Goal: Task Accomplishment & Management: Manage account settings

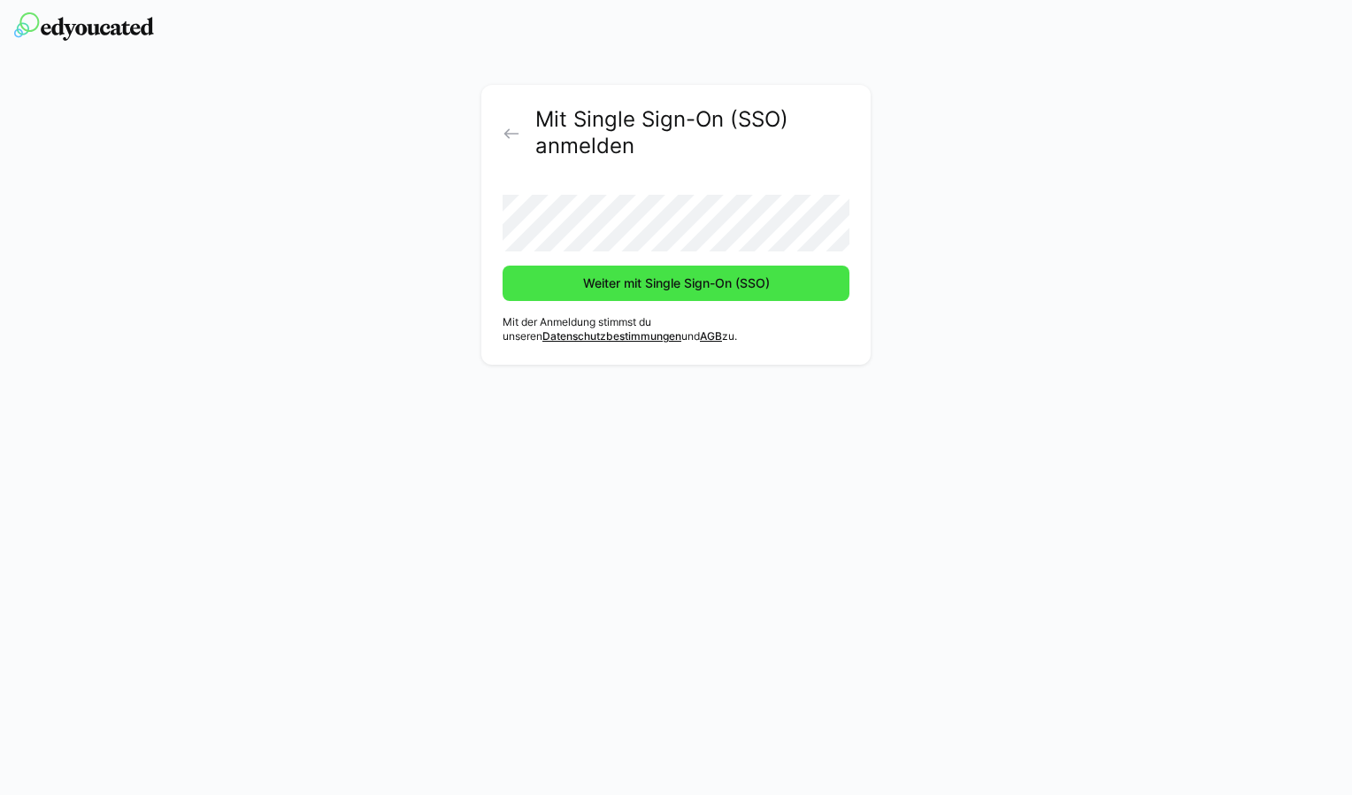
click at [625, 286] on span "Weiter mit Single Sign-On (SSO)" at bounding box center [677, 283] width 192 height 18
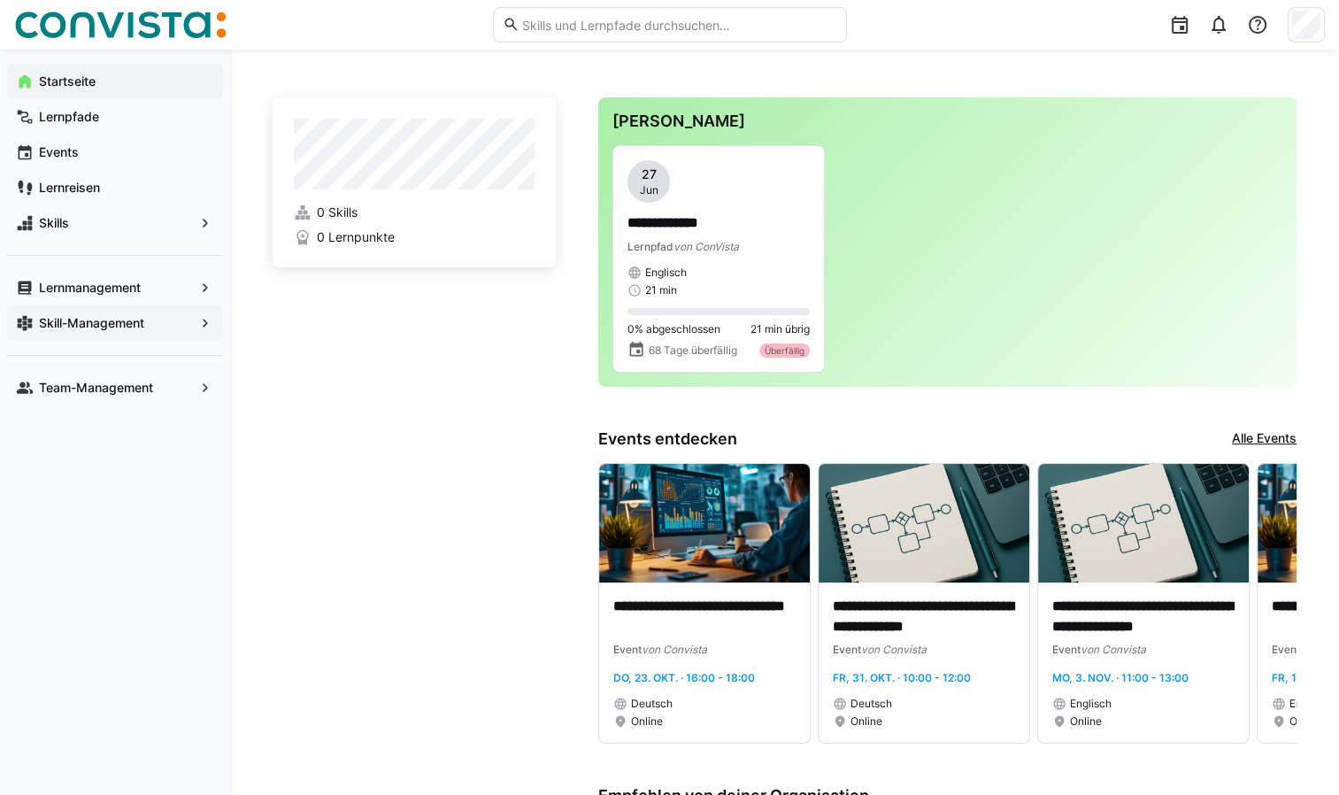
click at [0, 0] on app-navigation-label "Skill-Management" at bounding box center [0, 0] width 0 height 0
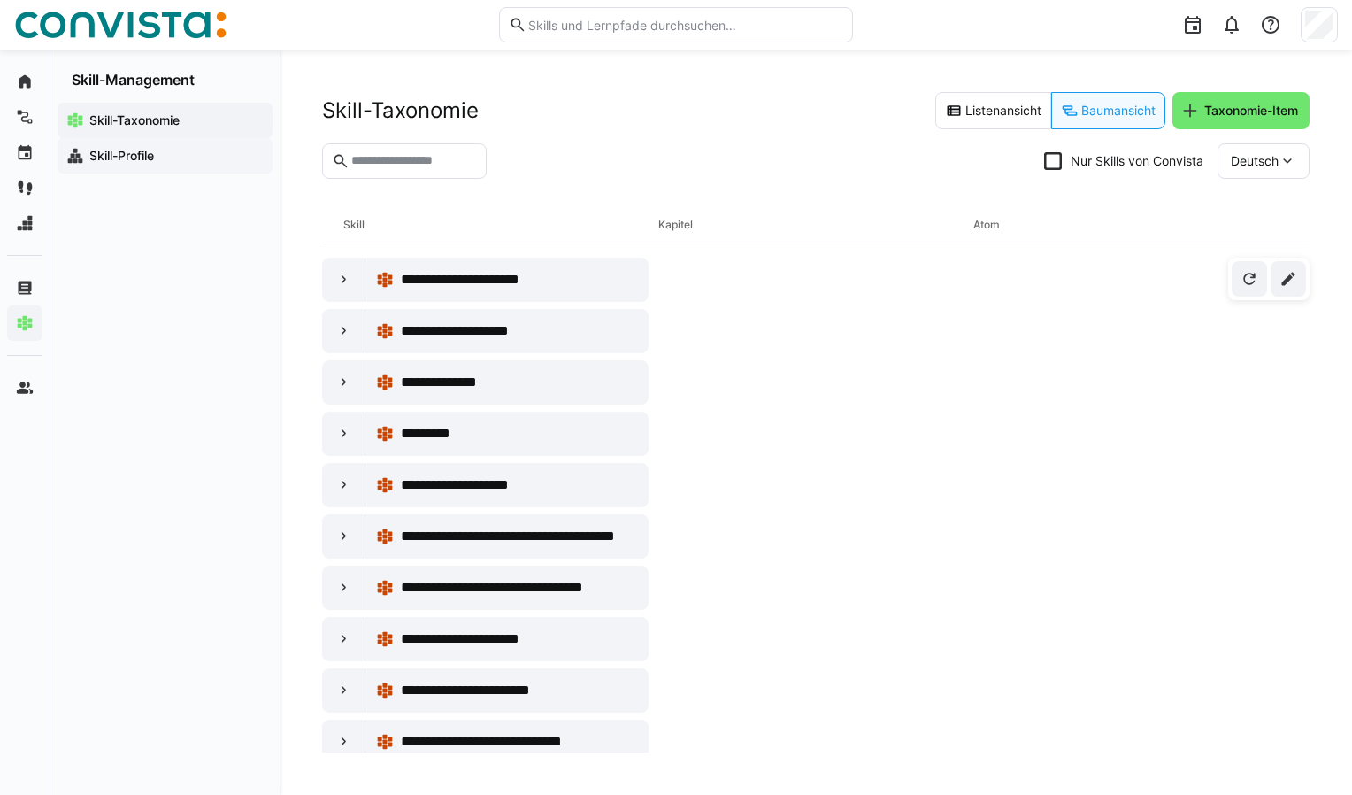
click at [0, 0] on app-navigation-label "Skill-Profile" at bounding box center [0, 0] width 0 height 0
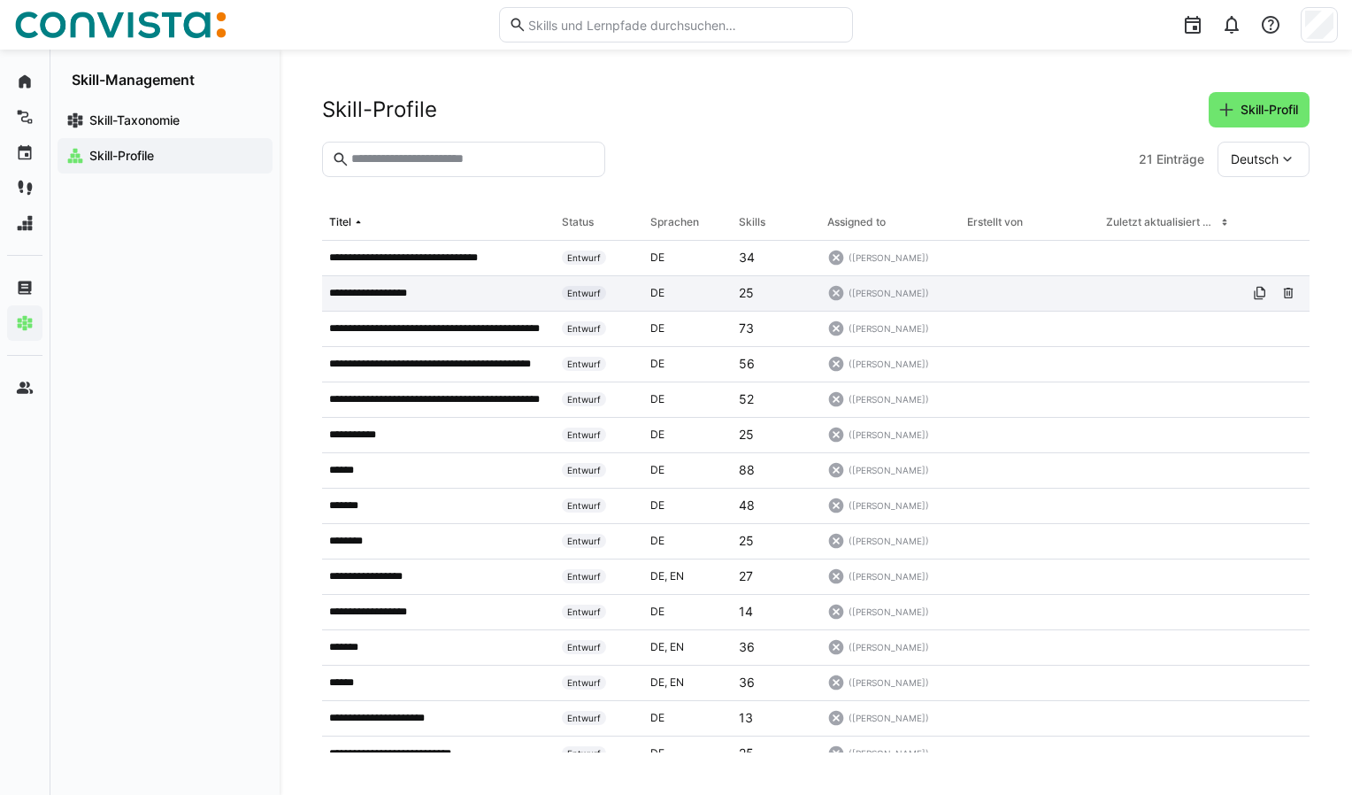
click at [414, 293] on p "**********" at bounding box center [378, 293] width 99 height 14
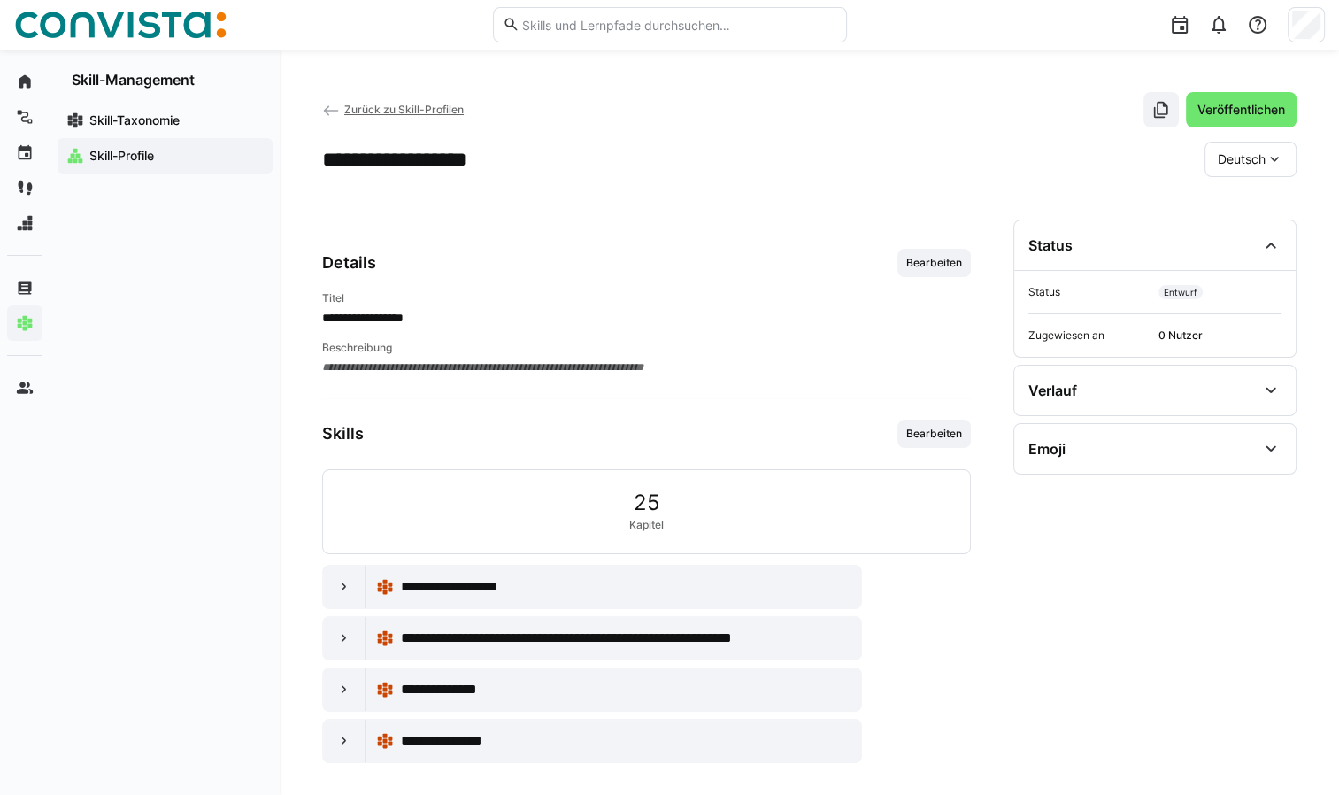
scroll to position [7, 0]
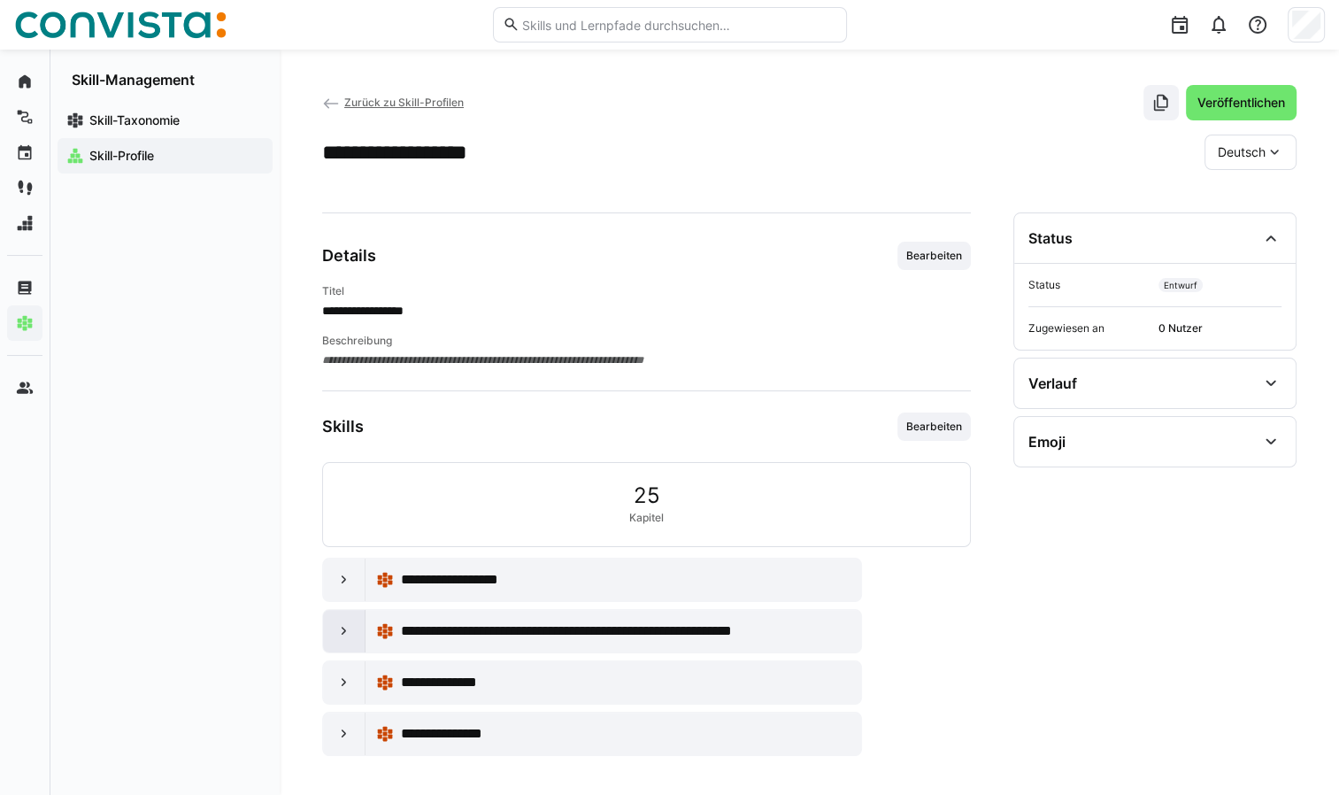
click at [337, 639] on div at bounding box center [344, 631] width 42 height 42
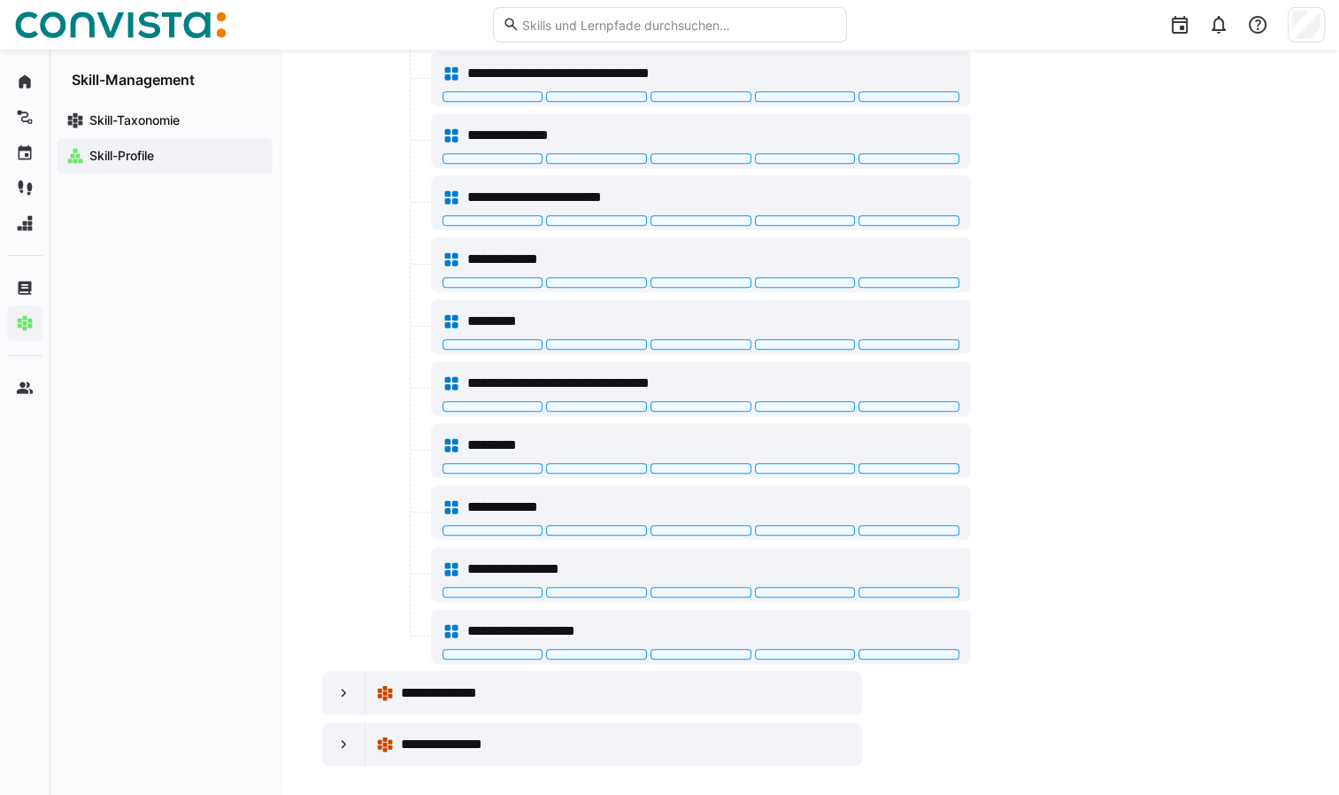
scroll to position [869, 0]
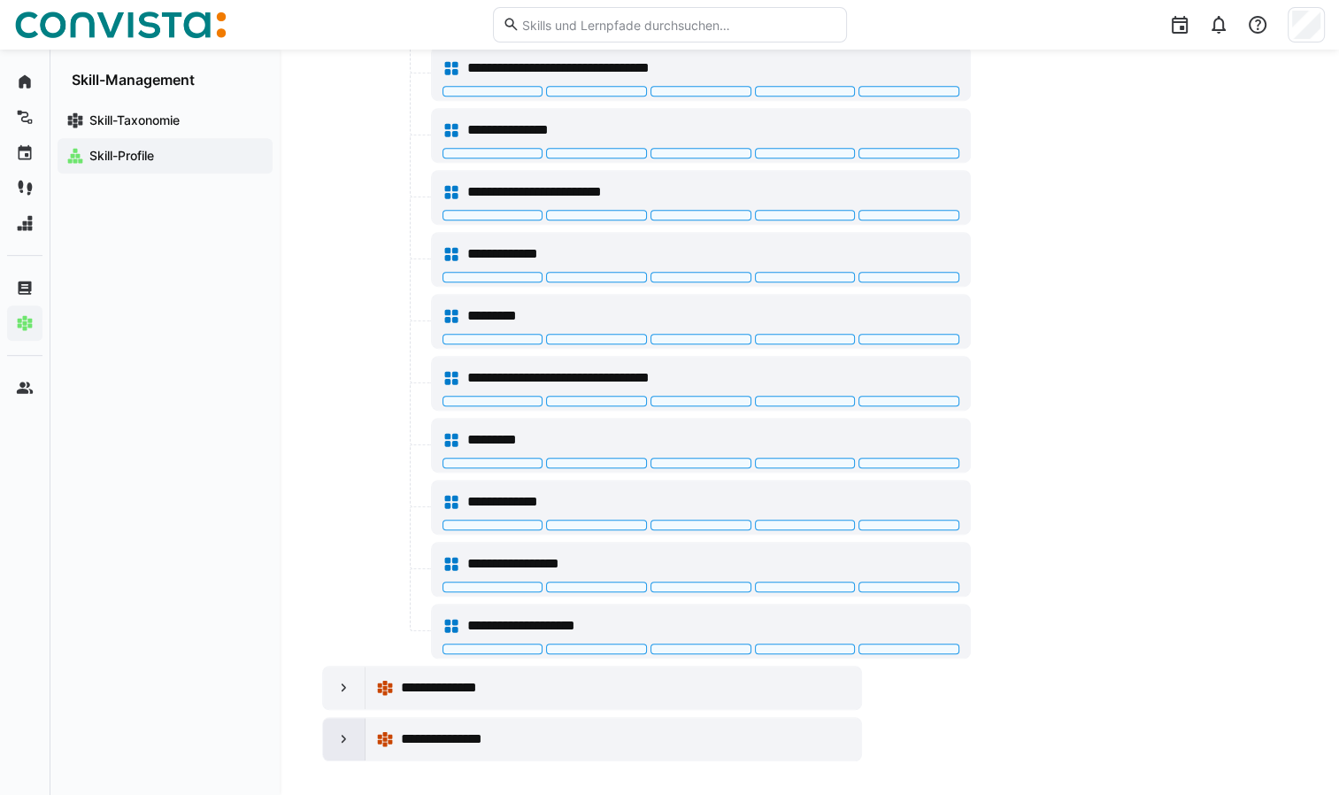
click at [343, 733] on eds-icon at bounding box center [344, 739] width 18 height 18
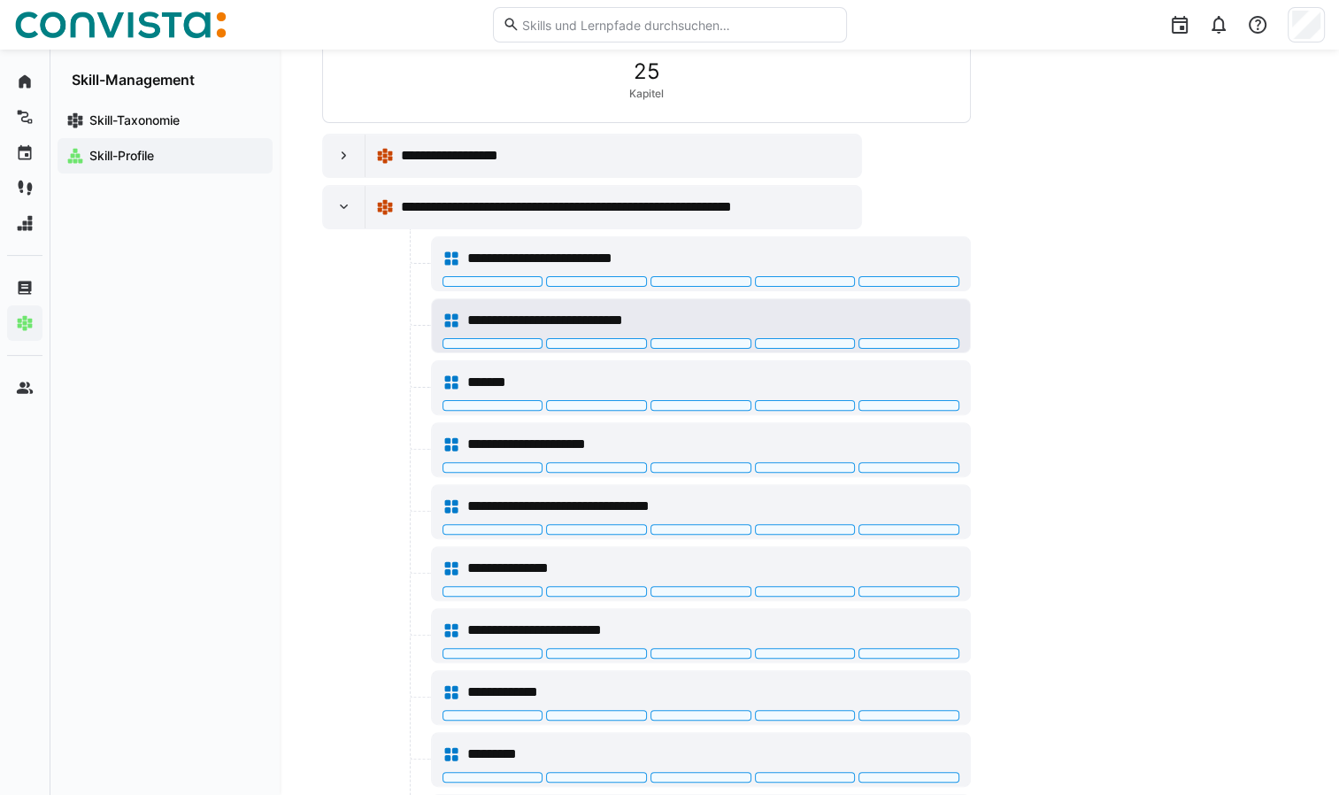
scroll to position [435, 0]
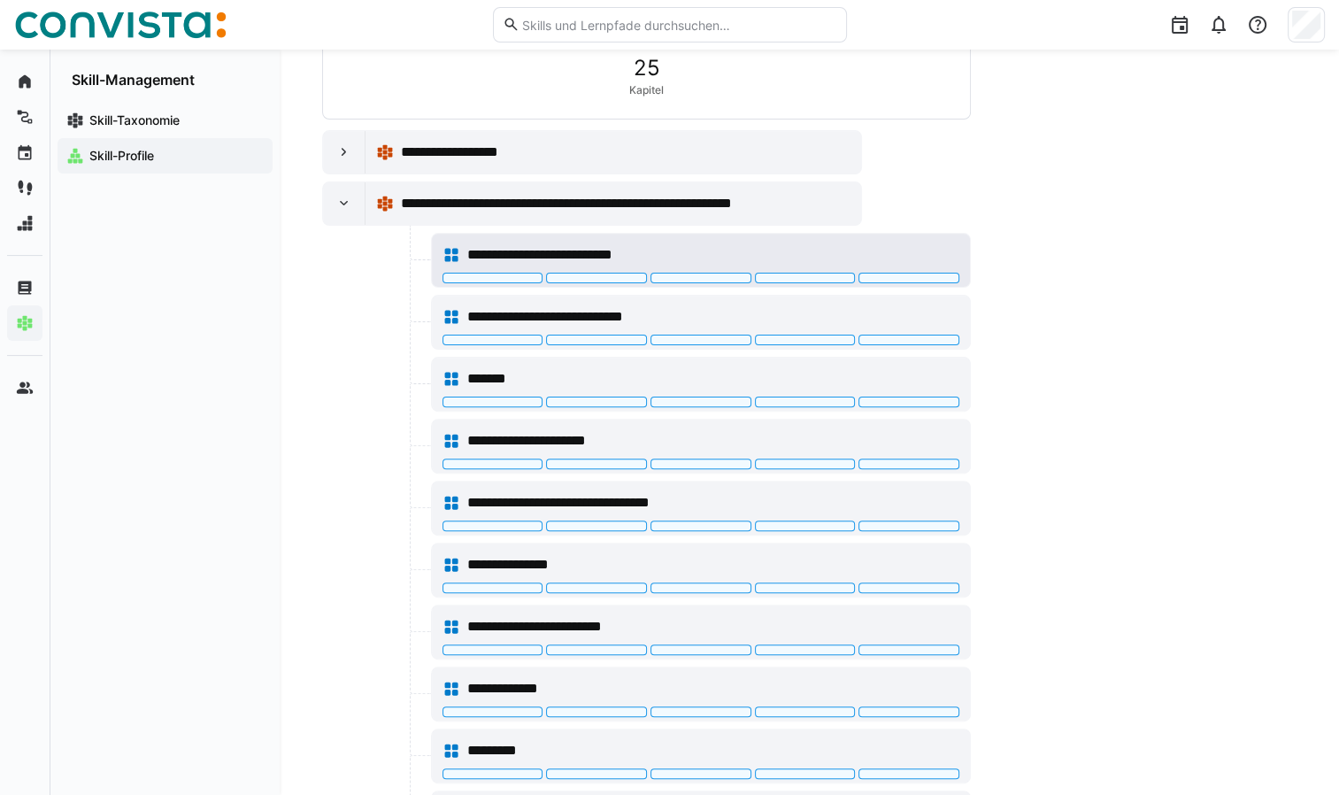
click at [511, 273] on div at bounding box center [492, 278] width 101 height 11
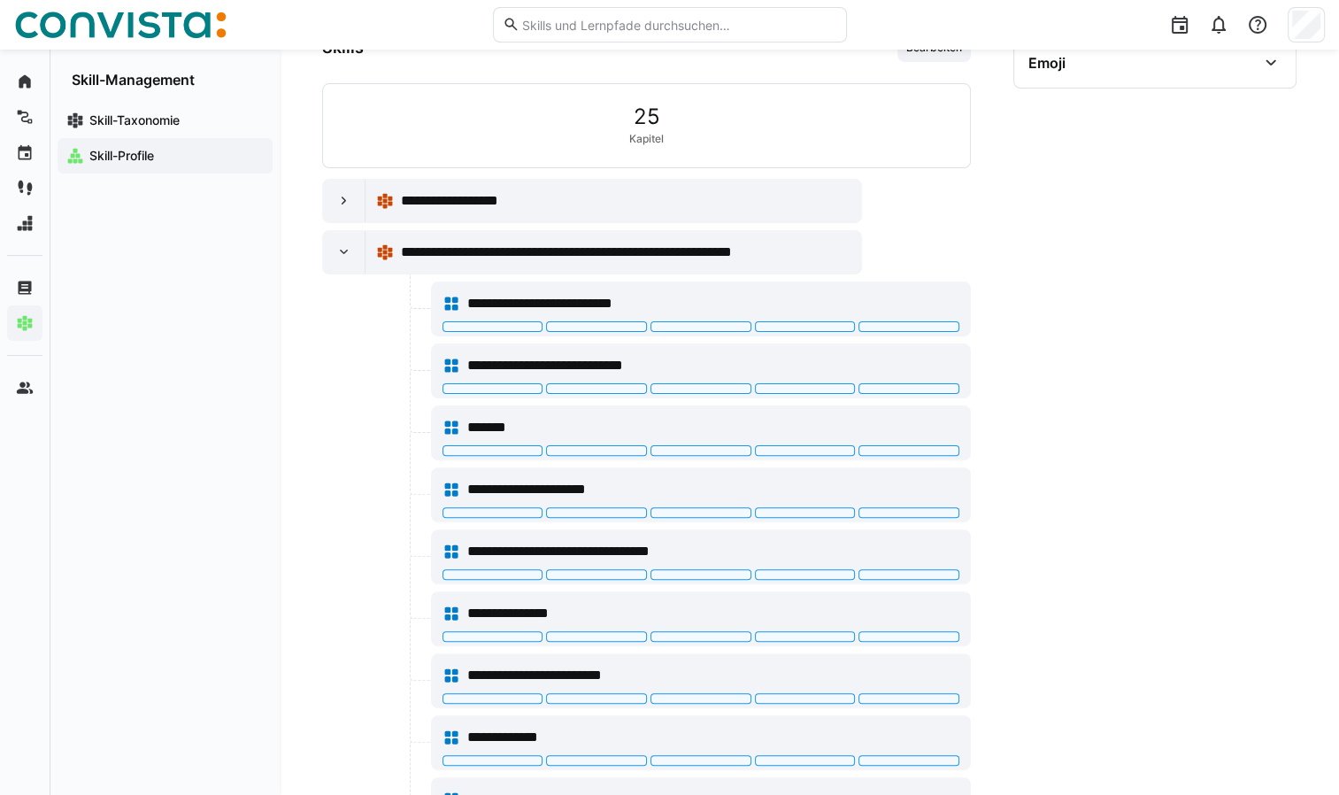
scroll to position [346, 0]
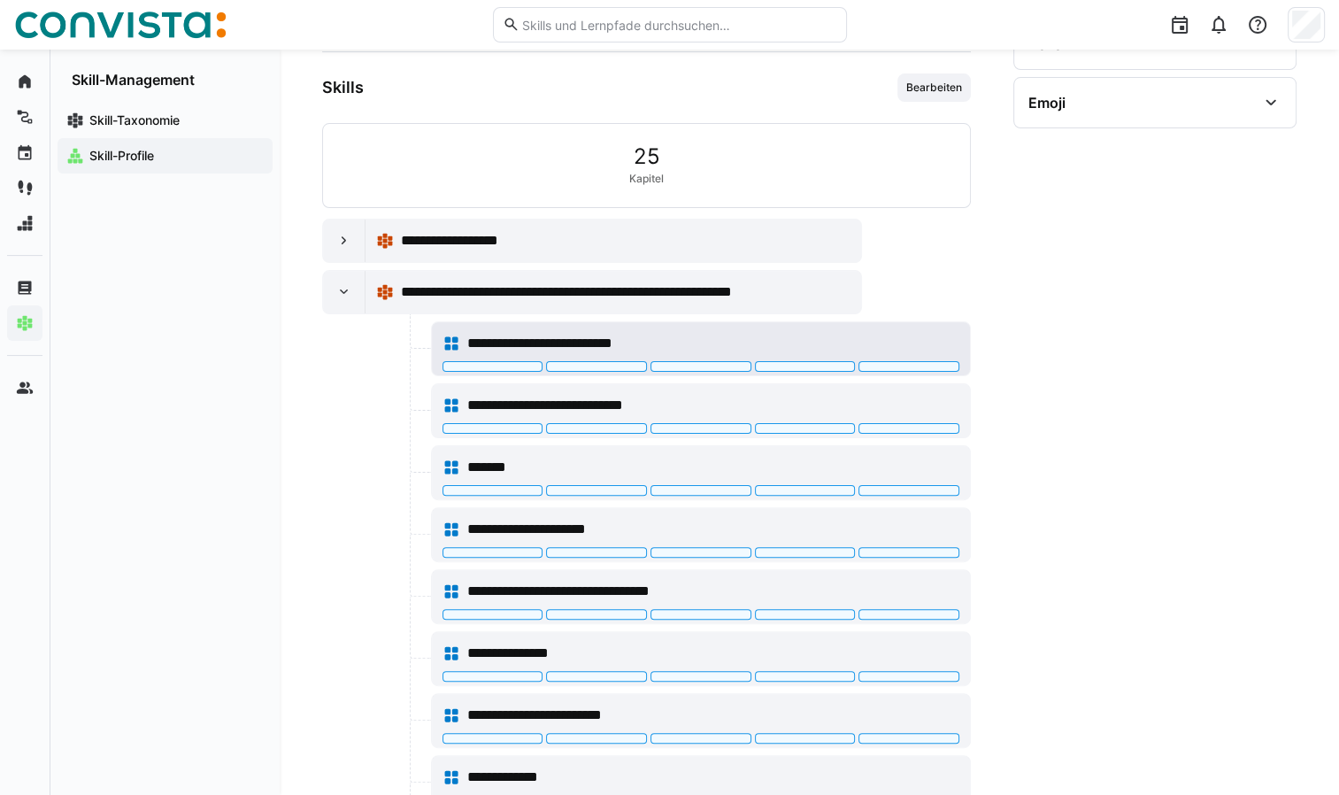
click at [503, 370] on div "**********" at bounding box center [701, 348] width 538 height 53
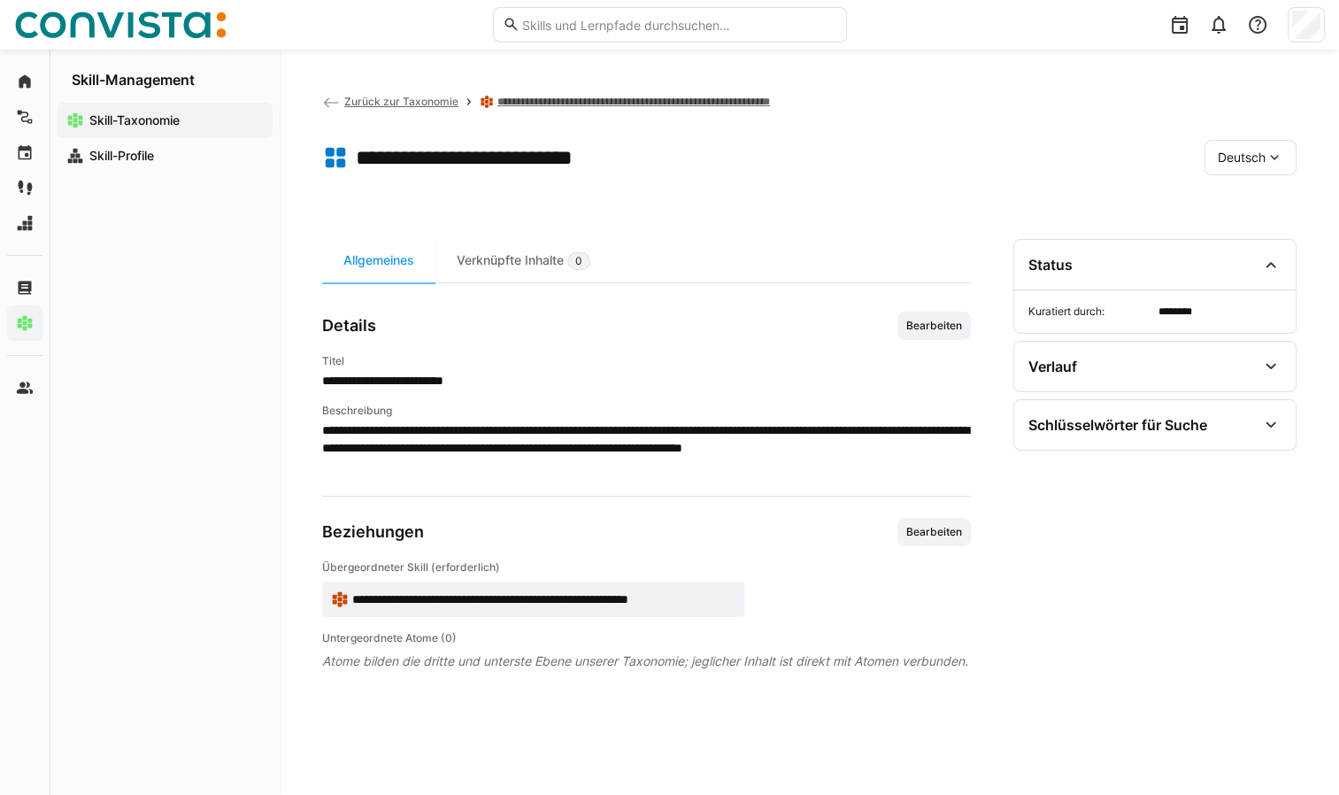
click at [356, 103] on span "Zurück zur Taxonomie" at bounding box center [401, 101] width 114 height 13
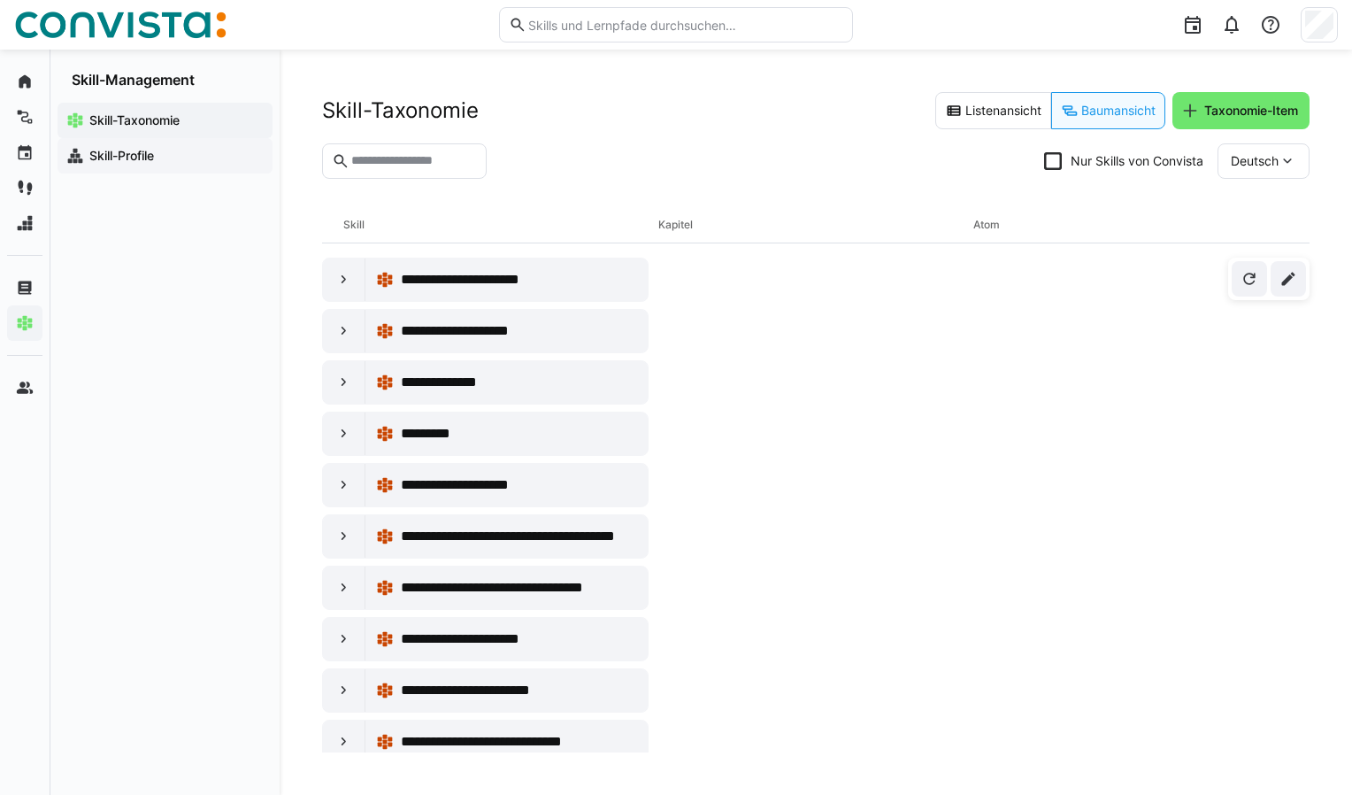
click at [0, 0] on app-navigation-label "Skill-Profile" at bounding box center [0, 0] width 0 height 0
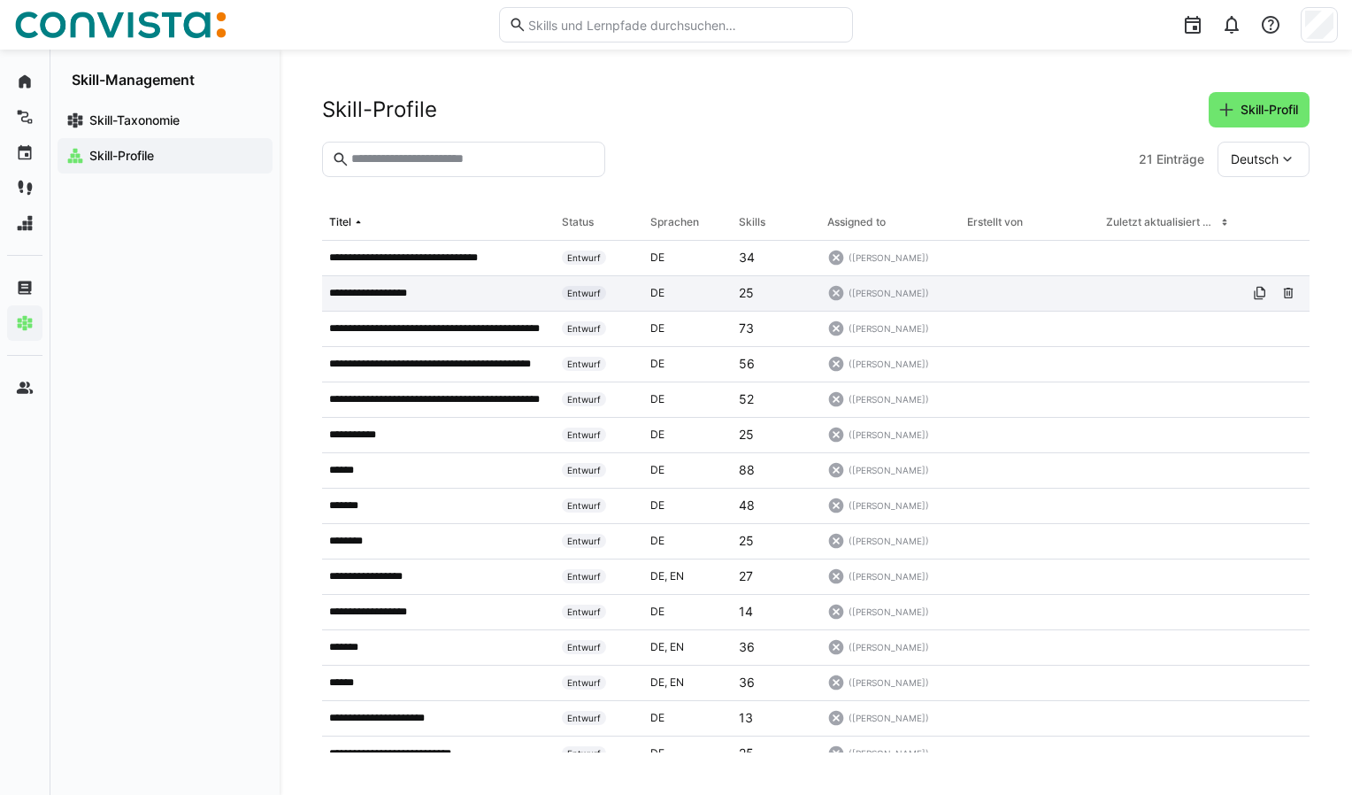
click at [458, 294] on app-table-first-column "**********" at bounding box center [438, 293] width 219 height 14
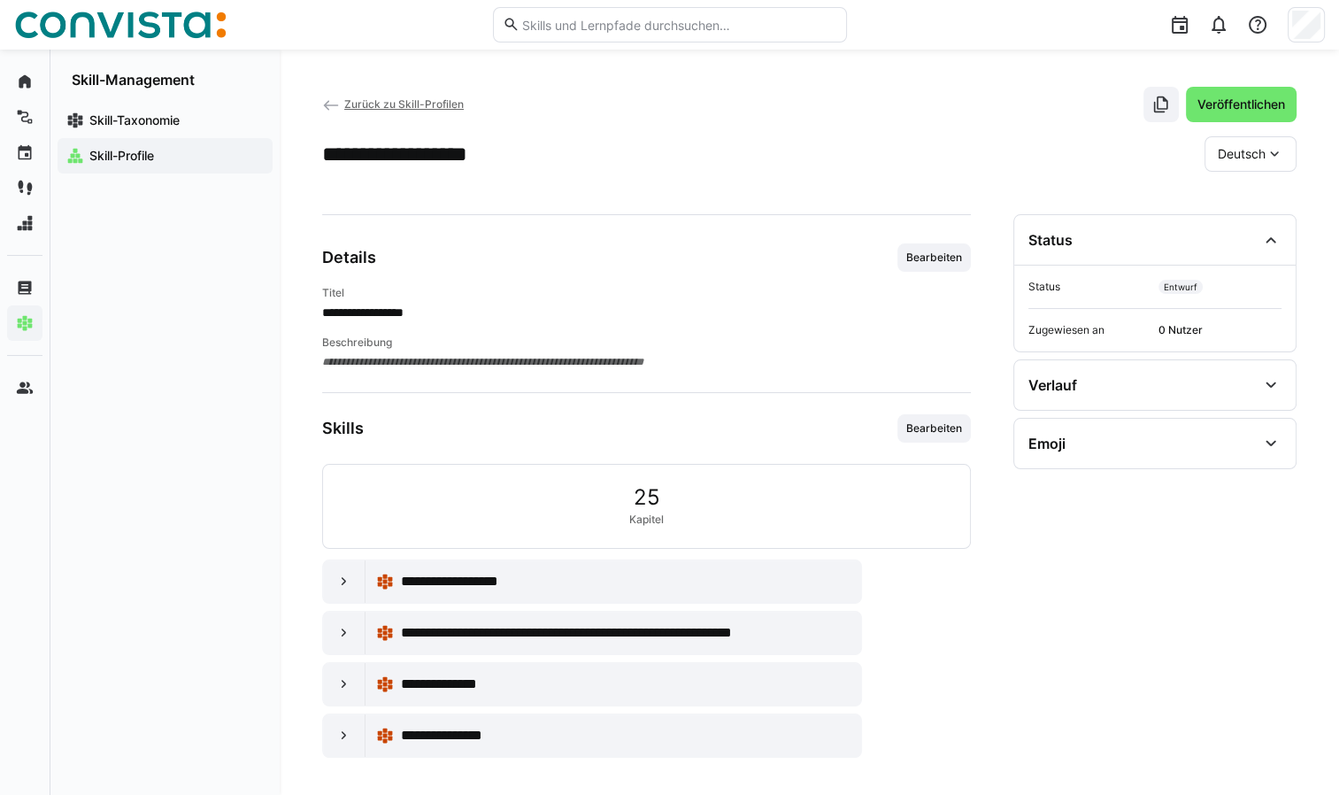
scroll to position [7, 0]
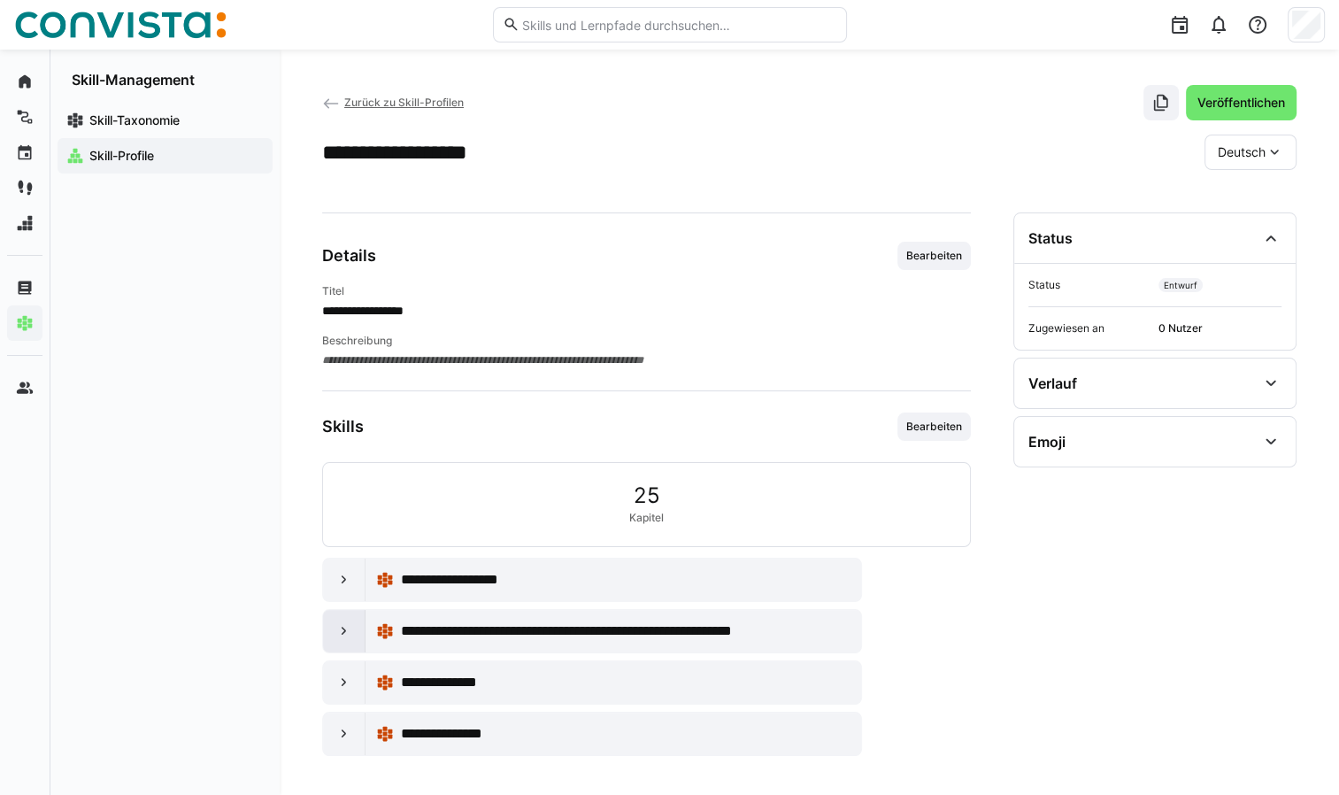
click at [338, 631] on eds-icon at bounding box center [344, 631] width 18 height 18
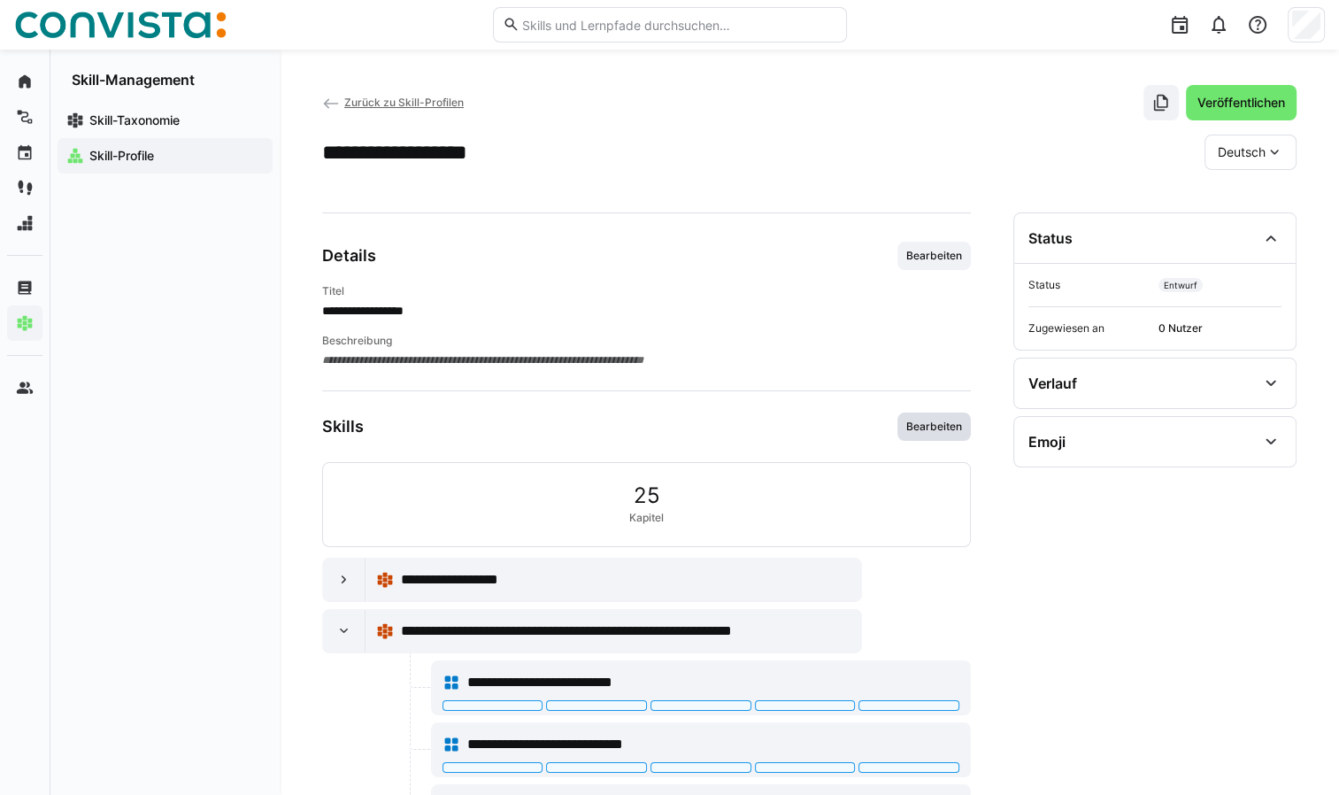
click at [926, 427] on span "Bearbeiten" at bounding box center [933, 426] width 59 height 14
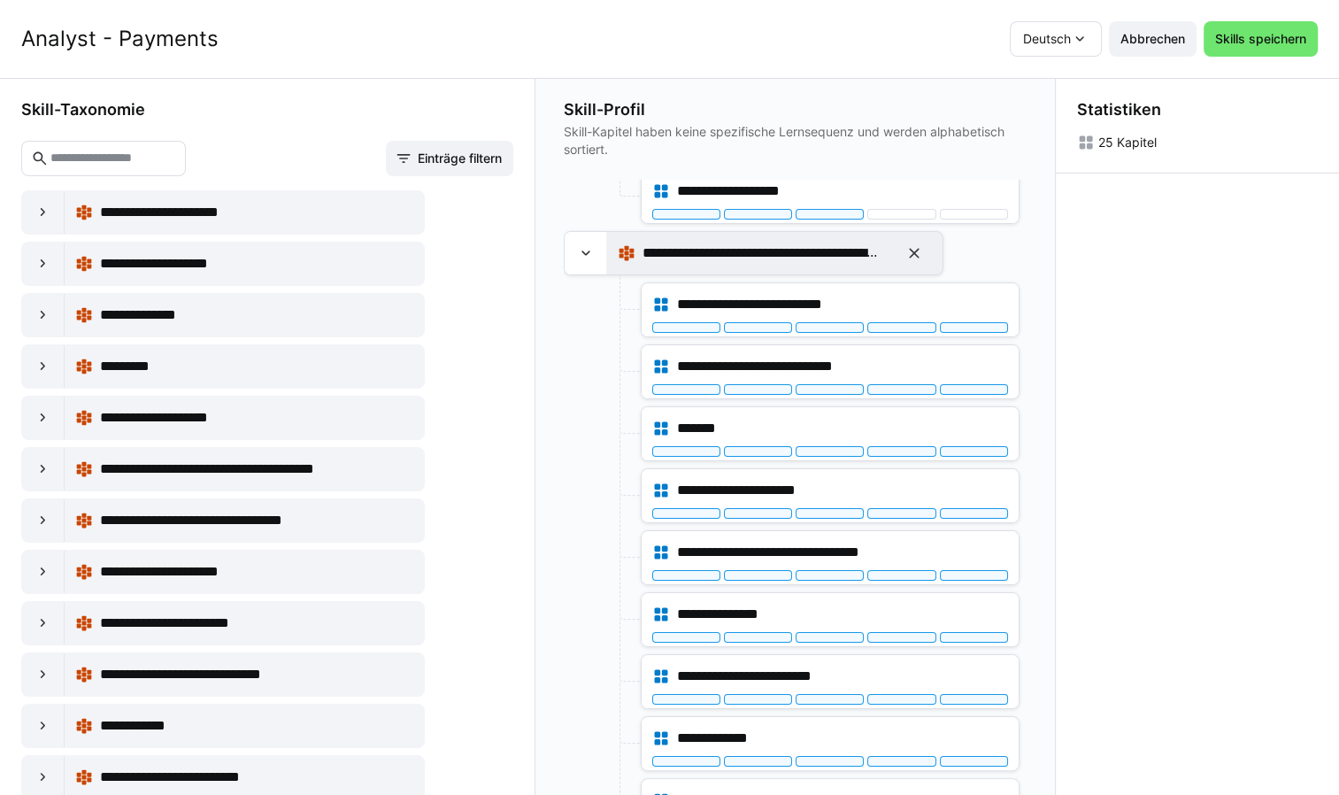
scroll to position [265, 0]
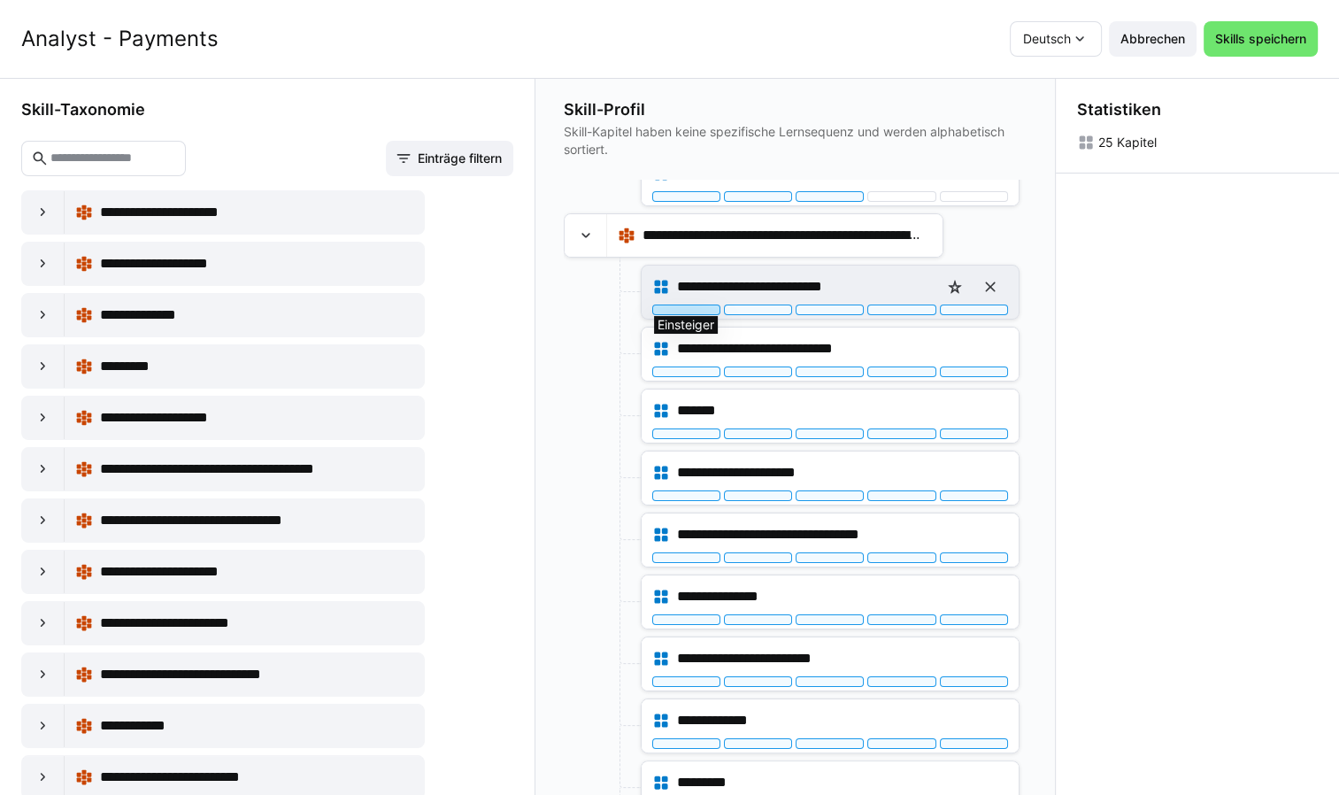
click at [700, 306] on div at bounding box center [686, 309] width 68 height 11
click at [684, 310] on div at bounding box center [686, 309] width 68 height 11
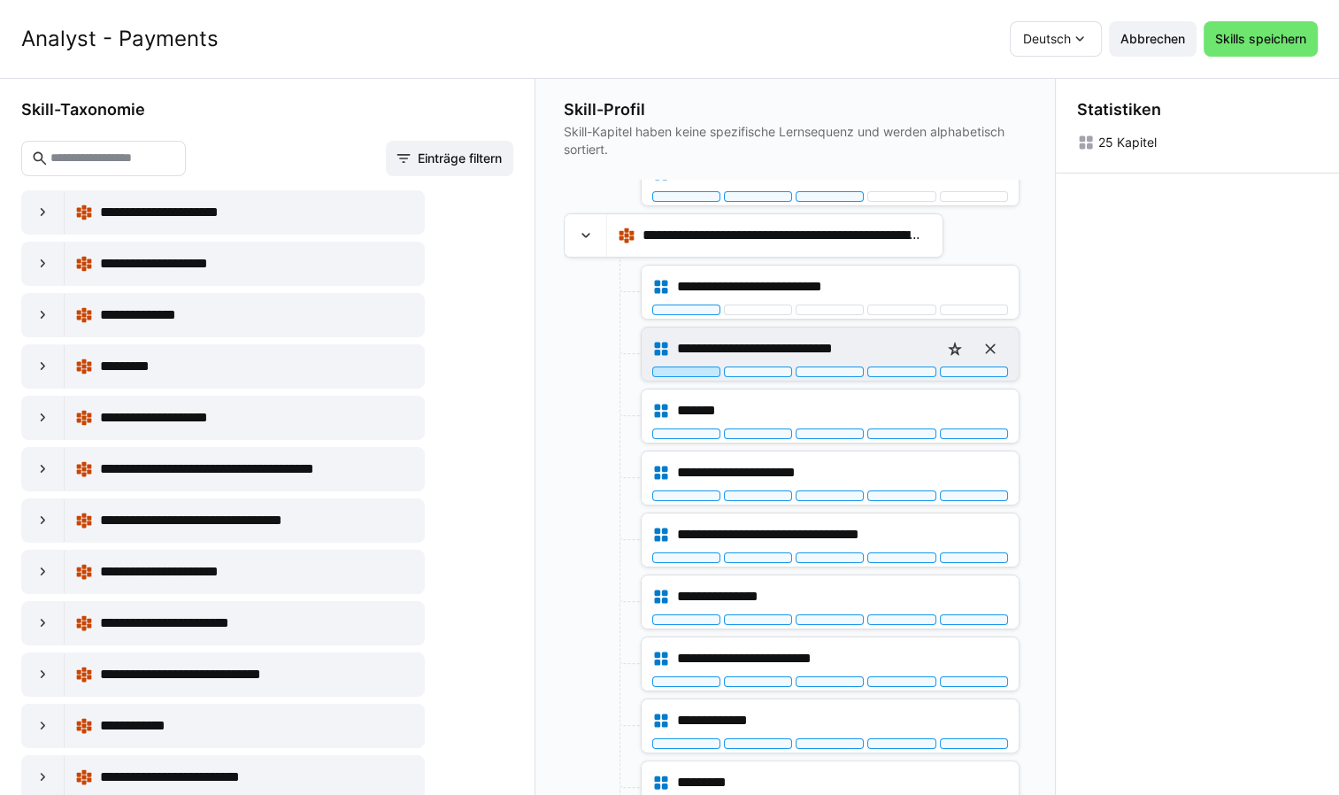
click at [680, 369] on div at bounding box center [686, 371] width 68 height 11
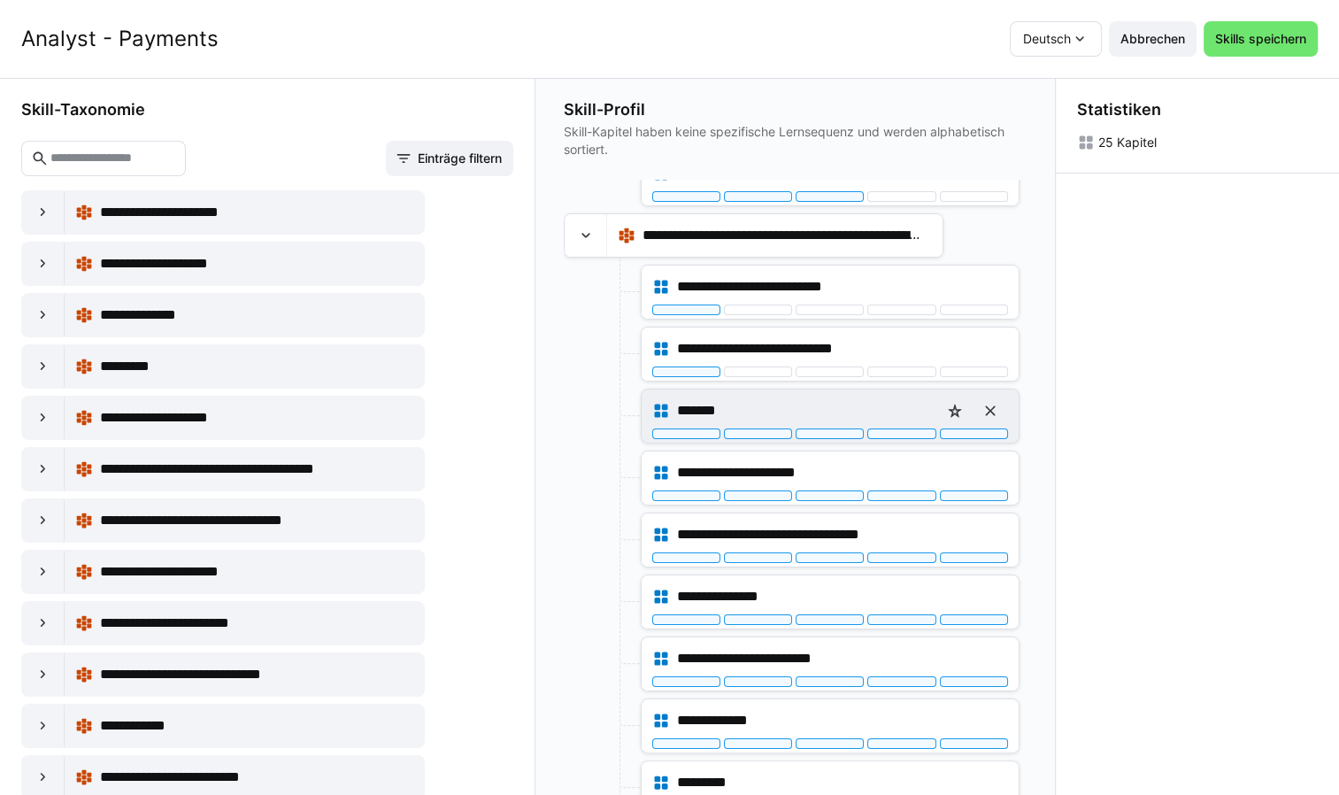
click at [673, 423] on div "*******" at bounding box center [830, 410] width 356 height 35
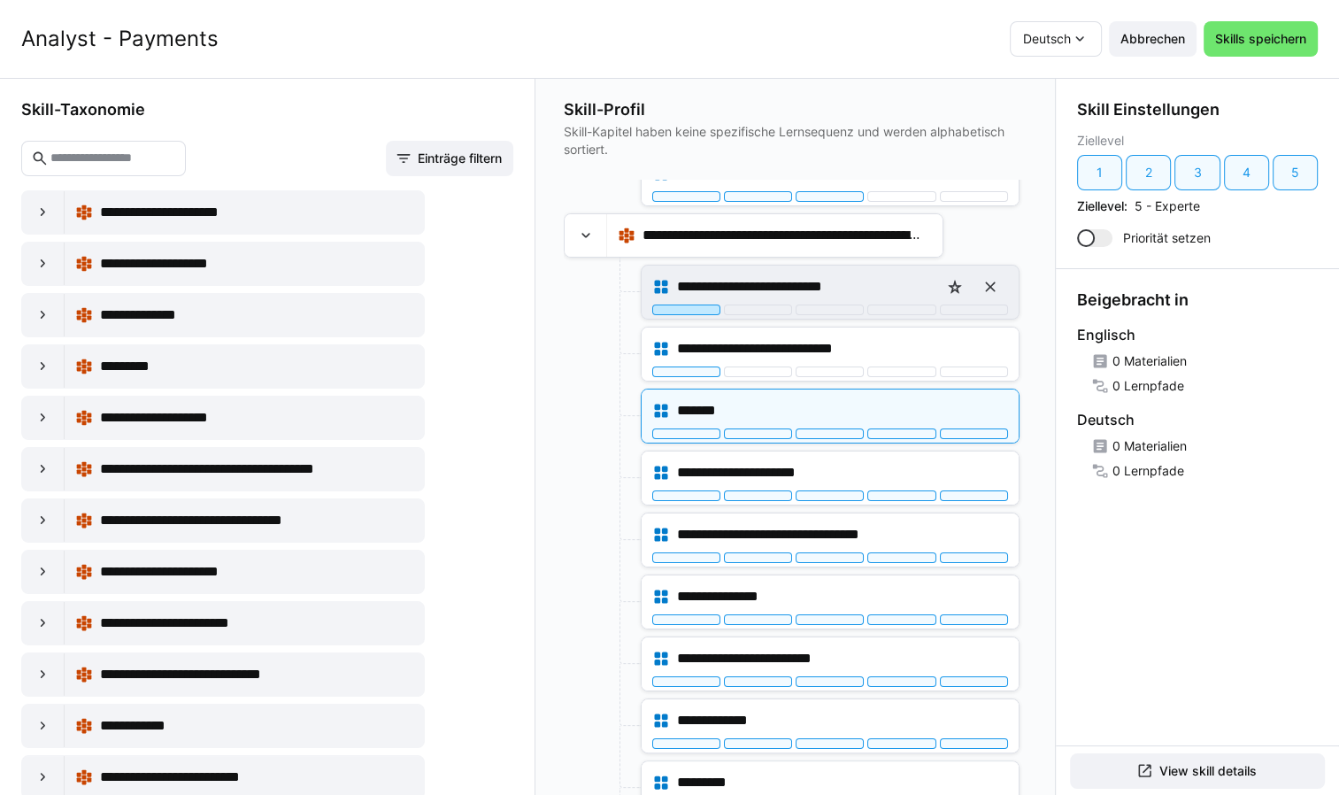
click at [683, 311] on div at bounding box center [686, 309] width 68 height 11
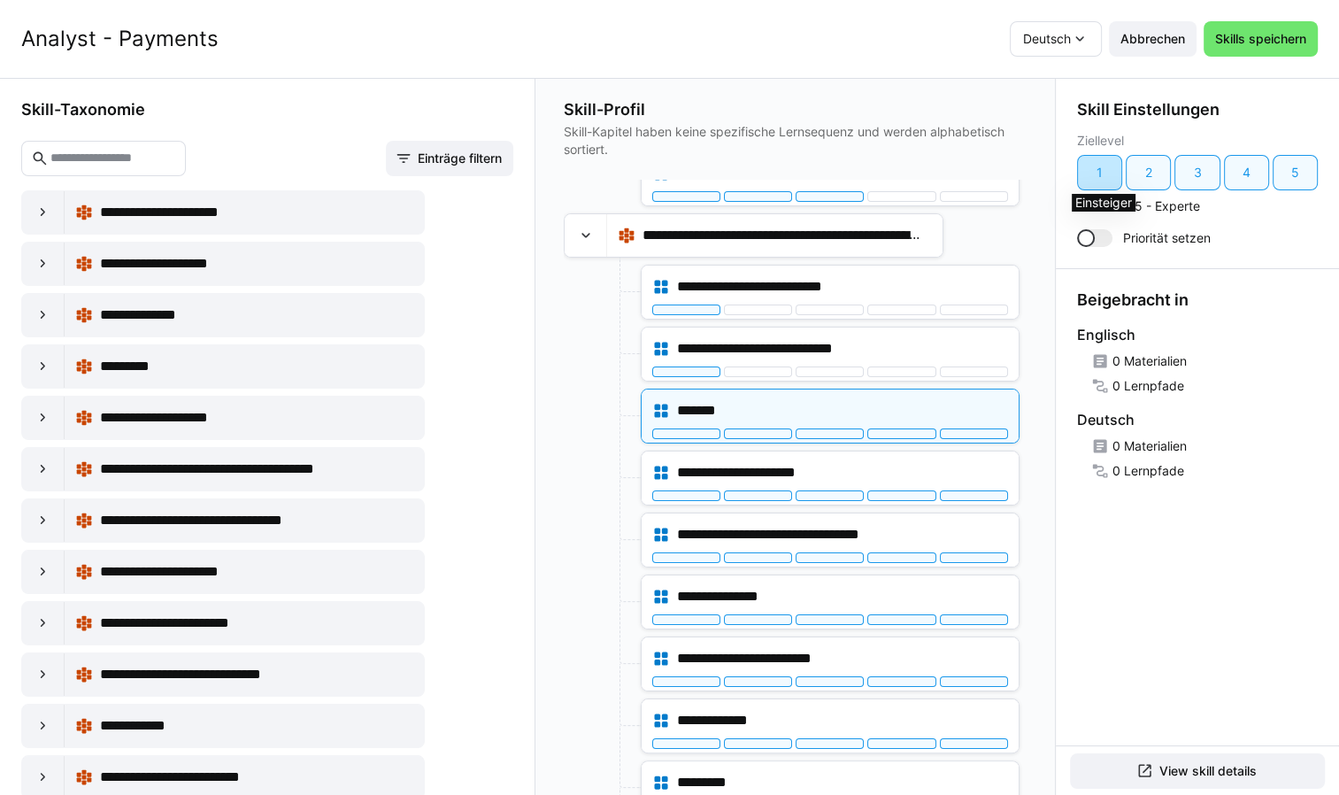
click at [1095, 176] on div "1" at bounding box center [1099, 172] width 45 height 35
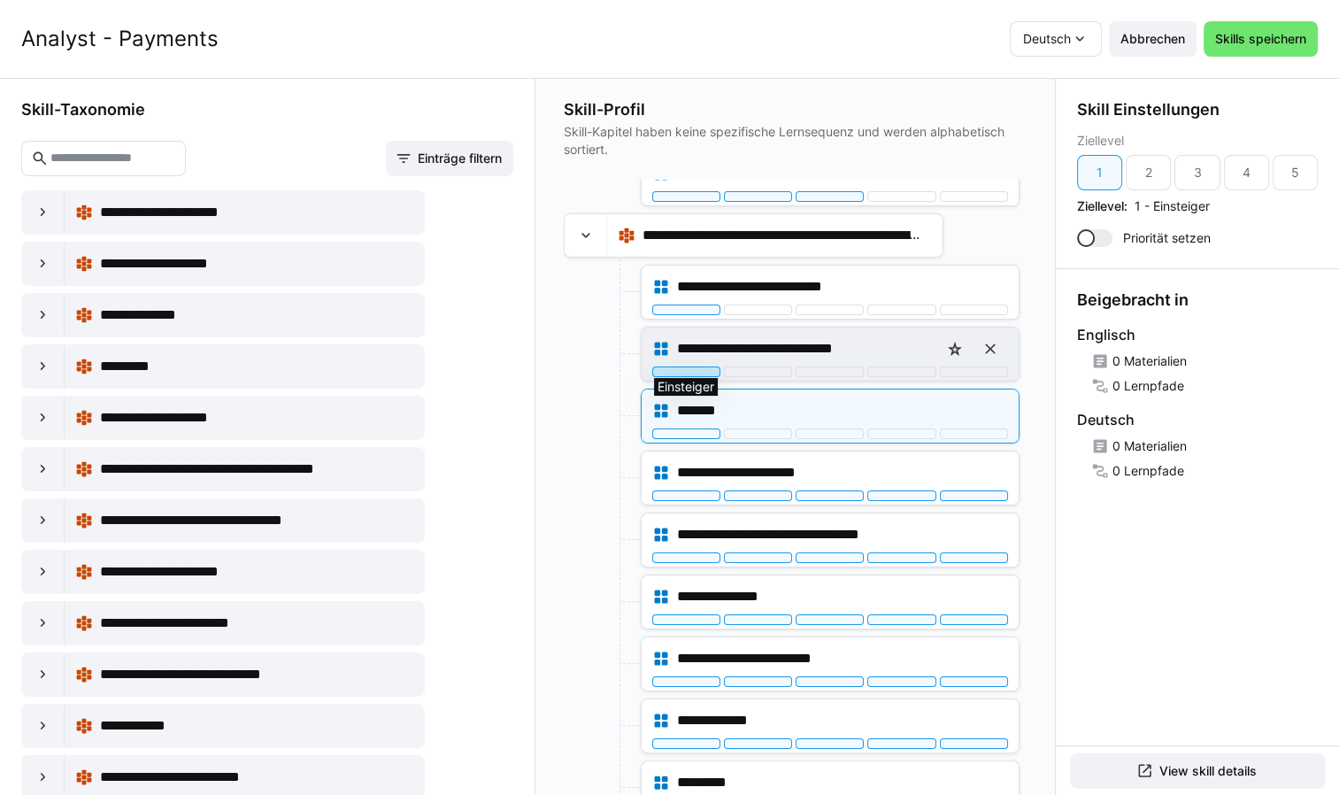
click at [693, 368] on div at bounding box center [686, 371] width 68 height 11
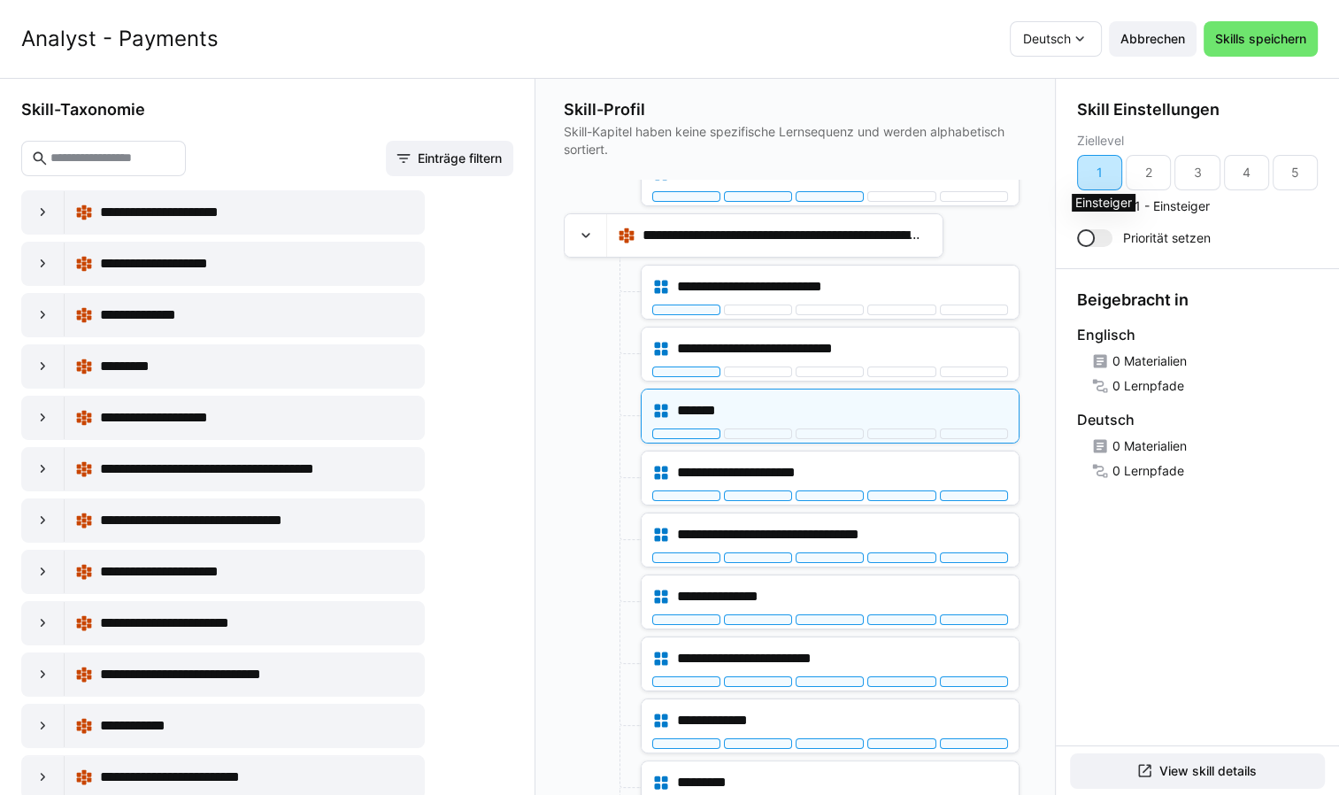
click at [1109, 179] on div "1" at bounding box center [1099, 172] width 45 height 35
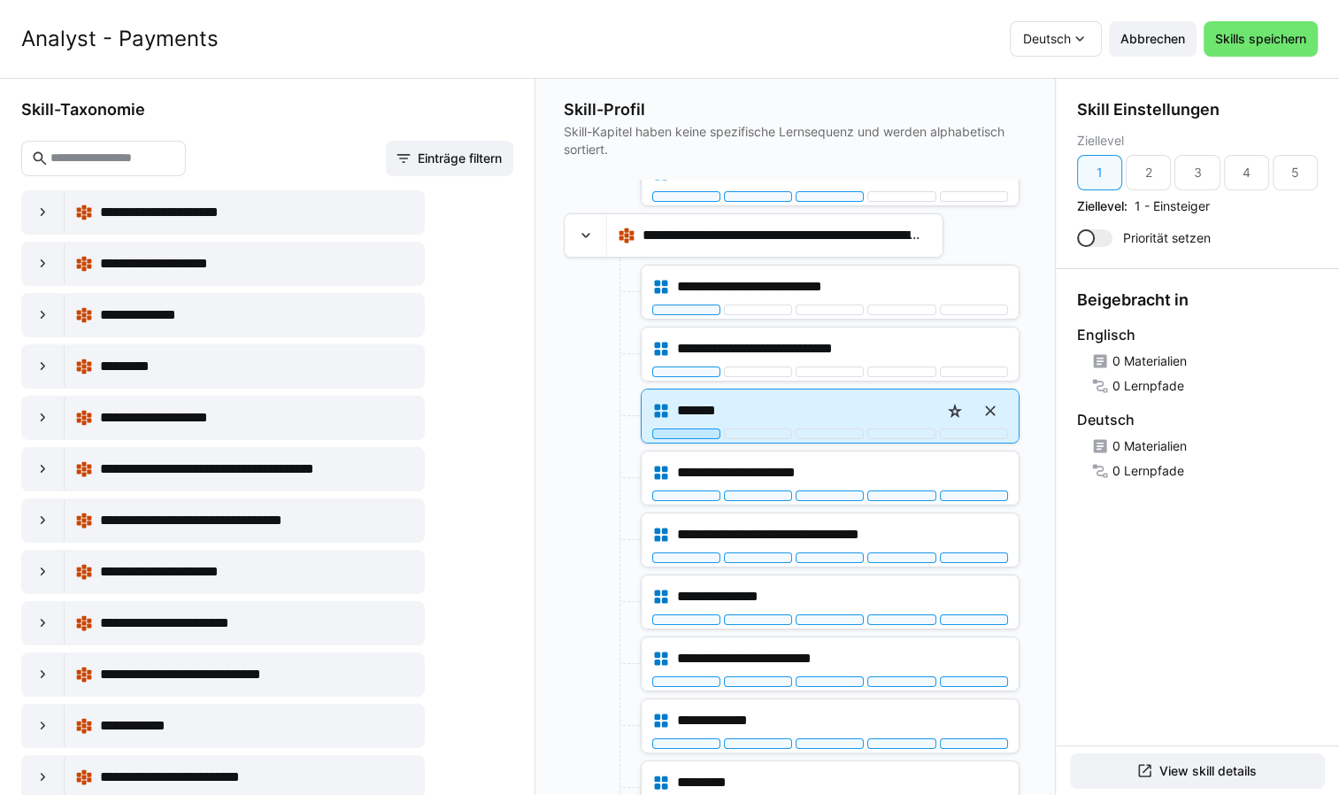
click at [700, 434] on div at bounding box center [686, 433] width 68 height 11
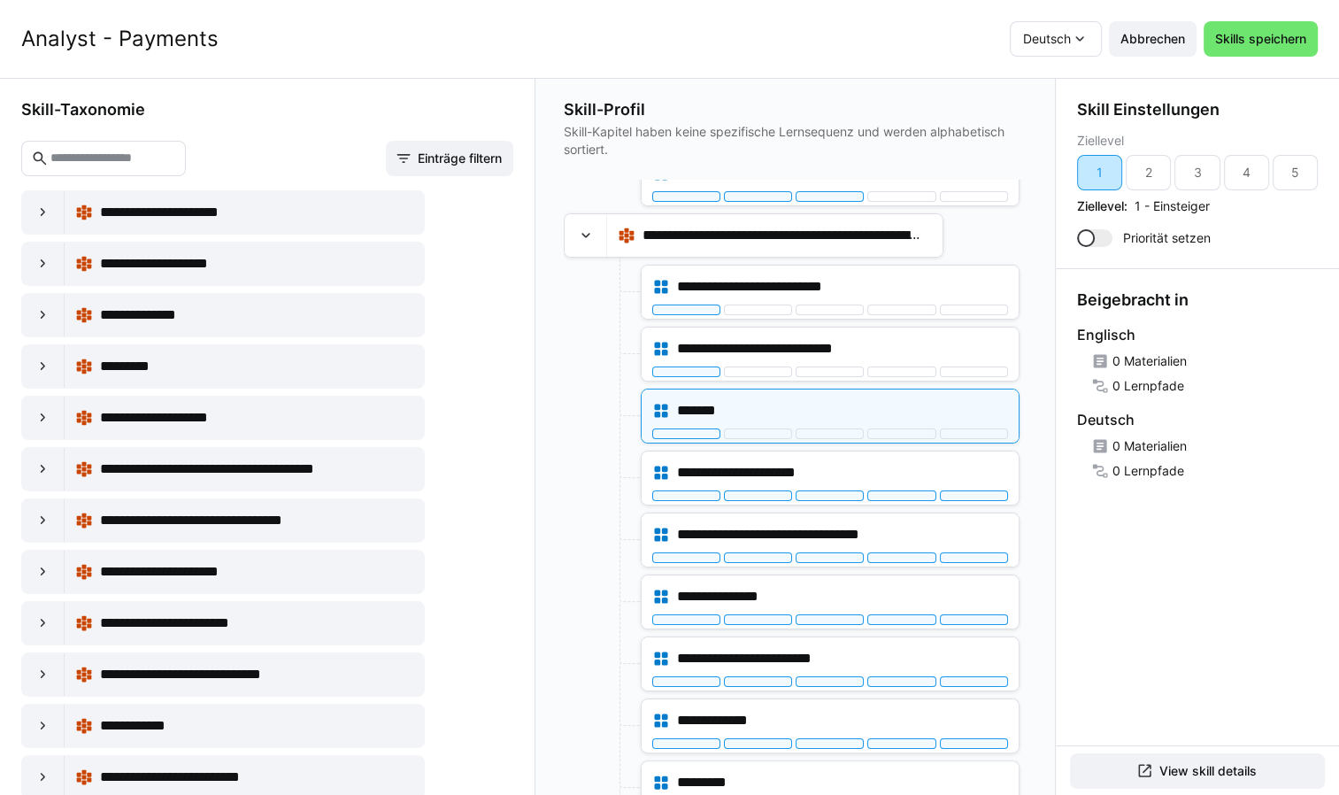
drag, startPoint x: 1096, startPoint y: 179, endPoint x: 1032, endPoint y: 226, distance: 79.8
click at [1093, 181] on div "1" at bounding box center [1099, 172] width 45 height 35
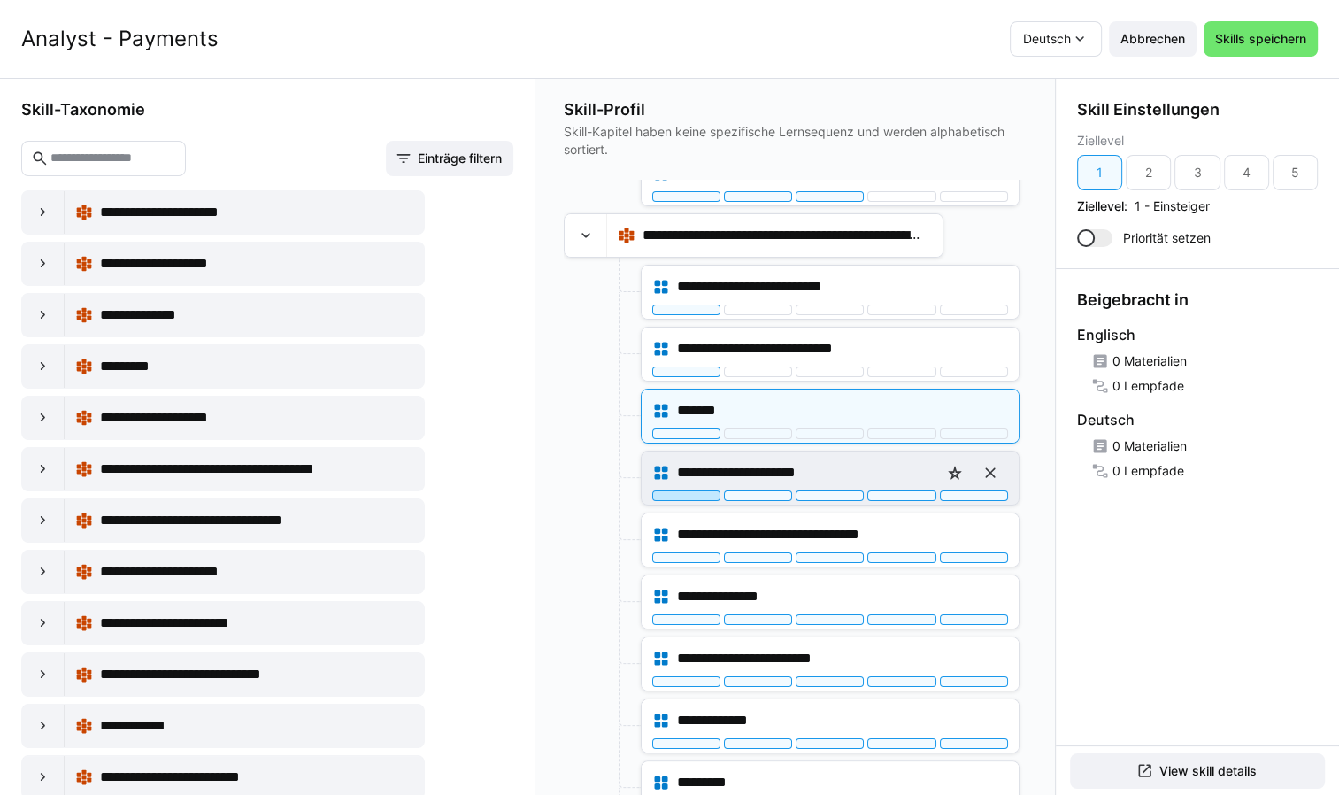
click at [692, 493] on div at bounding box center [686, 495] width 68 height 11
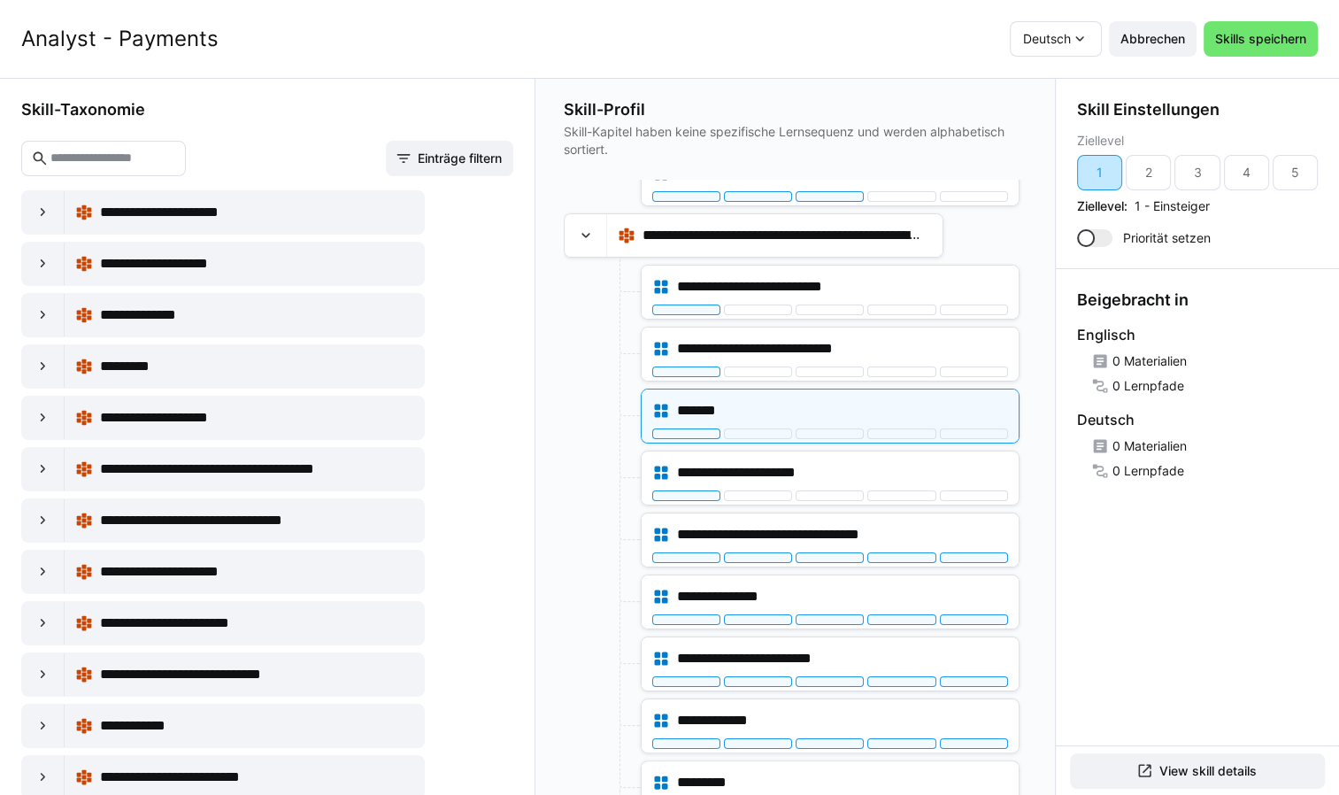
click at [1104, 182] on div "1" at bounding box center [1099, 172] width 45 height 35
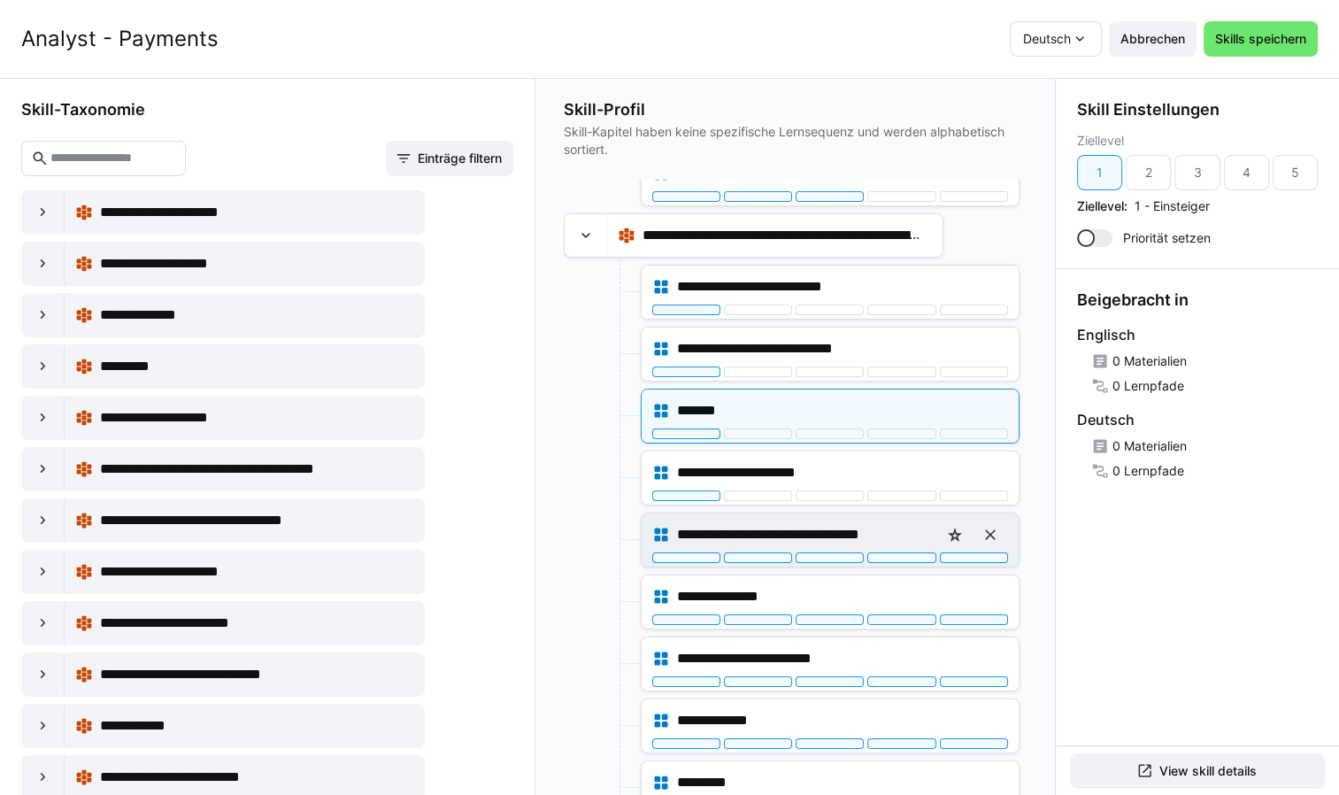
click at [705, 543] on div "**********" at bounding box center [830, 534] width 356 height 35
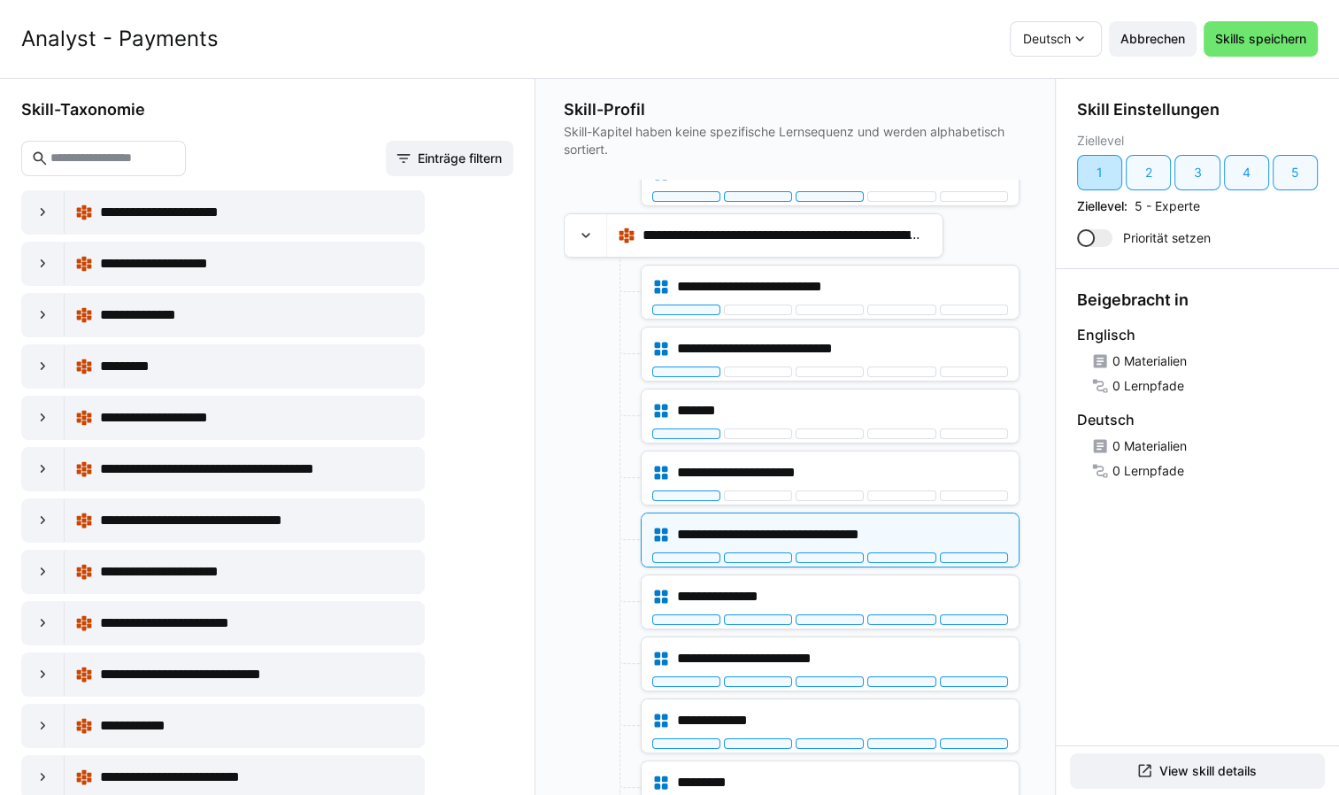
click at [1095, 172] on div "1" at bounding box center [1099, 172] width 45 height 35
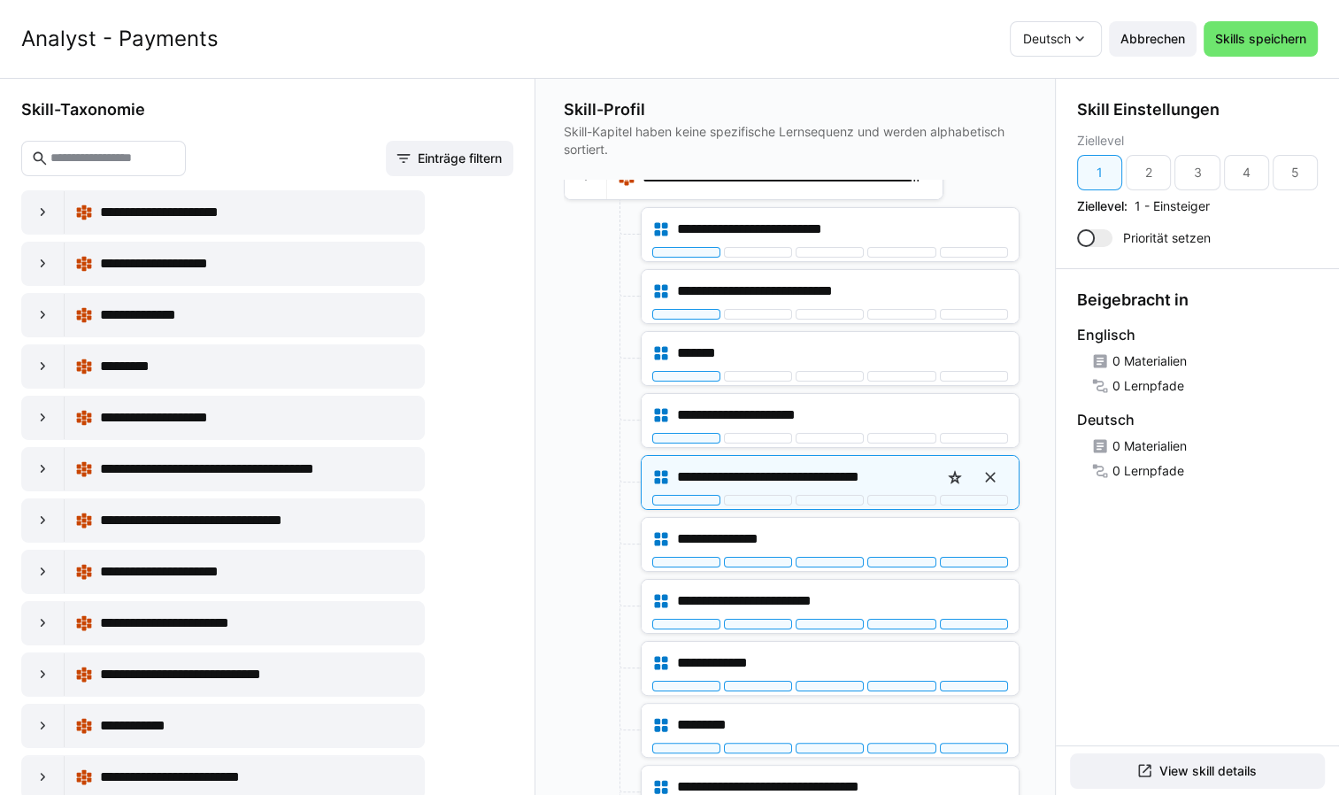
scroll to position [442, 0]
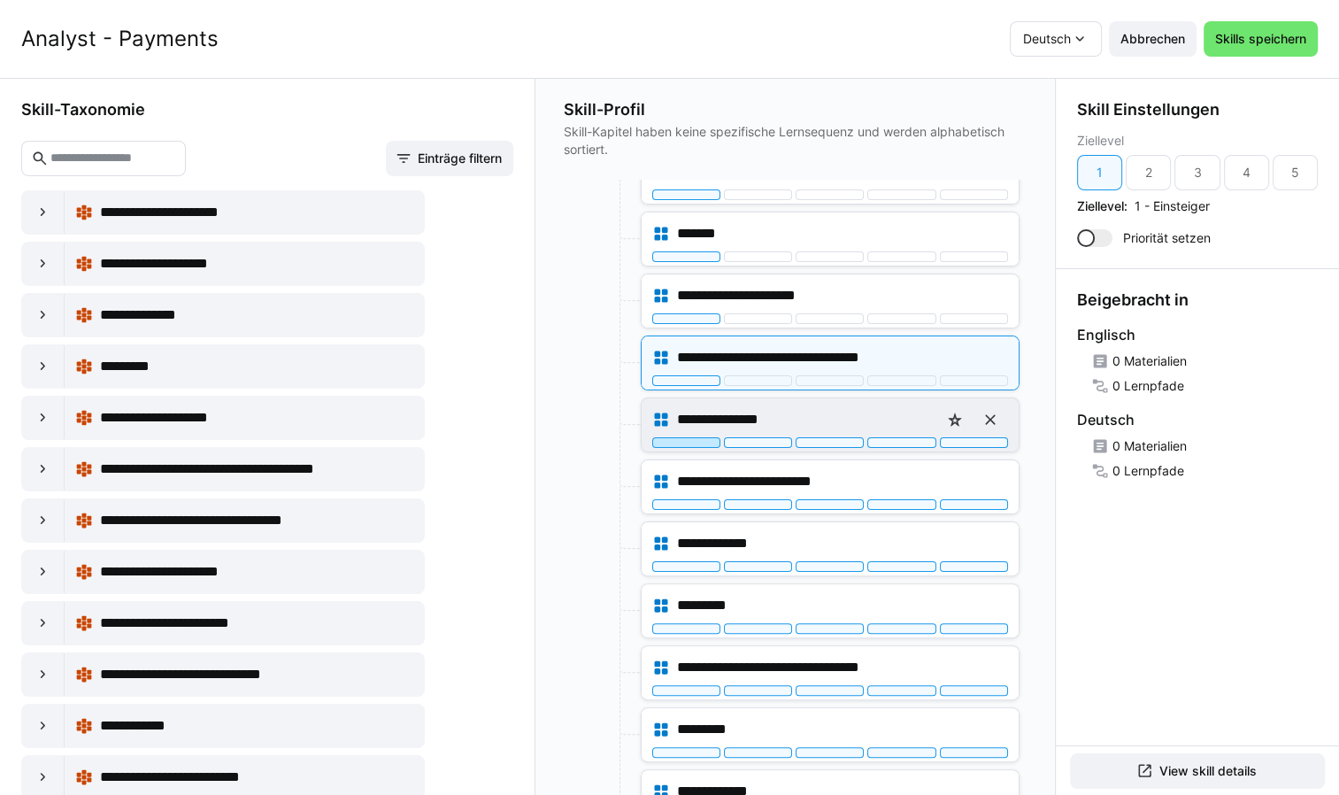
click at [704, 437] on div at bounding box center [686, 442] width 68 height 11
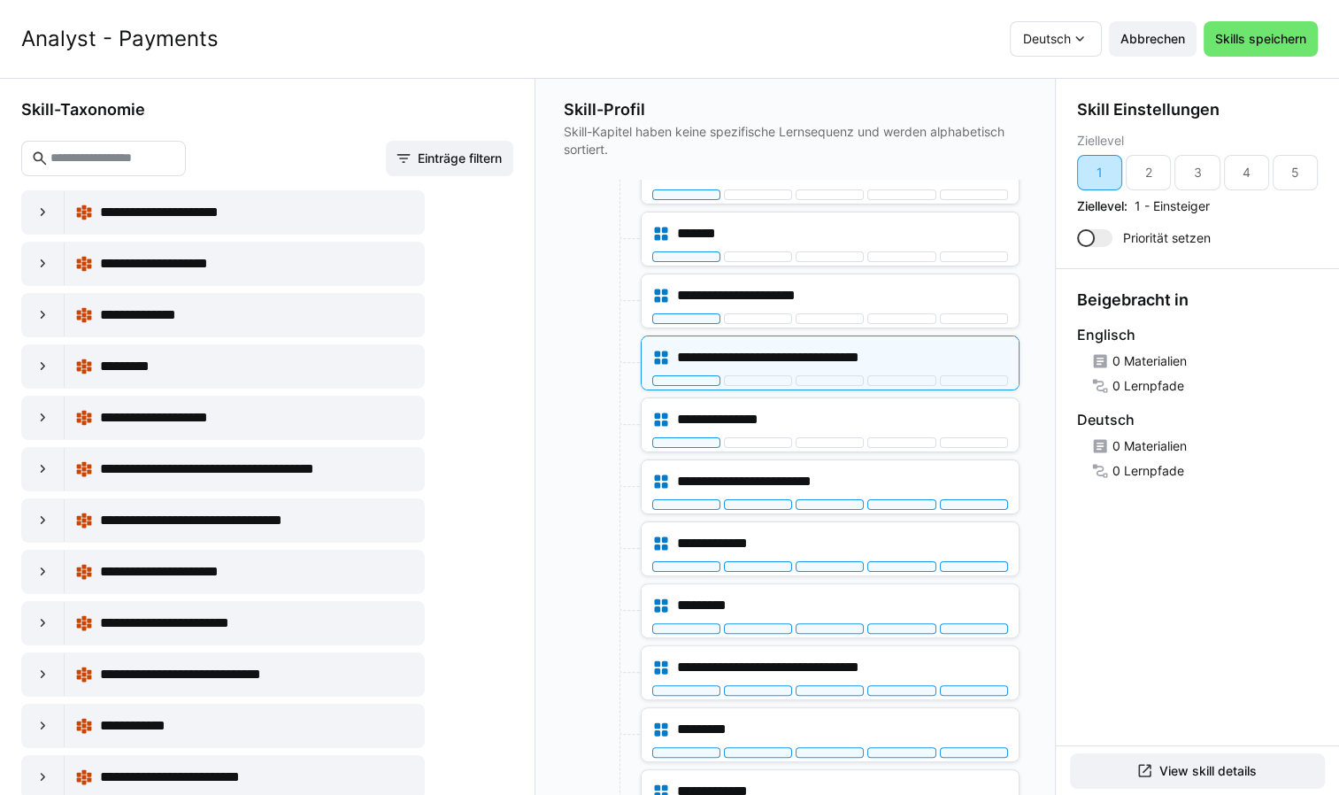
click at [1090, 175] on div "1" at bounding box center [1099, 172] width 45 height 35
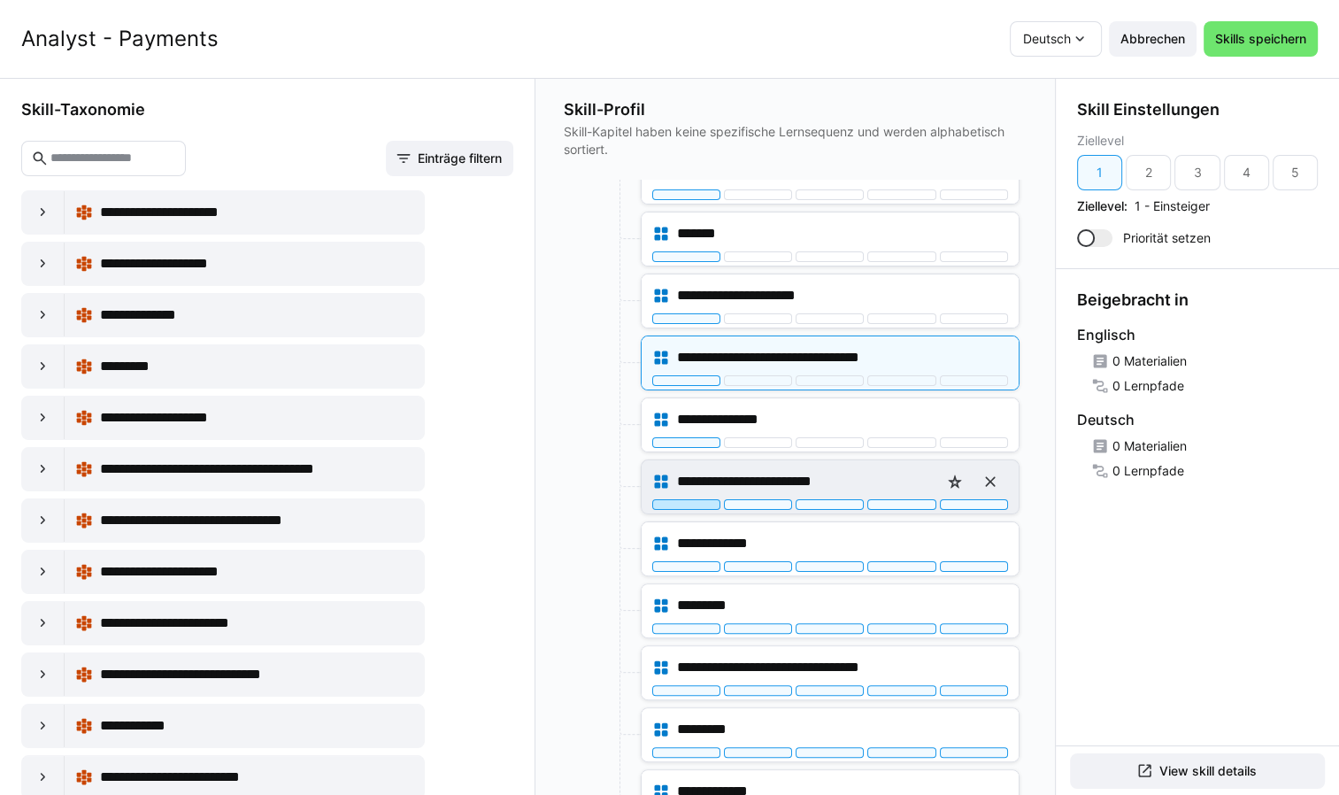
click at [684, 501] on div at bounding box center [686, 504] width 68 height 11
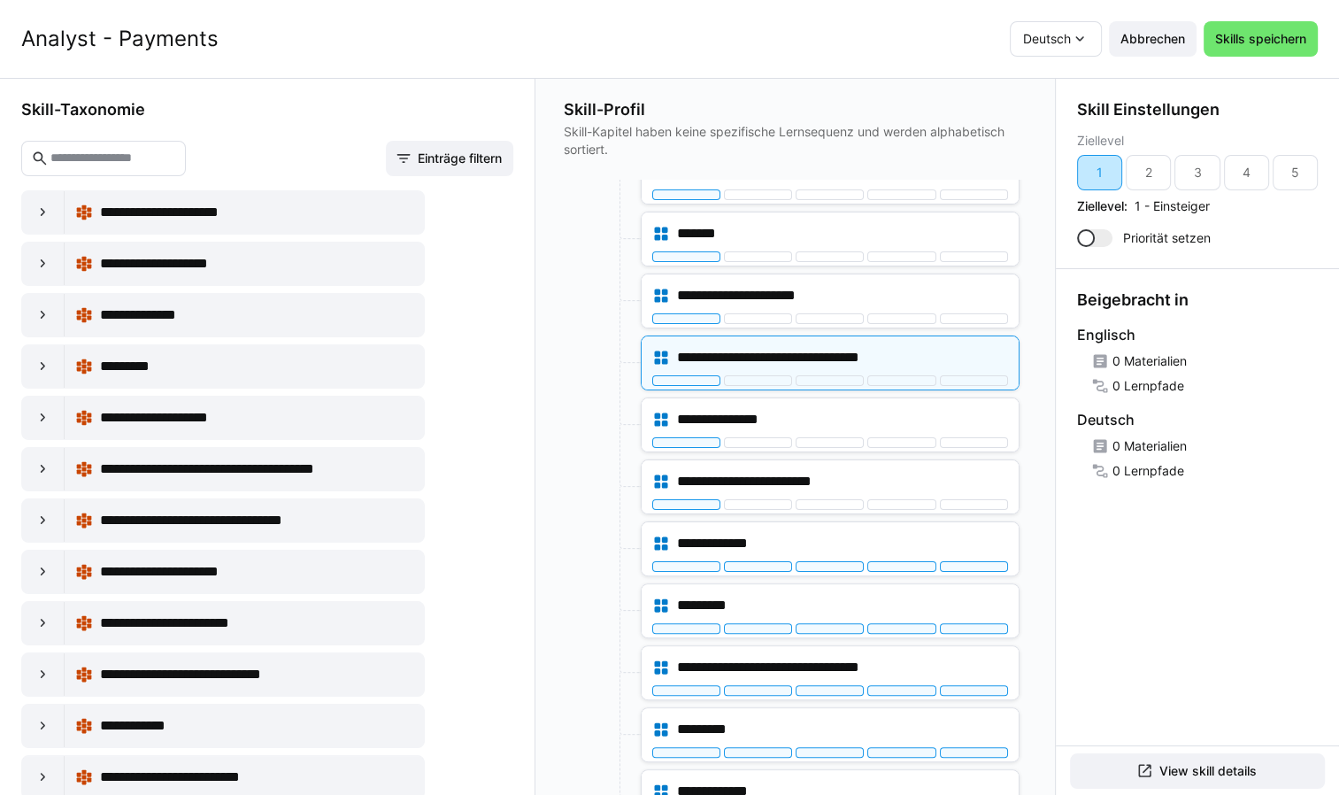
click at [1096, 174] on div "1" at bounding box center [1099, 172] width 45 height 35
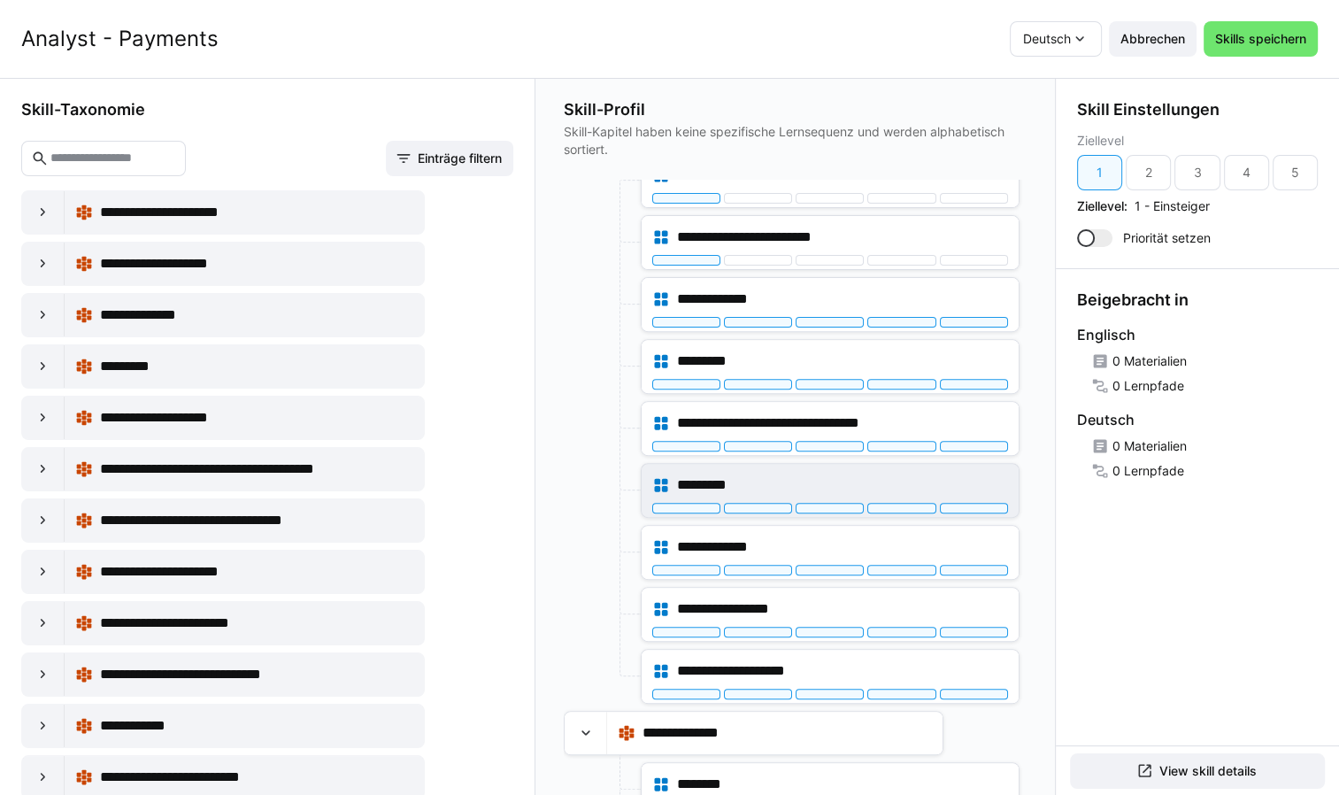
scroll to position [708, 0]
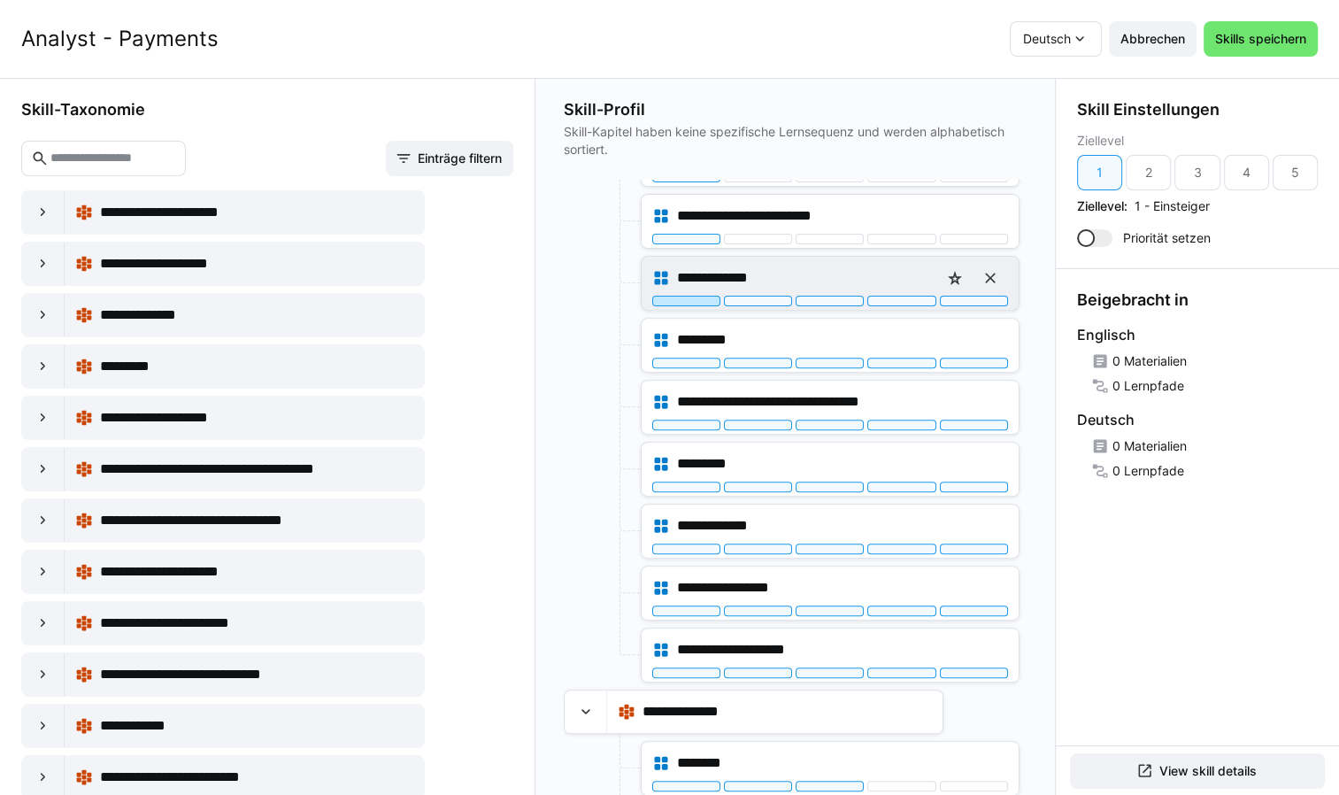
click at [684, 296] on div at bounding box center [686, 301] width 68 height 11
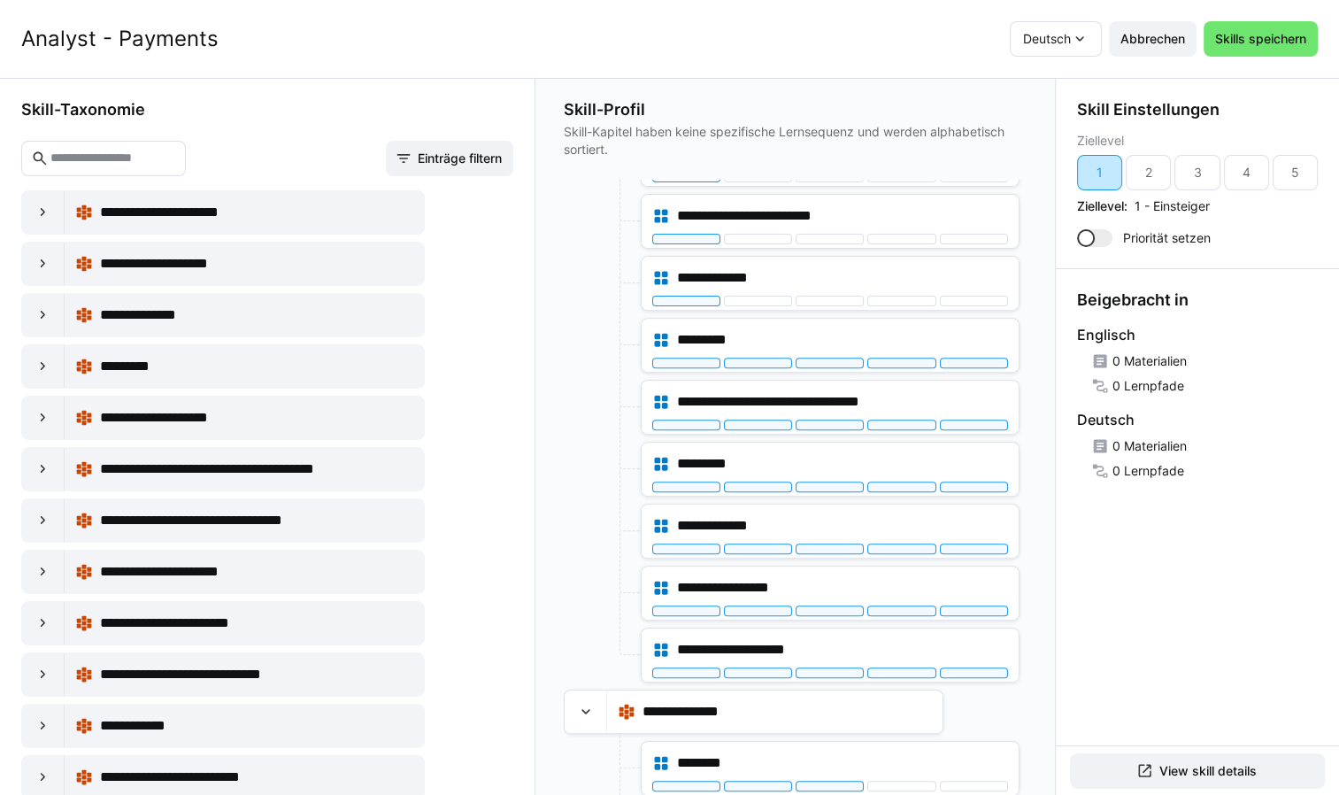
click at [1096, 174] on div "1" at bounding box center [1099, 172] width 45 height 35
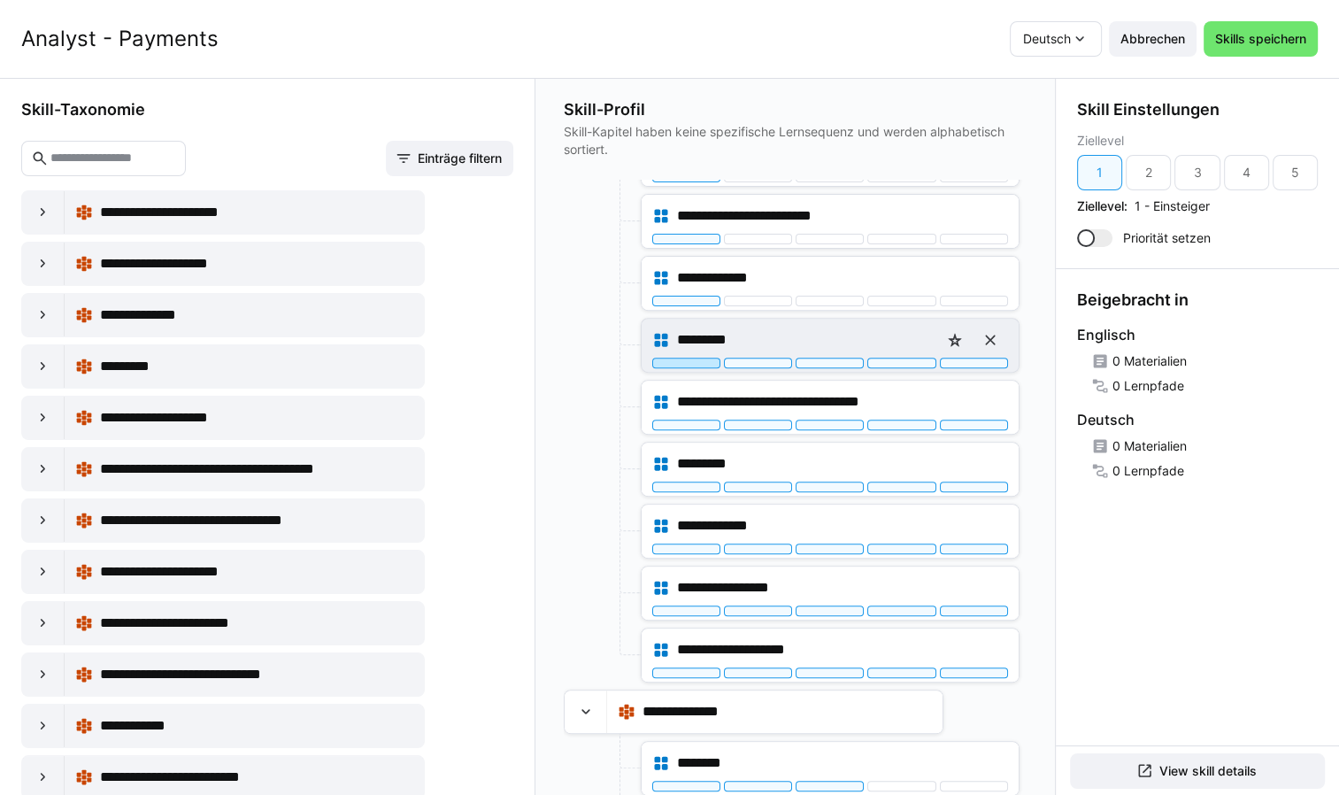
click at [683, 358] on div at bounding box center [686, 363] width 68 height 11
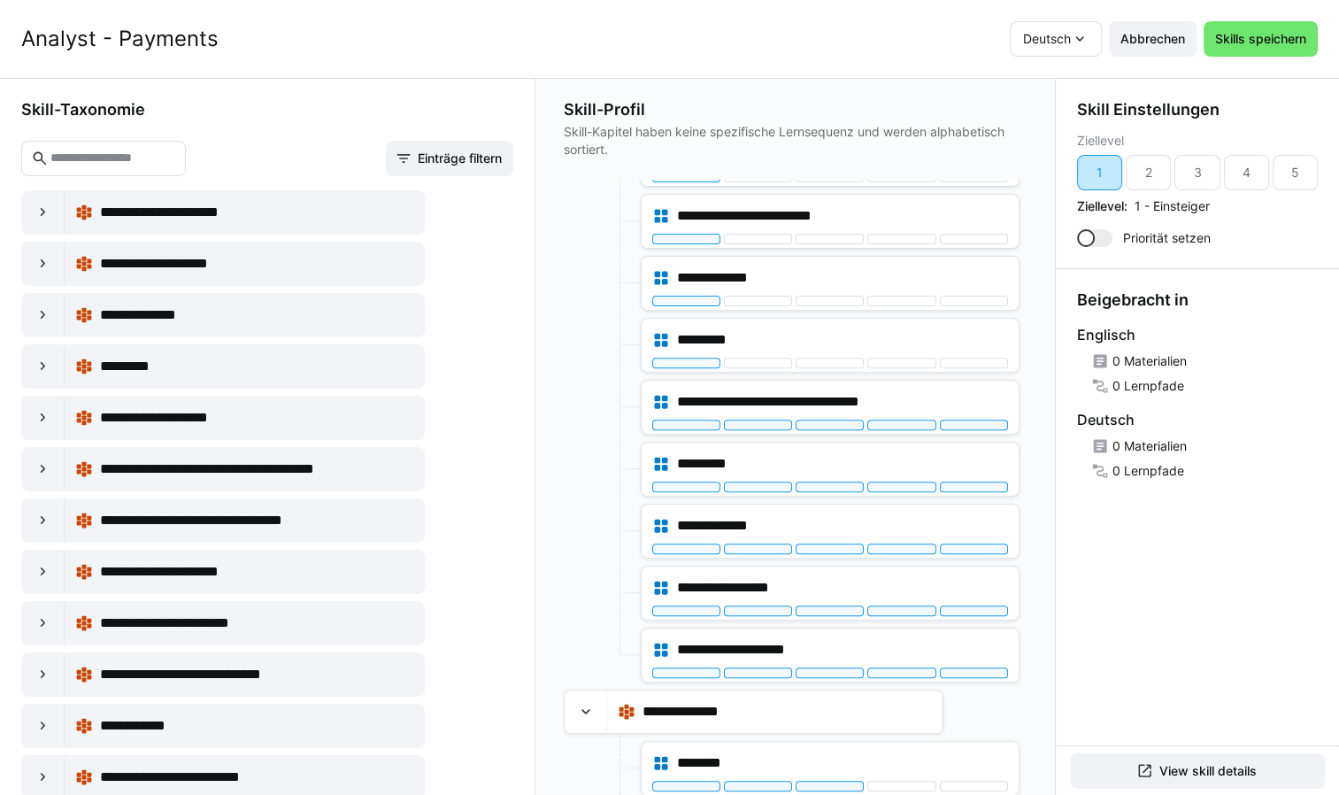
drag, startPoint x: 1094, startPoint y: 168, endPoint x: 1062, endPoint y: 209, distance: 51.7
click at [1094, 169] on div "1" at bounding box center [1099, 172] width 45 height 35
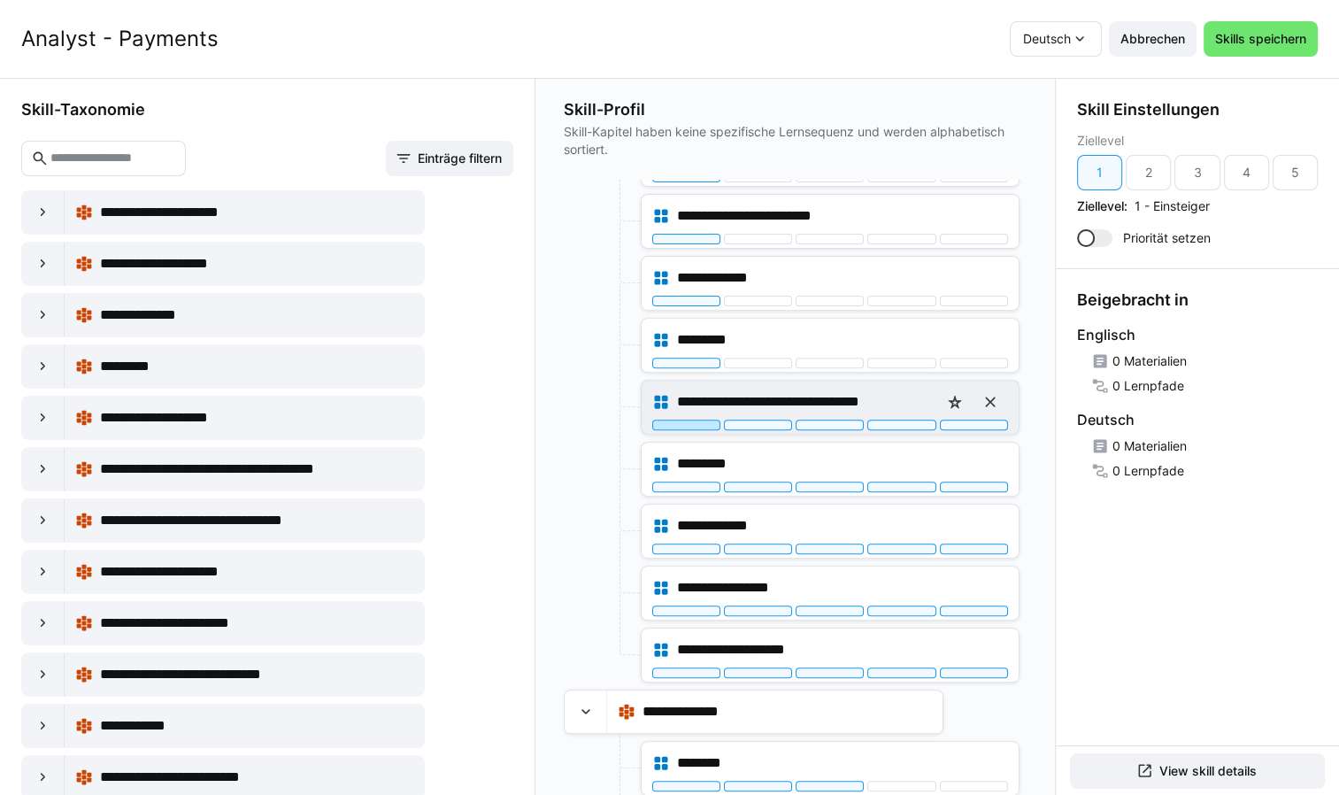
click at [696, 419] on div at bounding box center [686, 424] width 68 height 11
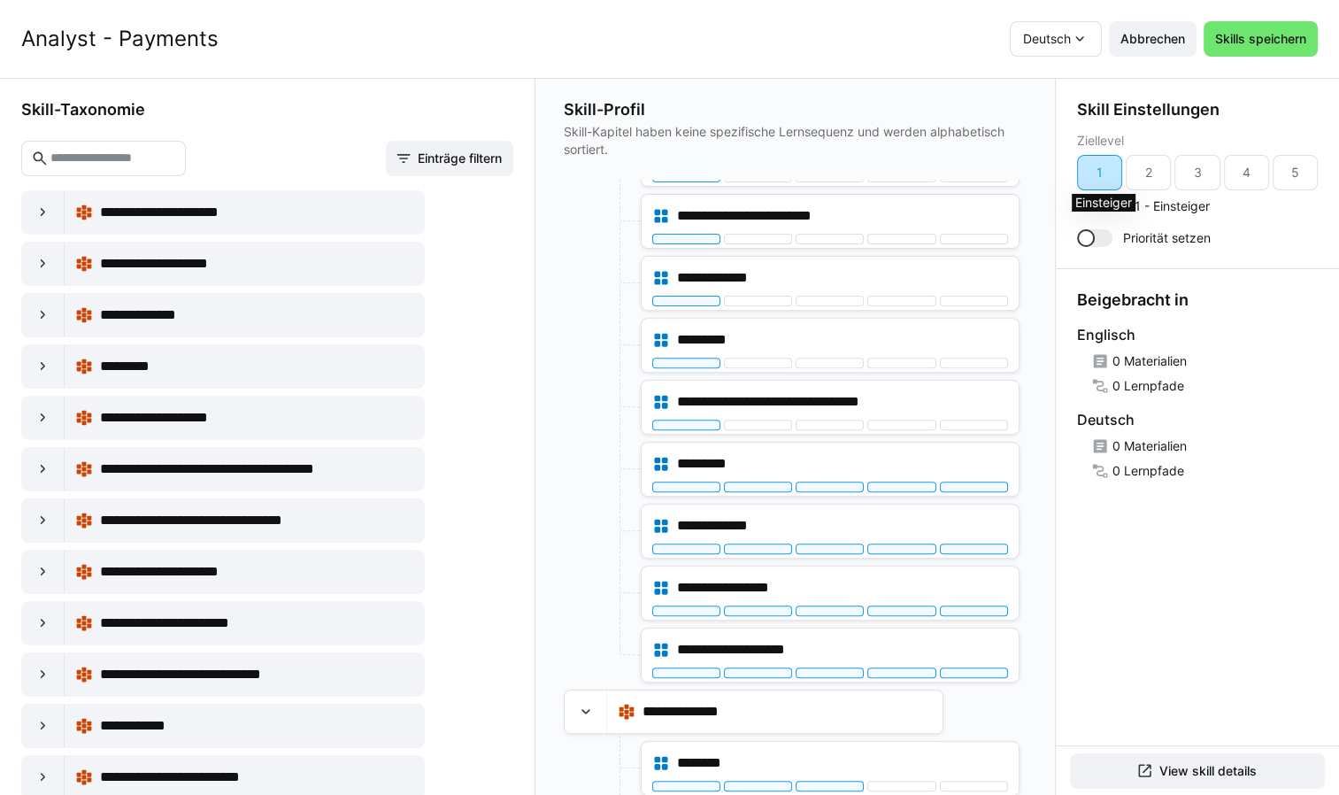
click at [1108, 172] on div "1" at bounding box center [1099, 172] width 45 height 35
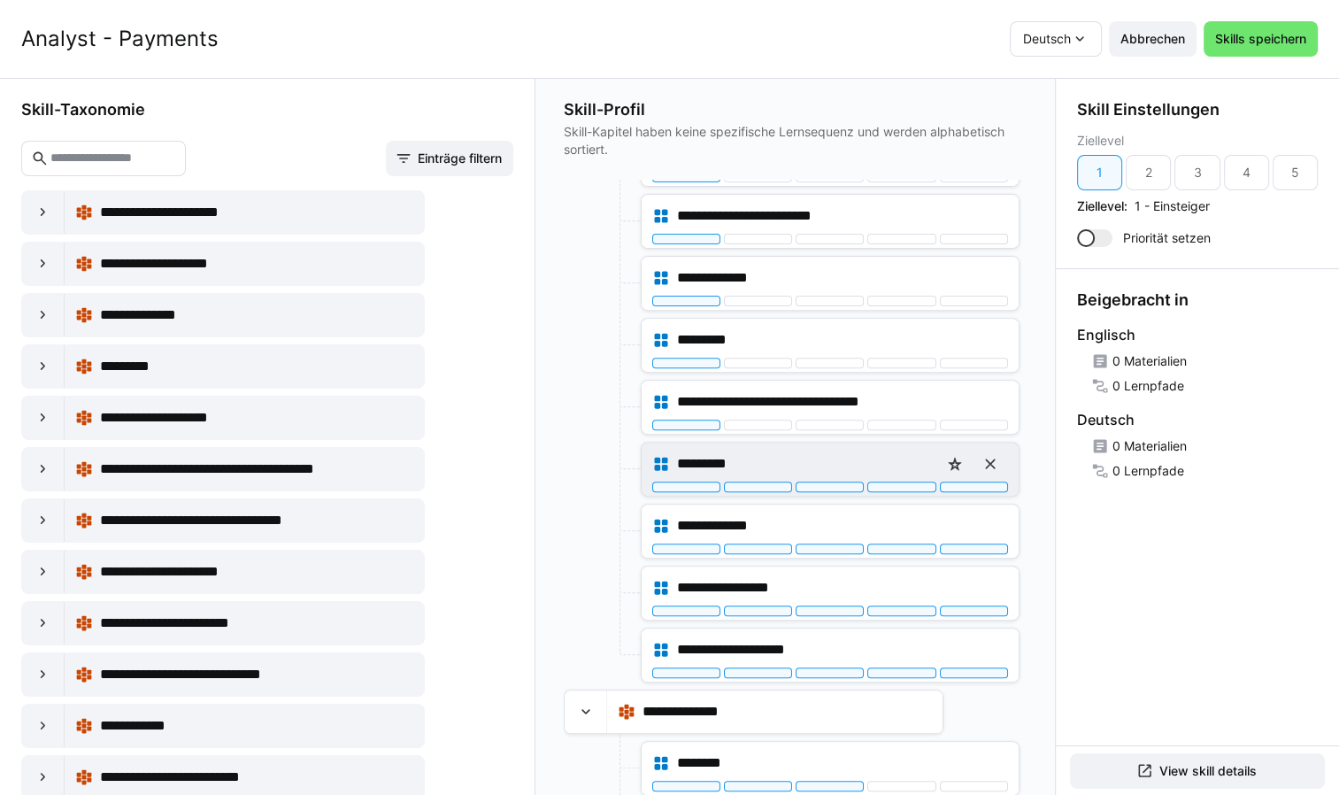
click at [701, 486] on div "*********" at bounding box center [830, 468] width 377 height 53
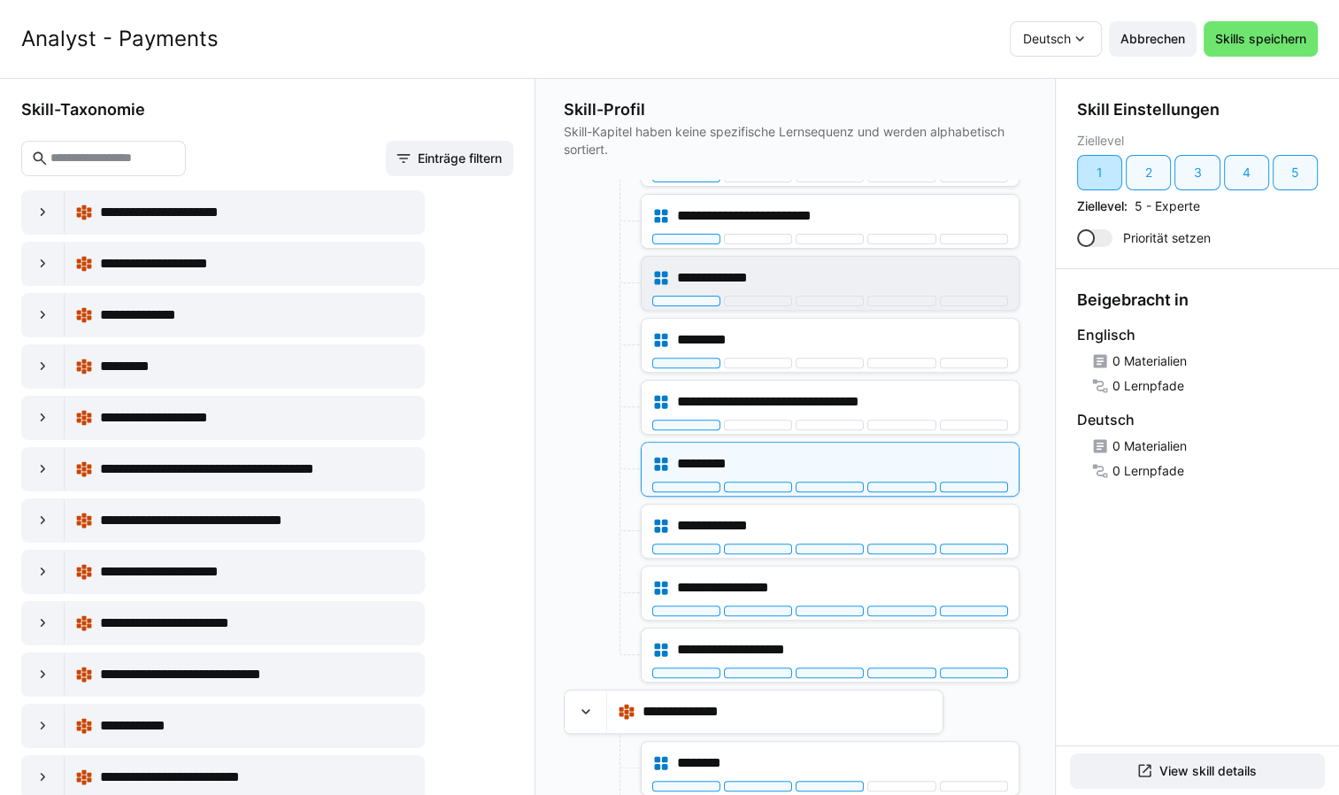
drag, startPoint x: 1104, startPoint y: 181, endPoint x: 1009, endPoint y: 273, distance: 132.7
click at [1101, 181] on div "1" at bounding box center [1099, 173] width 6 height 18
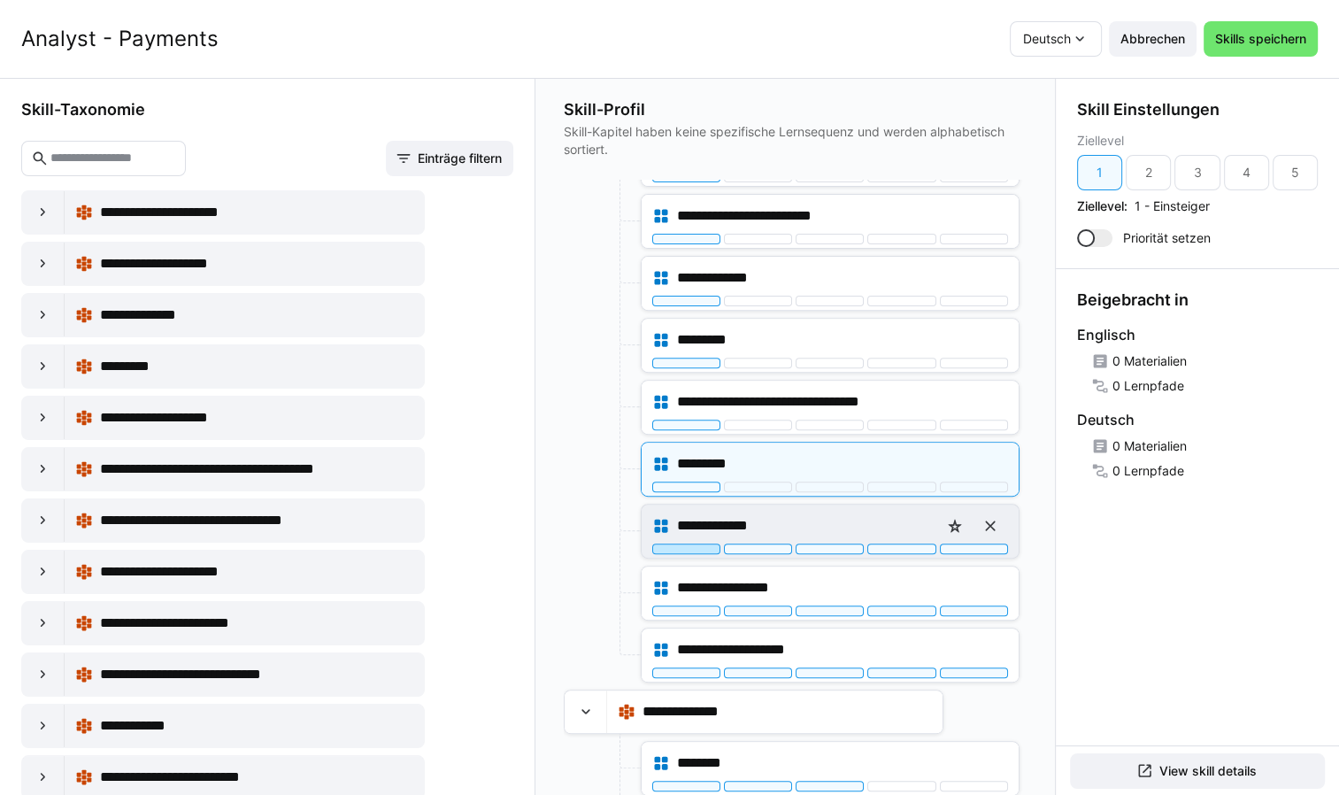
click at [704, 543] on div at bounding box center [686, 548] width 68 height 11
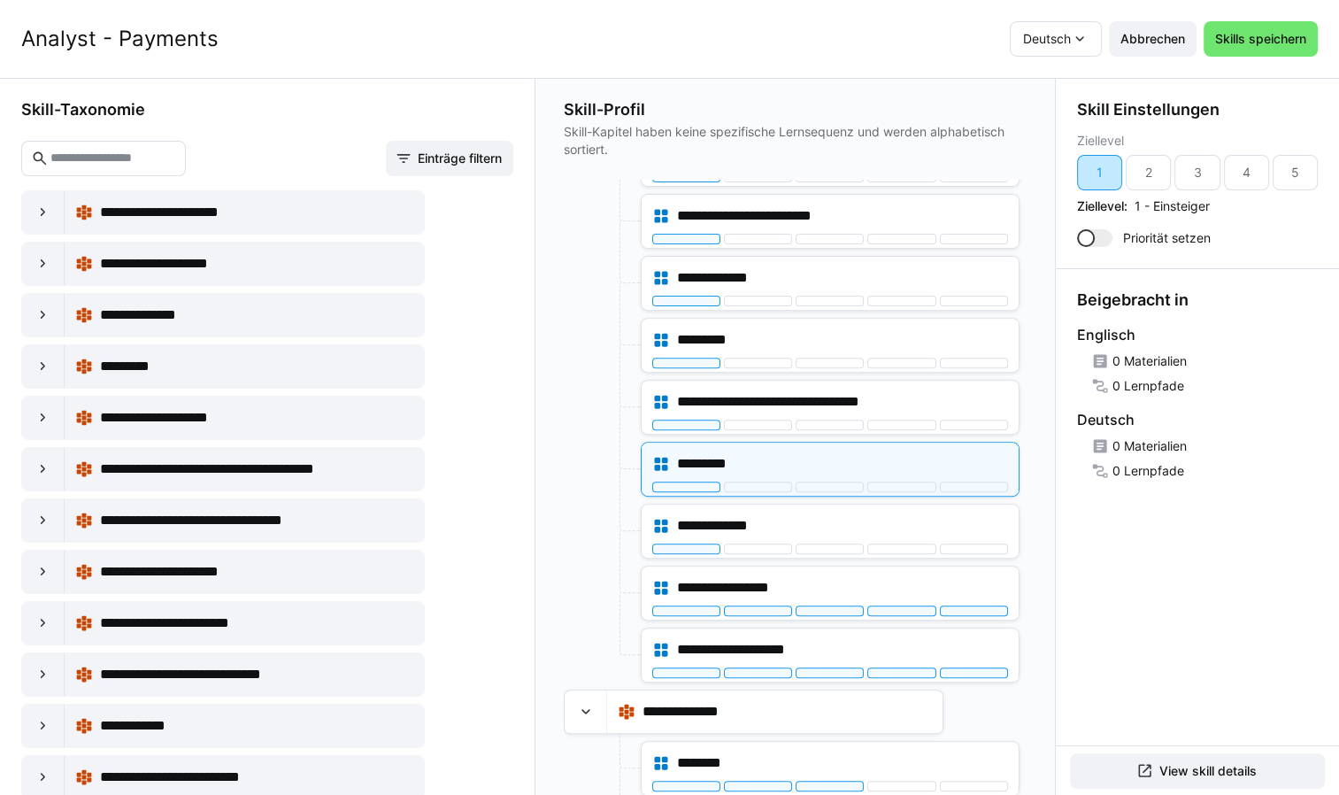
drag, startPoint x: 1106, startPoint y: 170, endPoint x: 973, endPoint y: 293, distance: 181.0
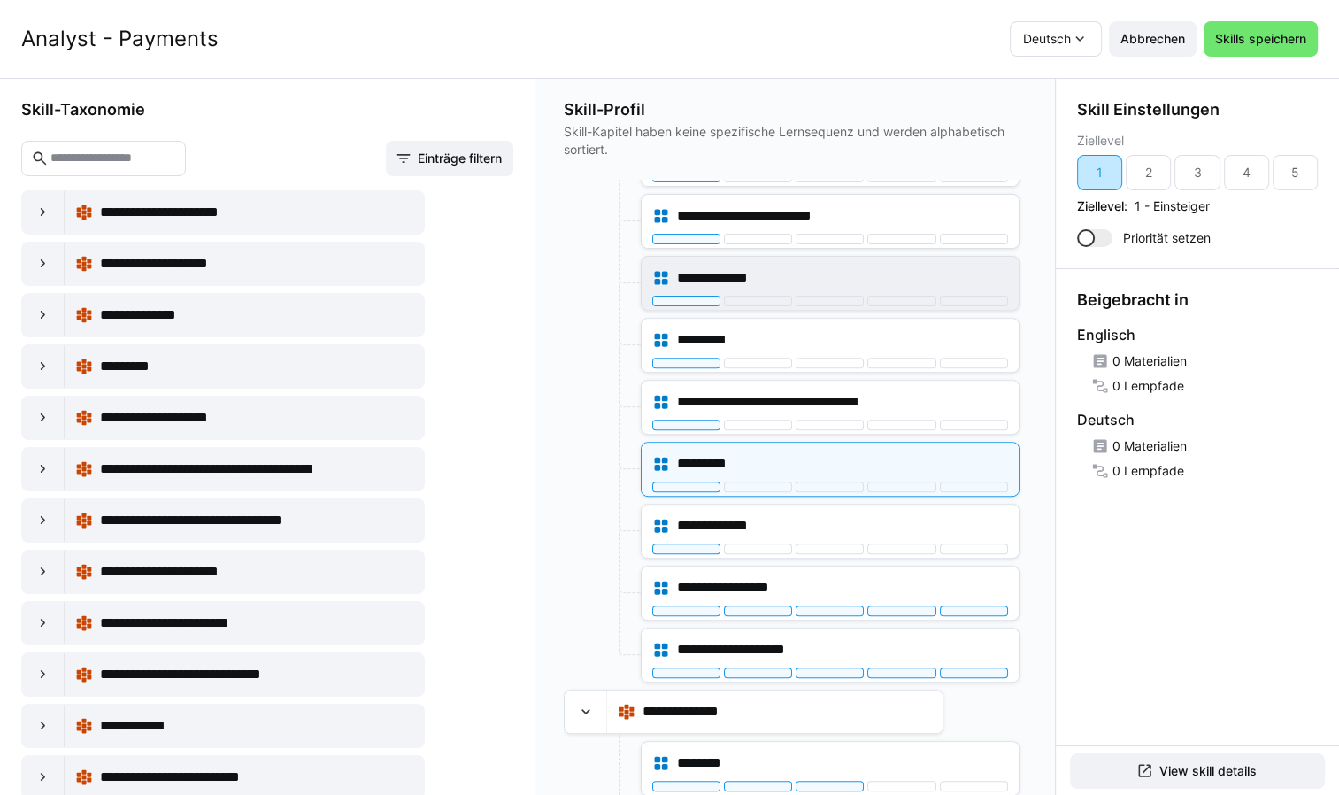
click at [1103, 173] on div "1" at bounding box center [1099, 173] width 6 height 18
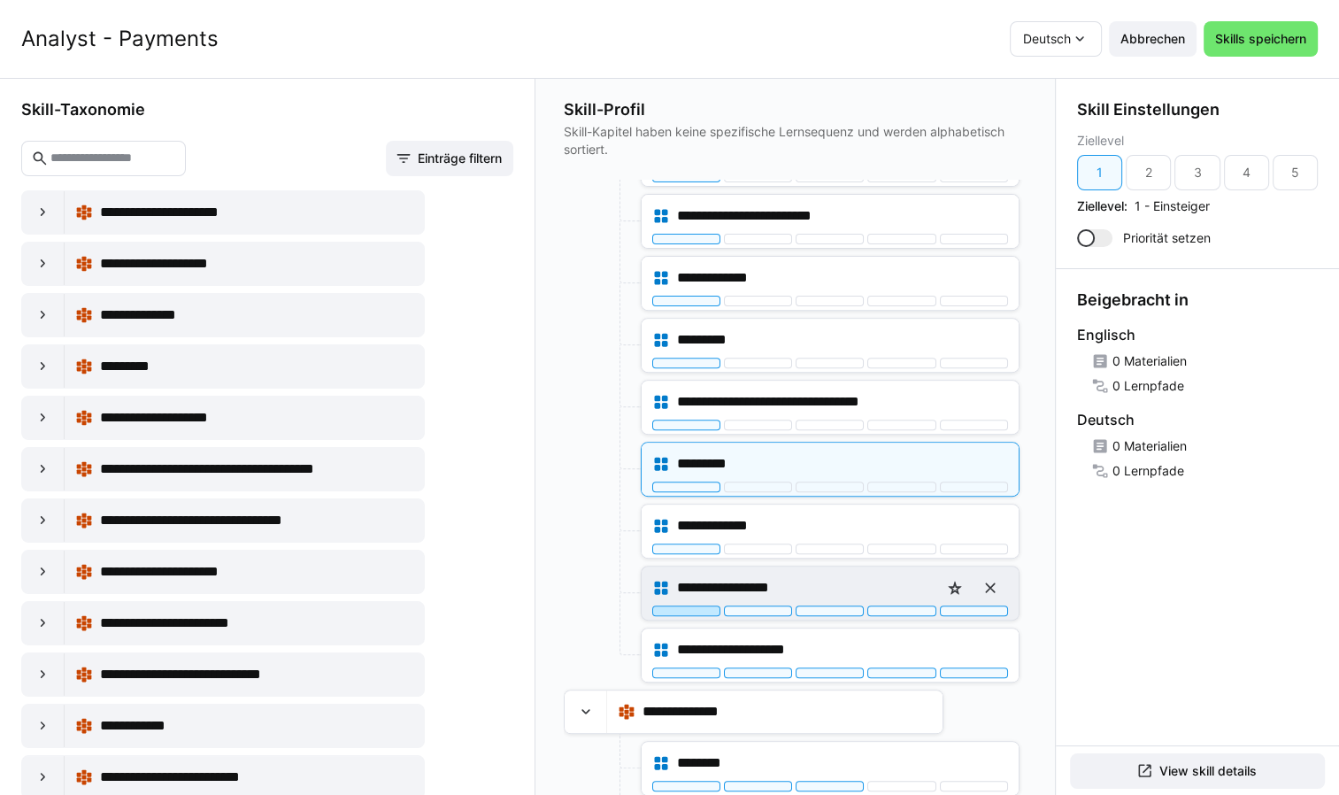
click at [688, 605] on div at bounding box center [686, 610] width 68 height 11
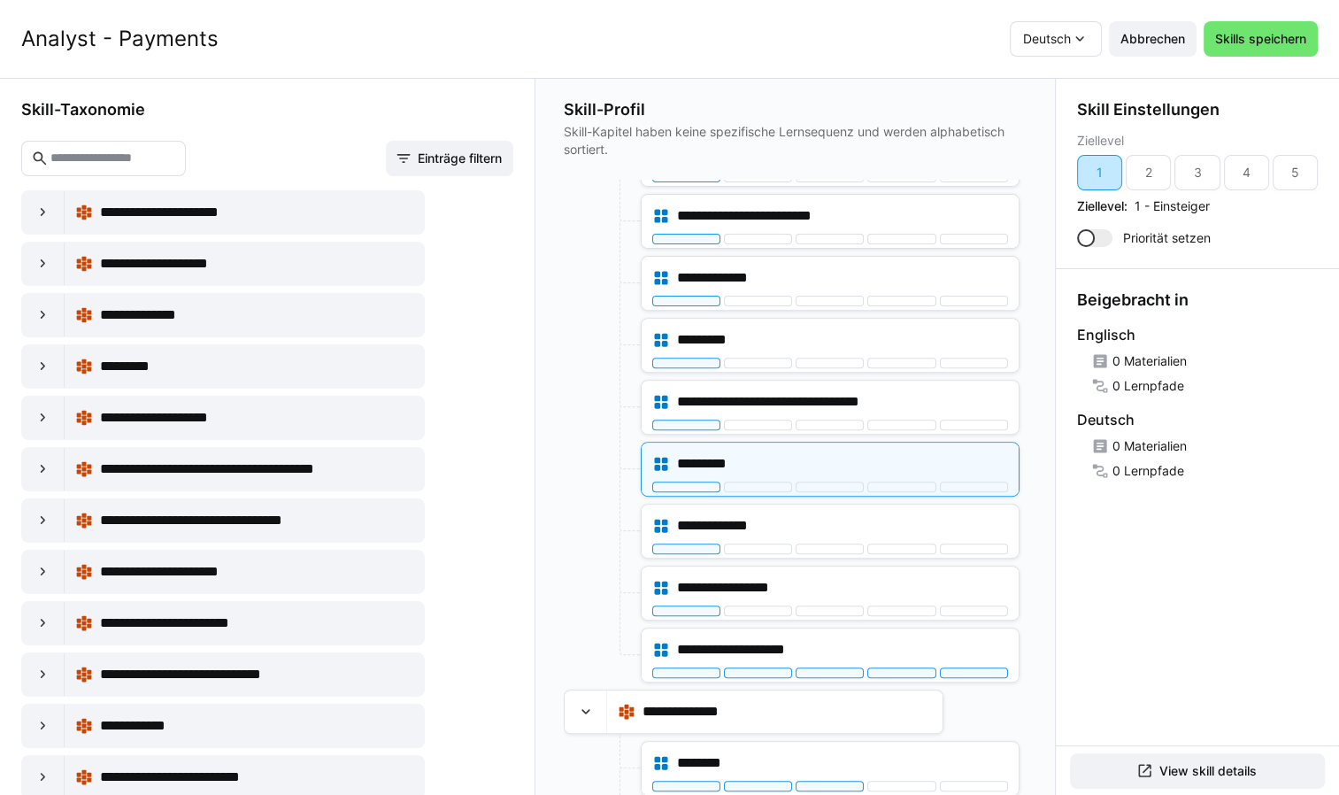
click at [1103, 173] on div "1" at bounding box center [1099, 173] width 6 height 18
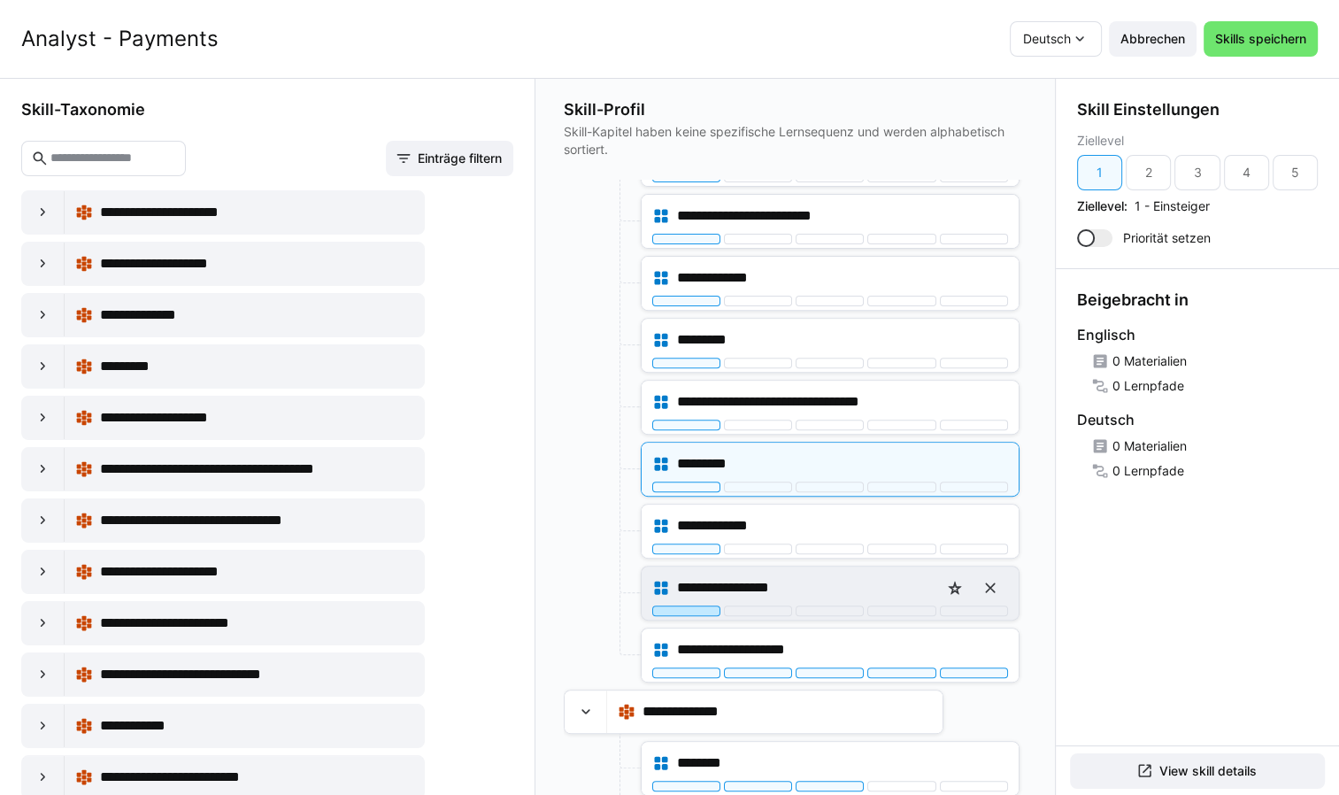
click at [698, 605] on div at bounding box center [686, 610] width 68 height 11
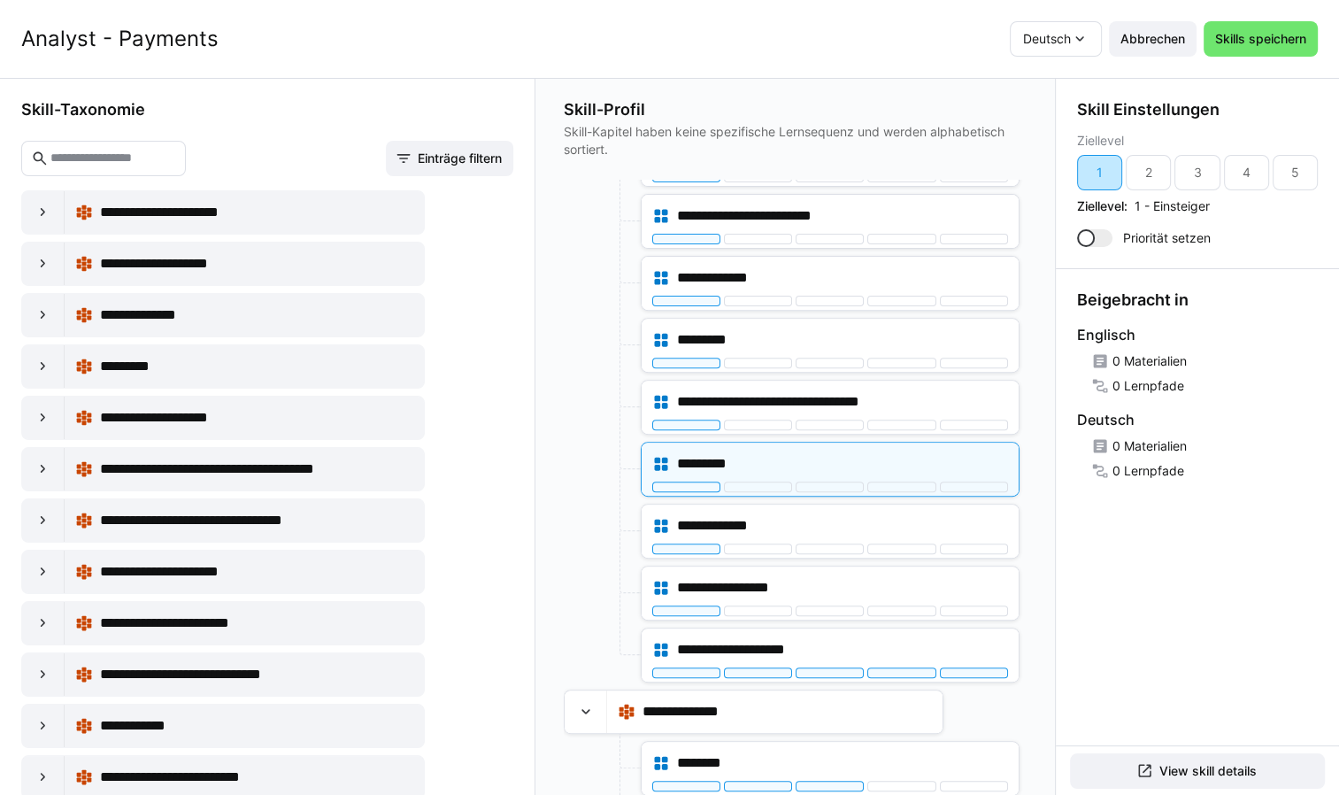
click at [1101, 172] on div "1" at bounding box center [1099, 173] width 6 height 18
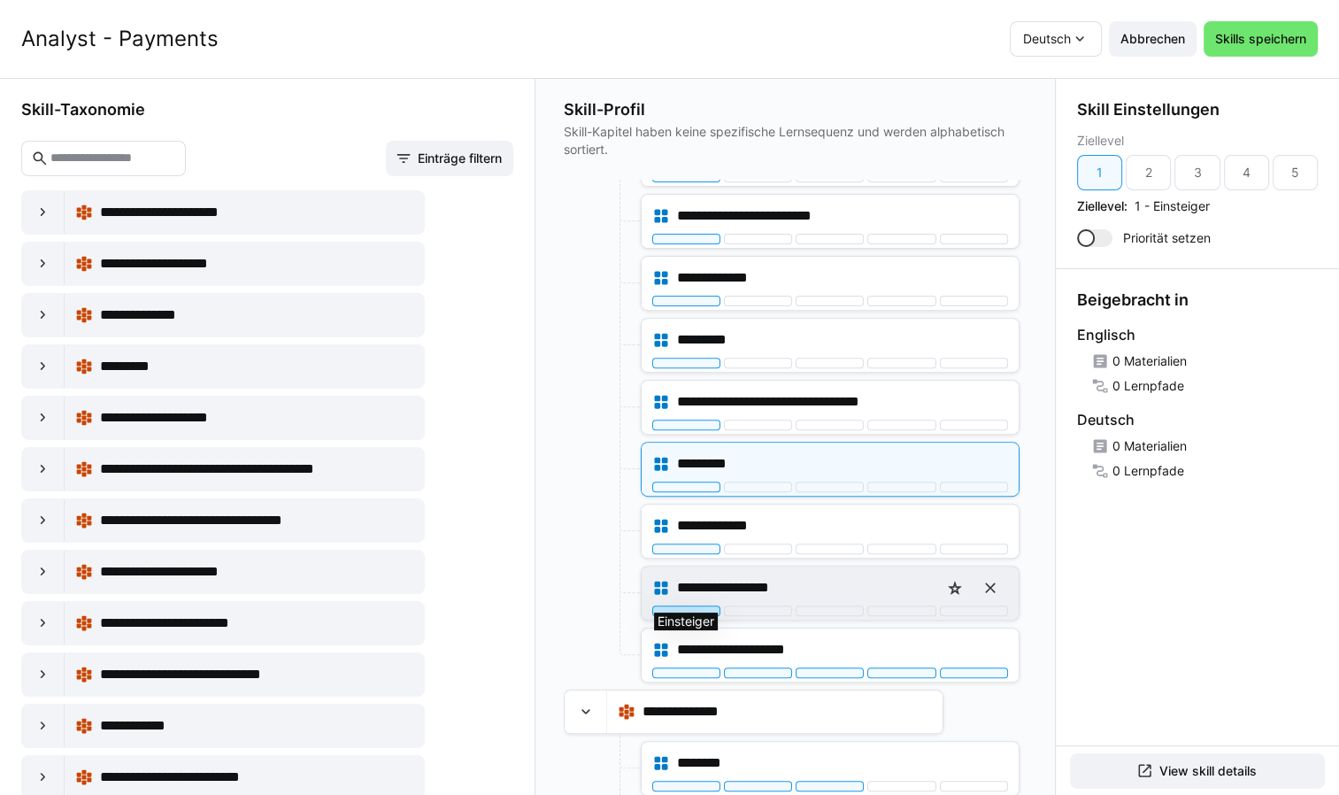
click at [701, 606] on div at bounding box center [686, 610] width 68 height 11
click at [988, 581] on eds-icon at bounding box center [990, 588] width 18 height 18
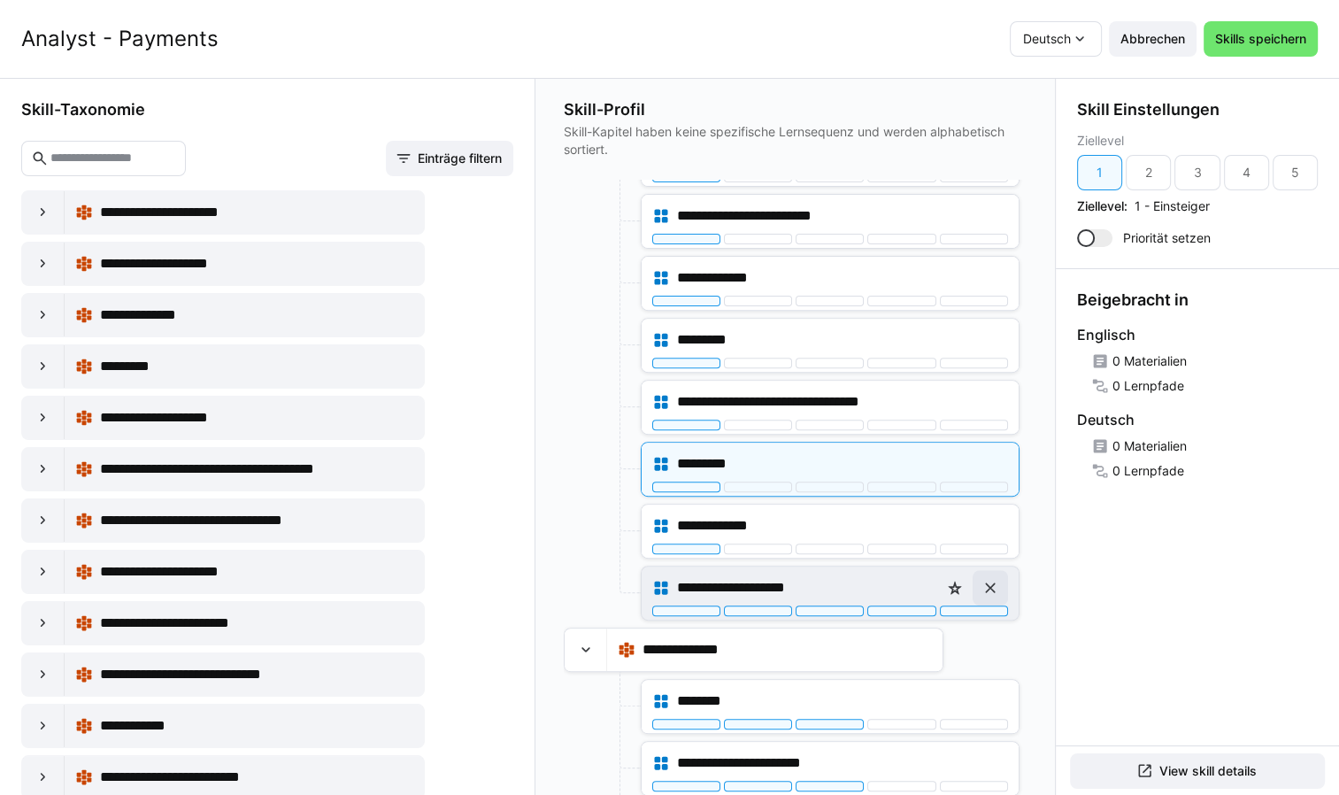
click at [991, 579] on eds-icon at bounding box center [990, 588] width 18 height 18
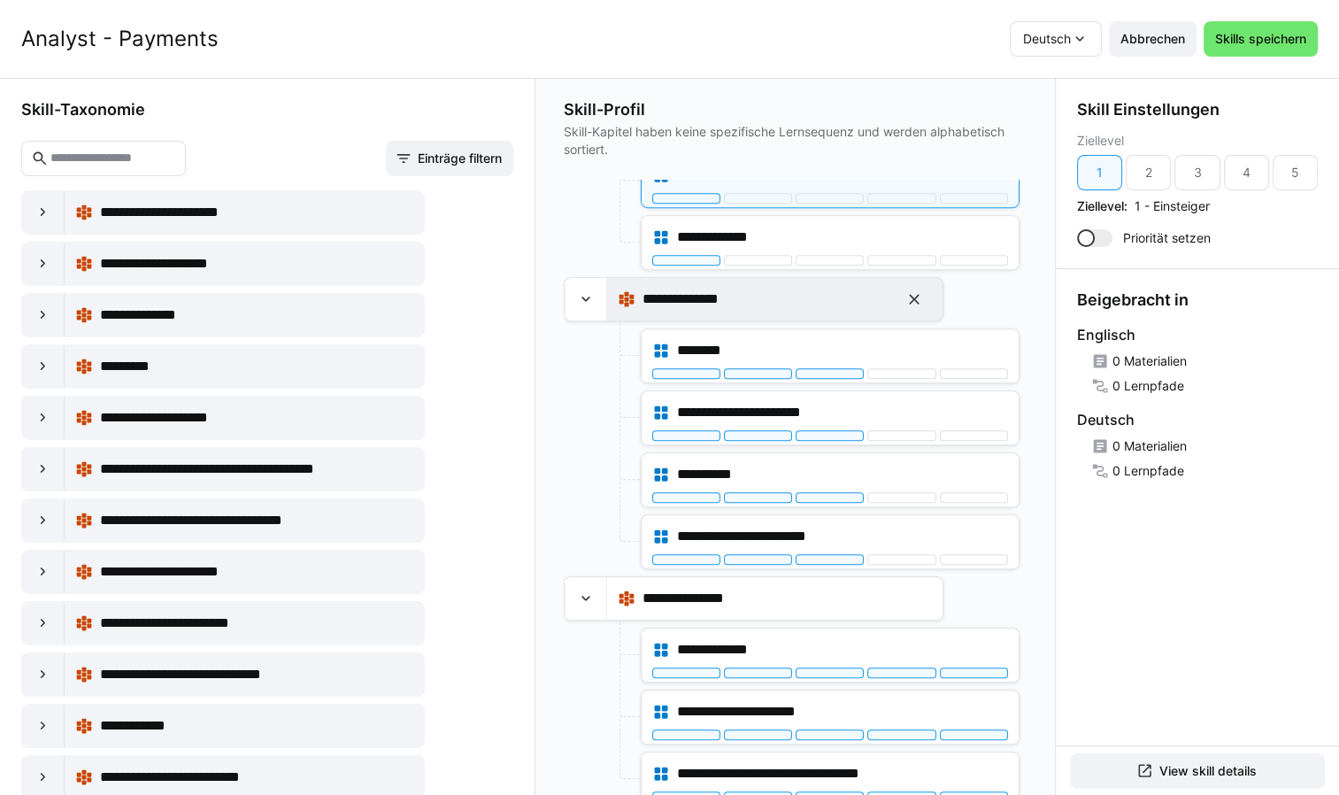
scroll to position [0, 0]
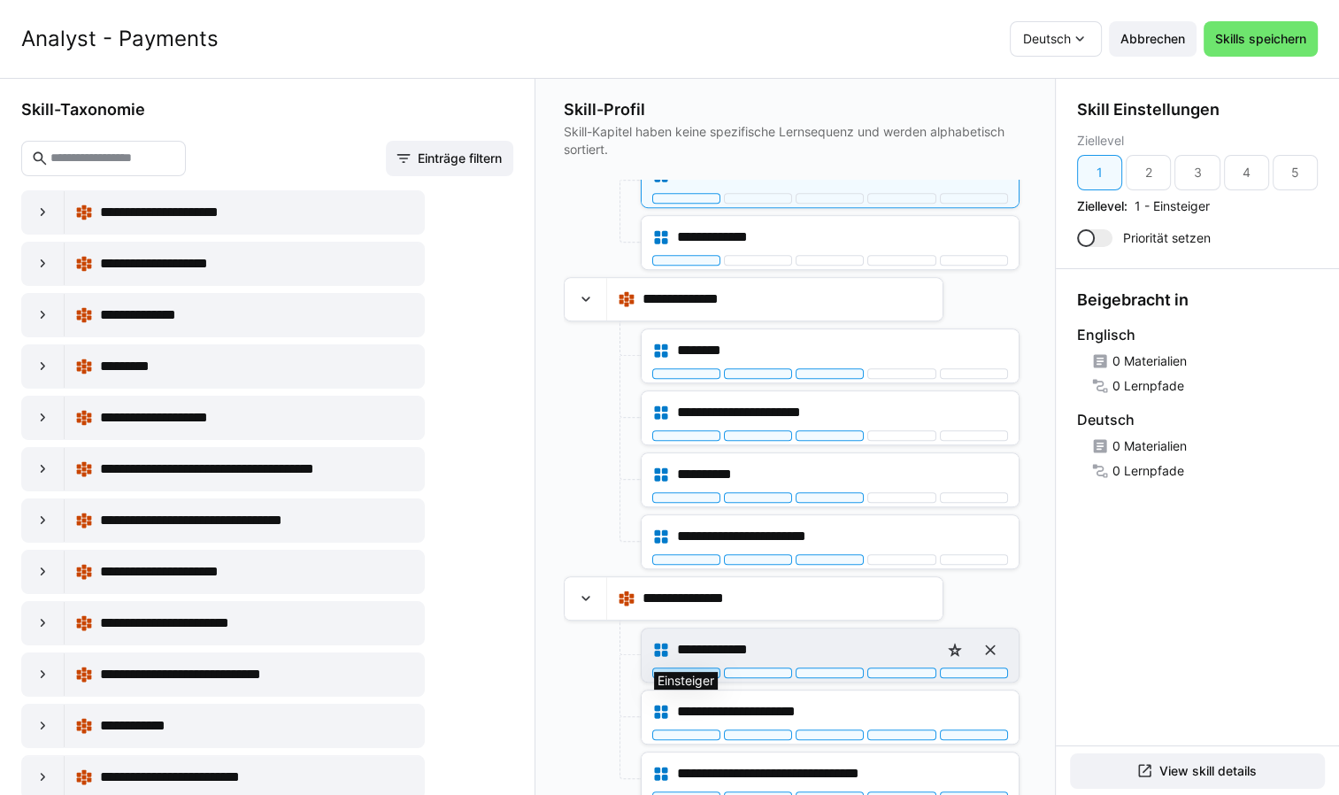
click at [679, 667] on div at bounding box center [686, 672] width 68 height 11
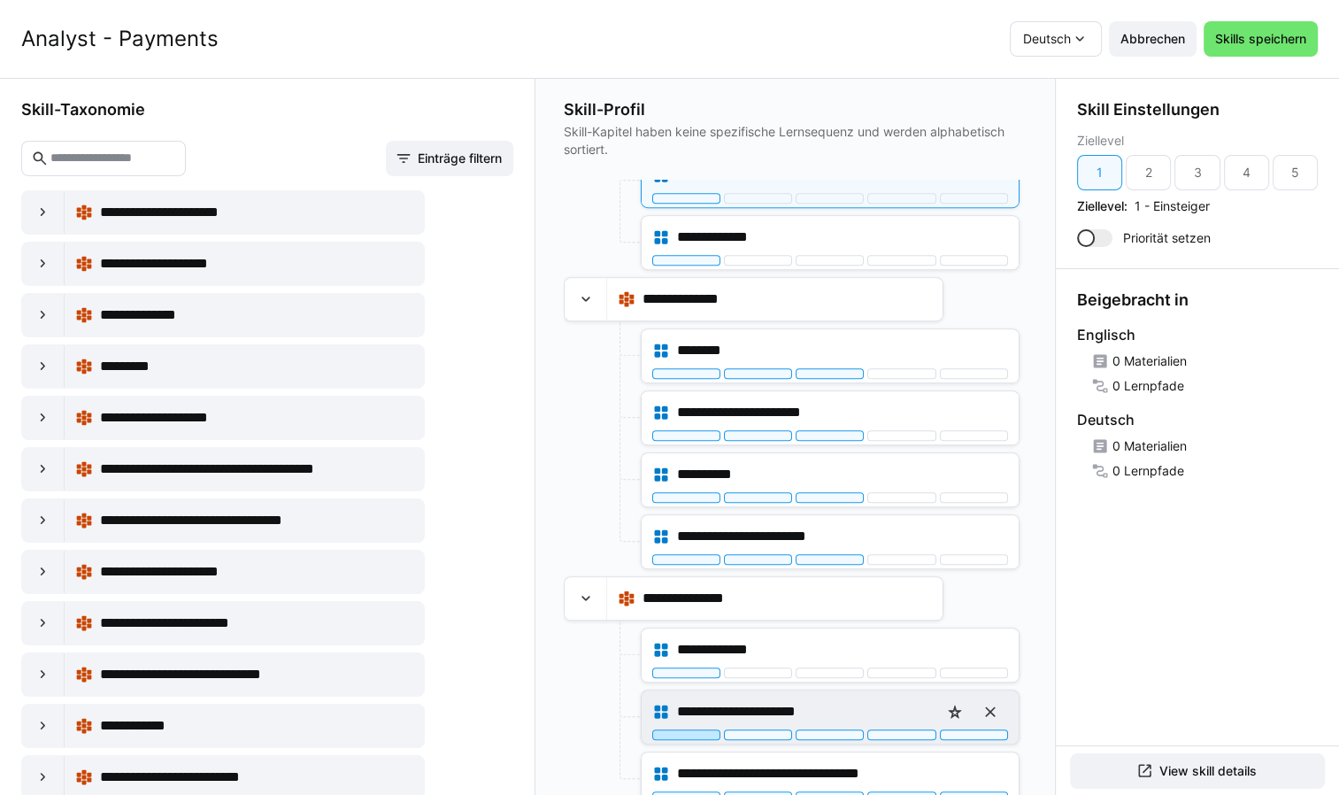
click at [684, 729] on div at bounding box center [686, 734] width 68 height 11
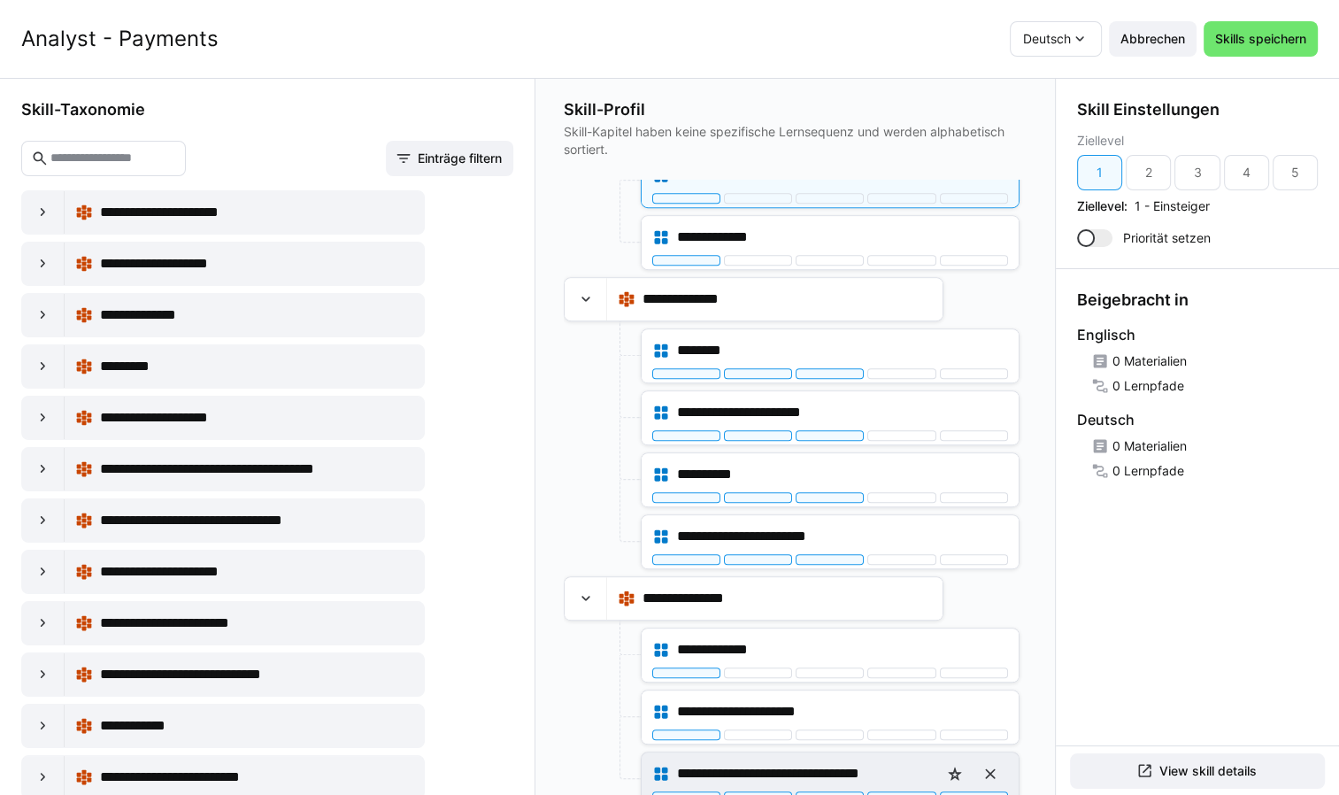
click at [694, 778] on div "**********" at bounding box center [830, 773] width 356 height 35
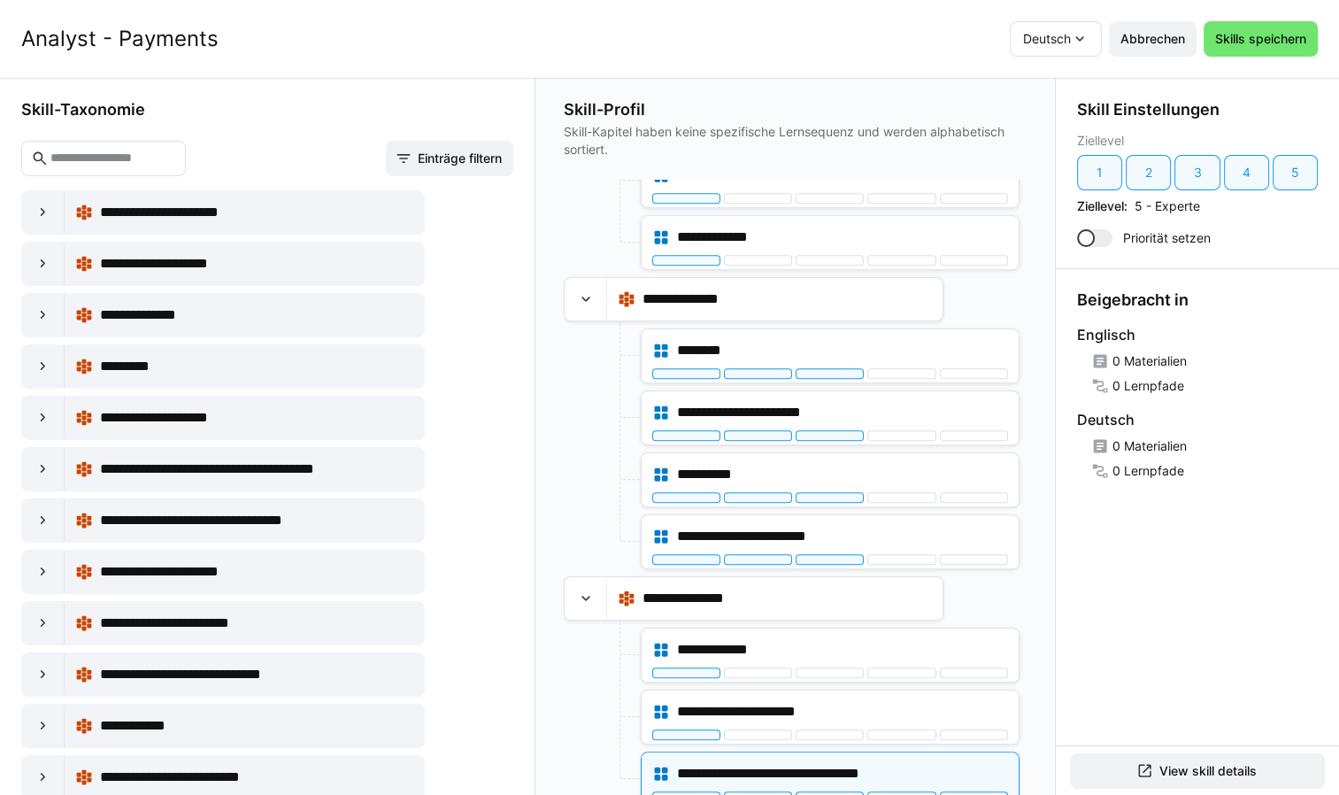
click at [1130, 563] on div "Beigebracht in Englisch 0 Materialien 0 Lernpfade Deutsch 0 Materialien 0 Lernp…" at bounding box center [1197, 507] width 283 height 476
click at [685, 791] on div at bounding box center [686, 796] width 68 height 11
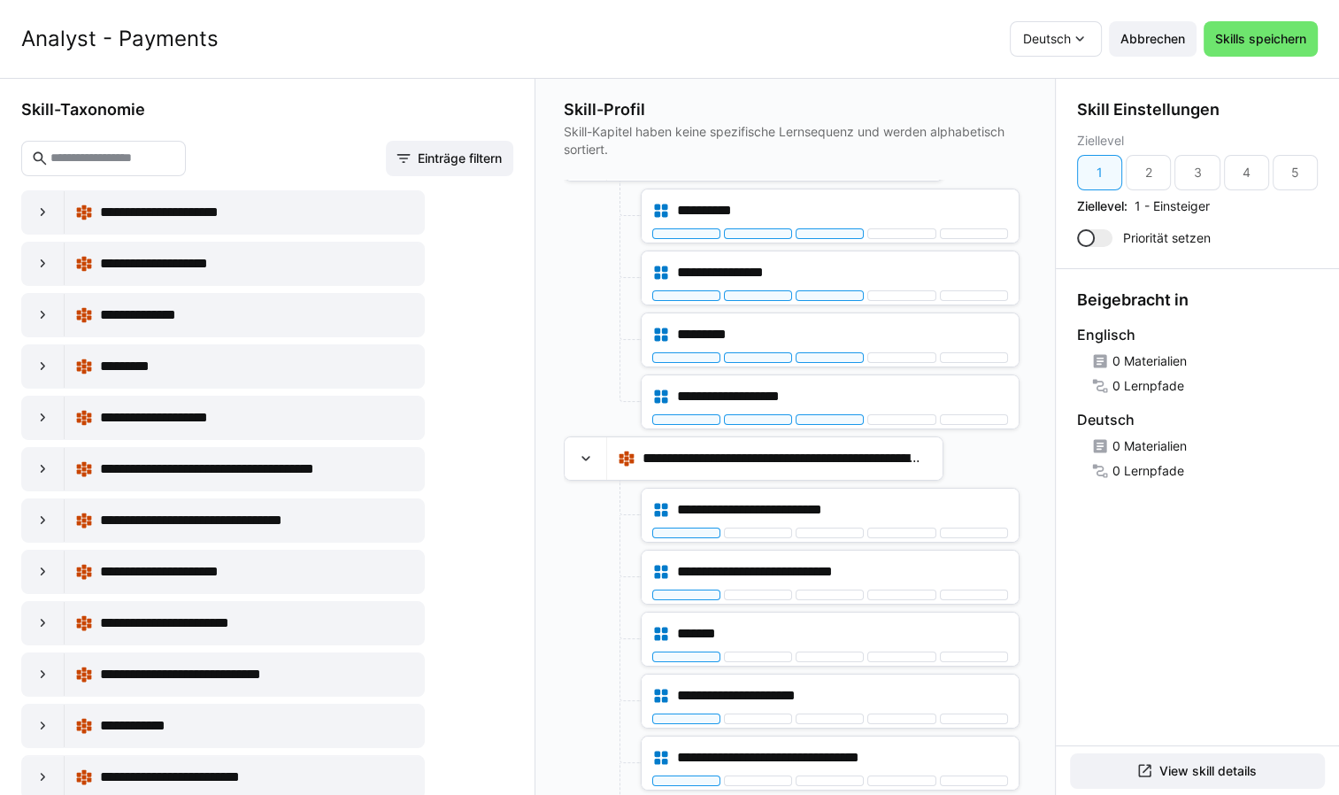
scroll to position [23, 0]
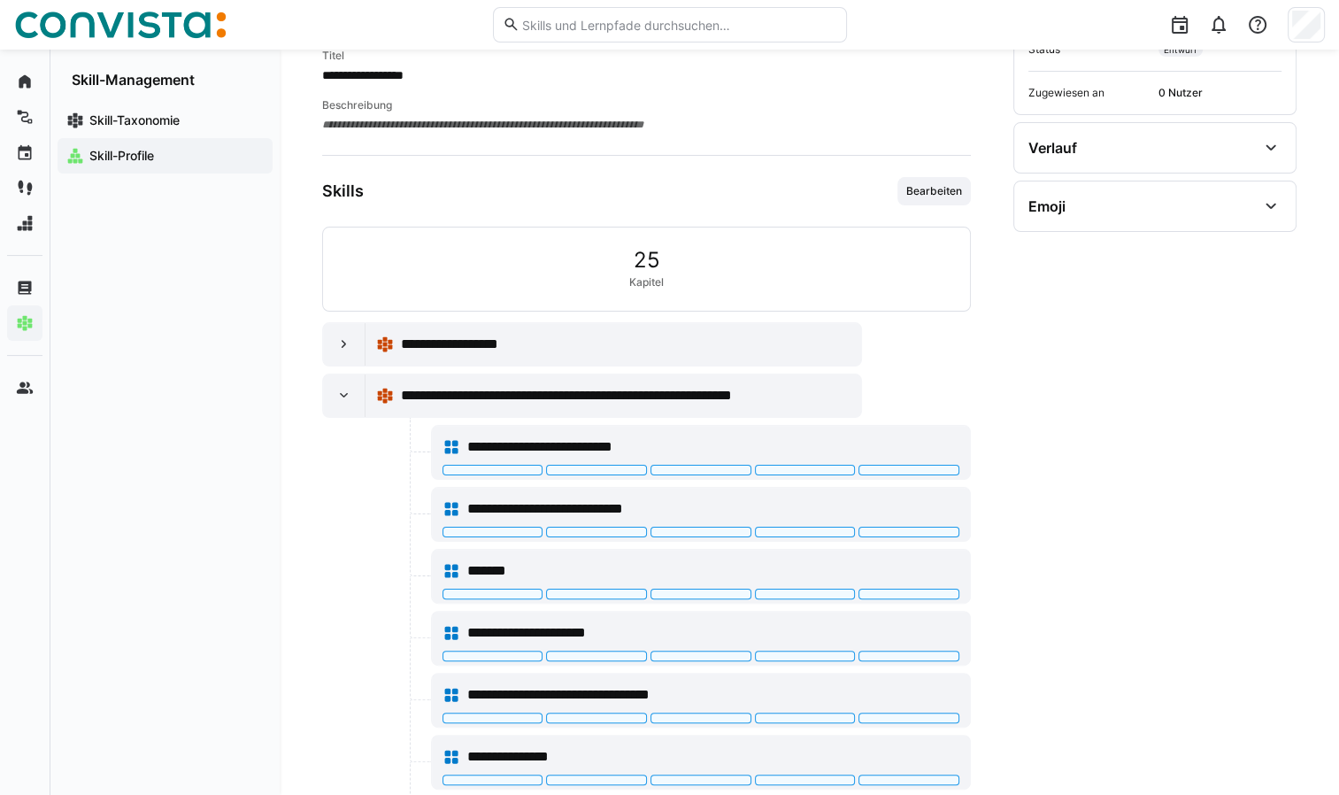
scroll to position [177, 0]
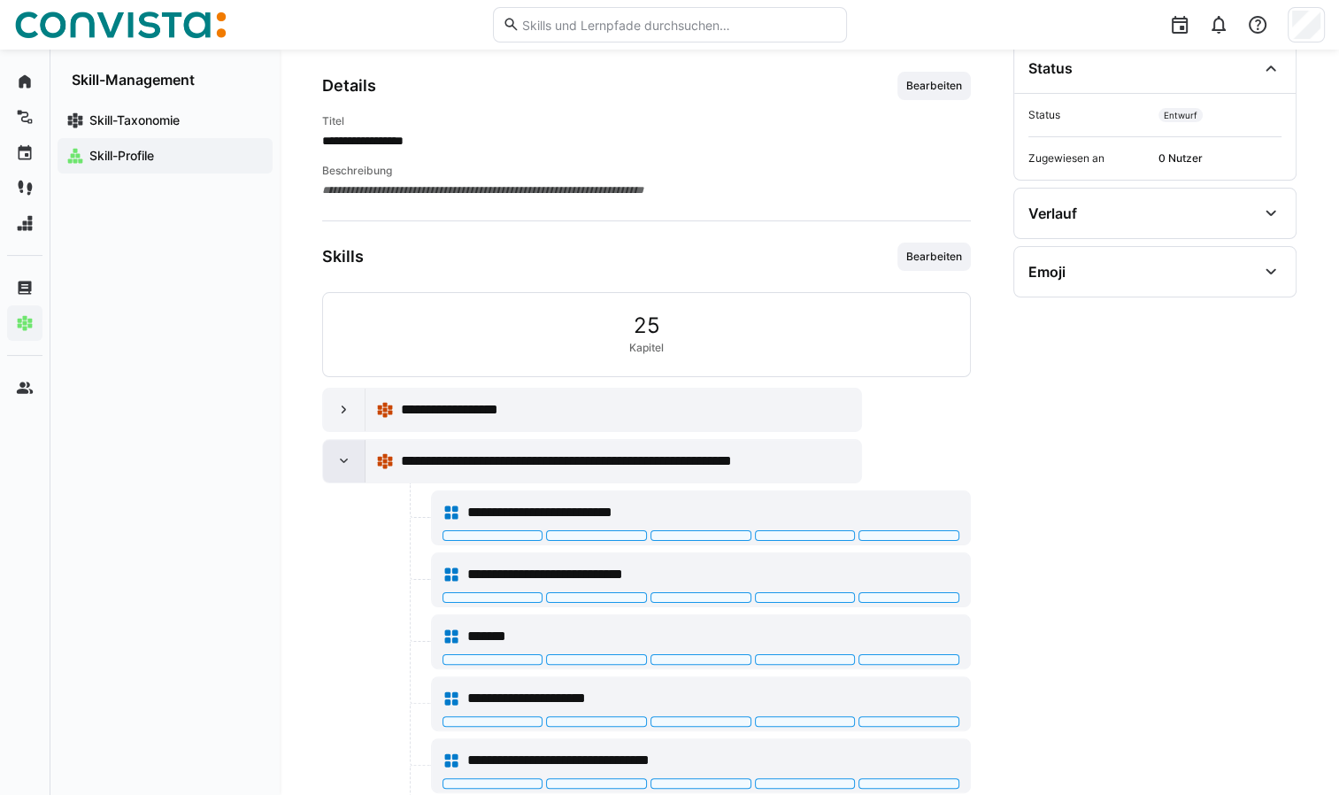
click at [336, 453] on eds-icon at bounding box center [344, 461] width 18 height 18
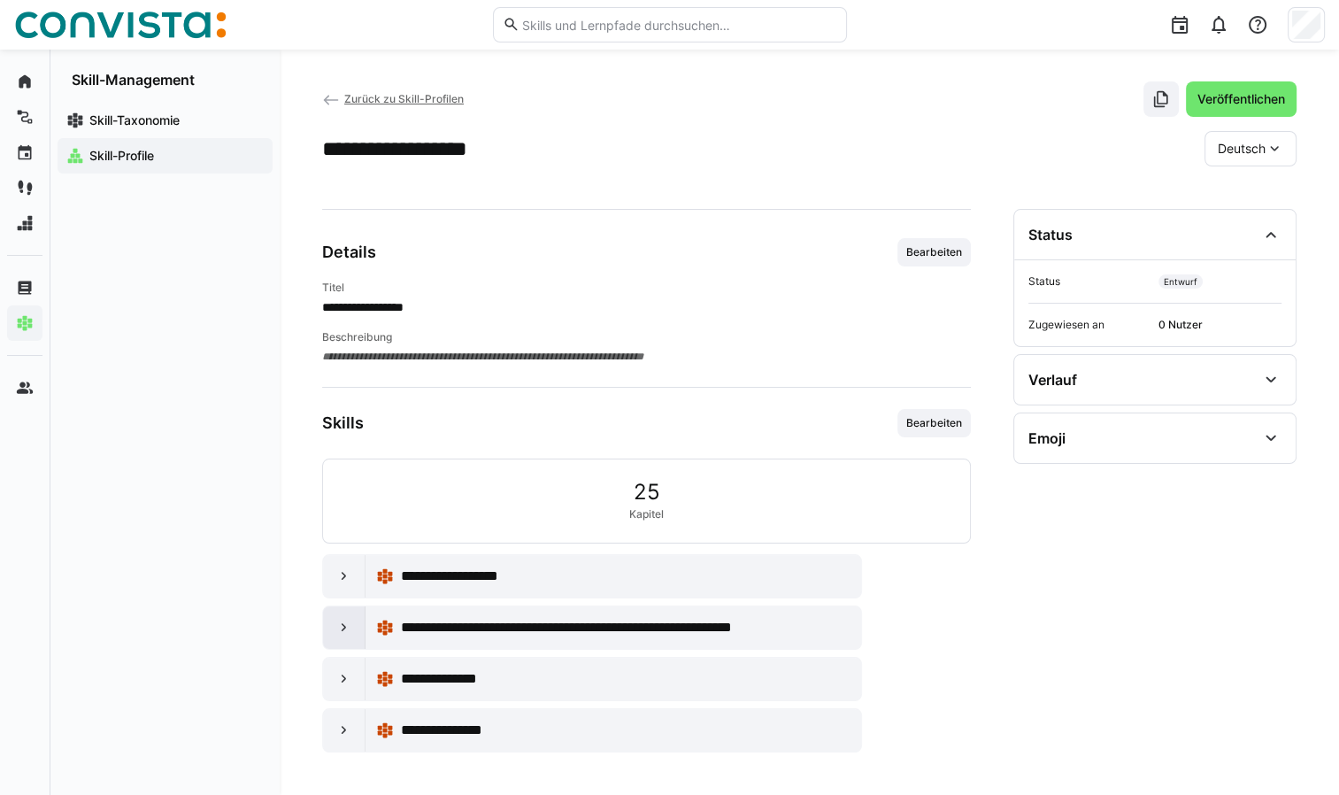
scroll to position [7, 0]
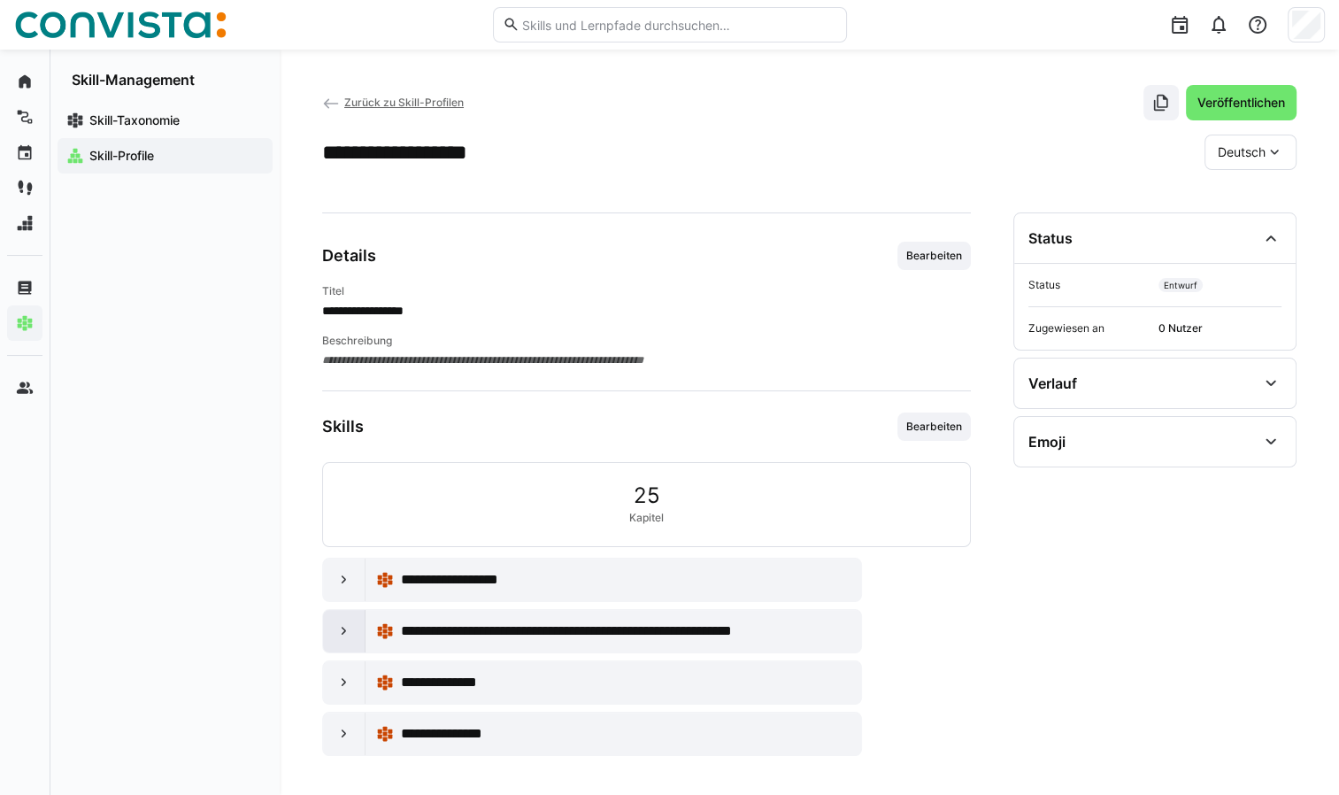
click at [339, 631] on eds-icon at bounding box center [344, 631] width 18 height 18
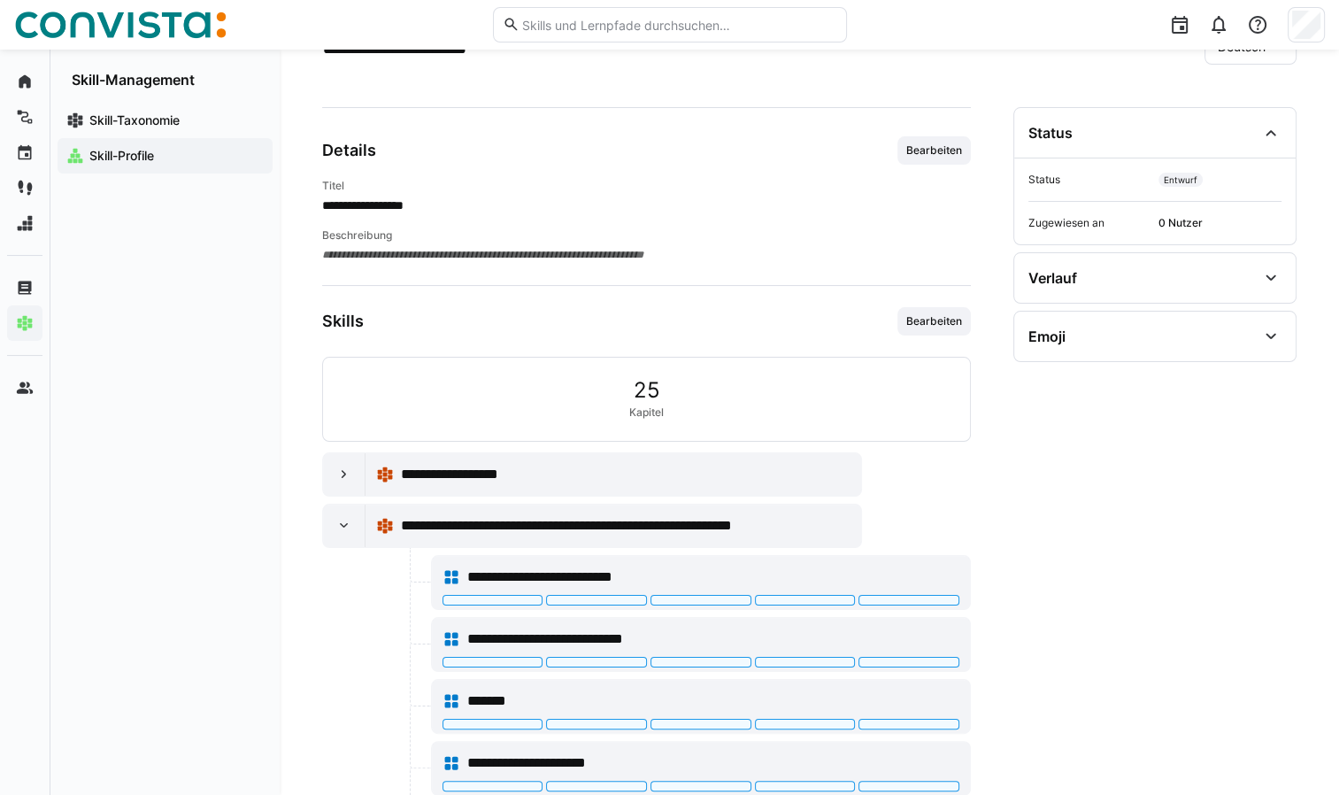
scroll to position [73, 0]
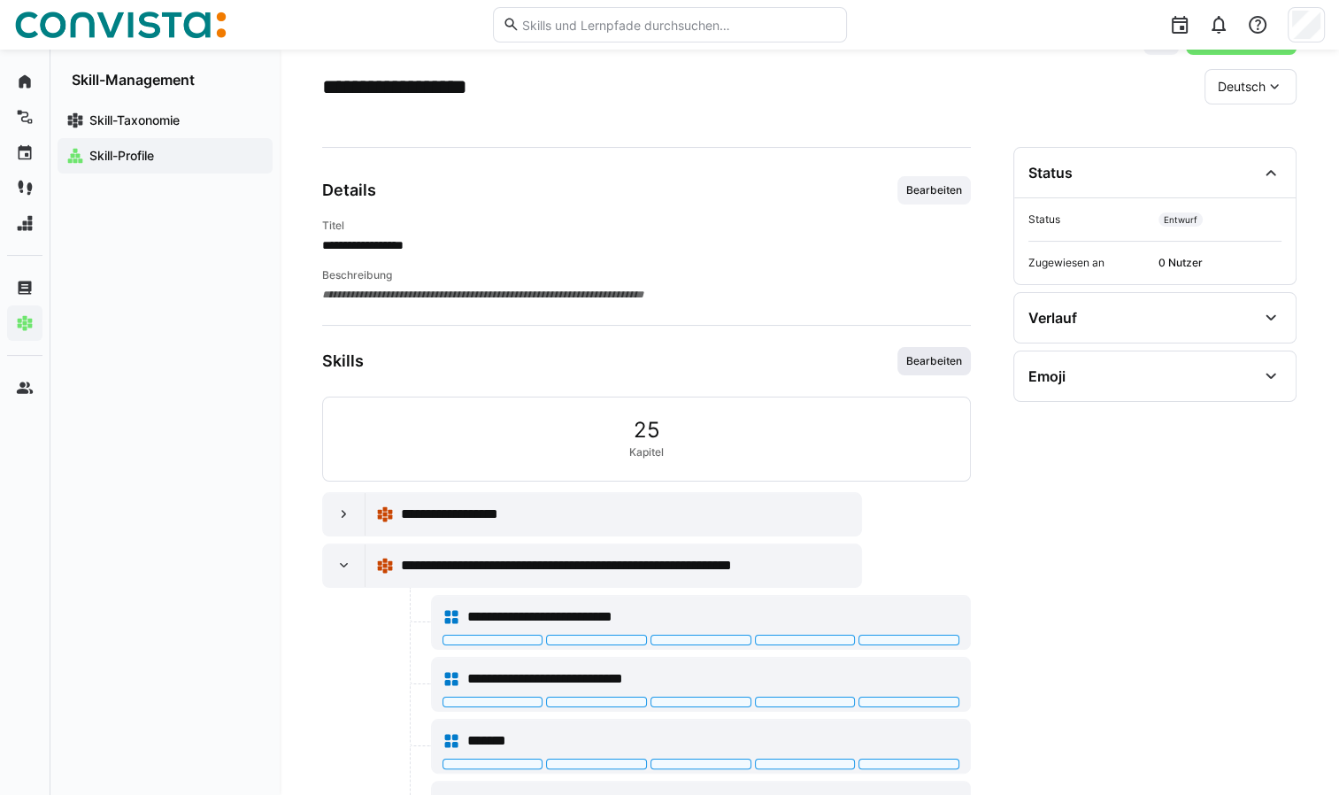
click at [952, 359] on span "Bearbeiten" at bounding box center [933, 361] width 59 height 14
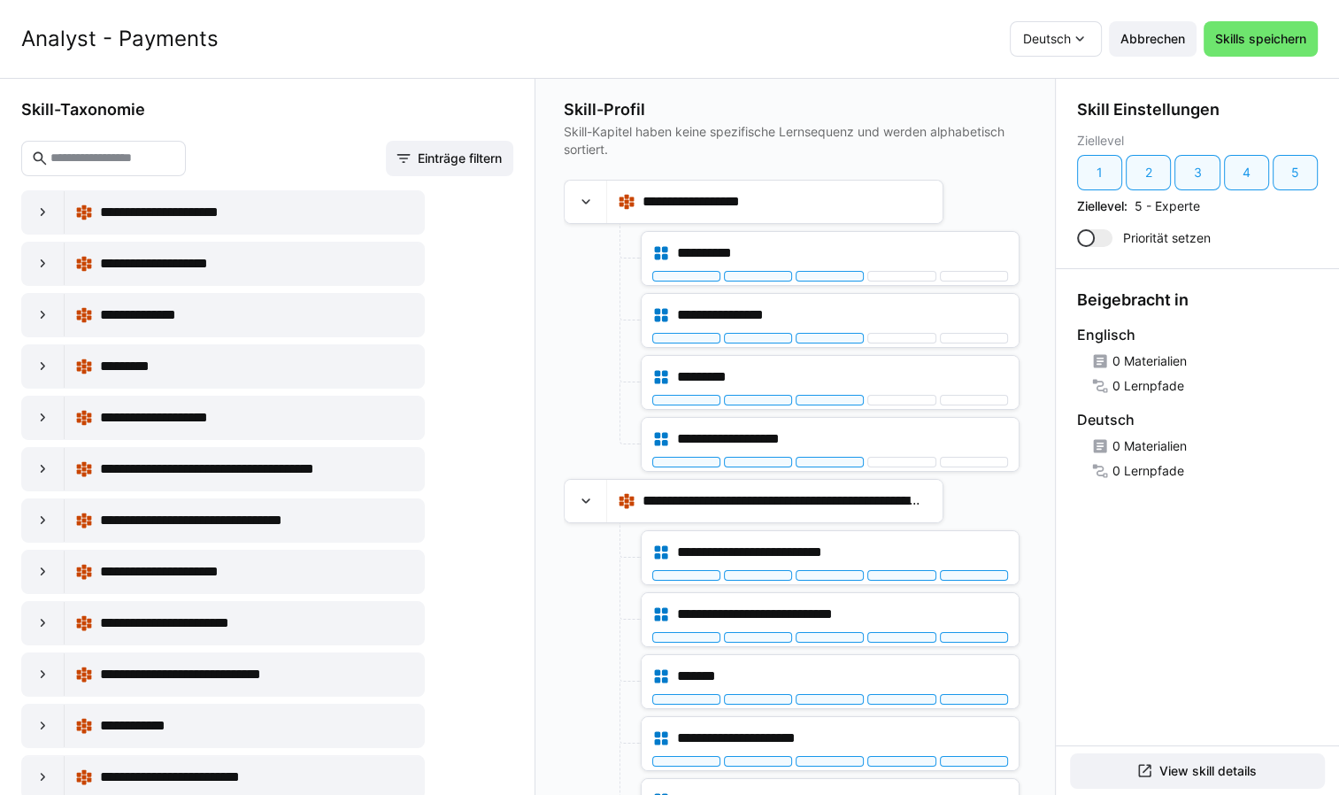
scroll to position [0, 0]
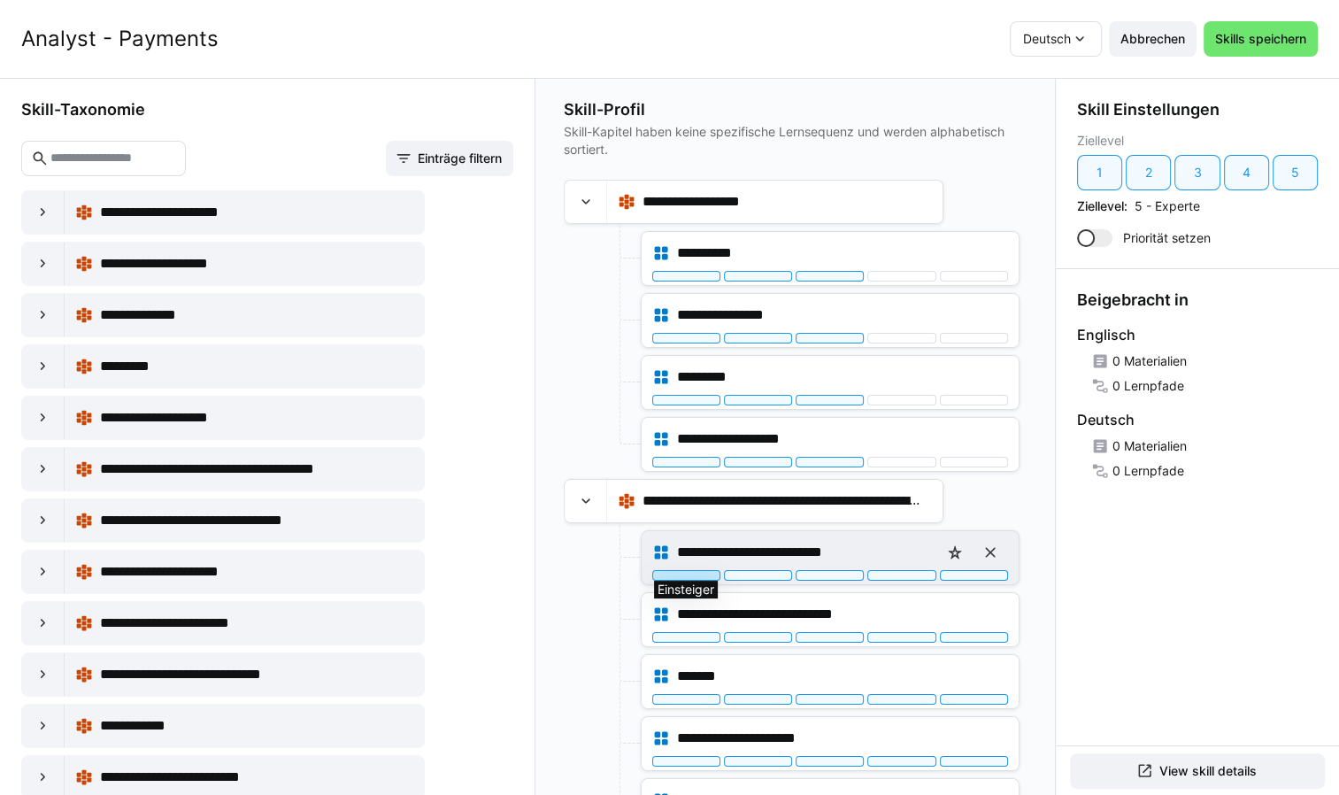
click at [694, 572] on div at bounding box center [686, 575] width 68 height 11
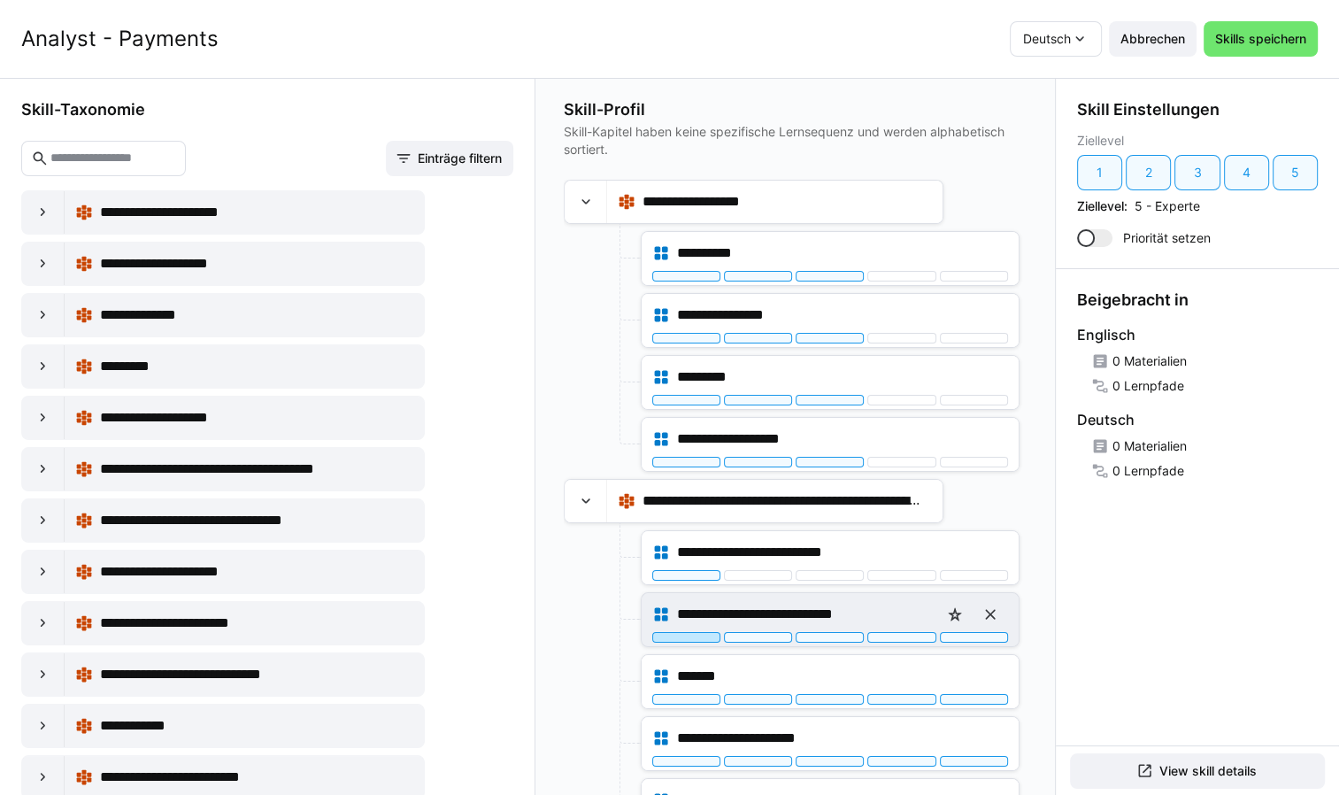
click at [697, 633] on div at bounding box center [686, 637] width 68 height 11
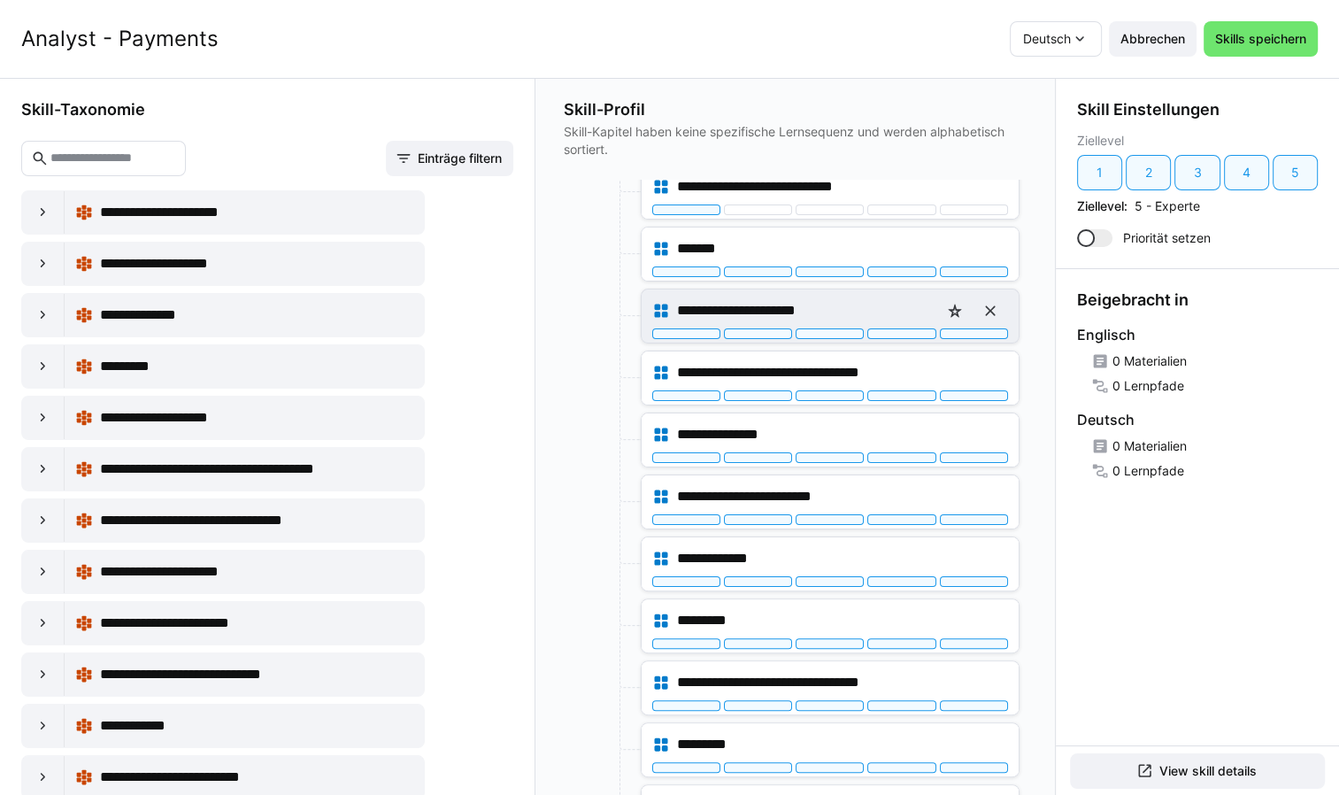
scroll to position [442, 0]
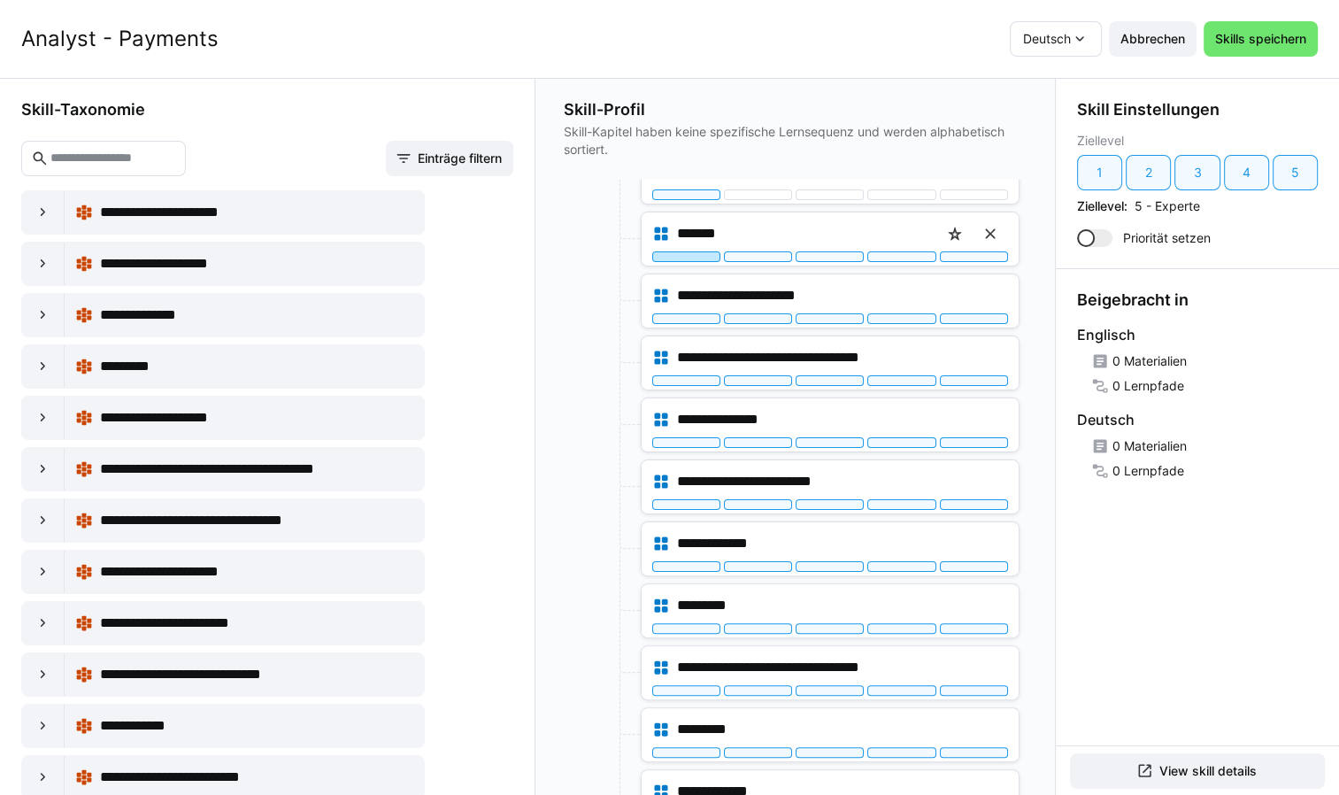
drag, startPoint x: 688, startPoint y: 252, endPoint x: 683, endPoint y: 264, distance: 12.7
click at [687, 253] on div at bounding box center [686, 256] width 68 height 11
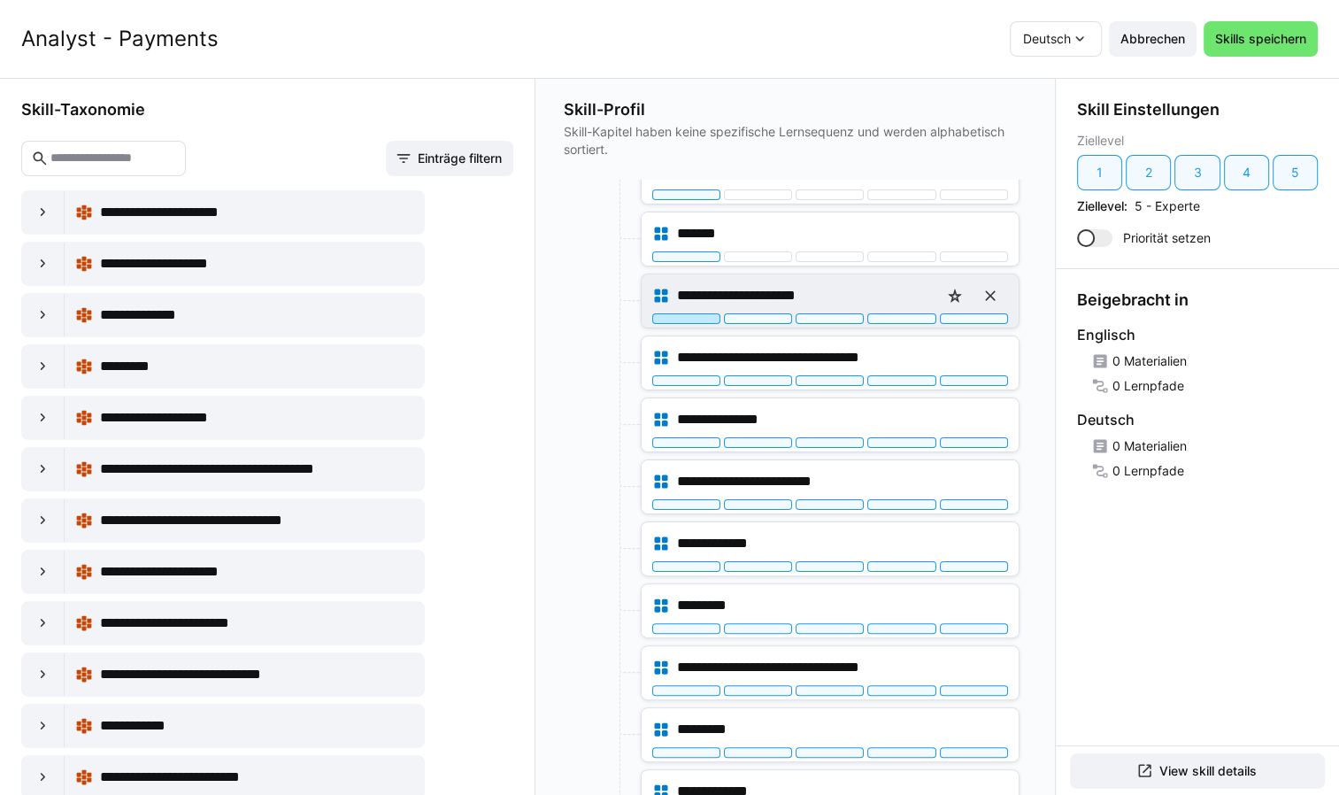
click at [680, 316] on div at bounding box center [686, 318] width 68 height 11
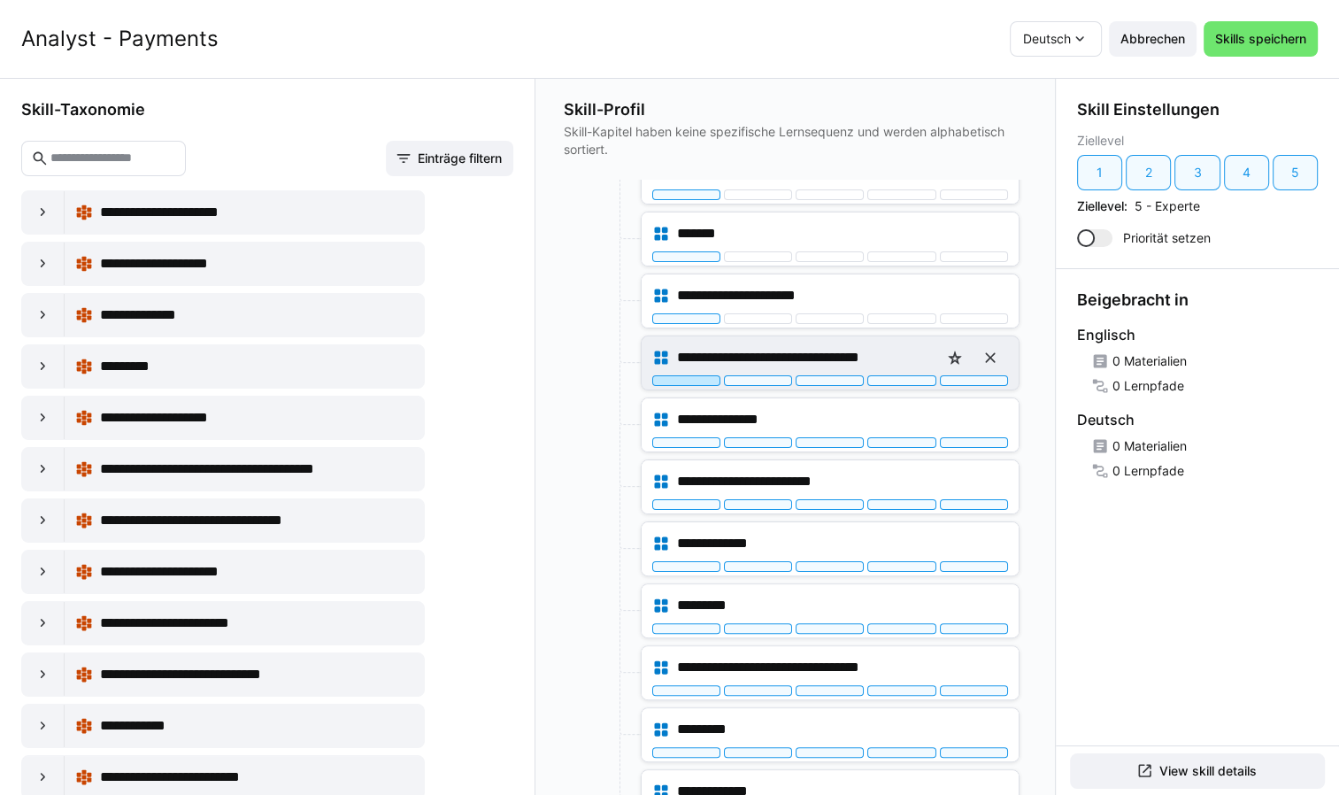
click at [680, 381] on div "**********" at bounding box center [830, 362] width 377 height 53
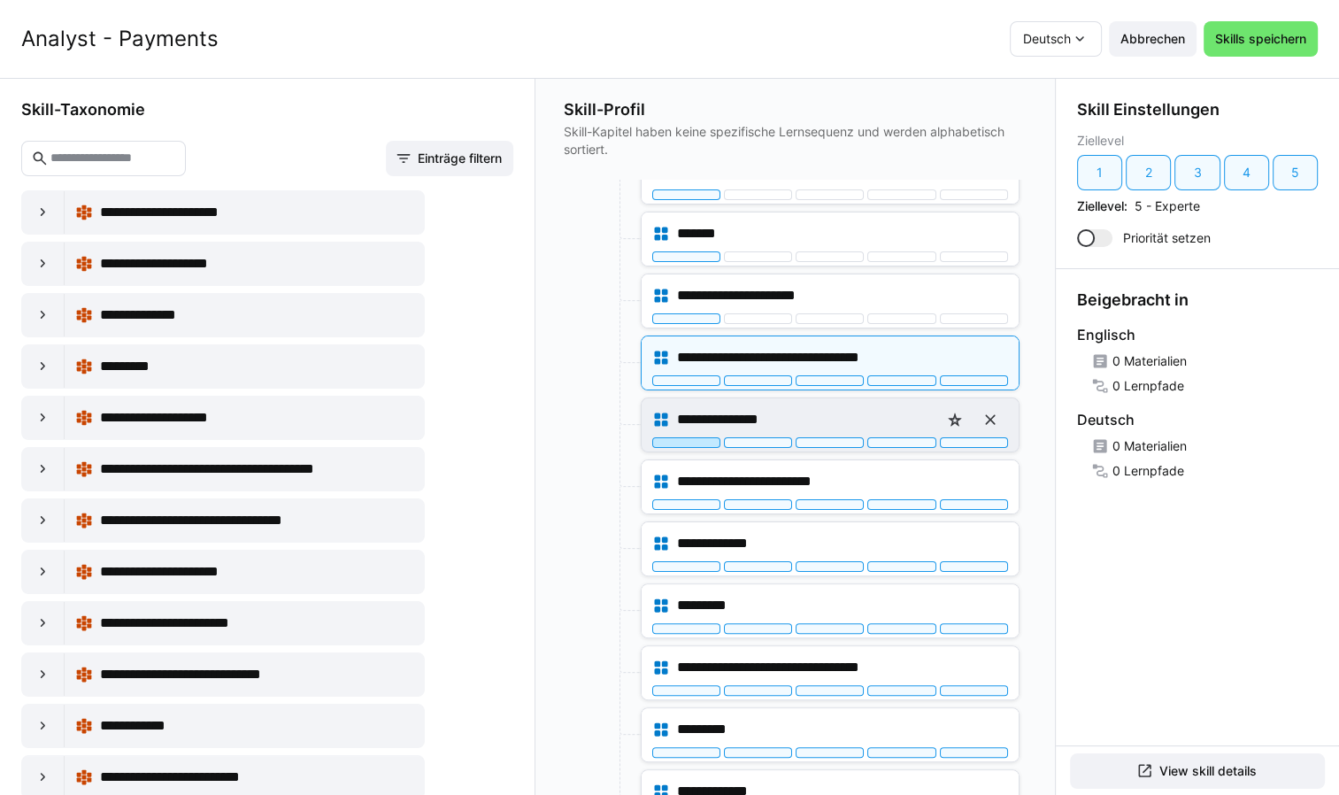
click at [685, 441] on div at bounding box center [686, 442] width 68 height 11
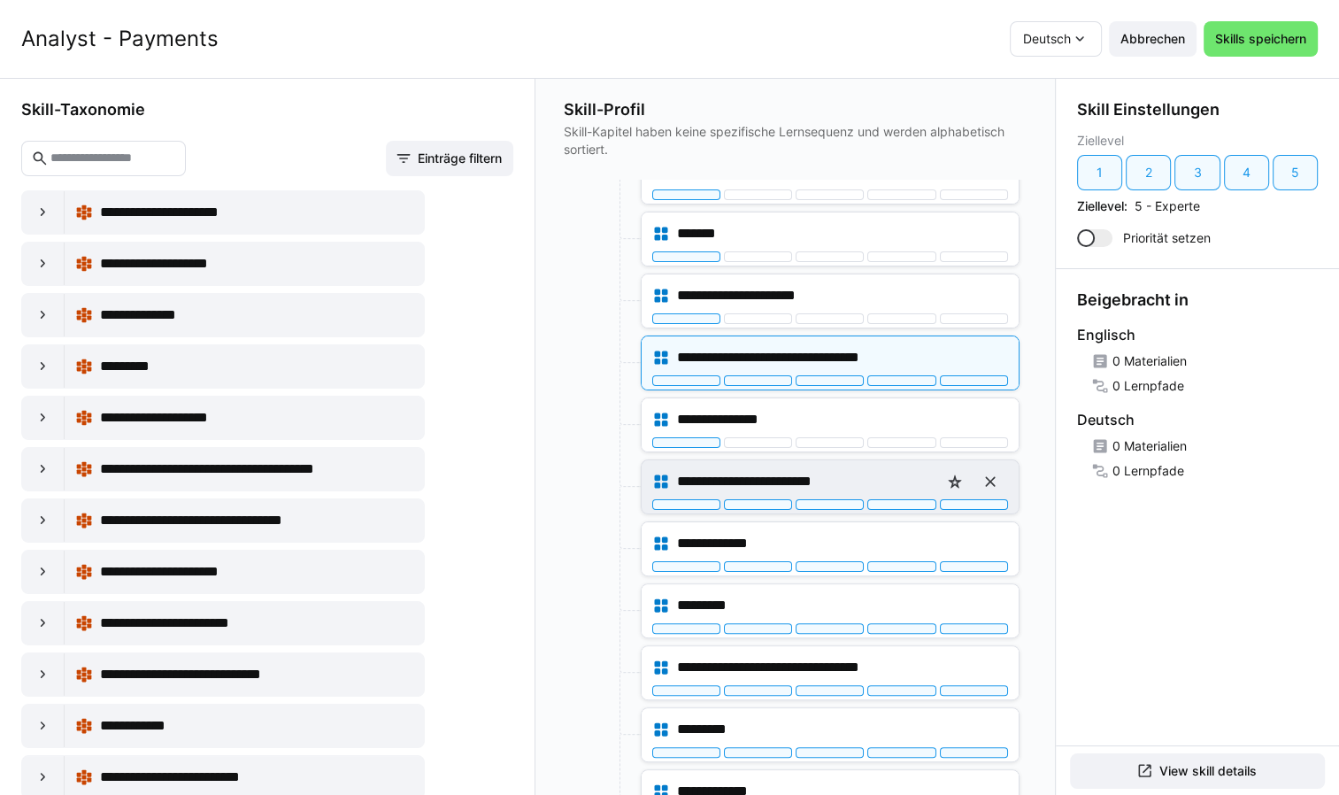
click at [682, 505] on div "**********" at bounding box center [830, 486] width 377 height 53
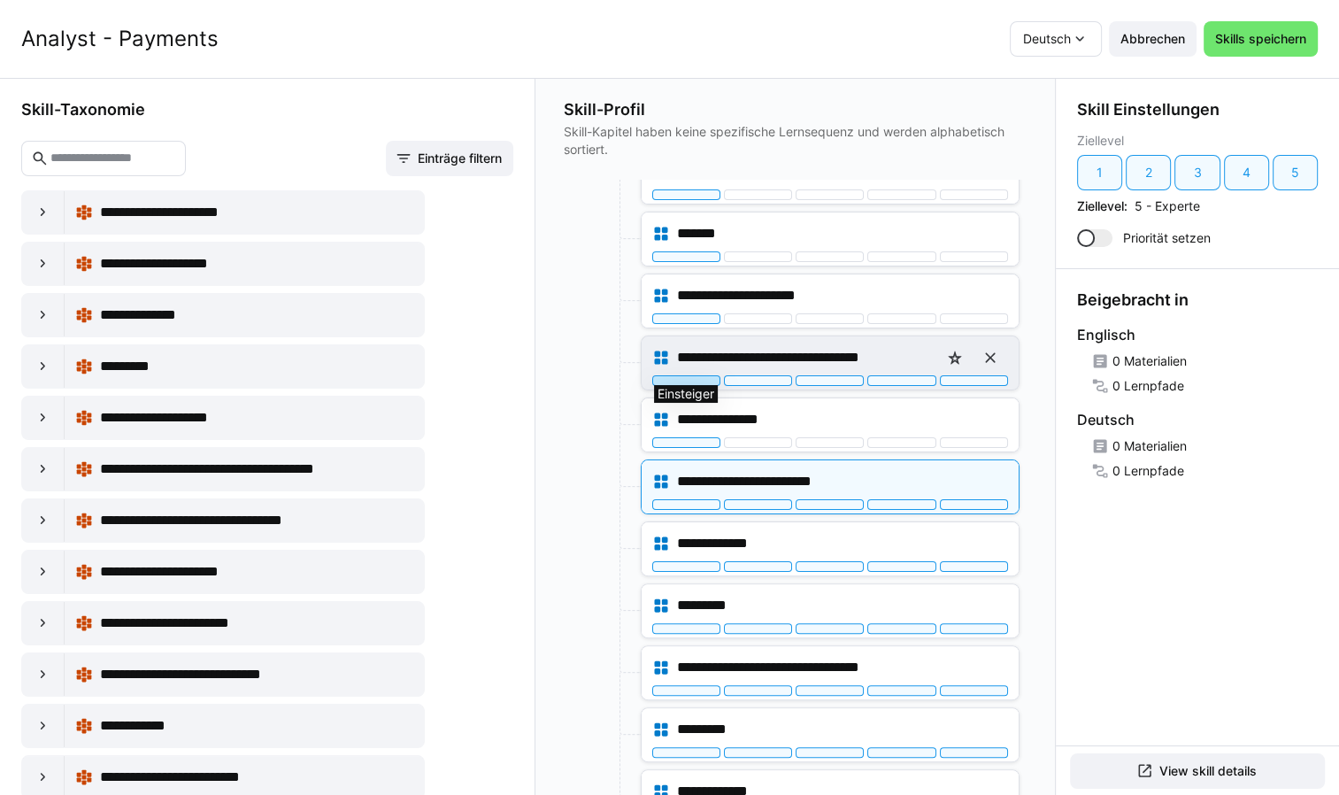
click at [684, 375] on div at bounding box center [686, 380] width 68 height 11
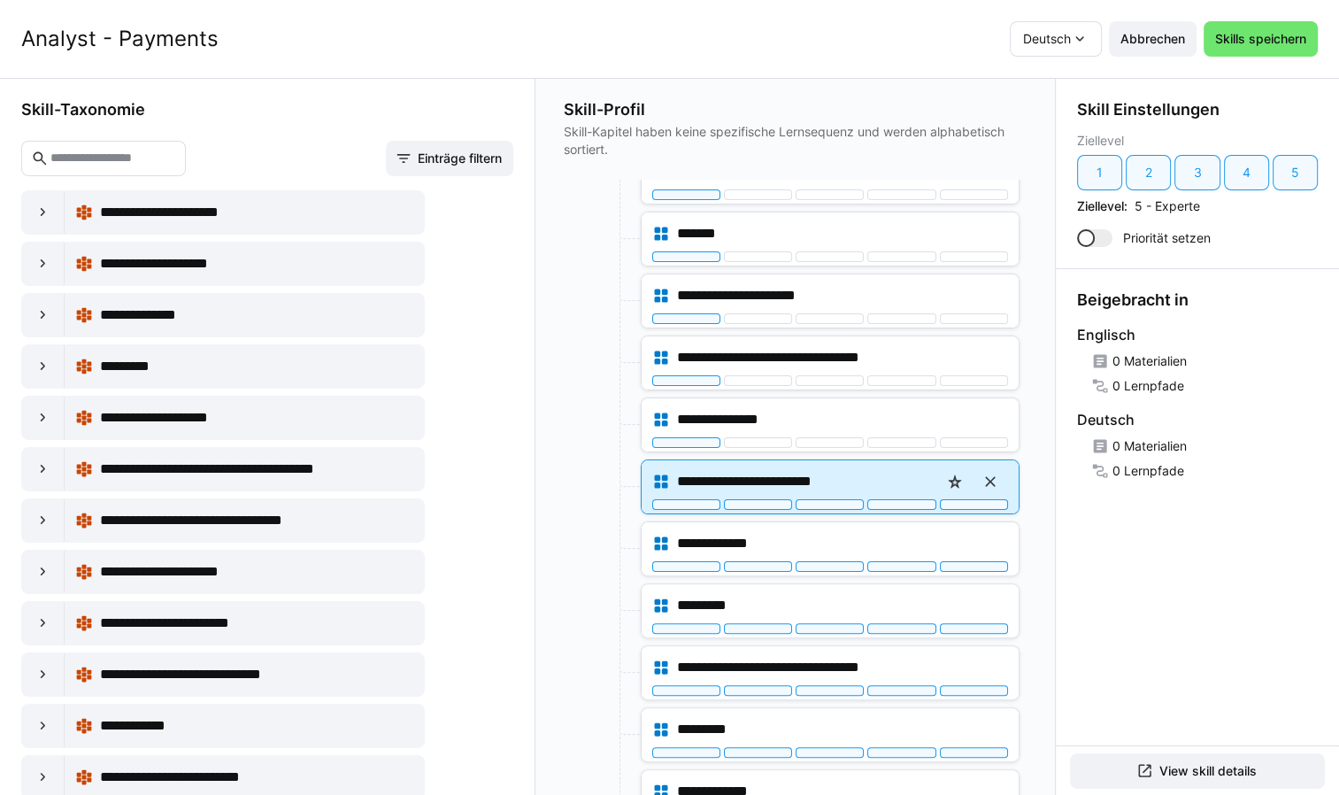
click at [676, 504] on div at bounding box center [686, 504] width 68 height 11
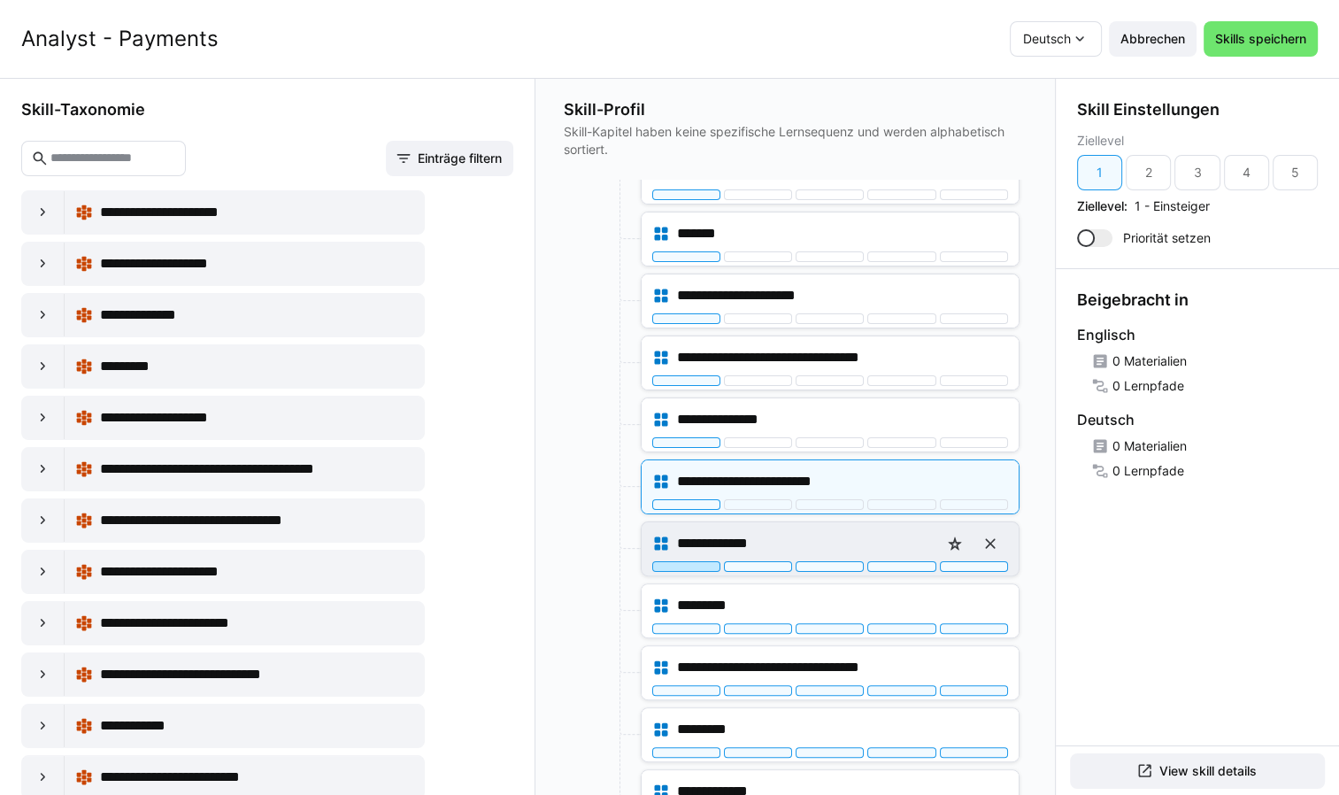
click at [682, 564] on div at bounding box center [686, 566] width 68 height 11
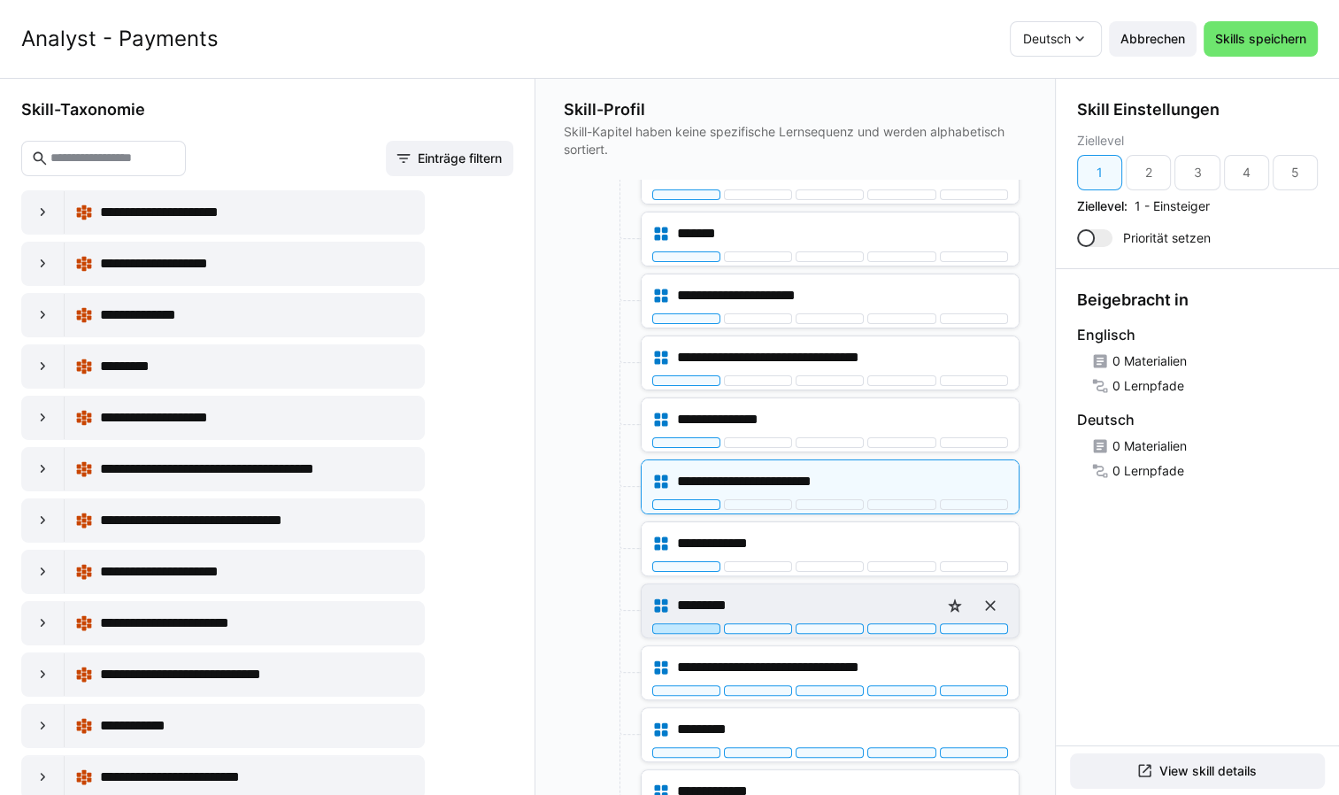
click at [684, 625] on div at bounding box center [686, 628] width 68 height 11
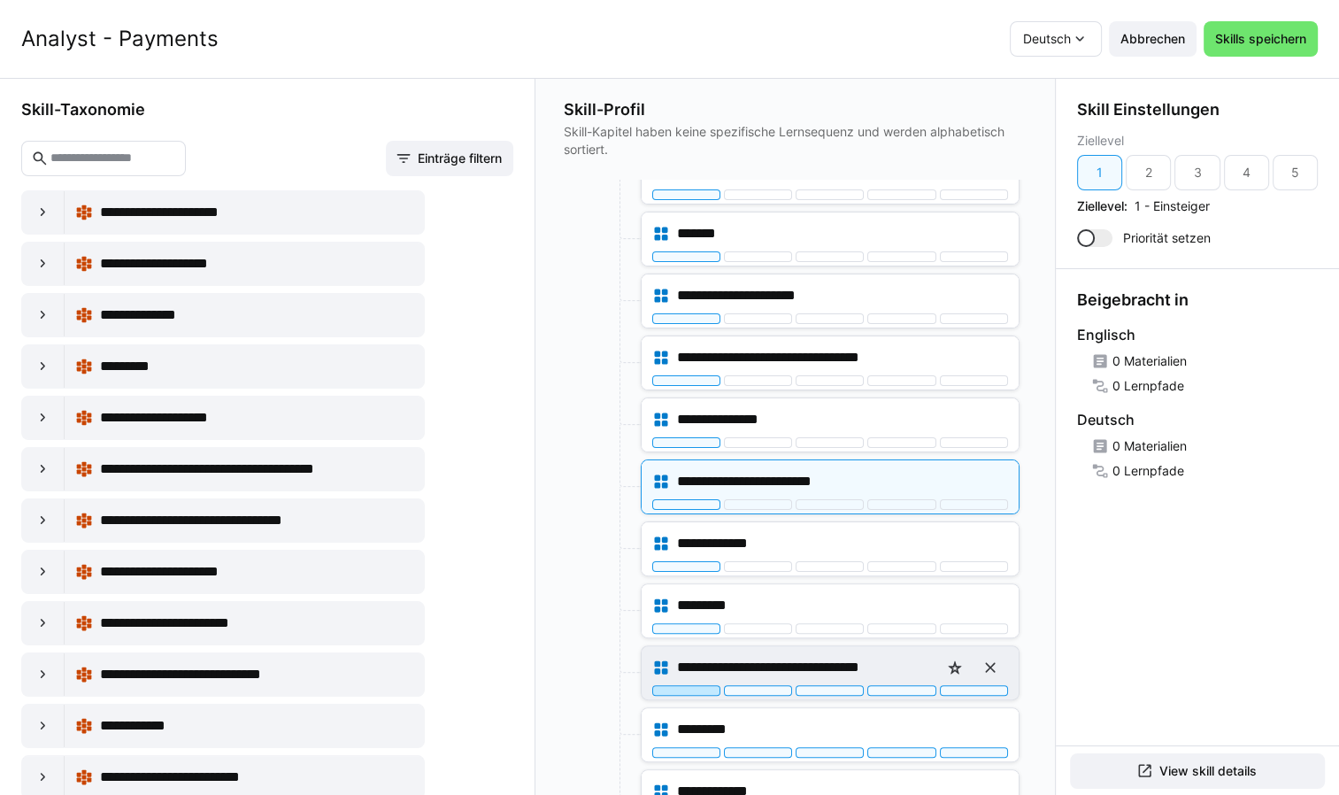
click at [683, 688] on div at bounding box center [686, 690] width 68 height 11
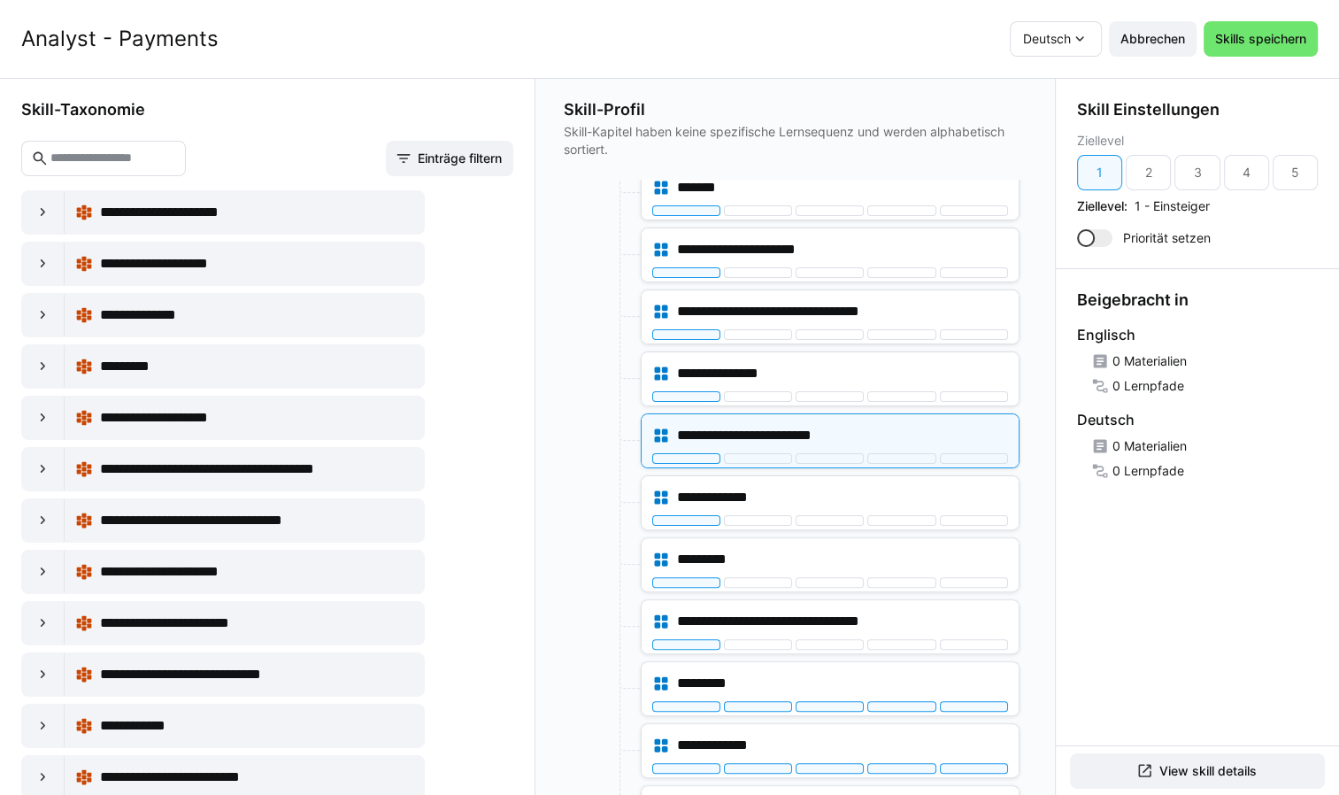
scroll to position [708, 0]
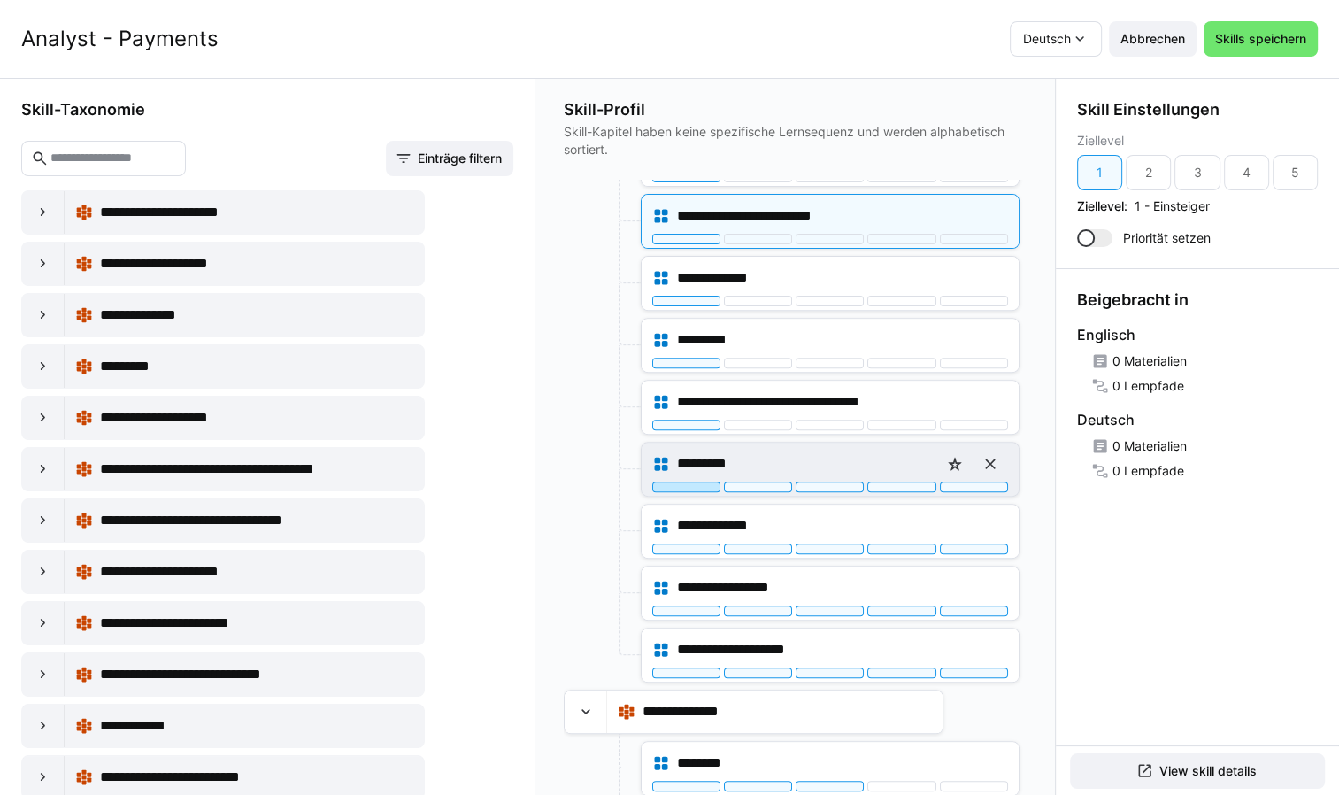
click at [691, 481] on div at bounding box center [686, 486] width 68 height 11
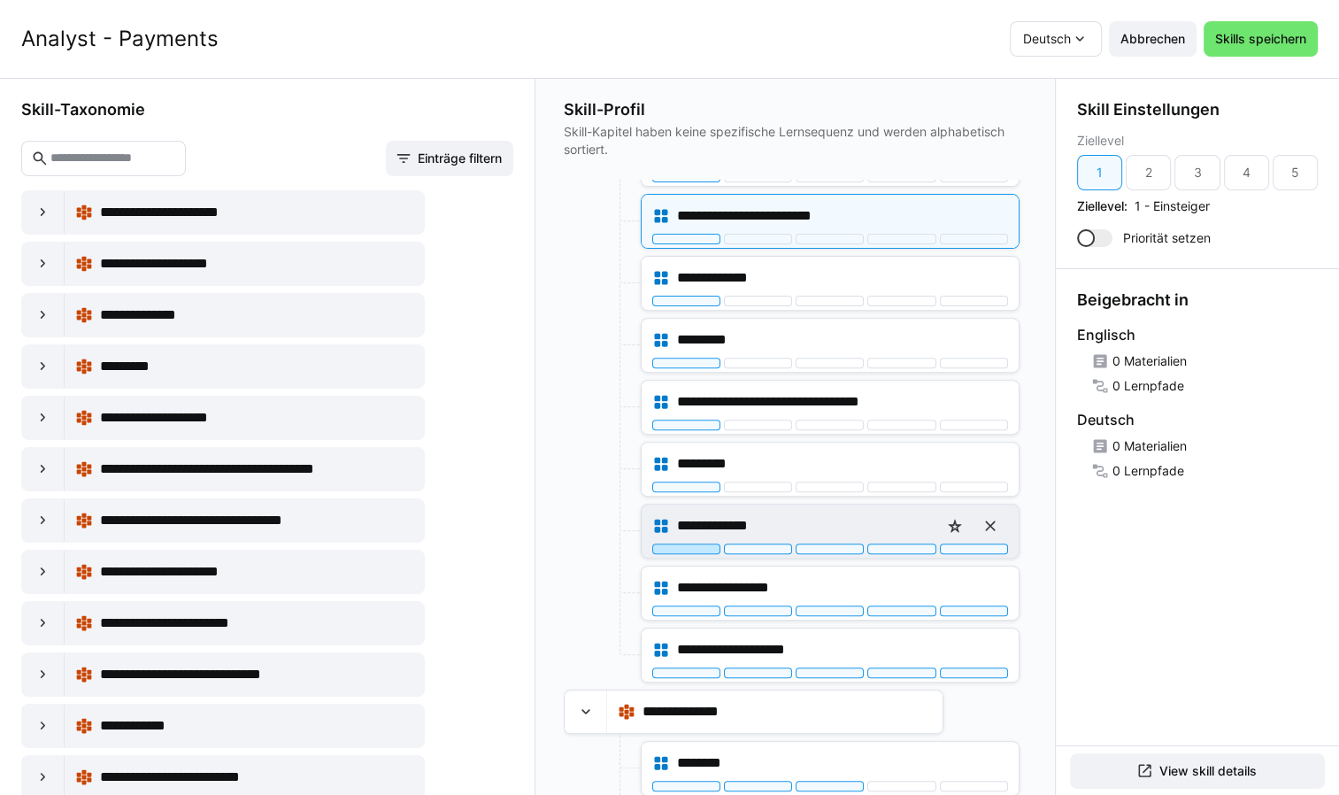
click at [696, 543] on div at bounding box center [686, 548] width 68 height 11
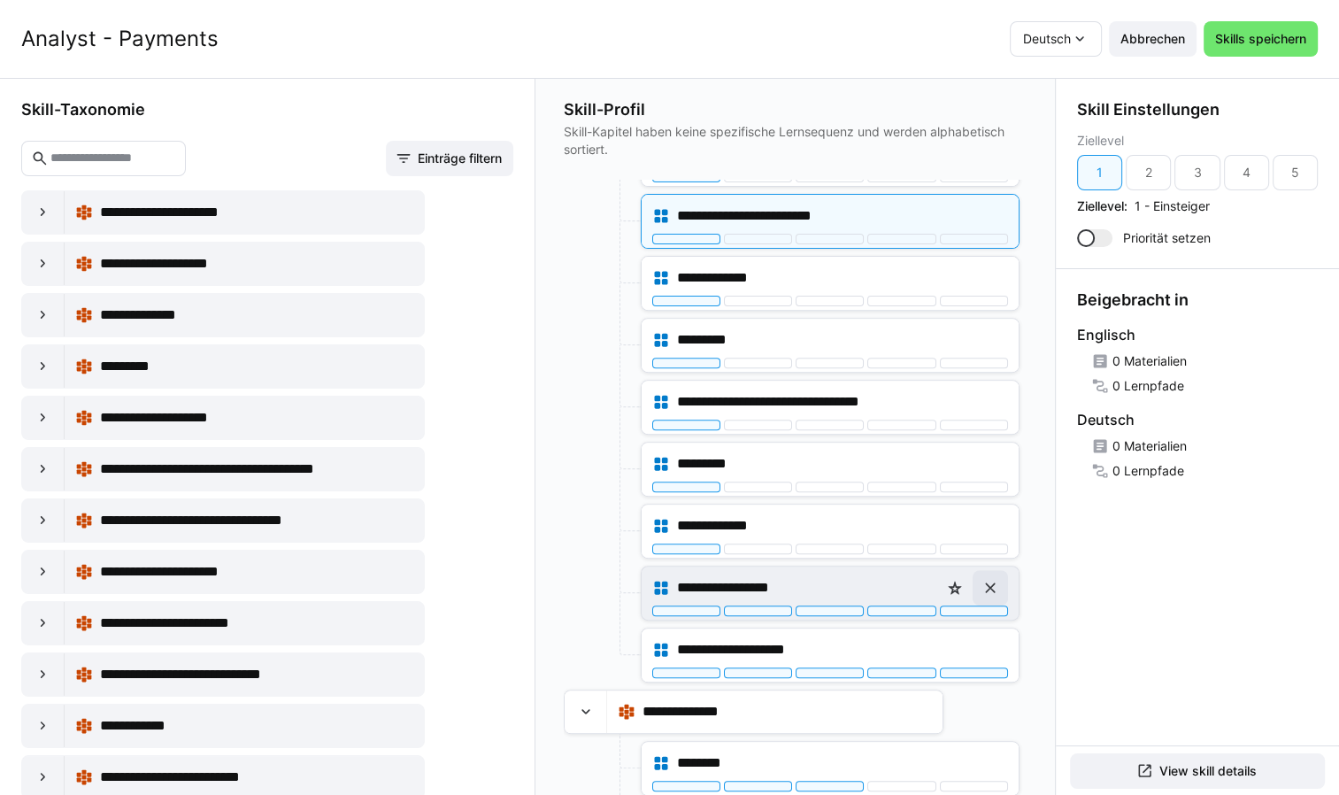
click at [989, 584] on eds-icon at bounding box center [990, 588] width 18 height 18
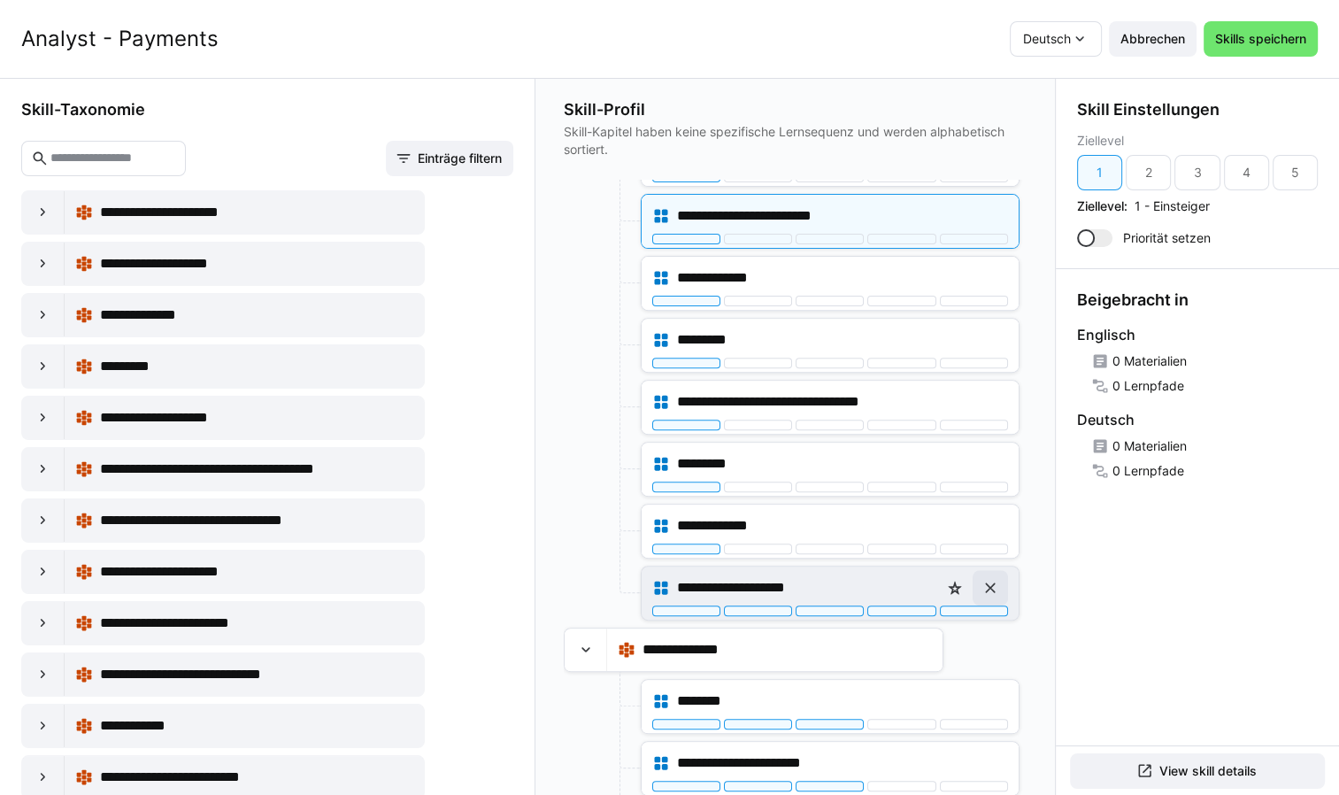
click at [984, 579] on eds-icon at bounding box center [990, 588] width 18 height 18
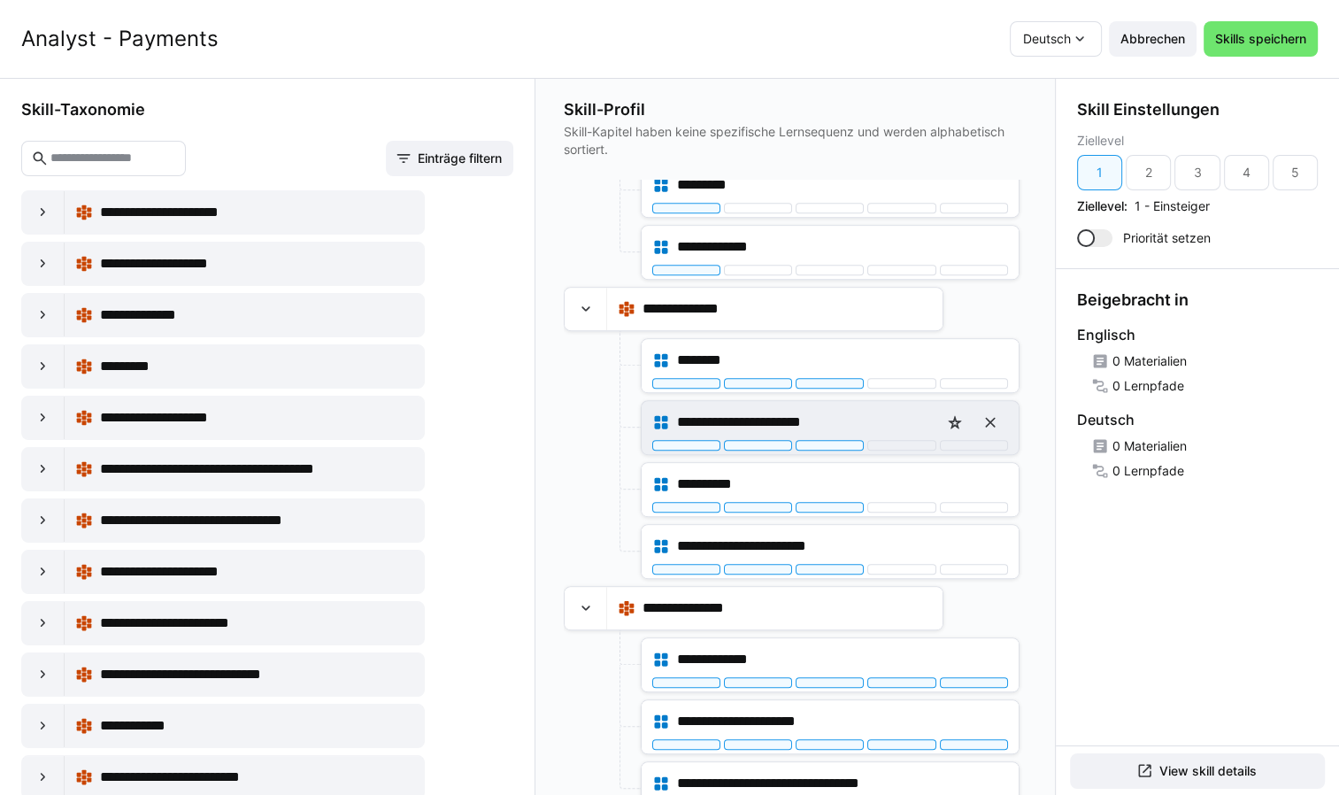
scroll to position [996, 0]
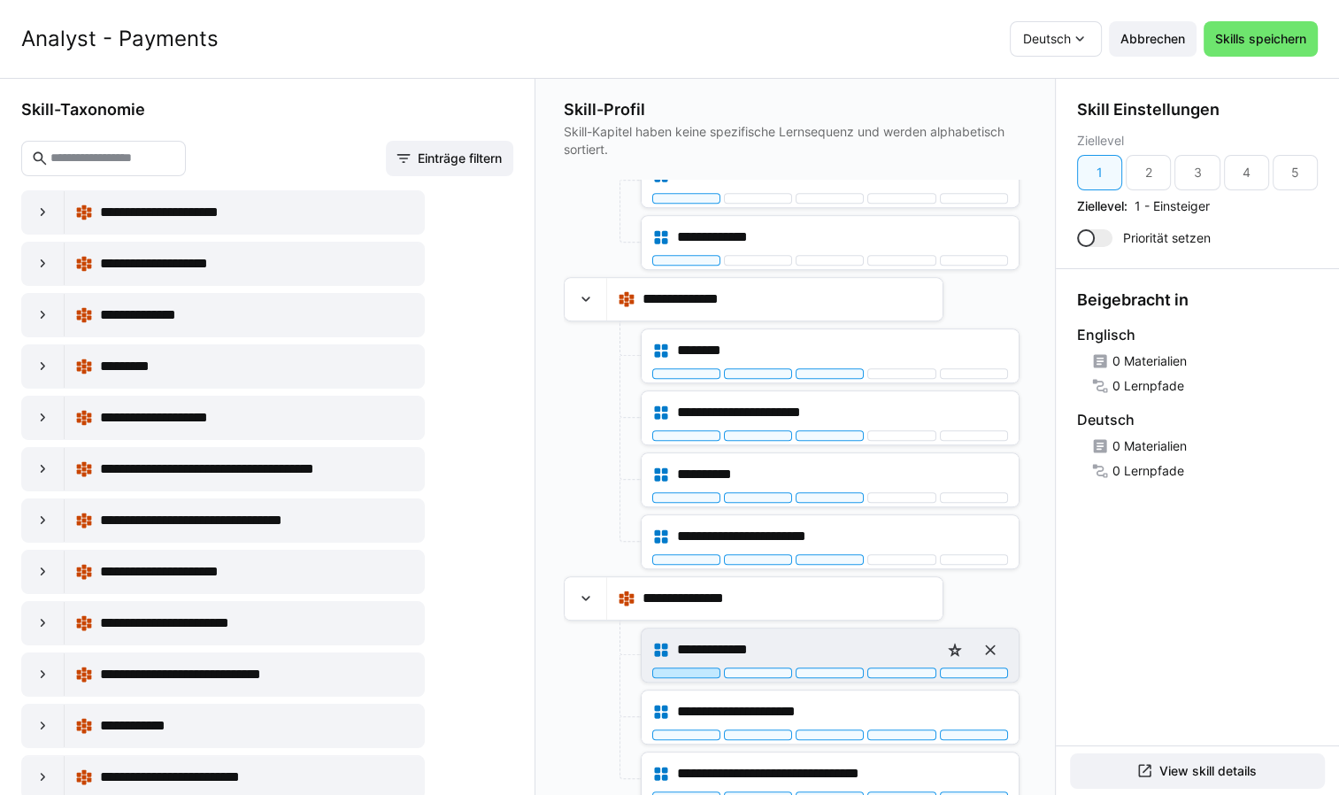
click at [688, 667] on div at bounding box center [686, 672] width 68 height 11
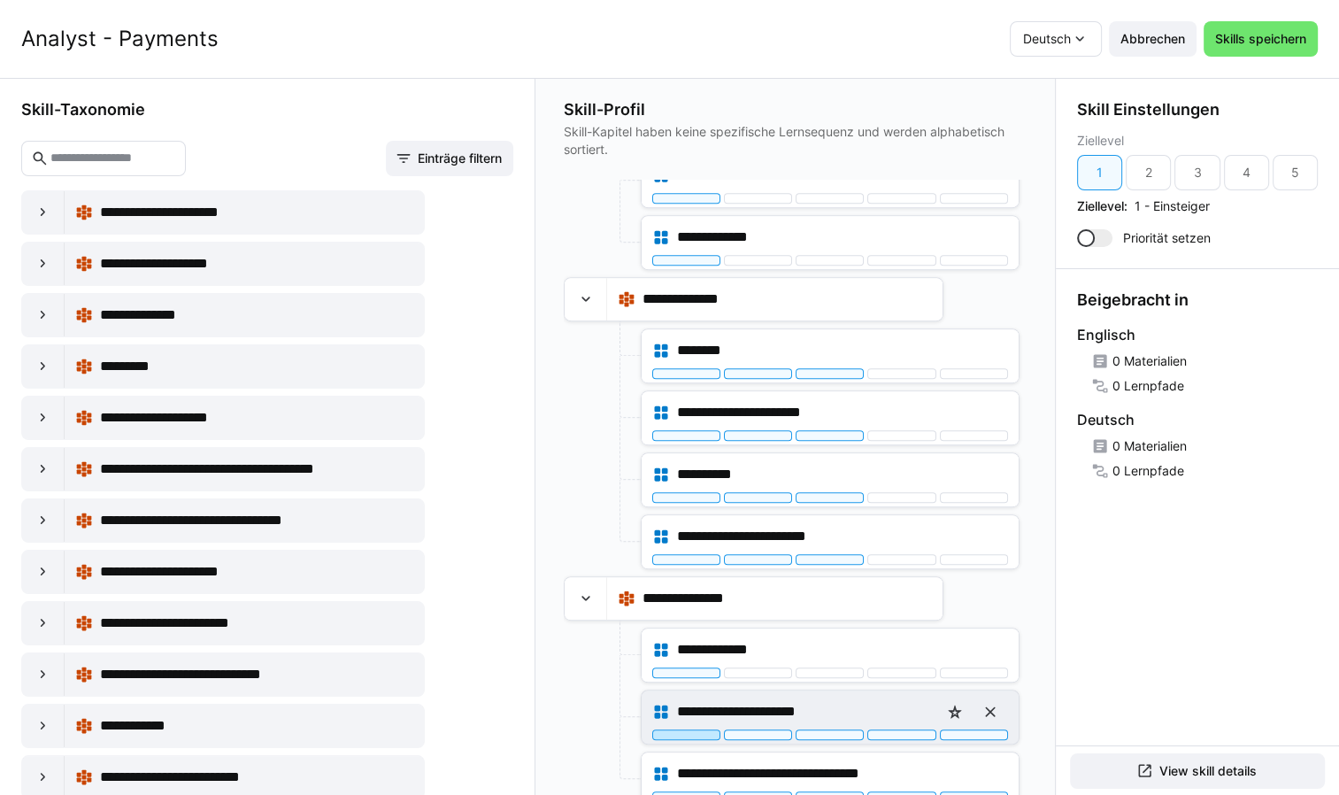
click at [690, 729] on div at bounding box center [686, 734] width 68 height 11
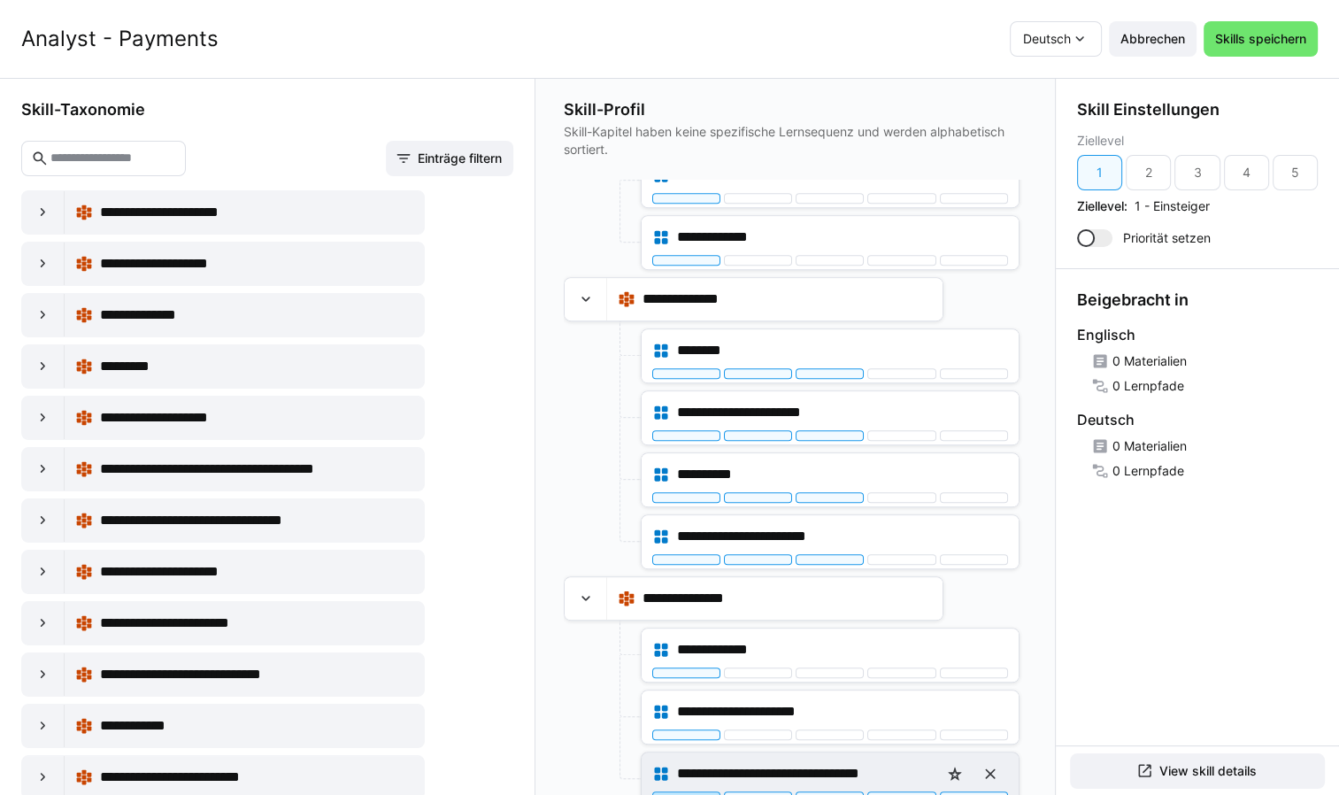
click at [676, 791] on div at bounding box center [686, 796] width 68 height 11
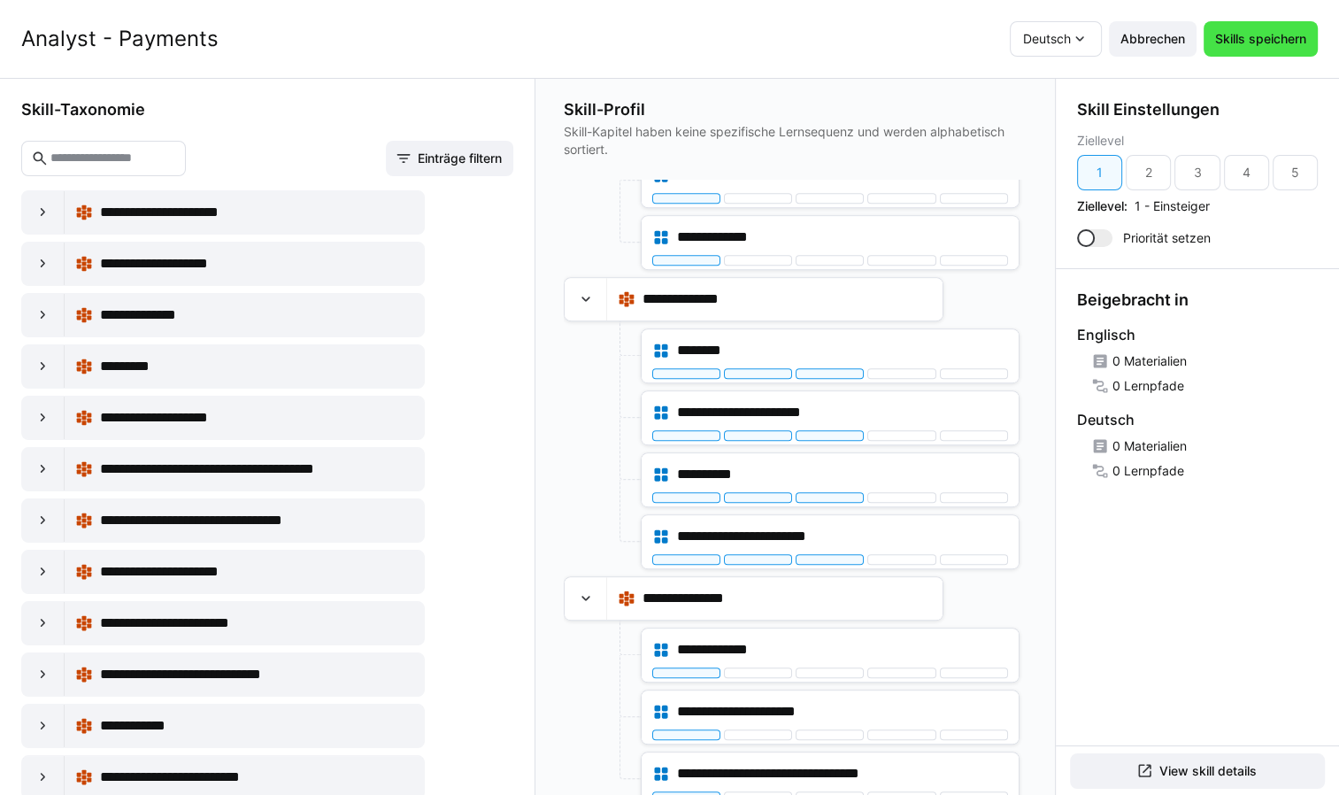
click at [1256, 42] on span "Skills speichern" at bounding box center [1260, 39] width 96 height 18
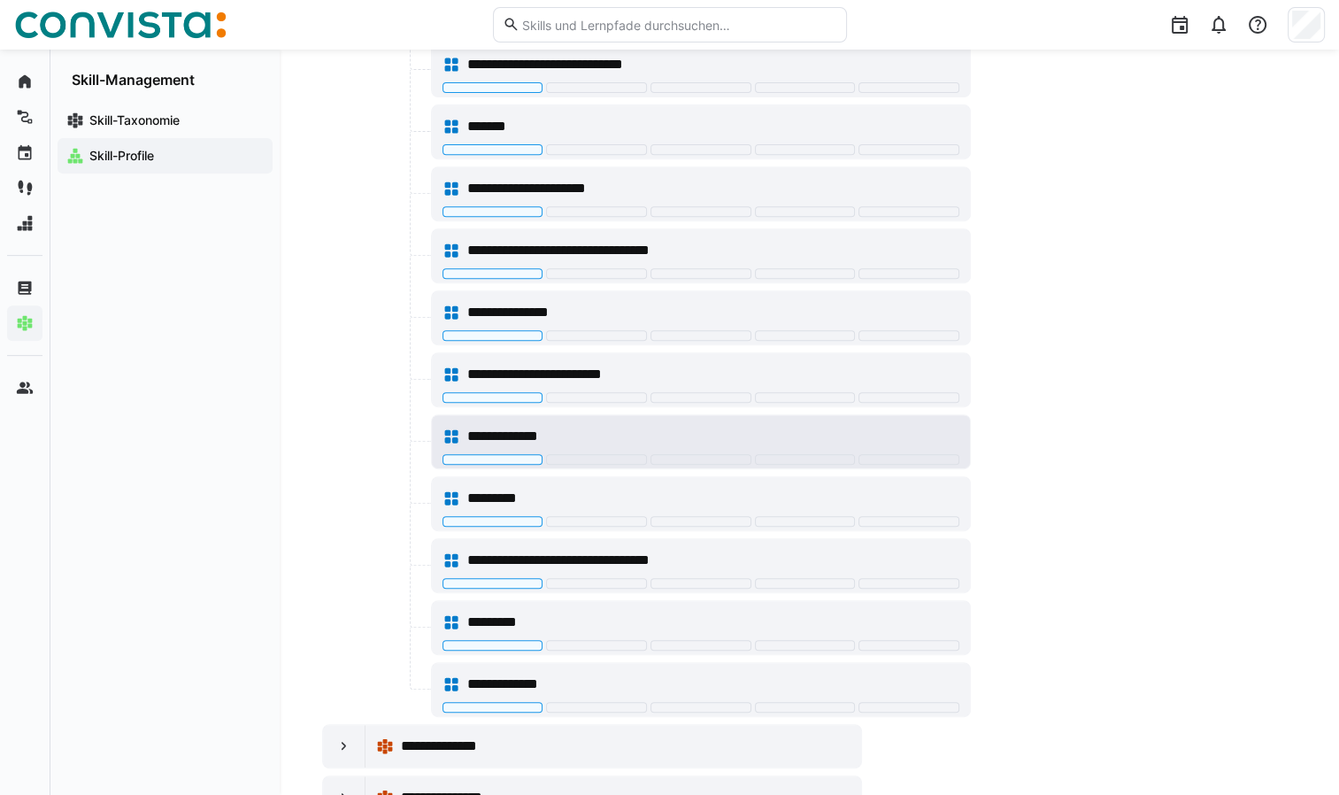
scroll to position [746, 0]
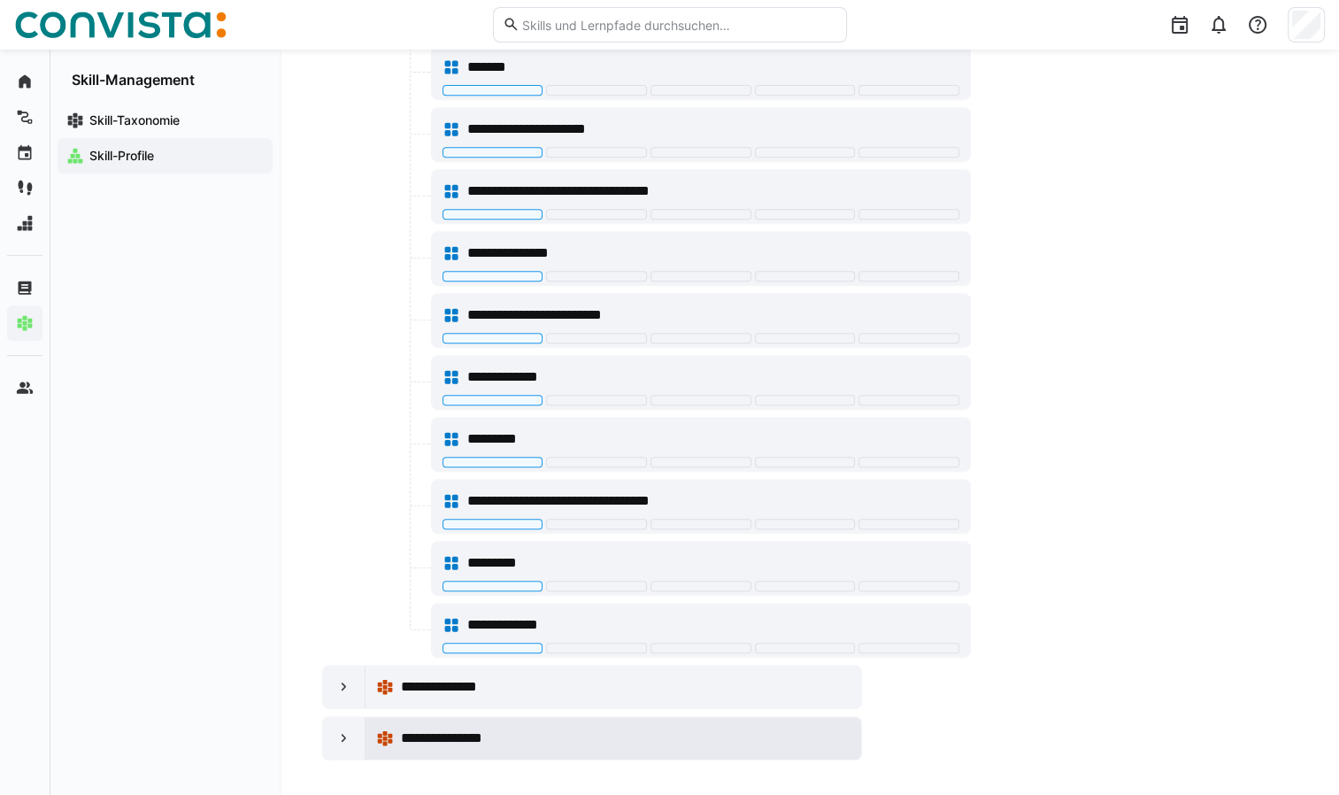
drag, startPoint x: 342, startPoint y: 727, endPoint x: 391, endPoint y: 714, distance: 51.1
click at [350, 729] on eds-icon at bounding box center [344, 738] width 18 height 18
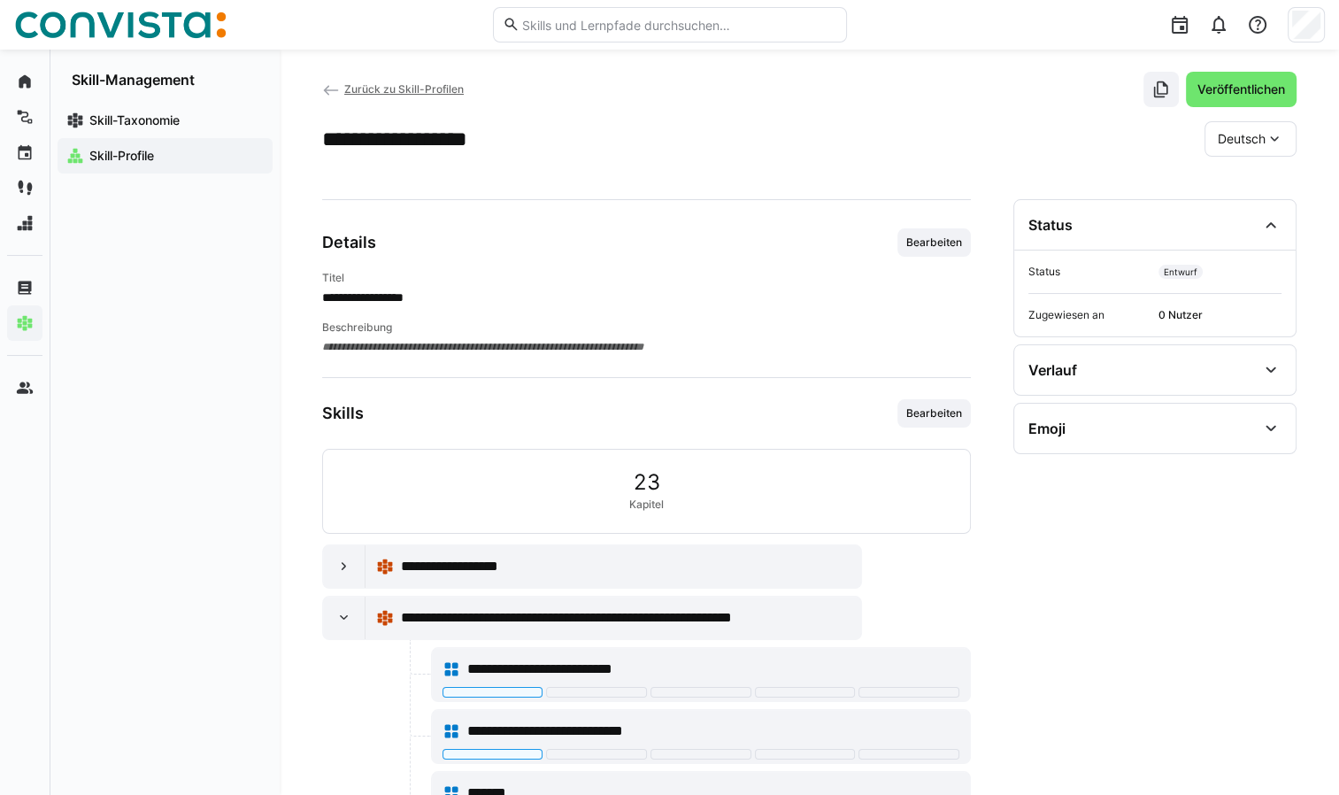
scroll to position [0, 0]
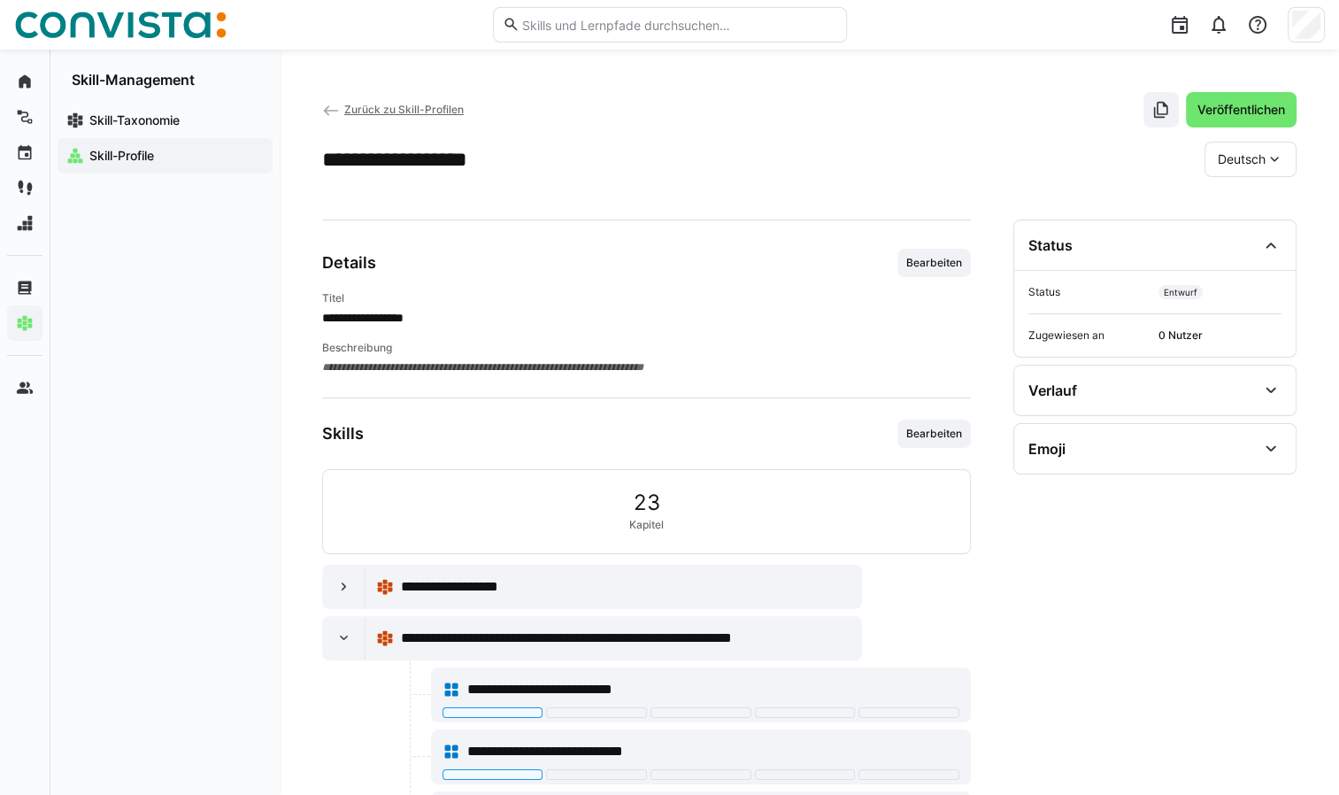
click at [0, 0] on app-navigation-label "Skill-Profile" at bounding box center [0, 0] width 0 height 0
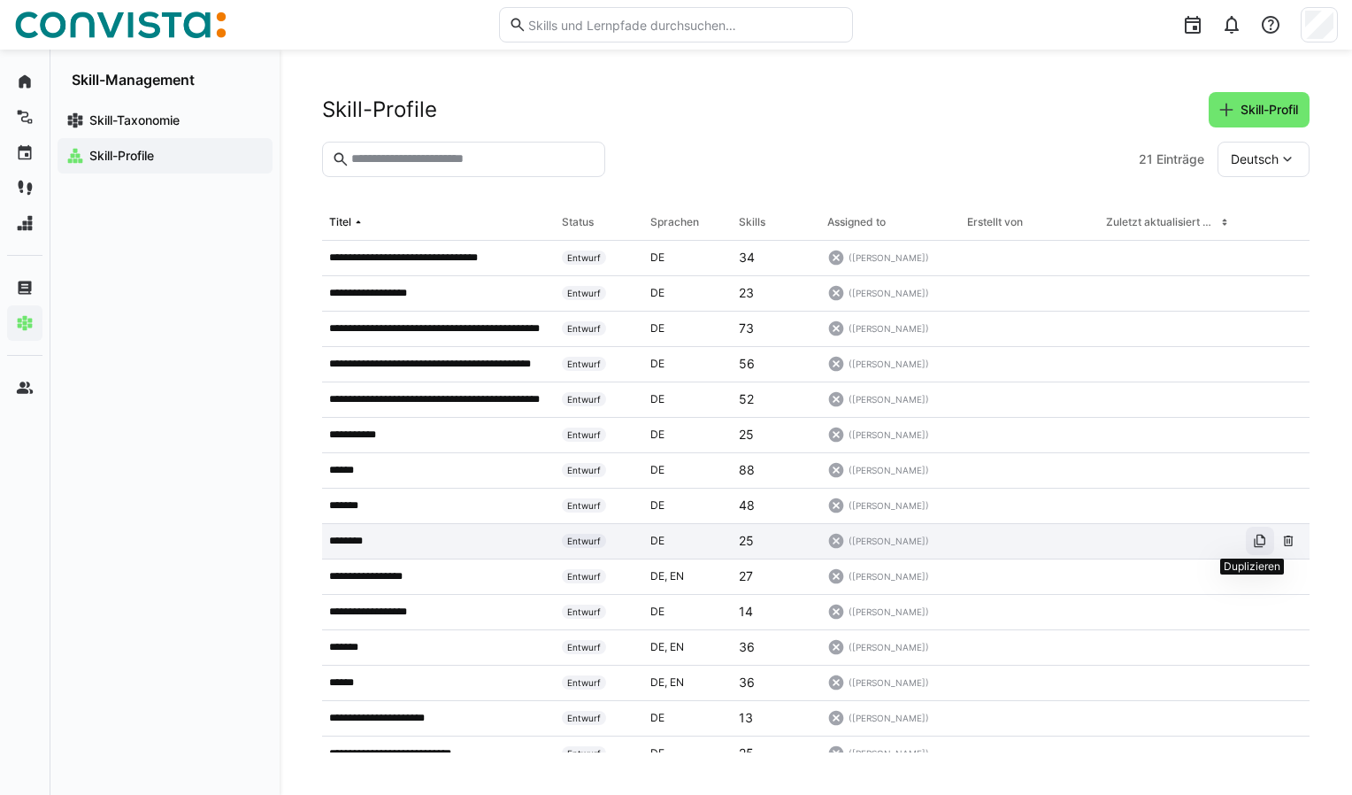
click at [1253, 545] on eds-icon at bounding box center [1260, 541] width 14 height 14
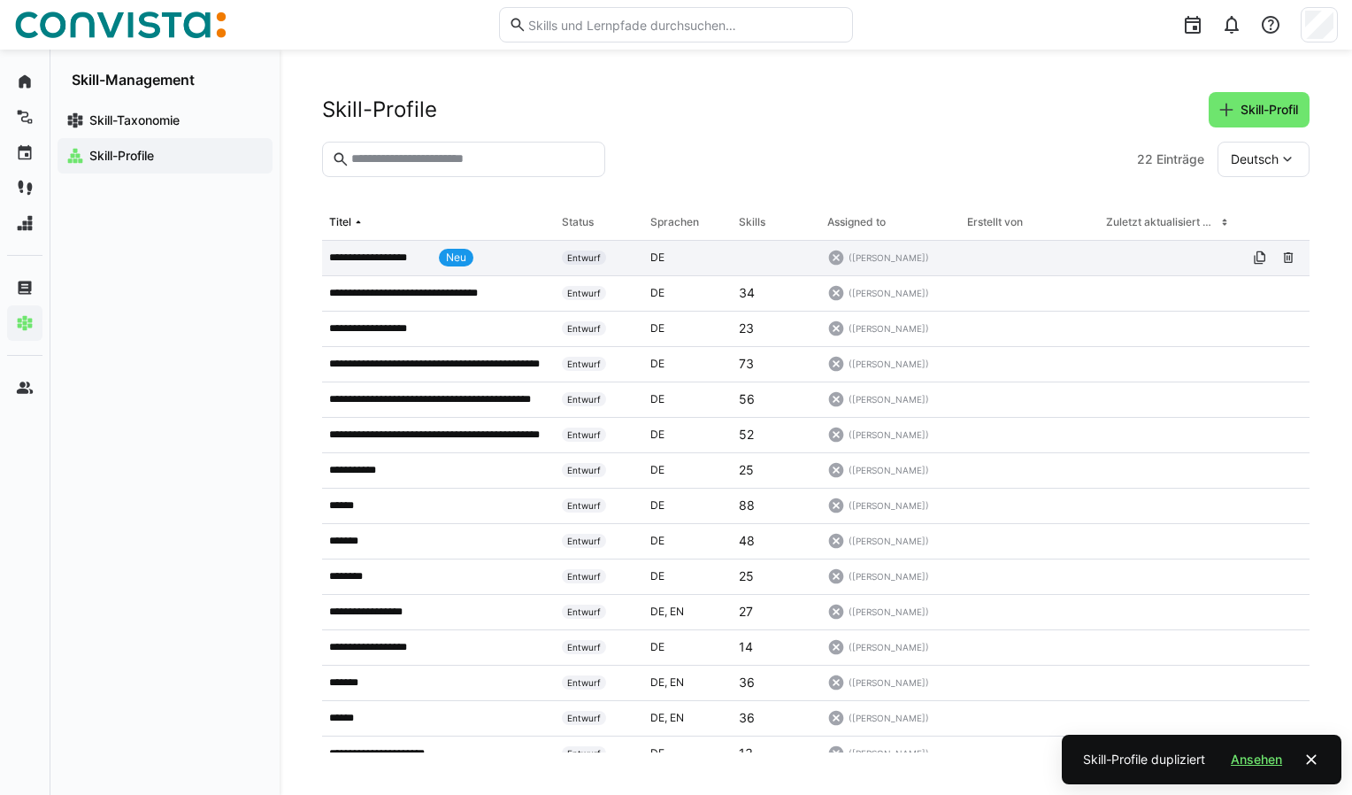
click at [418, 261] on p "**********" at bounding box center [380, 257] width 103 height 14
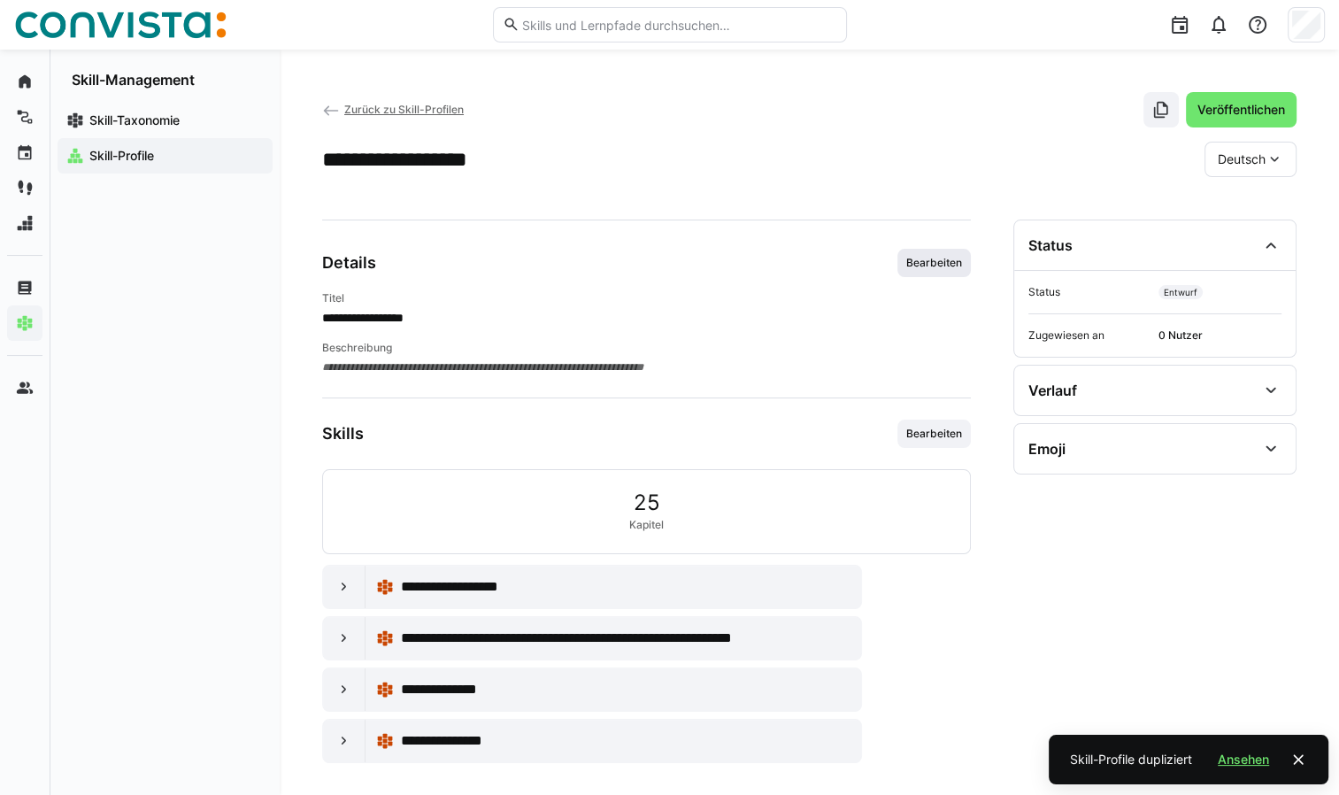
click at [930, 265] on span "Bearbeiten" at bounding box center [933, 263] width 59 height 14
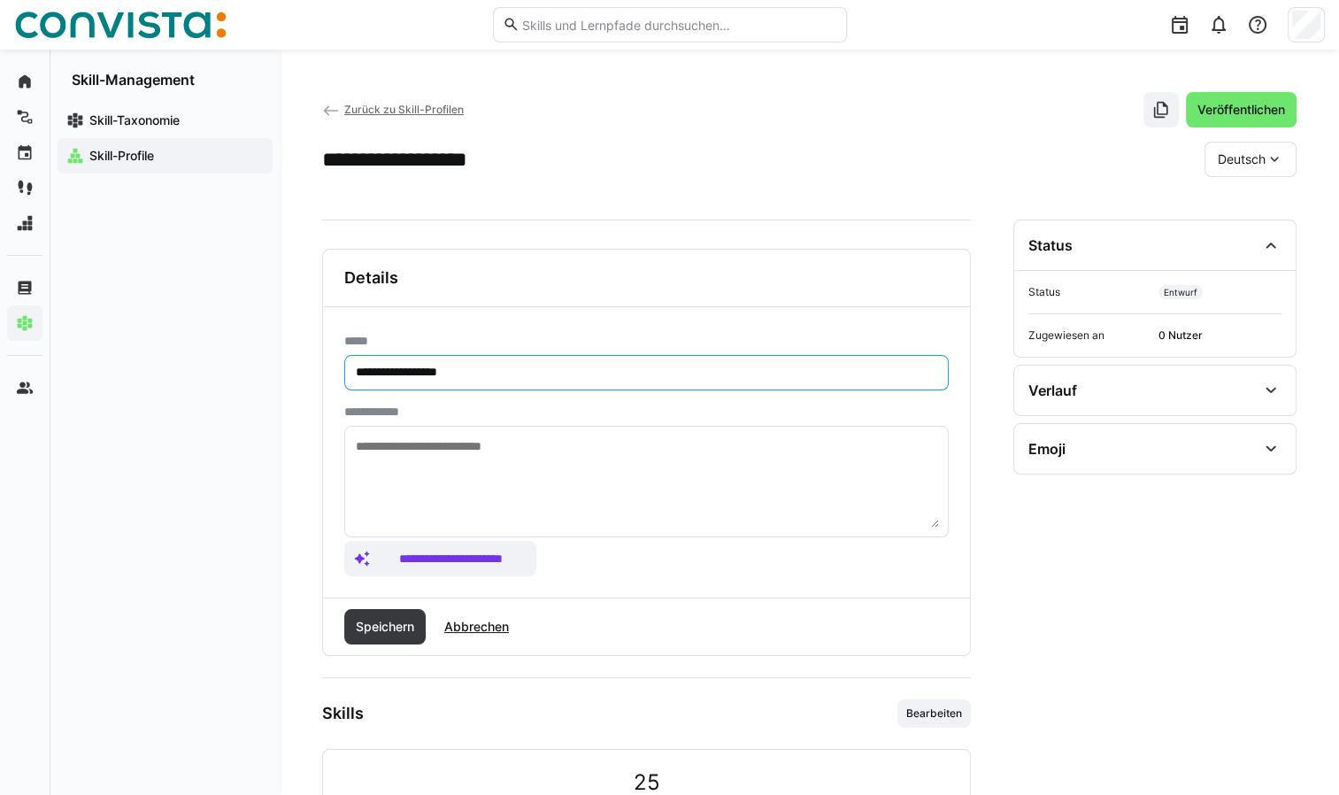
drag, startPoint x: 411, startPoint y: 371, endPoint x: 339, endPoint y: 382, distance: 72.6
click at [339, 382] on div "**********" at bounding box center [646, 452] width 647 height 290
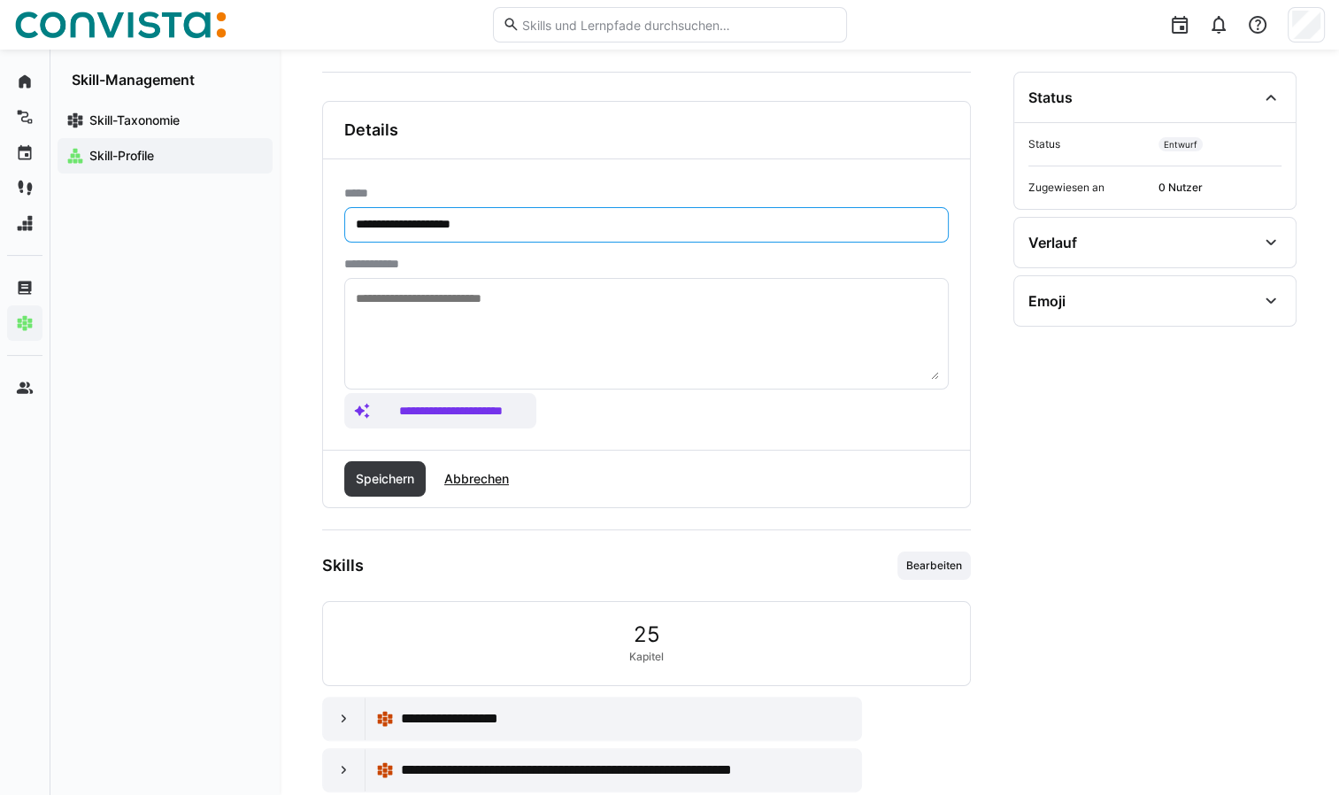
scroll to position [177, 0]
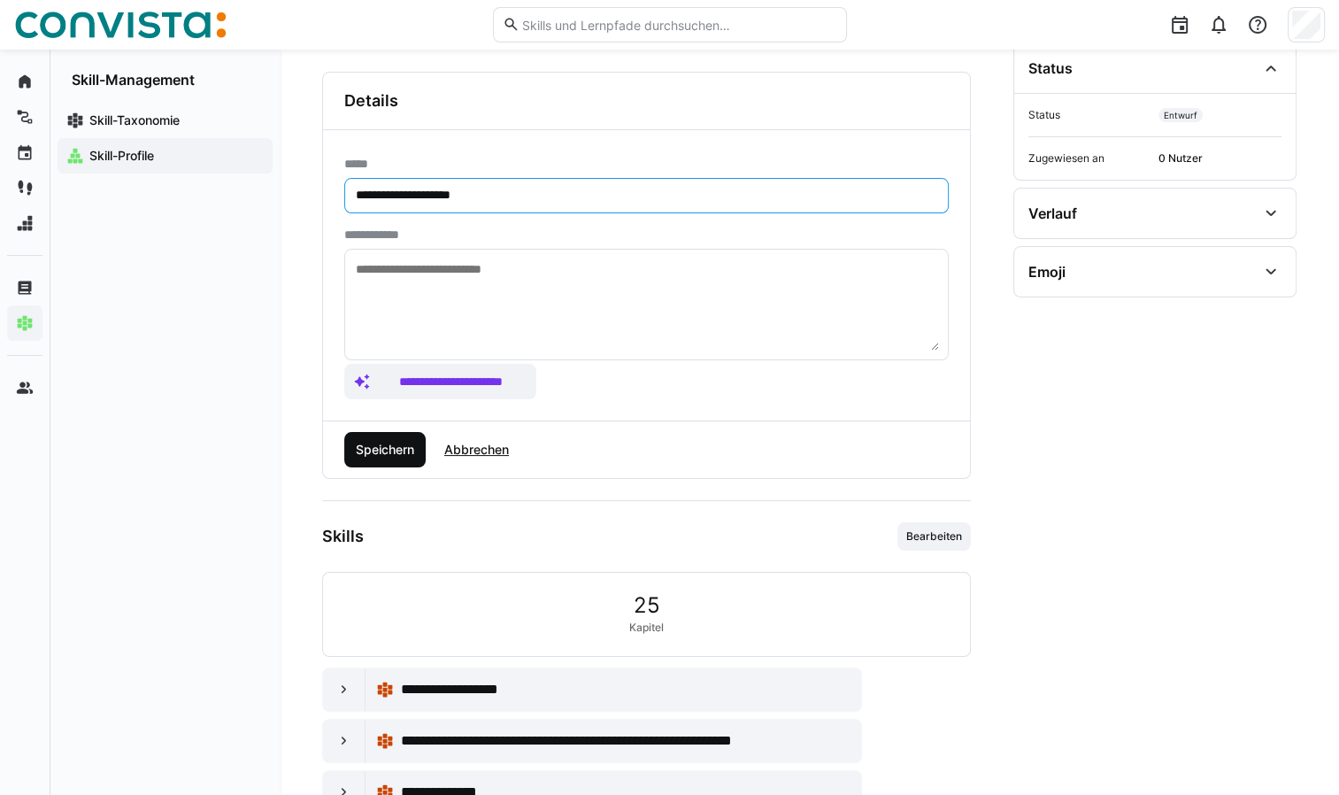
type input "**********"
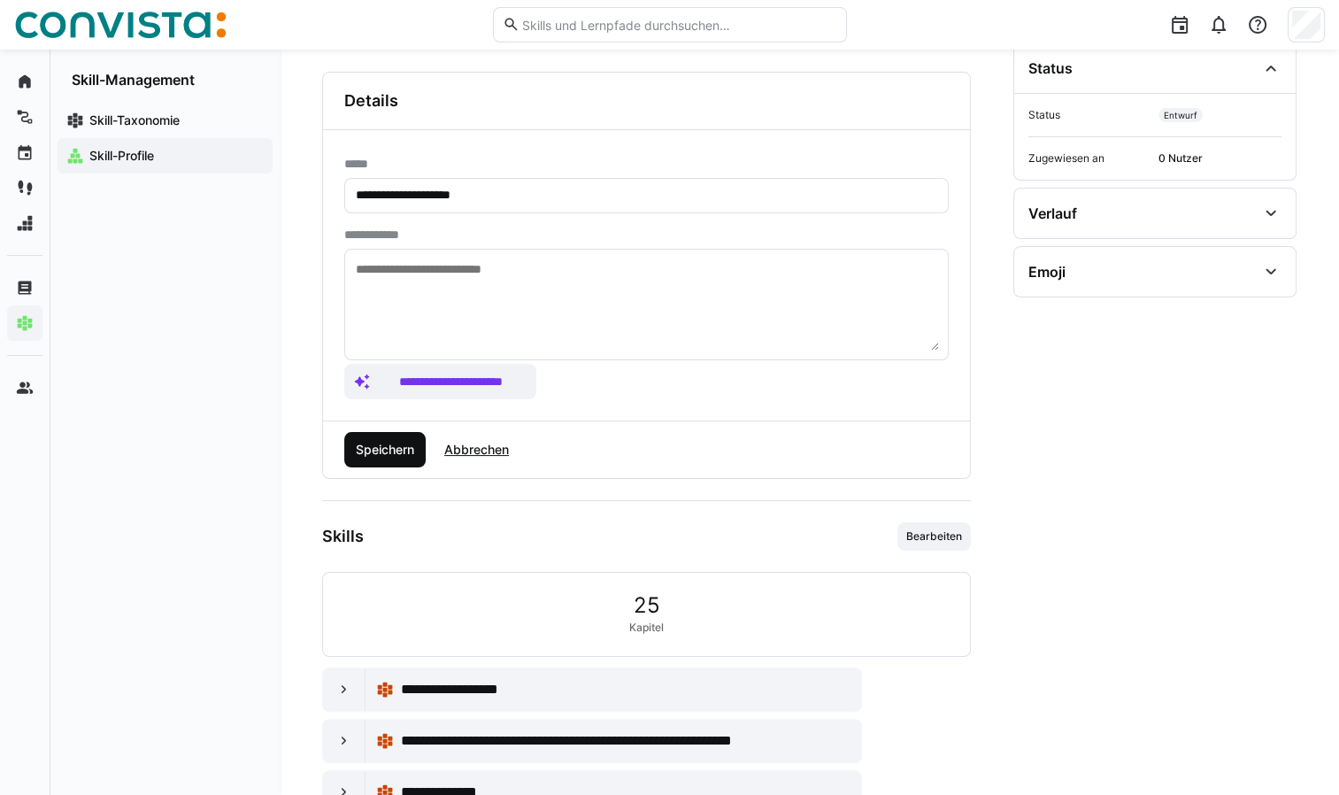
click at [392, 446] on span "Speichern" at bounding box center [385, 450] width 64 height 18
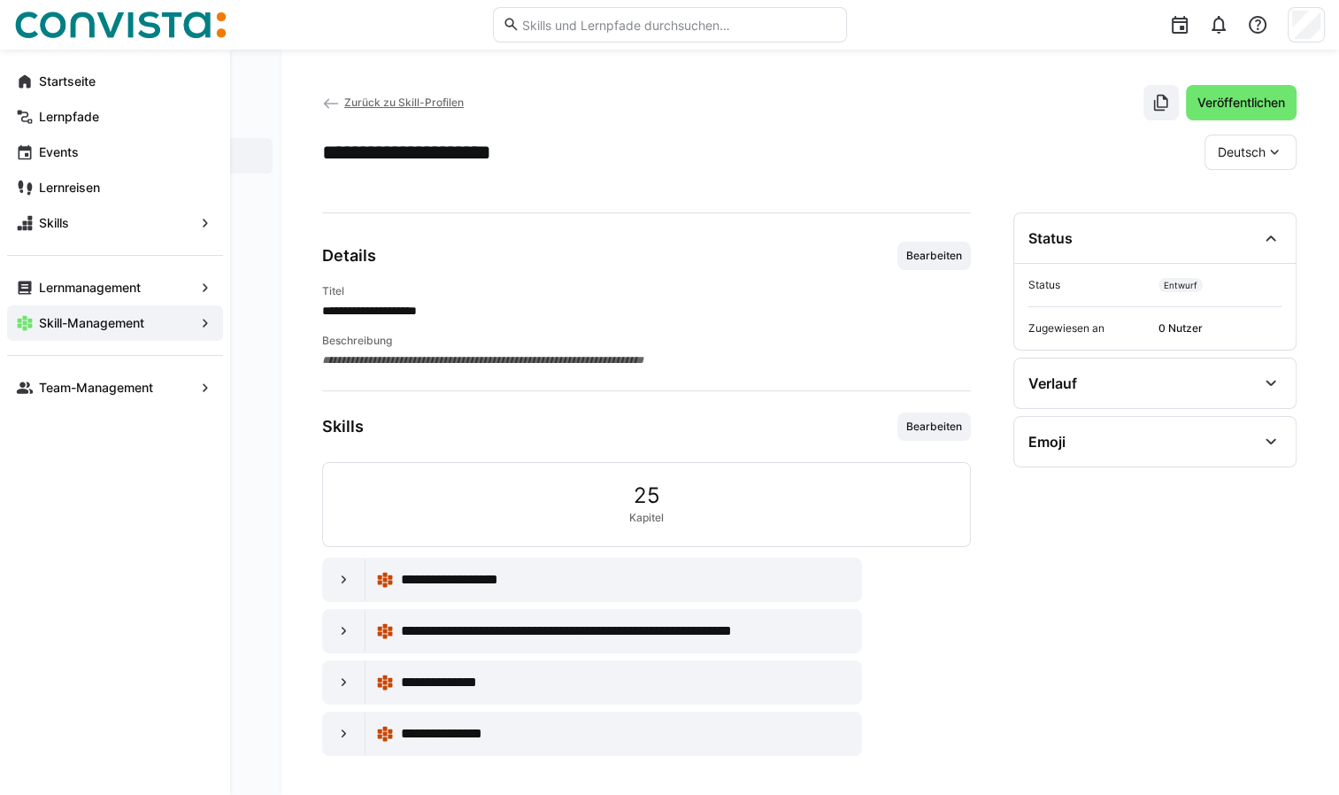
click at [0, 0] on app-navigation-label "Skill-Management" at bounding box center [0, 0] width 0 height 0
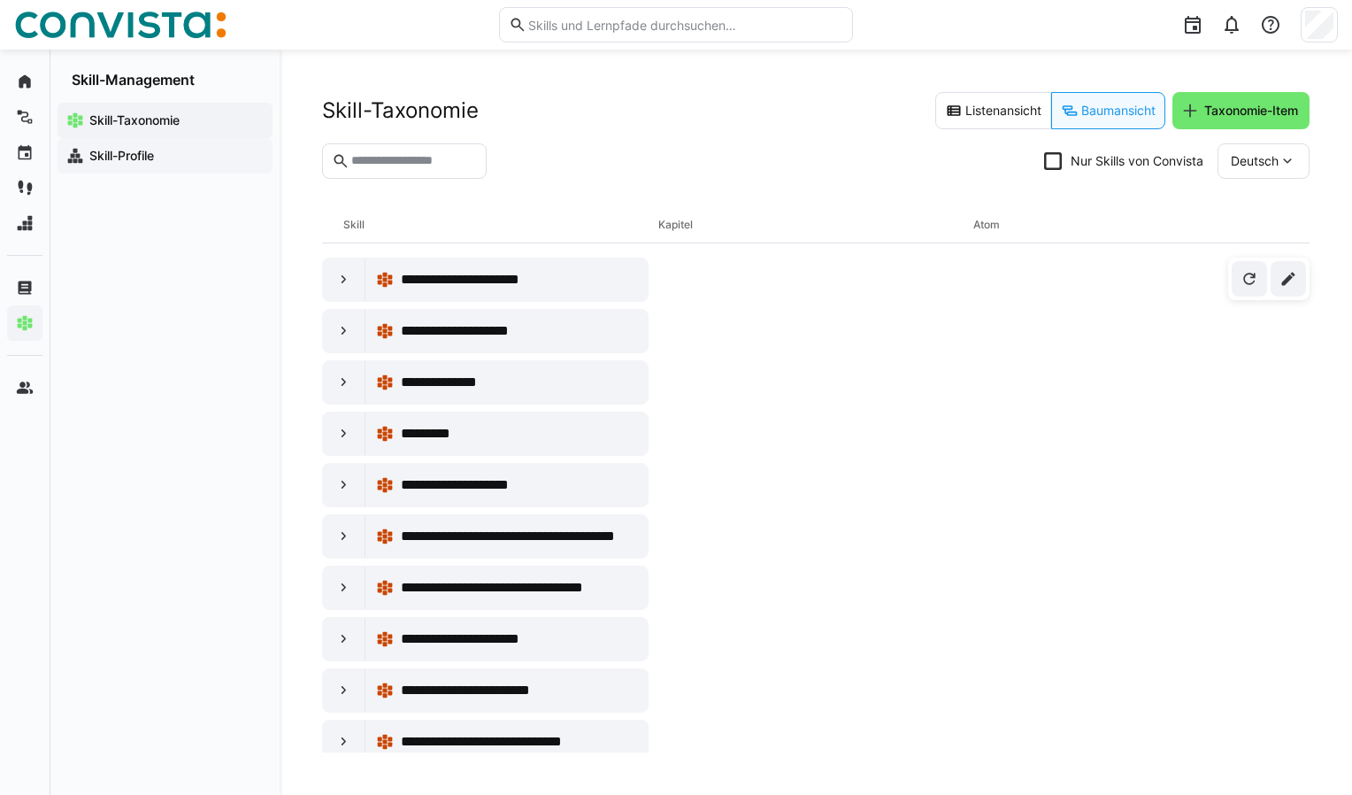
click at [0, 0] on app-navigation-label "Skill-Profile" at bounding box center [0, 0] width 0 height 0
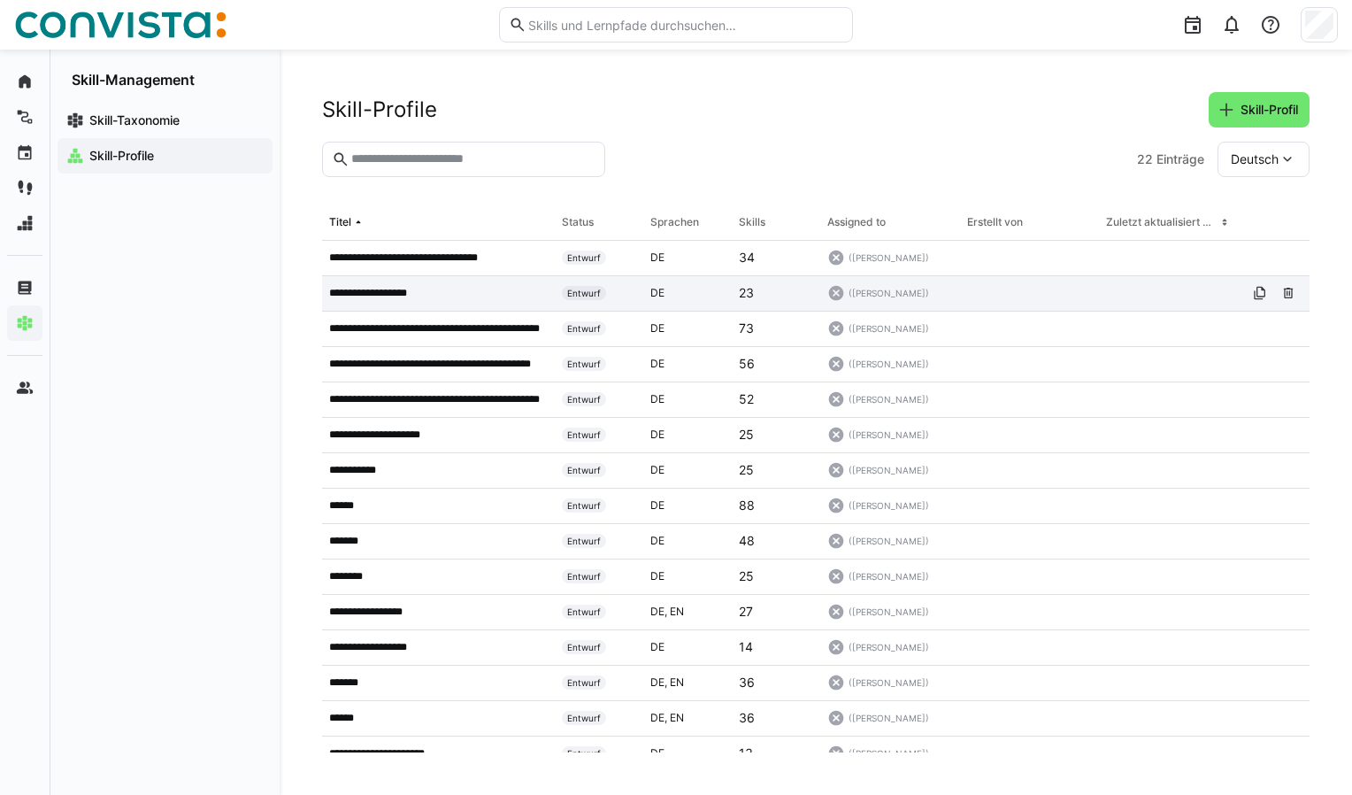
click at [411, 294] on p "**********" at bounding box center [378, 293] width 99 height 14
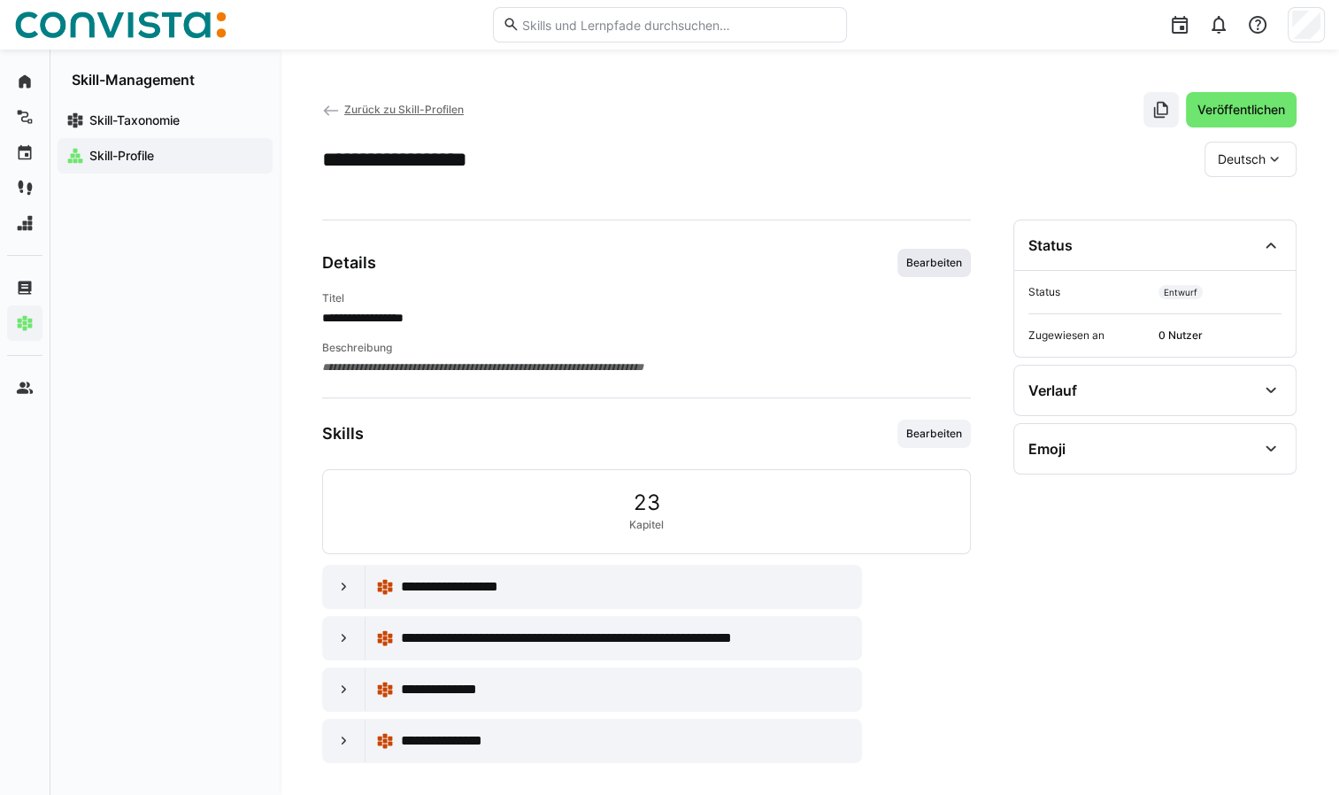
click at [938, 265] on span "Bearbeiten" at bounding box center [933, 263] width 59 height 14
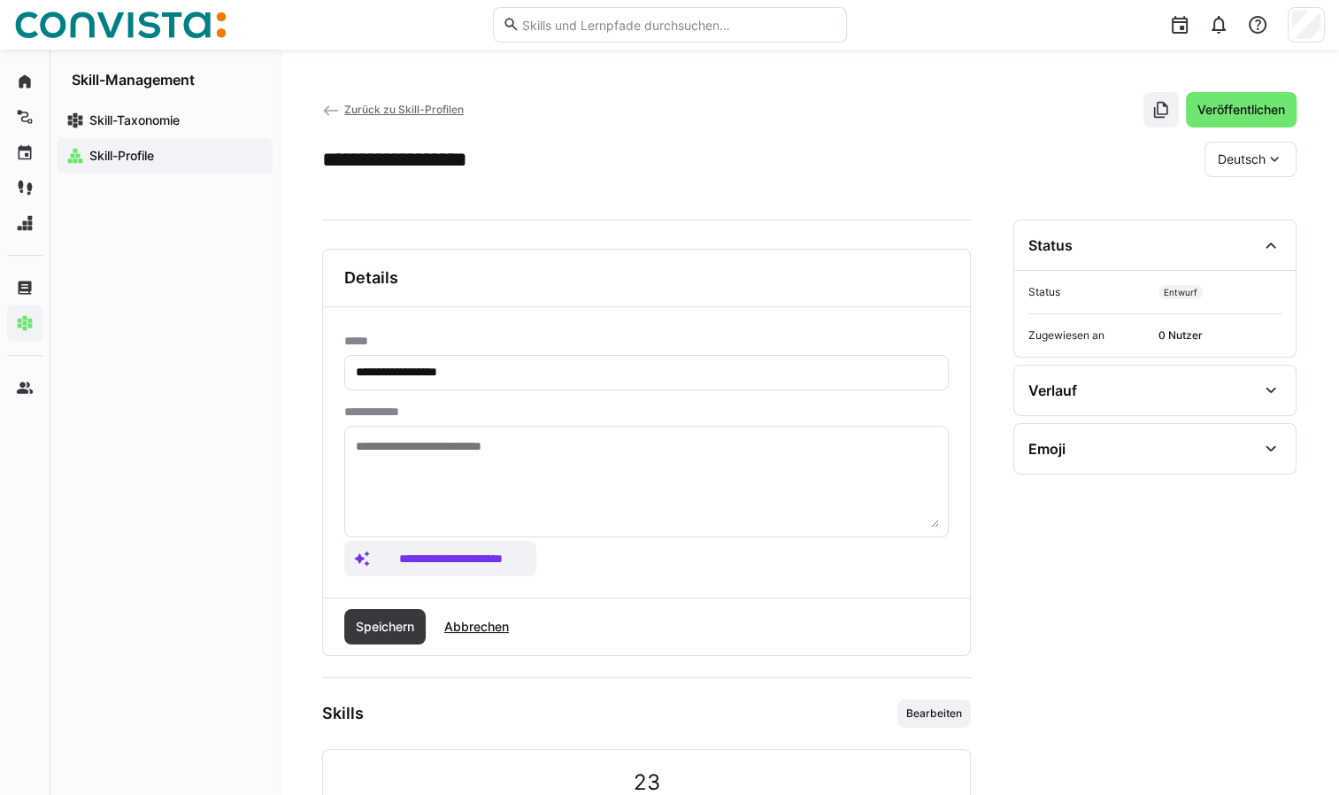
click at [591, 452] on textarea at bounding box center [646, 481] width 585 height 92
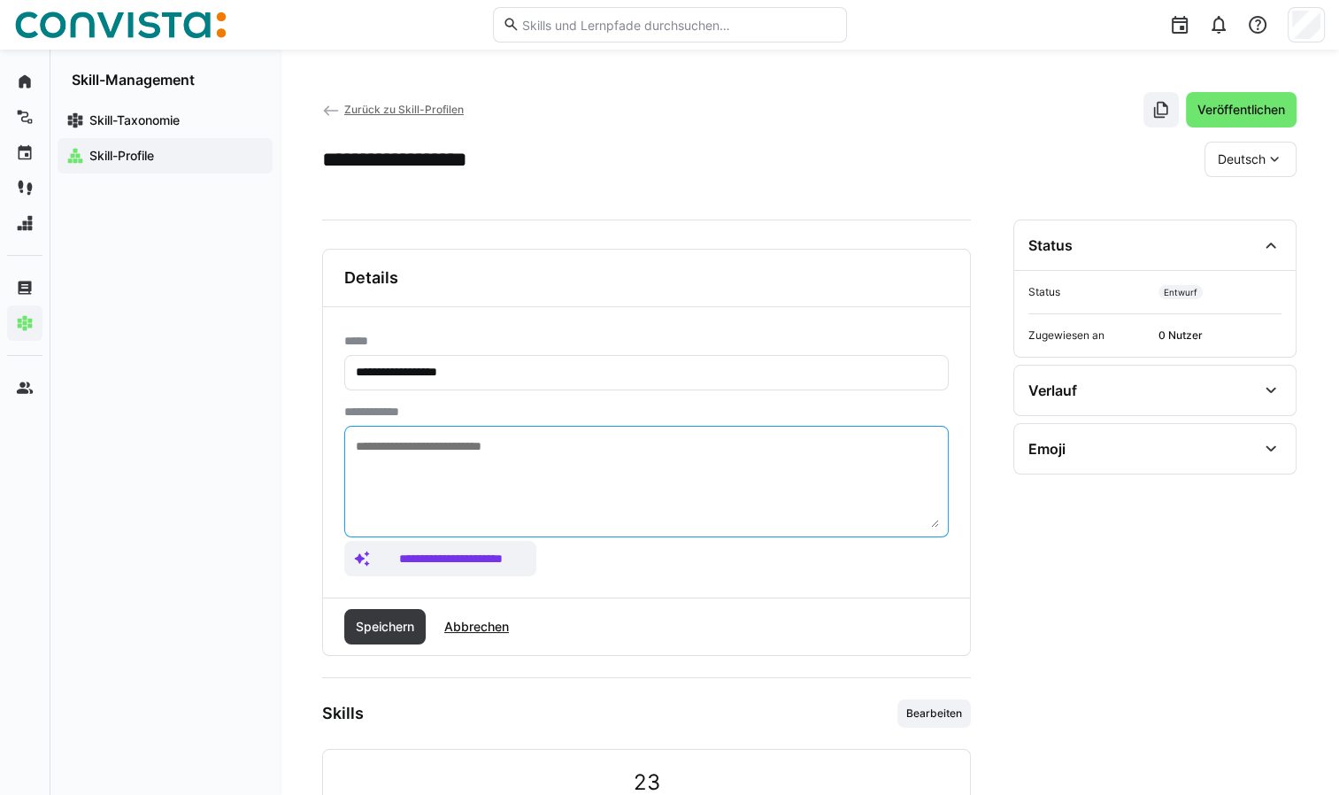
paste textarea "**********"
drag, startPoint x: 559, startPoint y: 456, endPoint x: 352, endPoint y: 444, distance: 207.4
click at [352, 444] on eds-input "**********" at bounding box center [646, 482] width 604 height 112
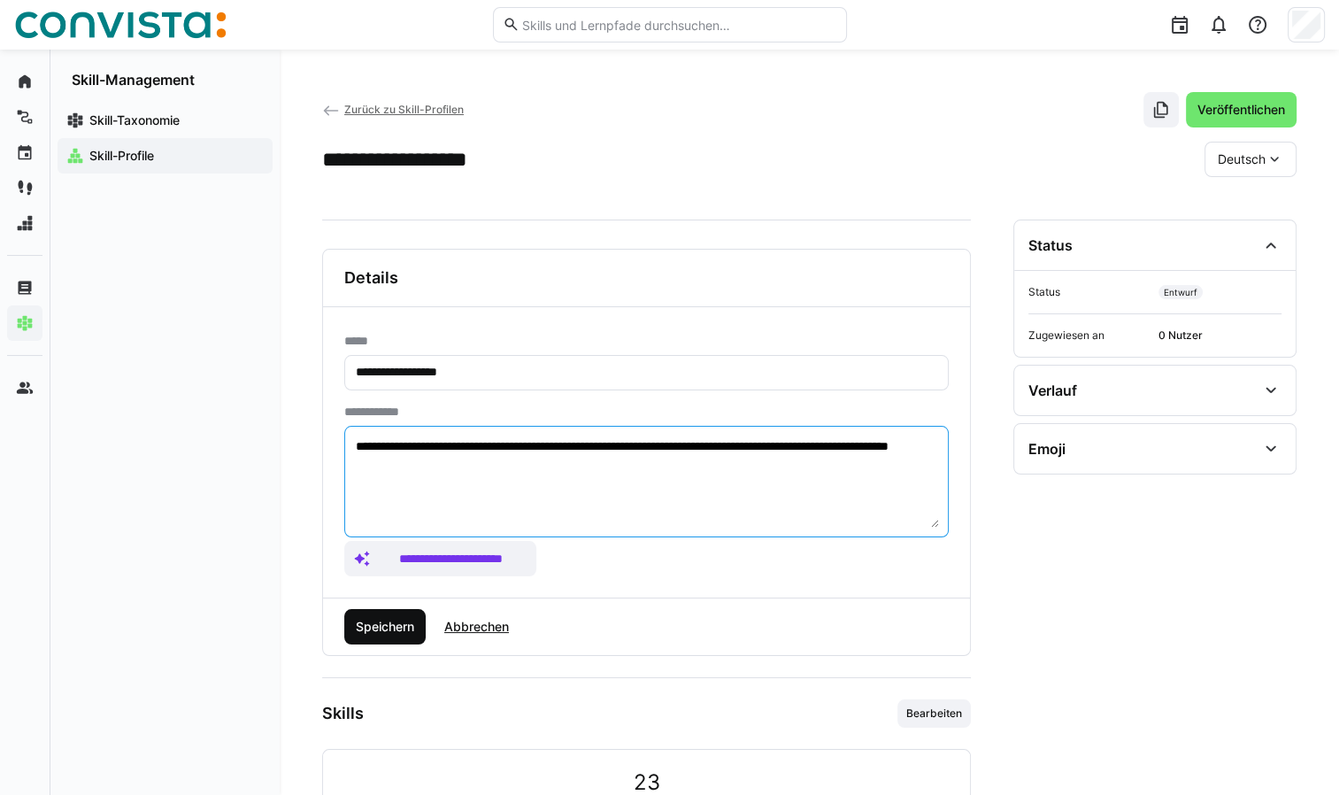
type textarea "**********"
click at [406, 625] on span "Speichern" at bounding box center [385, 627] width 64 height 18
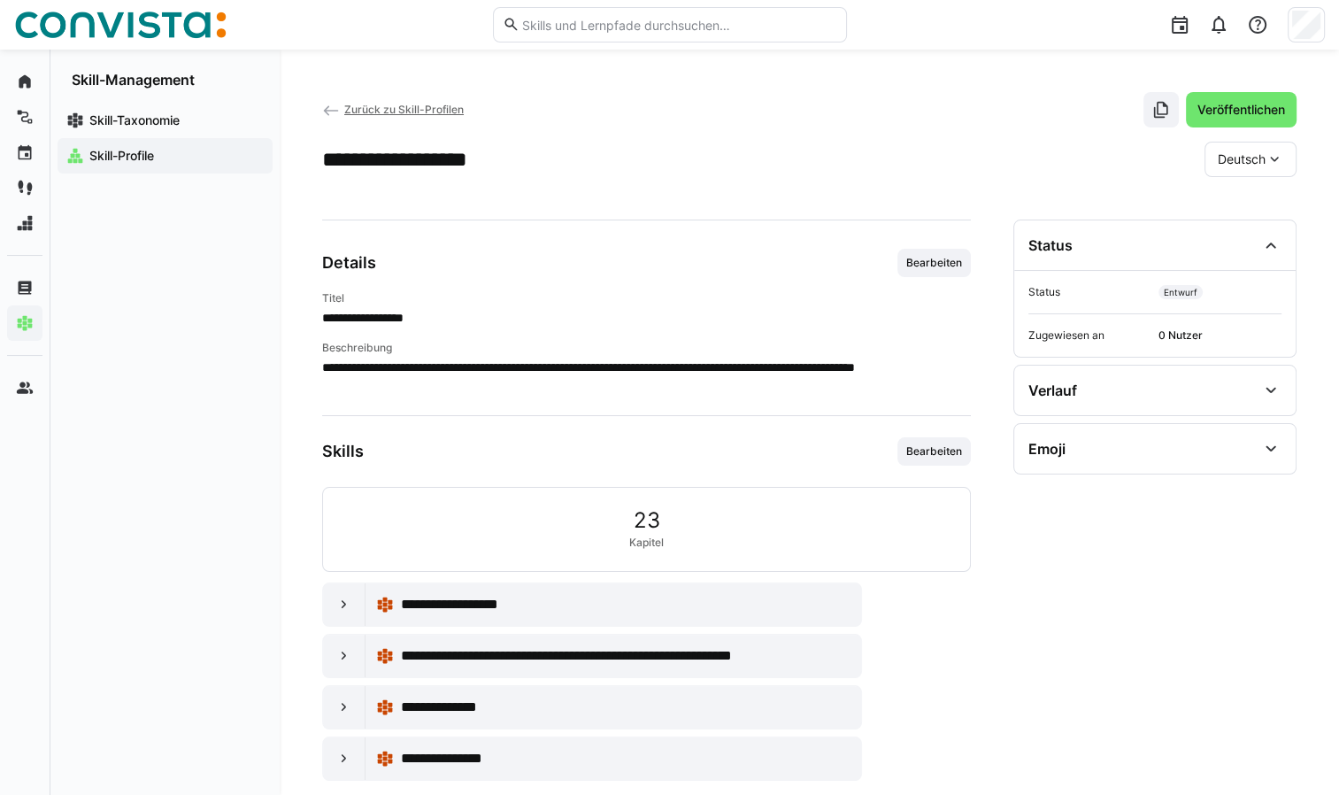
click at [0, 0] on app-navigation-label "Skill-Profile" at bounding box center [0, 0] width 0 height 0
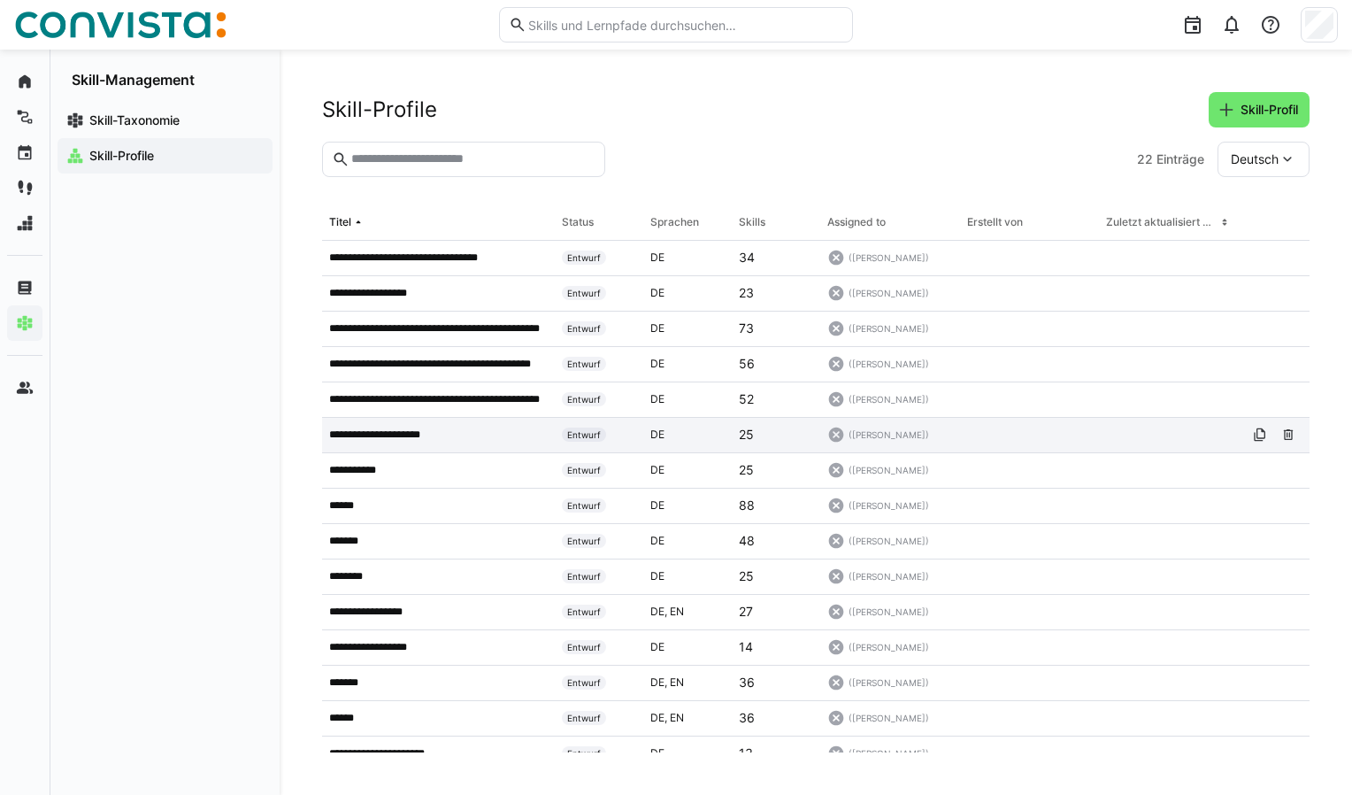
click at [404, 434] on p "**********" at bounding box center [387, 434] width 116 height 14
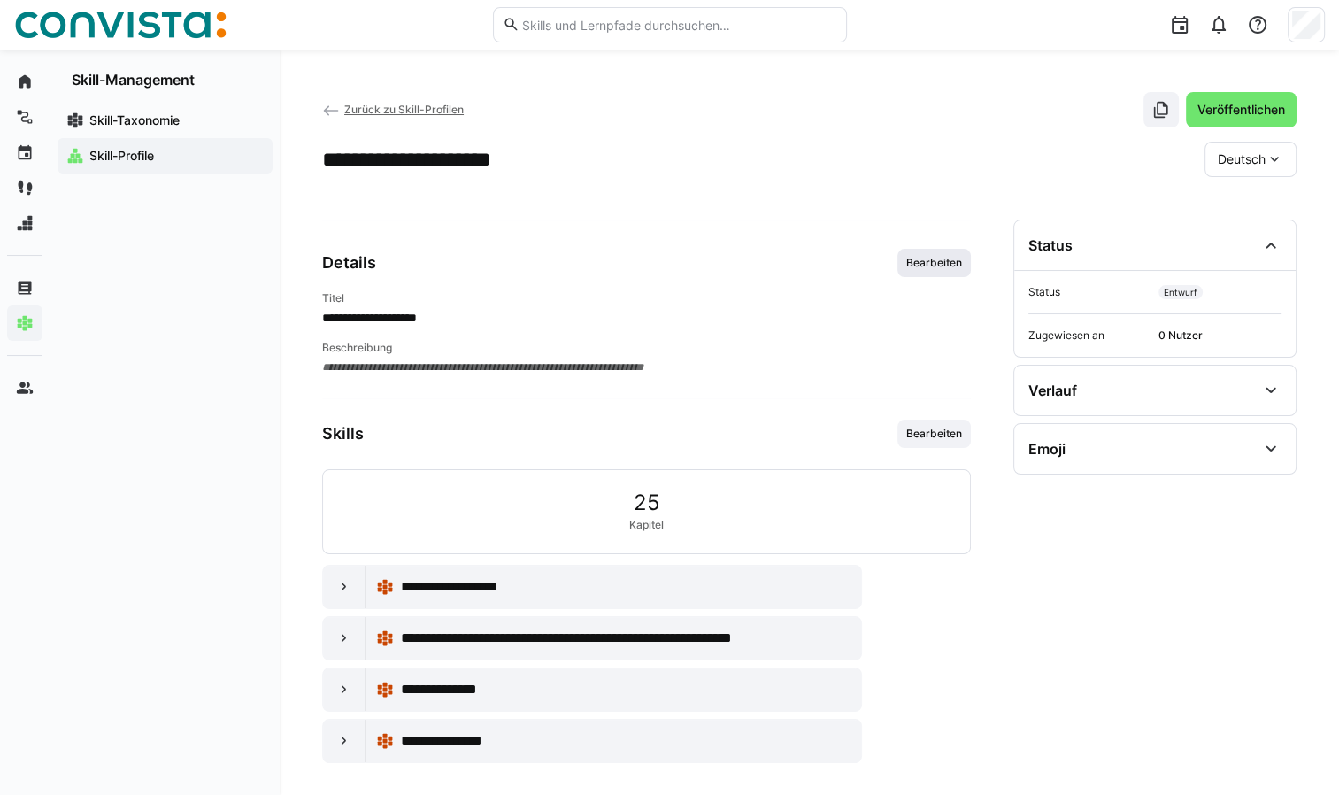
click at [942, 261] on span "Bearbeiten" at bounding box center [933, 263] width 59 height 14
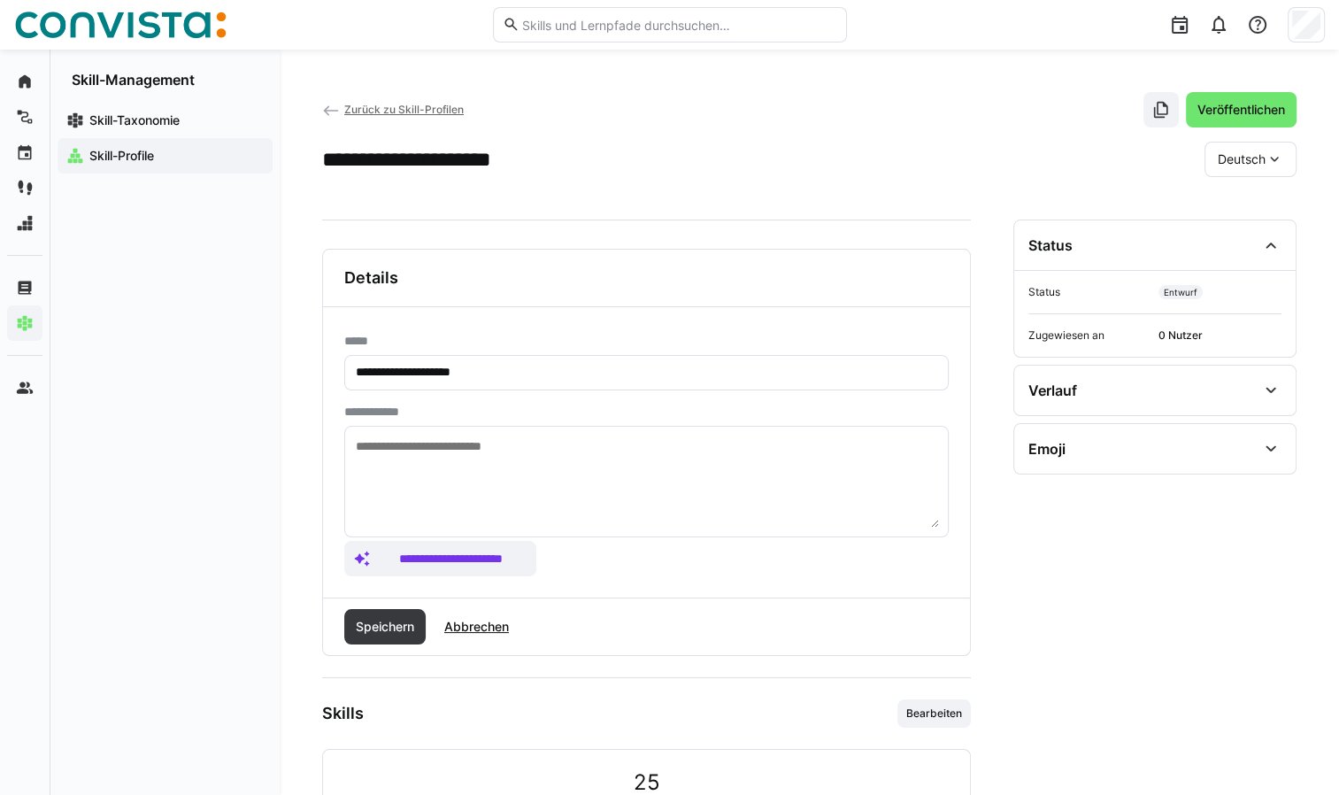
click at [552, 439] on textarea at bounding box center [646, 481] width 585 height 92
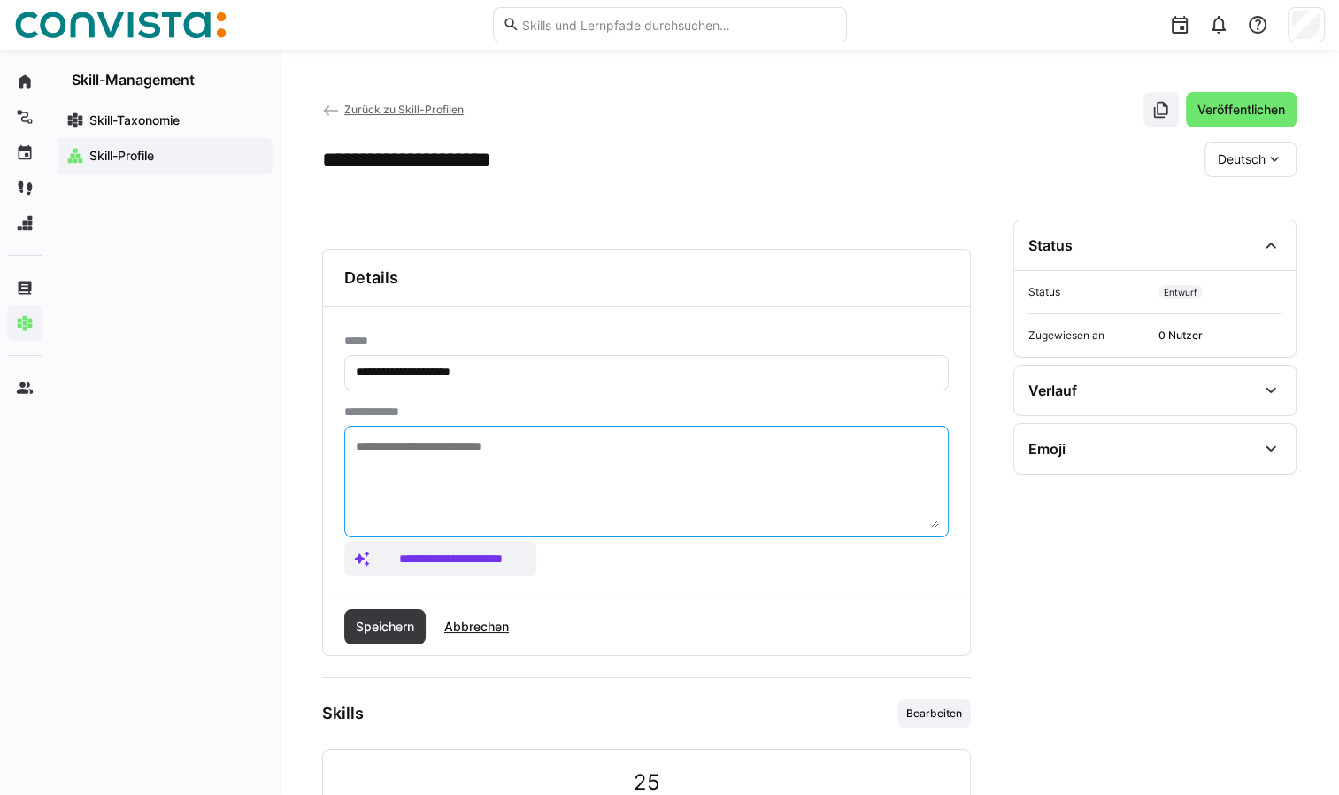
paste textarea "**********"
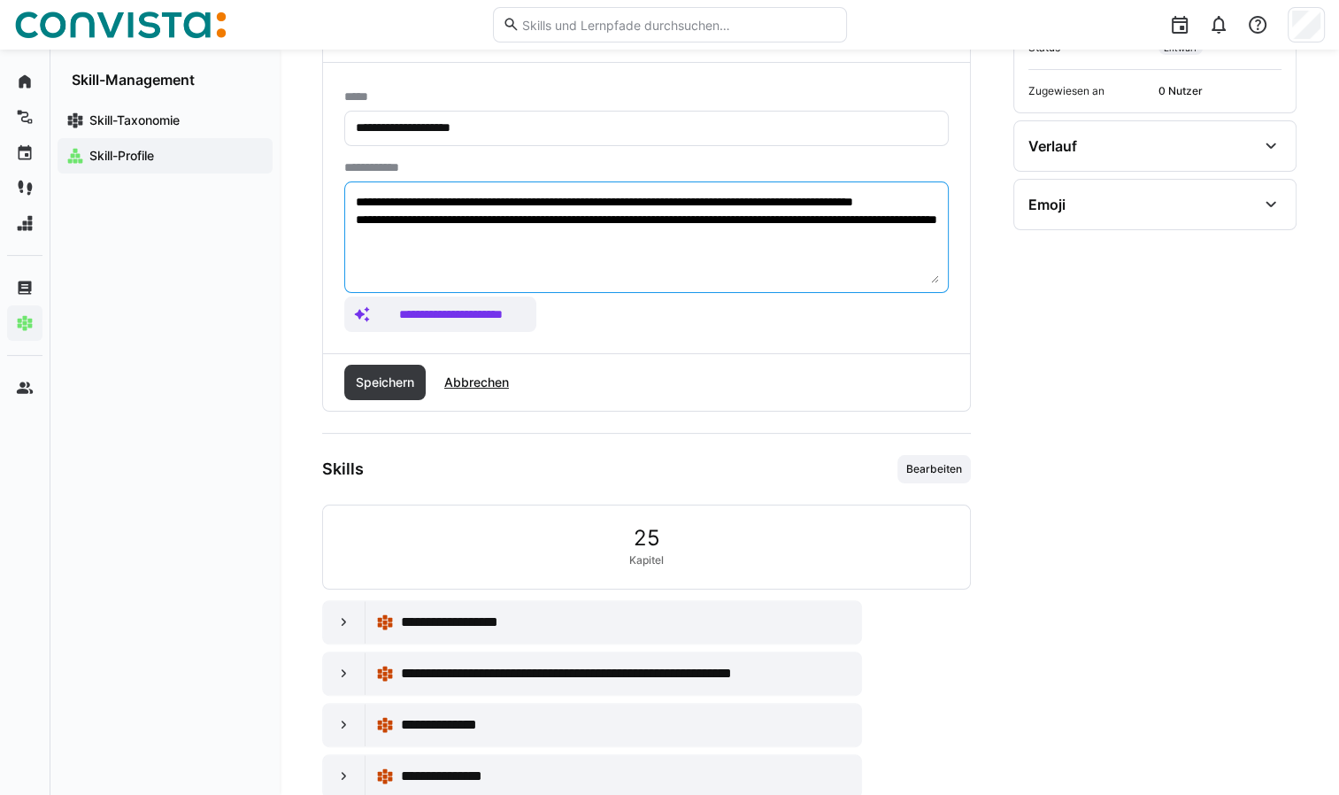
scroll to position [265, 0]
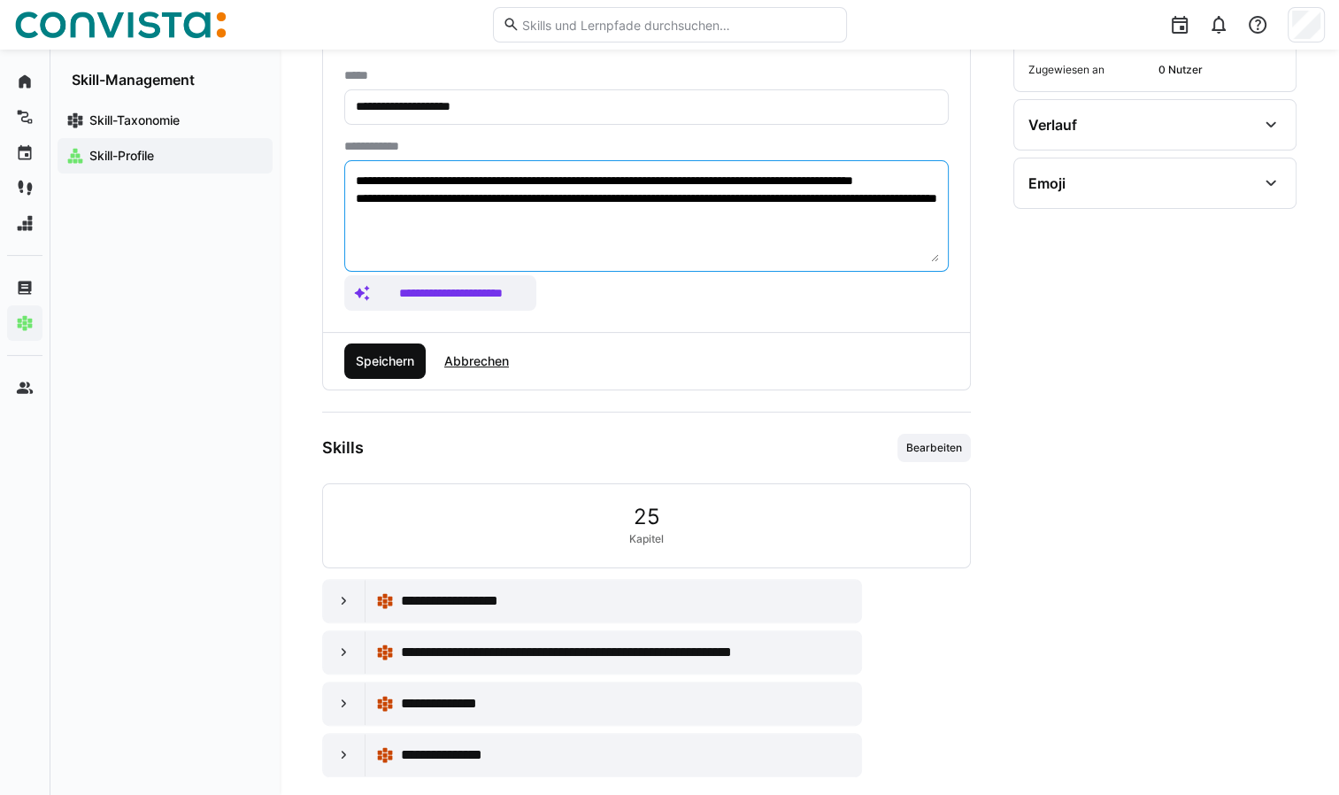
type textarea "**********"
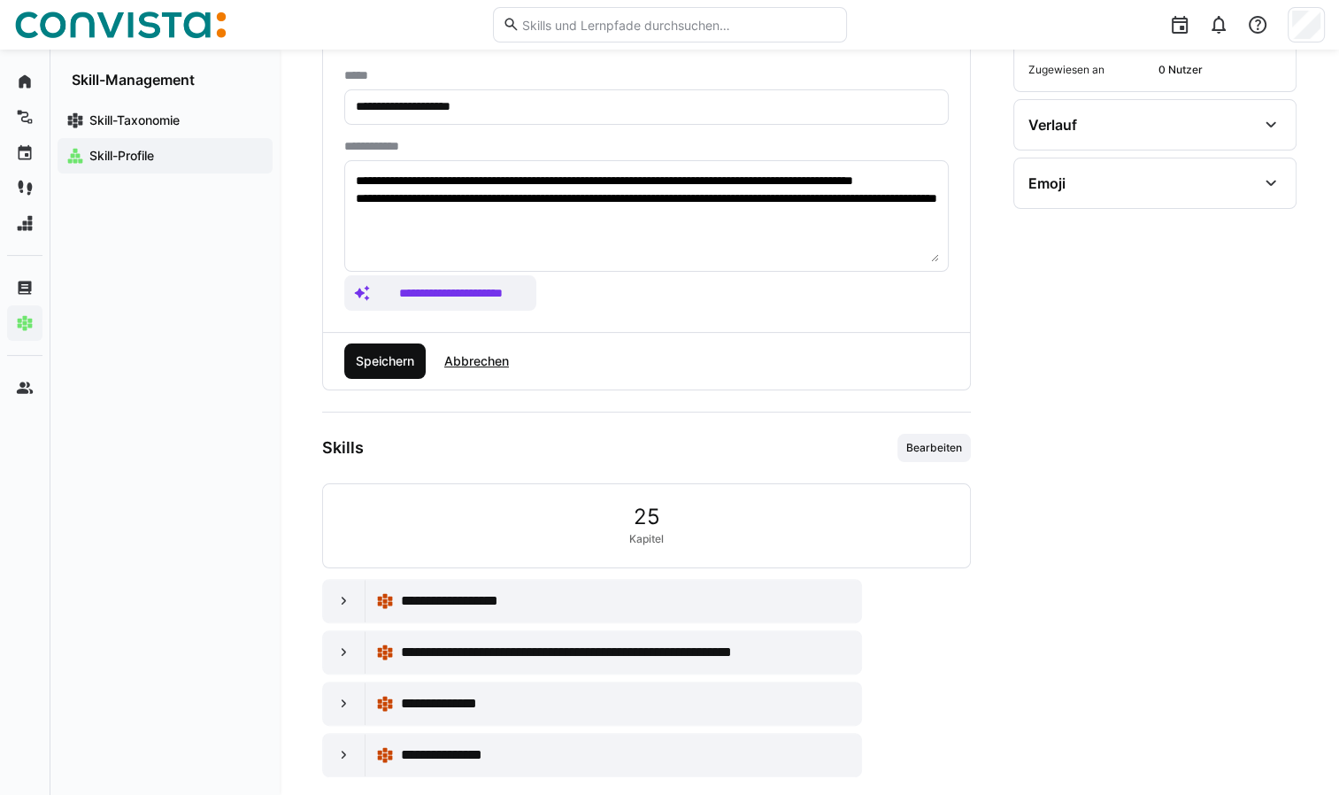
click at [362, 358] on span "Speichern" at bounding box center [385, 361] width 64 height 18
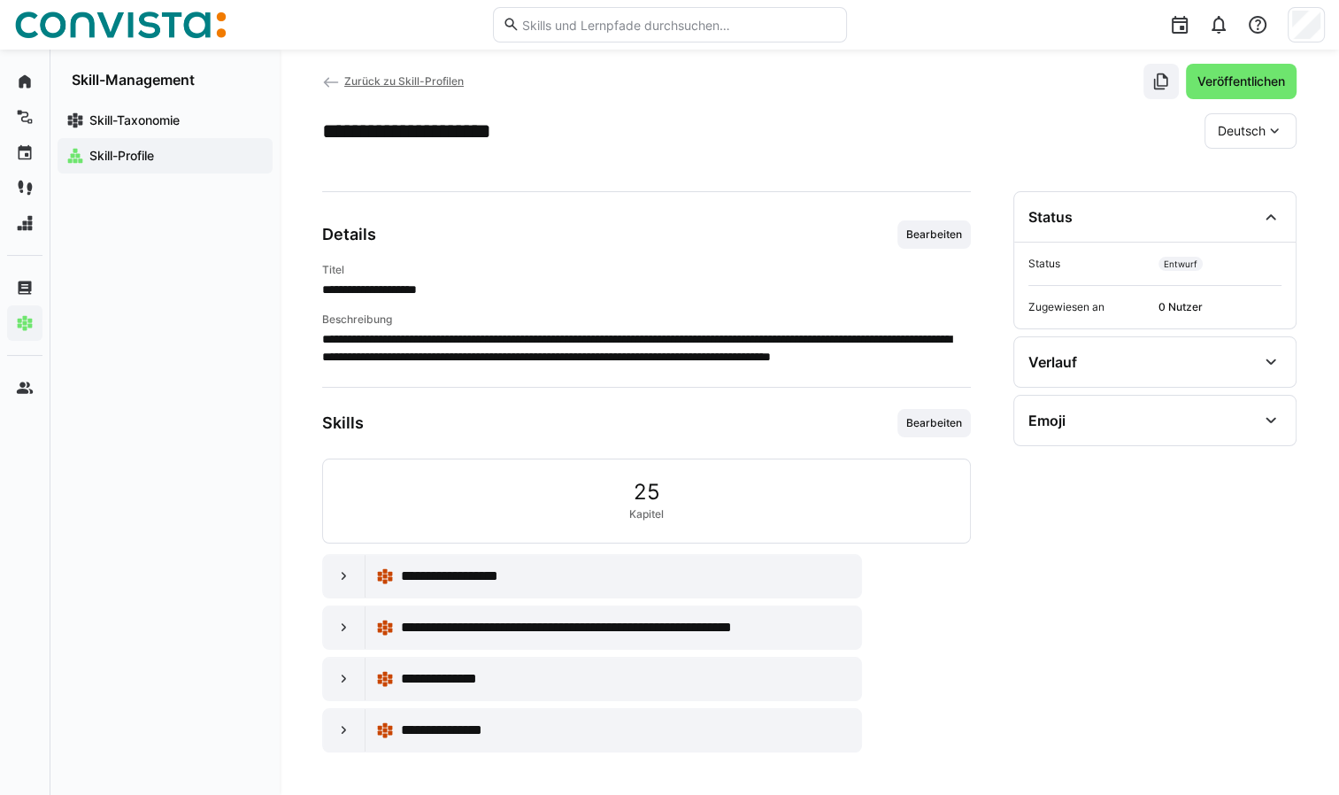
scroll to position [42, 0]
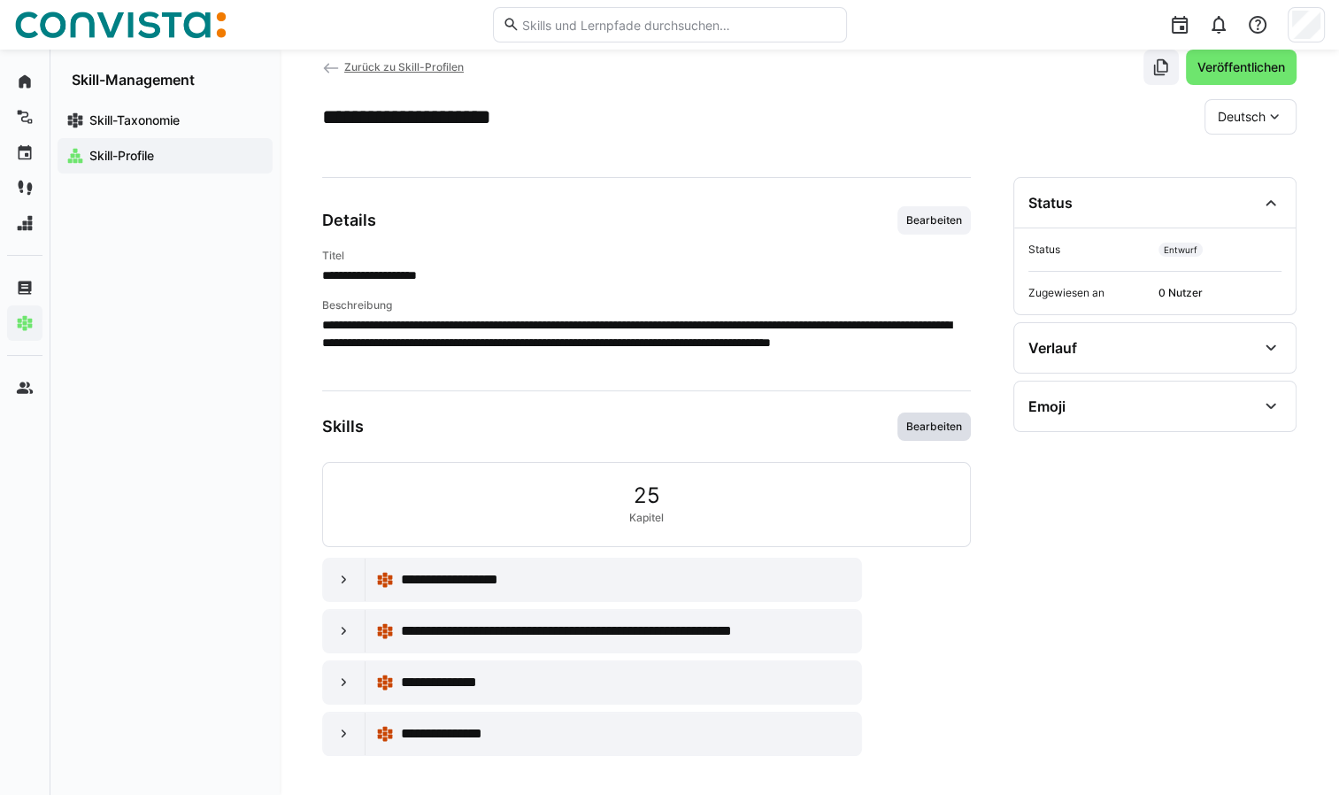
click at [930, 419] on span "Bearbeiten" at bounding box center [933, 426] width 59 height 14
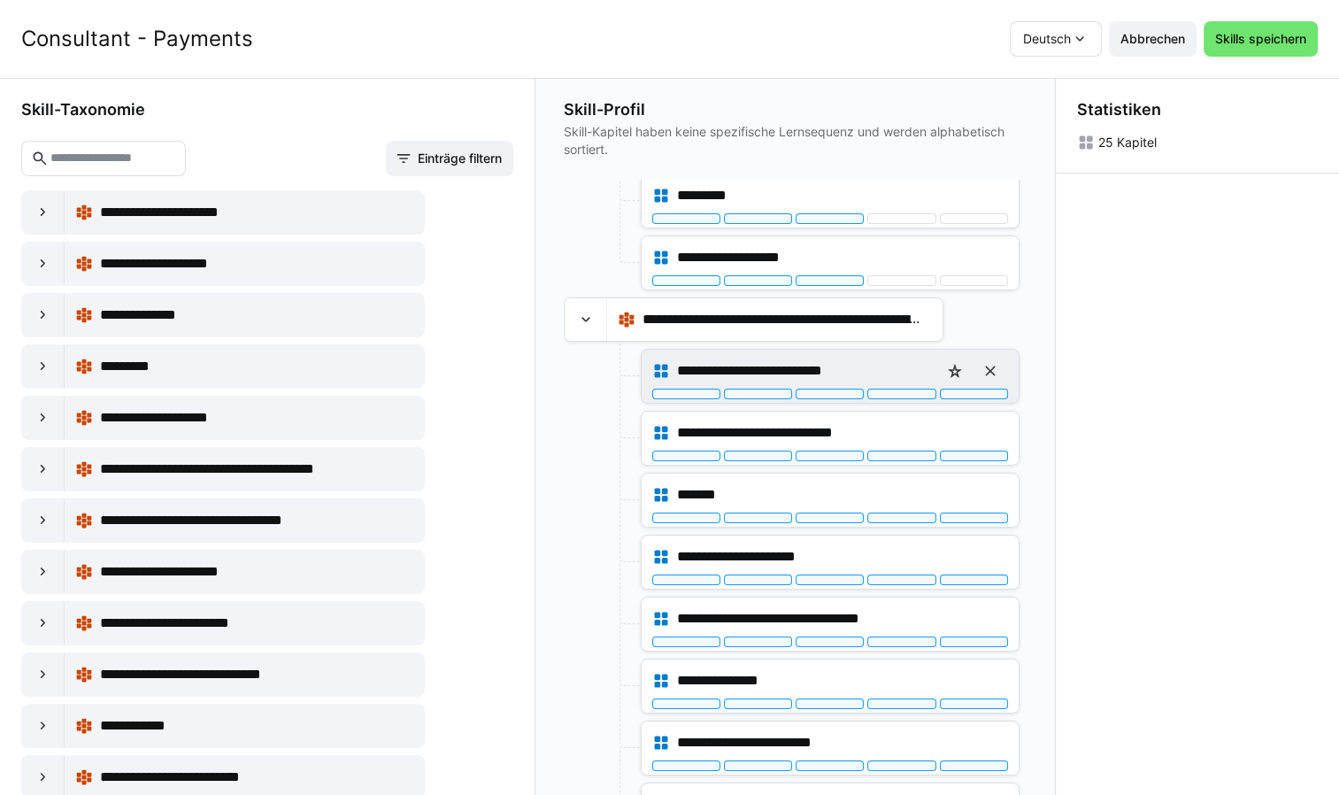
scroll to position [265, 0]
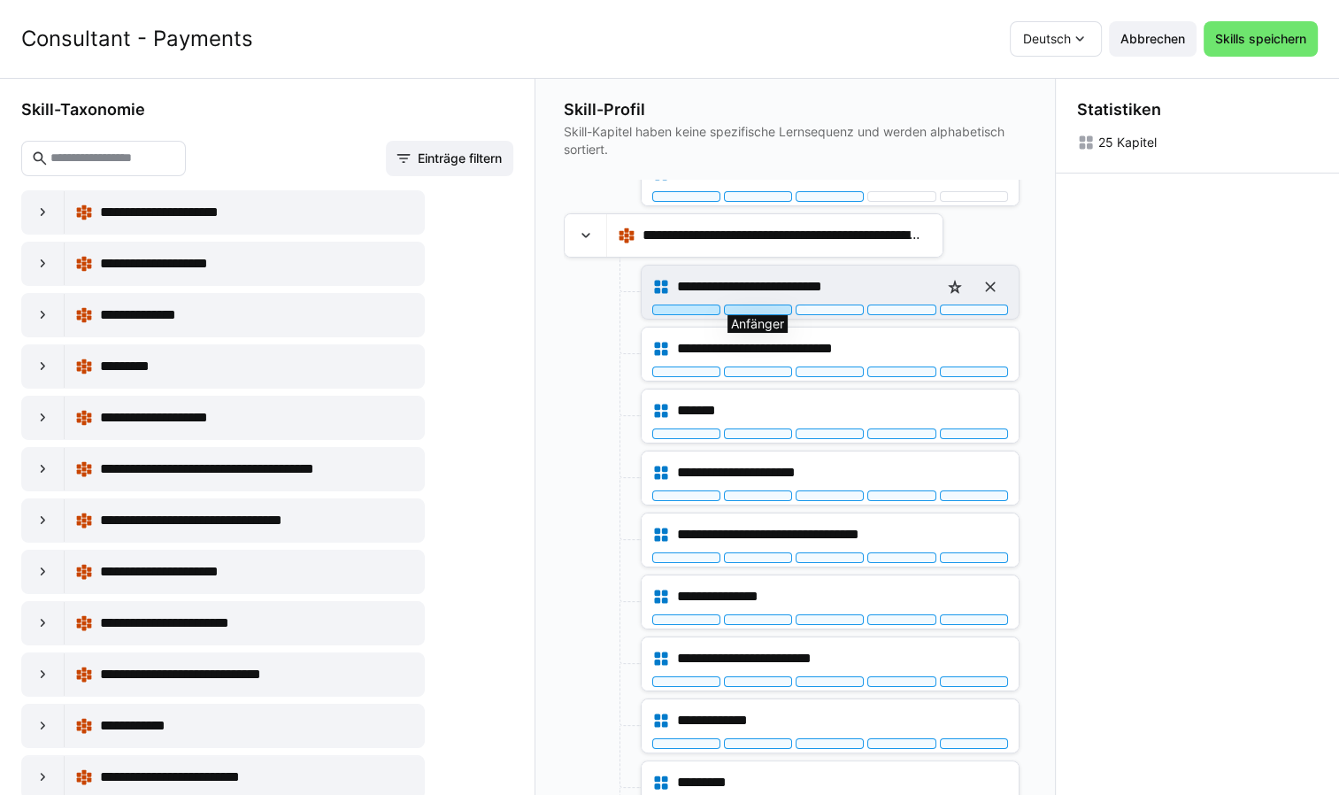
click at [743, 310] on div at bounding box center [758, 309] width 68 height 11
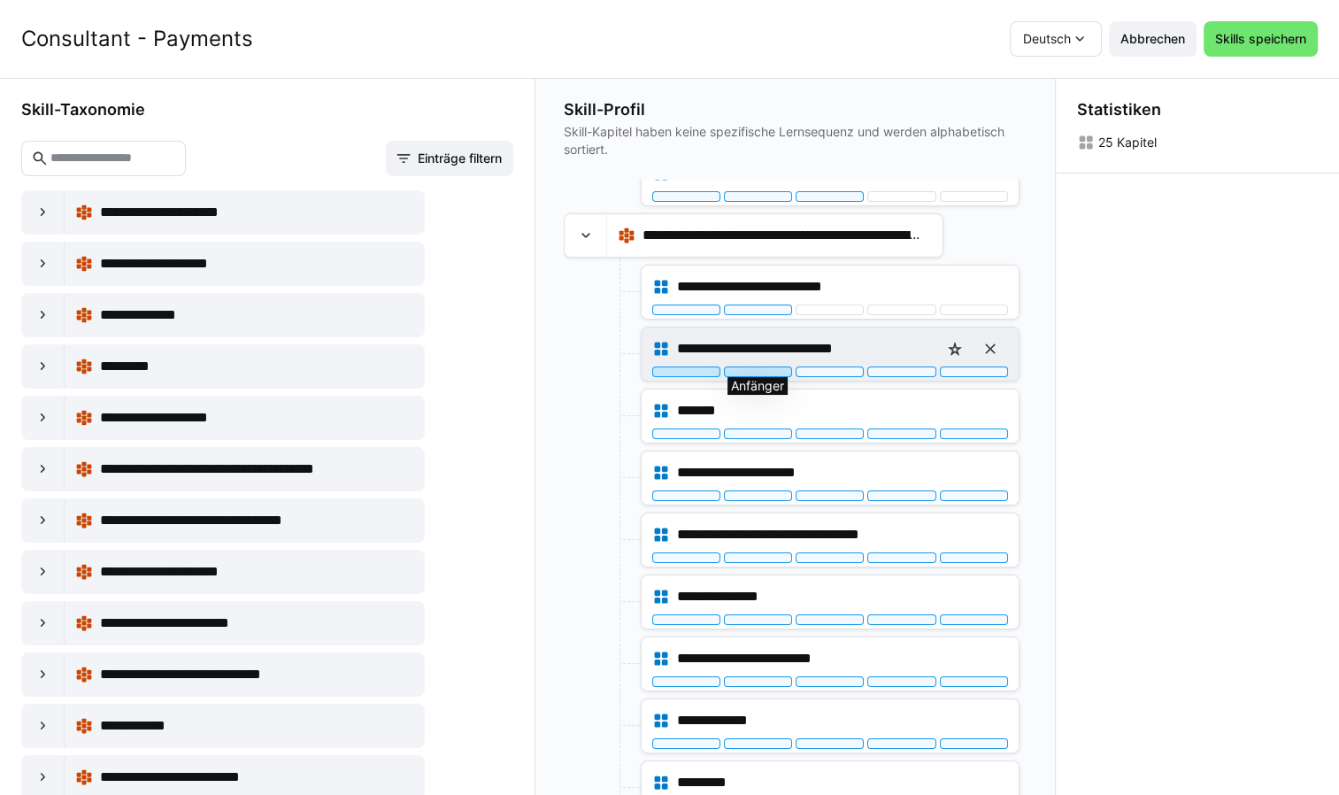
click at [760, 366] on div at bounding box center [758, 371] width 68 height 11
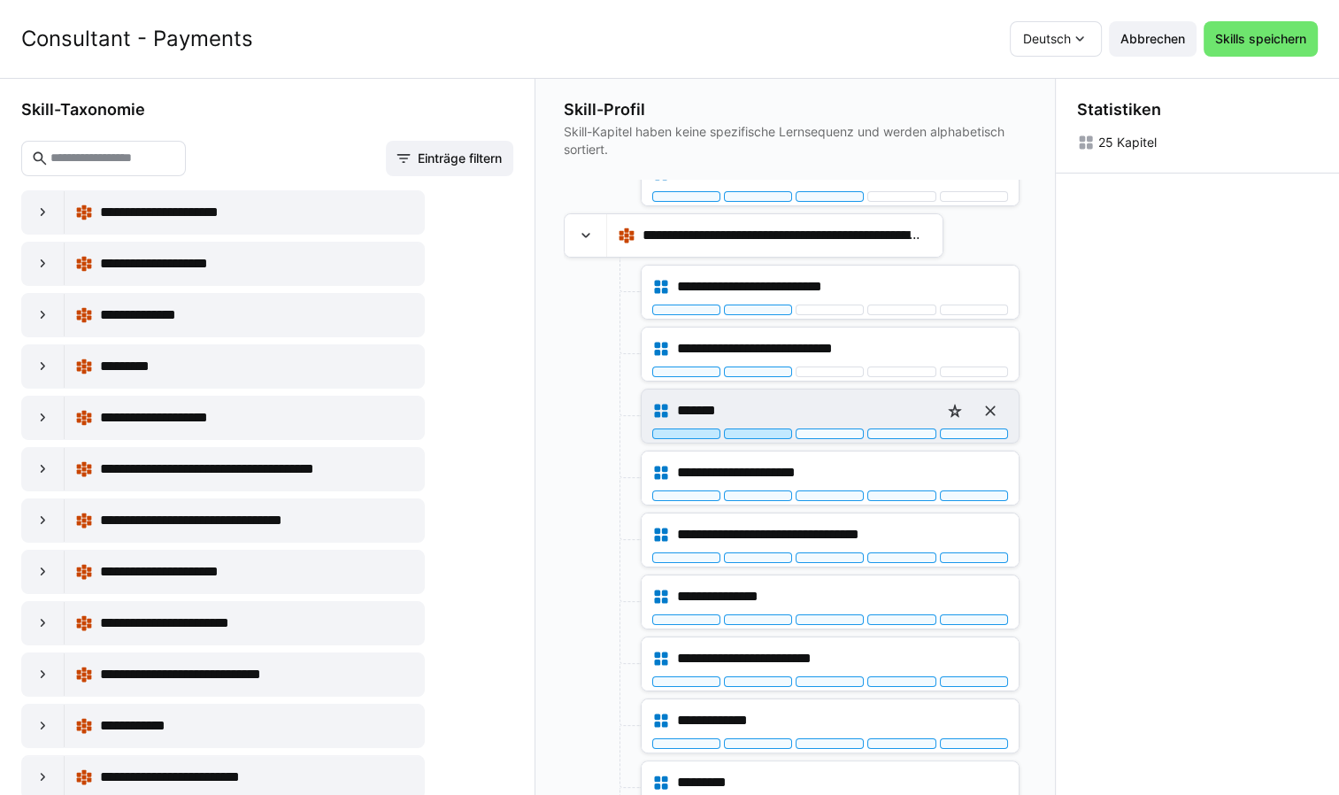
click at [765, 430] on div at bounding box center [758, 433] width 68 height 11
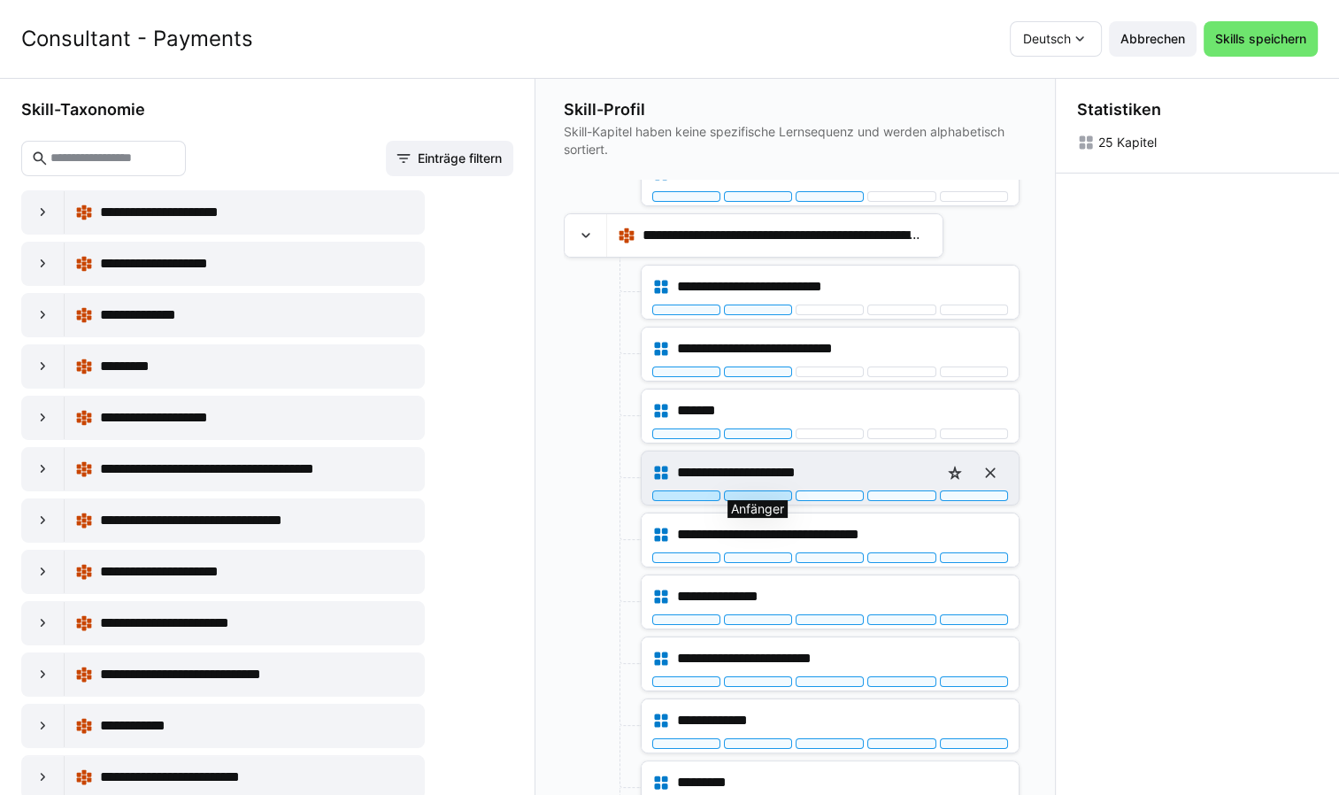
click at [773, 490] on div at bounding box center [758, 495] width 68 height 11
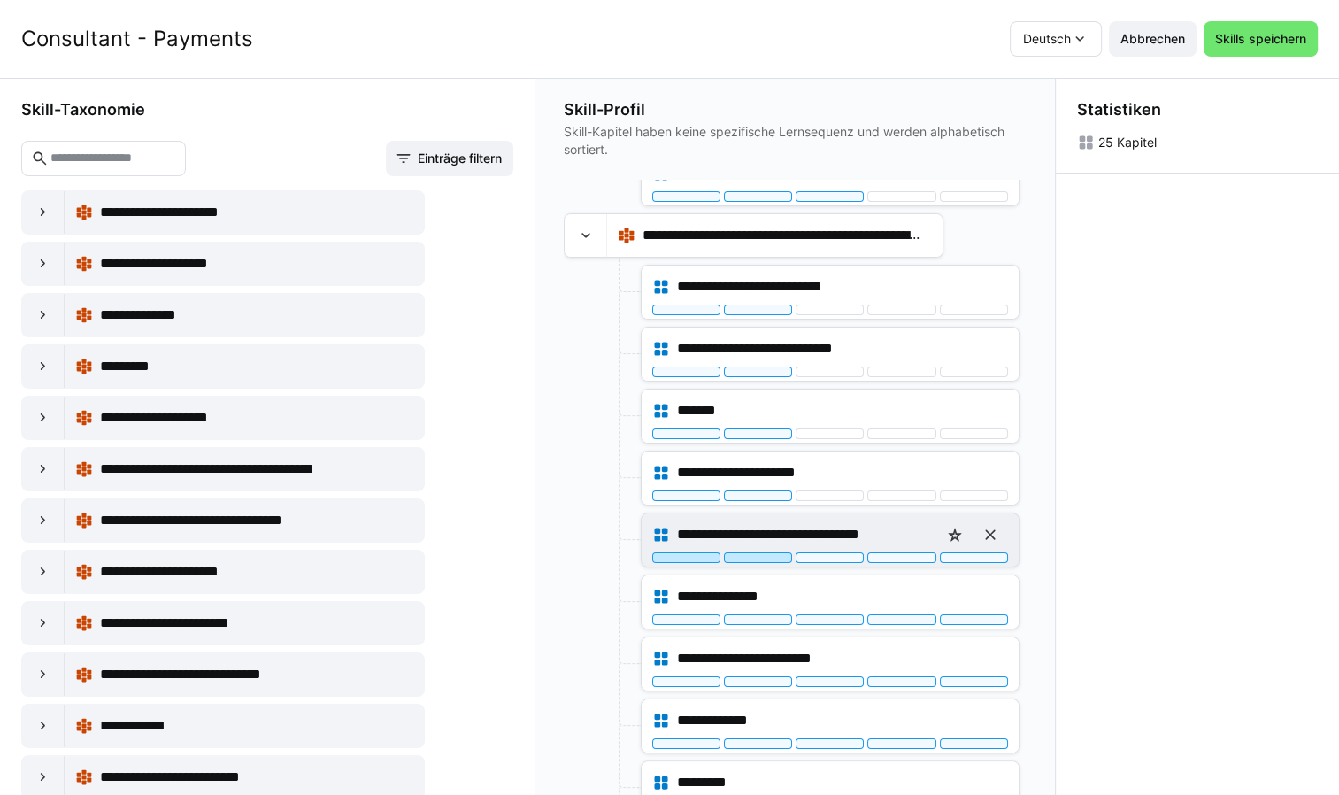
click at [758, 556] on div at bounding box center [758, 557] width 68 height 11
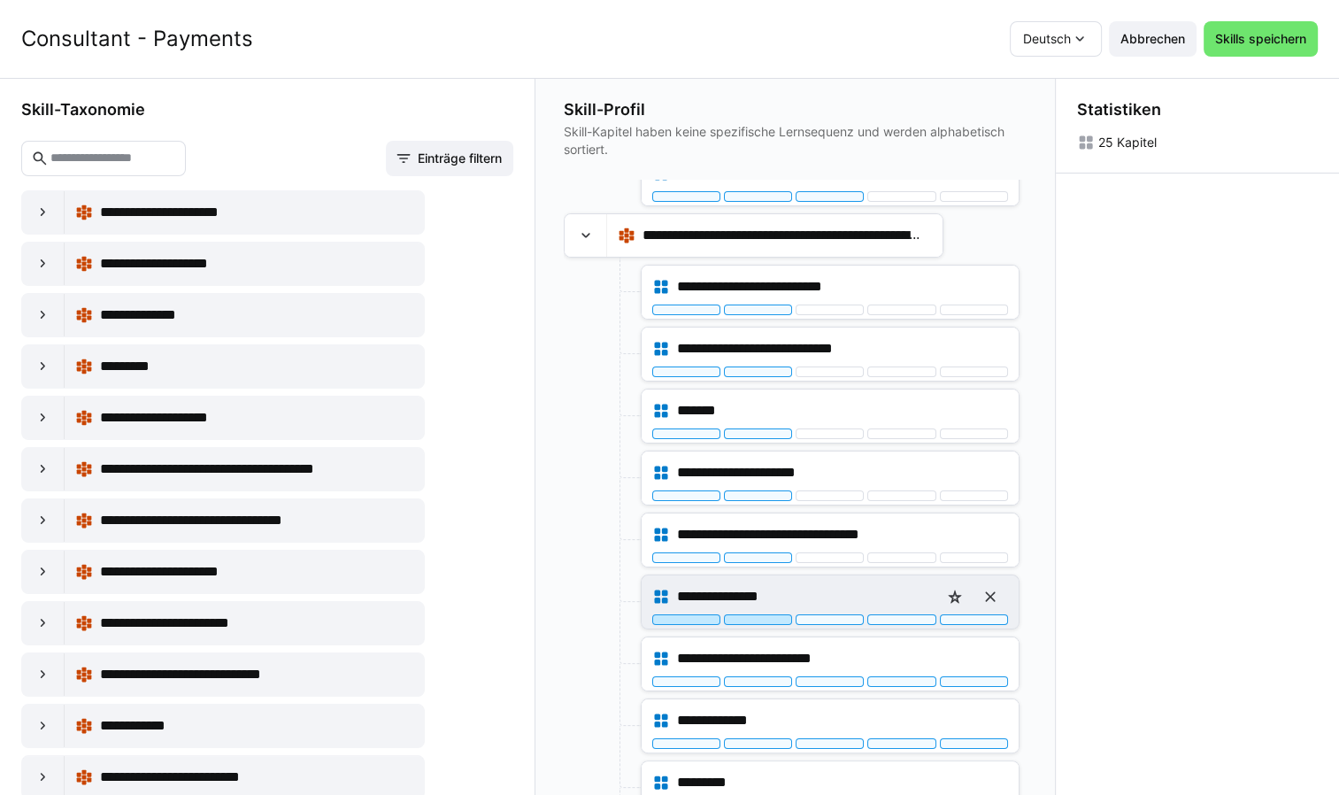
click at [764, 616] on div at bounding box center [758, 619] width 68 height 11
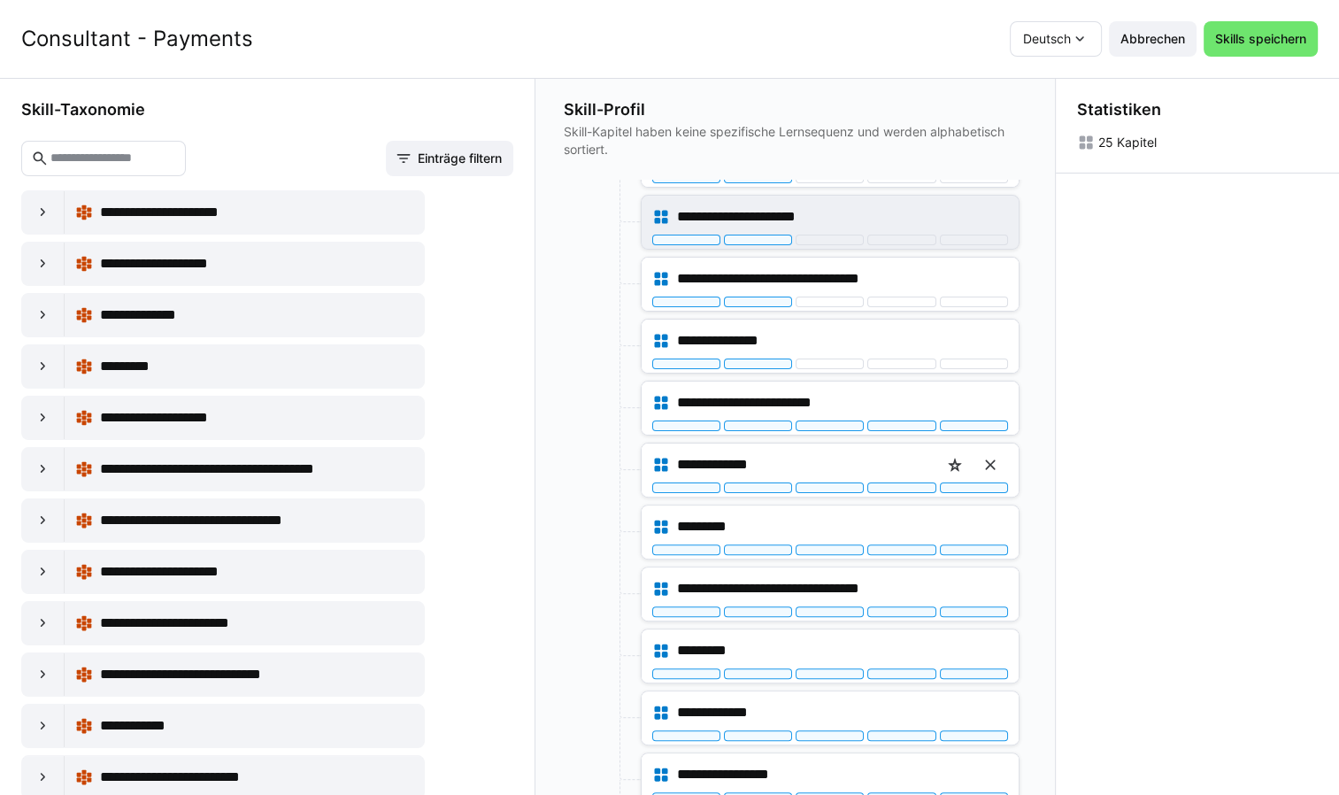
scroll to position [531, 0]
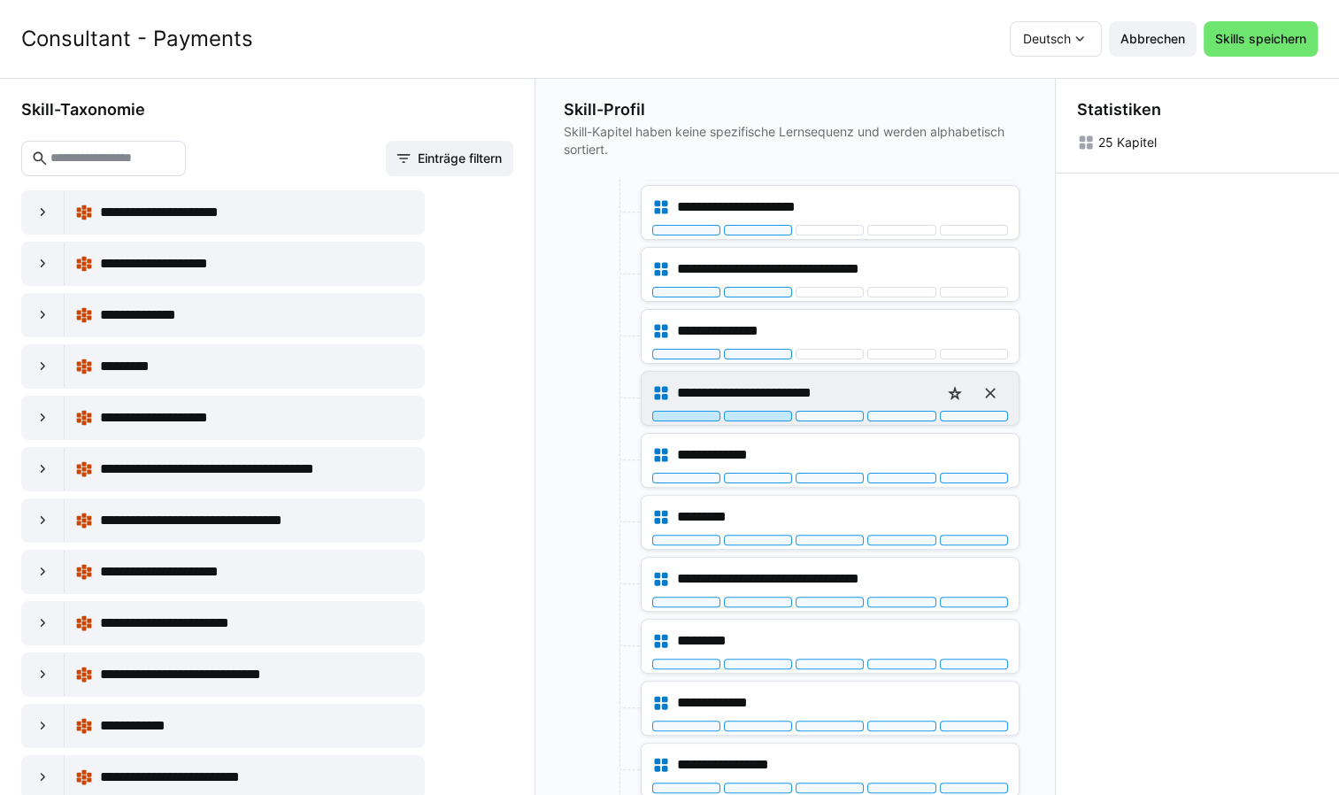
click at [760, 412] on div at bounding box center [758, 416] width 68 height 11
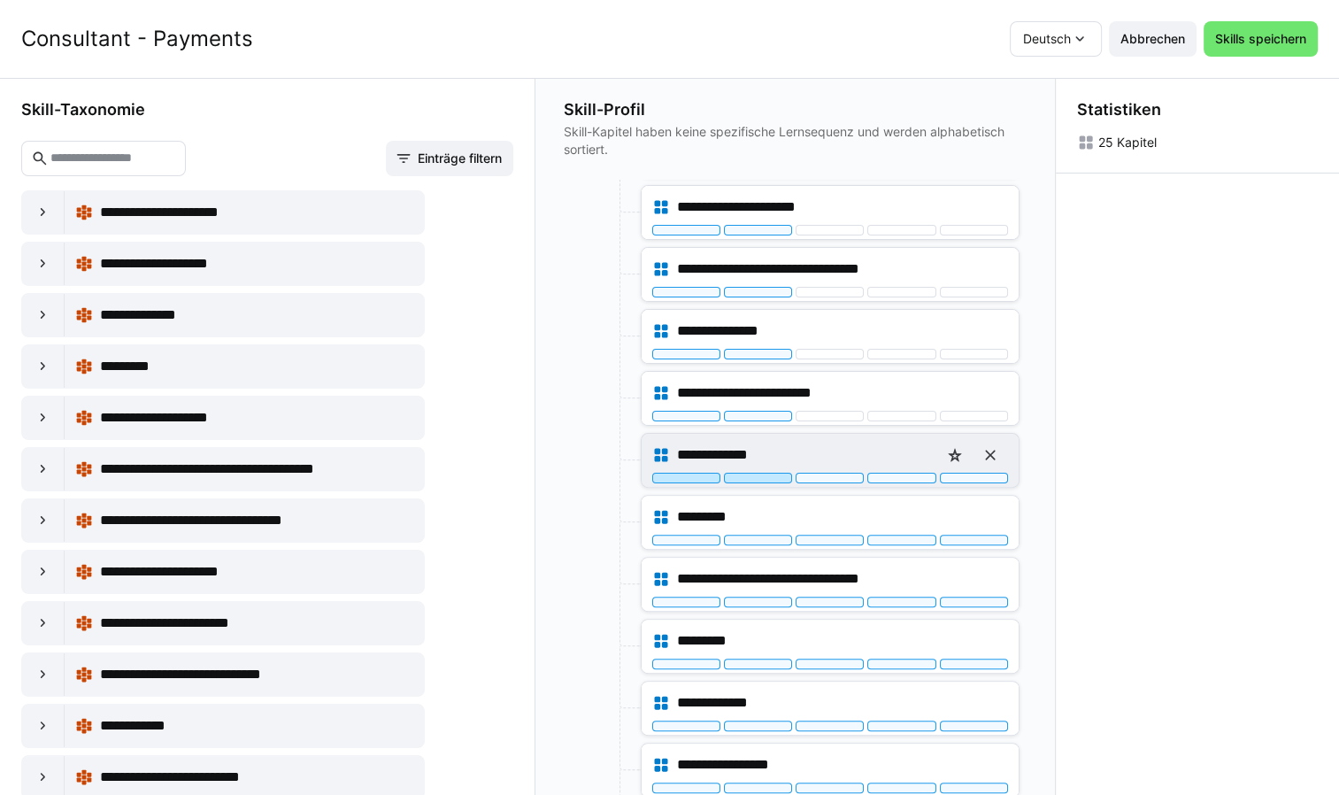
click at [765, 473] on div at bounding box center [758, 478] width 68 height 11
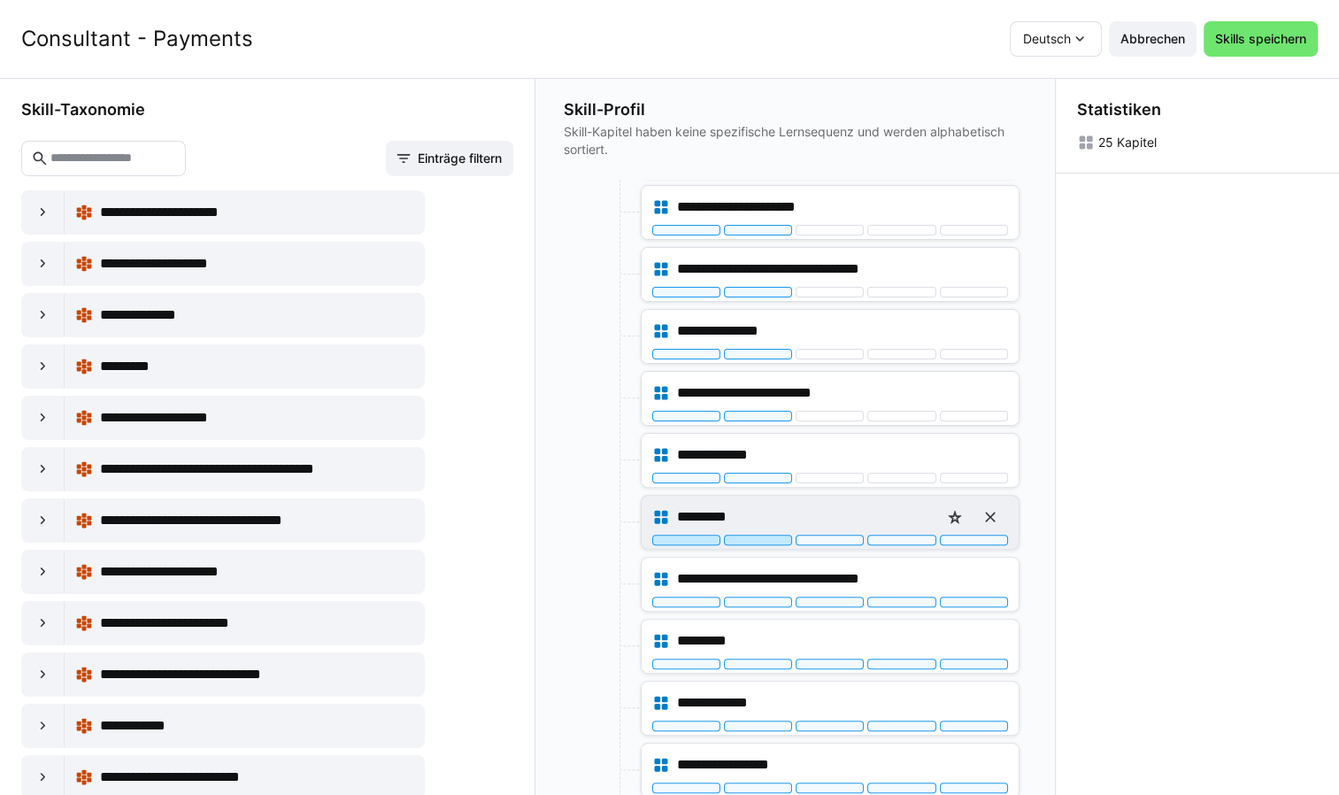
click at [761, 537] on div at bounding box center [758, 540] width 68 height 11
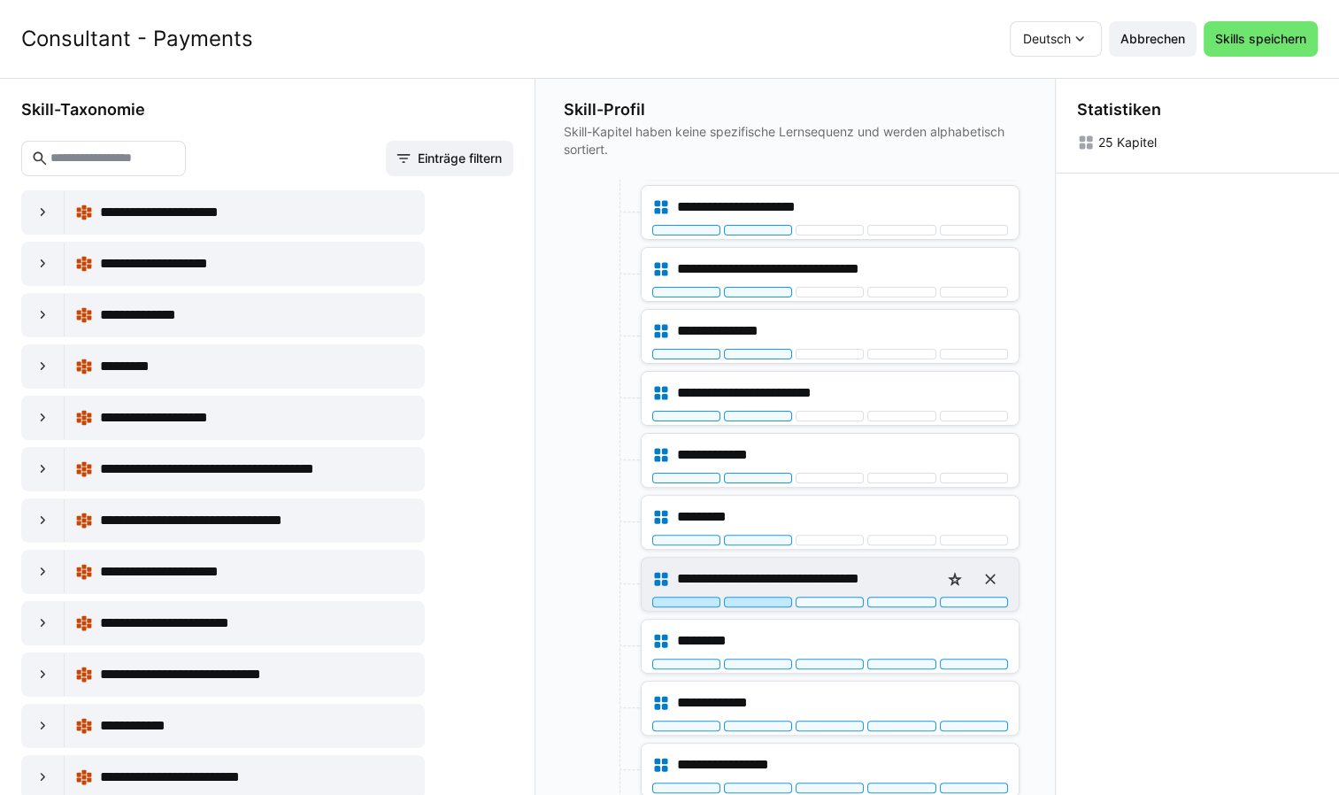
click at [759, 596] on div at bounding box center [758, 601] width 68 height 11
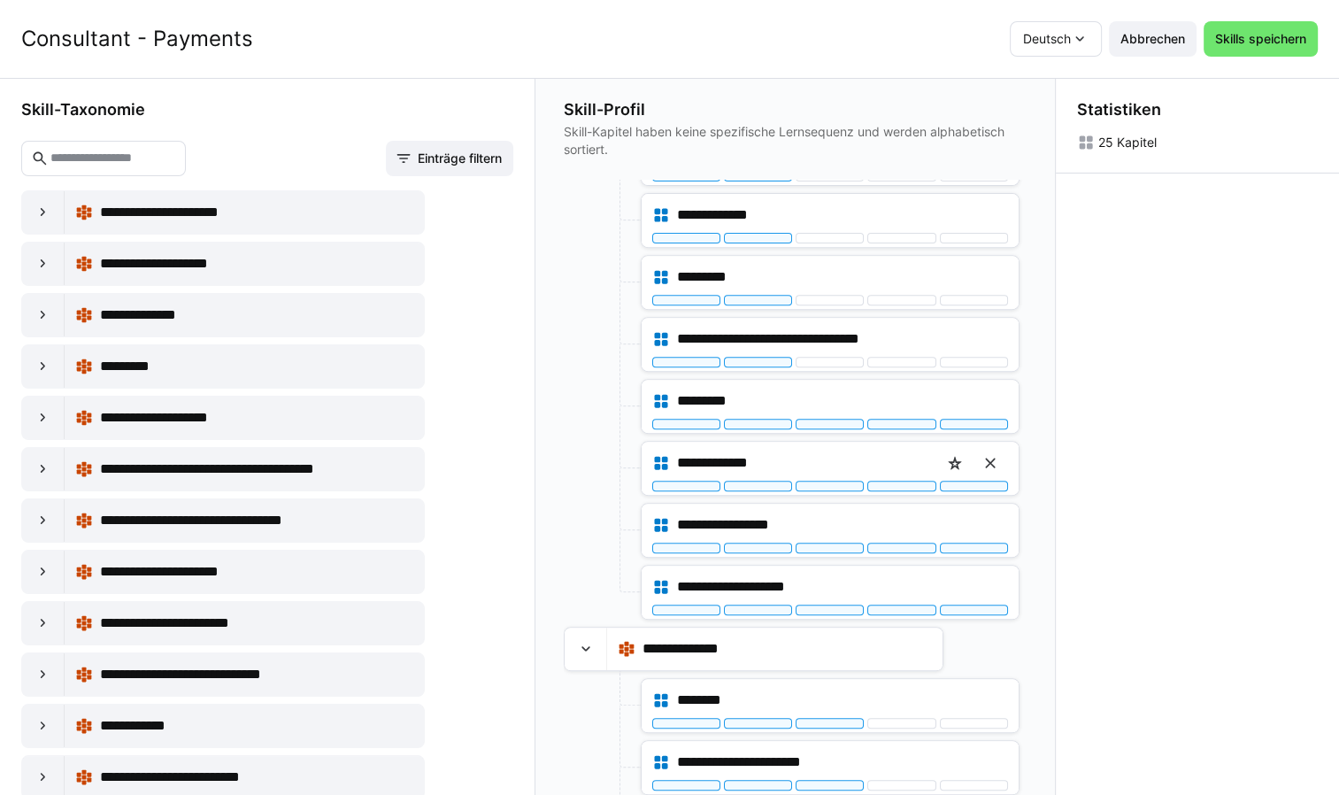
scroll to position [796, 0]
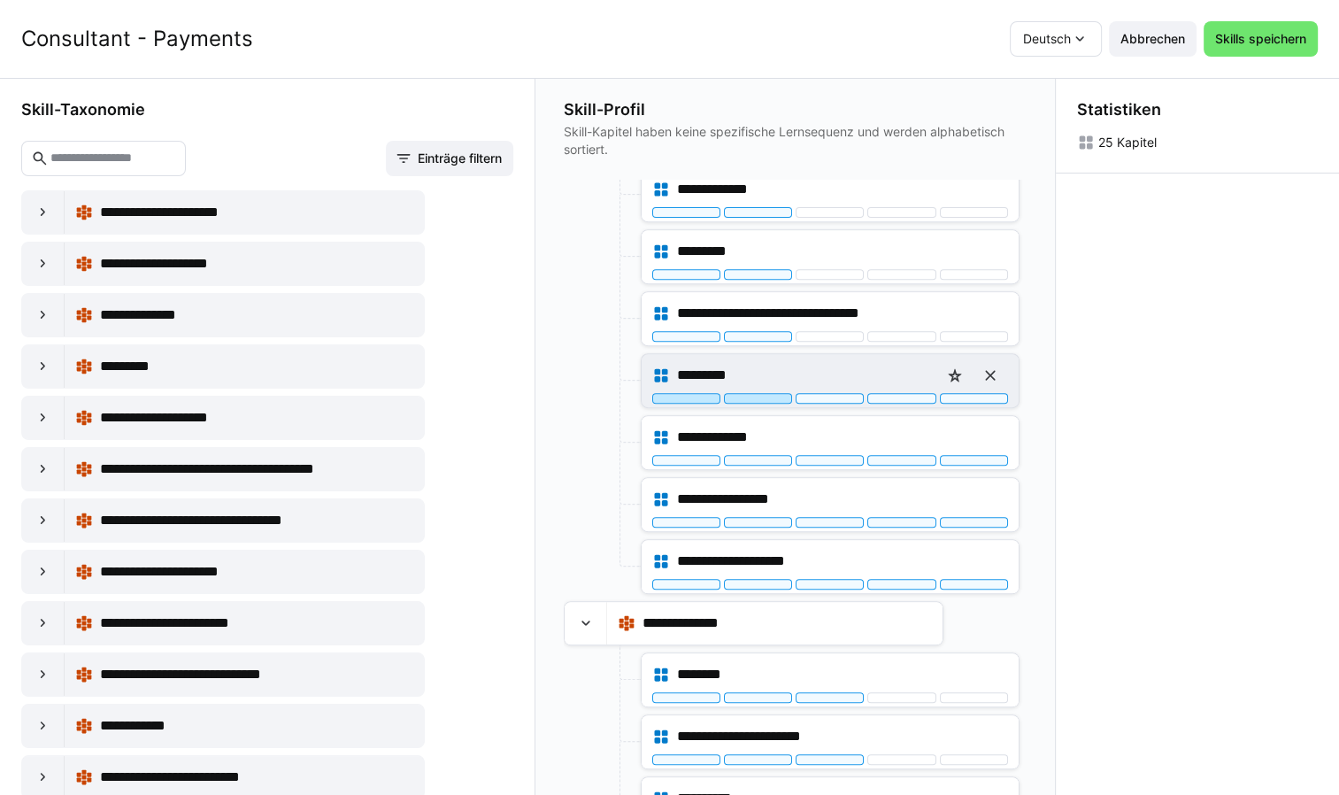
click at [775, 393] on div at bounding box center [758, 398] width 68 height 11
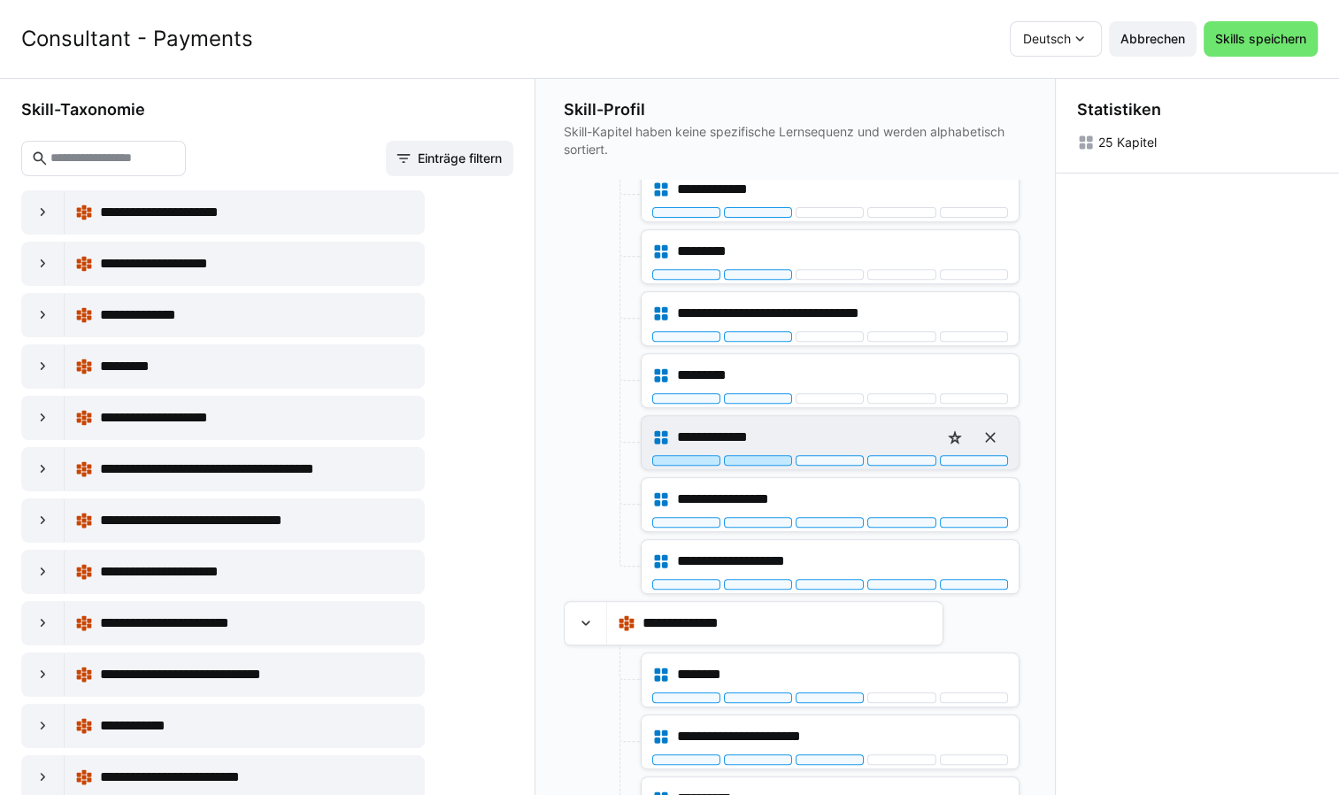
click at [768, 455] on div at bounding box center [758, 460] width 68 height 11
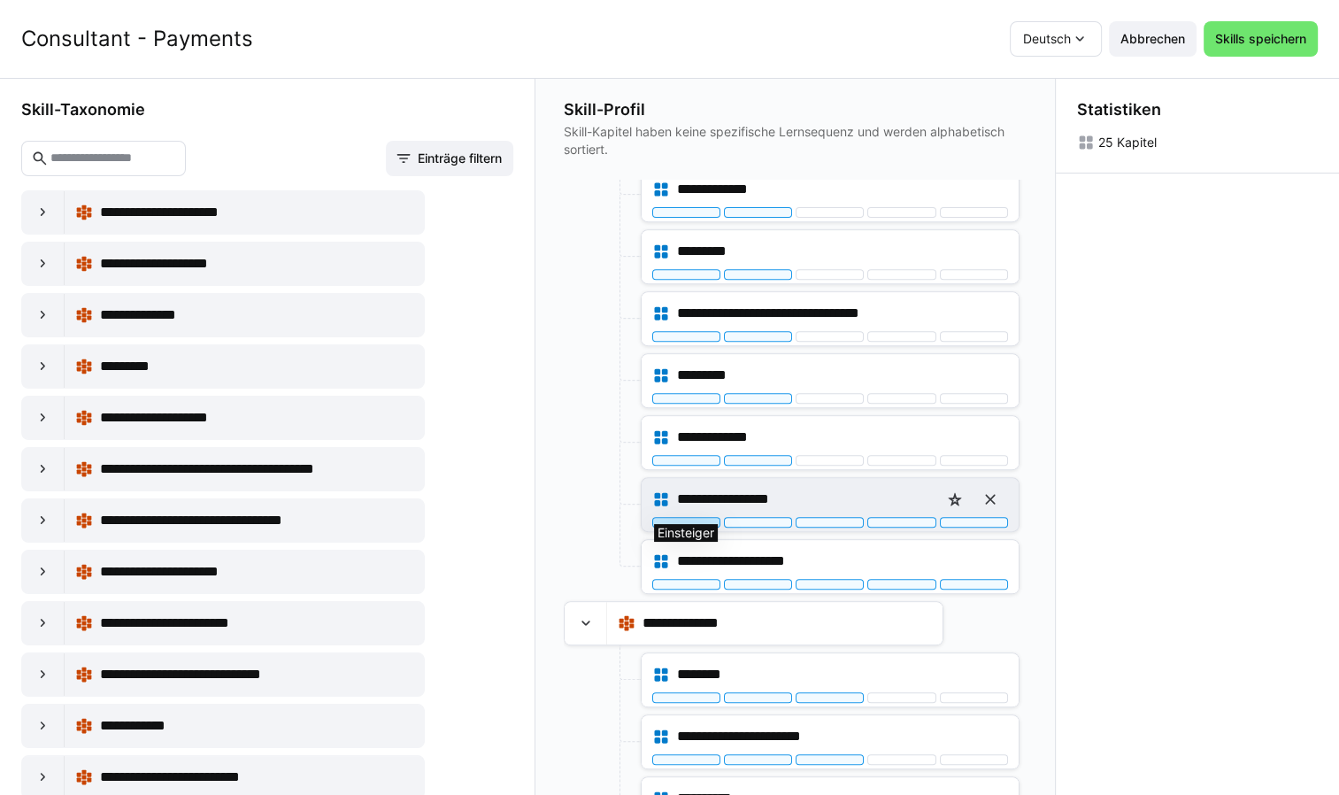
click at [697, 517] on div at bounding box center [686, 522] width 68 height 11
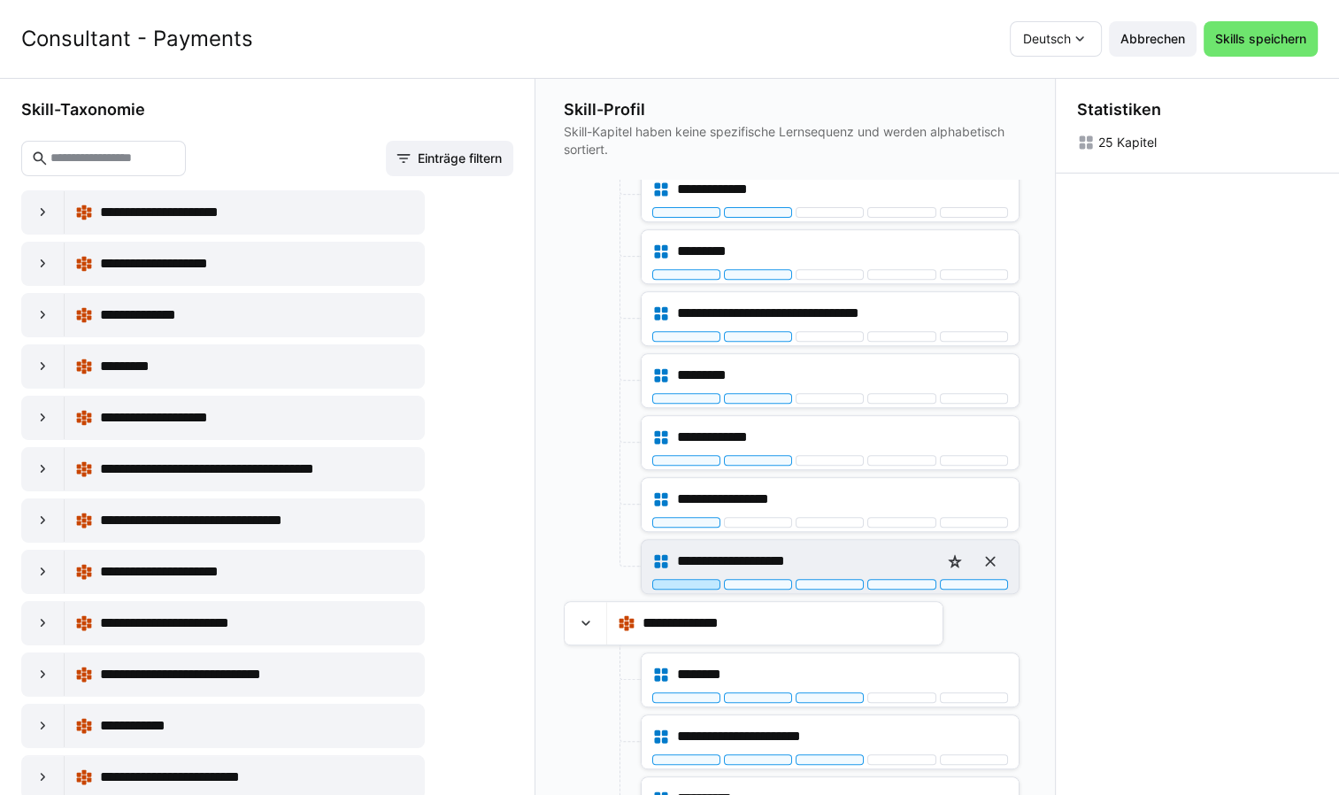
click at [673, 579] on div at bounding box center [686, 584] width 68 height 11
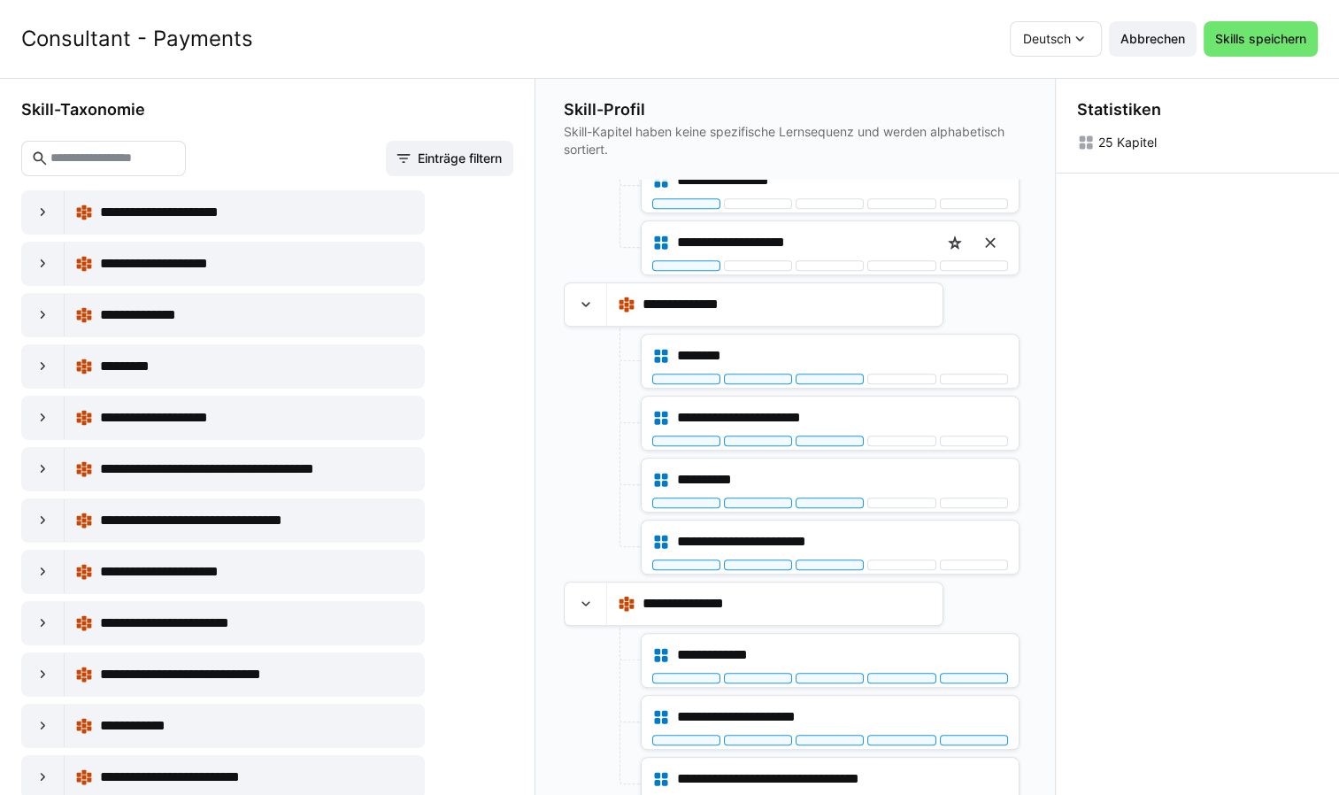
scroll to position [1119, 0]
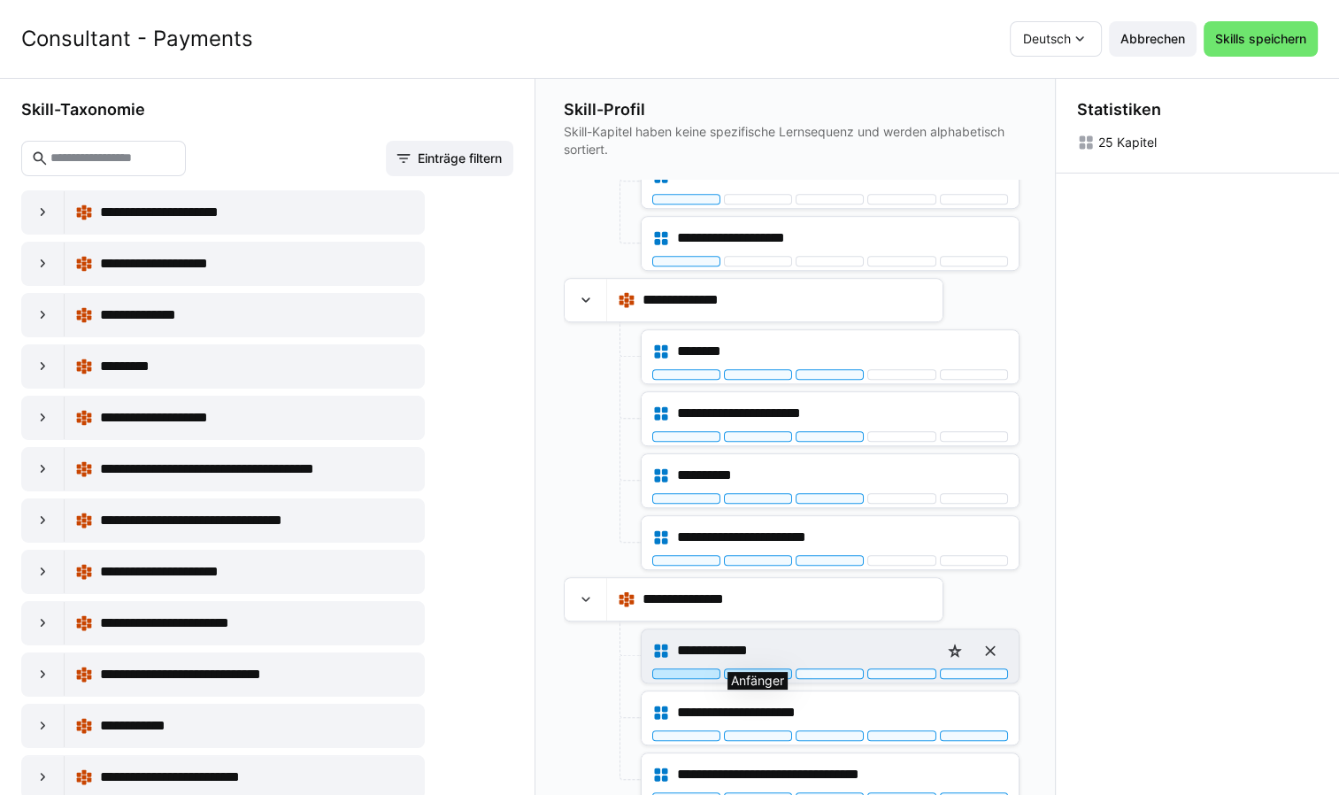
click at [754, 668] on div at bounding box center [758, 673] width 68 height 11
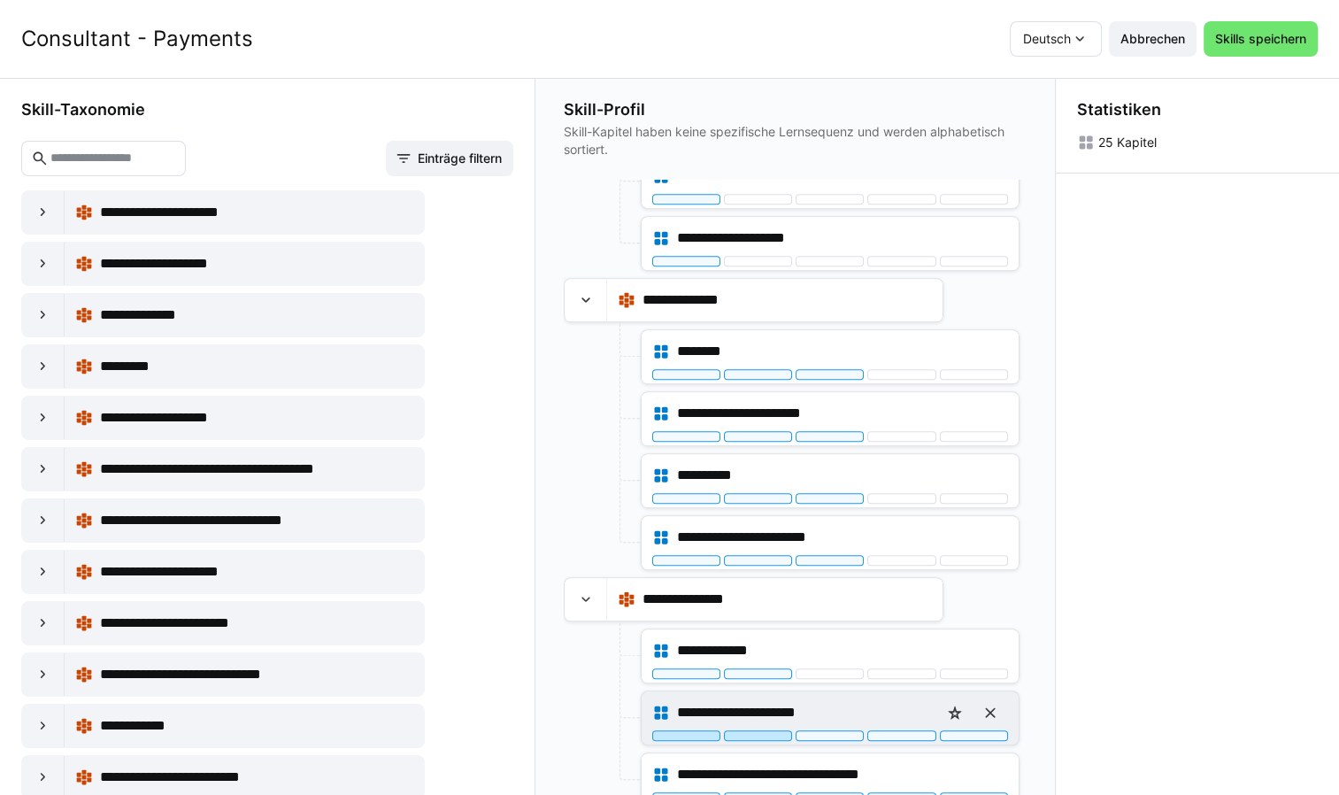
click at [751, 730] on div at bounding box center [758, 735] width 68 height 11
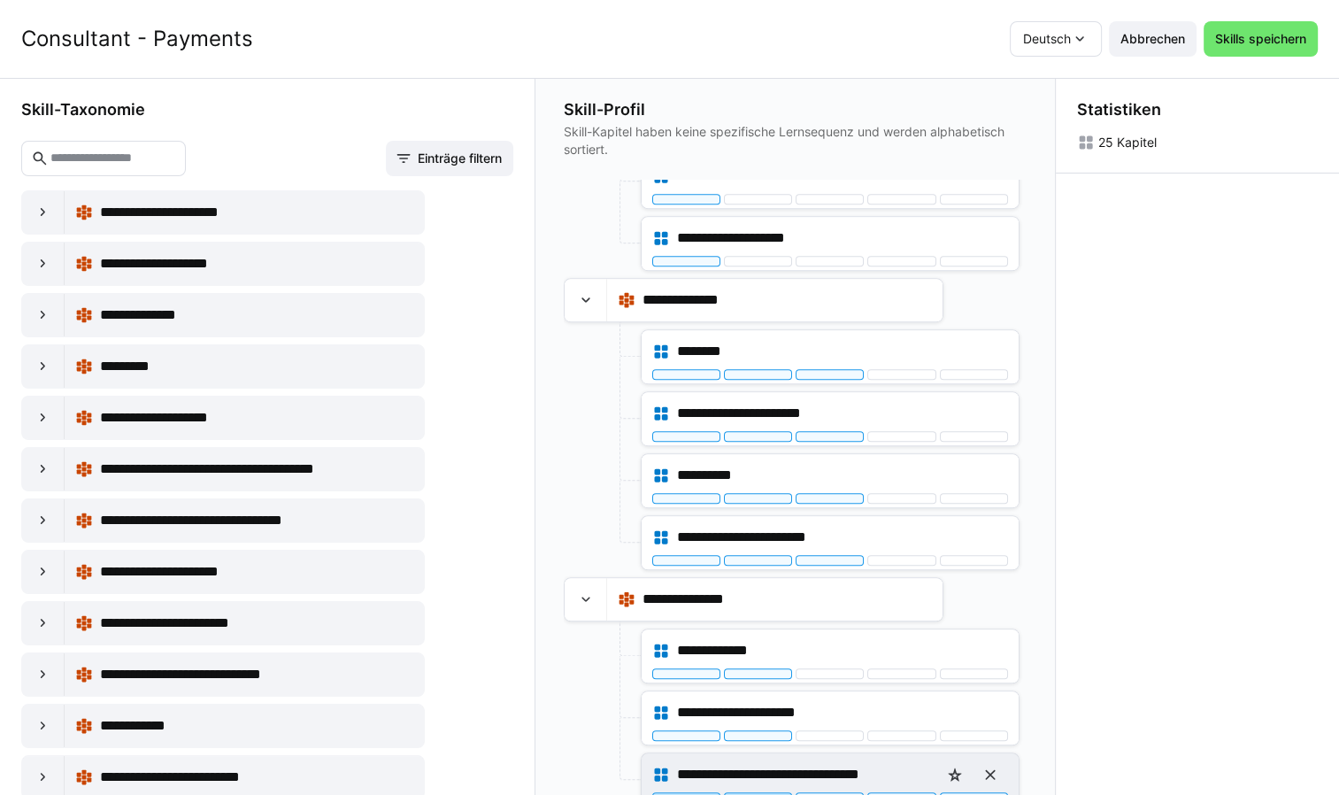
click at [756, 792] on div at bounding box center [758, 797] width 68 height 11
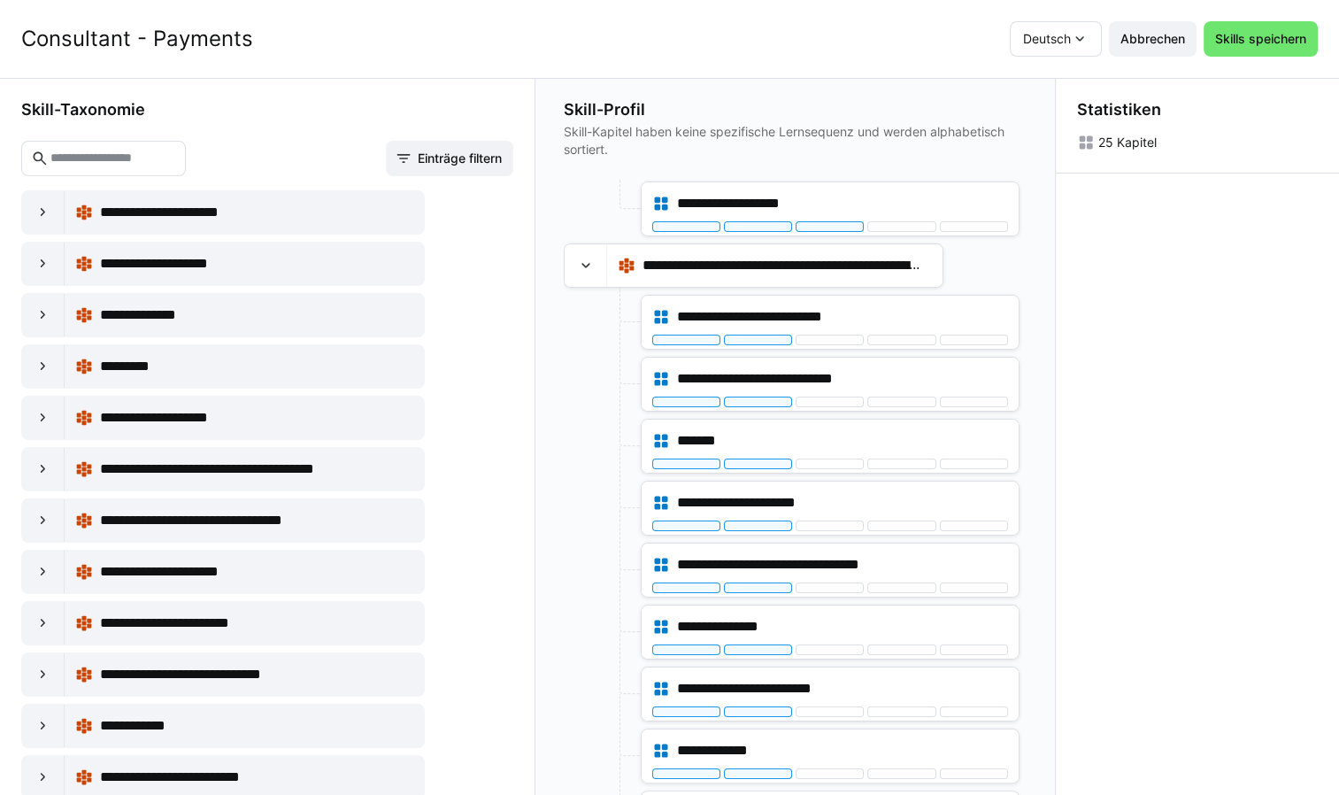
scroll to position [0, 0]
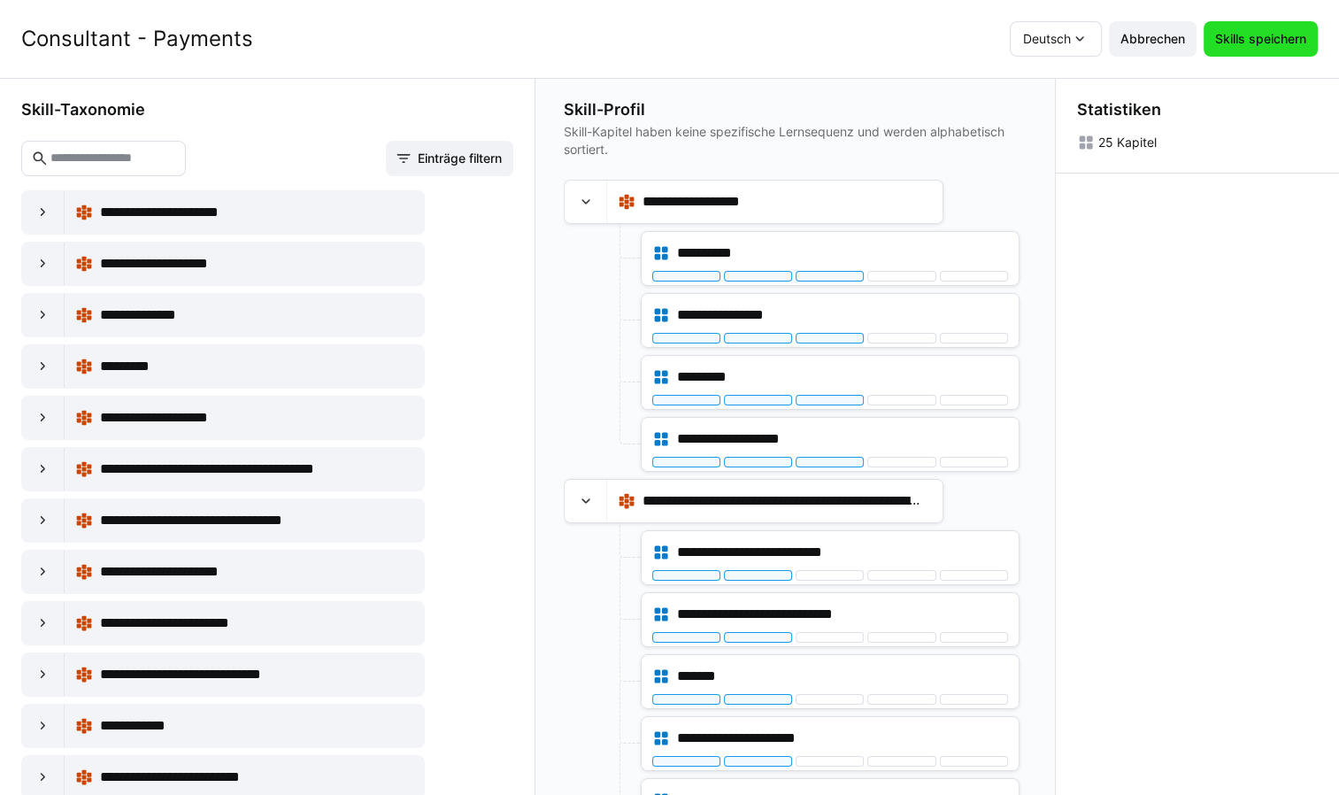
click at [1260, 39] on span "Skills speichern" at bounding box center [1260, 39] width 96 height 18
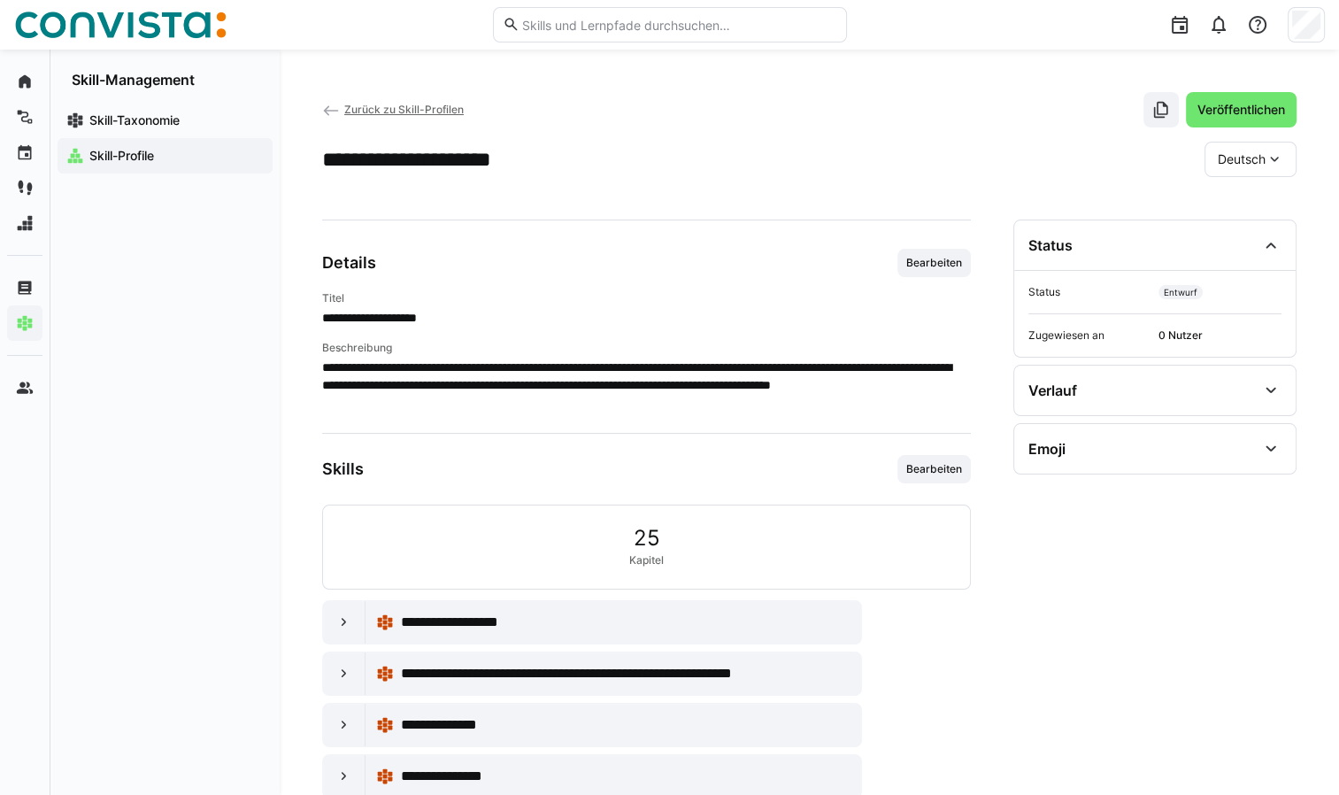
click at [0, 0] on app-navigation-label "Skill-Profile" at bounding box center [0, 0] width 0 height 0
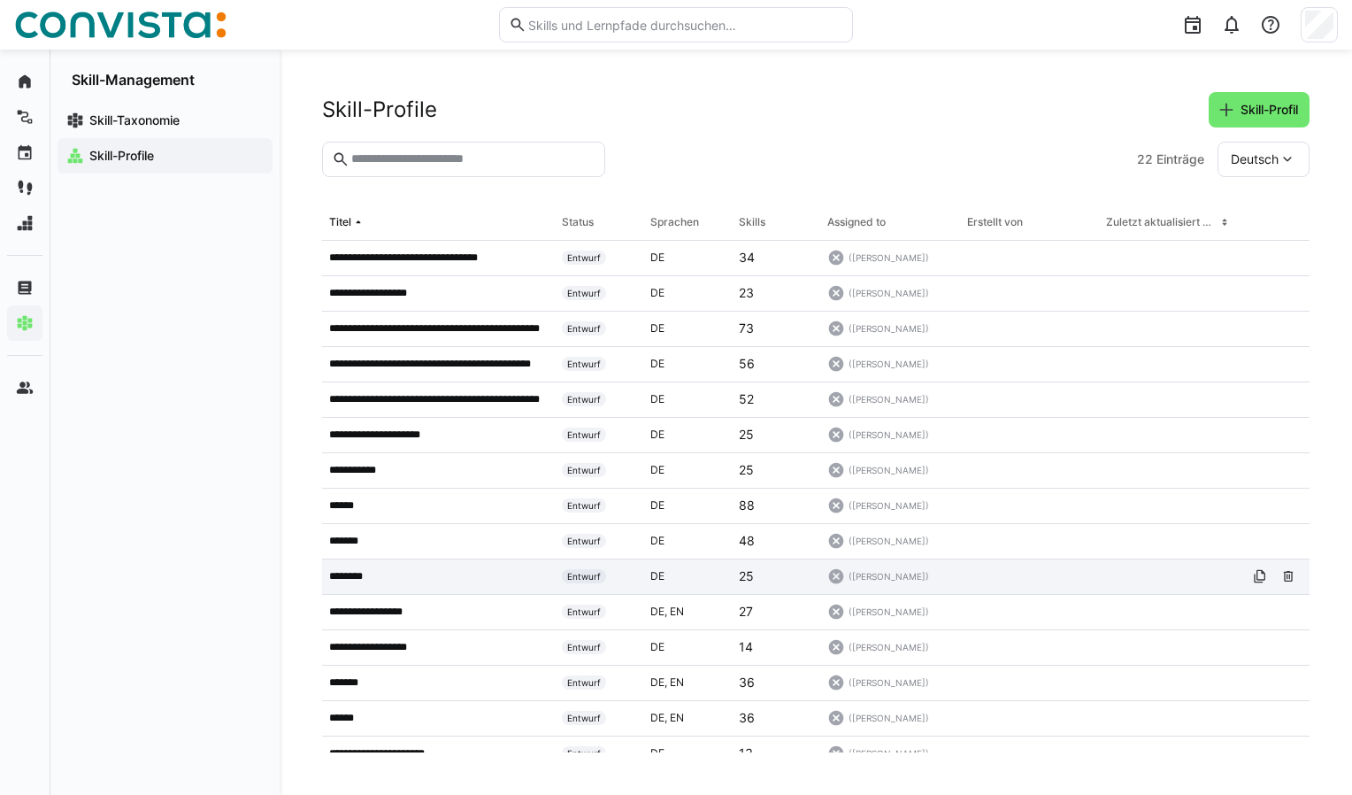
click at [358, 580] on p "********" at bounding box center [354, 576] width 50 height 14
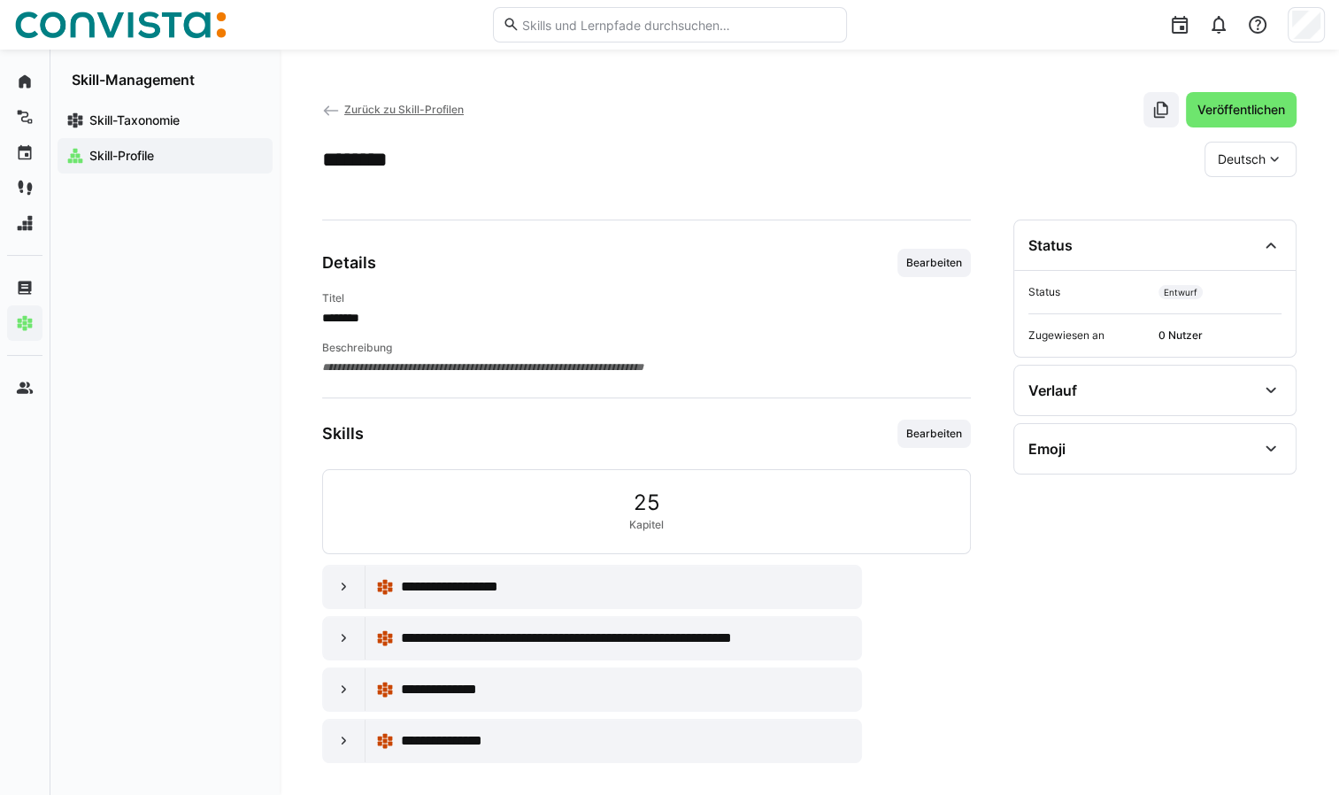
click at [0, 0] on app-navigation-label "Skill-Profile" at bounding box center [0, 0] width 0 height 0
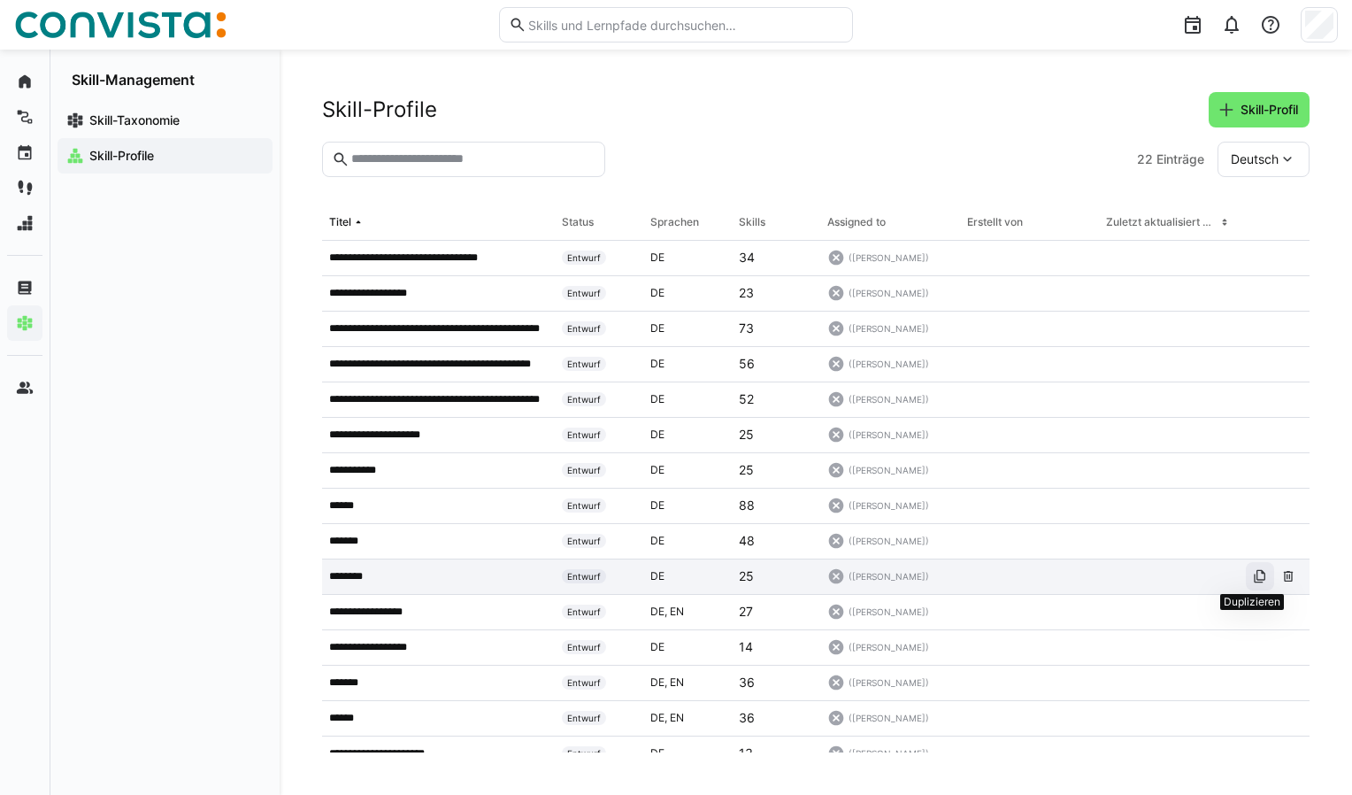
click at [1253, 577] on eds-icon at bounding box center [1260, 576] width 14 height 14
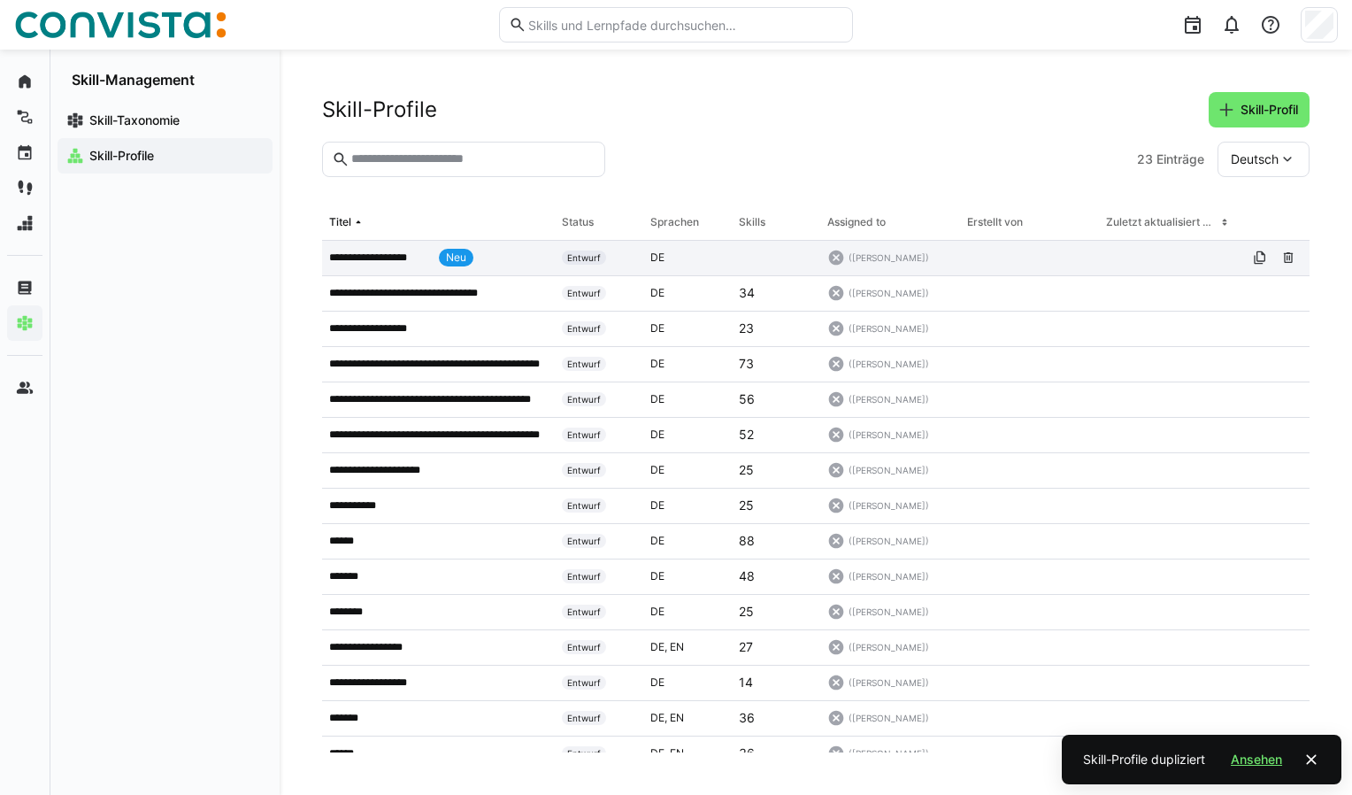
click at [386, 252] on p "**********" at bounding box center [380, 257] width 103 height 14
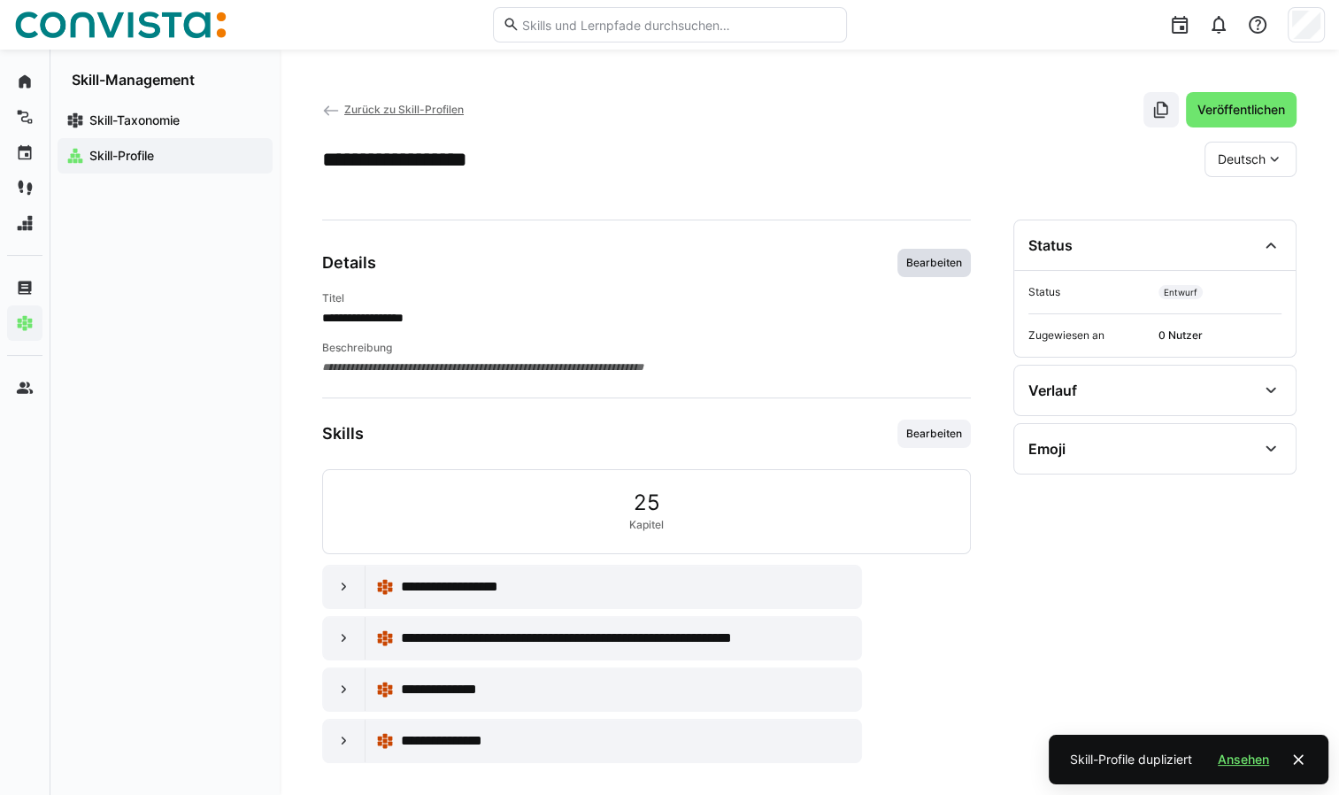
click at [914, 260] on span "Bearbeiten" at bounding box center [933, 263] width 59 height 14
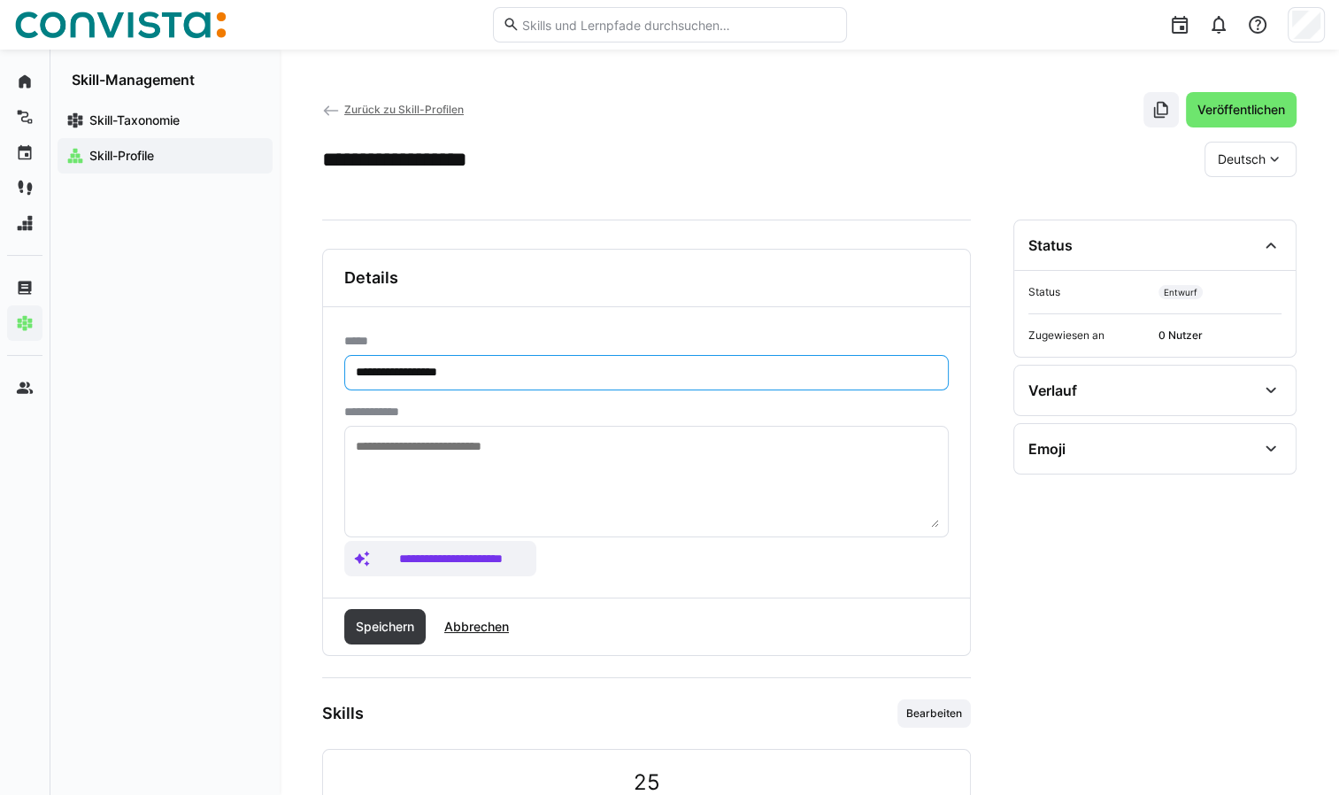
drag, startPoint x: 409, startPoint y: 370, endPoint x: 312, endPoint y: 381, distance: 97.9
click at [312, 381] on div "**********" at bounding box center [809, 567] width 1059 height 1035
type input "**********"
click at [505, 455] on textarea at bounding box center [646, 481] width 585 height 92
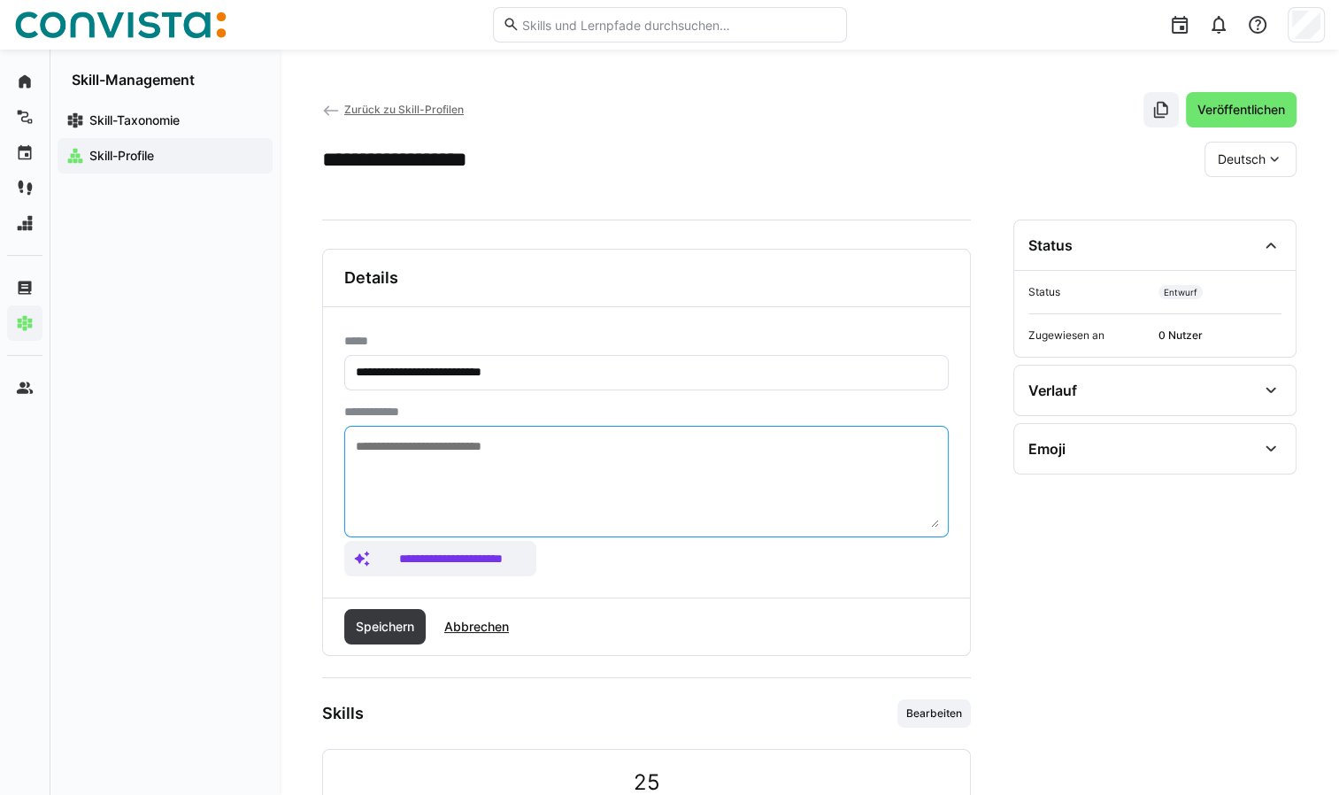
paste textarea "**********"
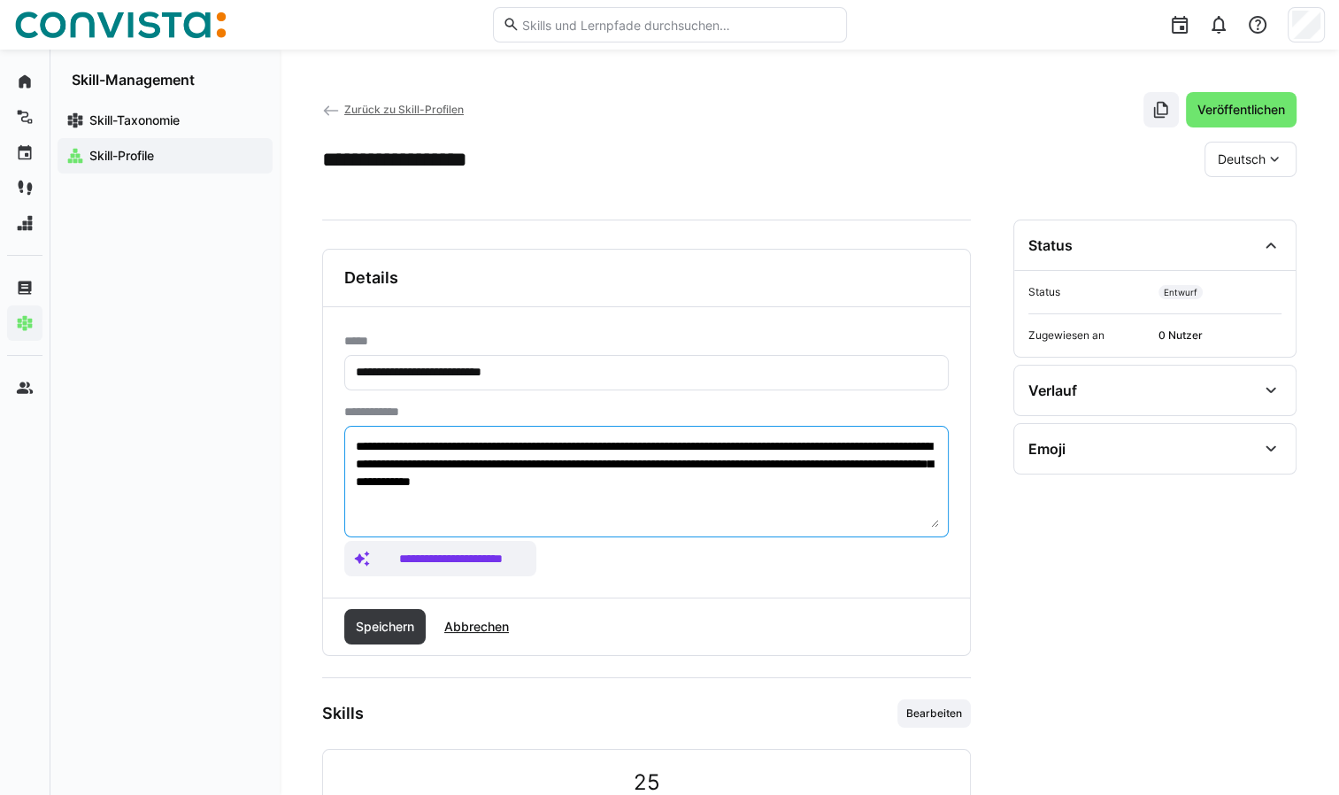
click at [422, 448] on textarea "**********" at bounding box center [646, 481] width 585 height 92
click at [542, 462] on textarea "**********" at bounding box center [646, 481] width 585 height 92
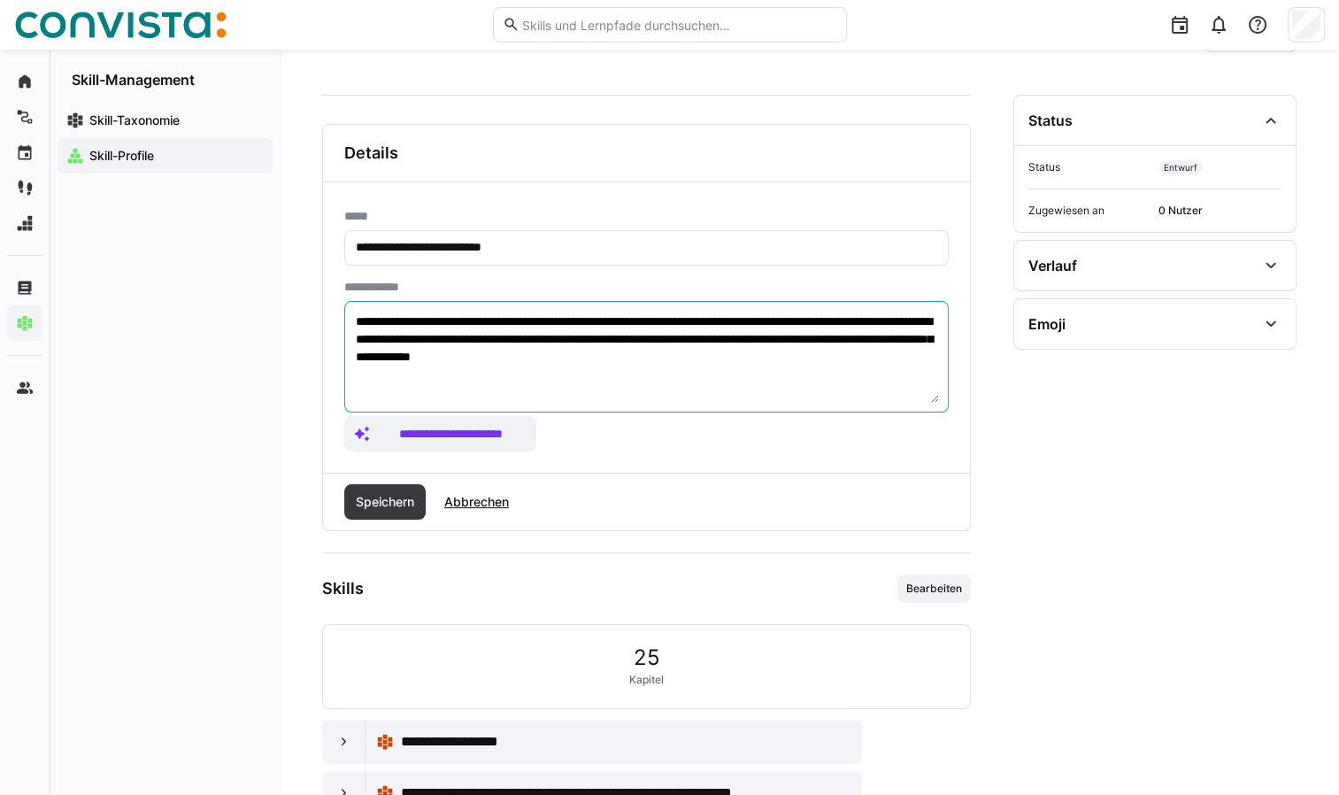
scroll to position [88, 0]
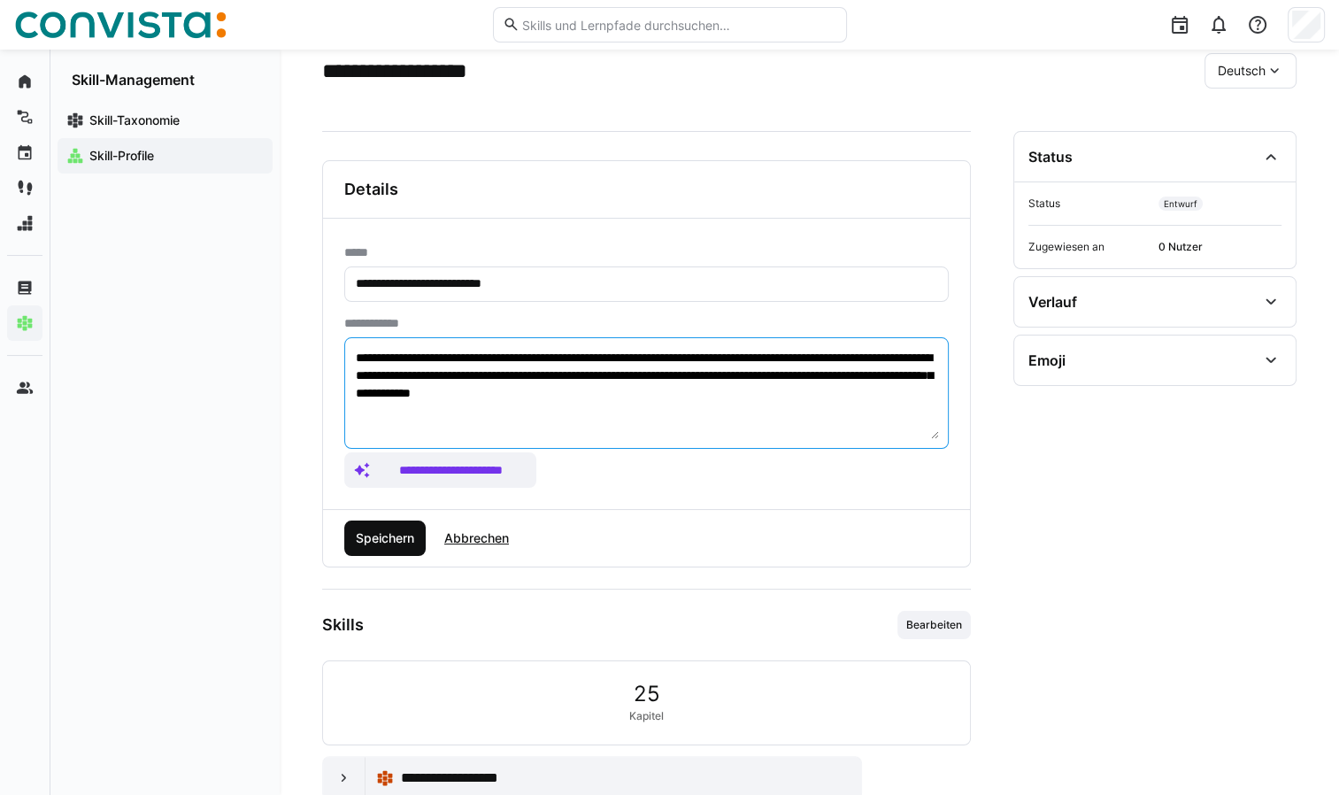
type textarea "**********"
click at [404, 538] on span "Speichern" at bounding box center [385, 538] width 64 height 18
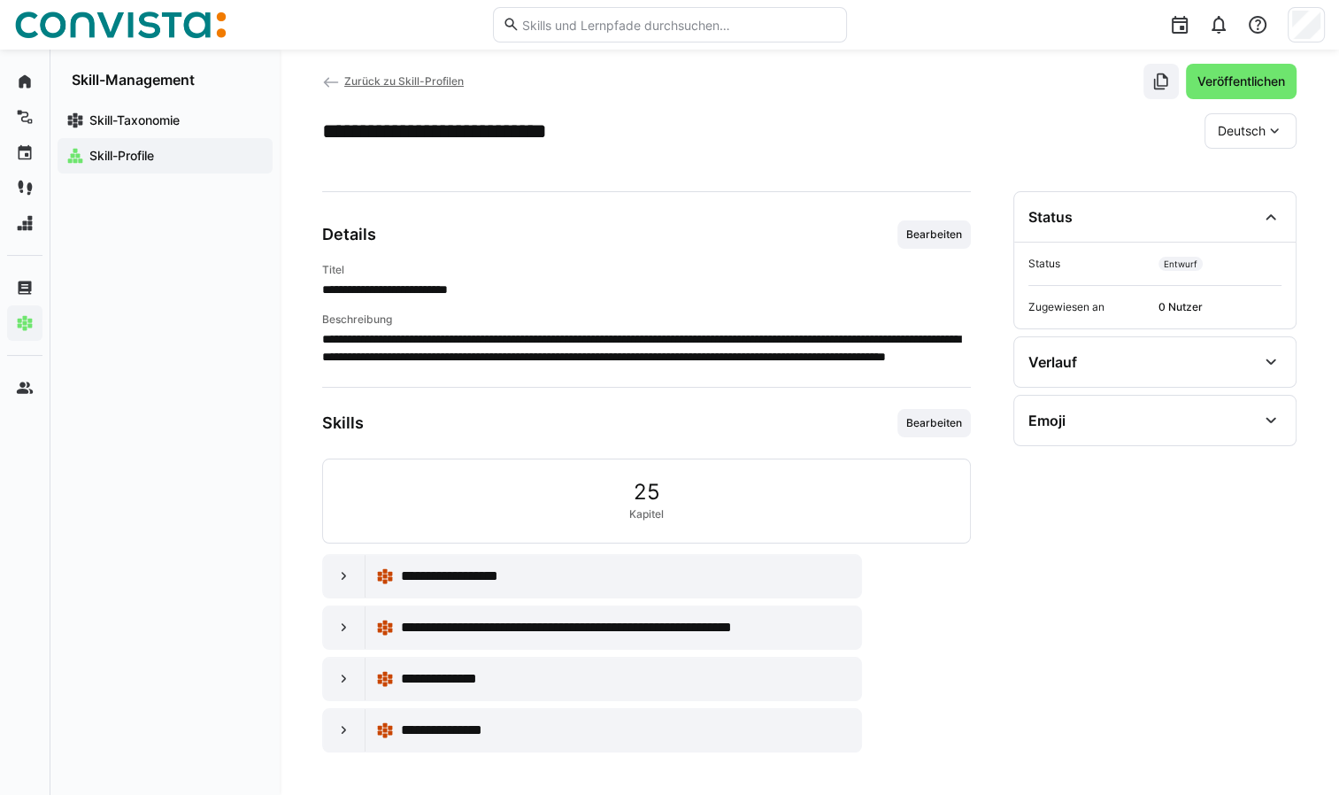
scroll to position [42, 0]
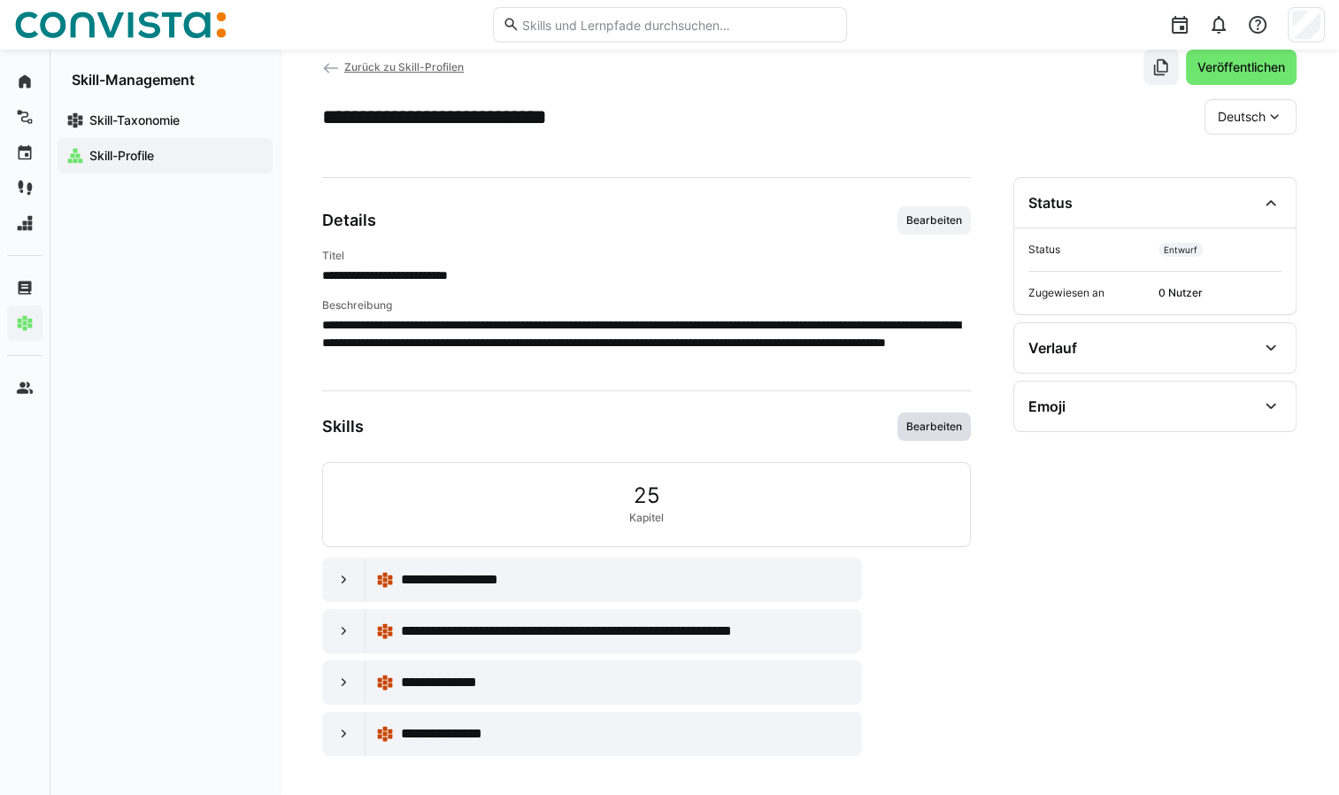
click at [933, 426] on span "Bearbeiten" at bounding box center [933, 426] width 59 height 14
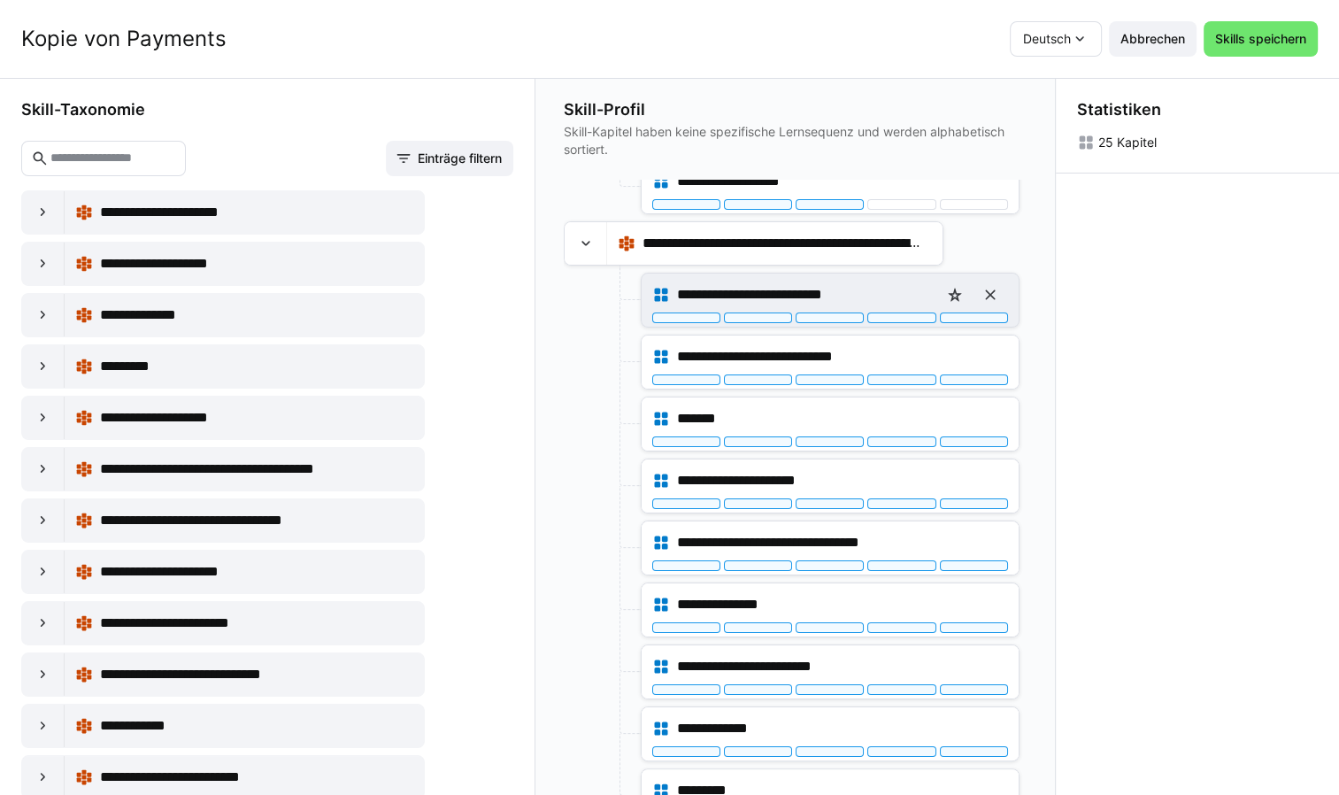
scroll to position [265, 0]
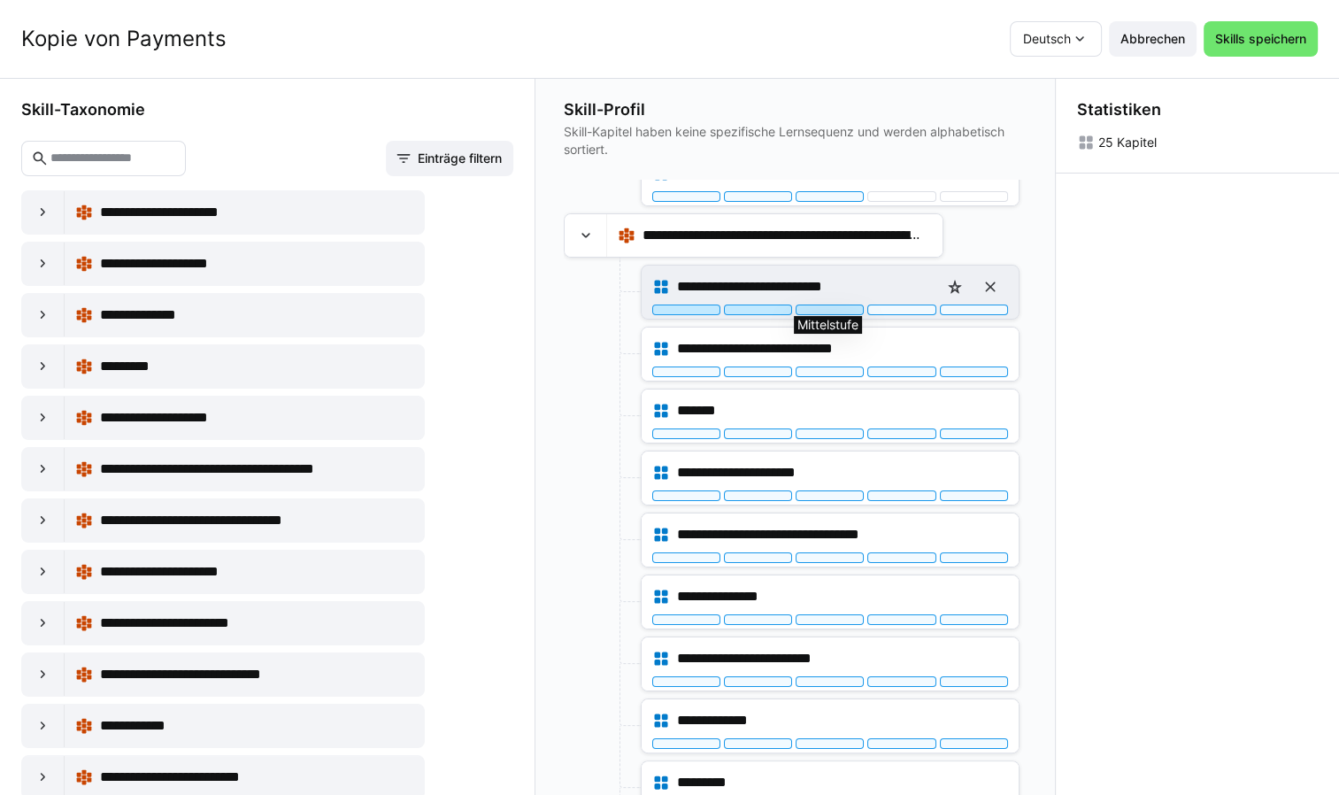
click at [838, 310] on div at bounding box center [830, 309] width 68 height 11
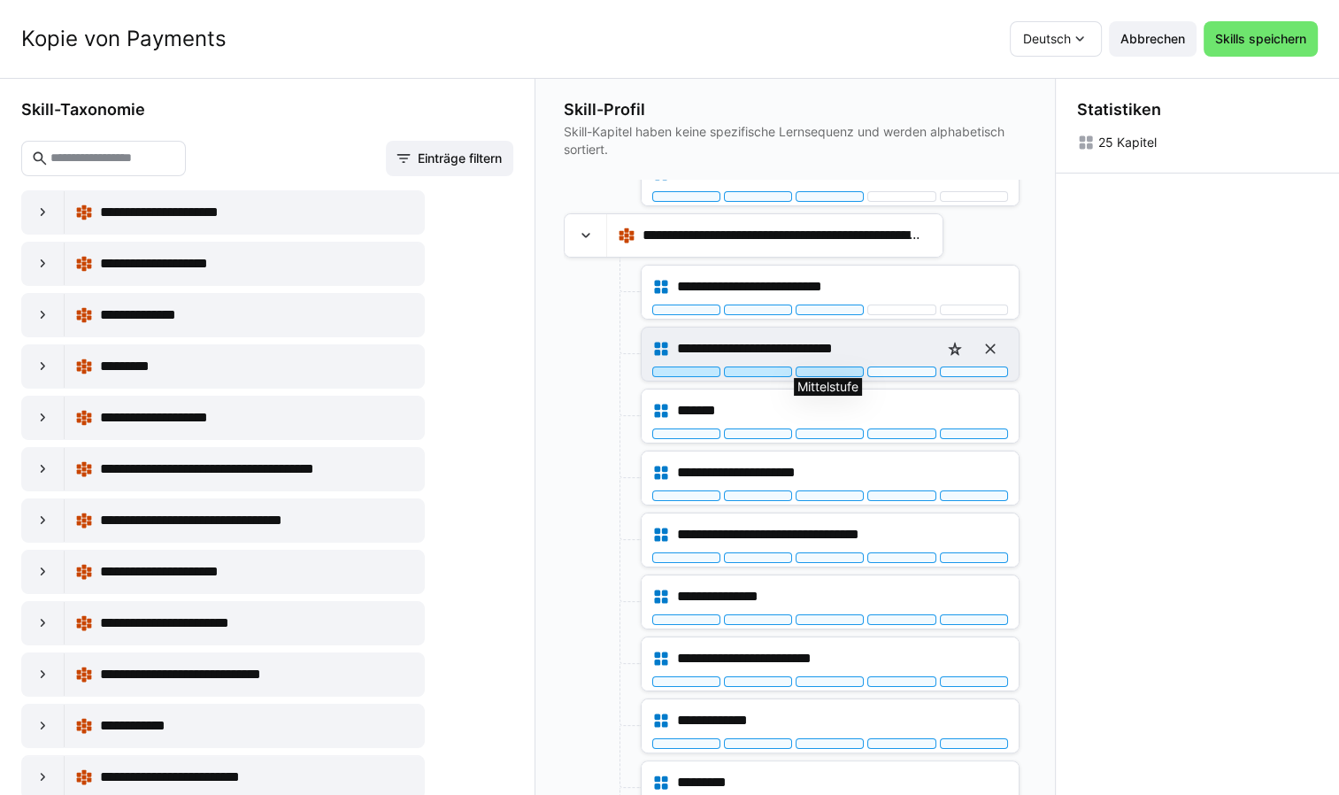
click at [840, 370] on div at bounding box center [830, 371] width 68 height 11
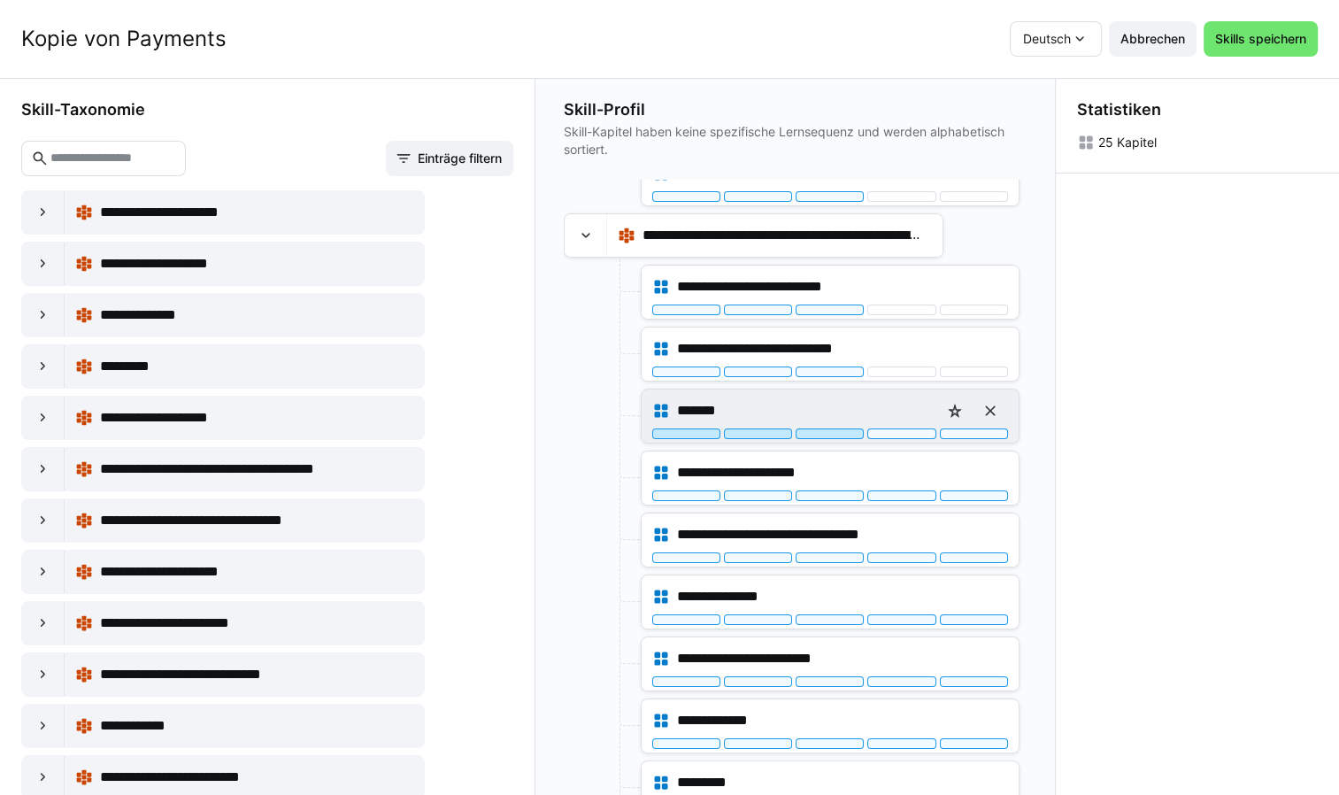
click at [824, 435] on div at bounding box center [830, 433] width 68 height 11
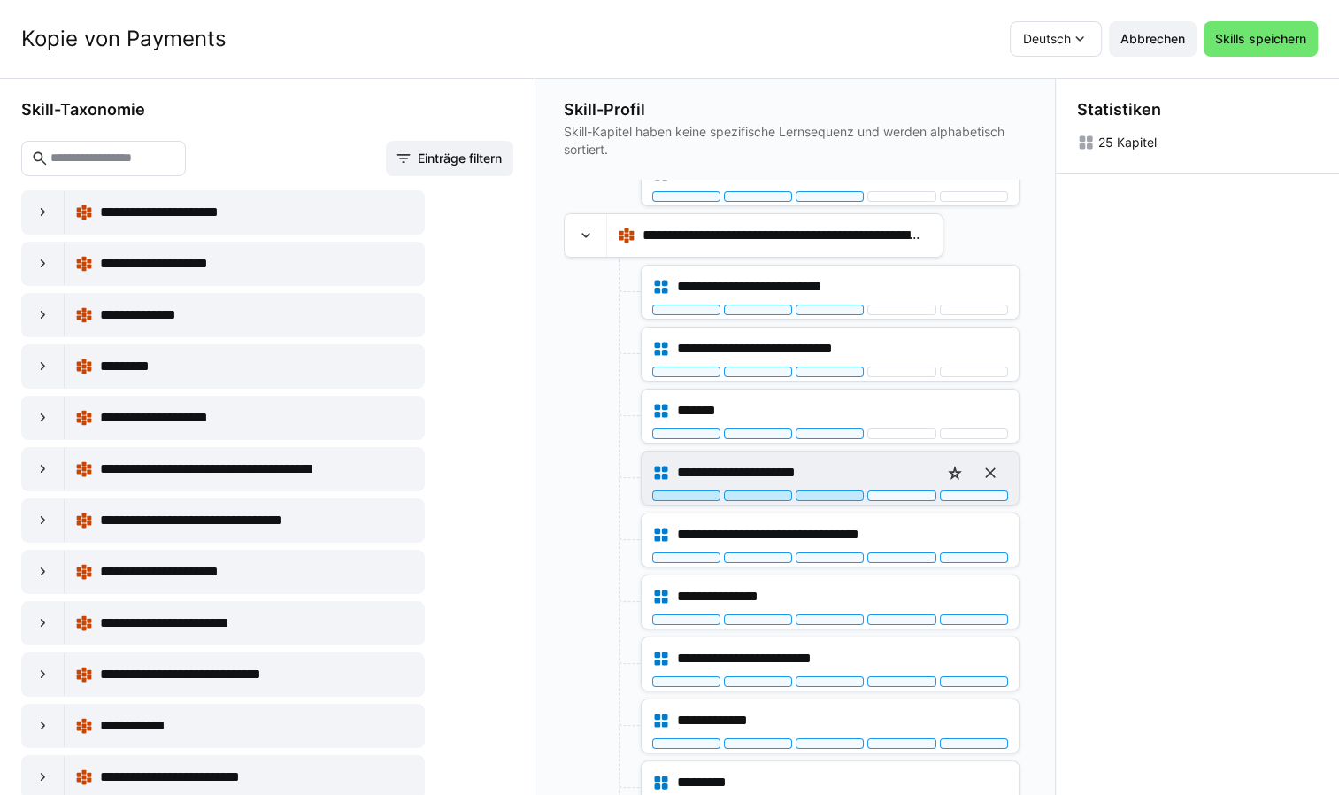
click at [828, 490] on div at bounding box center [830, 495] width 68 height 11
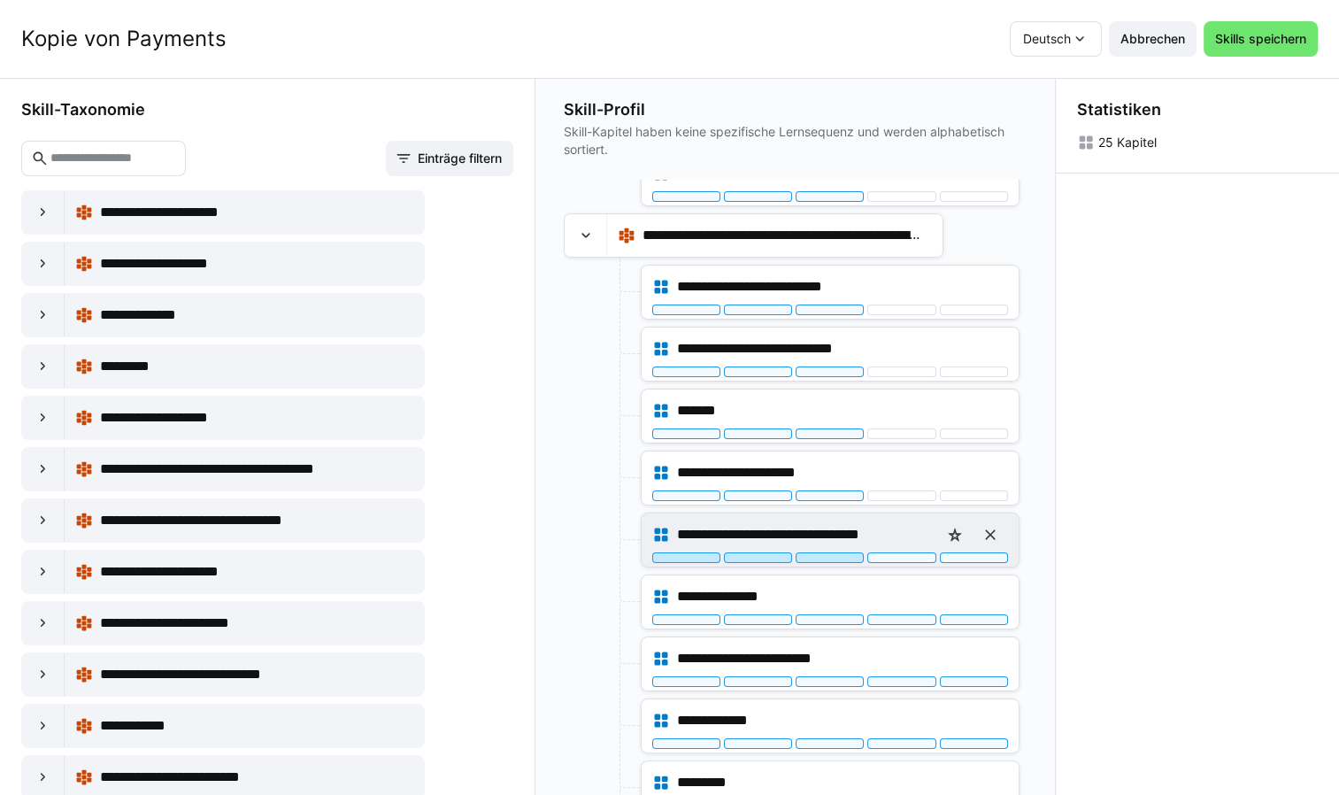
click at [831, 554] on div at bounding box center [830, 557] width 68 height 11
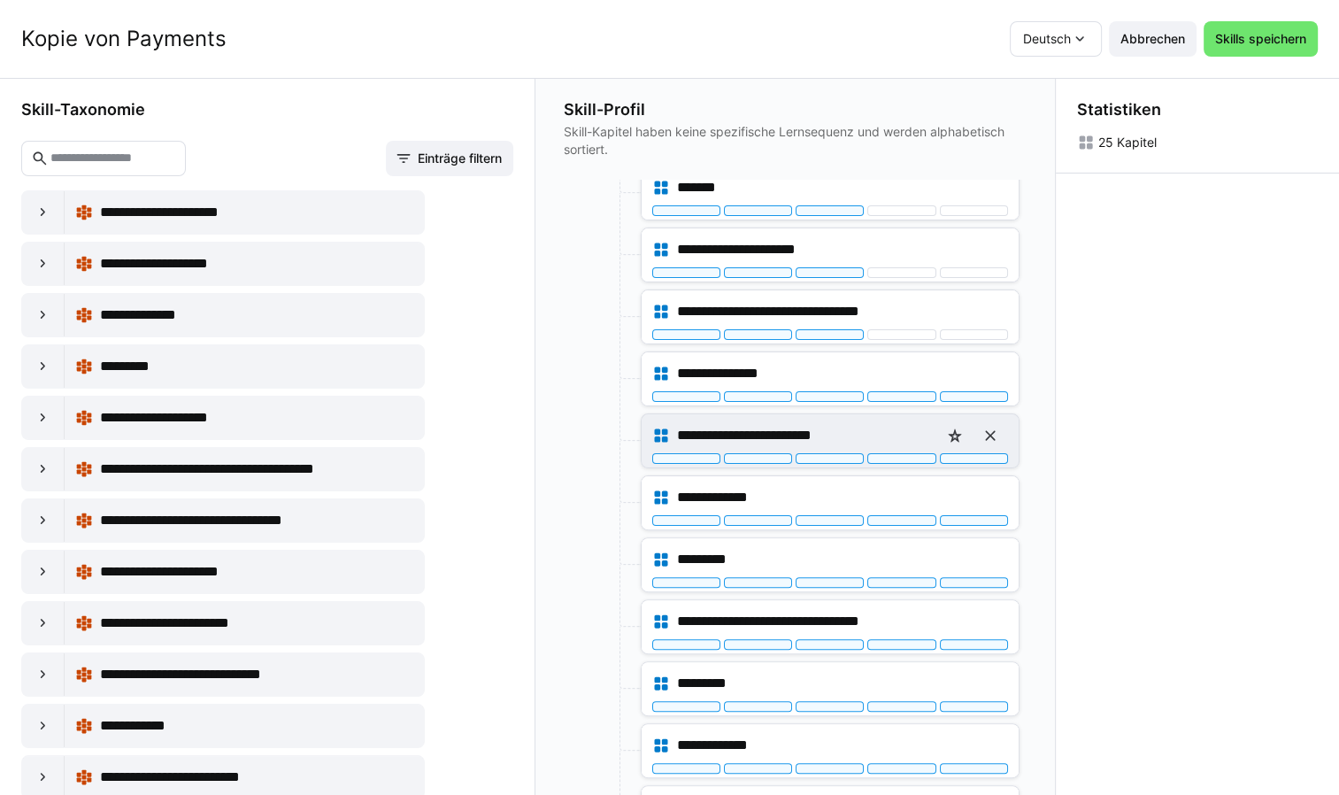
scroll to position [531, 0]
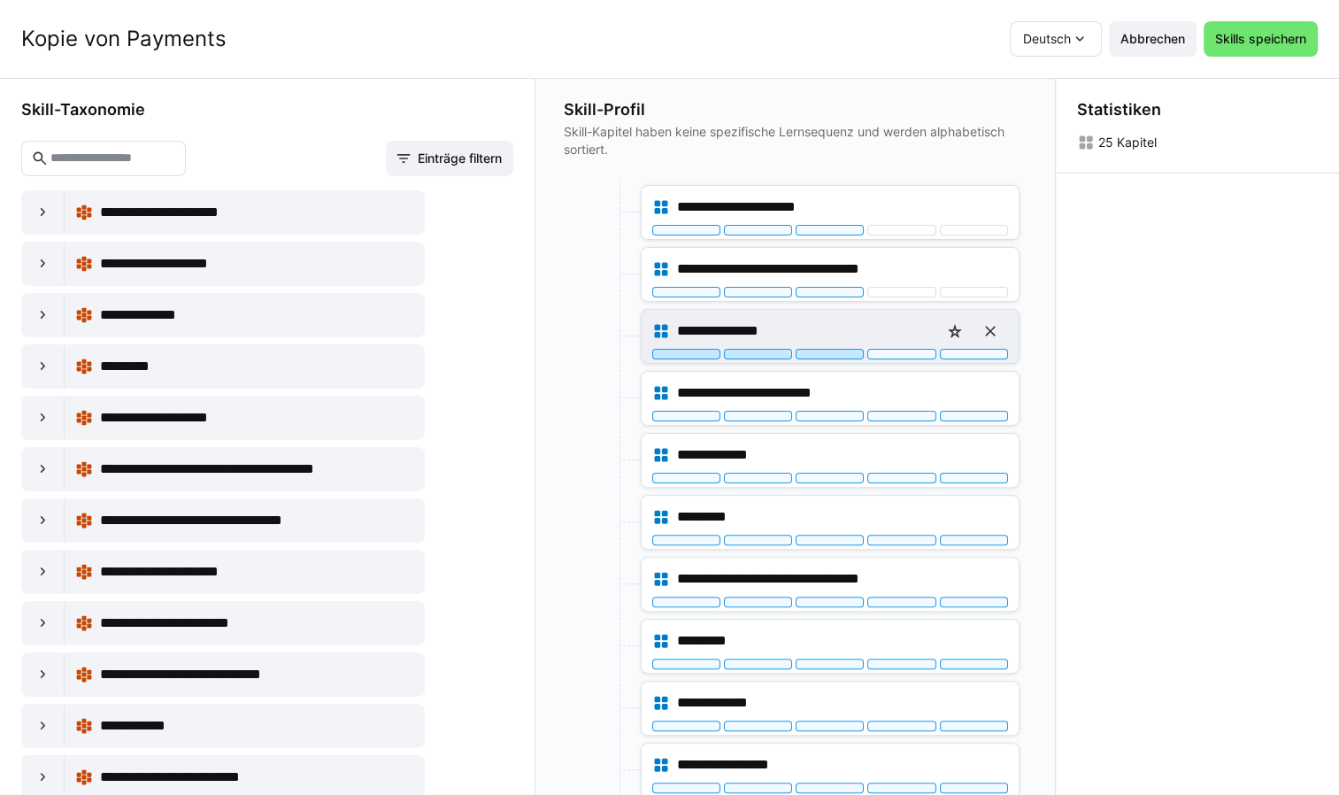
click at [827, 352] on div at bounding box center [830, 354] width 68 height 11
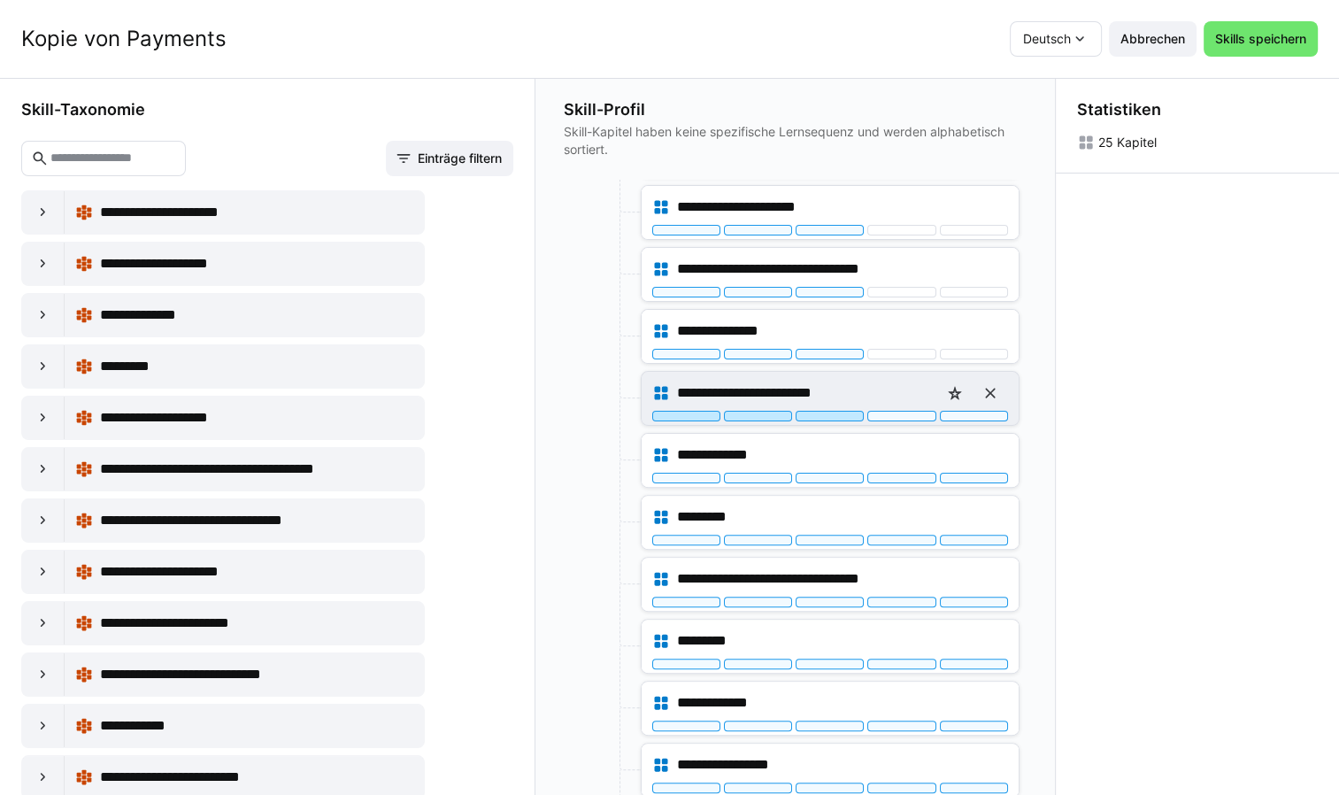
click at [833, 411] on div at bounding box center [830, 416] width 68 height 11
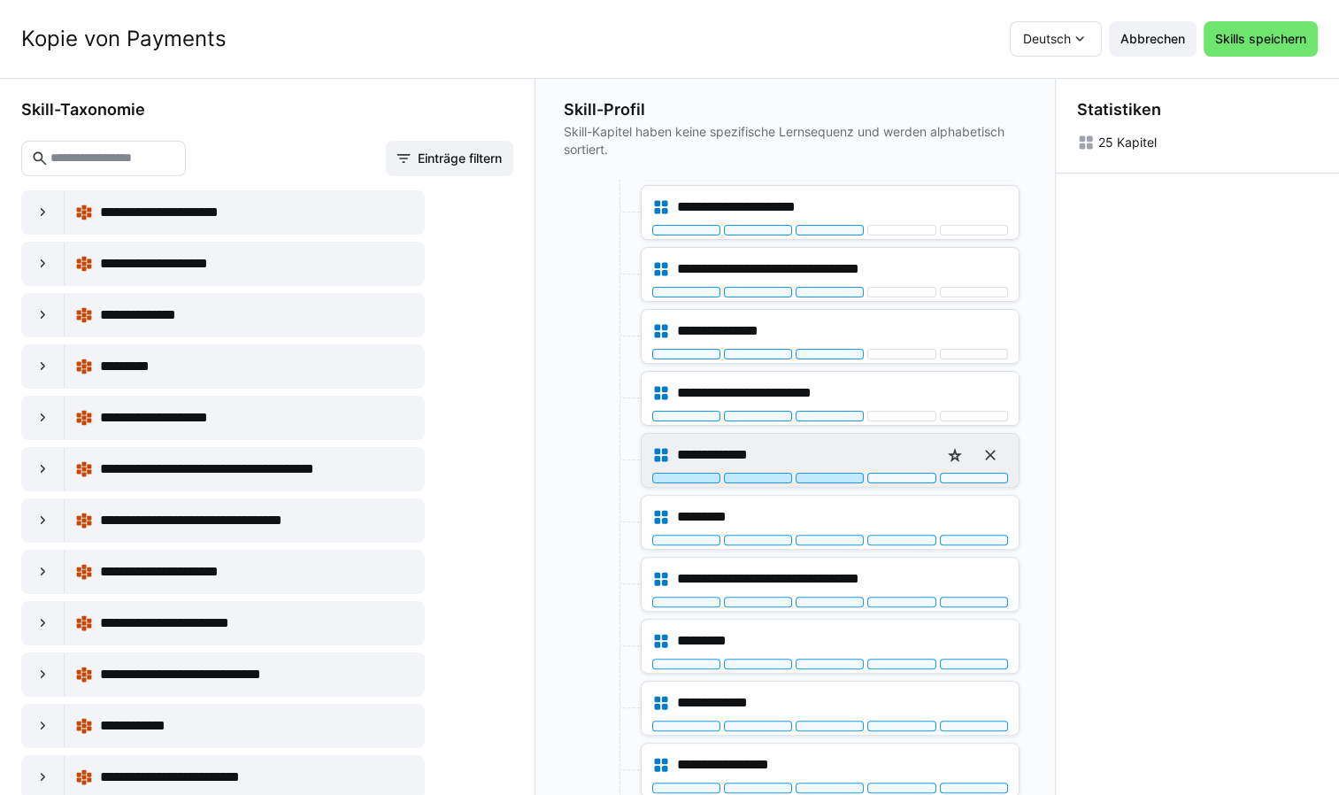
click at [825, 473] on div at bounding box center [830, 478] width 68 height 11
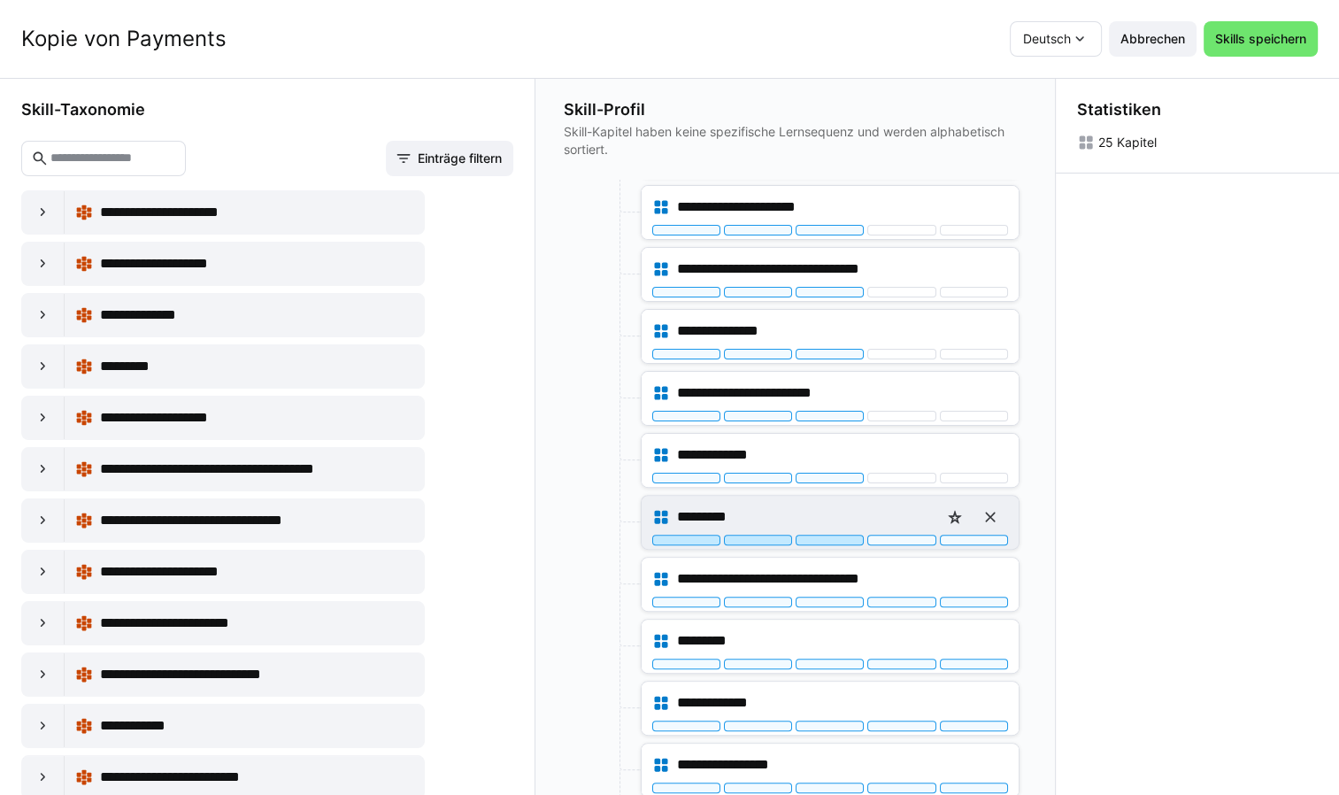
click at [830, 536] on div at bounding box center [830, 540] width 68 height 11
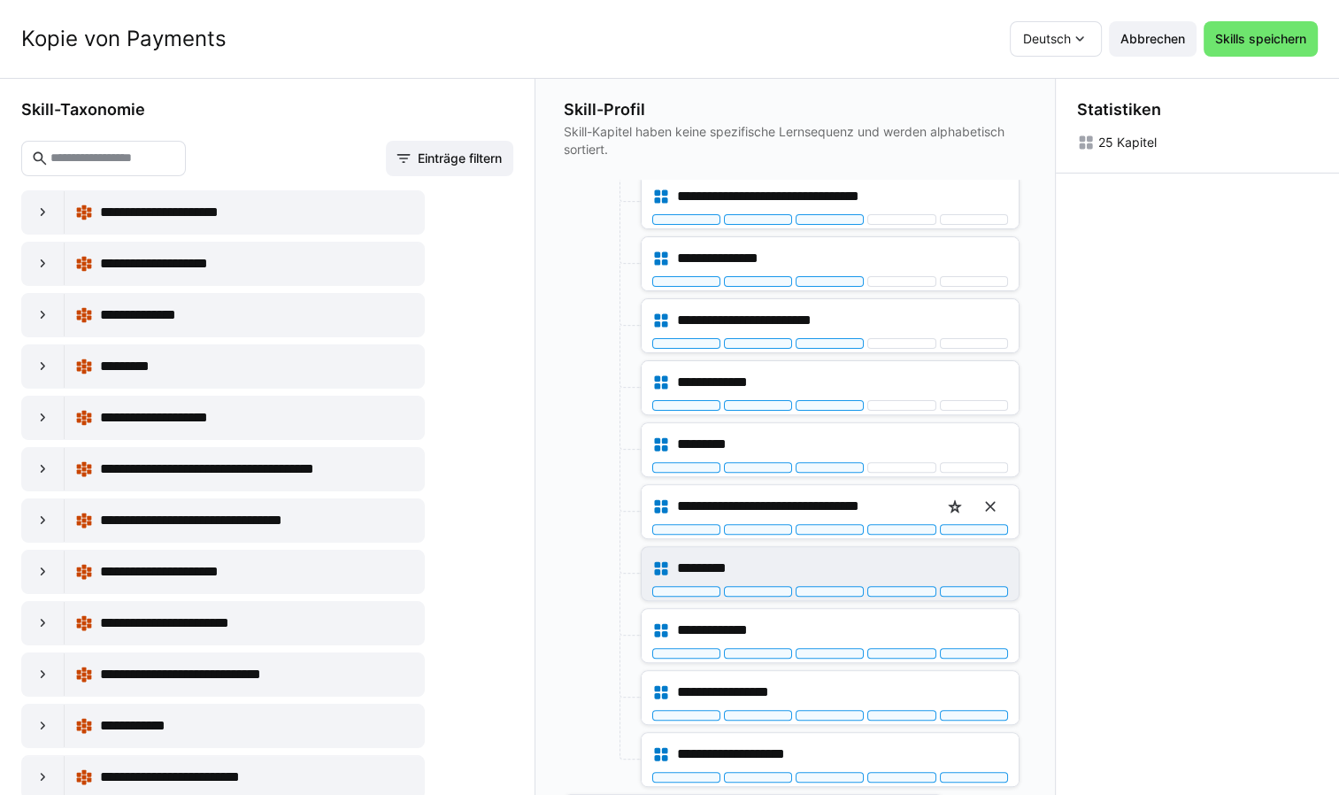
scroll to position [708, 0]
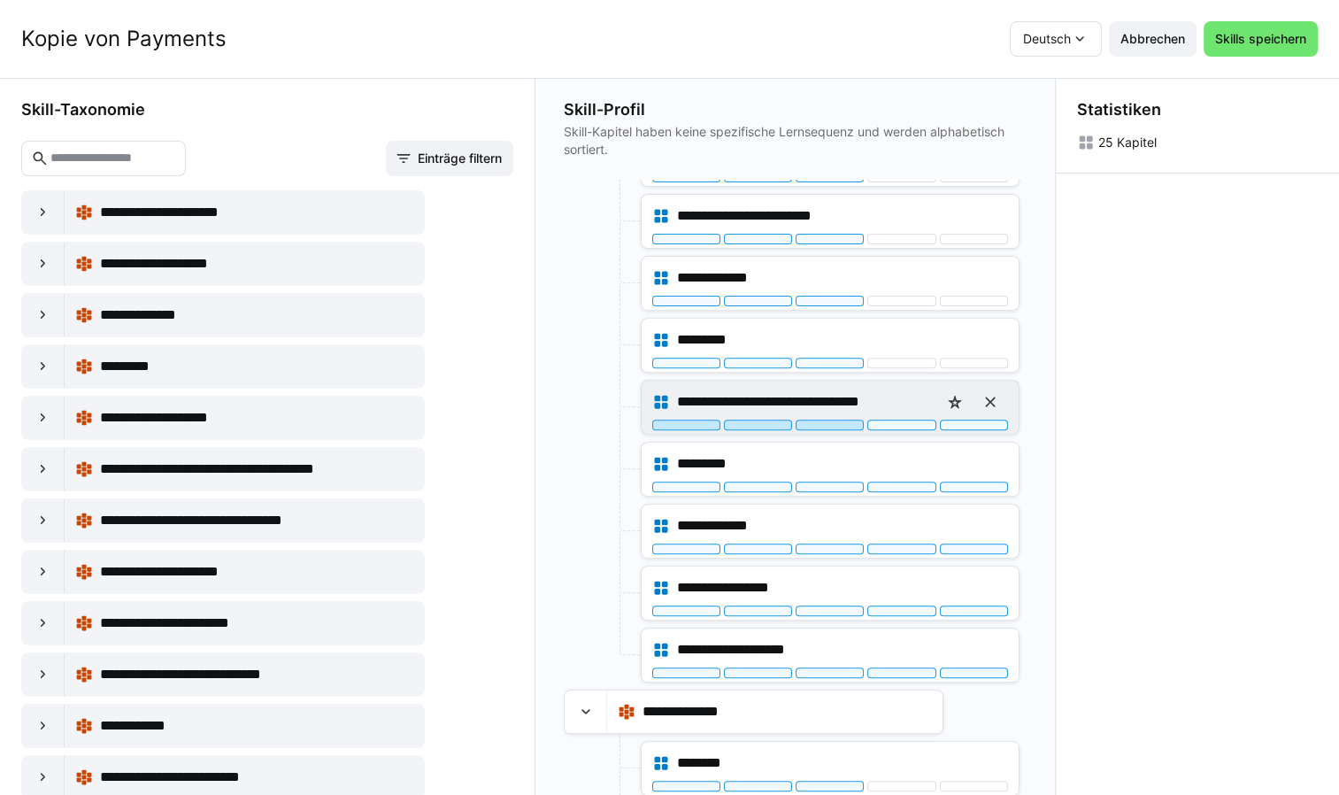
click at [835, 422] on div at bounding box center [830, 424] width 68 height 11
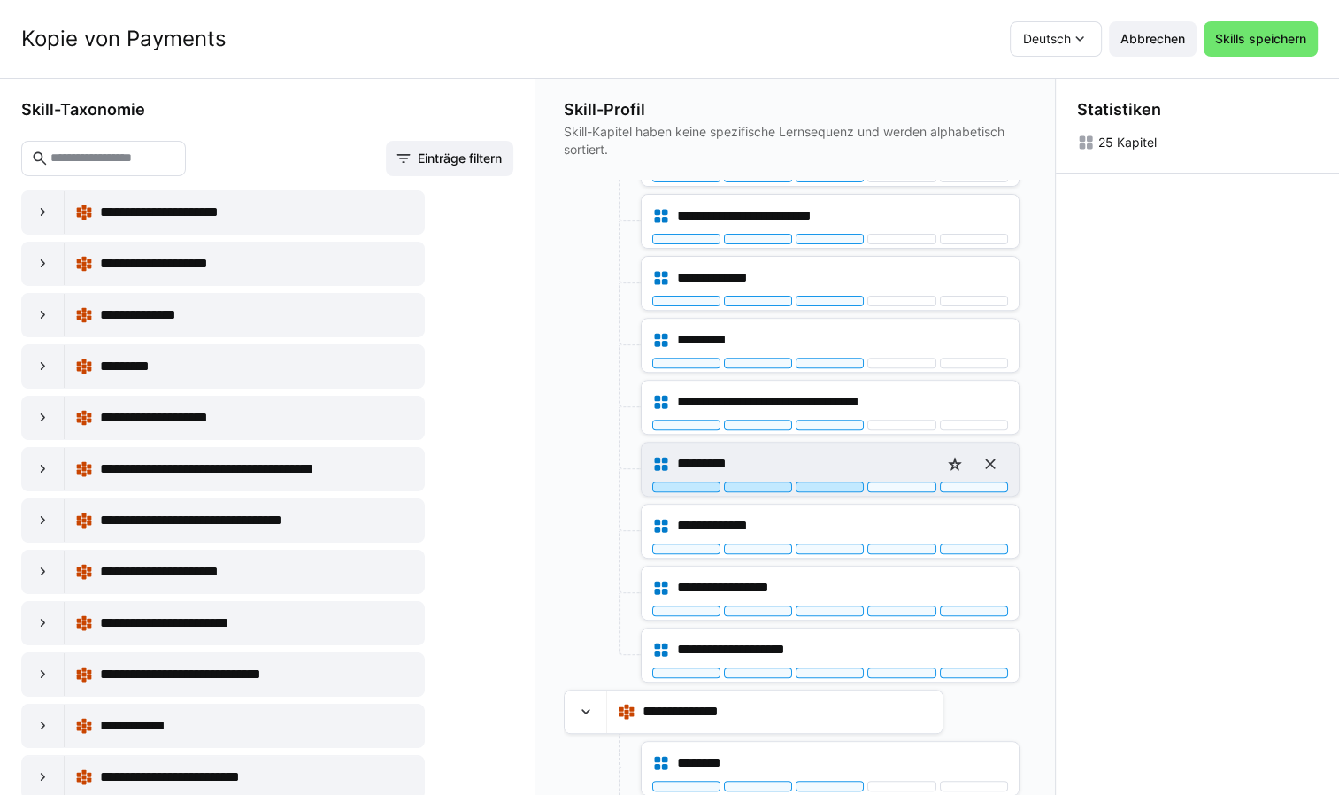
click at [835, 483] on div at bounding box center [830, 486] width 68 height 11
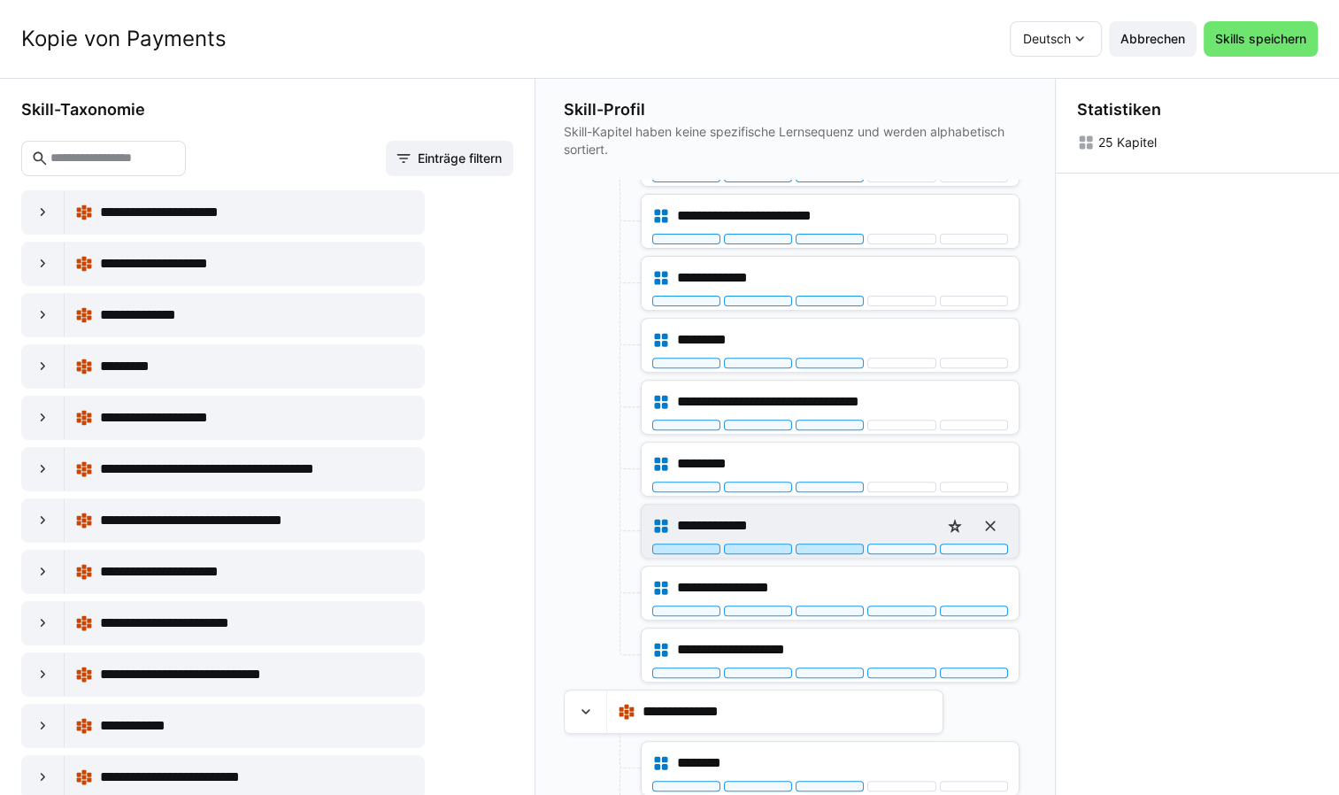
click at [833, 543] on div at bounding box center [830, 548] width 68 height 11
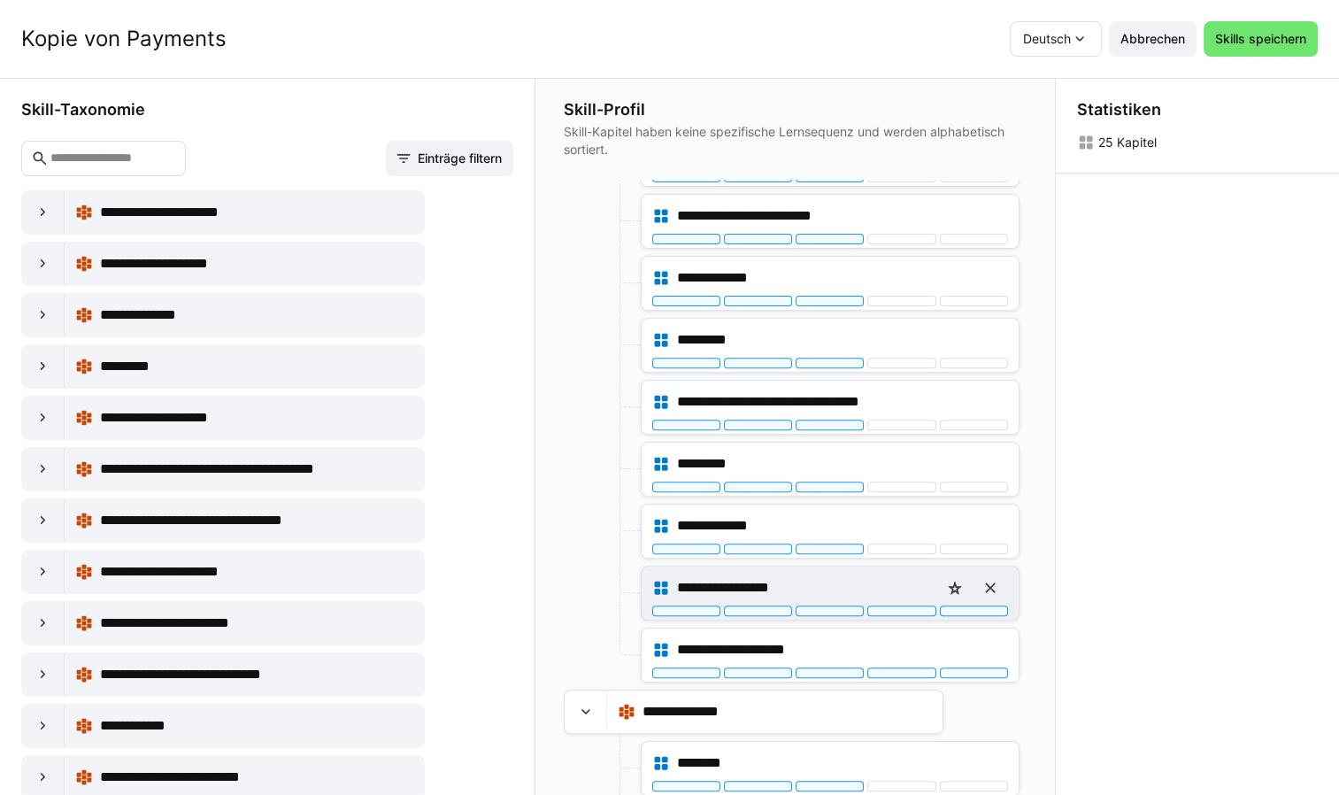
click at [835, 609] on div "**********" at bounding box center [830, 592] width 377 height 53
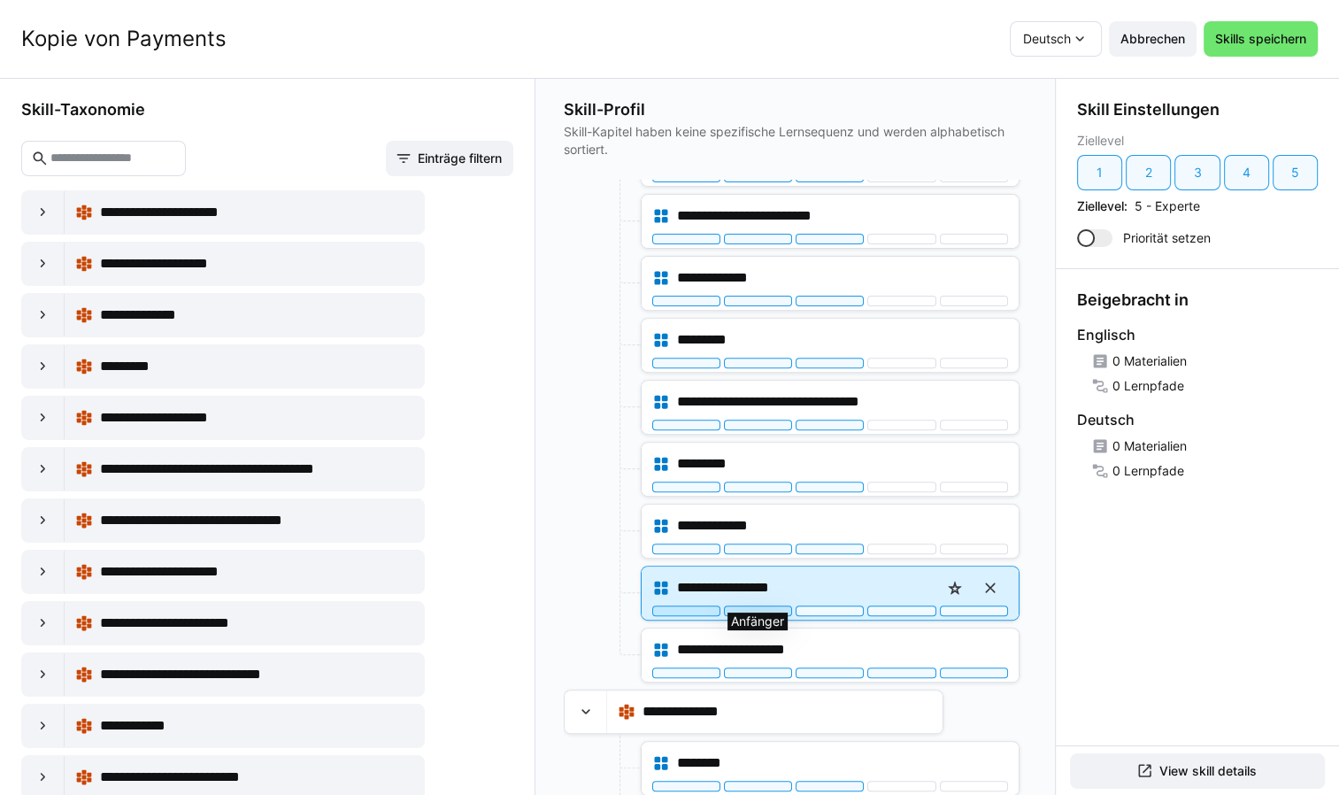
click at [769, 605] on div at bounding box center [758, 610] width 68 height 11
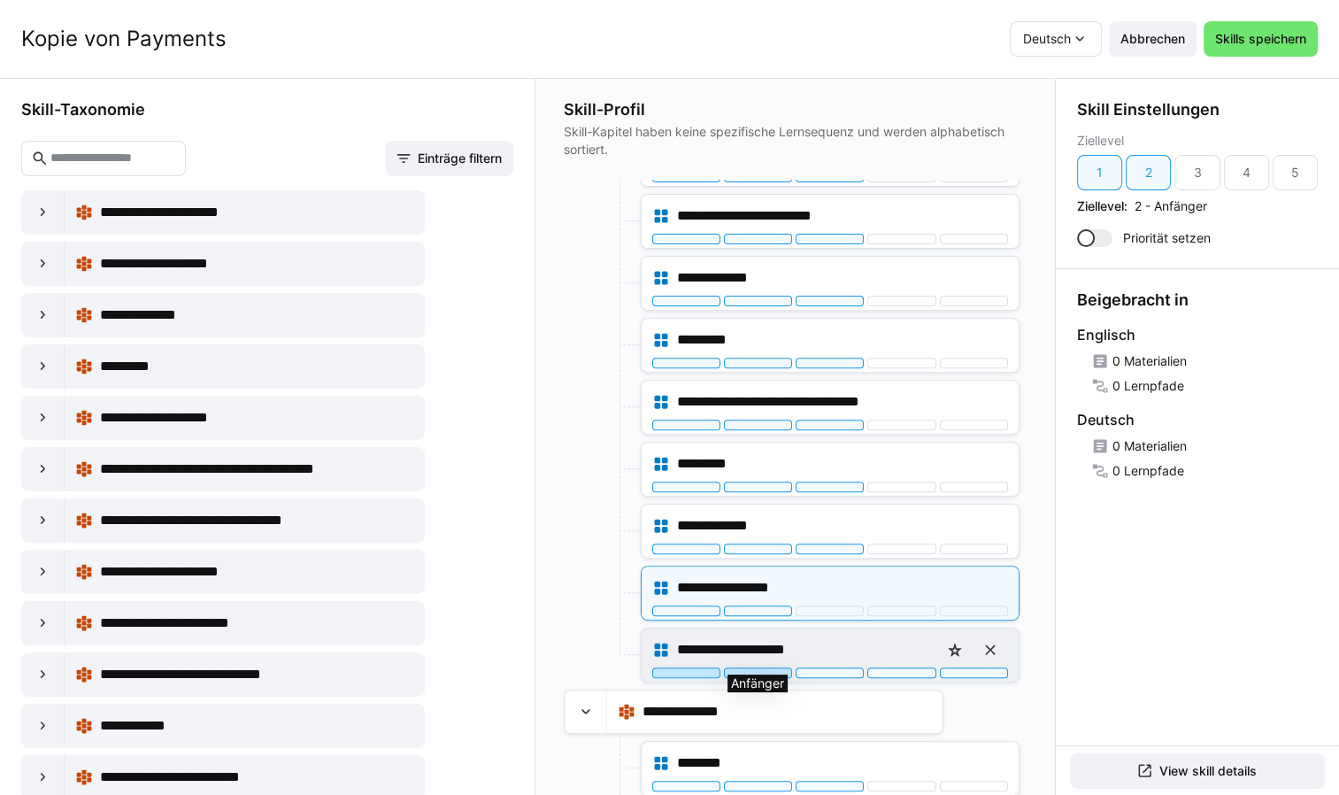
drag, startPoint x: 765, startPoint y: 665, endPoint x: 779, endPoint y: 659, distance: 14.3
click at [766, 667] on div at bounding box center [758, 672] width 68 height 11
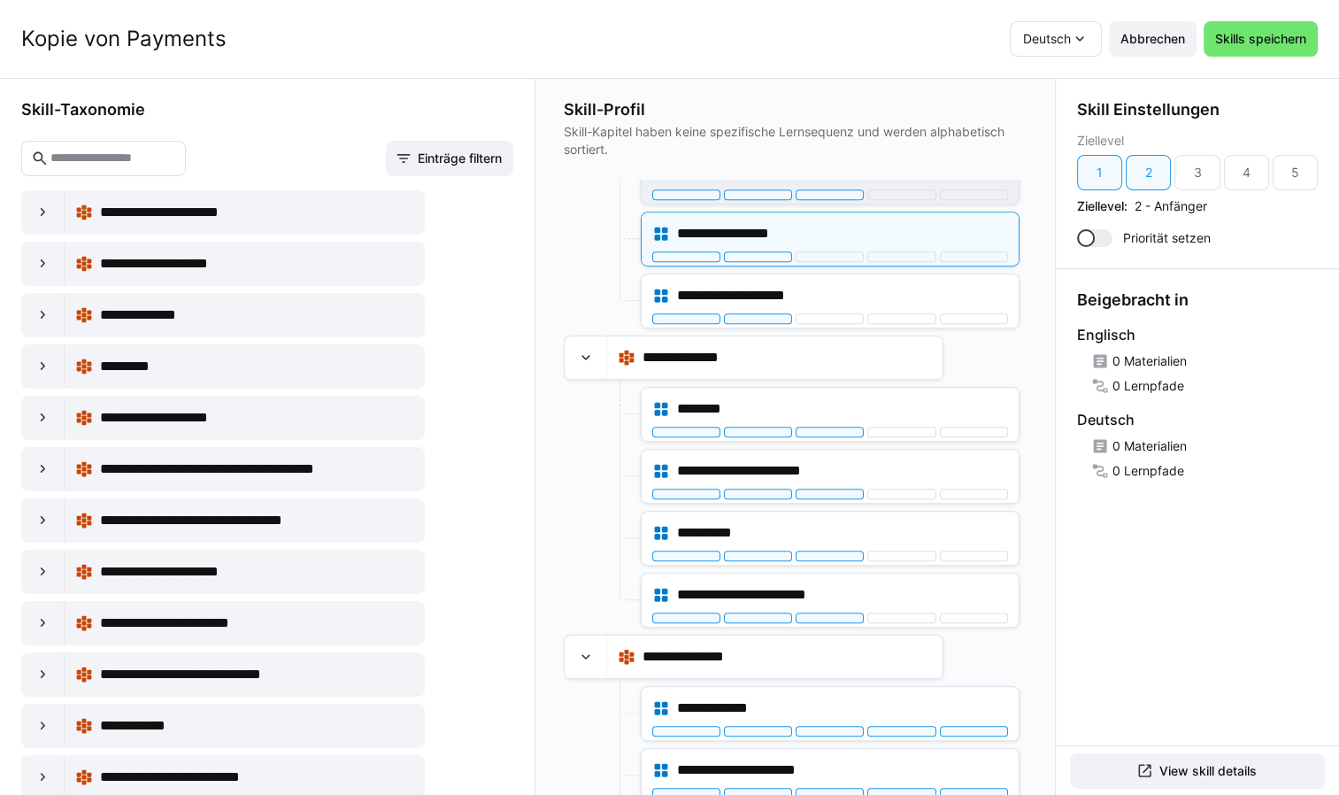
scroll to position [1119, 0]
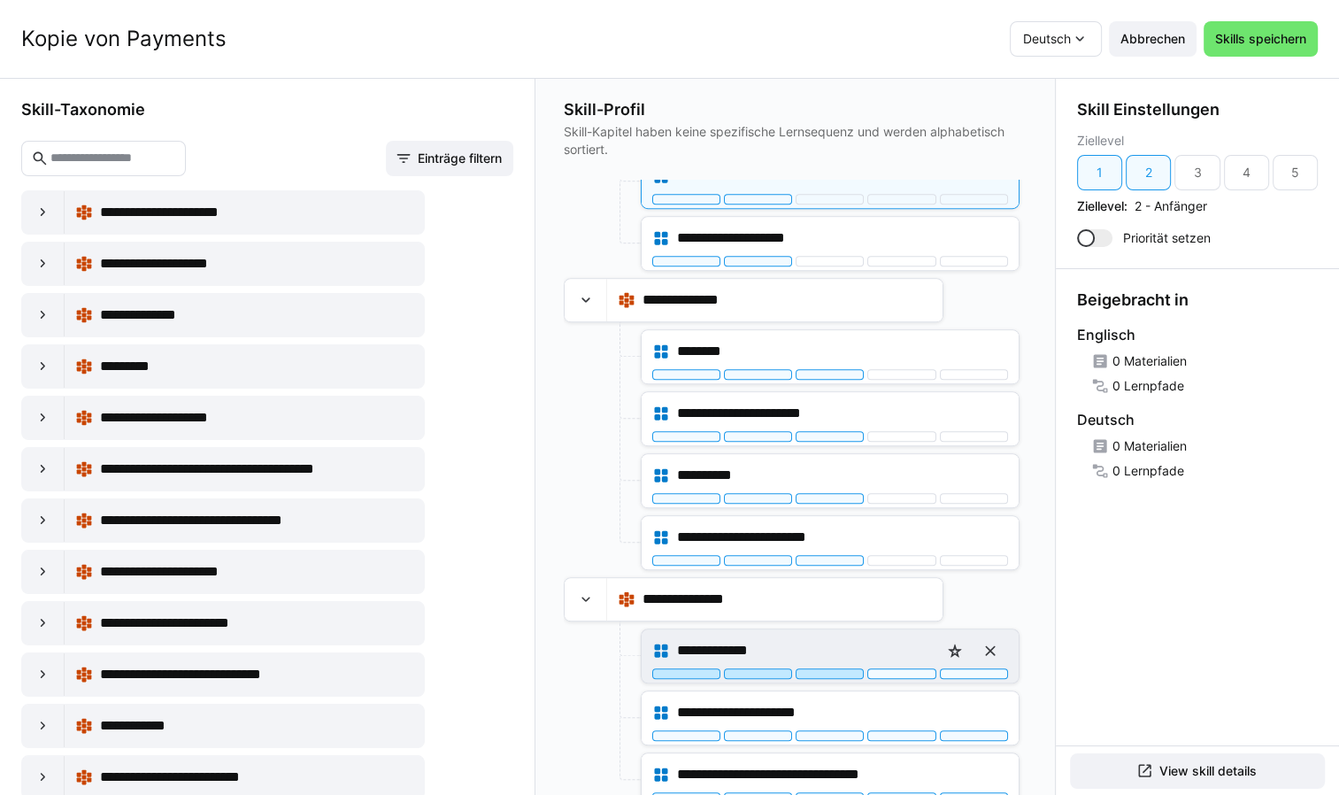
click at [837, 668] on div at bounding box center [830, 673] width 68 height 11
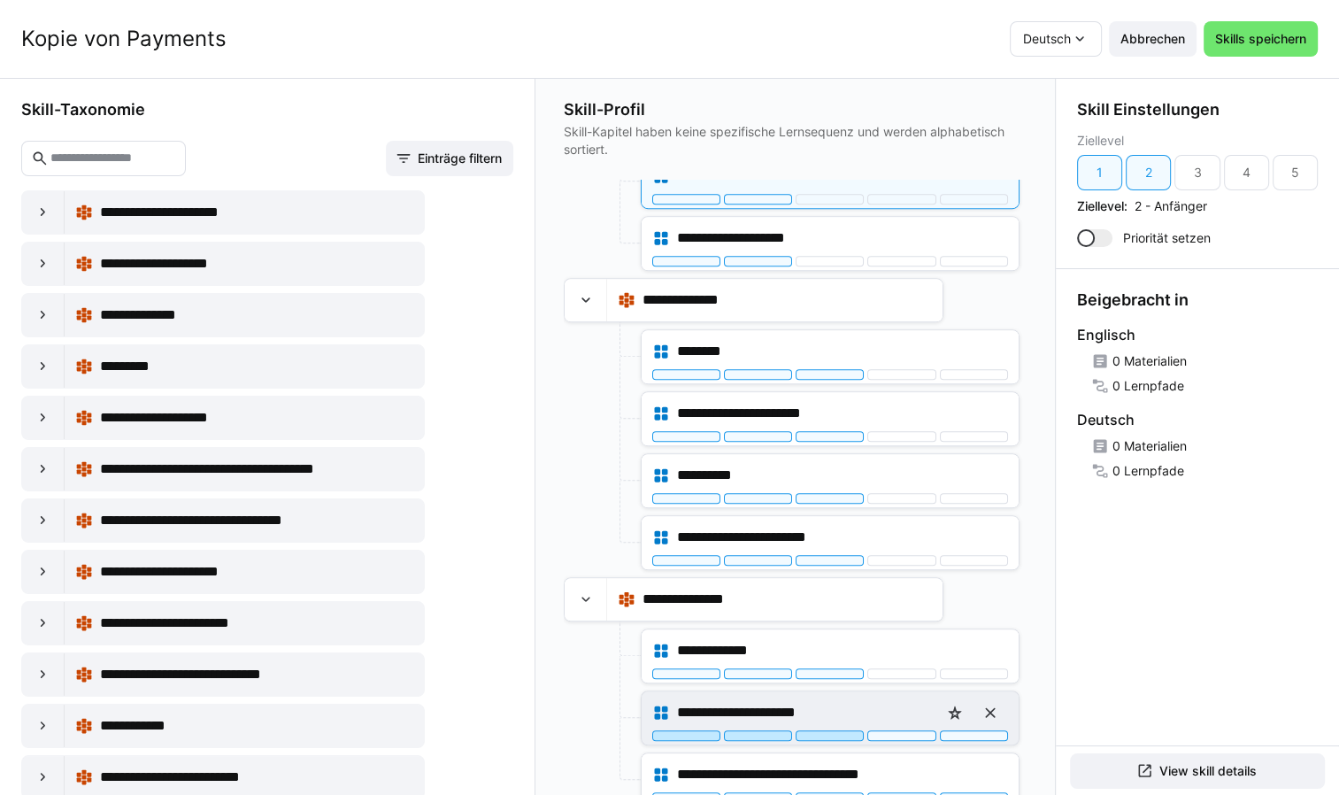
click at [832, 730] on div at bounding box center [830, 735] width 68 height 11
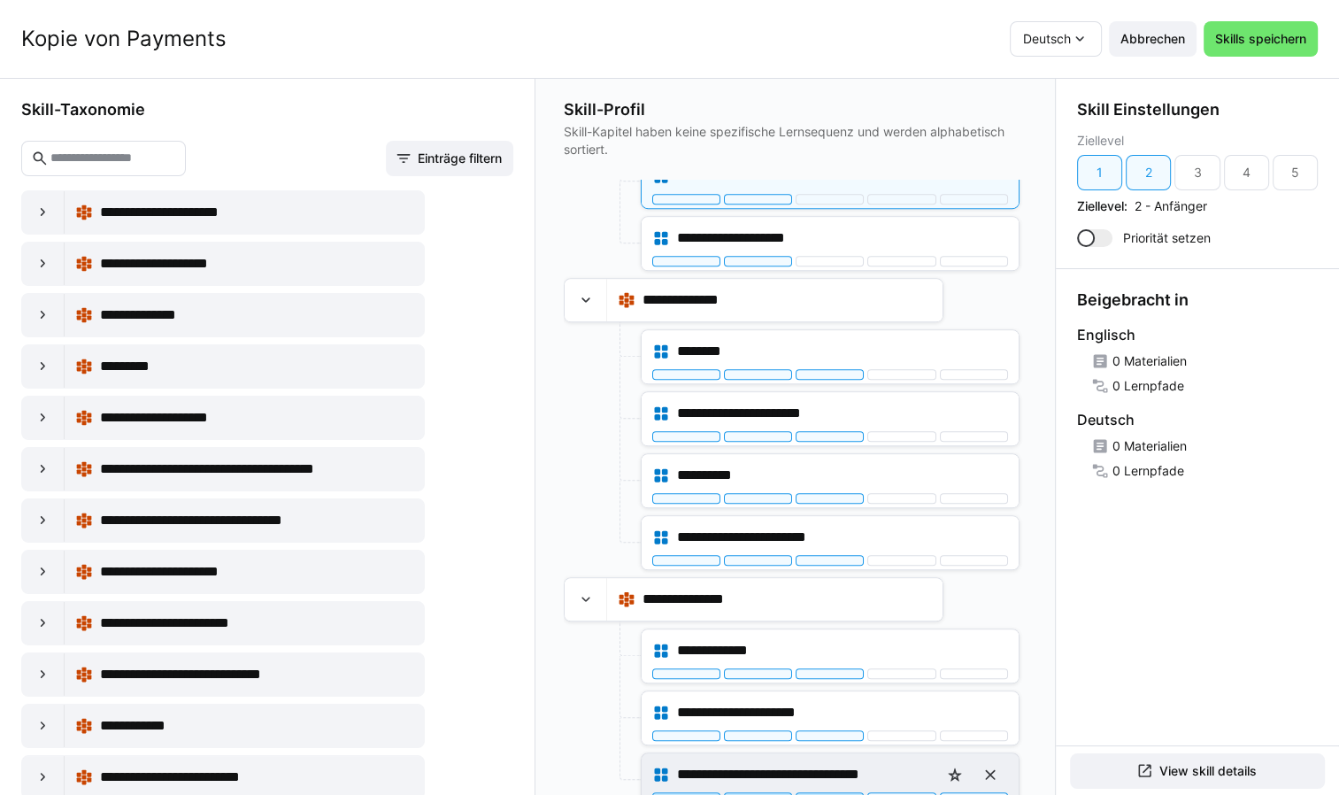
click at [836, 792] on div at bounding box center [830, 797] width 68 height 11
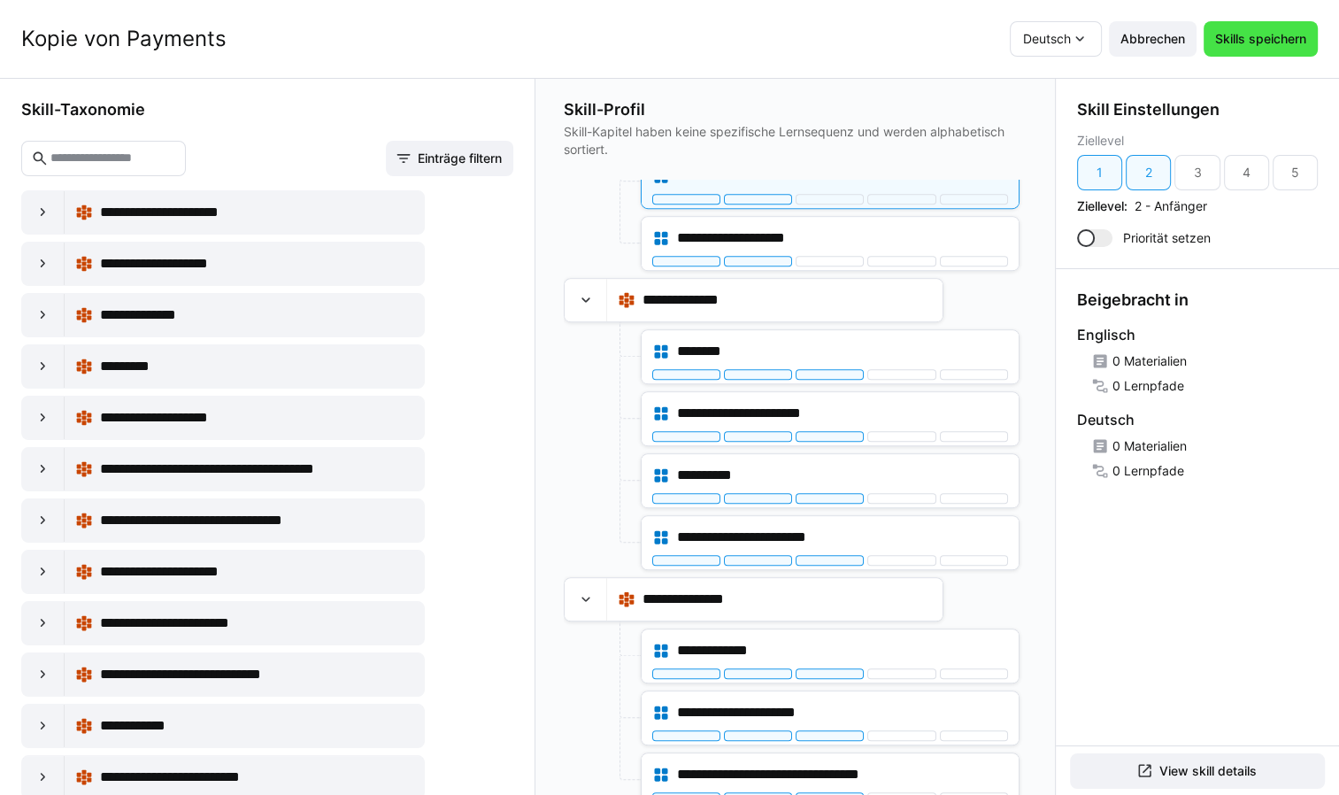
click at [1267, 44] on span "Skills speichern" at bounding box center [1260, 39] width 96 height 18
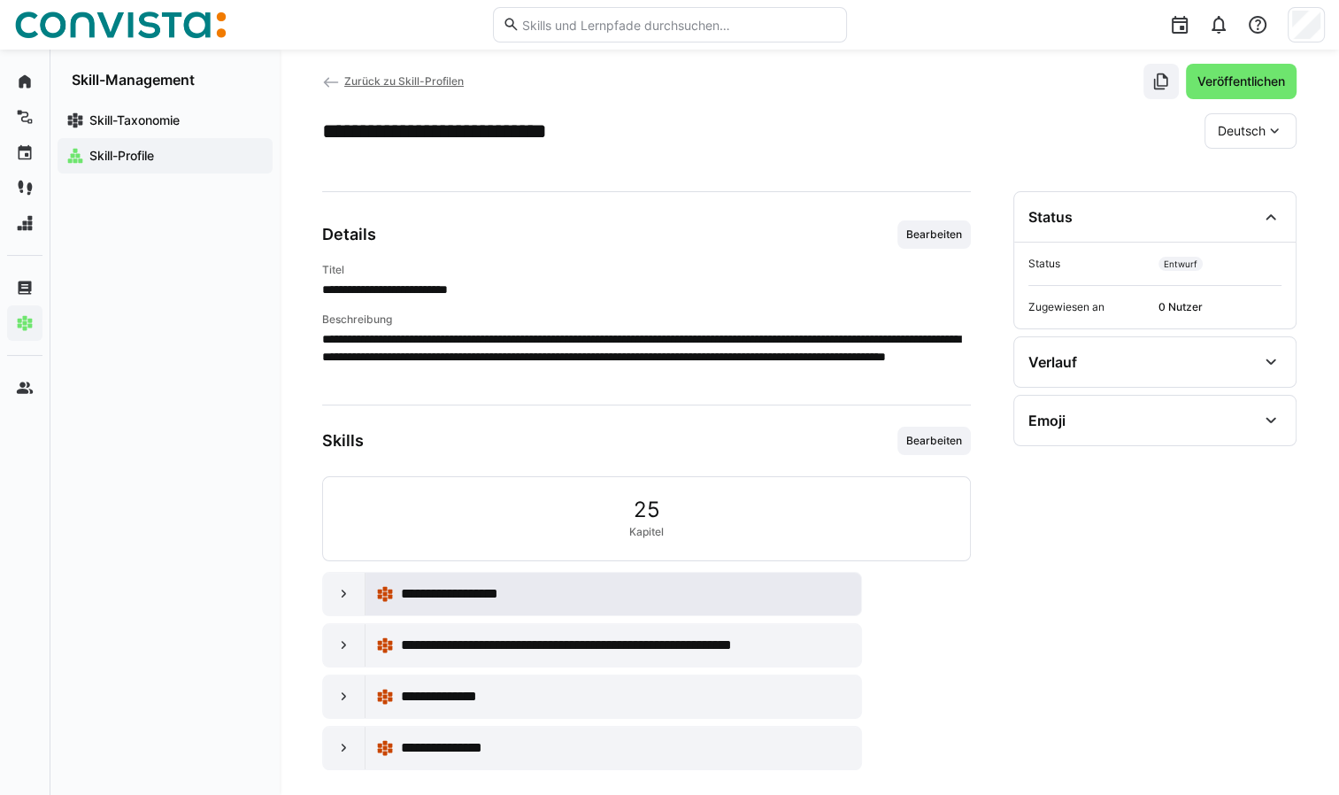
scroll to position [42, 0]
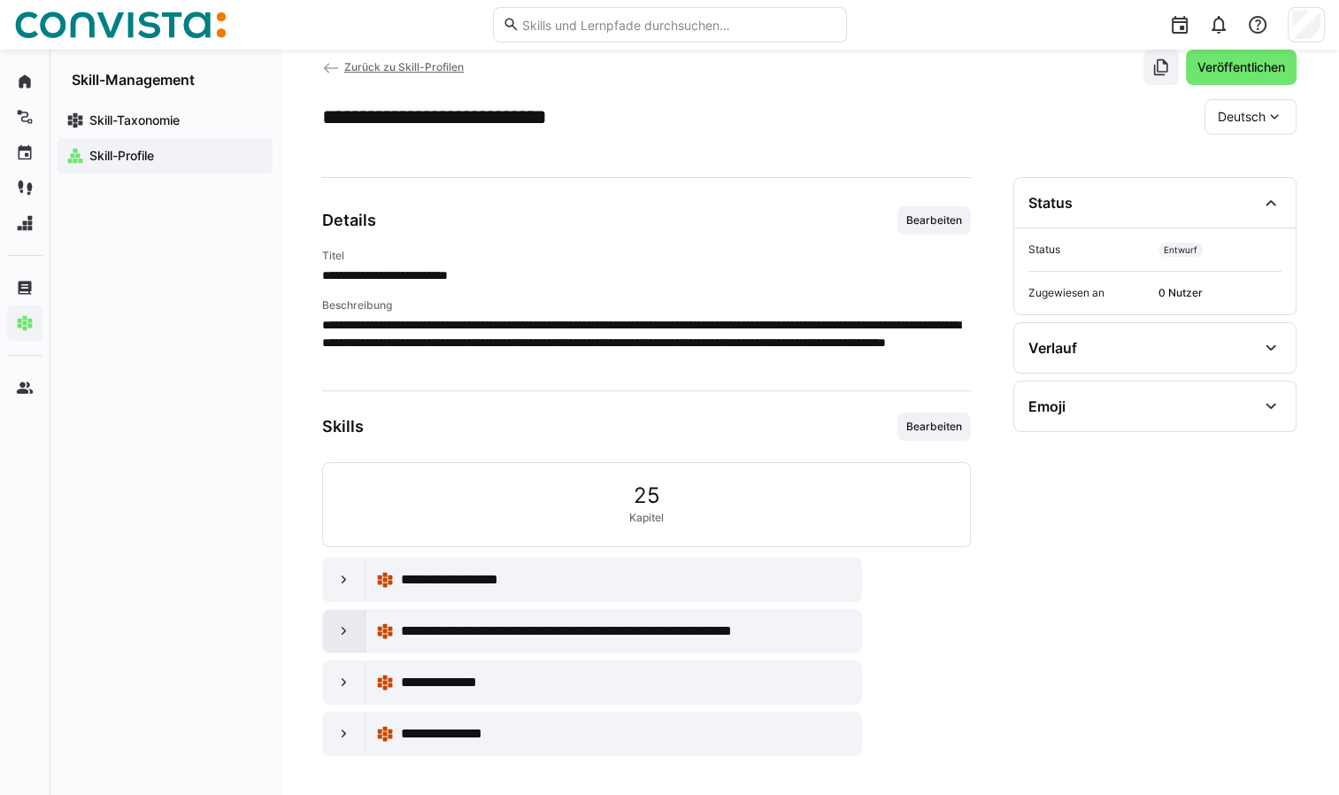
click at [341, 625] on eds-icon at bounding box center [344, 631] width 18 height 18
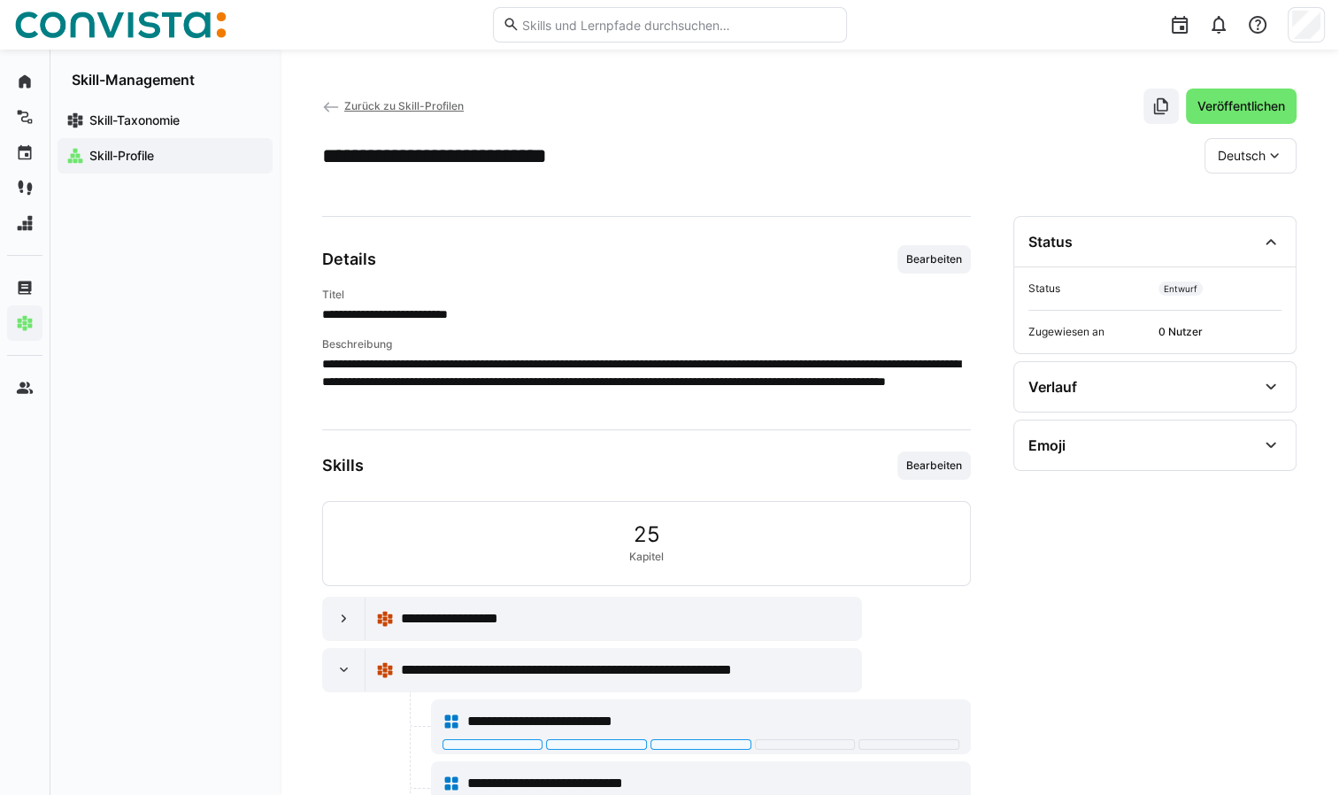
scroll to position [0, 0]
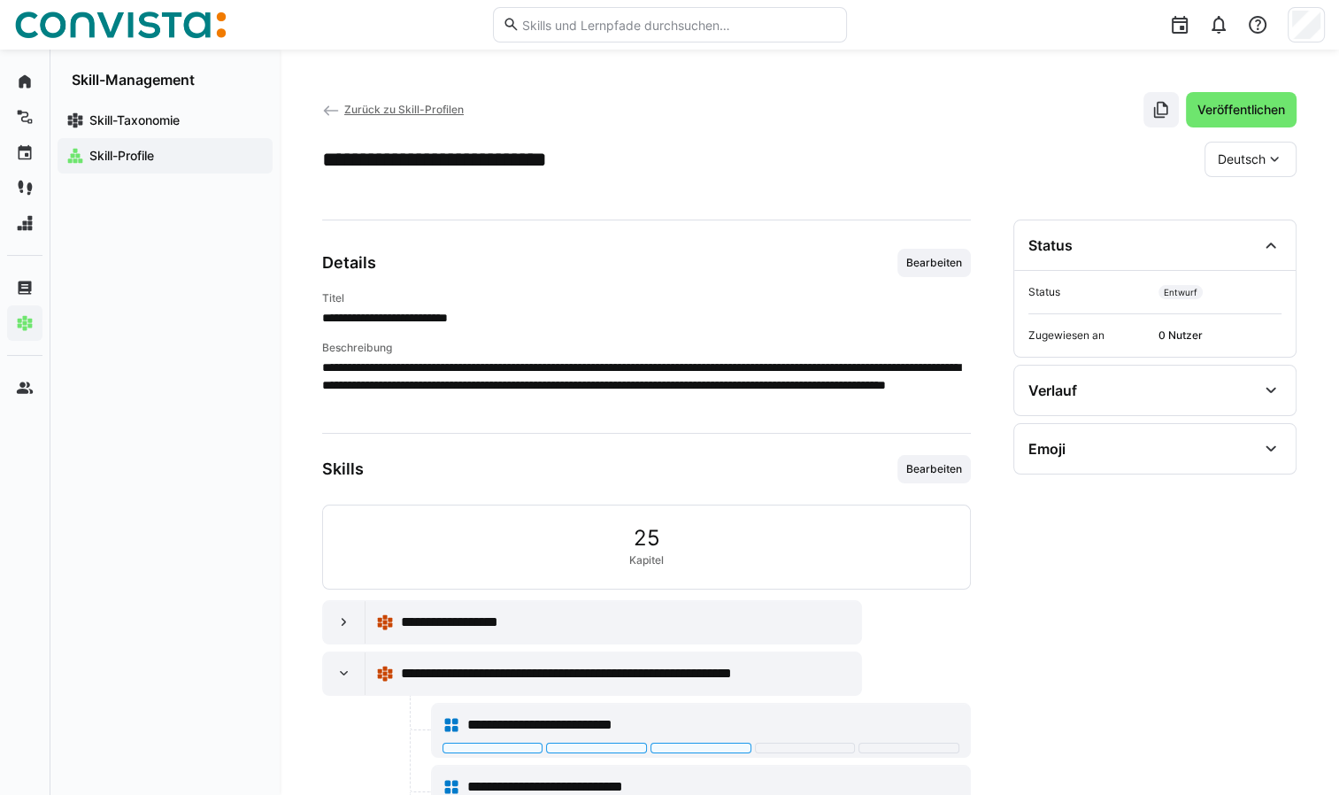
click at [0, 0] on app-navigation-label "Skill-Profile" at bounding box center [0, 0] width 0 height 0
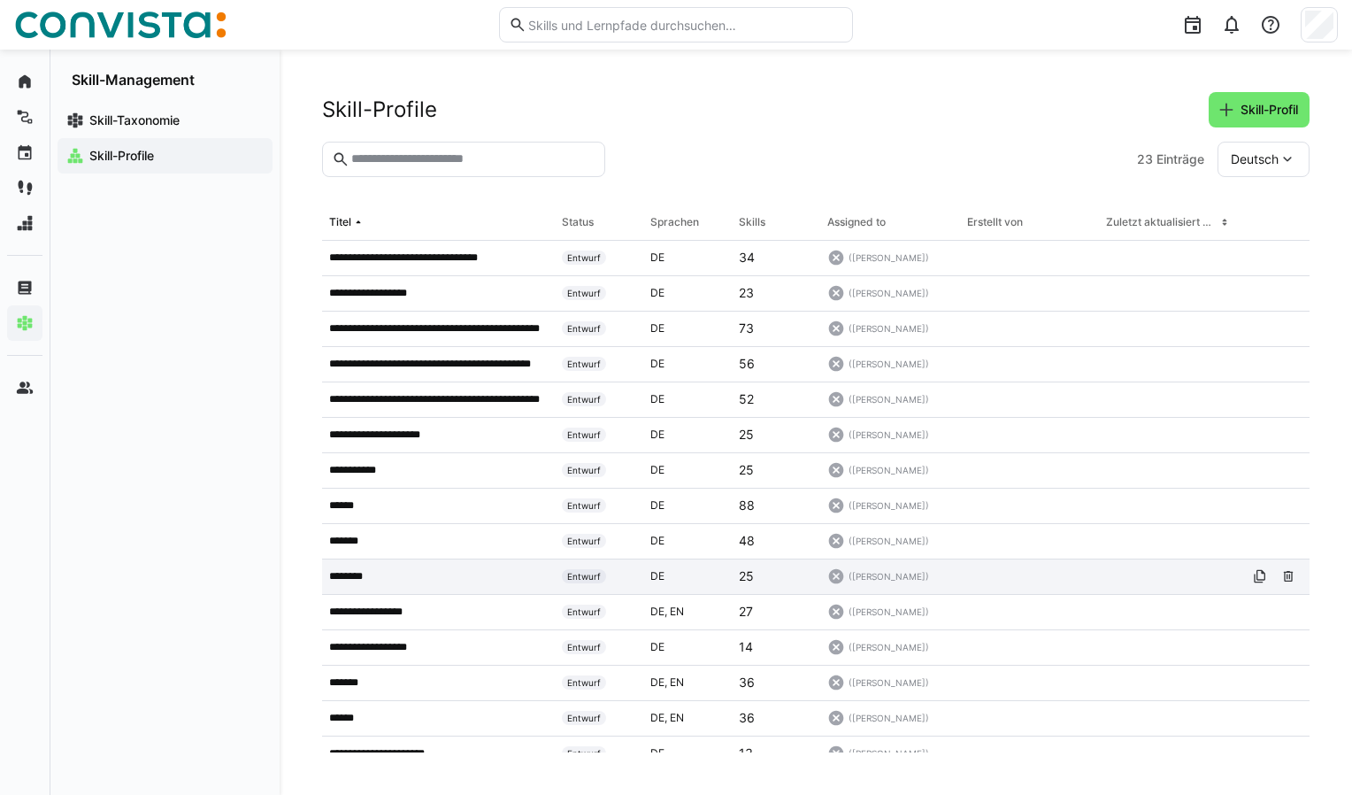
click at [364, 575] on p "********" at bounding box center [354, 576] width 50 height 14
click at [1253, 581] on eds-icon at bounding box center [1260, 576] width 14 height 14
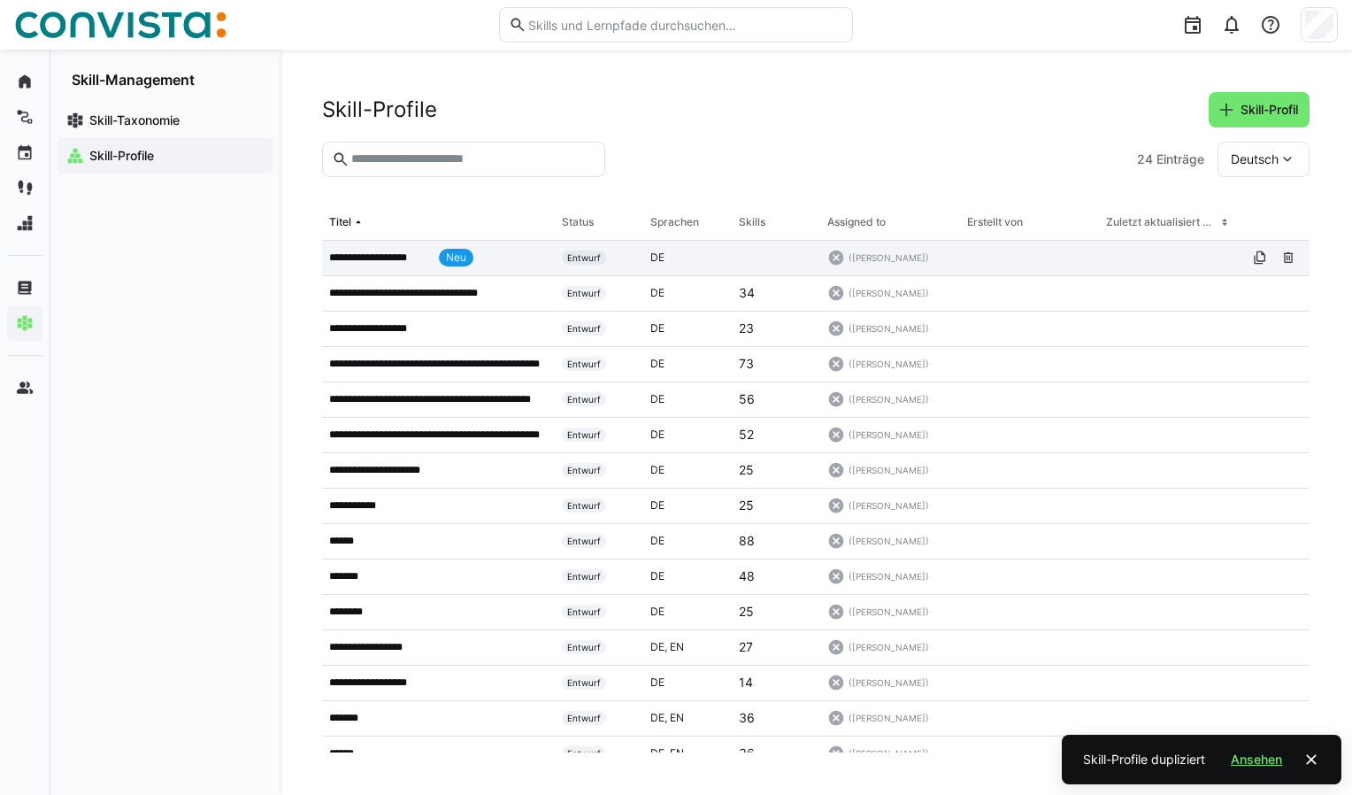
click at [399, 251] on p "**********" at bounding box center [380, 257] width 103 height 14
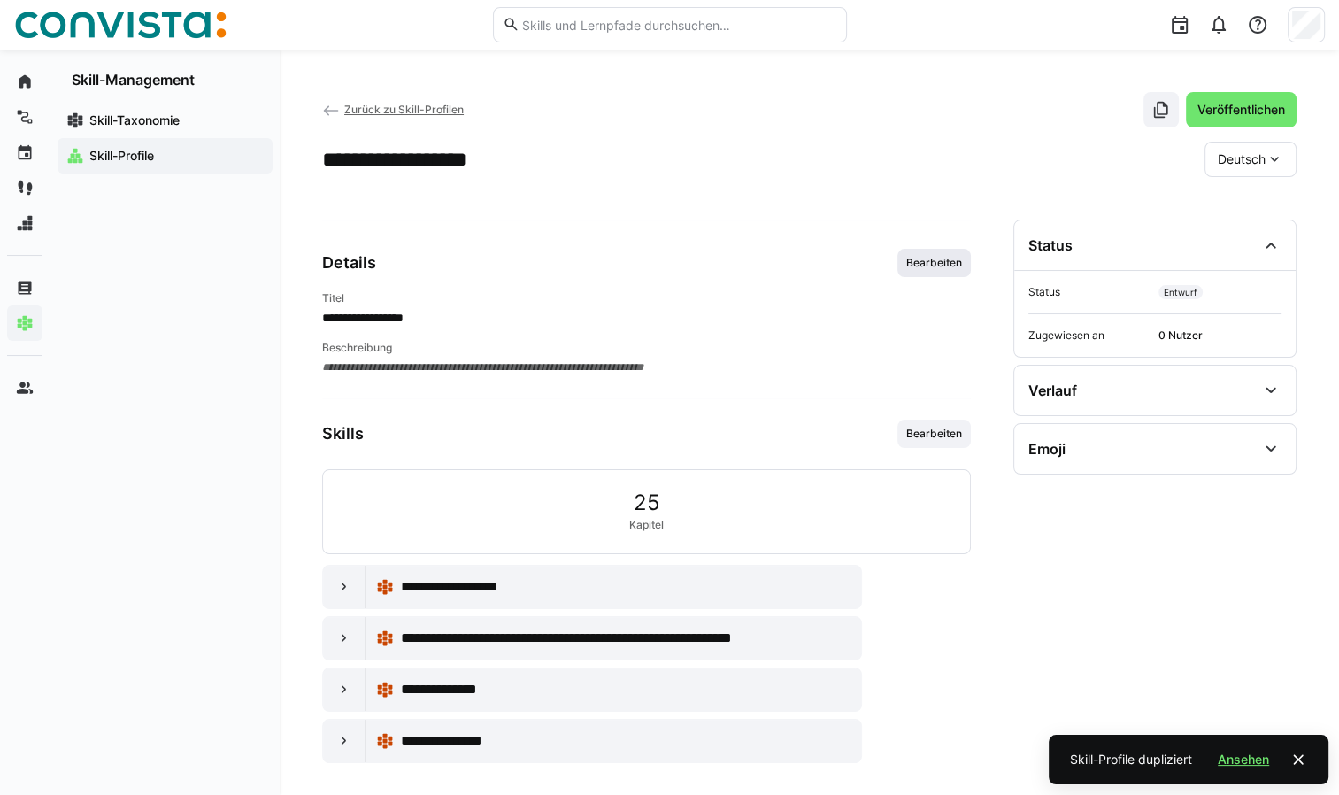
click at [924, 264] on span "Bearbeiten" at bounding box center [933, 263] width 59 height 14
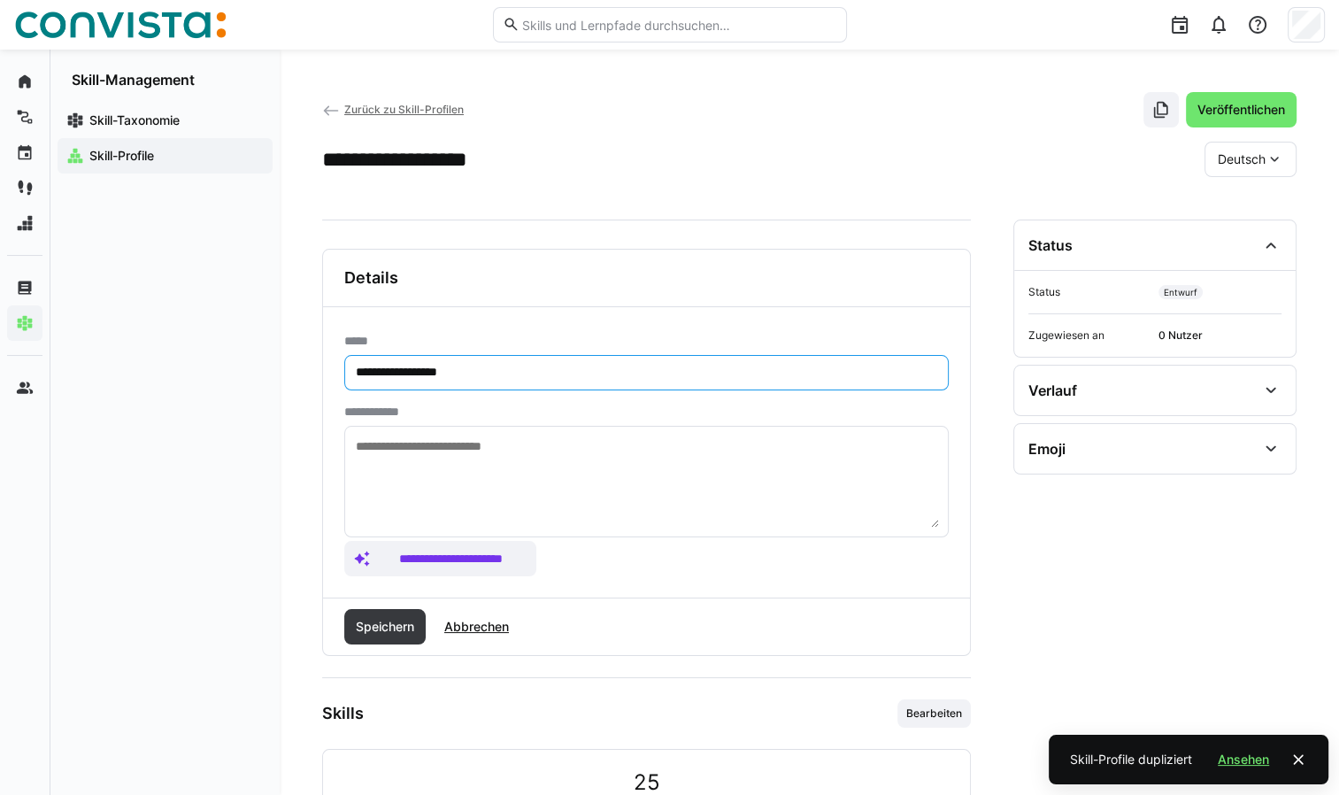
drag, startPoint x: 412, startPoint y: 367, endPoint x: 327, endPoint y: 372, distance: 85.1
click at [327, 372] on div "**********" at bounding box center [646, 452] width 647 height 290
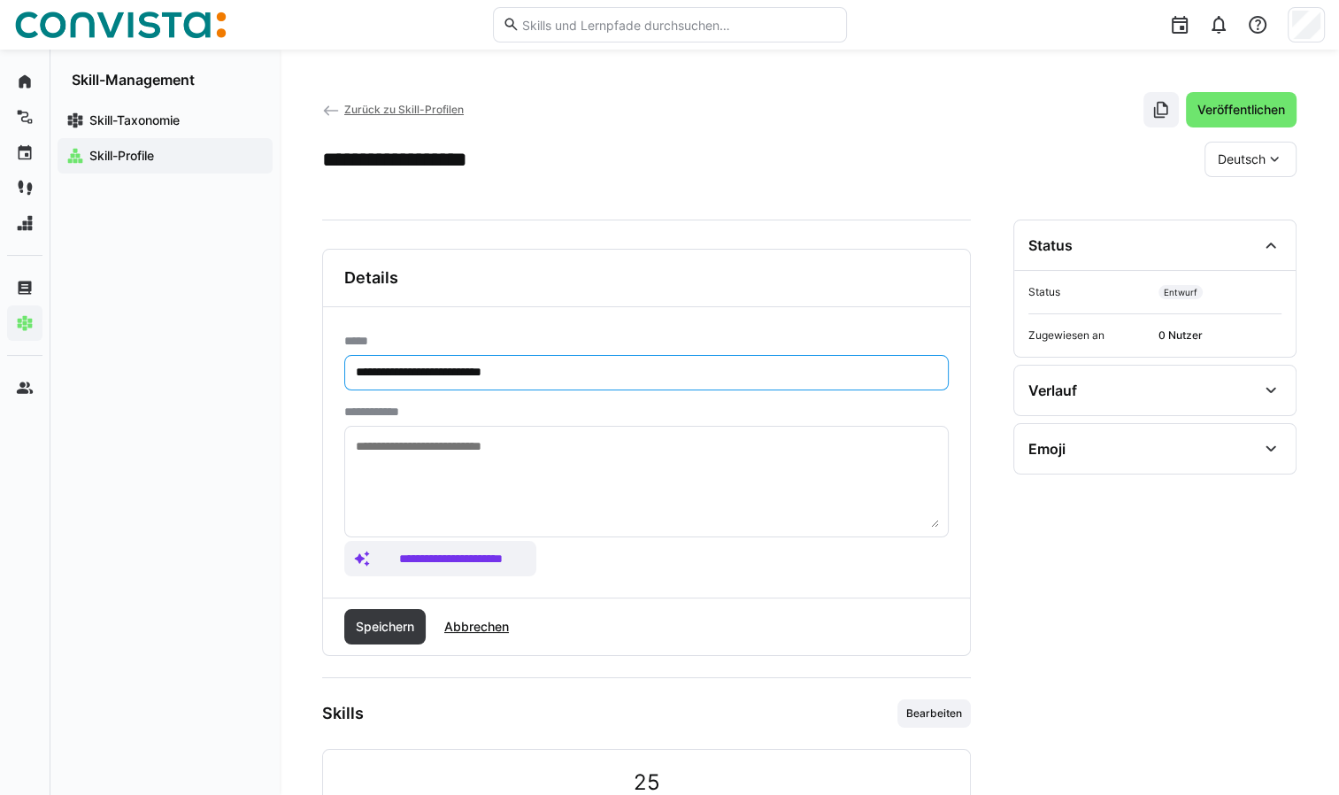
type input "**********"
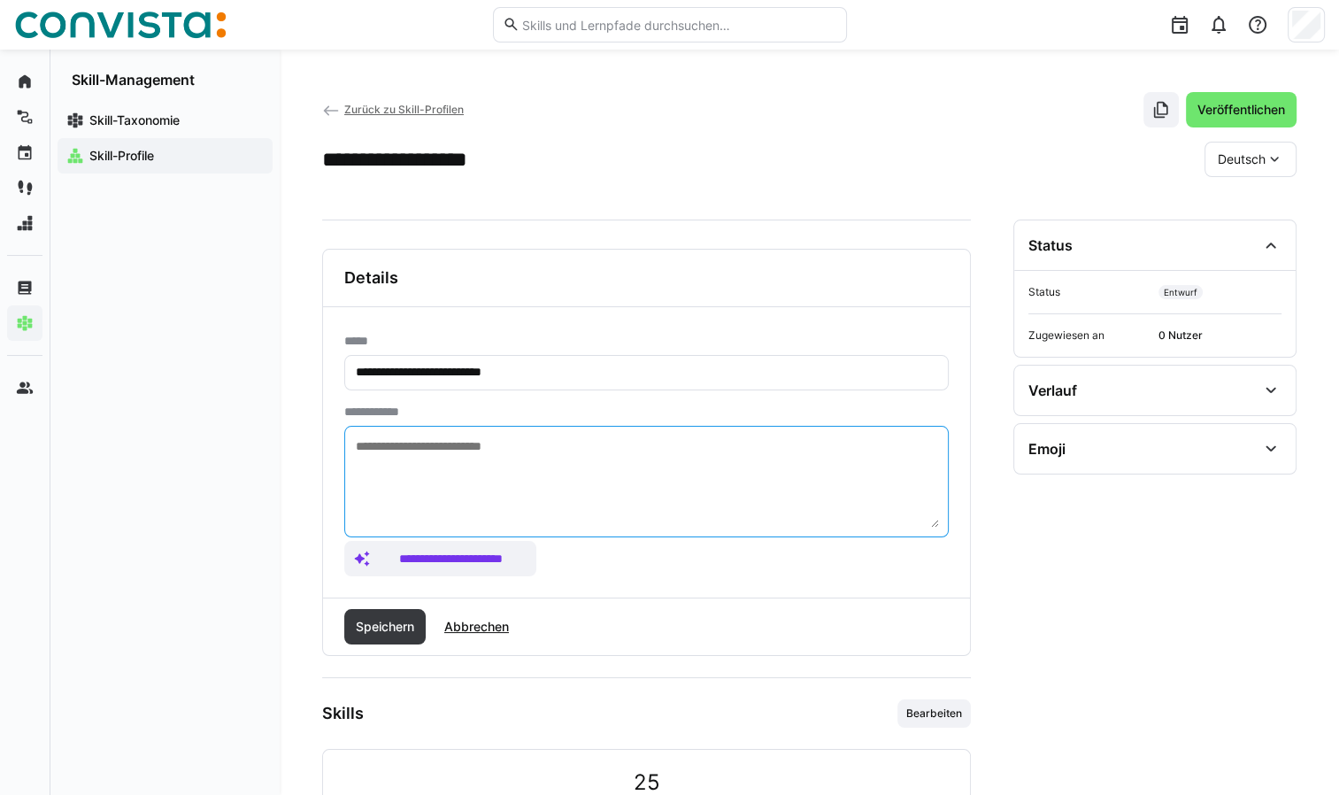
click at [444, 458] on textarea at bounding box center [646, 481] width 585 height 92
paste textarea "**********"
click at [457, 448] on textarea "**********" at bounding box center [646, 481] width 585 height 92
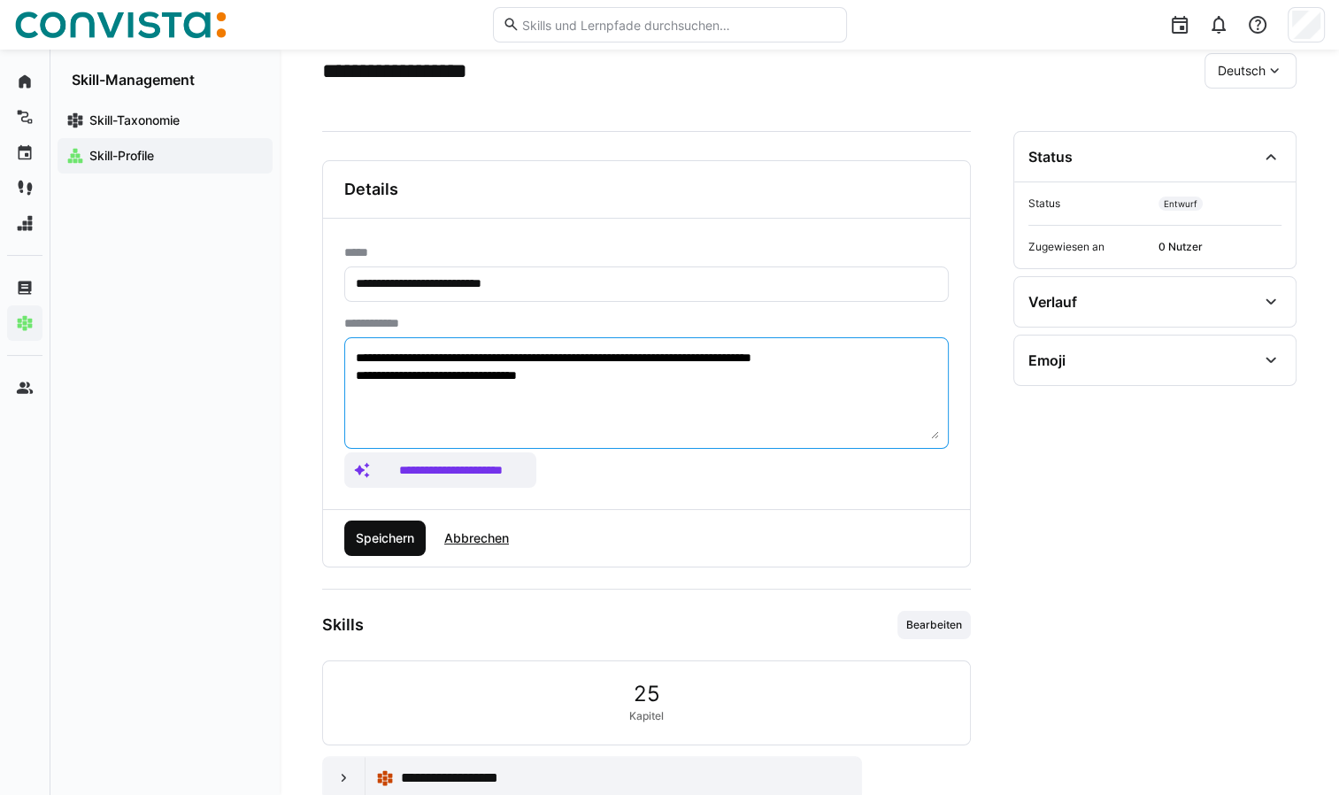
type textarea "**********"
click at [405, 531] on span "Speichern" at bounding box center [385, 538] width 64 height 18
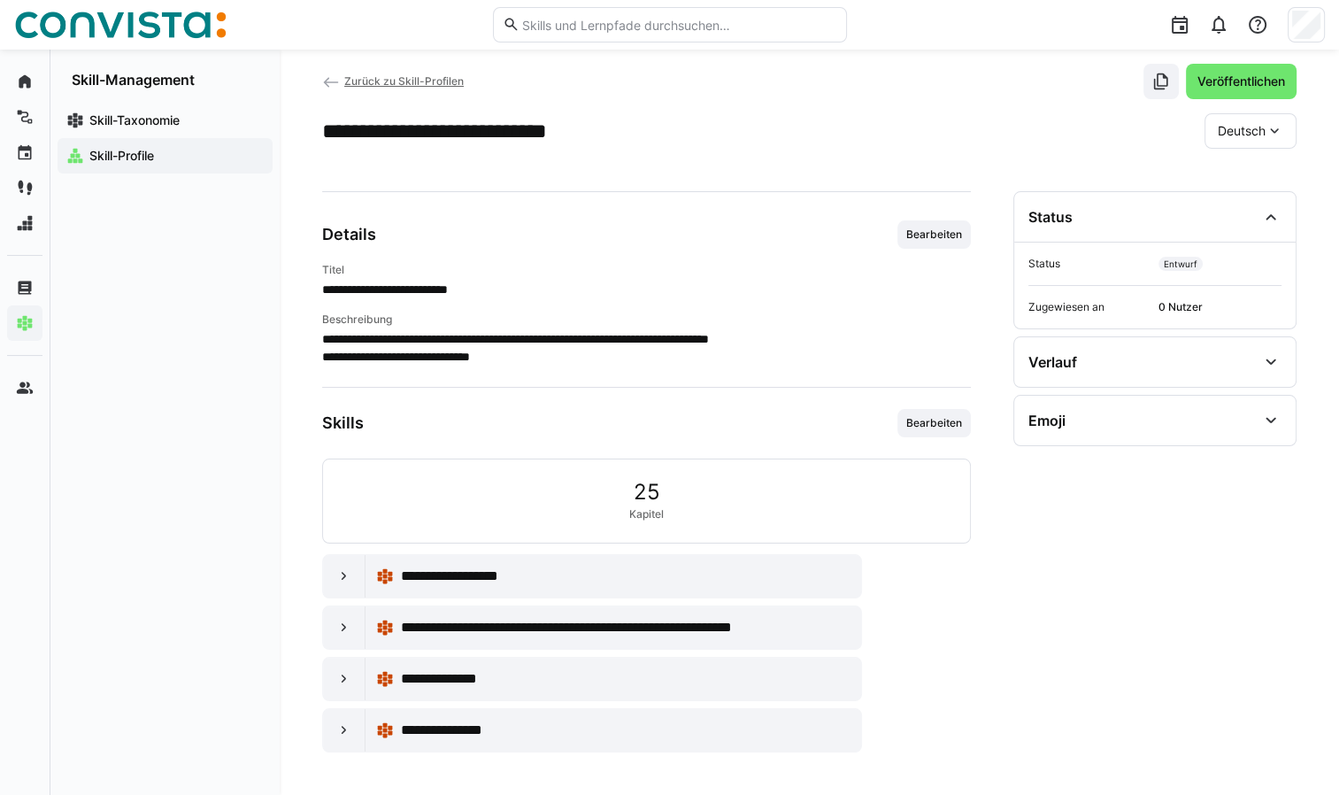
scroll to position [25, 0]
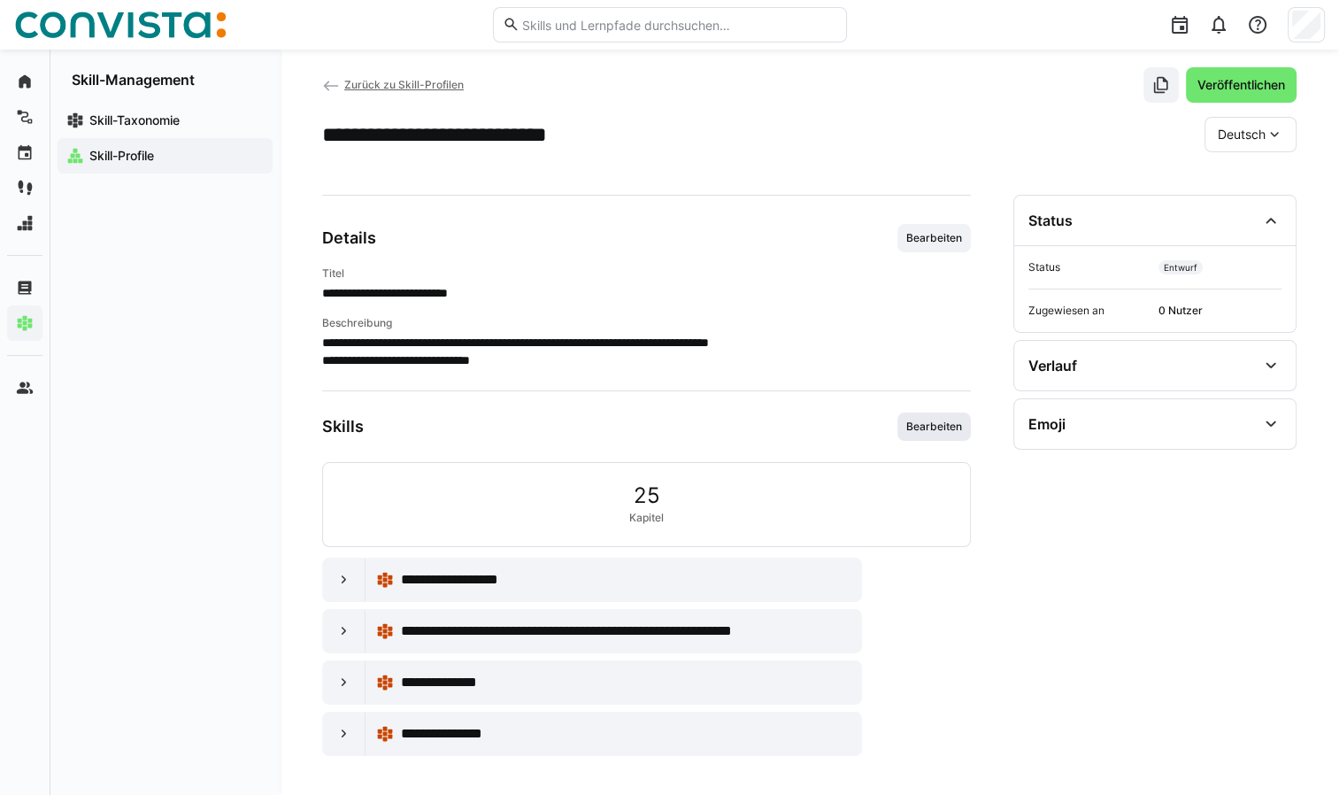
click at [936, 429] on span "Bearbeiten" at bounding box center [933, 426] width 59 height 14
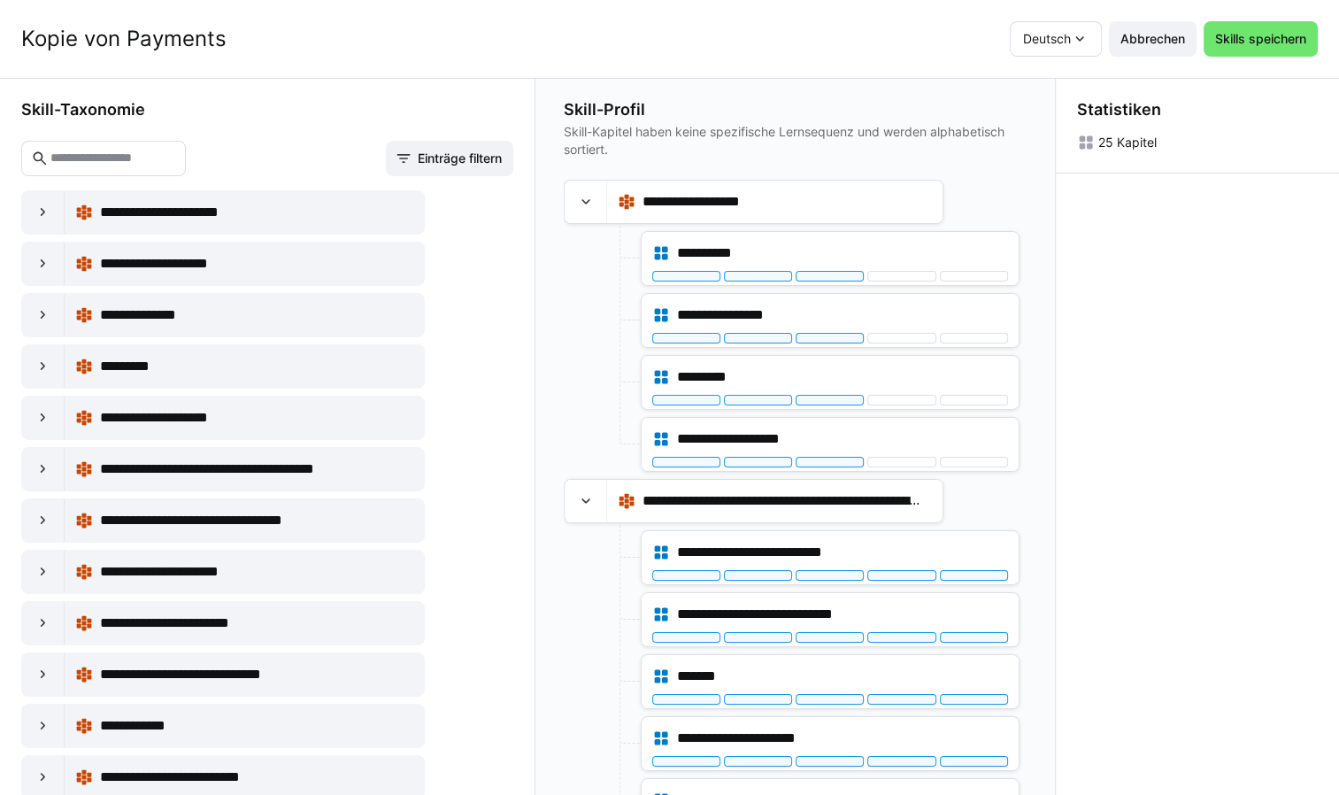
scroll to position [0, 0]
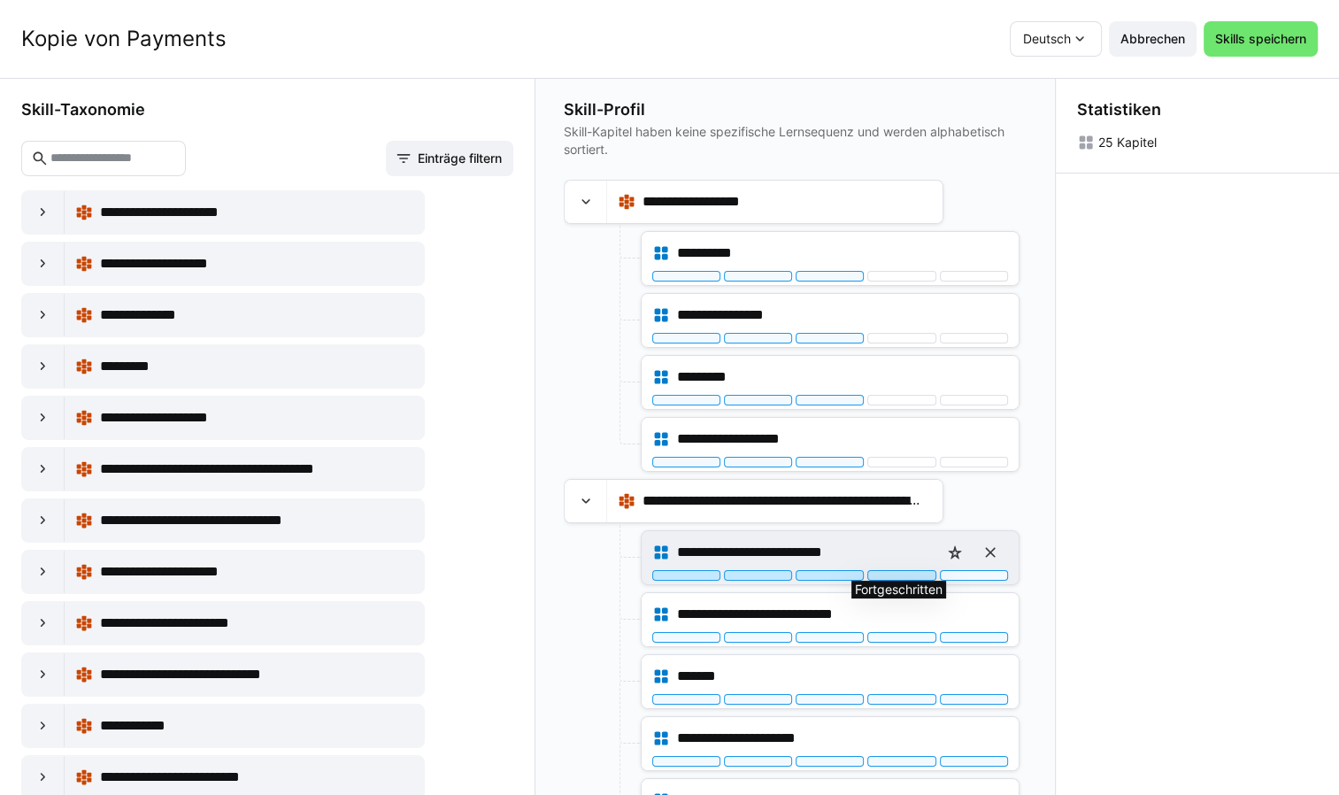
click at [903, 572] on div at bounding box center [901, 575] width 68 height 11
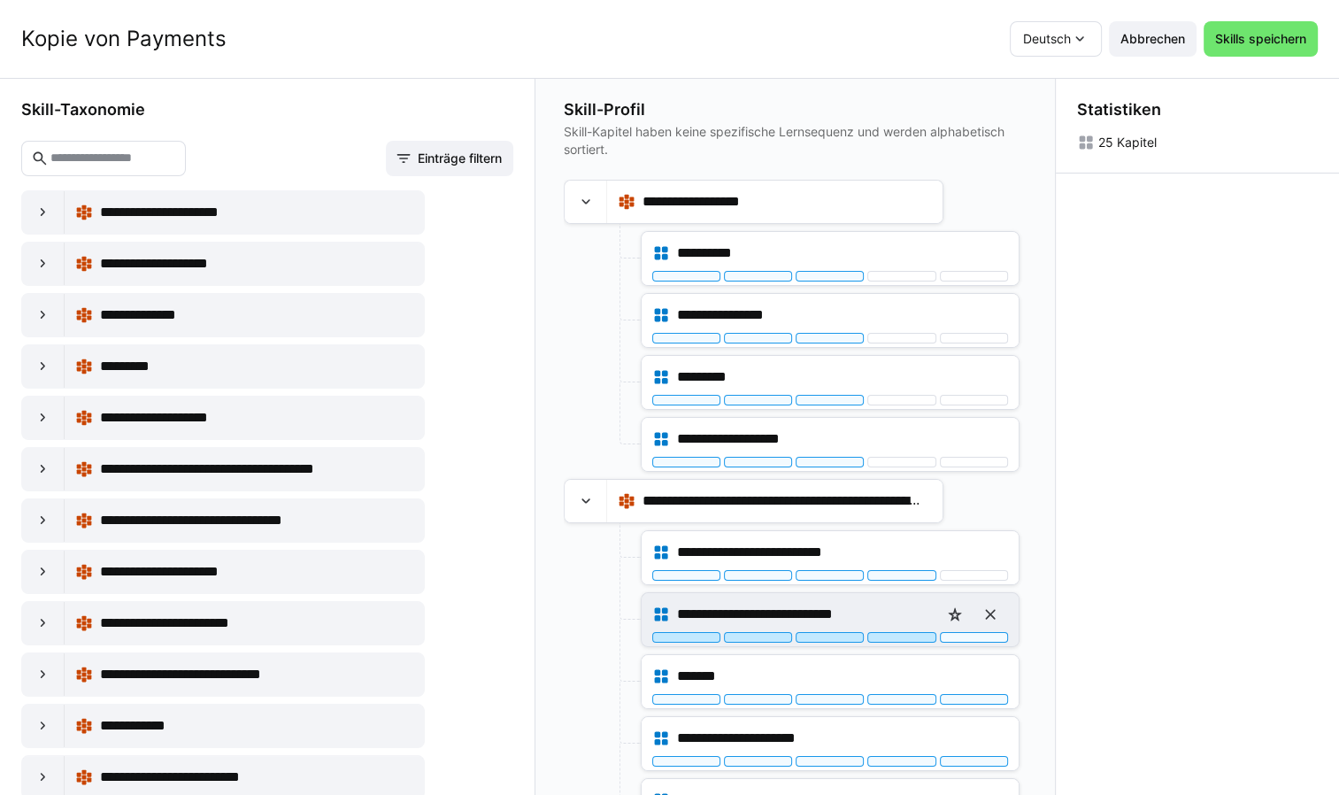
click at [908, 634] on div at bounding box center [901, 637] width 68 height 11
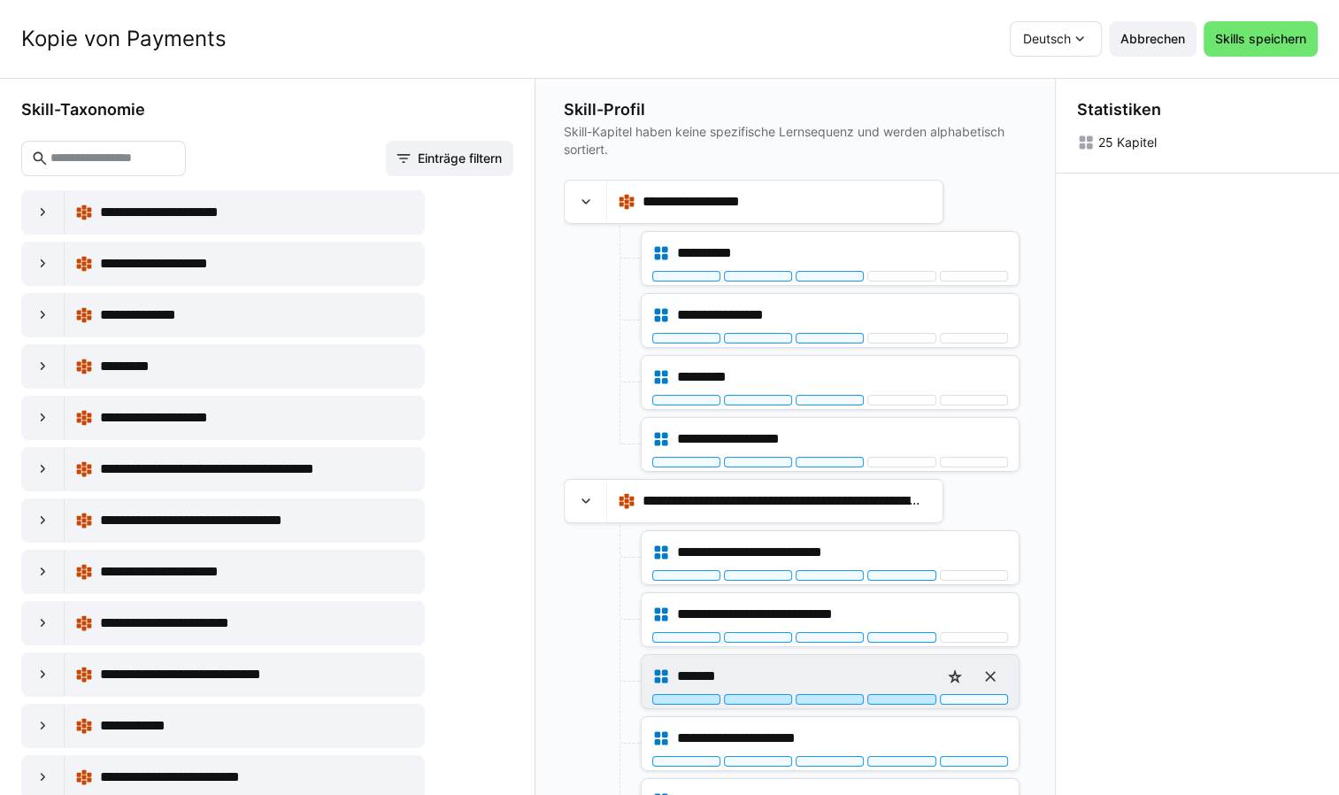
click at [897, 696] on div at bounding box center [901, 699] width 68 height 11
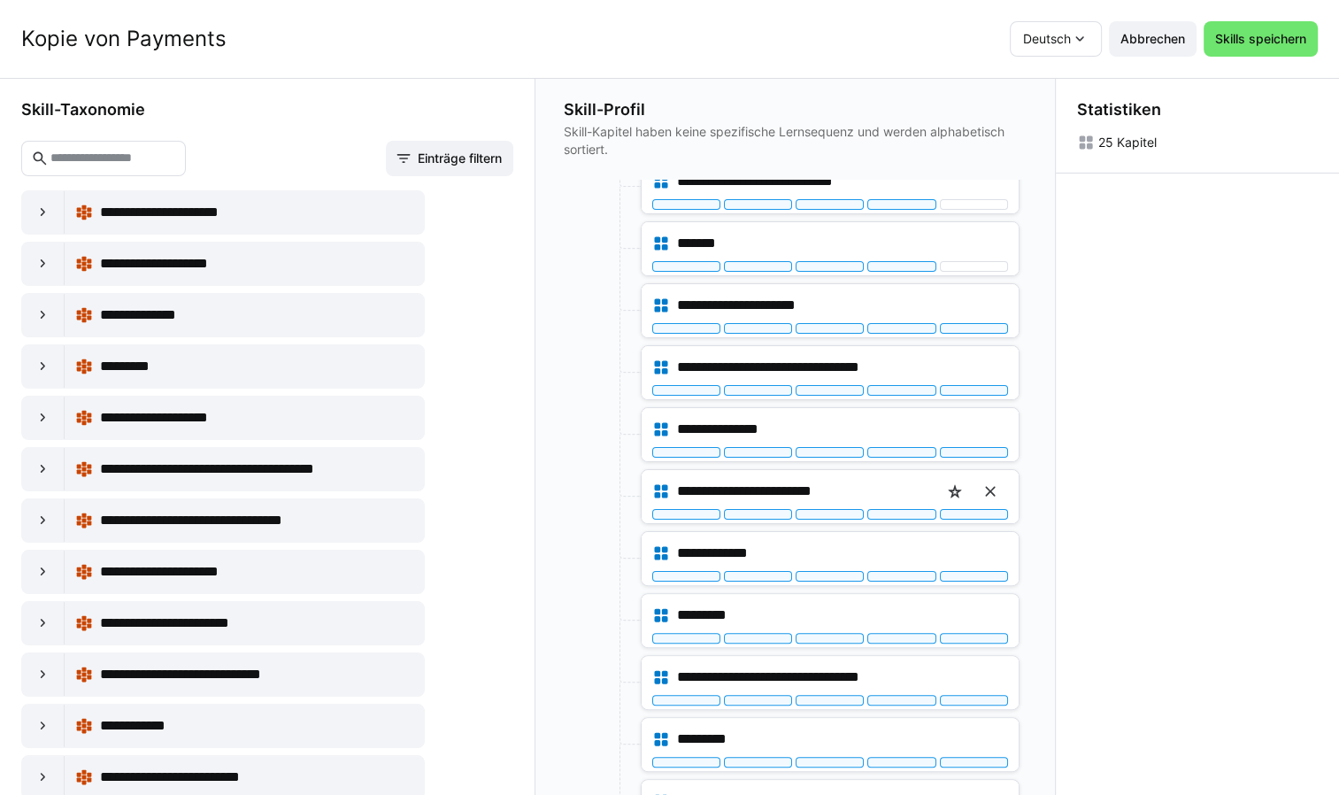
scroll to position [442, 0]
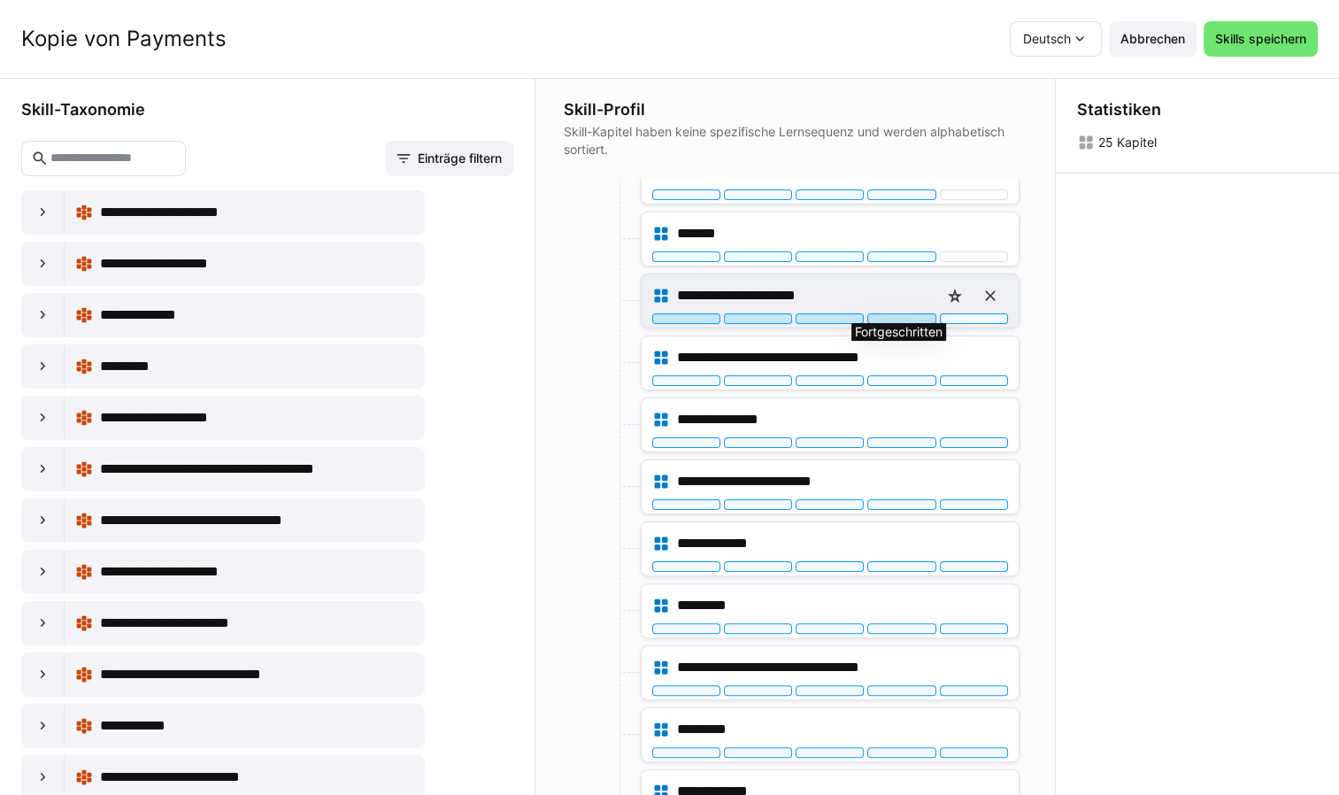
click at [888, 315] on div at bounding box center [901, 318] width 68 height 11
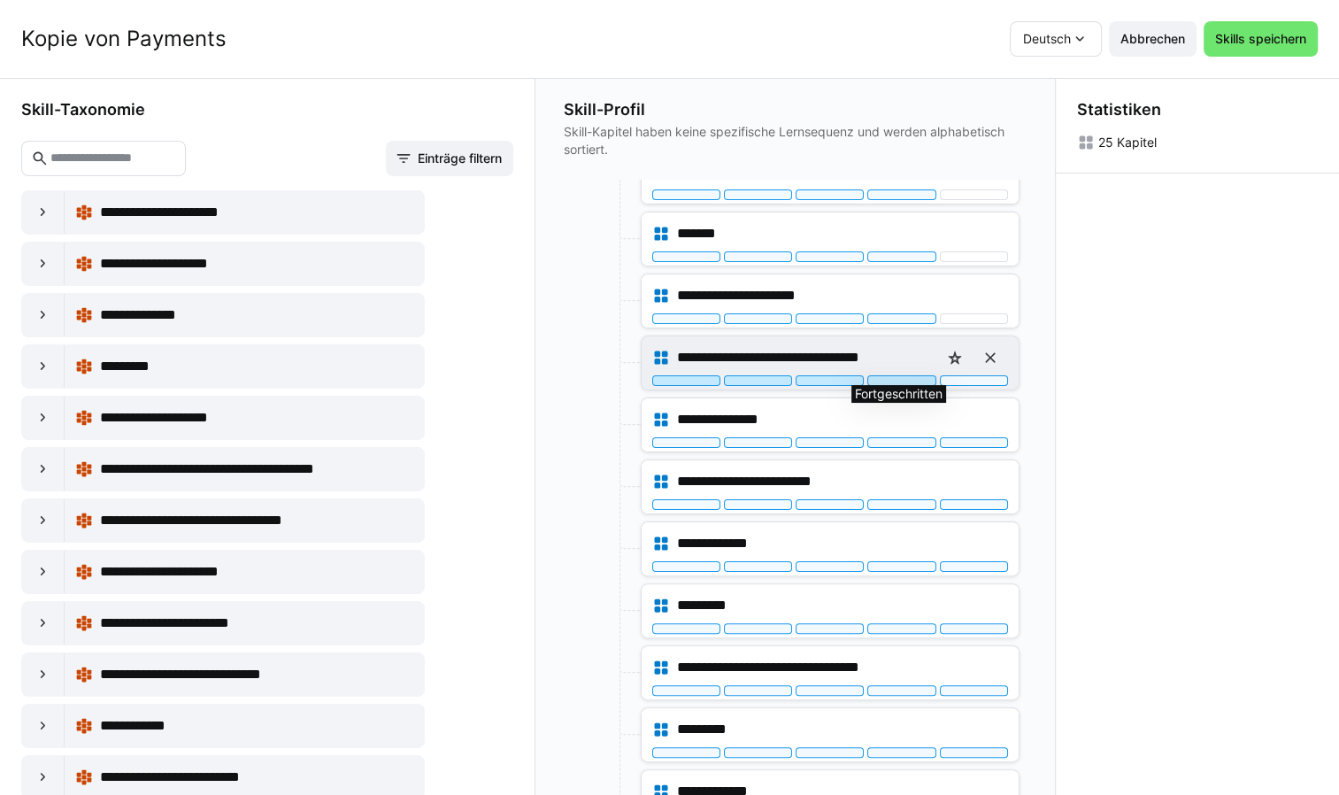
click at [885, 380] on div at bounding box center [901, 380] width 68 height 11
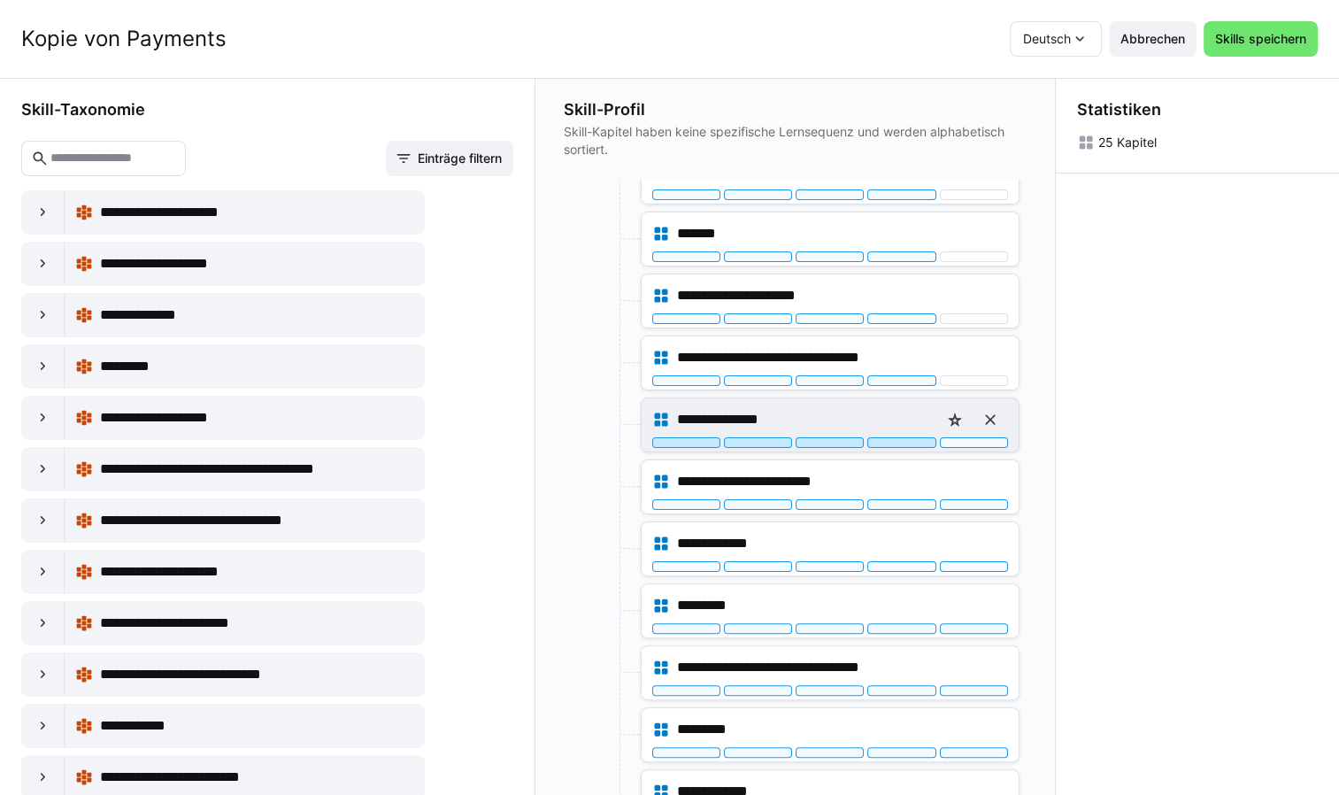
click at [902, 439] on div at bounding box center [901, 442] width 68 height 11
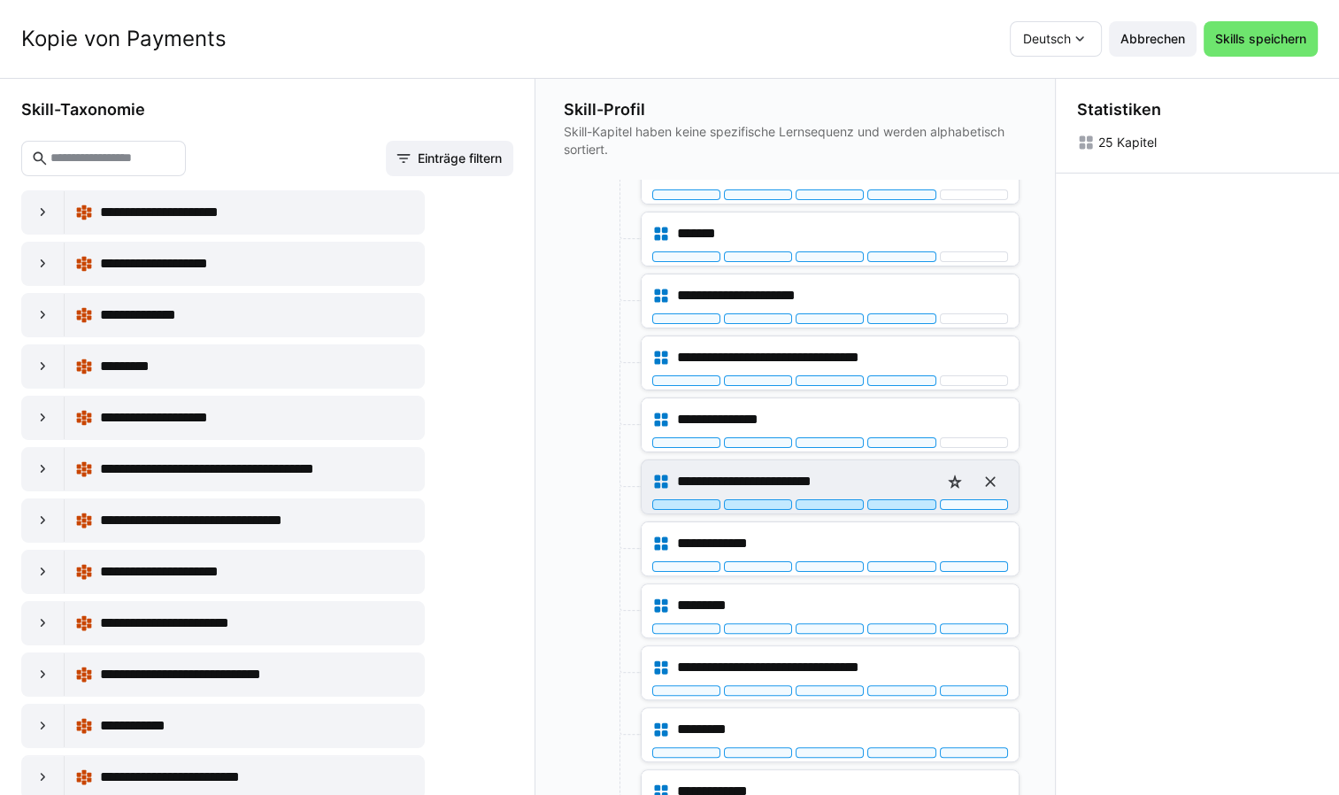
click at [897, 501] on div at bounding box center [901, 504] width 68 height 11
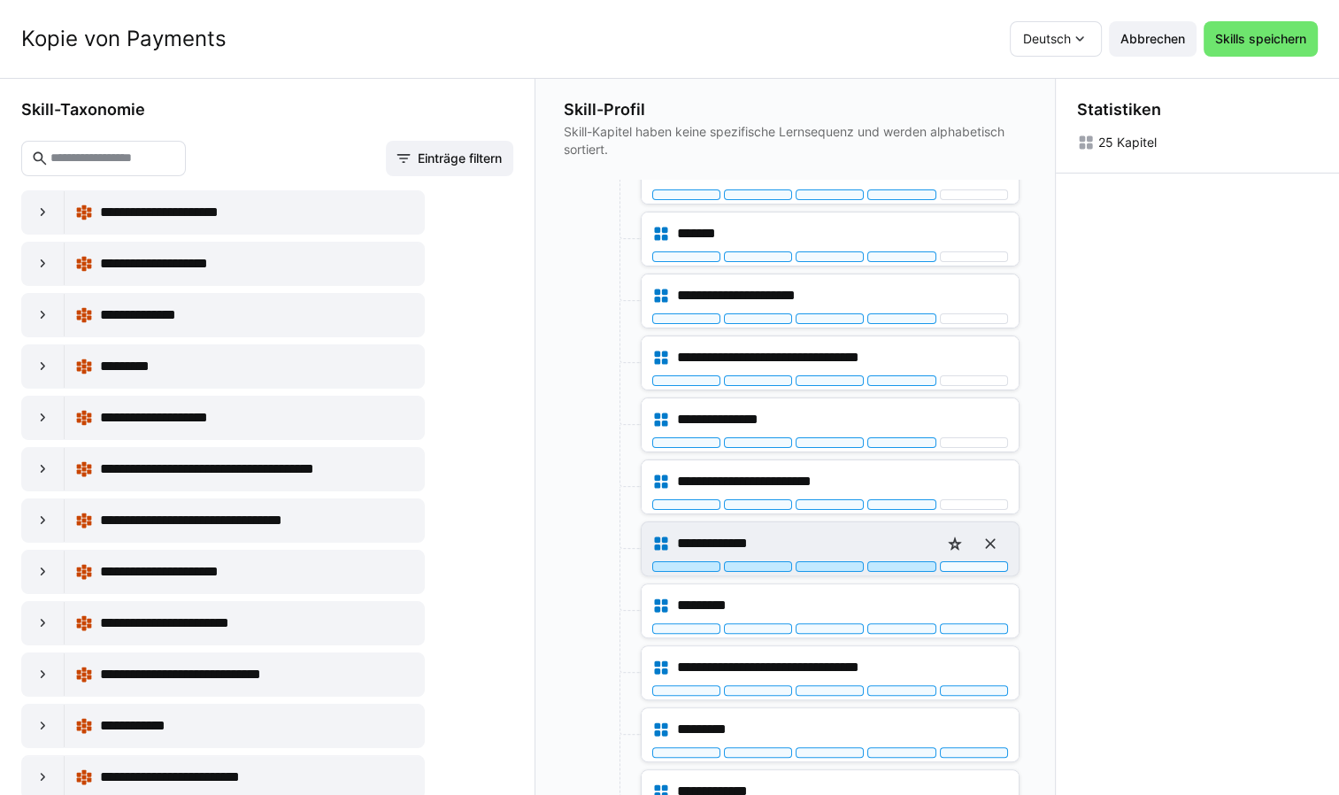
click at [905, 565] on div at bounding box center [901, 566] width 68 height 11
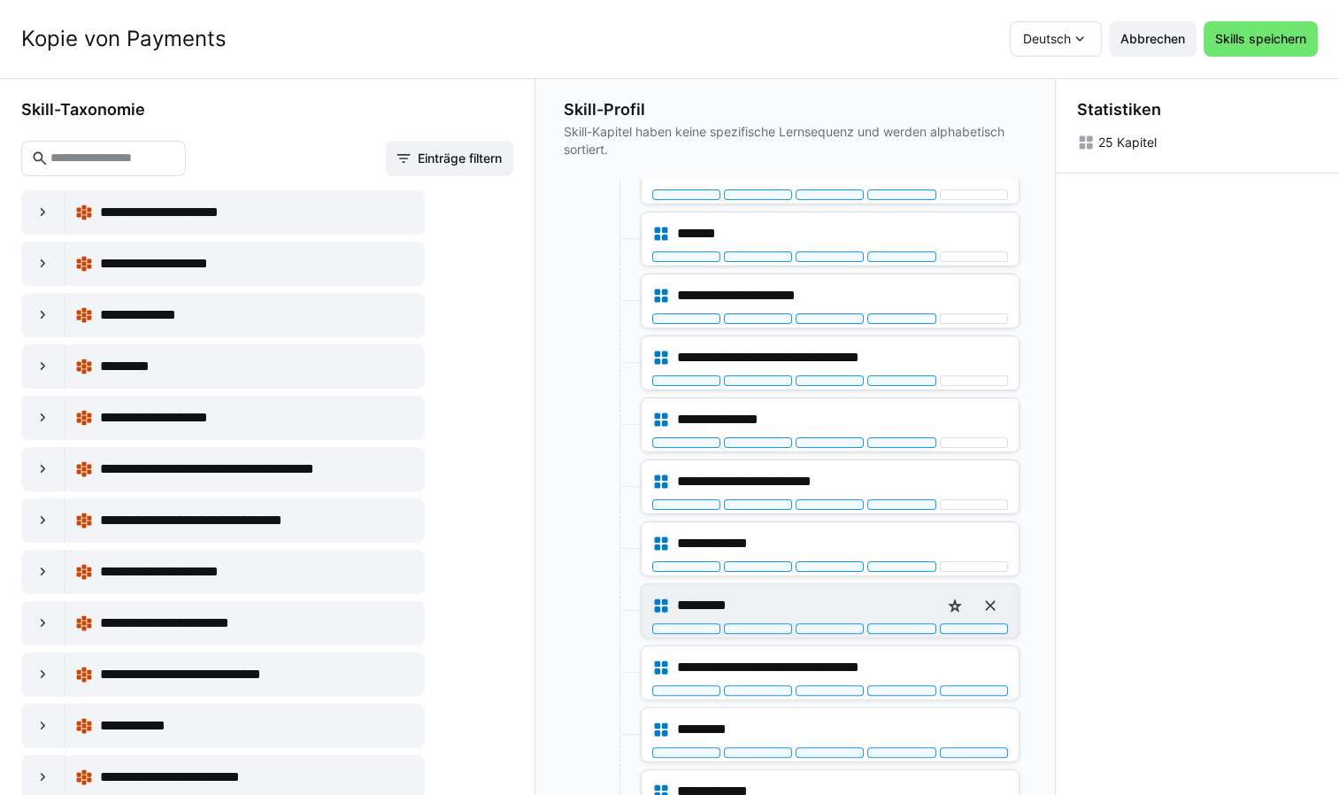
click at [881, 627] on div "*********" at bounding box center [830, 610] width 377 height 53
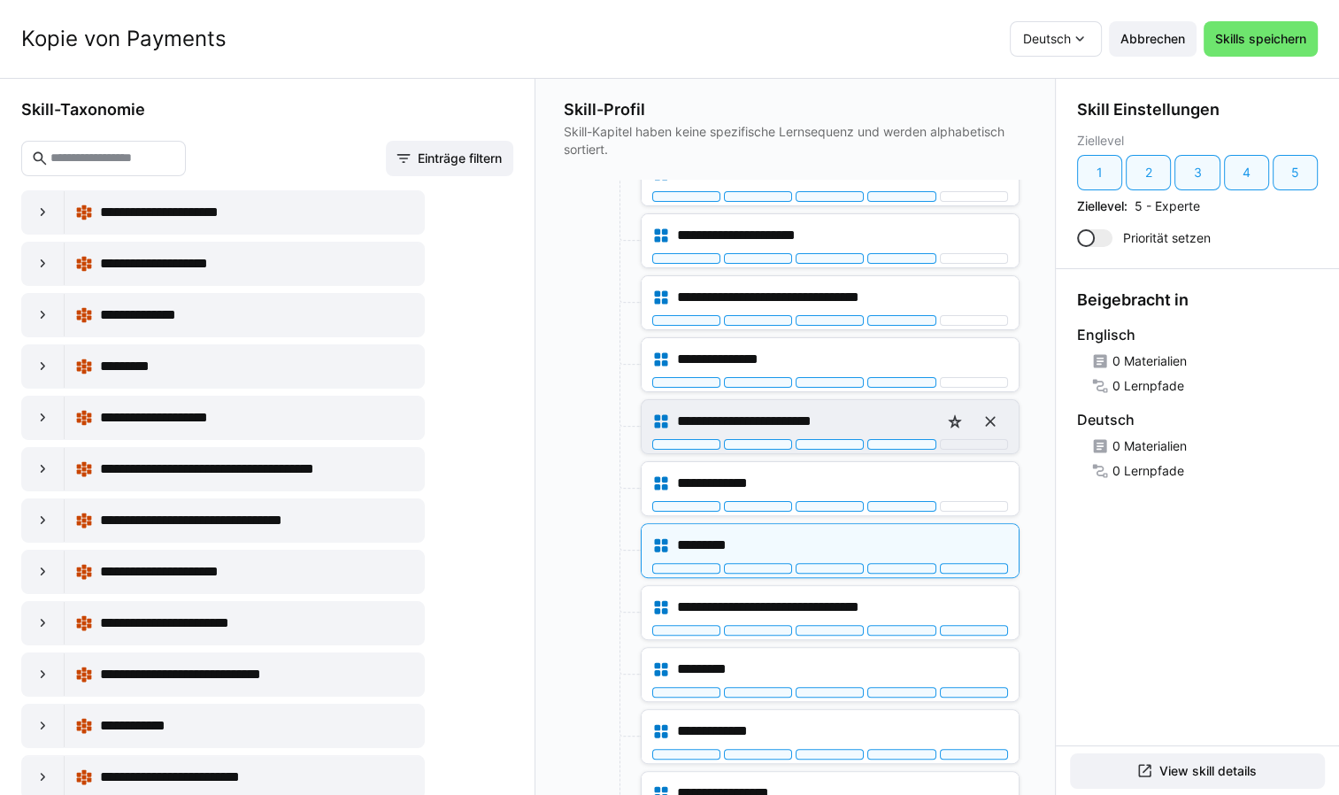
scroll to position [531, 0]
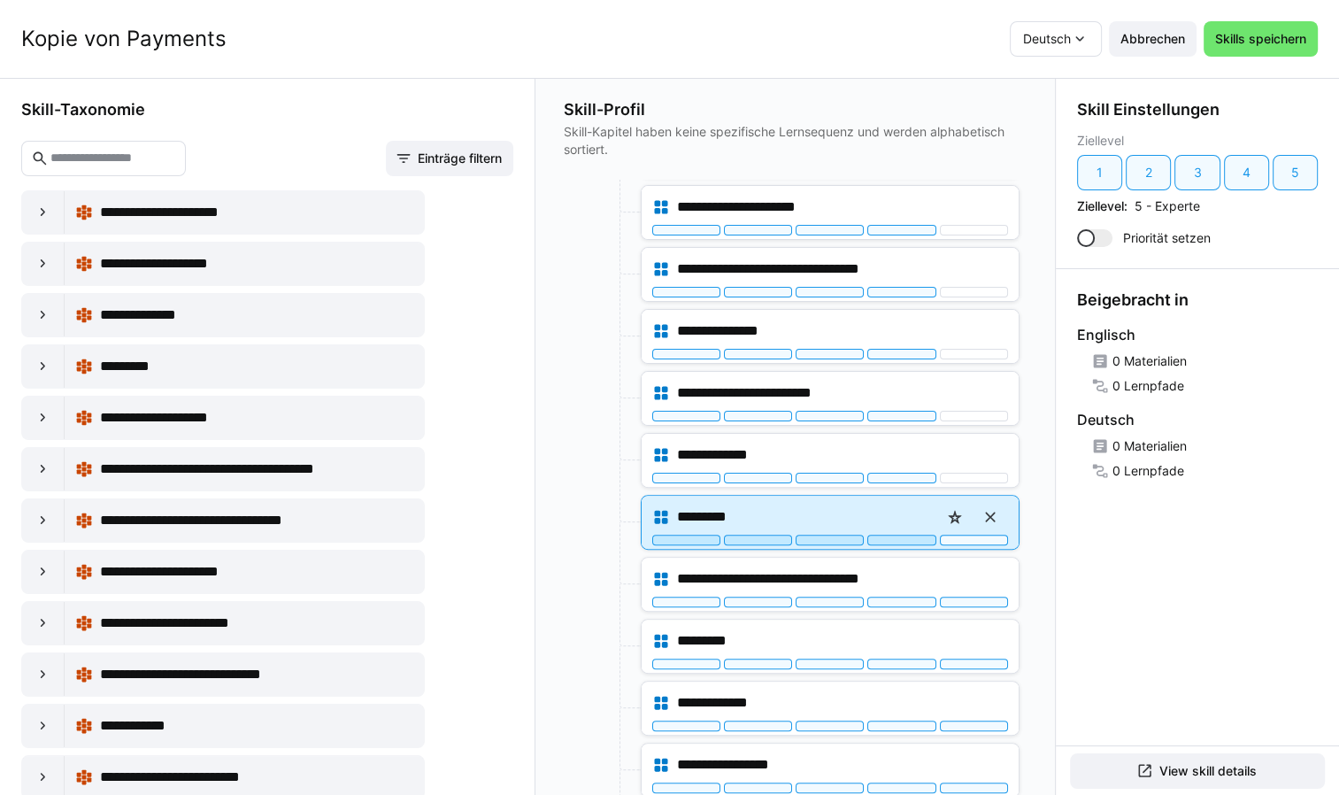
click at [888, 535] on div at bounding box center [901, 540] width 68 height 11
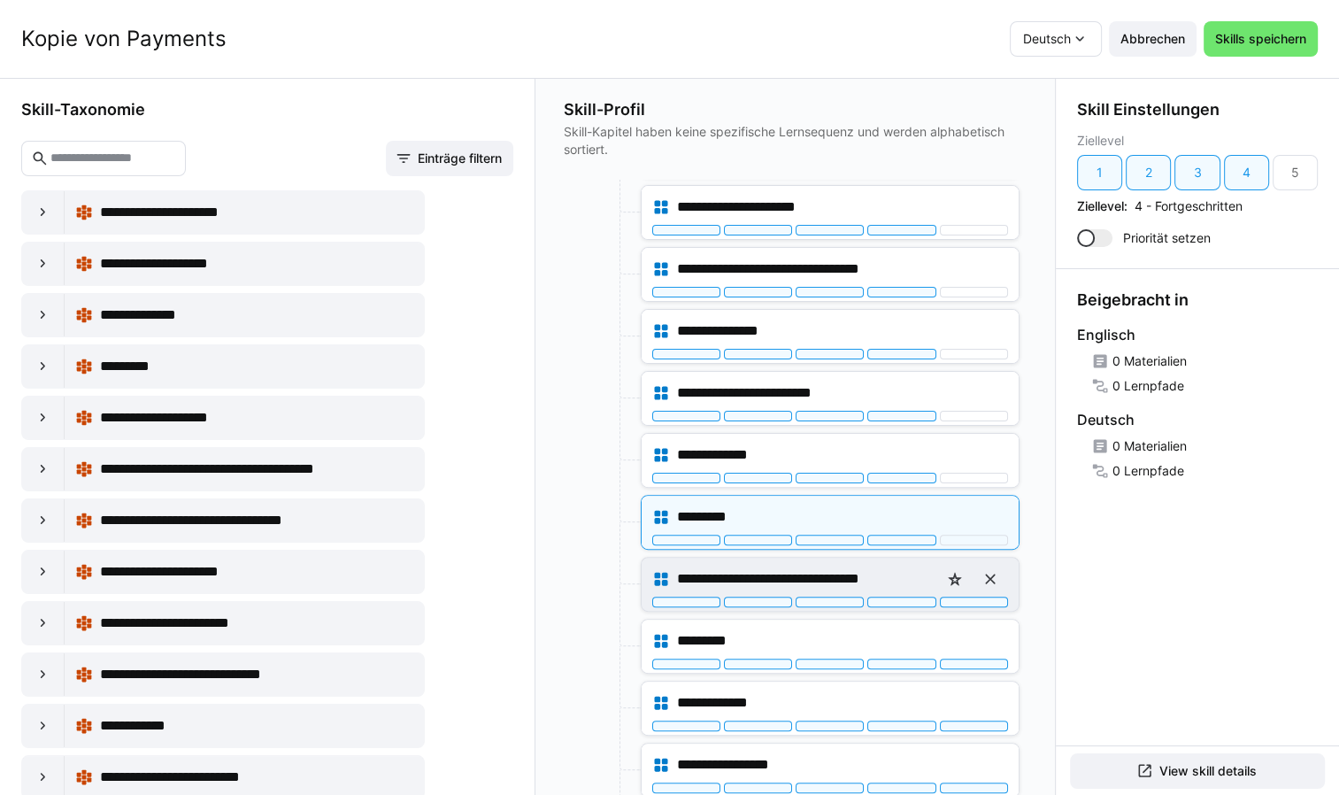
click at [884, 601] on div "**********" at bounding box center [830, 584] width 377 height 53
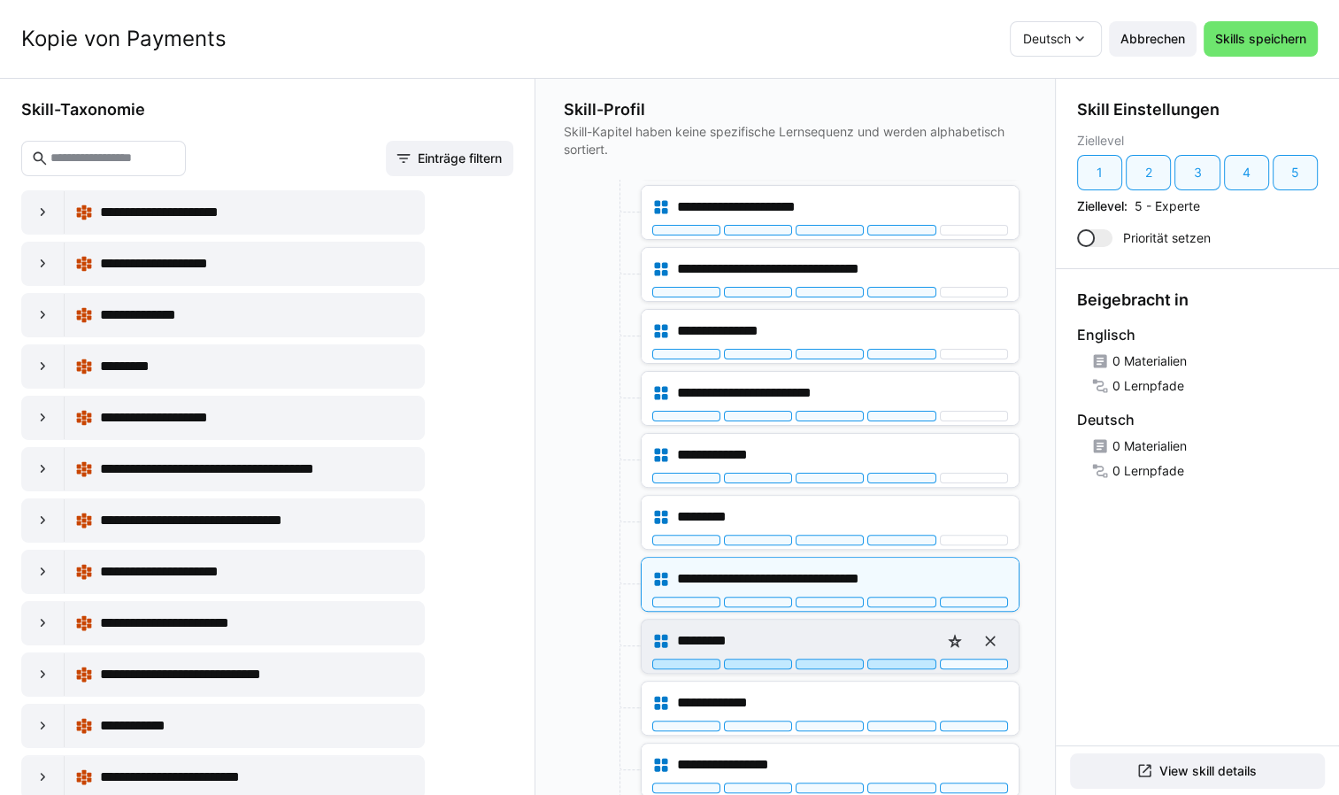
click at [888, 660] on div at bounding box center [901, 663] width 68 height 11
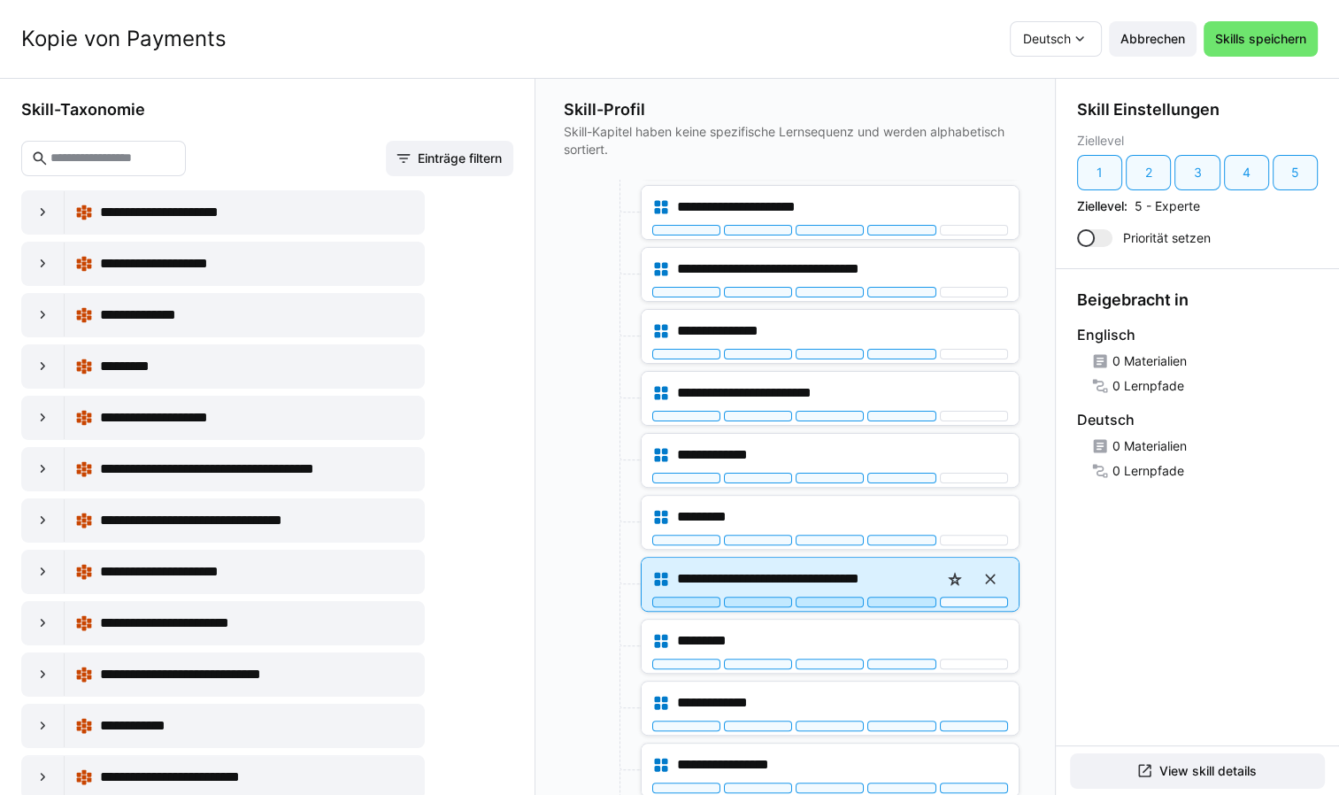
click at [886, 597] on div at bounding box center [901, 601] width 68 height 11
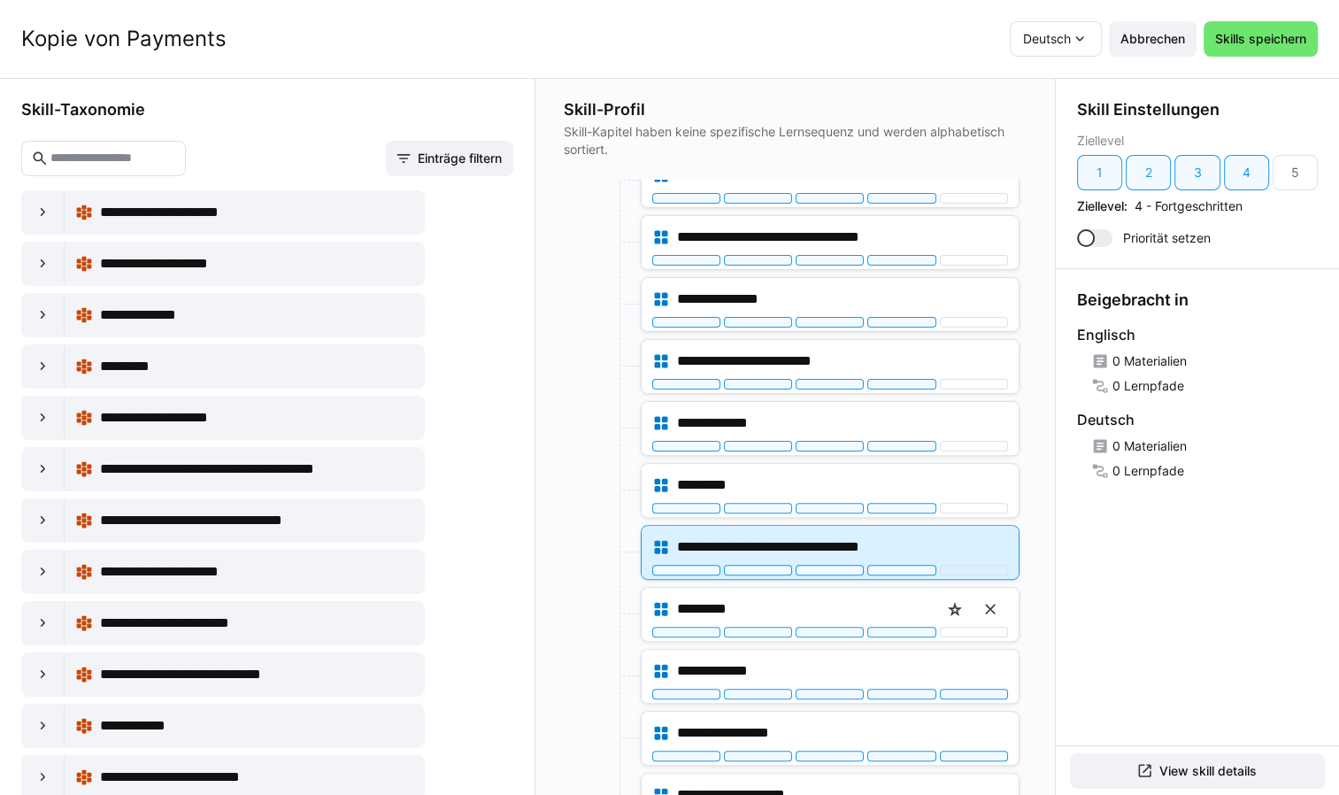
scroll to position [708, 0]
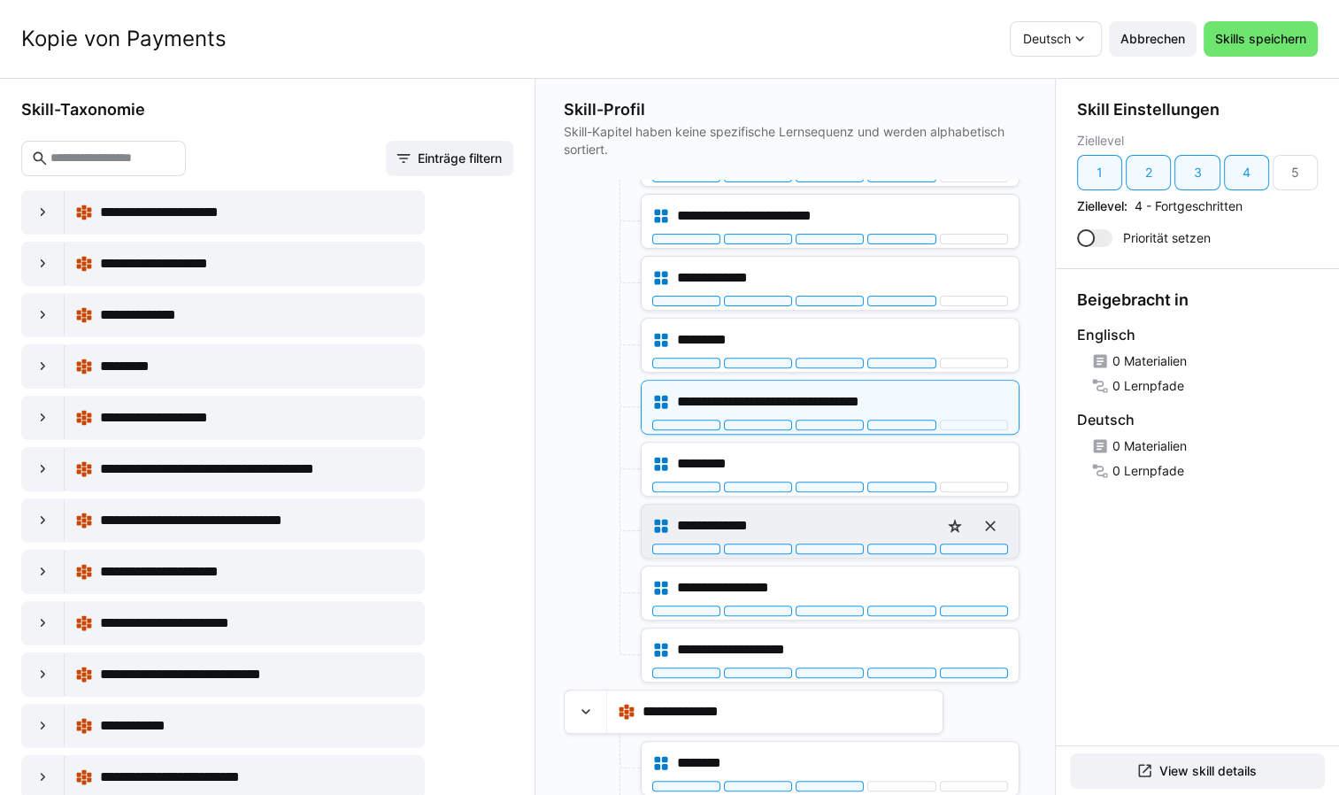
click at [913, 535] on div "**********" at bounding box center [830, 525] width 356 height 35
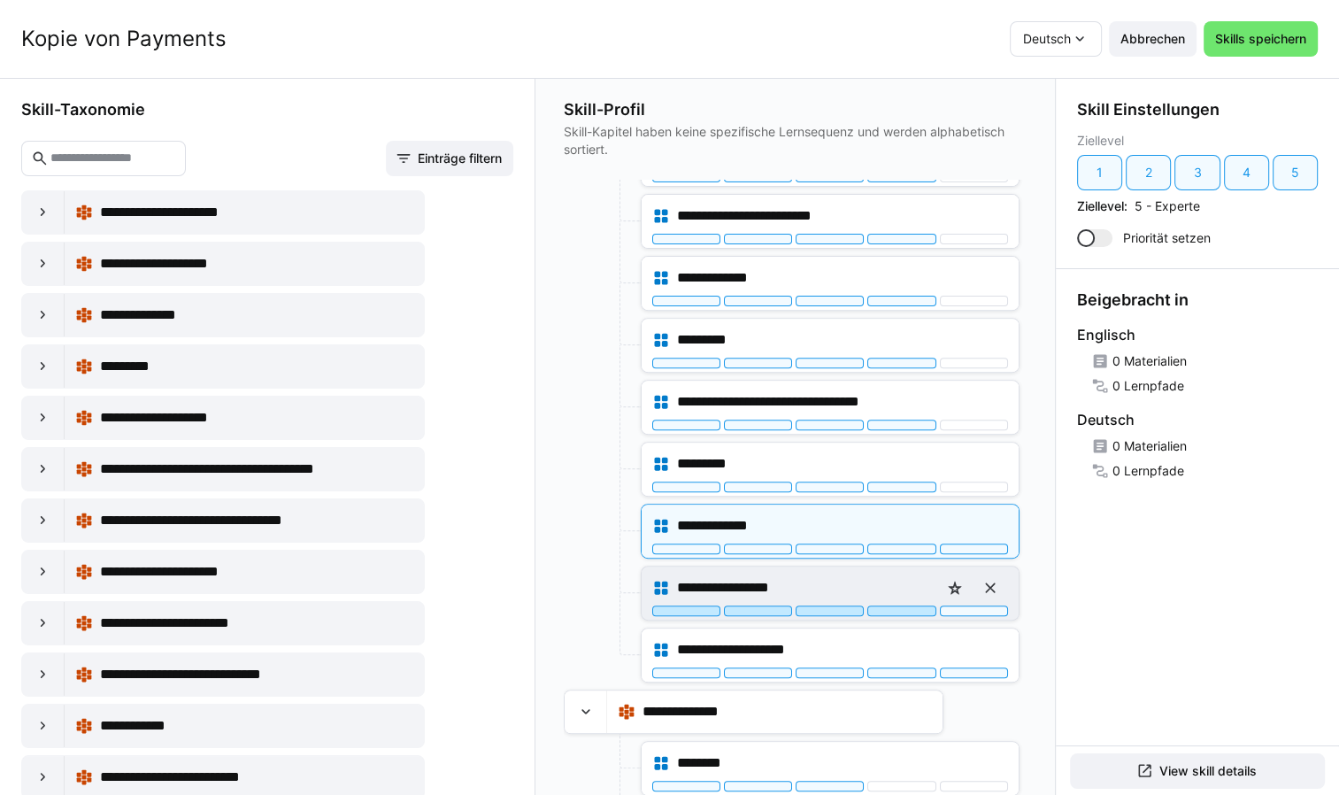
click at [889, 606] on div at bounding box center [901, 610] width 68 height 11
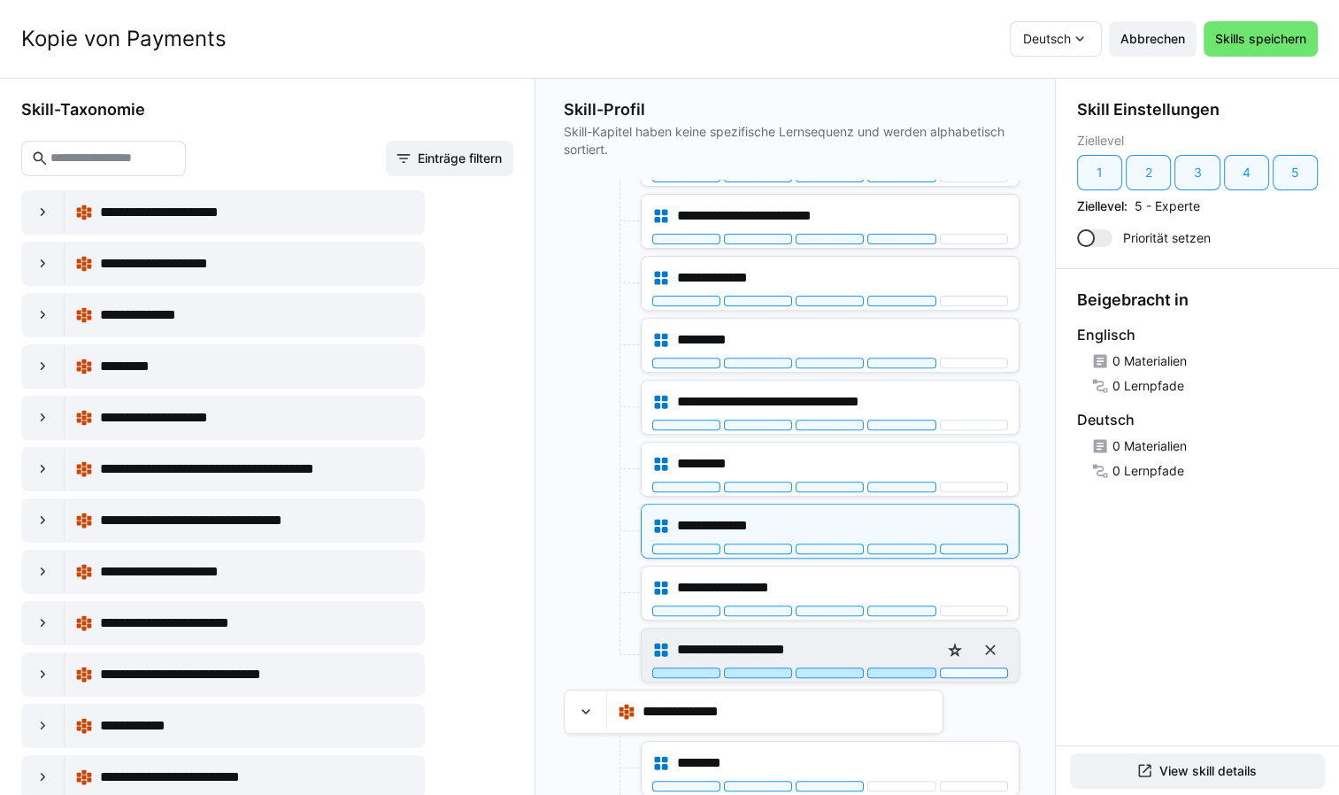
click at [891, 667] on div at bounding box center [901, 672] width 68 height 11
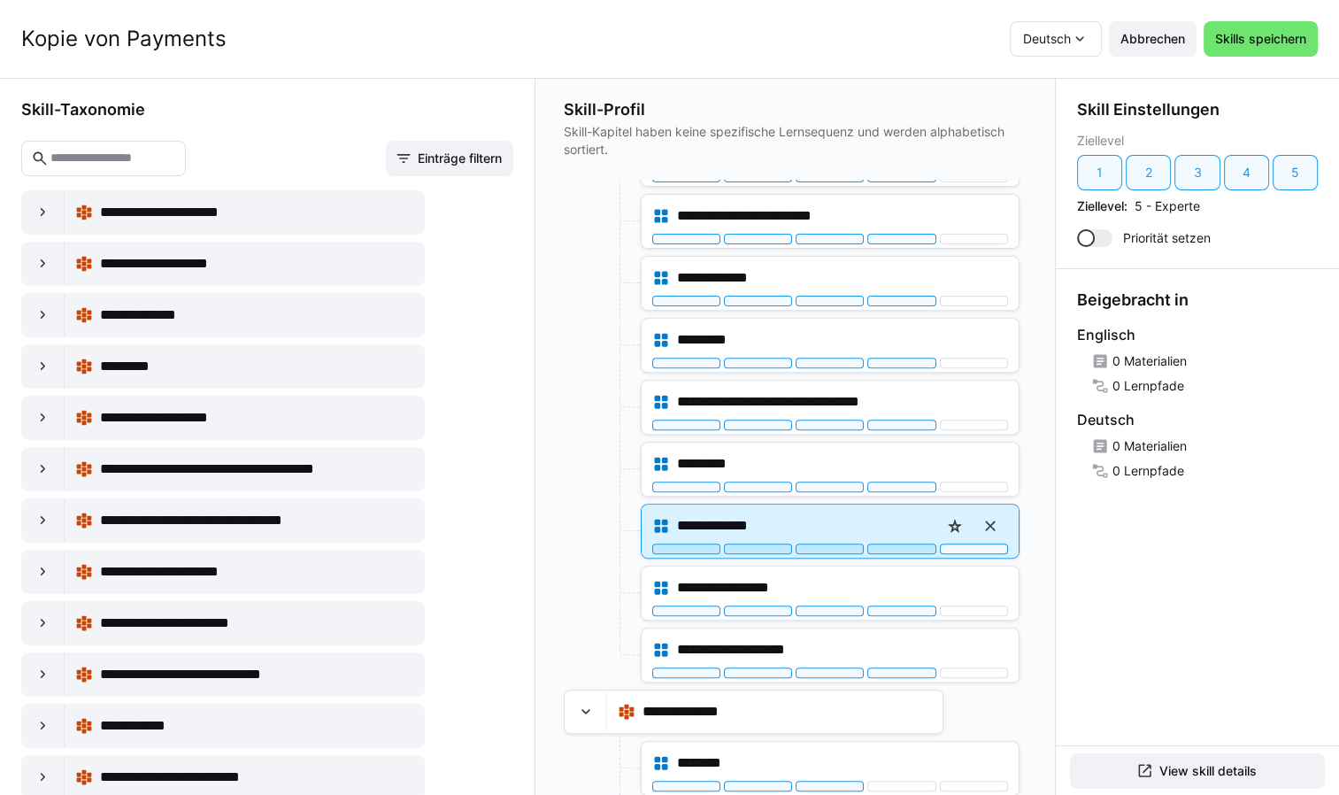
click at [889, 543] on div at bounding box center [901, 548] width 68 height 11
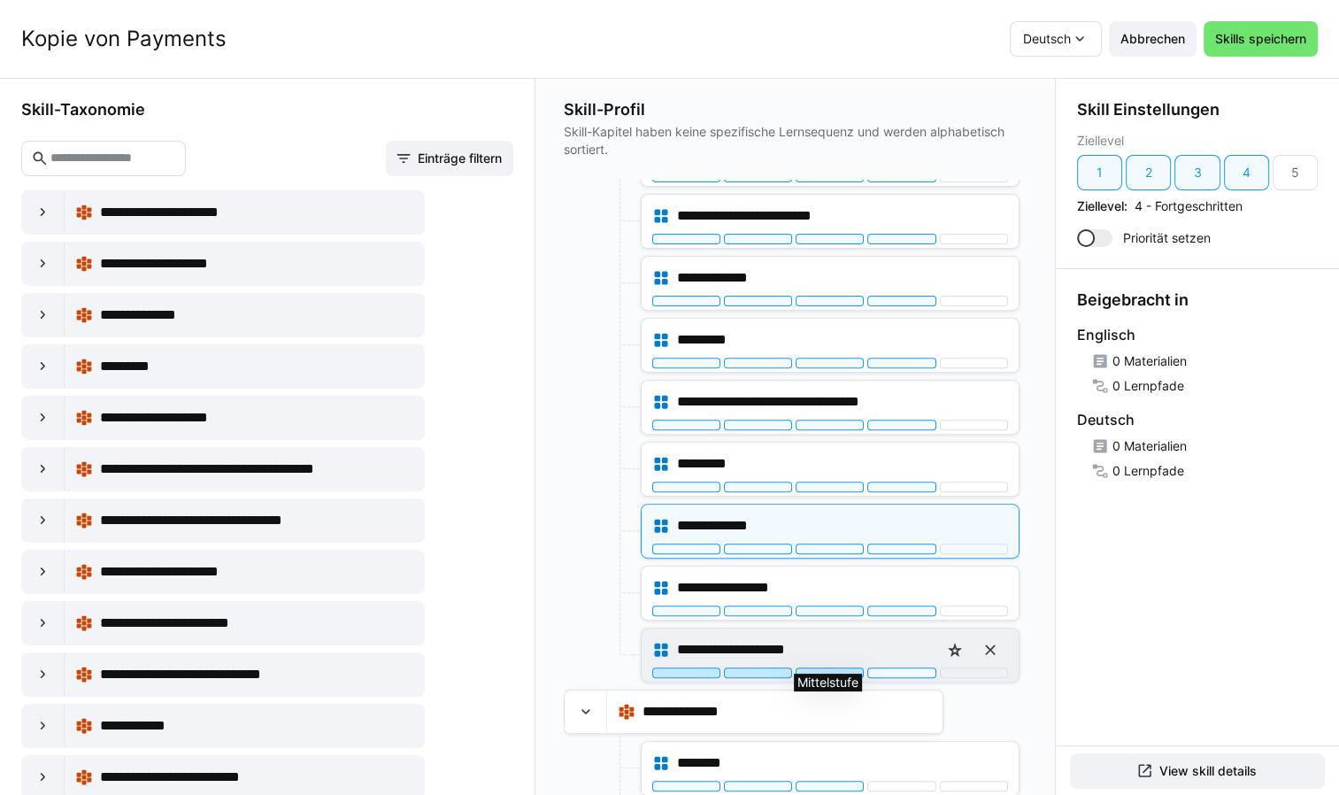
click at [848, 667] on div at bounding box center [830, 672] width 68 height 11
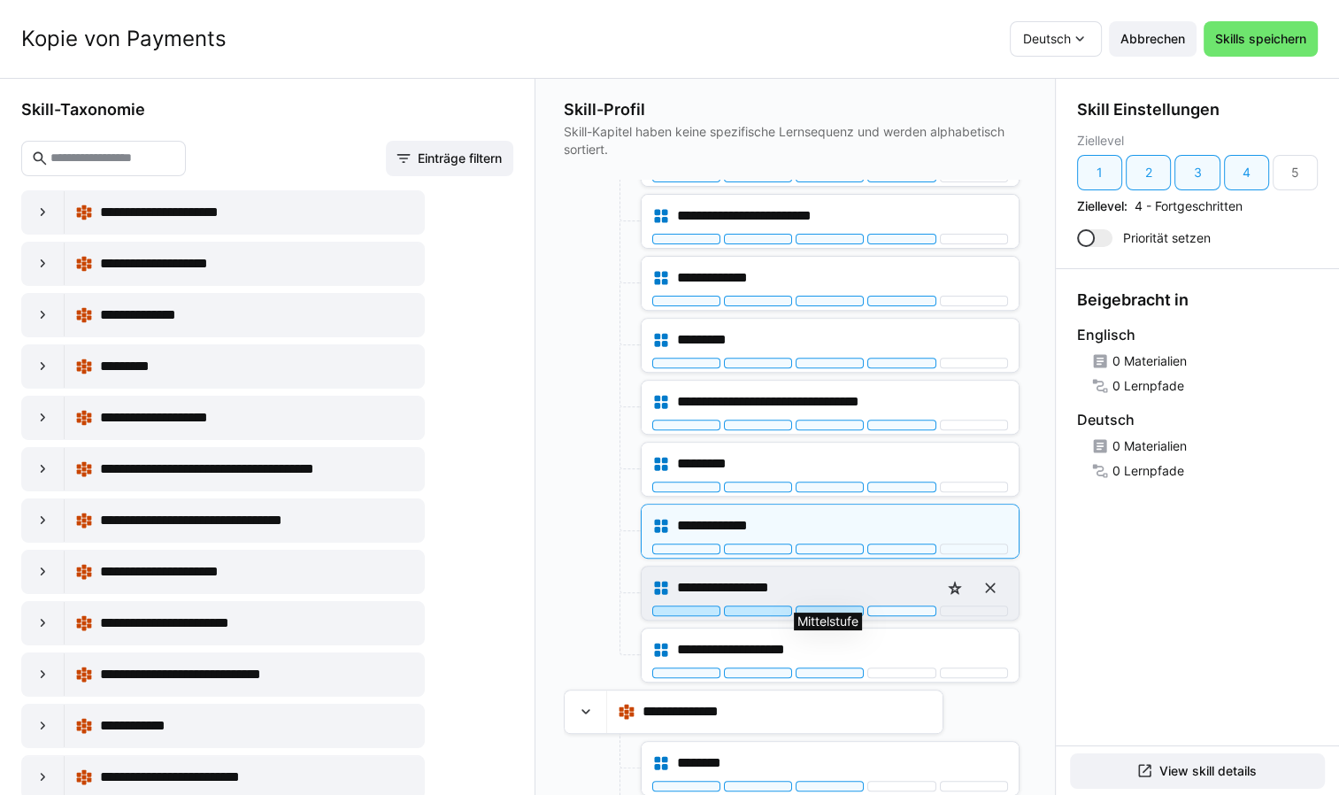
click at [853, 605] on div at bounding box center [830, 610] width 68 height 11
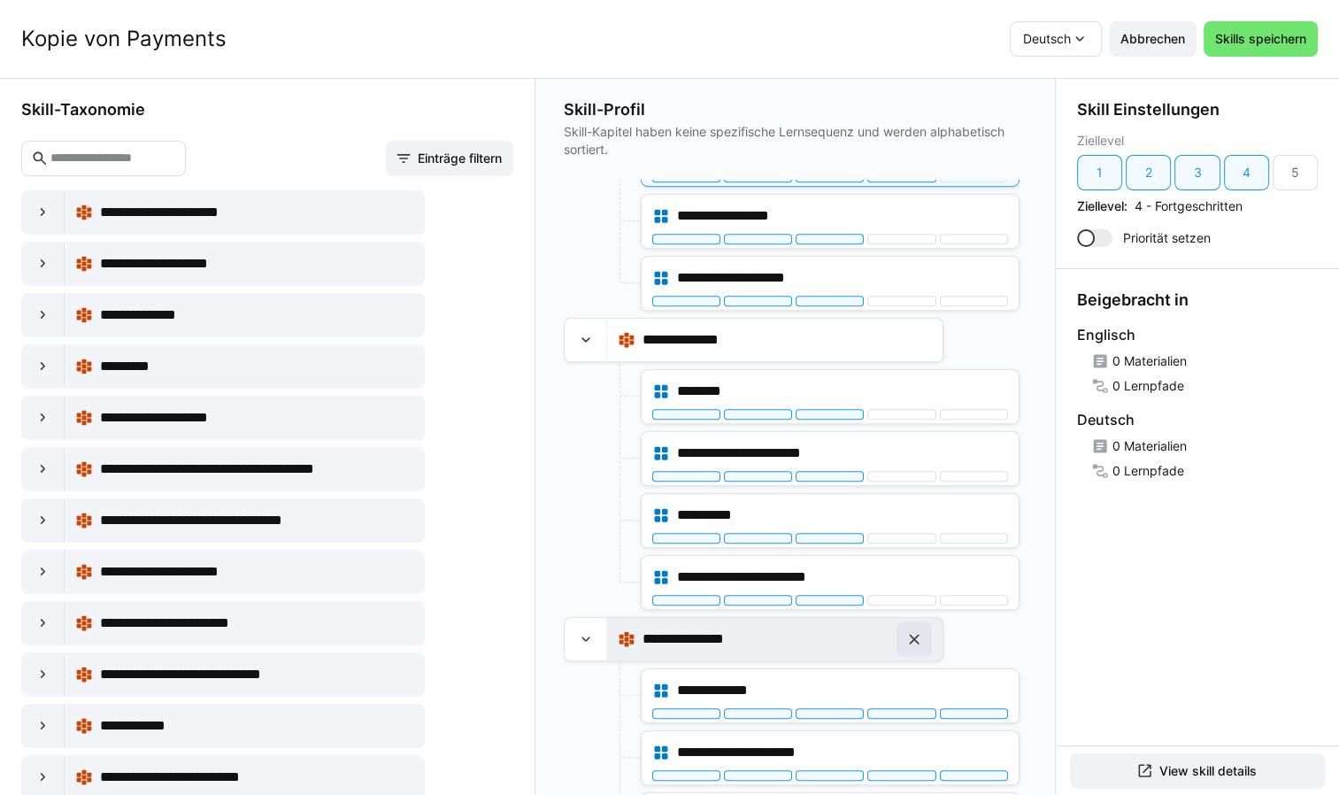
scroll to position [1119, 0]
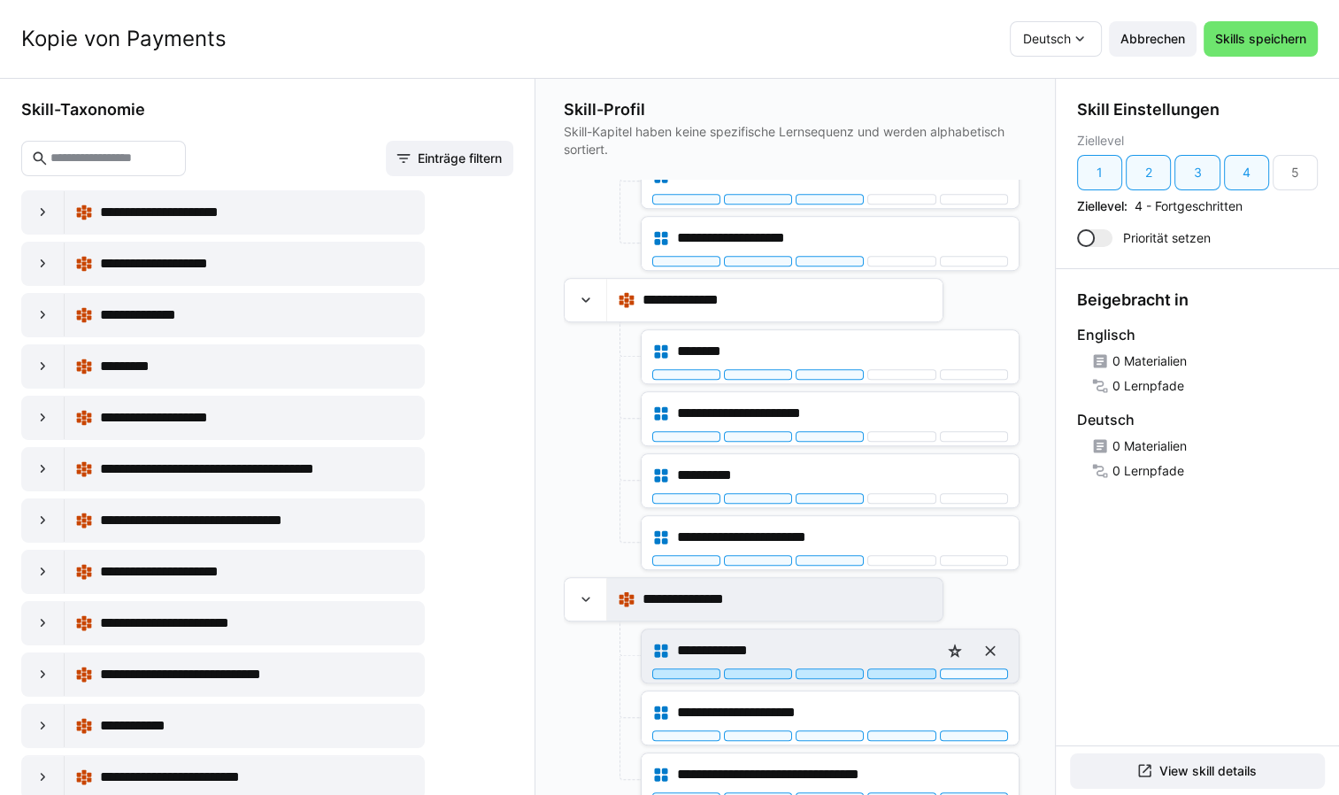
click at [908, 668] on div at bounding box center [901, 673] width 68 height 11
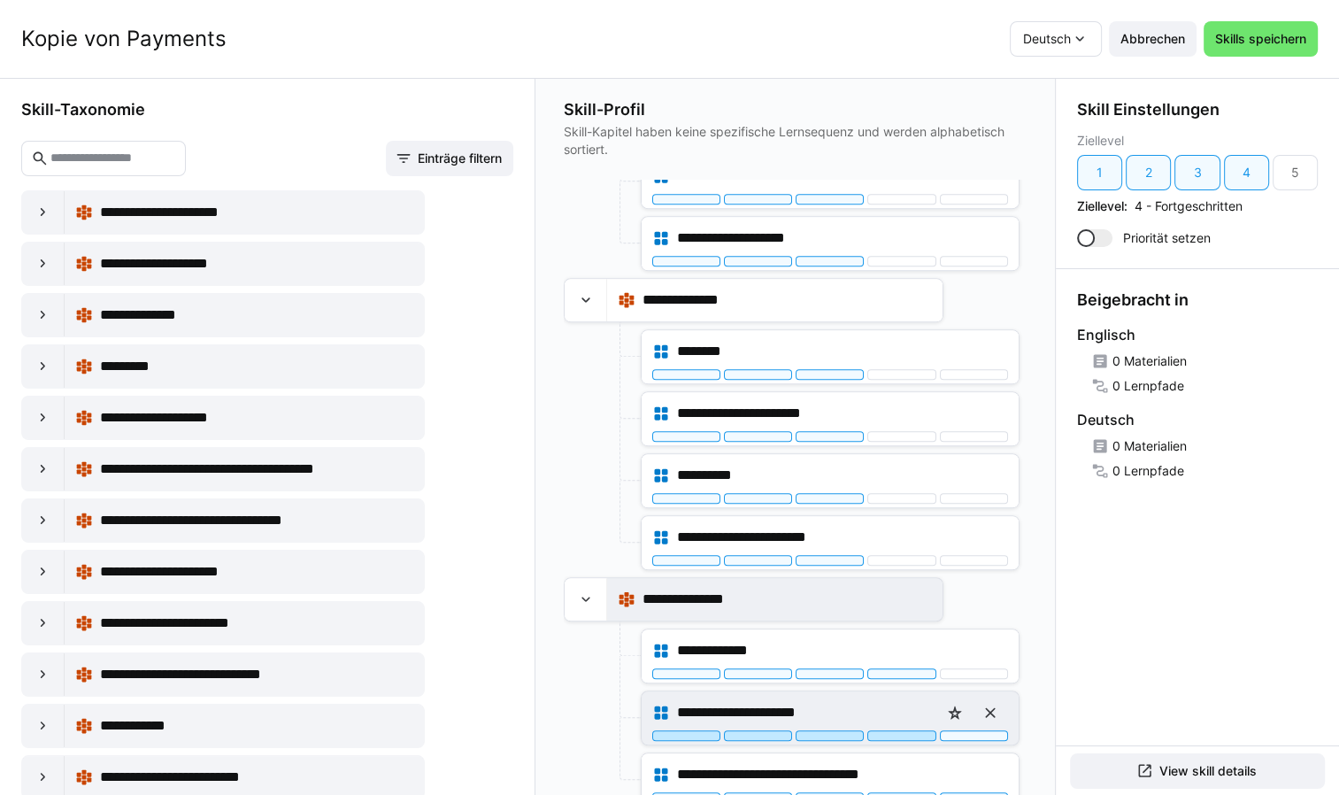
click at [905, 730] on div at bounding box center [901, 735] width 68 height 11
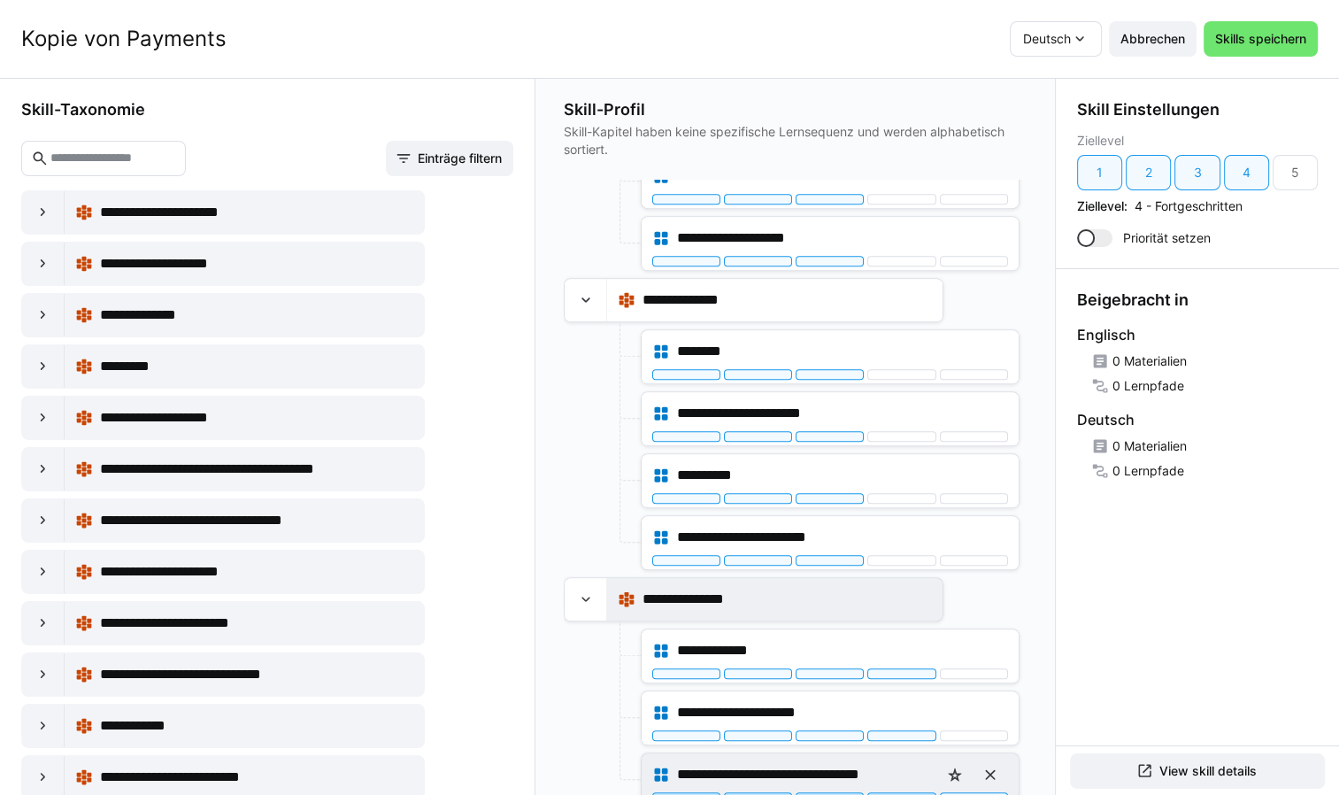
click at [915, 792] on div at bounding box center [901, 797] width 68 height 11
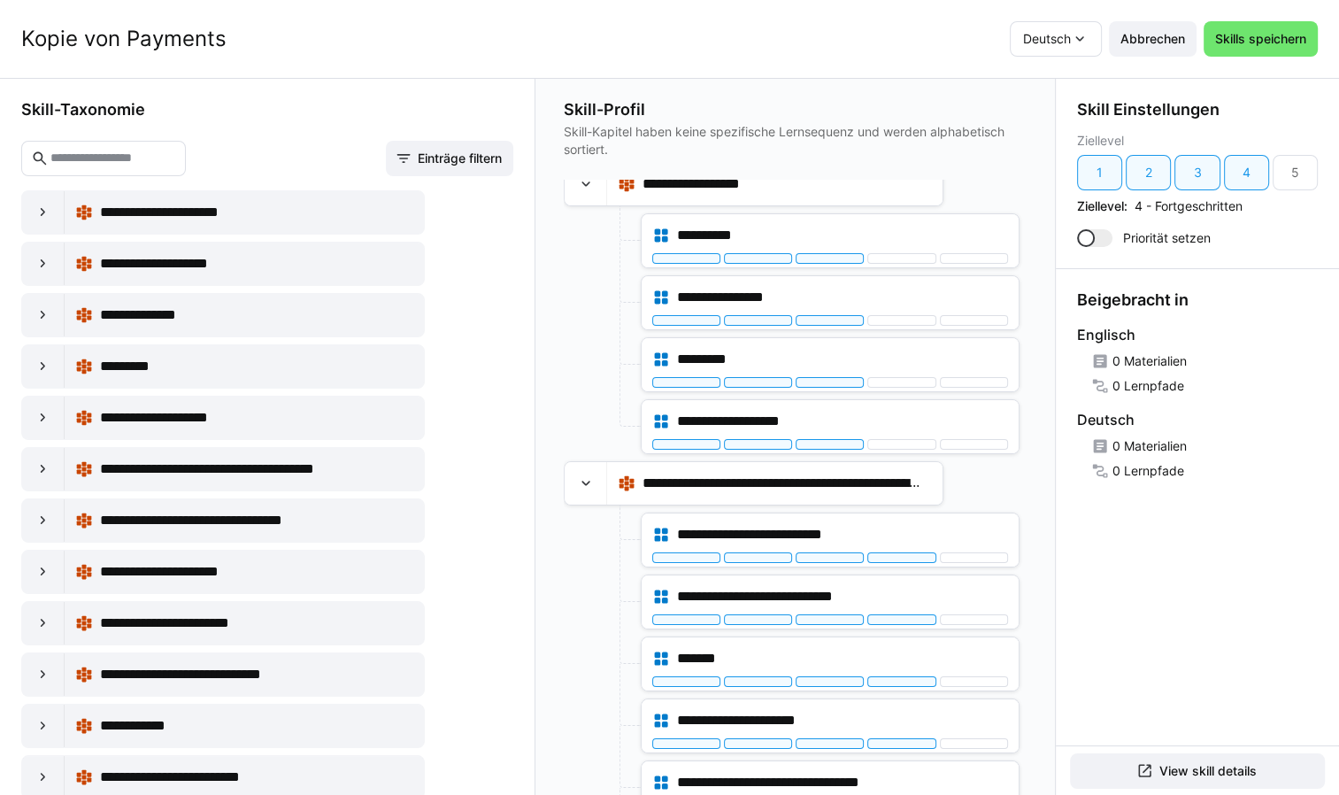
scroll to position [0, 0]
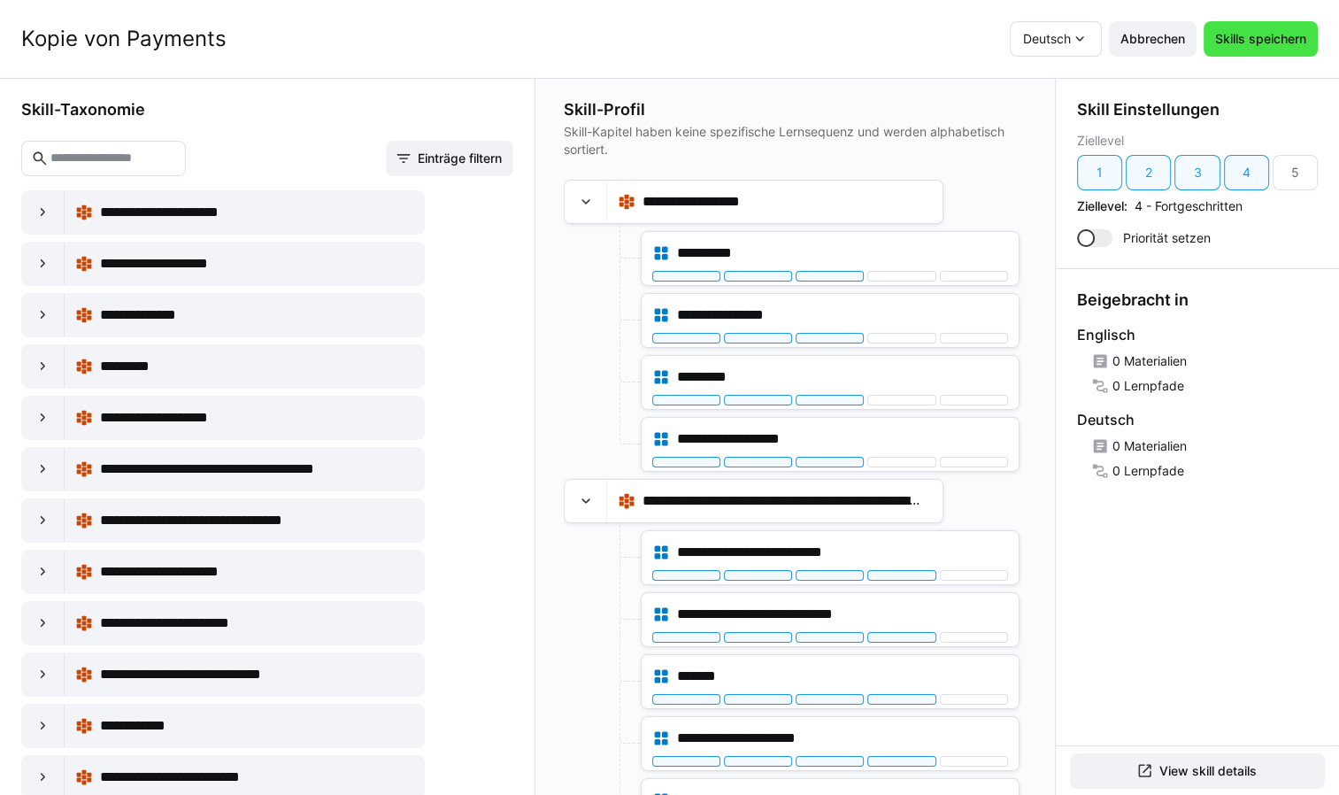
click at [1253, 40] on span "Skills speichern" at bounding box center [1260, 39] width 96 height 18
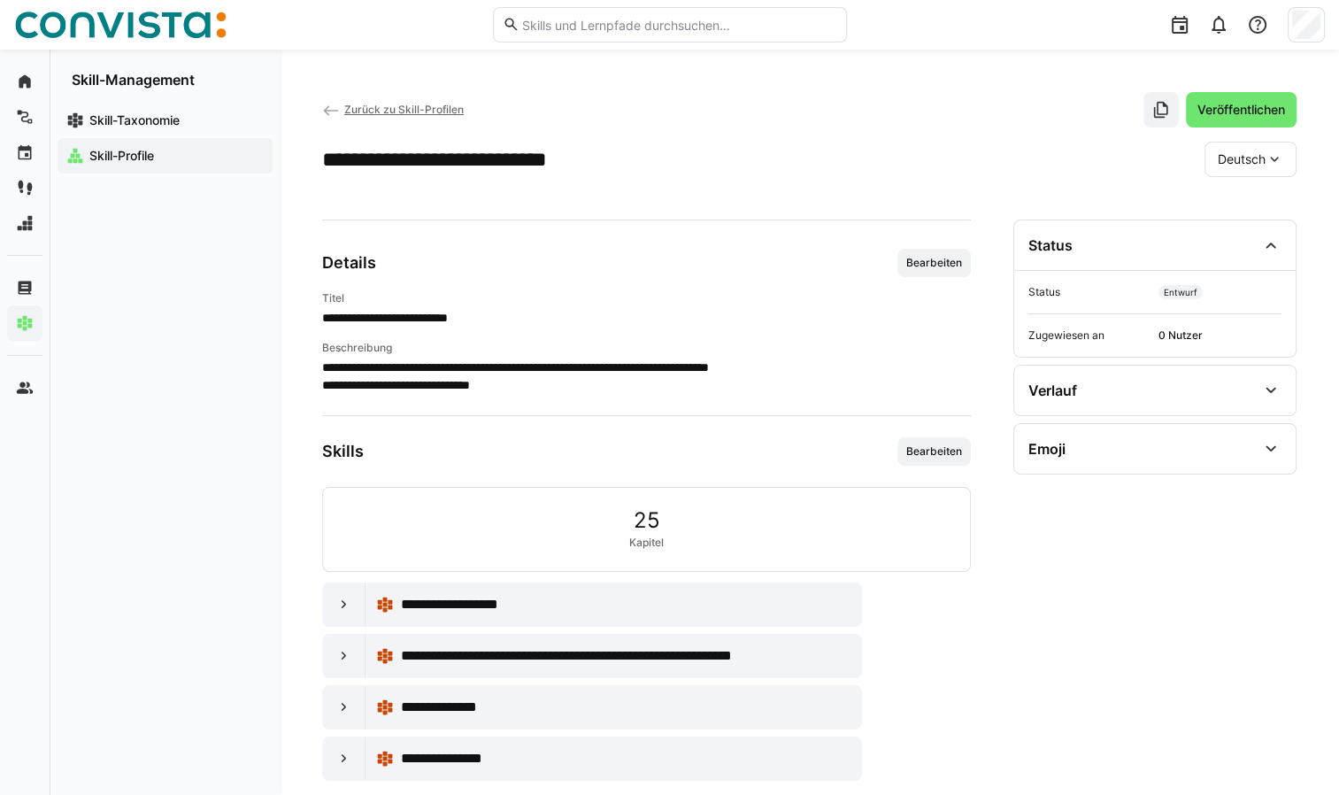
click at [0, 0] on app-navigation-label "Skill-Profile" at bounding box center [0, 0] width 0 height 0
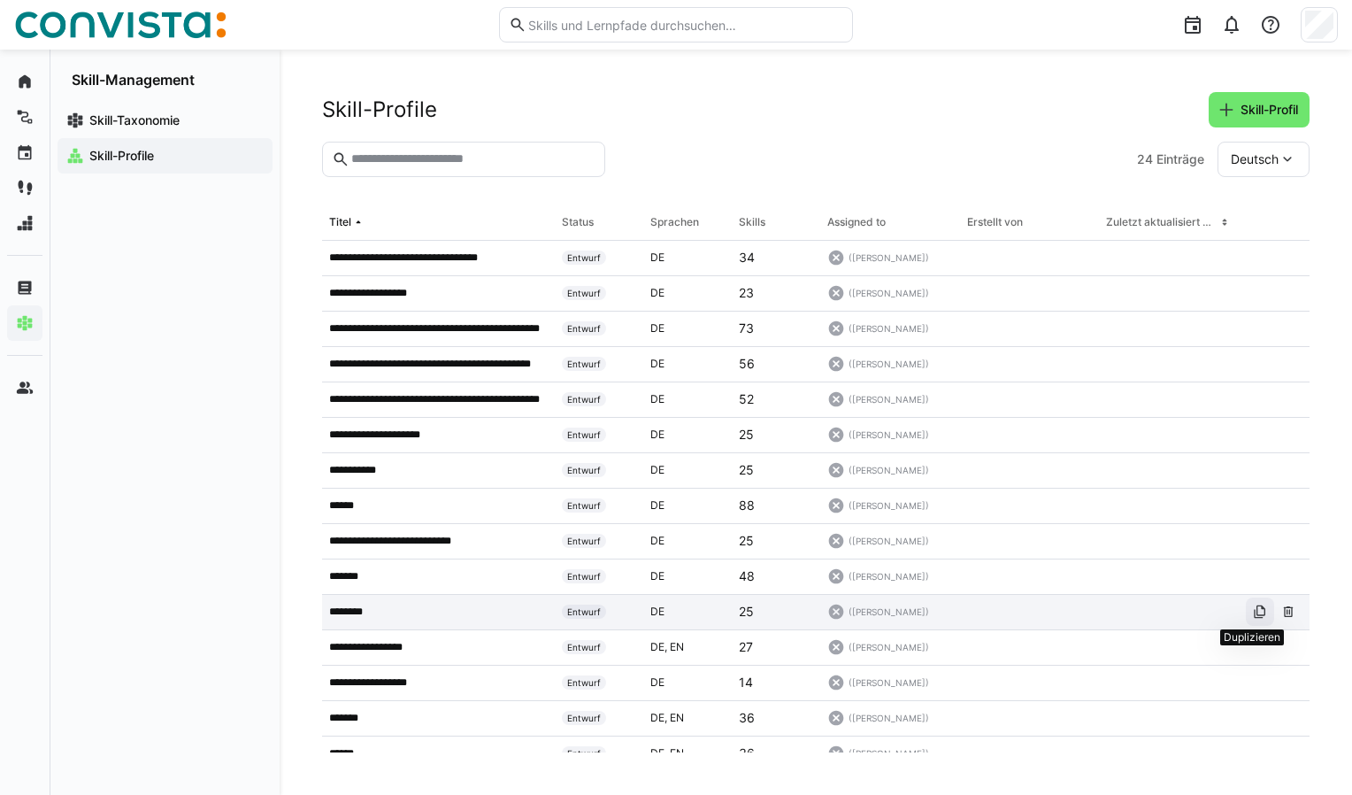
click at [1253, 614] on eds-icon at bounding box center [1260, 611] width 14 height 14
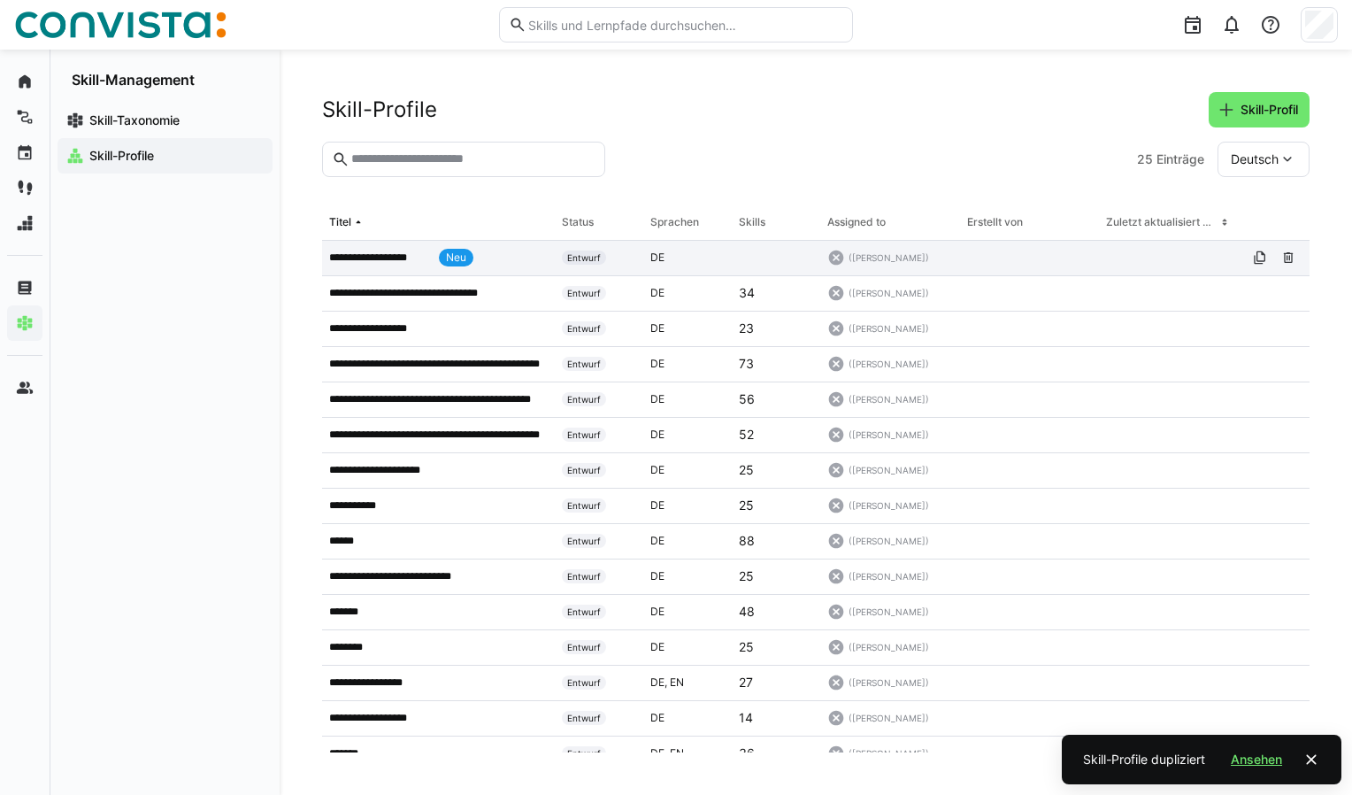
click at [392, 255] on p "**********" at bounding box center [380, 257] width 103 height 14
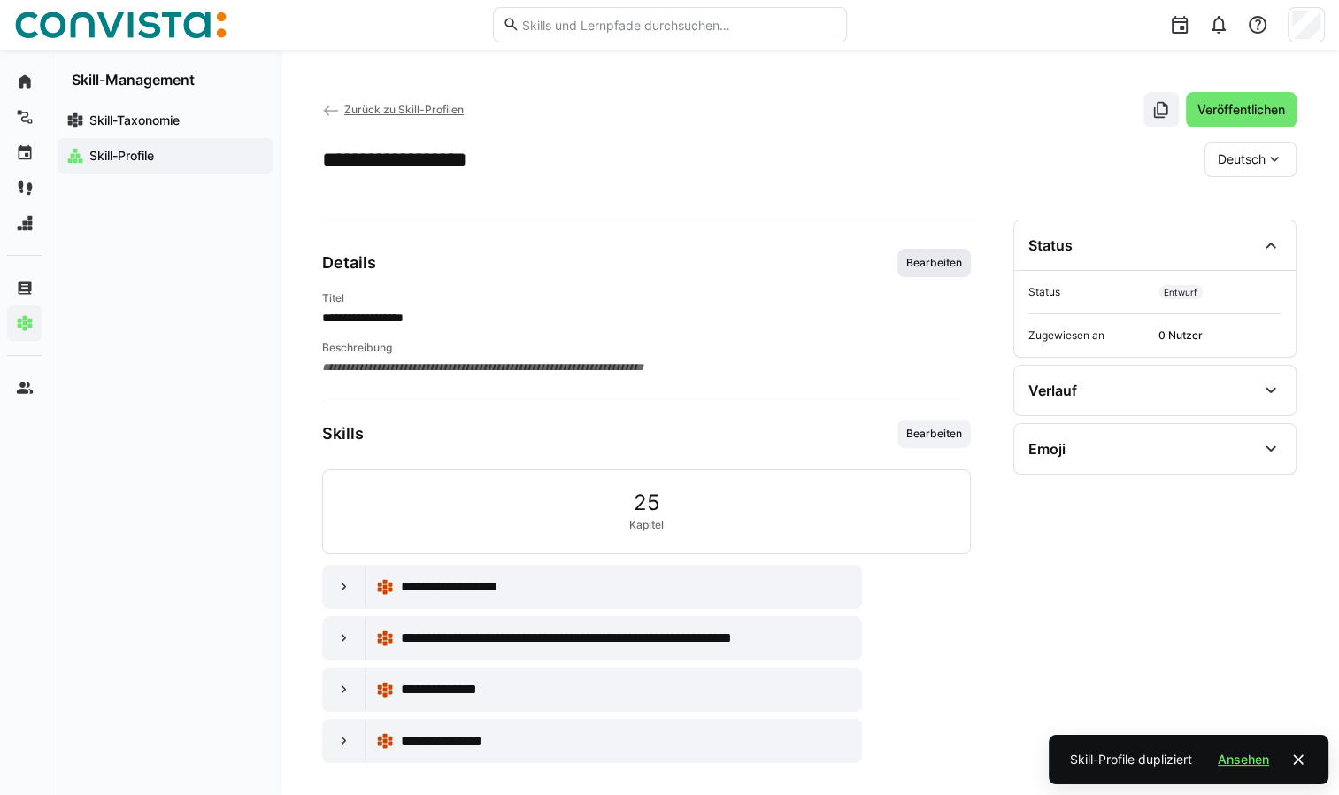
click at [921, 261] on span "Bearbeiten" at bounding box center [933, 263] width 59 height 14
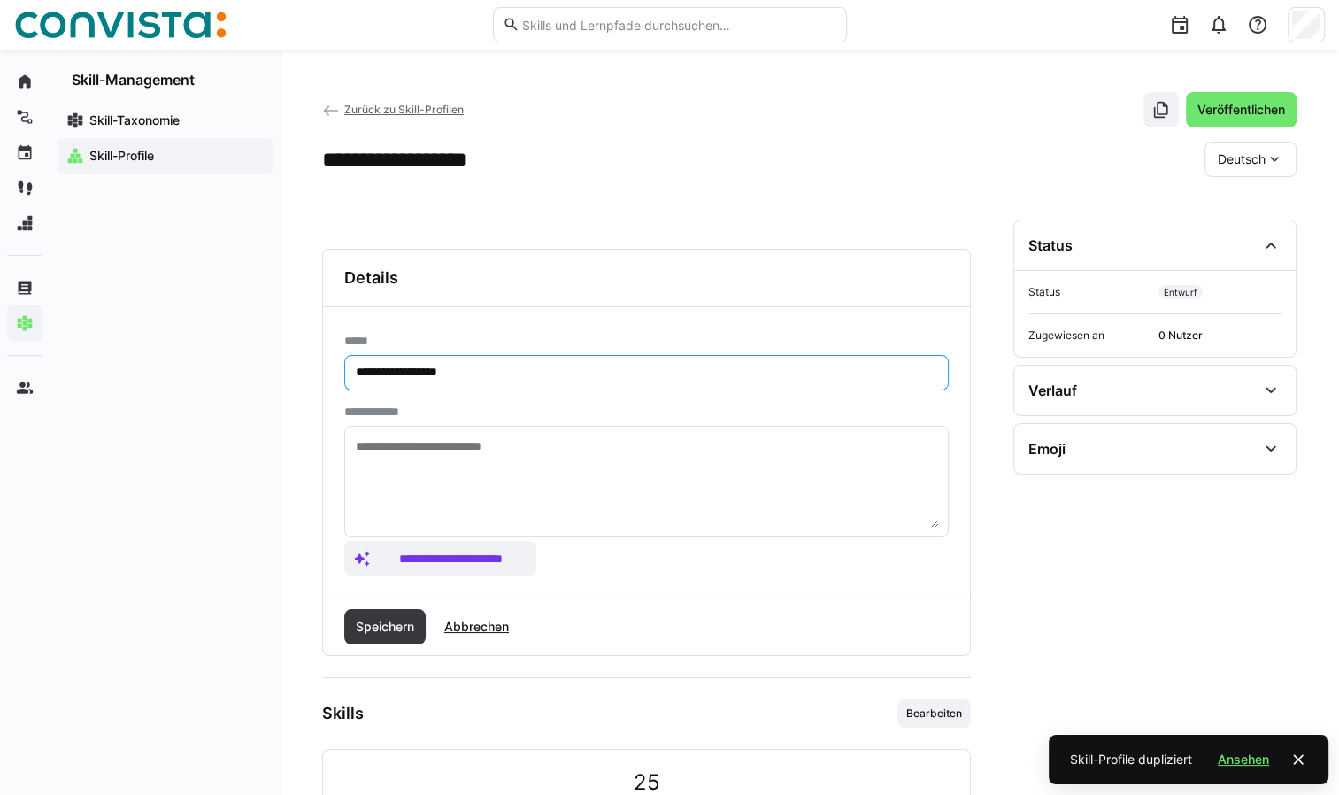
drag, startPoint x: 416, startPoint y: 370, endPoint x: 335, endPoint y: 369, distance: 81.4
click at [335, 369] on div "**********" at bounding box center [646, 452] width 647 height 290
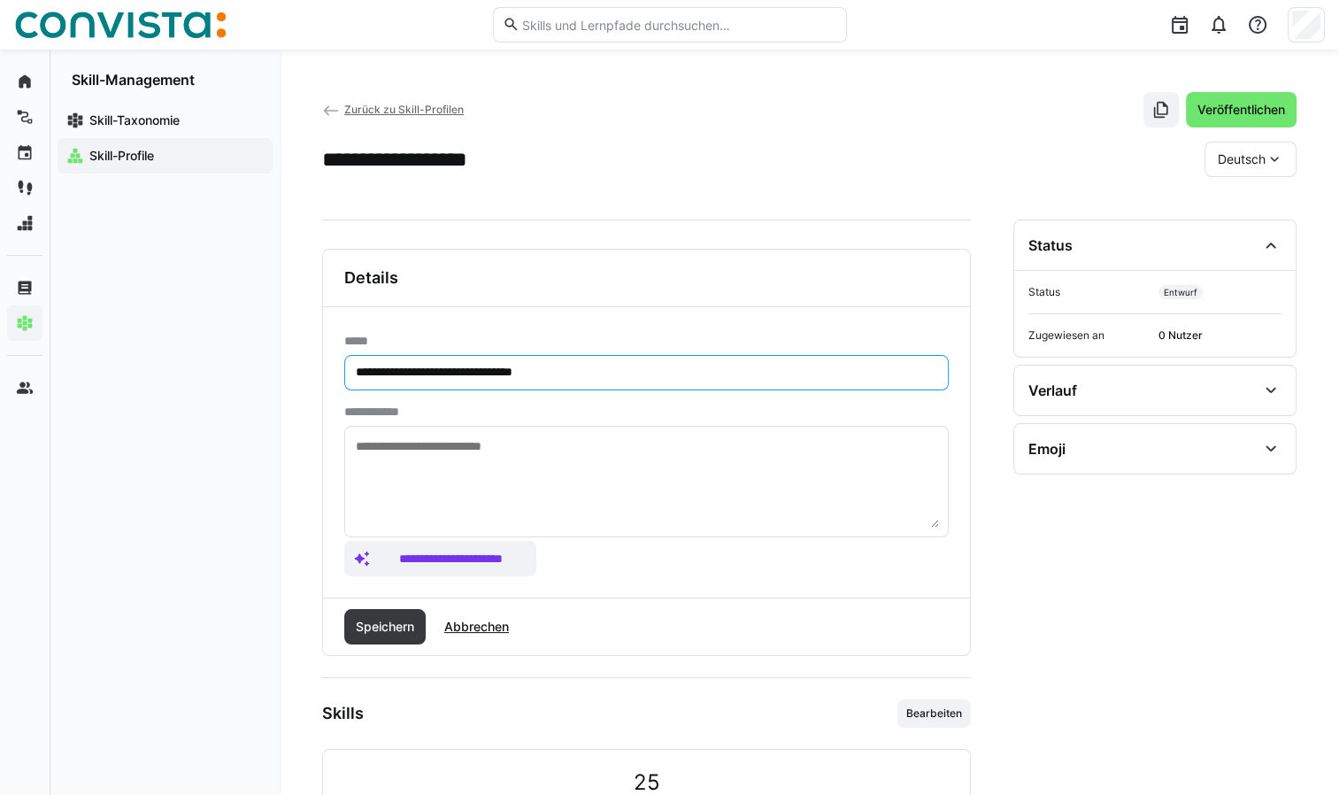
type input "**********"
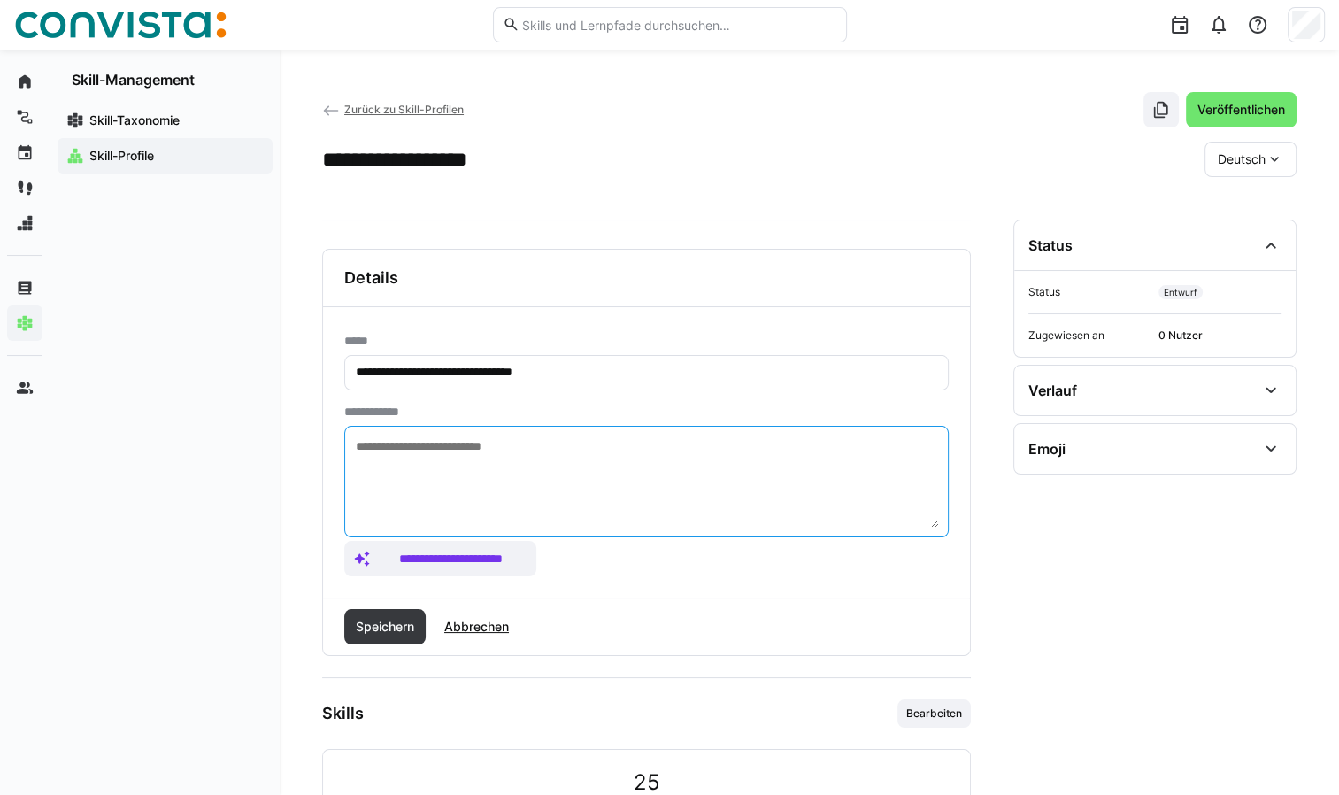
drag, startPoint x: 604, startPoint y: 451, endPoint x: 186, endPoint y: 463, distance: 417.9
click at [186, 463] on div "**********" at bounding box center [669, 567] width 1339 height 1035
paste textarea "**********"
click at [454, 444] on textarea "**********" at bounding box center [646, 481] width 585 height 92
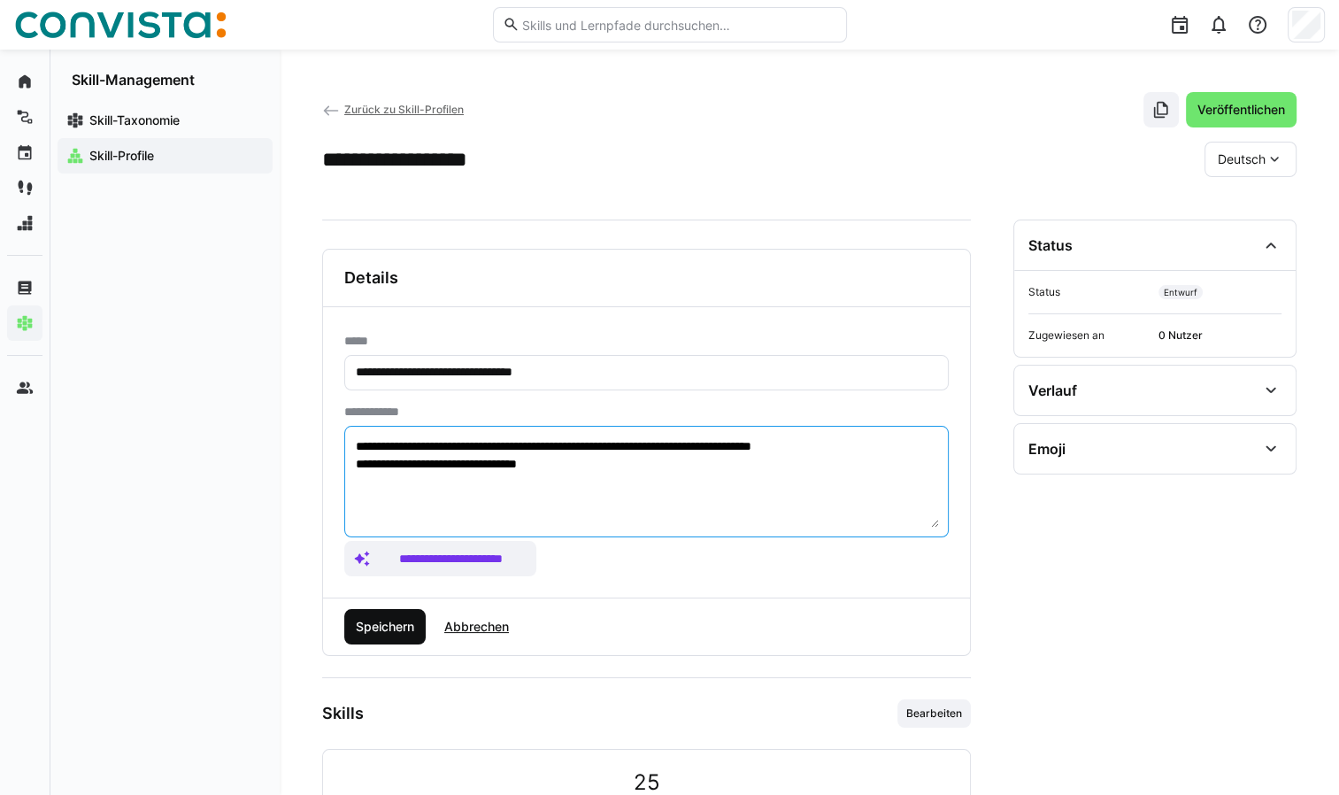
type textarea "**********"
click at [396, 632] on span "Speichern" at bounding box center [385, 627] width 64 height 18
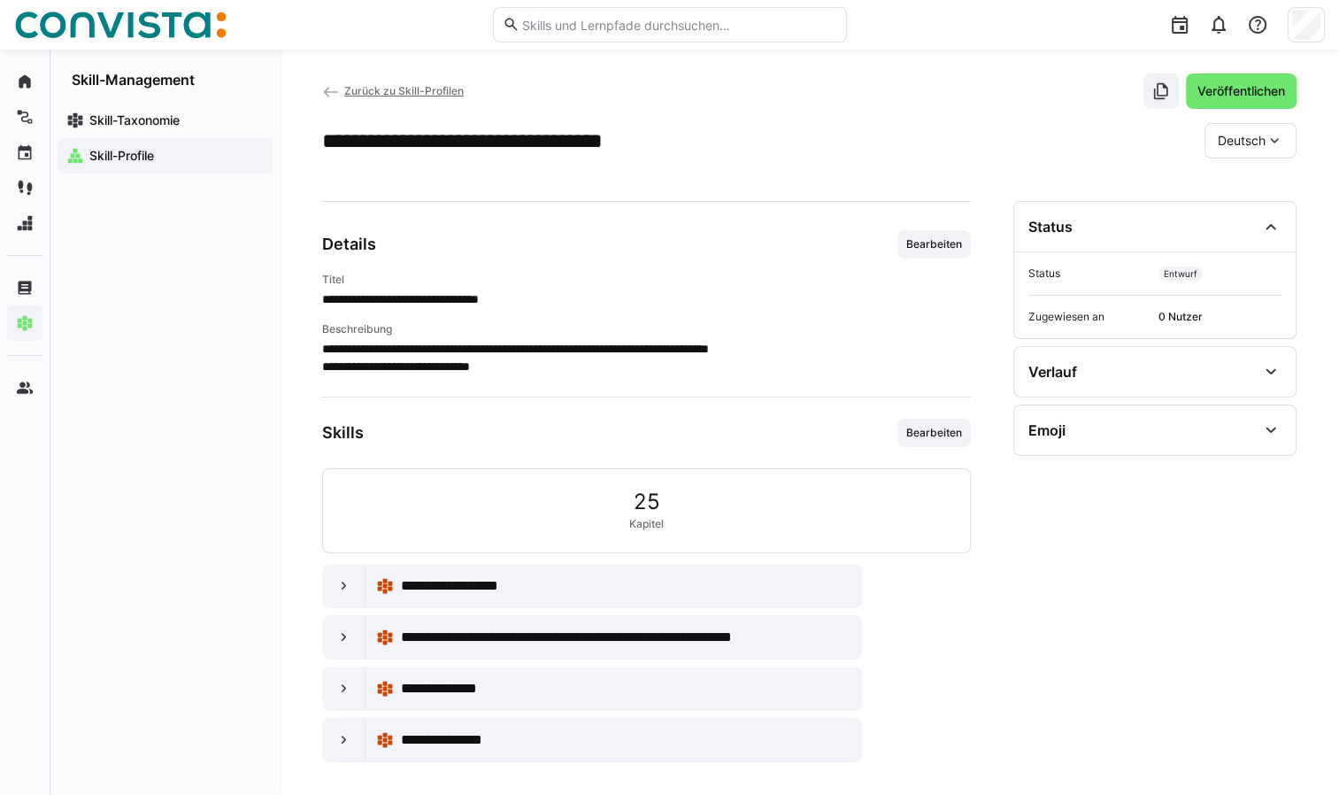
scroll to position [25, 0]
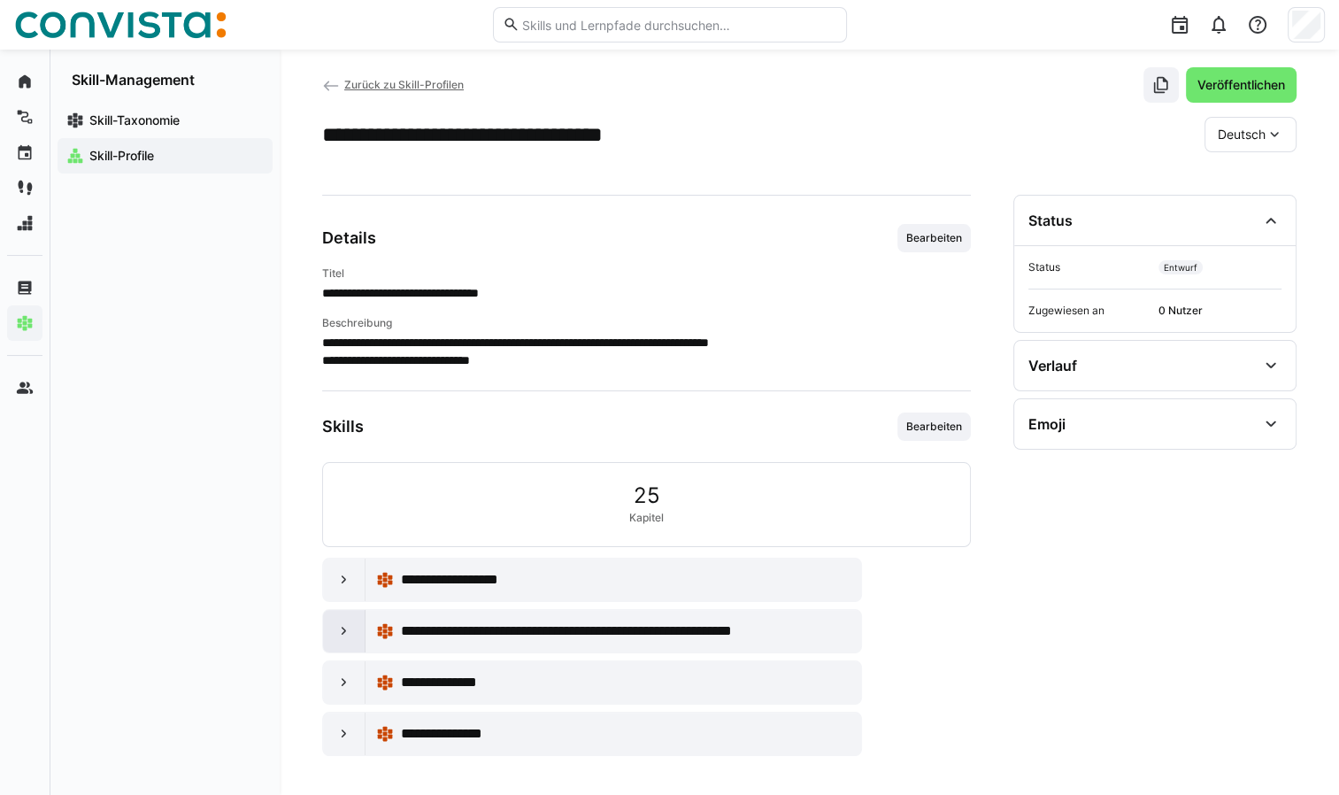
click at [338, 628] on eds-icon at bounding box center [344, 631] width 18 height 18
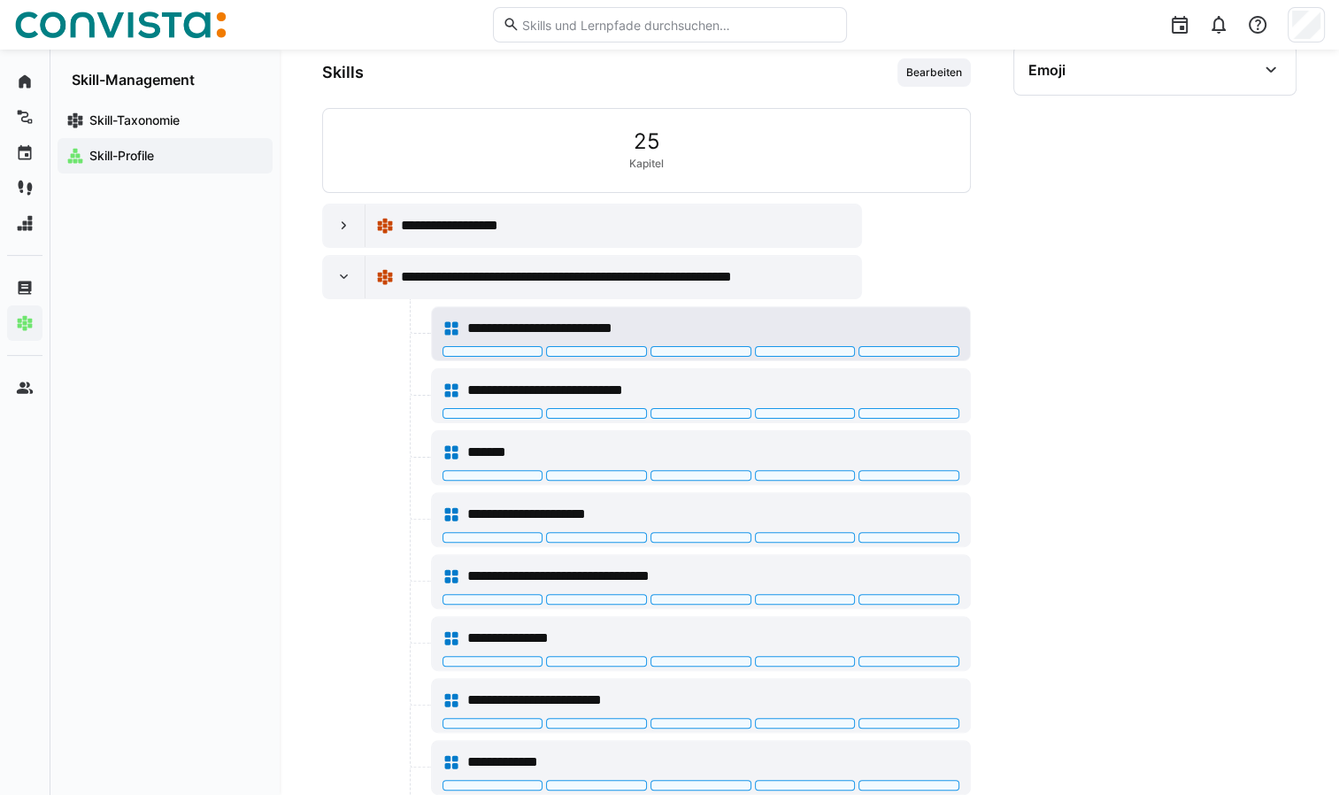
scroll to position [467, 0]
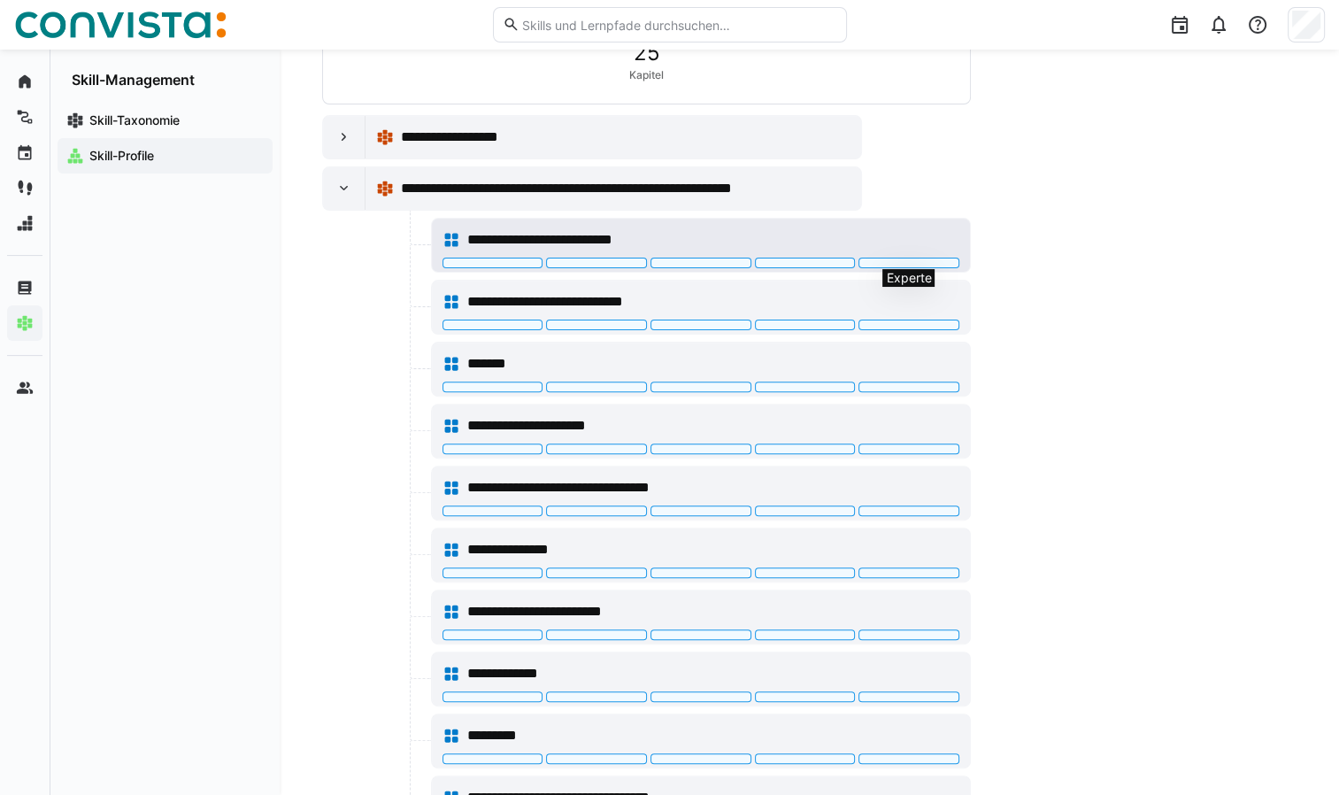
click at [888, 264] on div at bounding box center [908, 263] width 101 height 11
click at [898, 260] on div at bounding box center [908, 263] width 101 height 11
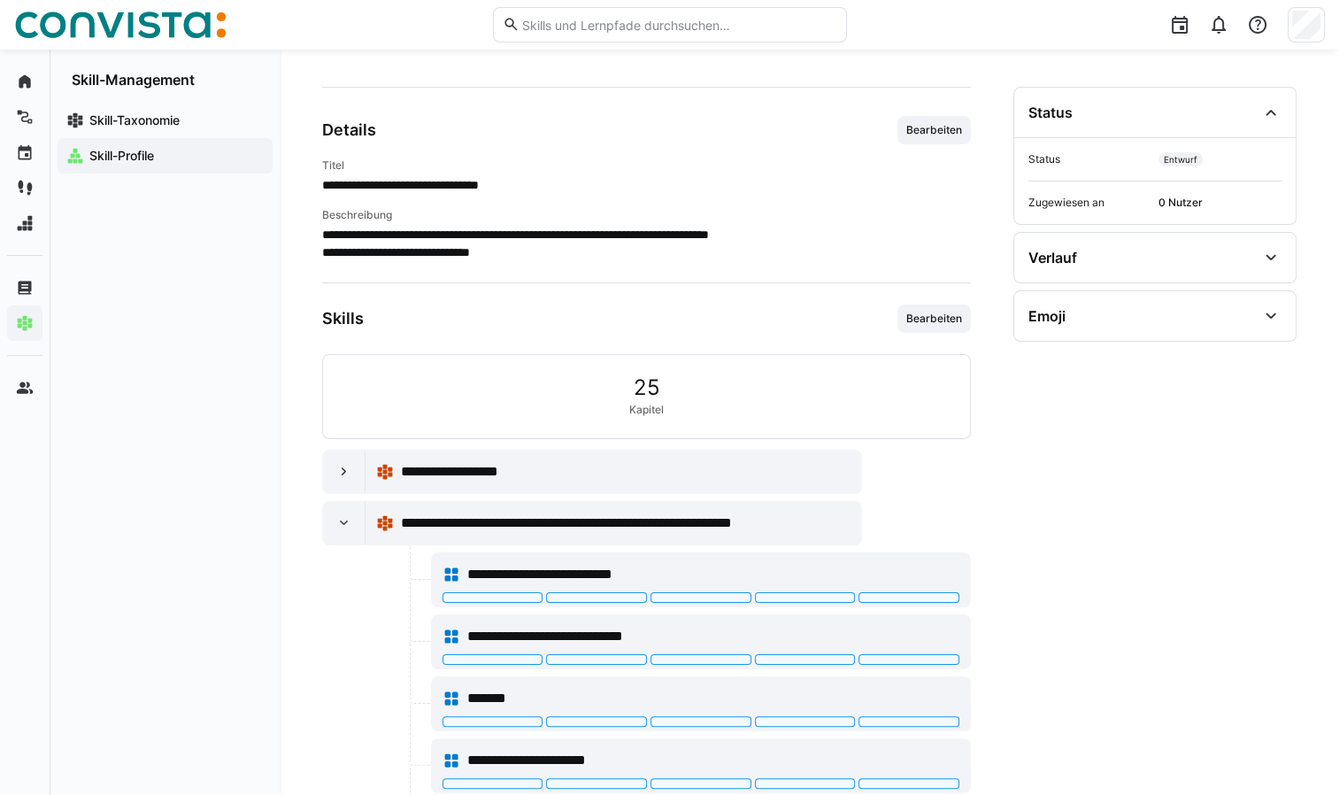
scroll to position [113, 0]
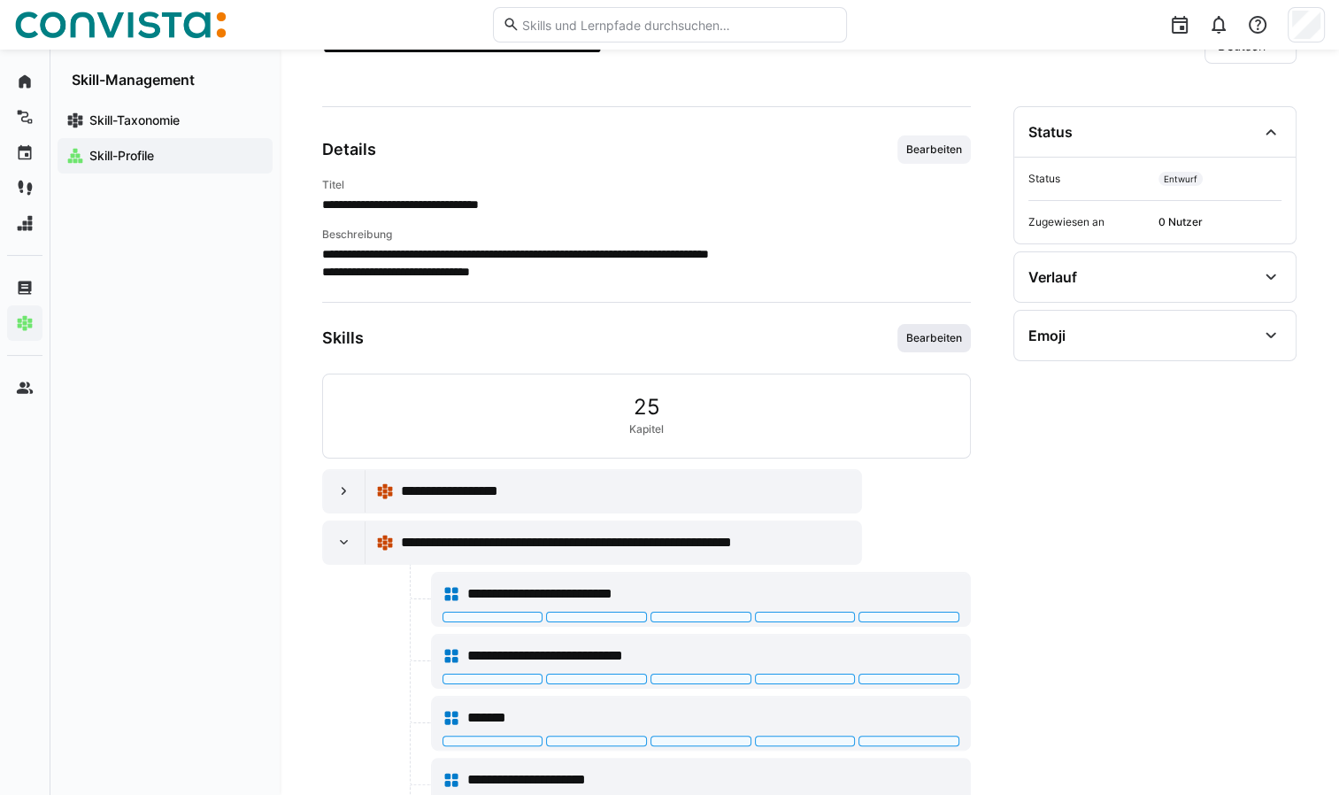
click at [951, 338] on span "Bearbeiten" at bounding box center [933, 338] width 59 height 14
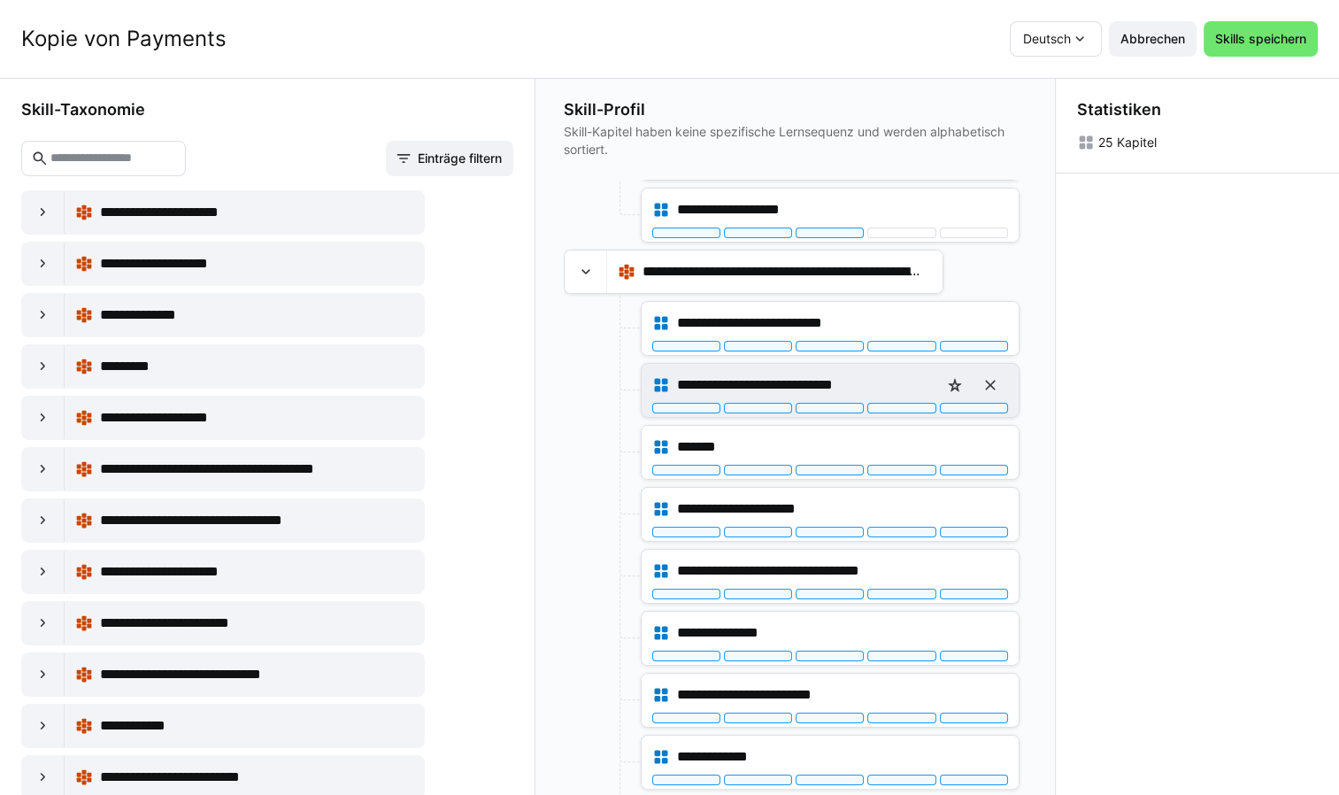
scroll to position [265, 0]
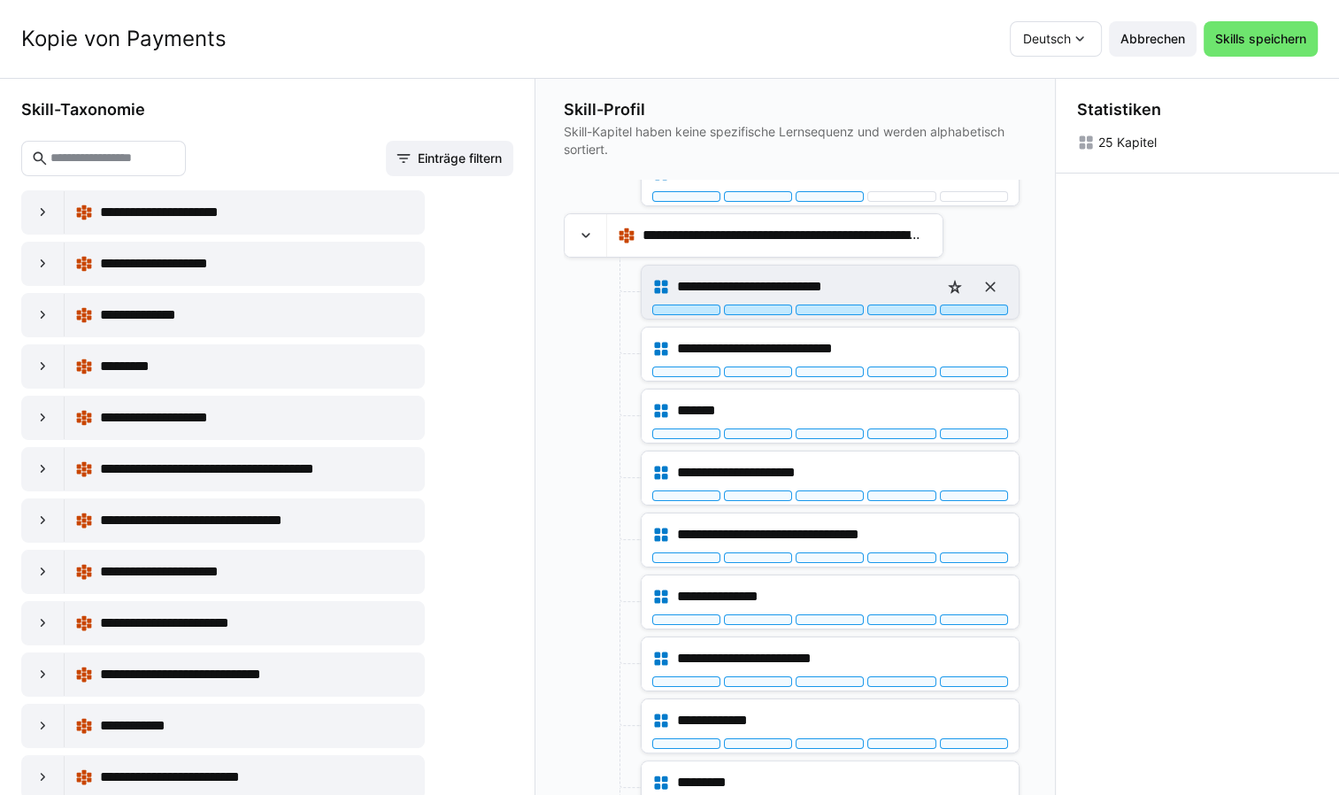
click at [977, 310] on div at bounding box center [974, 309] width 68 height 11
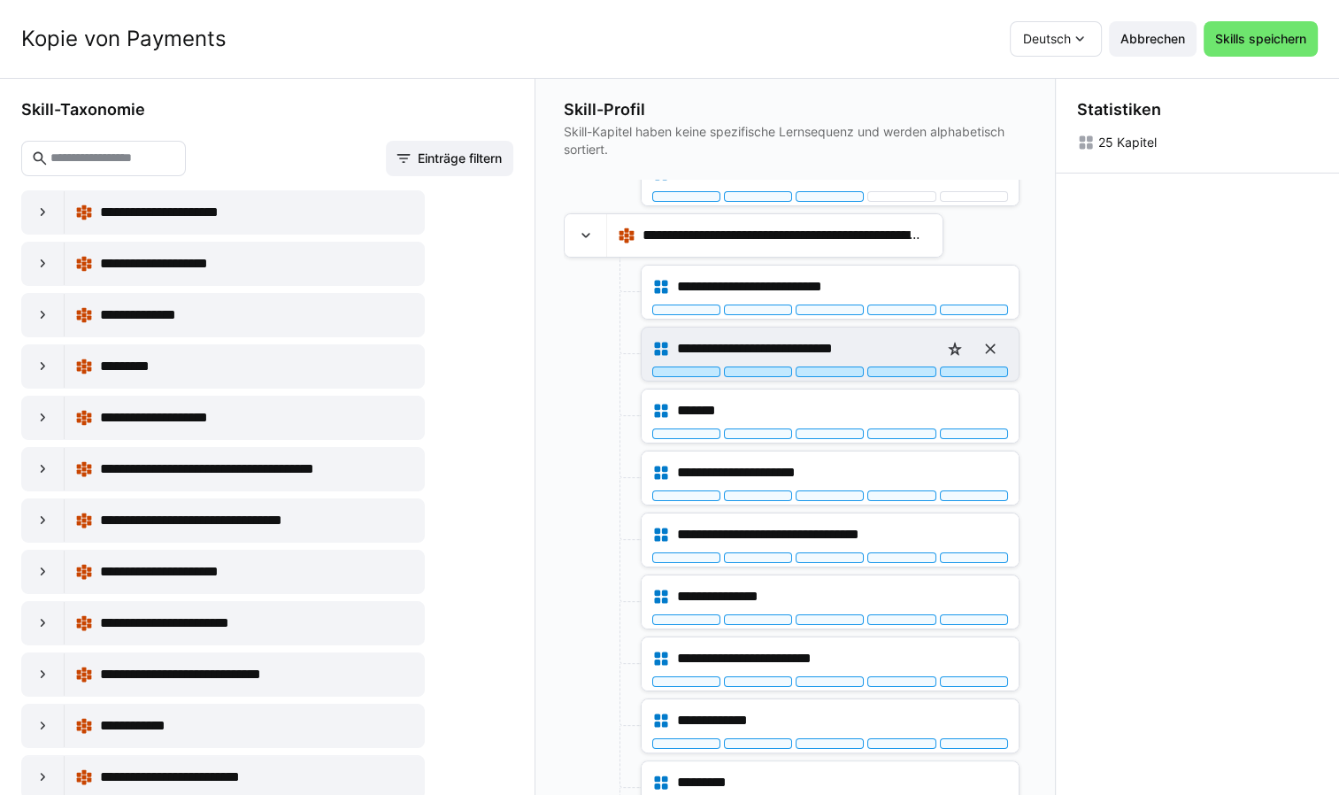
click at [977, 366] on div at bounding box center [974, 371] width 68 height 11
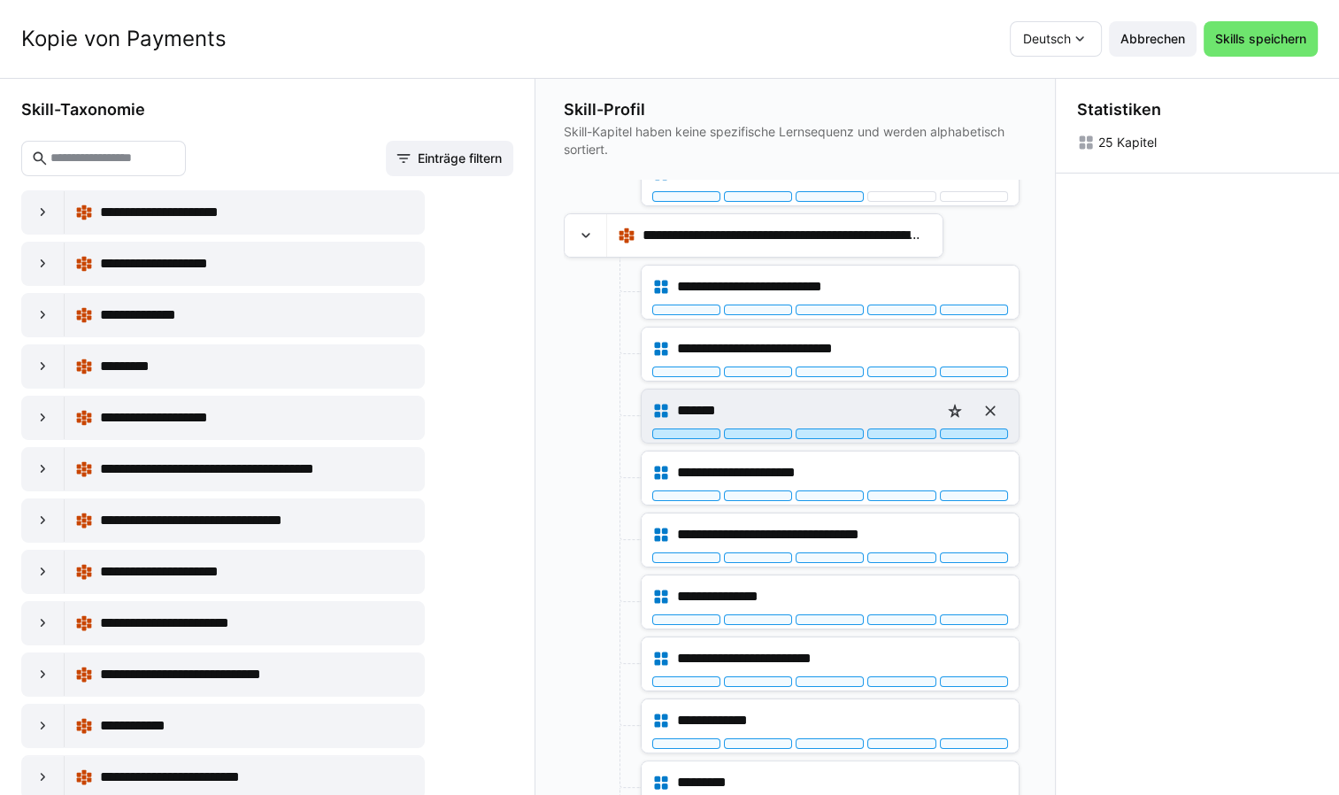
click at [968, 434] on div at bounding box center [974, 433] width 68 height 11
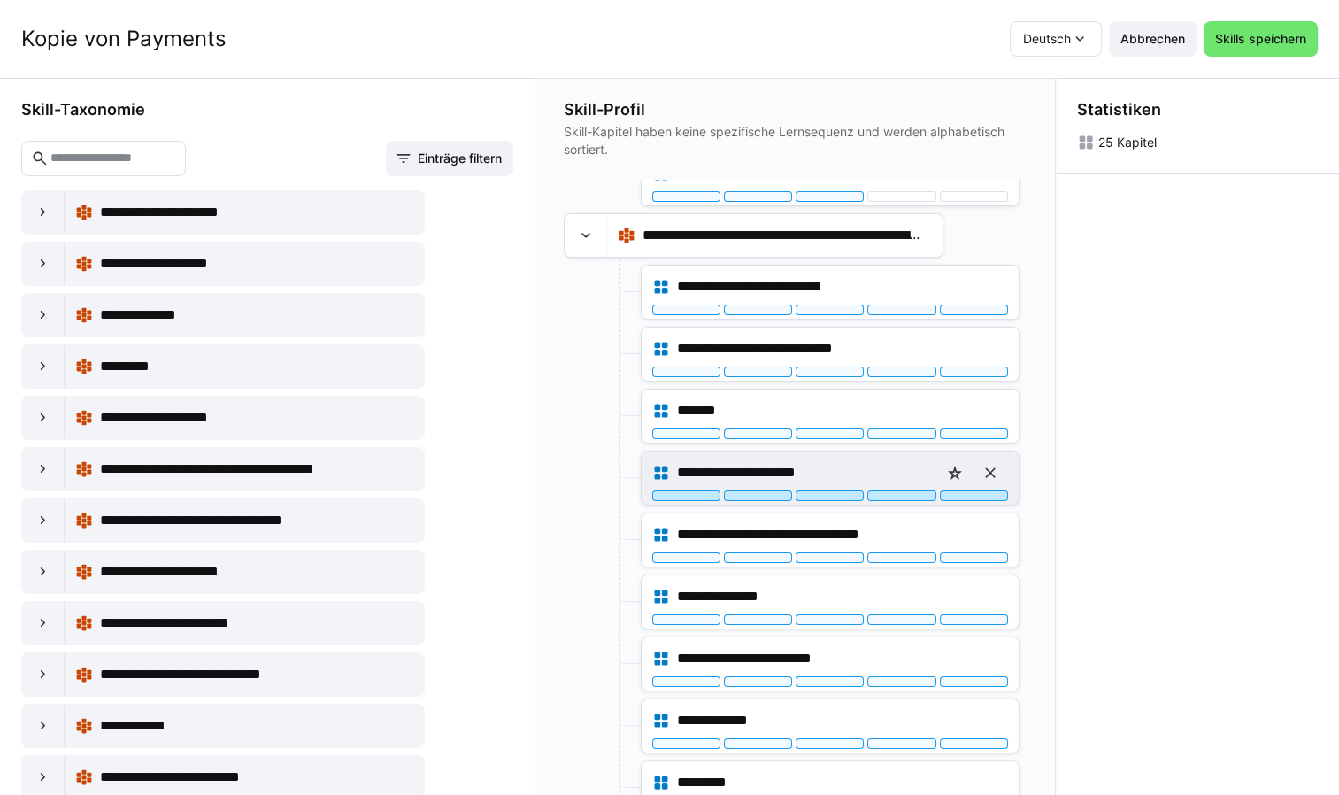
click at [980, 494] on div at bounding box center [974, 495] width 68 height 11
click at [917, 496] on div at bounding box center [901, 495] width 68 height 11
click at [968, 492] on div at bounding box center [974, 495] width 68 height 11
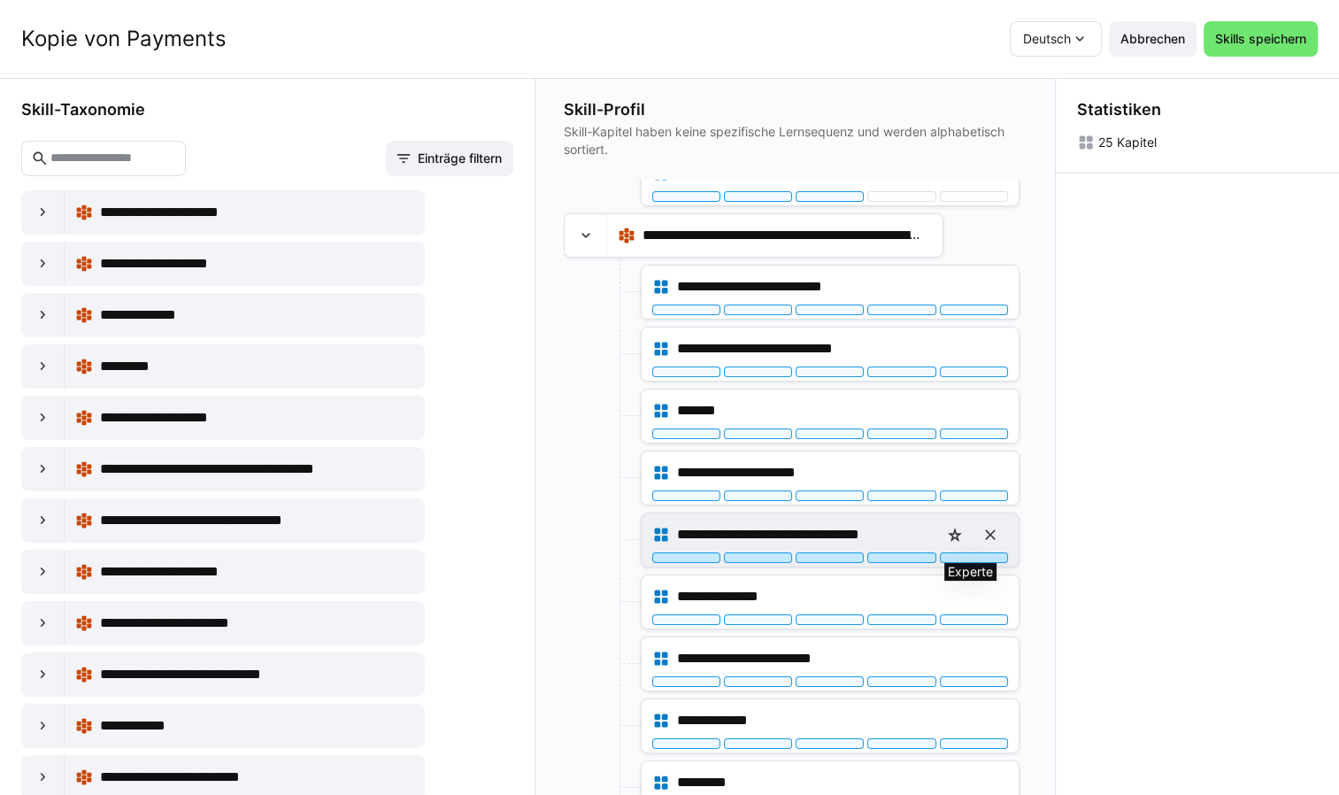
click at [980, 552] on div at bounding box center [974, 557] width 68 height 11
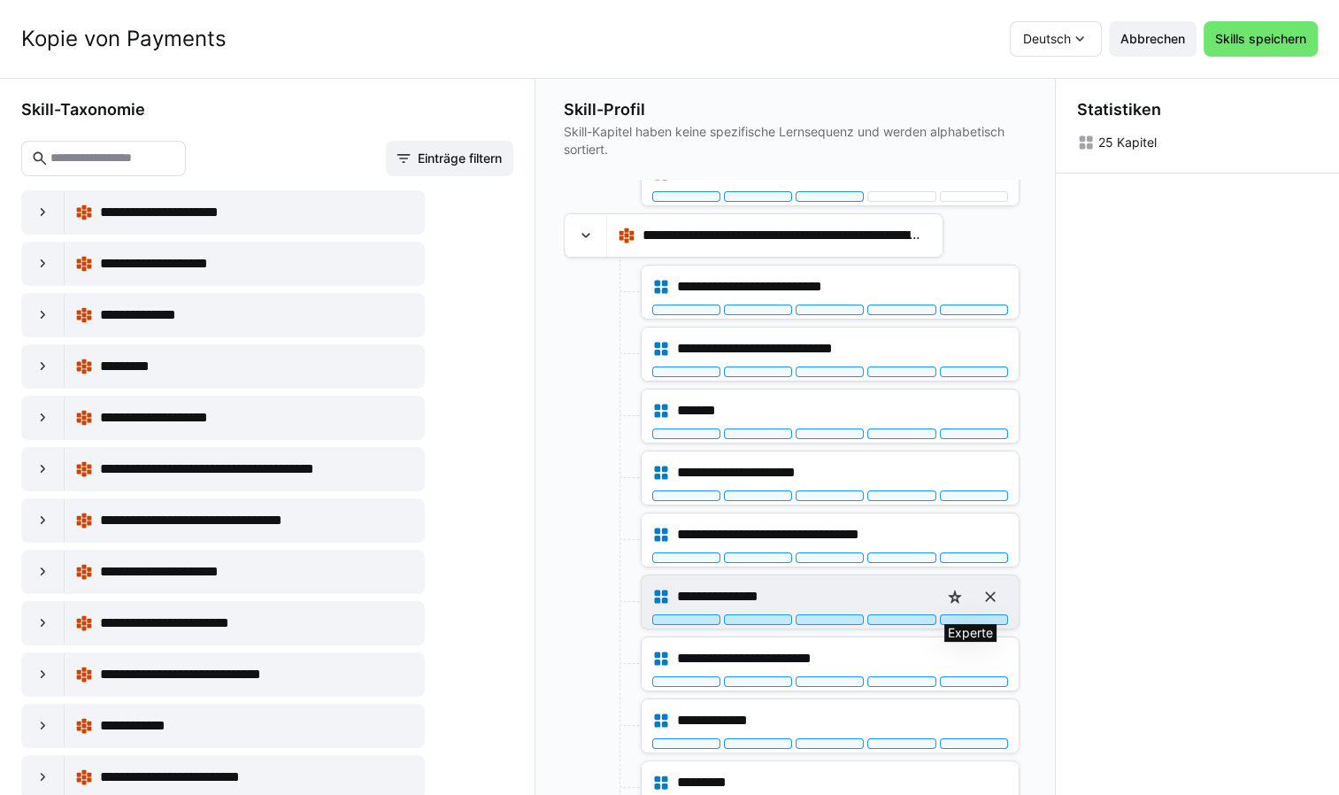
click at [981, 614] on div at bounding box center [974, 619] width 68 height 11
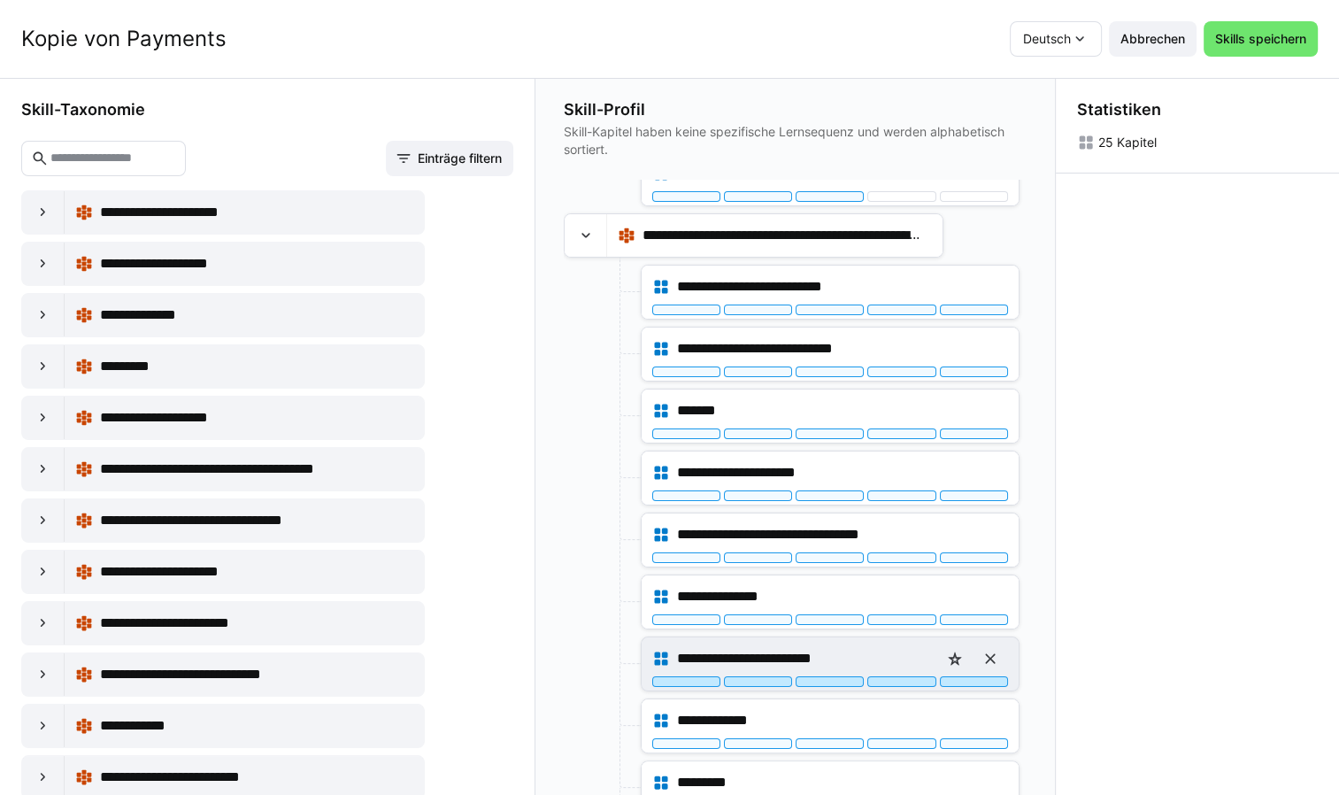
click at [973, 678] on div at bounding box center [974, 681] width 68 height 11
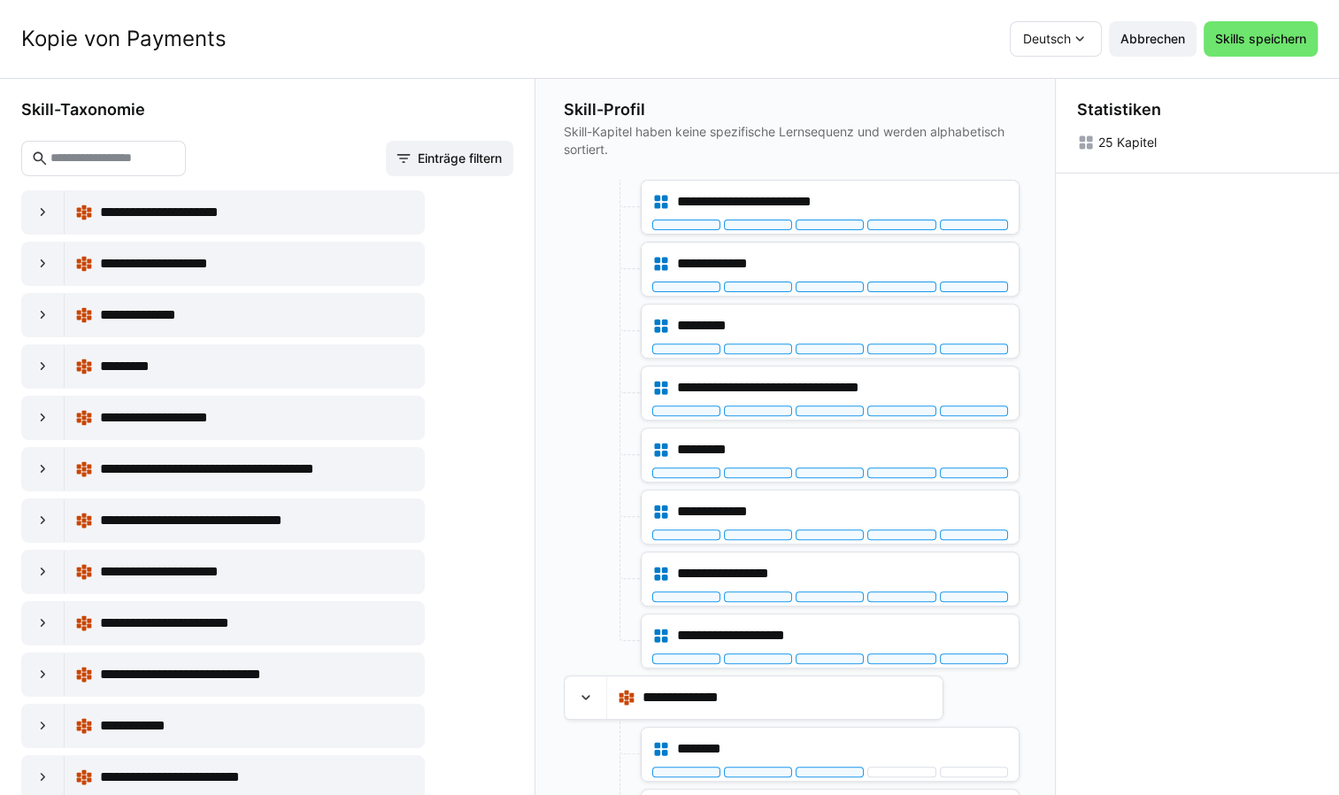
scroll to position [733, 0]
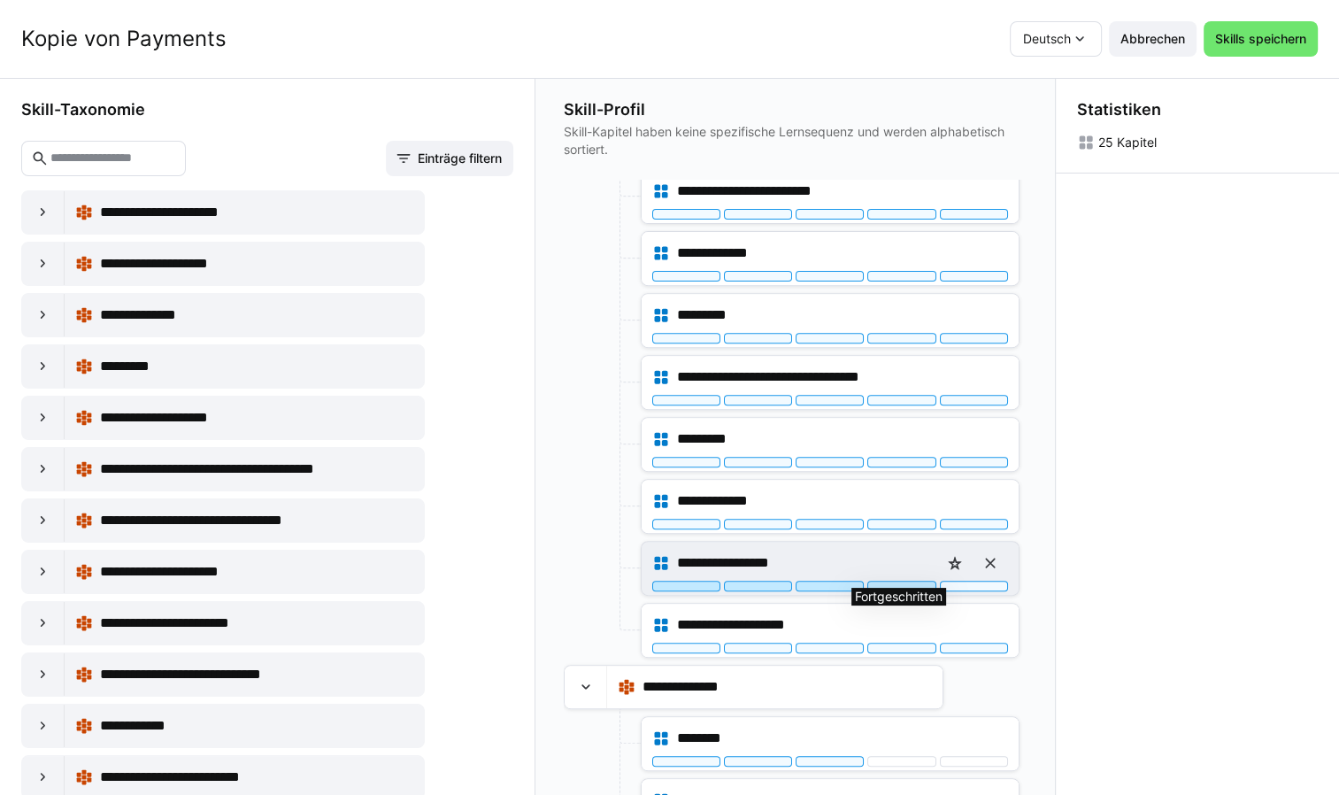
click at [903, 582] on div at bounding box center [901, 586] width 68 height 11
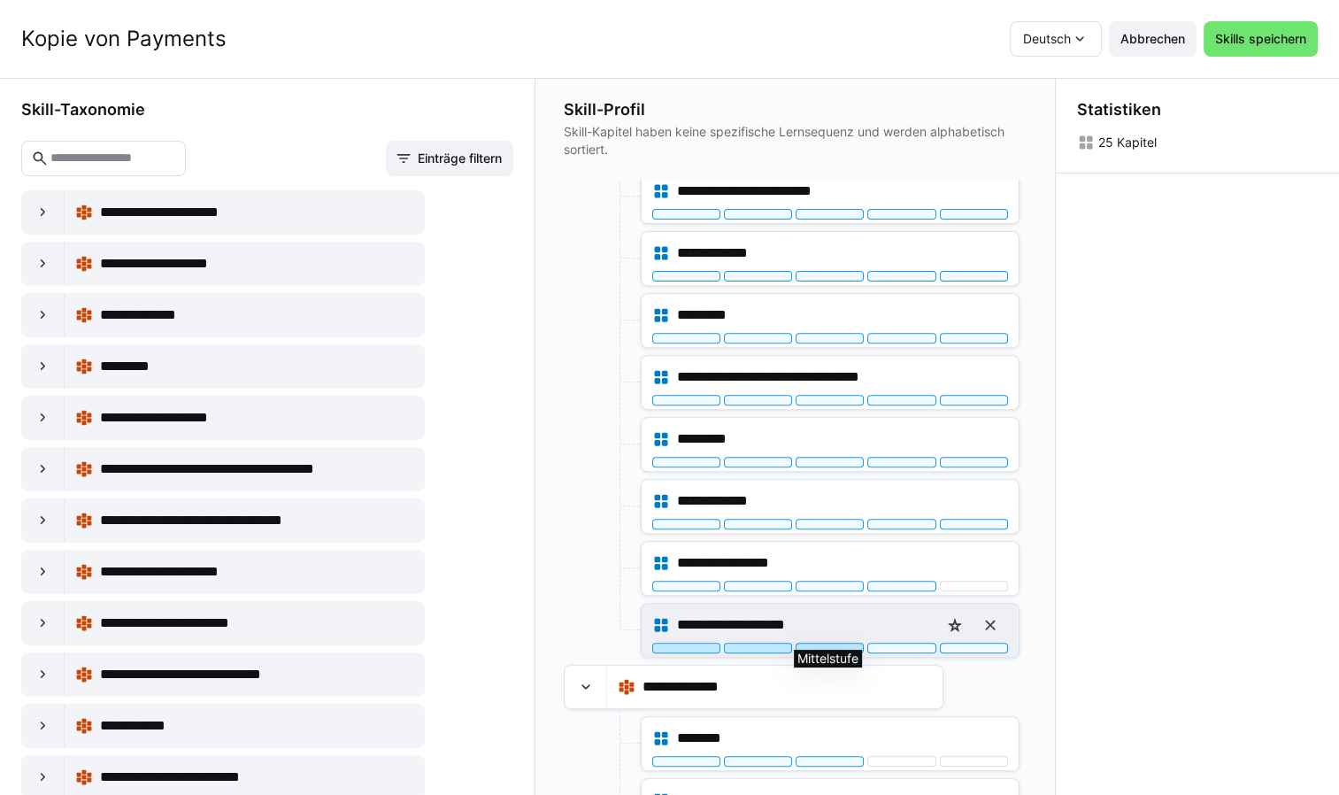
click at [850, 642] on div at bounding box center [830, 647] width 68 height 11
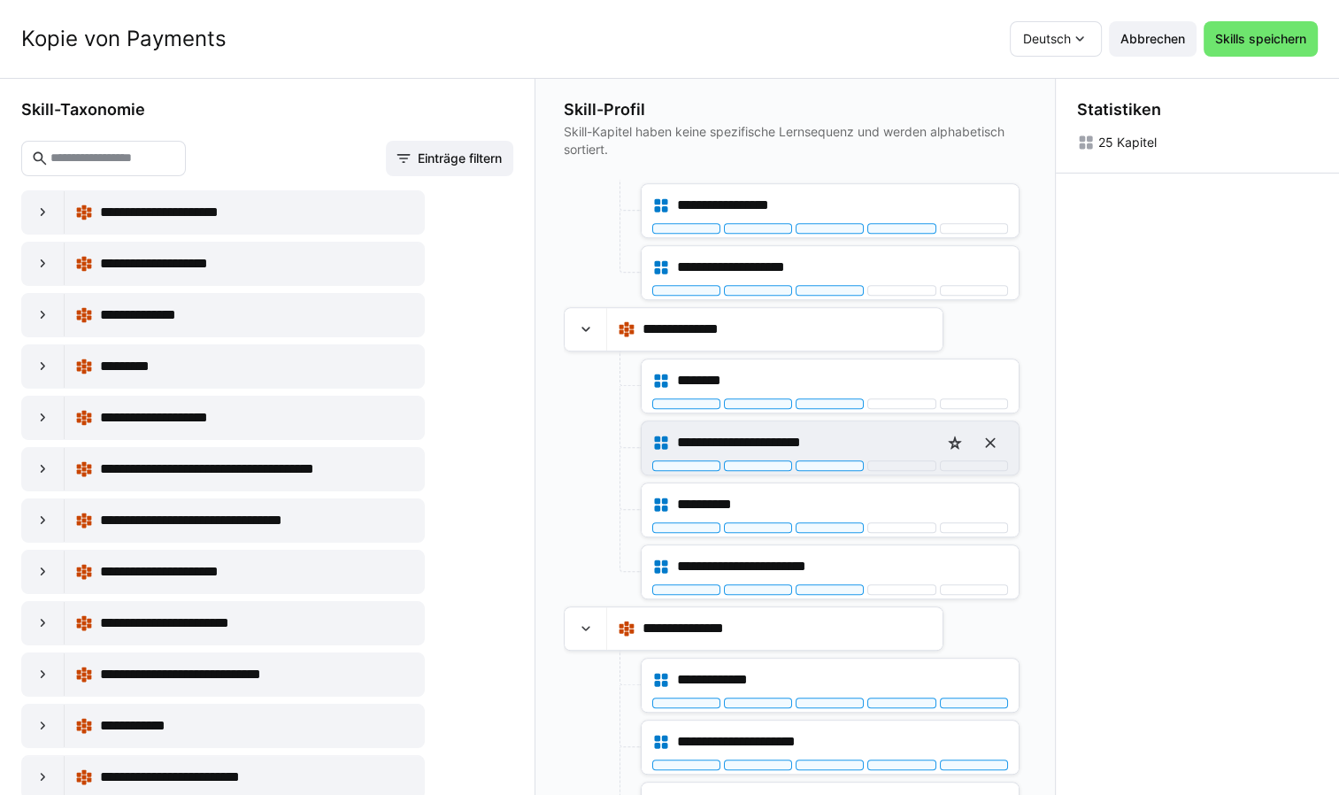
scroll to position [1119, 0]
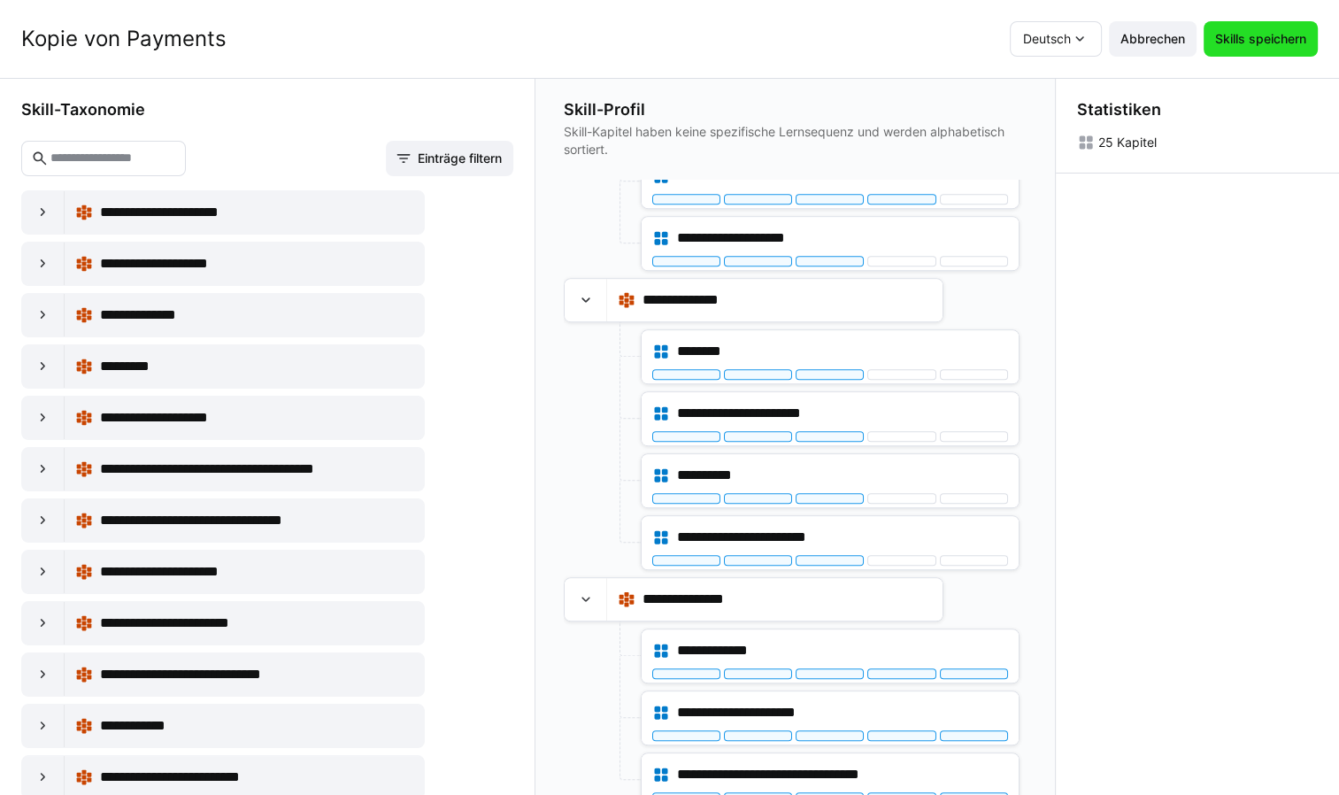
click at [1253, 41] on span "Skills speichern" at bounding box center [1260, 39] width 96 height 18
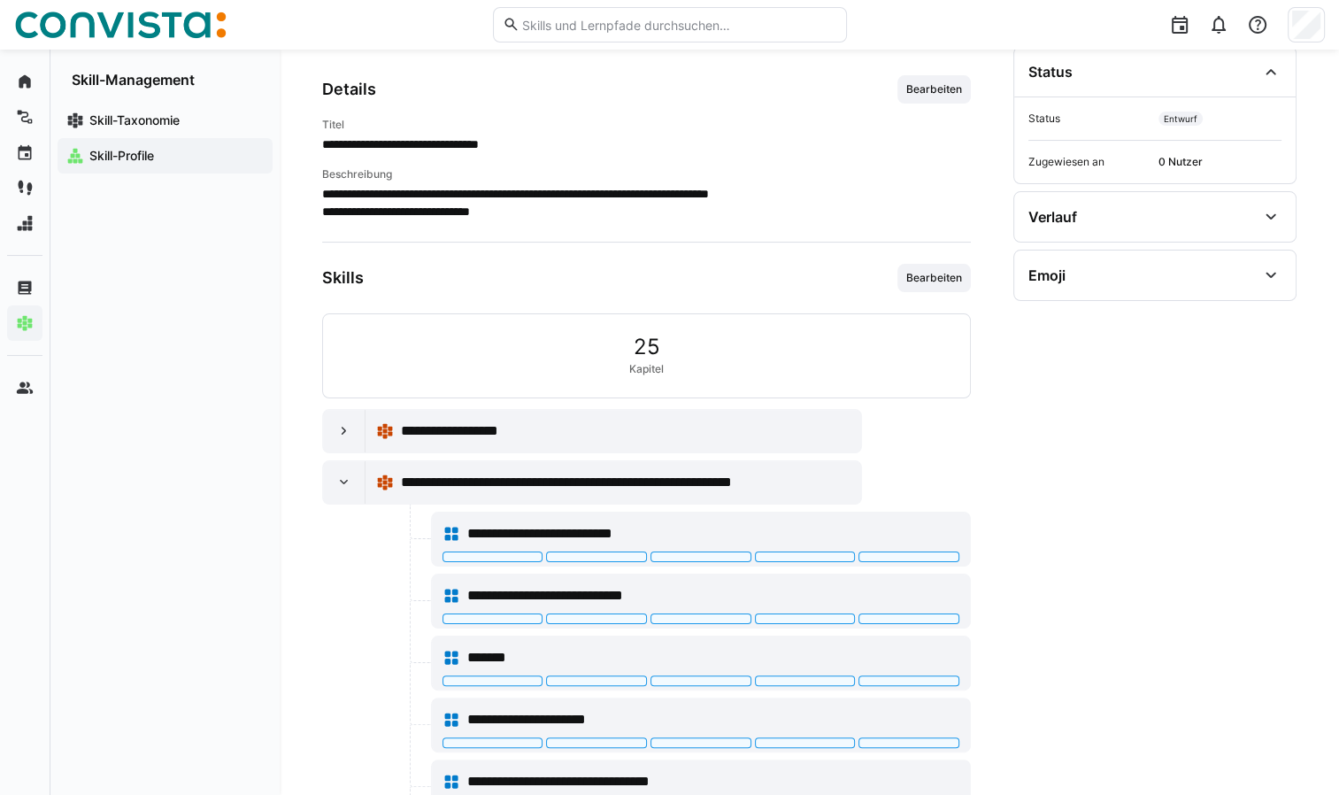
scroll to position [0, 0]
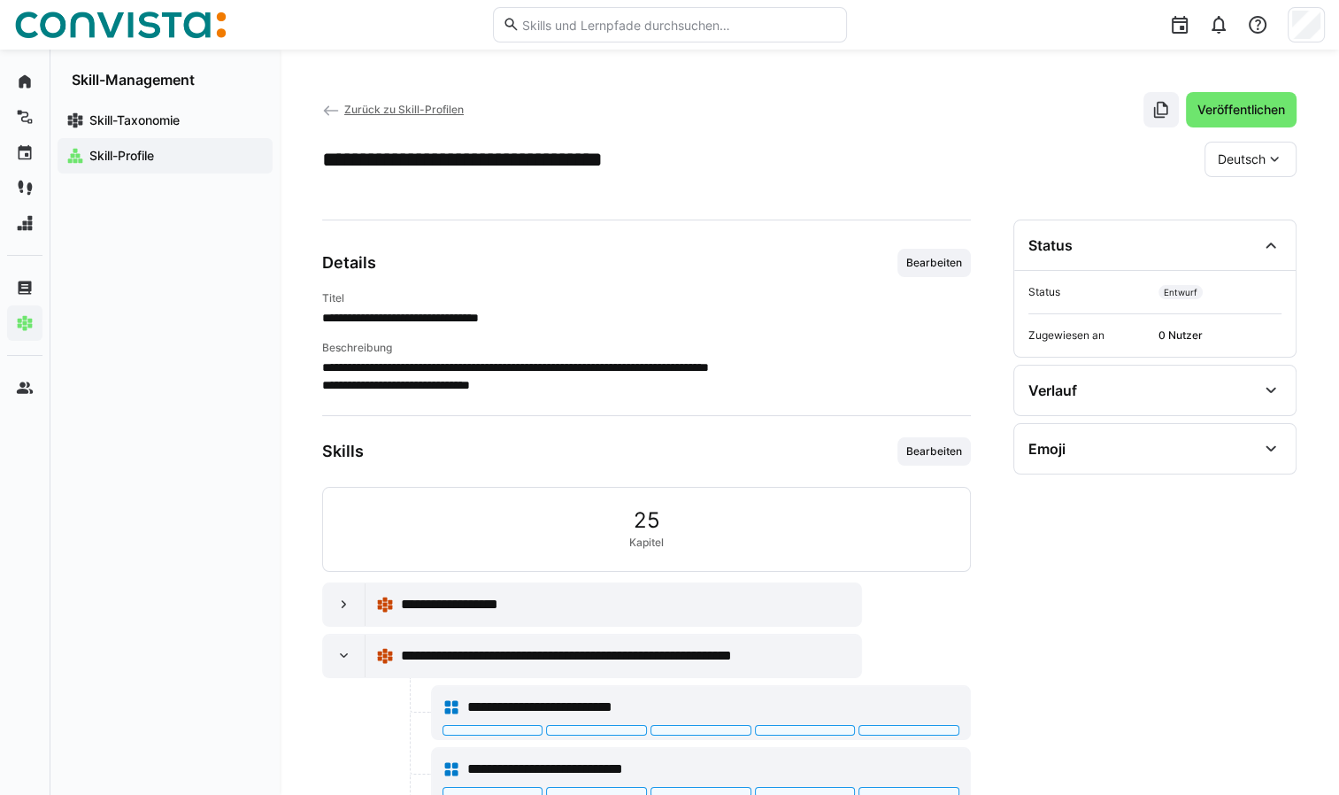
click at [0, 0] on app-navigation-label "Skill-Profile" at bounding box center [0, 0] width 0 height 0
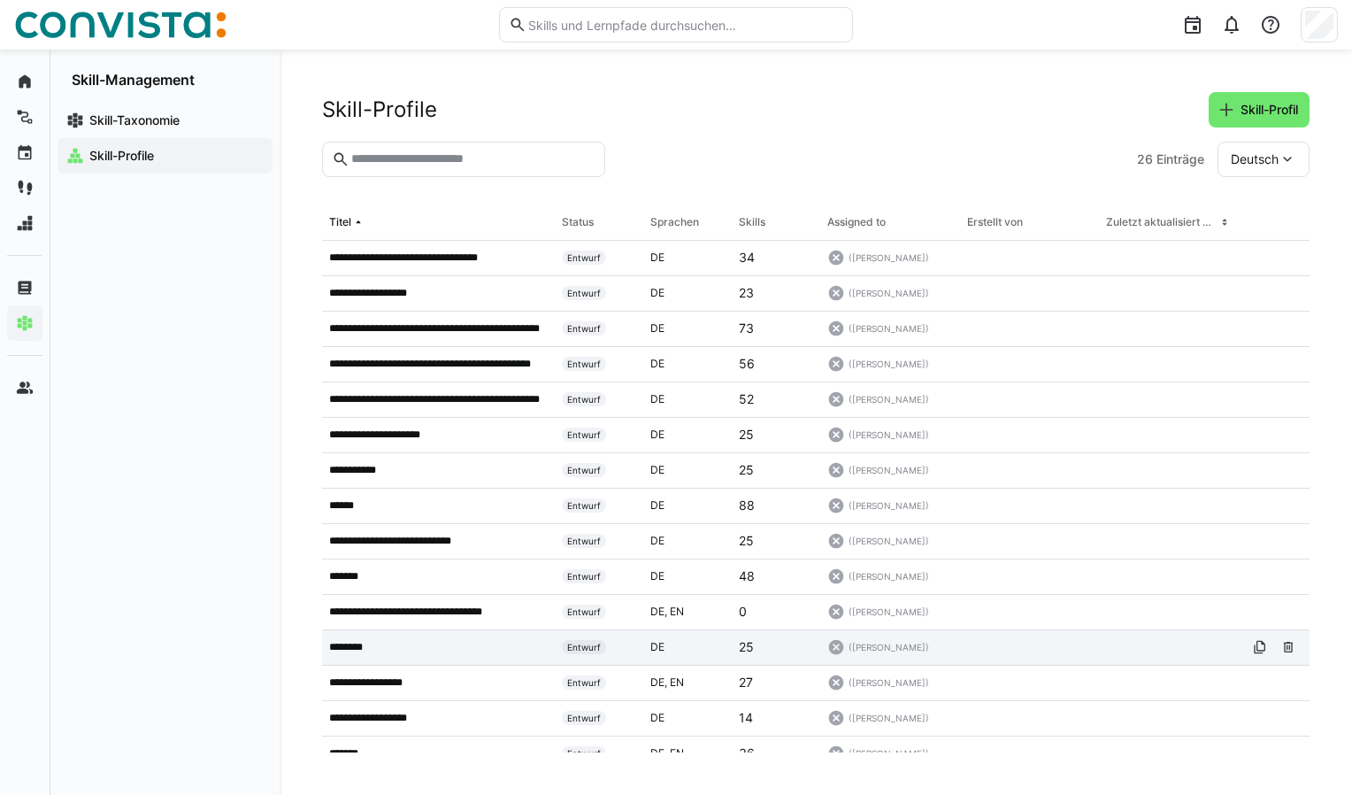
click at [357, 643] on p "********" at bounding box center [354, 647] width 50 height 14
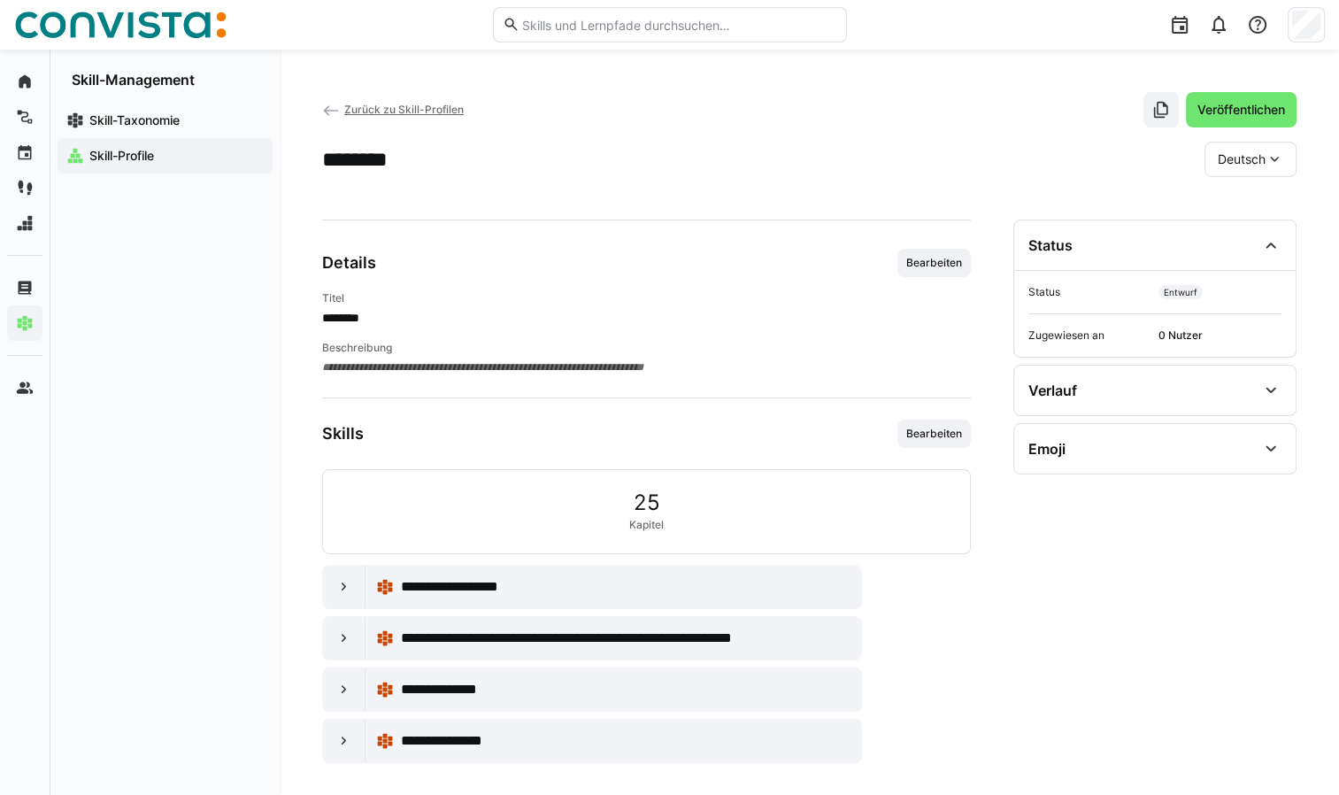
click at [0, 0] on app-navigation-label "Skill-Profile" at bounding box center [0, 0] width 0 height 0
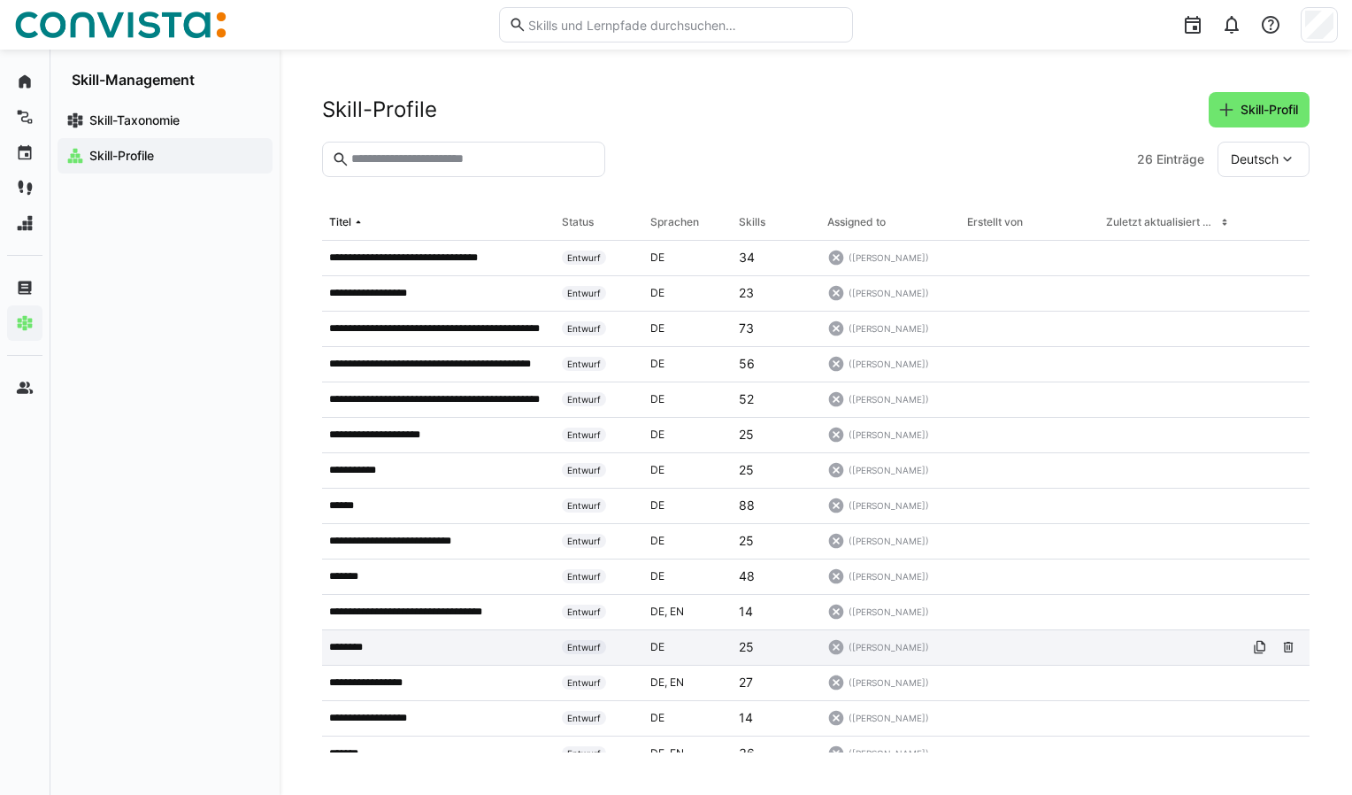
click at [349, 647] on p "********" at bounding box center [354, 647] width 50 height 14
click at [1253, 650] on eds-icon at bounding box center [1260, 647] width 14 height 14
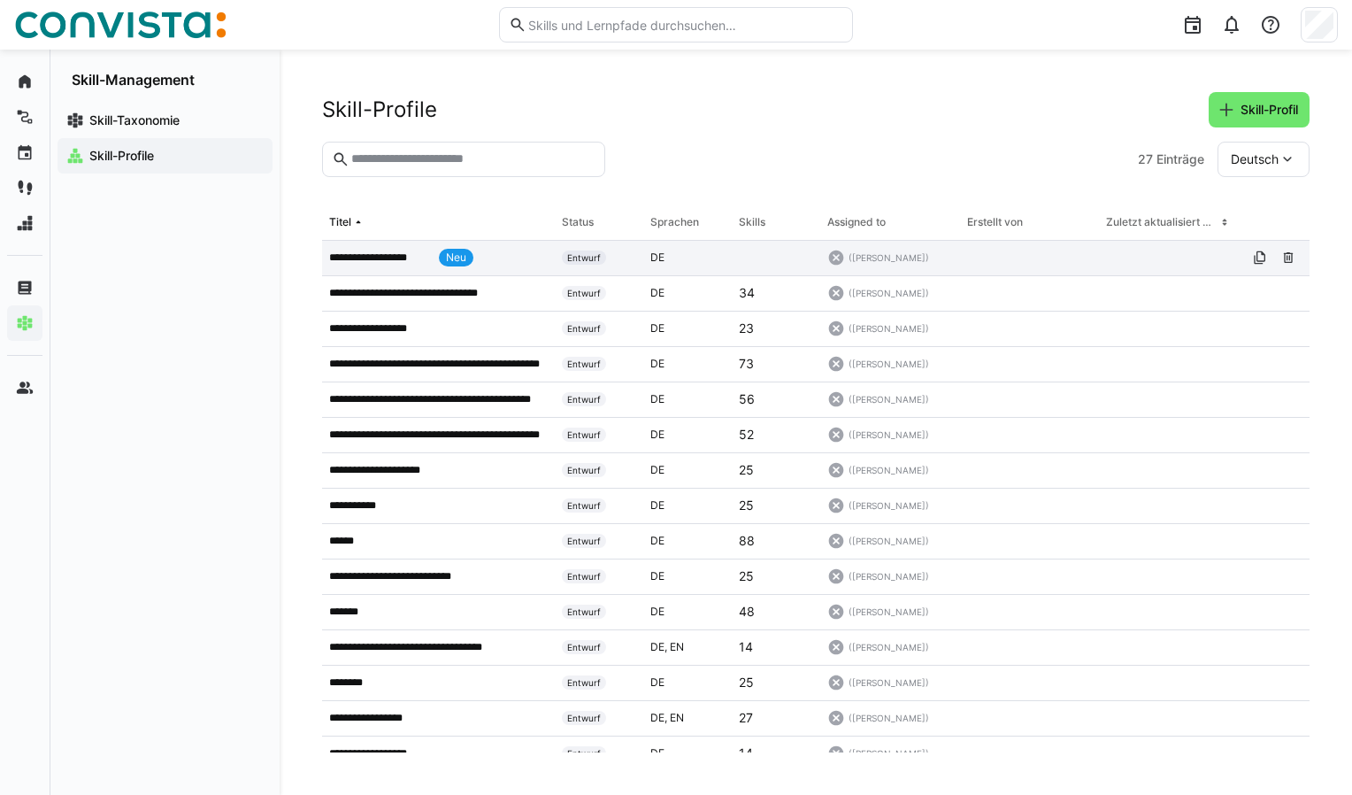
click at [385, 258] on p "**********" at bounding box center [380, 257] width 103 height 14
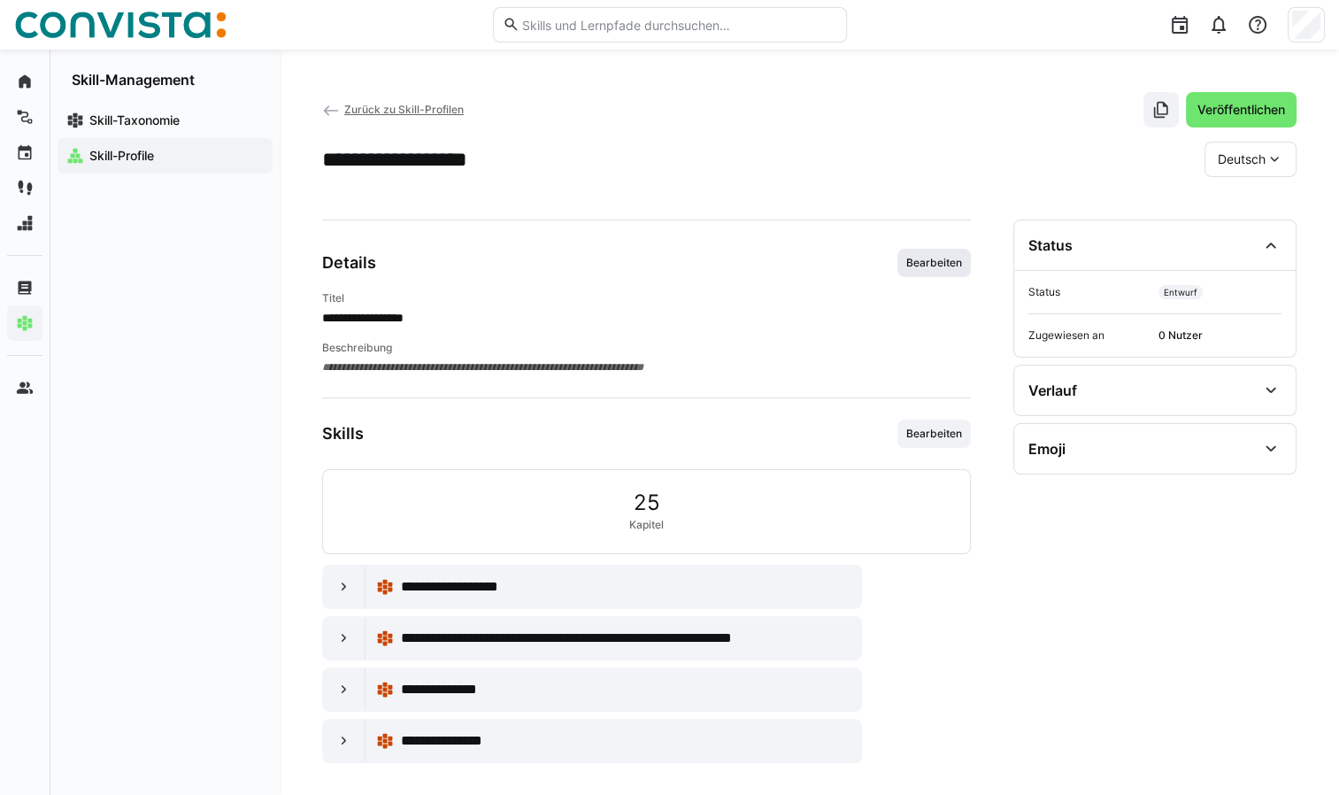
click at [932, 258] on span "Bearbeiten" at bounding box center [933, 263] width 59 height 14
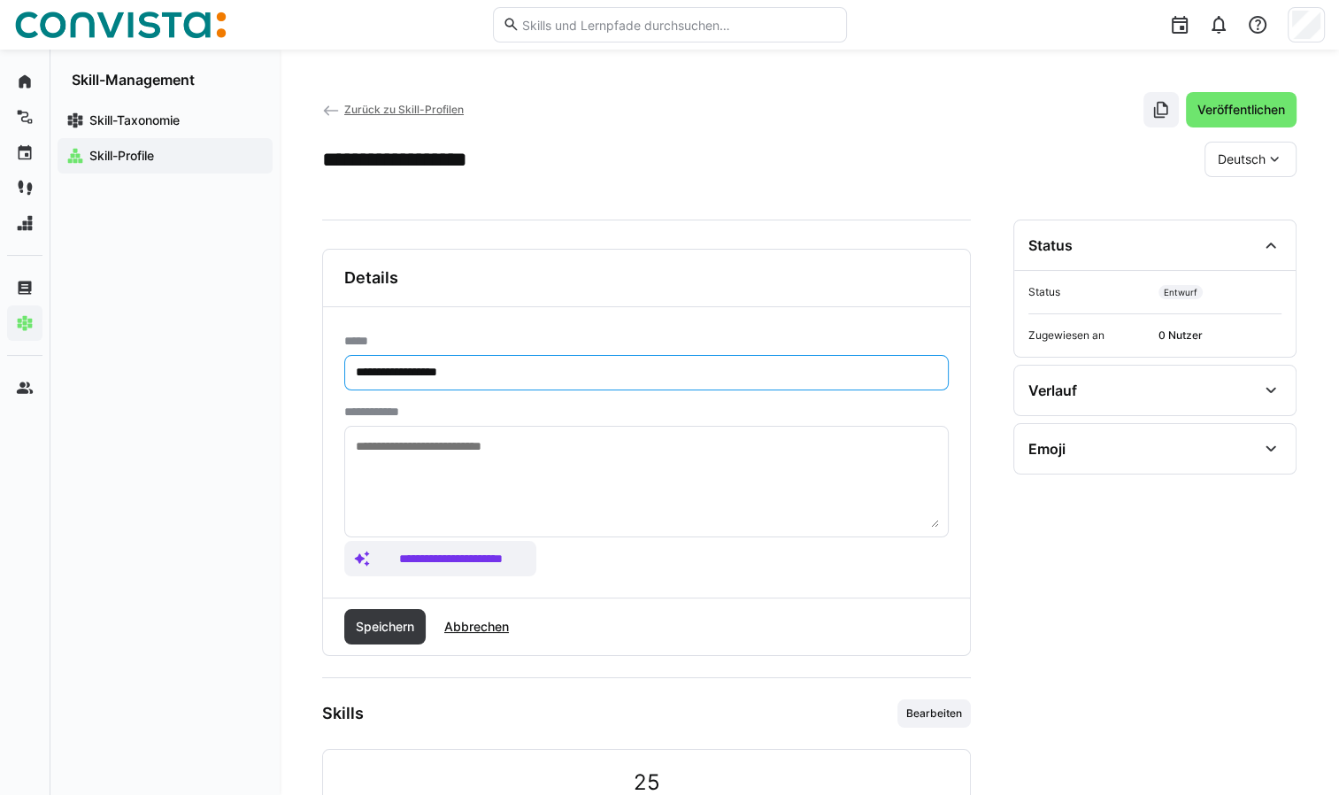
drag, startPoint x: 412, startPoint y: 372, endPoint x: 329, endPoint y: 368, distance: 82.4
click at [329, 368] on div "**********" at bounding box center [646, 452] width 647 height 290
type input "**********"
click at [577, 462] on textarea at bounding box center [646, 481] width 585 height 92
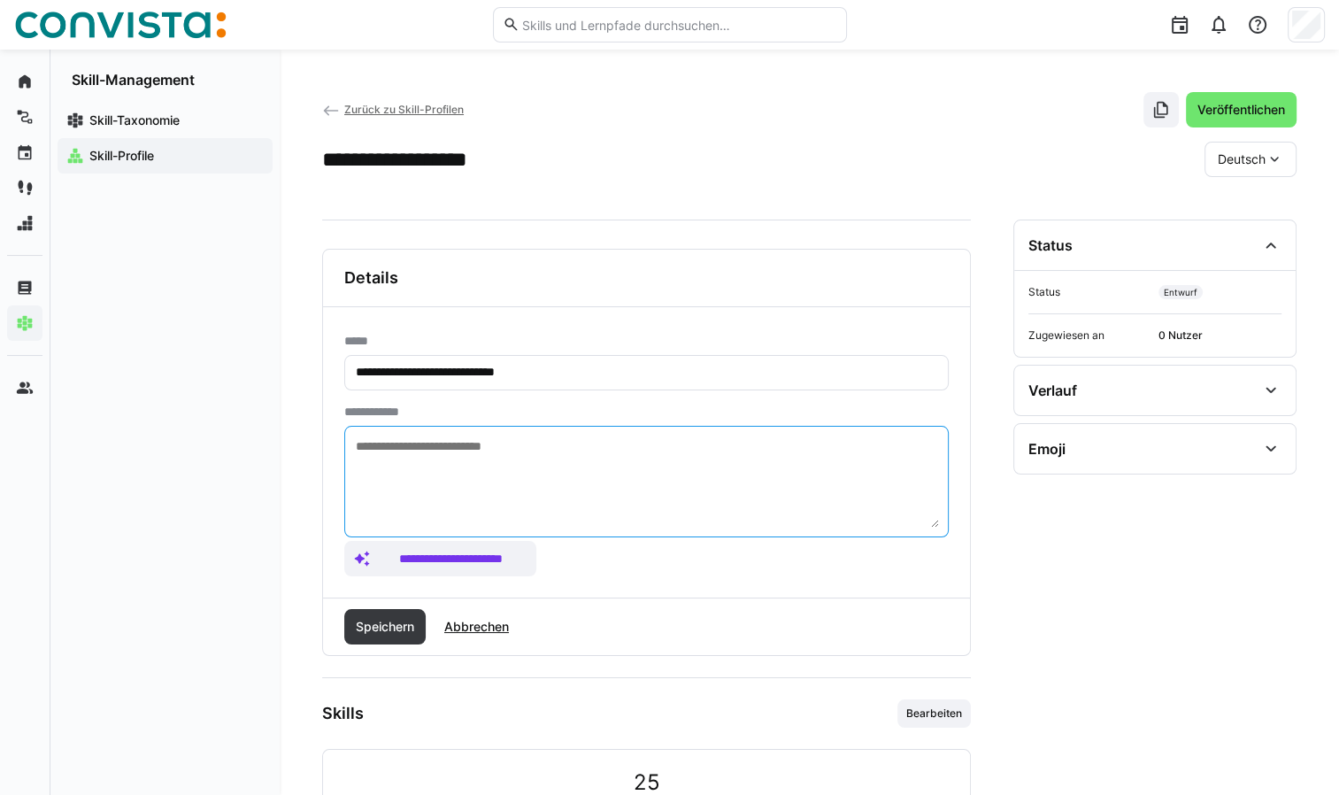
paste textarea "**********"
click at [456, 444] on textarea "**********" at bounding box center [646, 481] width 585 height 92
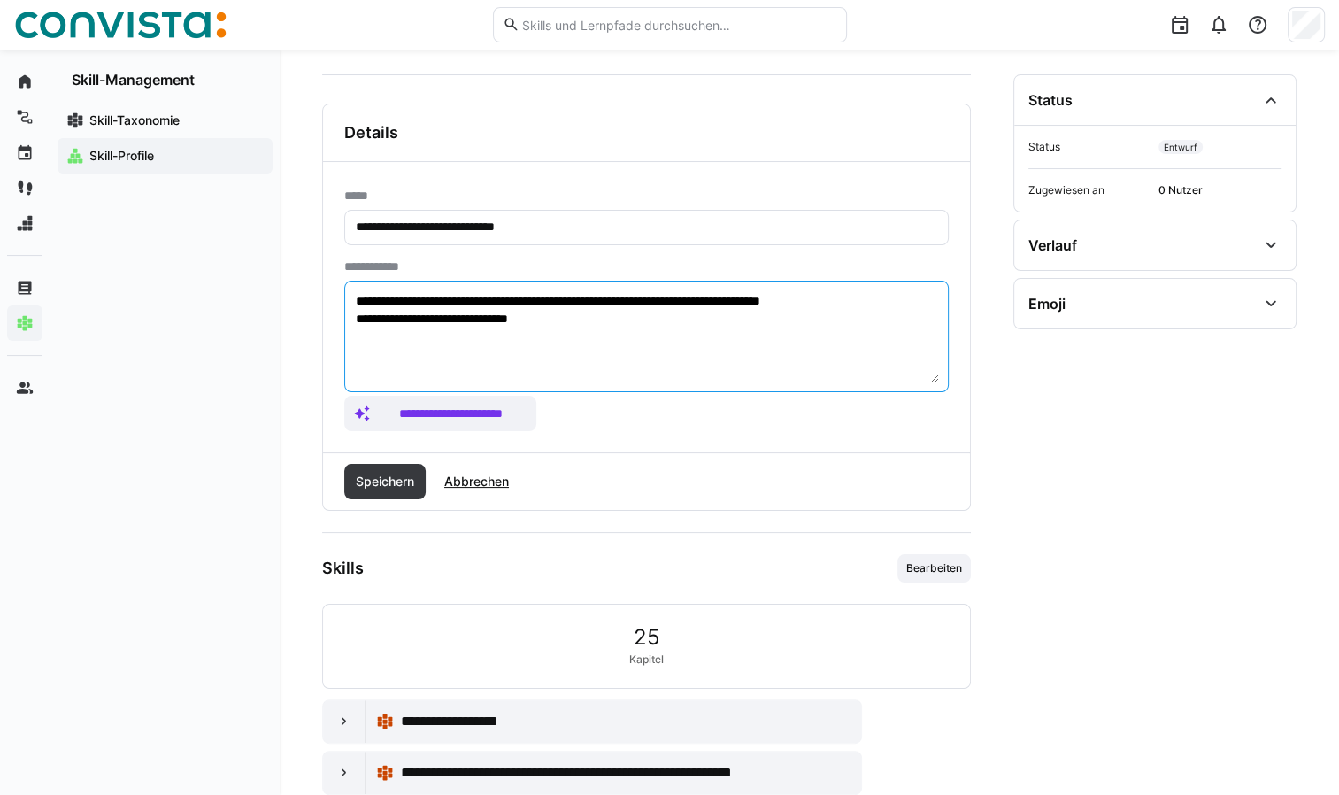
scroll to position [177, 0]
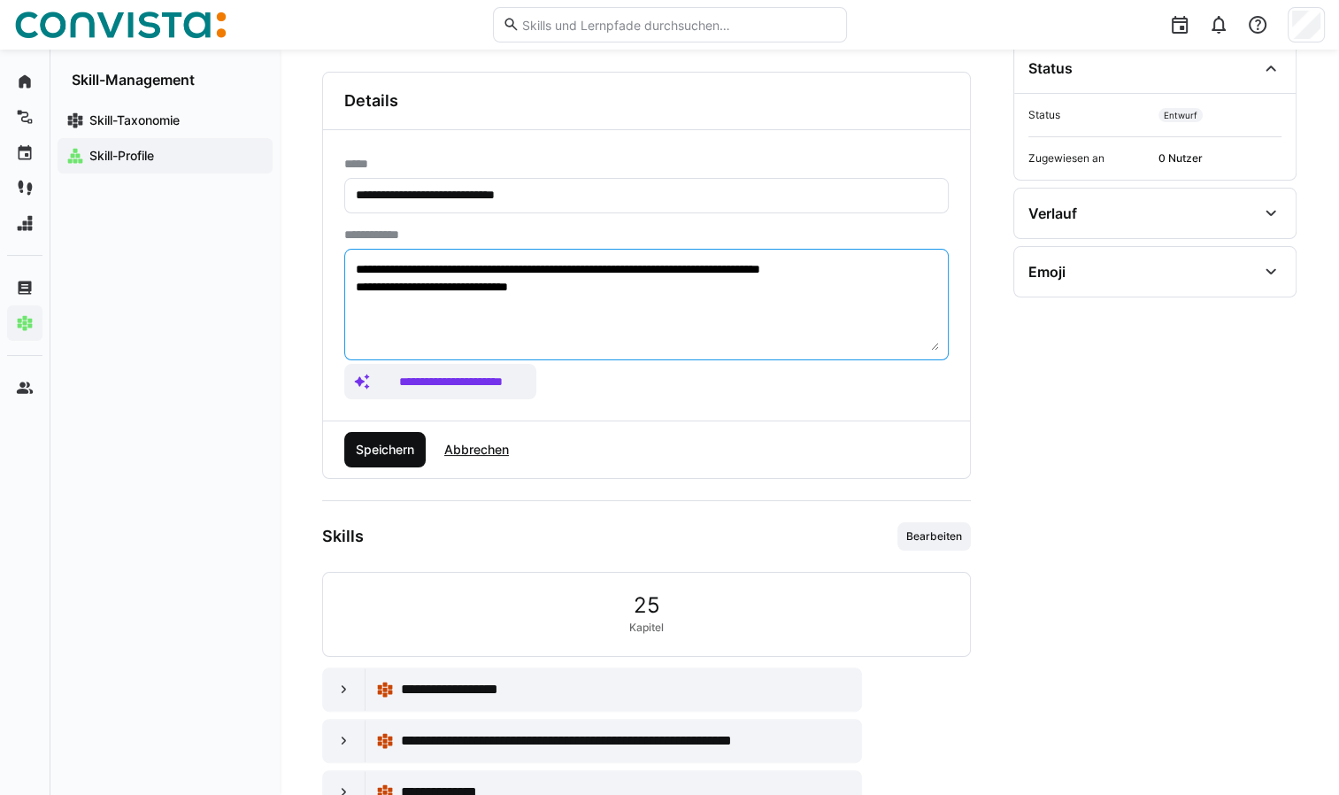
type textarea "**********"
click at [401, 447] on span "Speichern" at bounding box center [385, 450] width 64 height 18
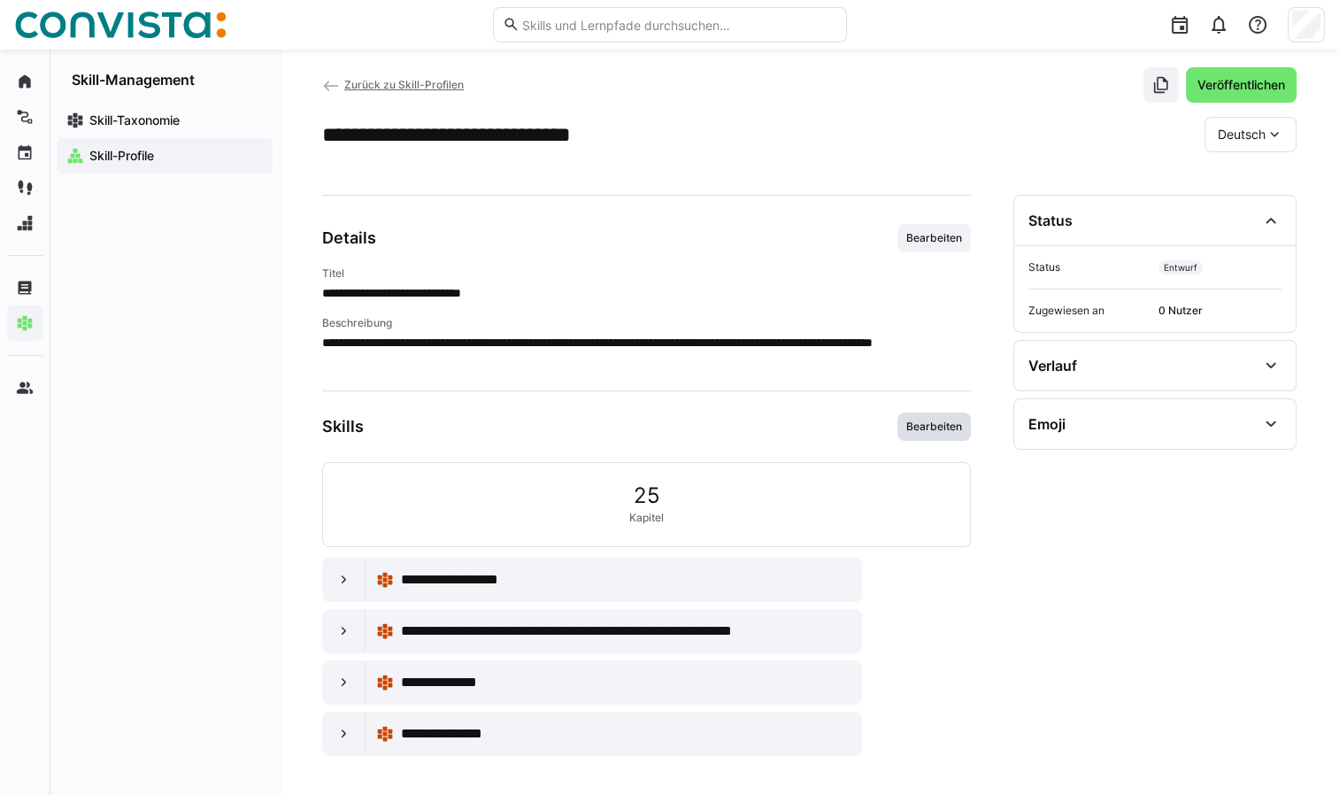
click at [938, 417] on span "Bearbeiten" at bounding box center [933, 426] width 73 height 28
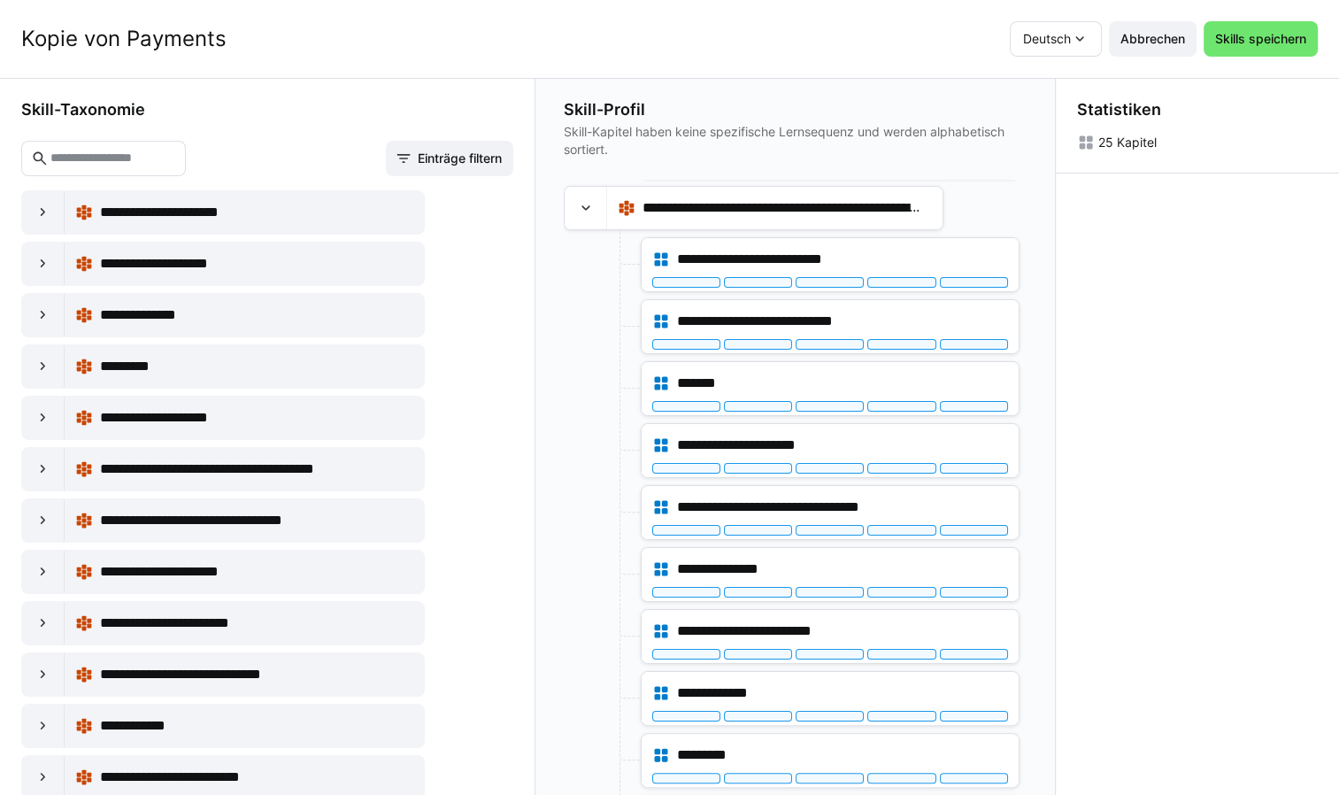
scroll to position [294, 0]
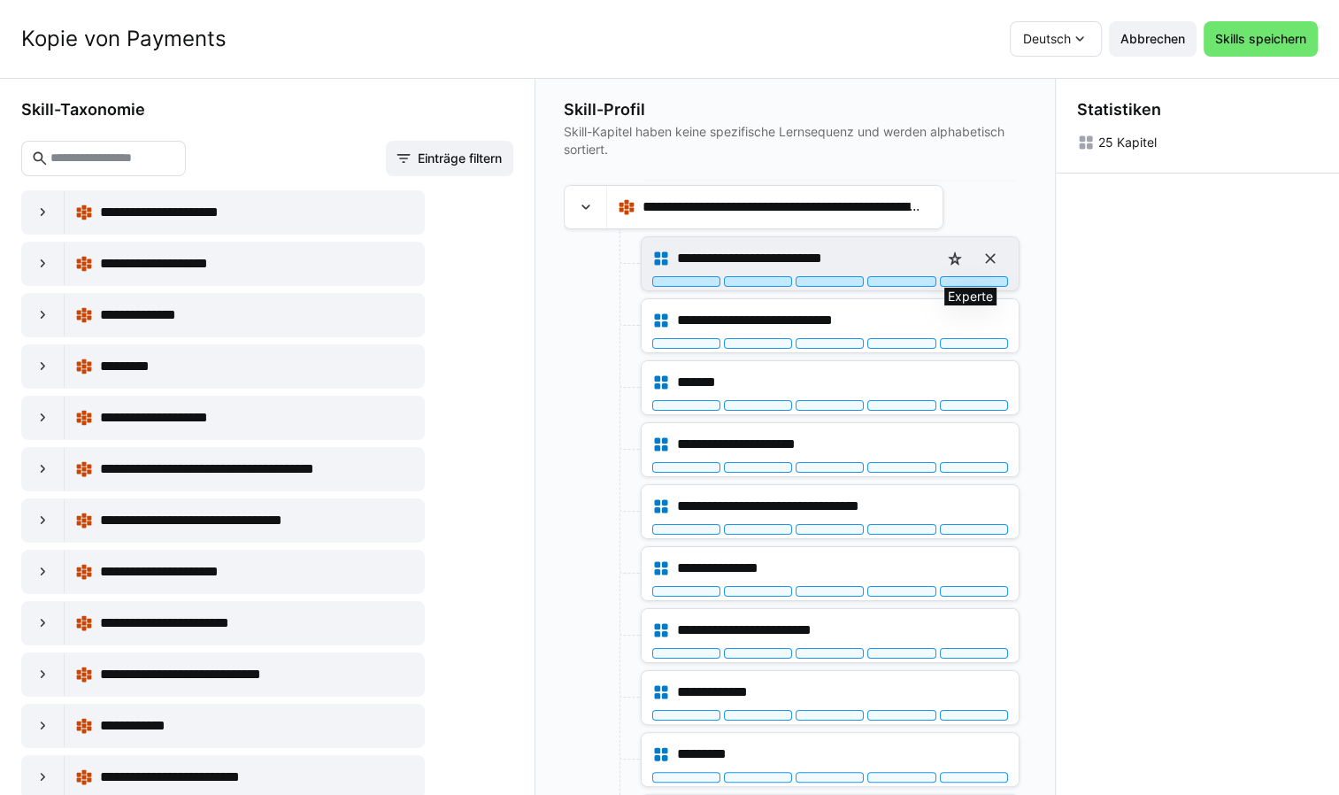
click at [973, 279] on div at bounding box center [974, 281] width 68 height 11
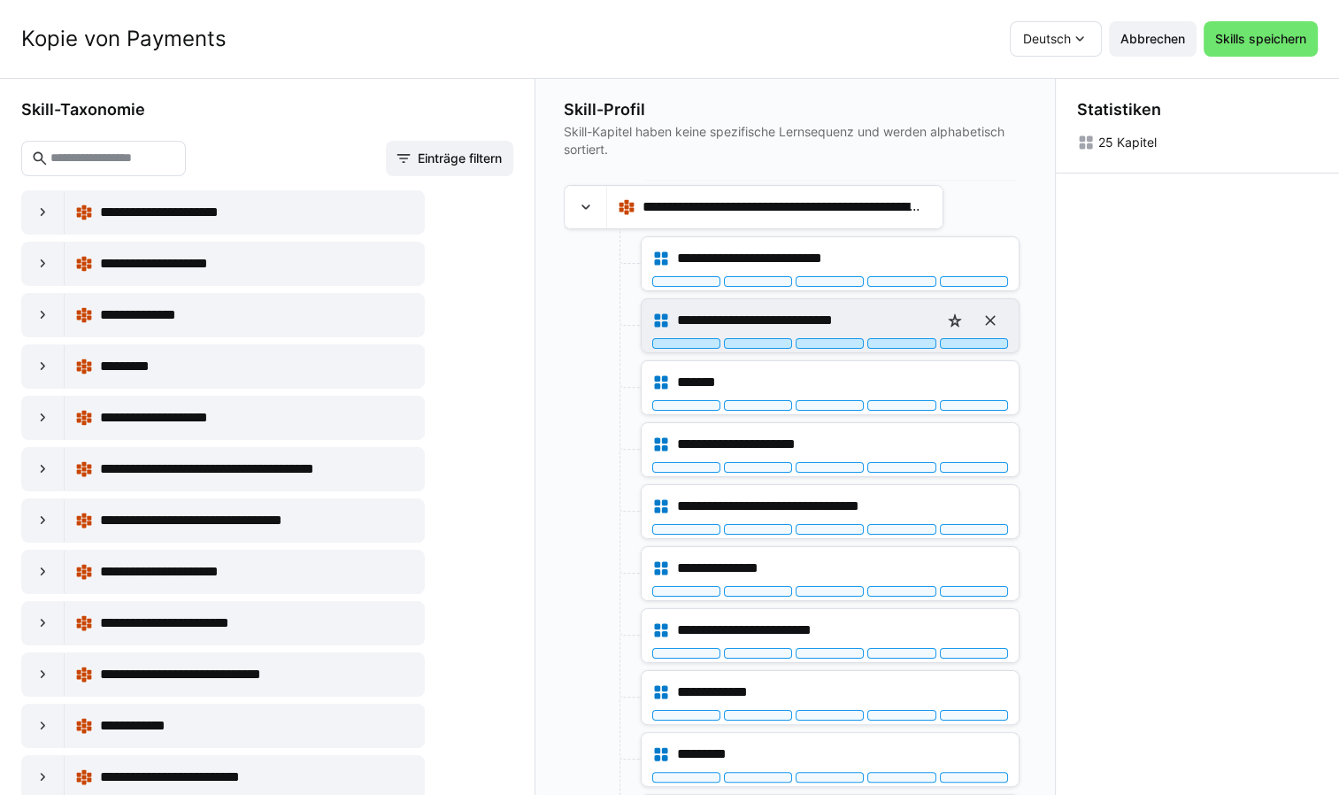
click at [982, 342] on div at bounding box center [974, 343] width 68 height 11
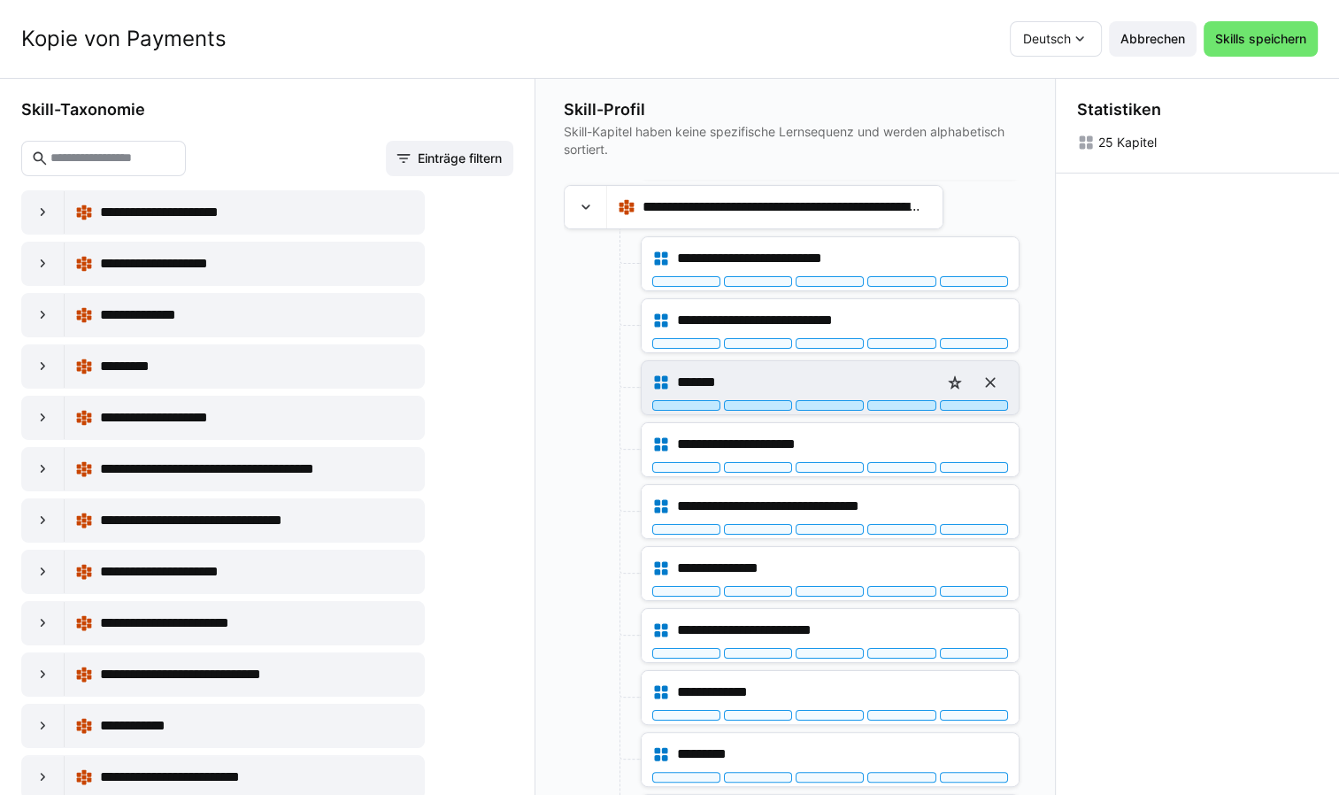
click at [974, 406] on div at bounding box center [974, 405] width 68 height 11
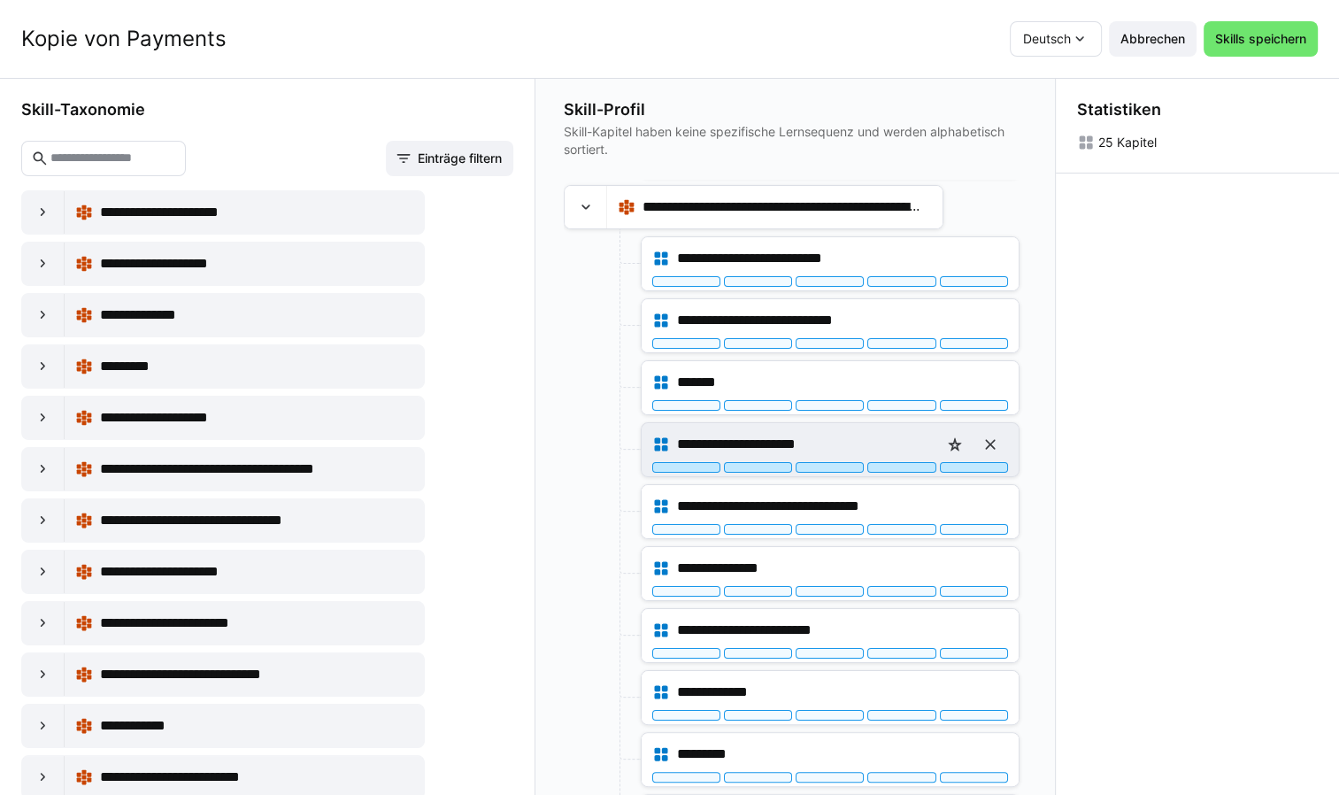
click at [970, 462] on div at bounding box center [974, 467] width 68 height 11
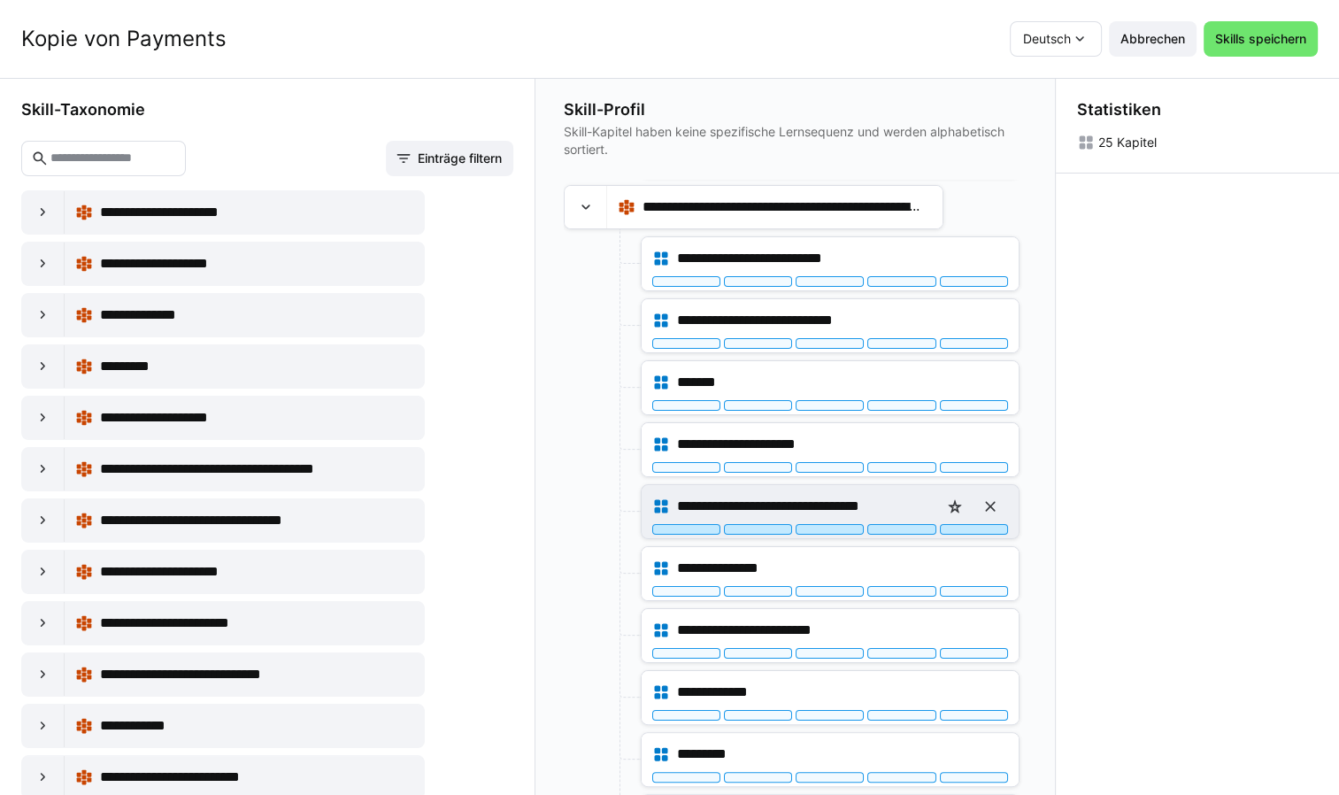
click at [970, 526] on div at bounding box center [974, 529] width 68 height 11
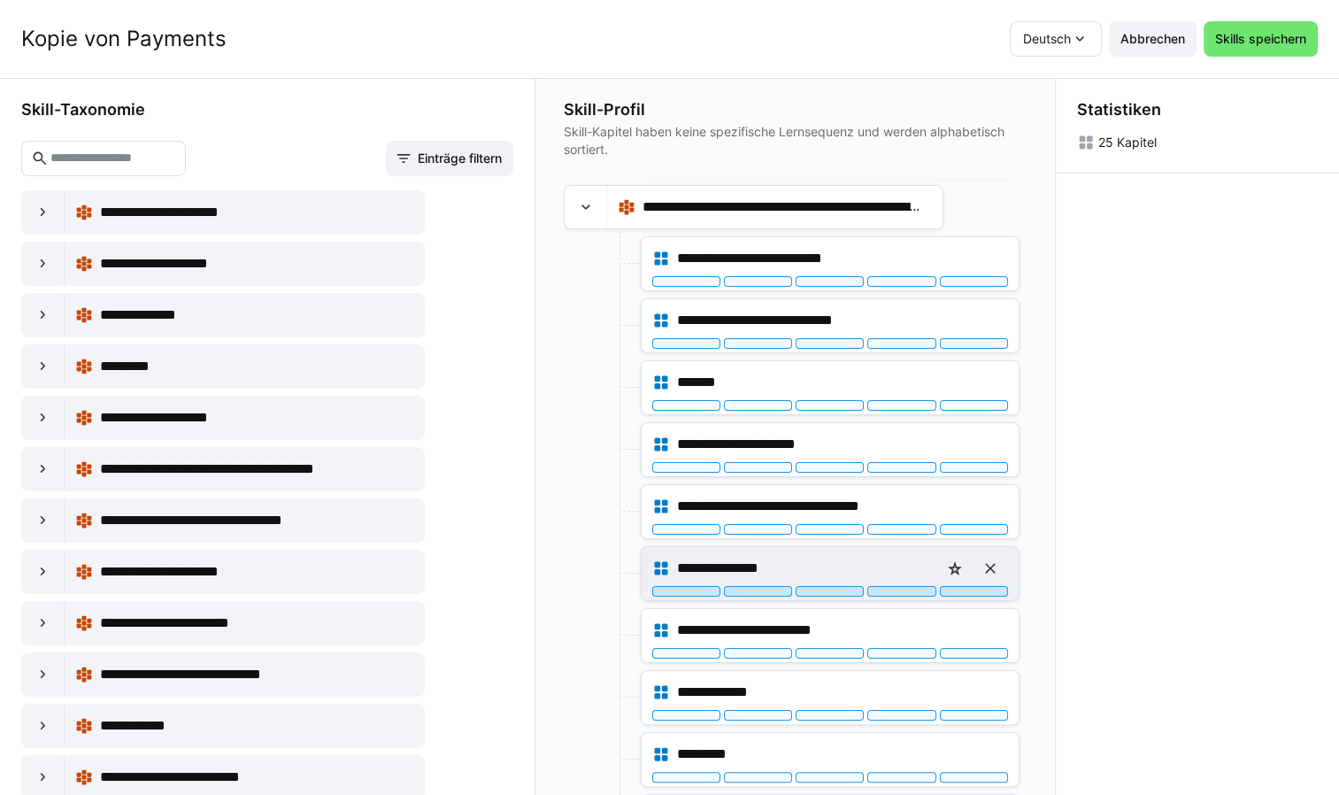
click at [963, 586] on div at bounding box center [974, 591] width 68 height 11
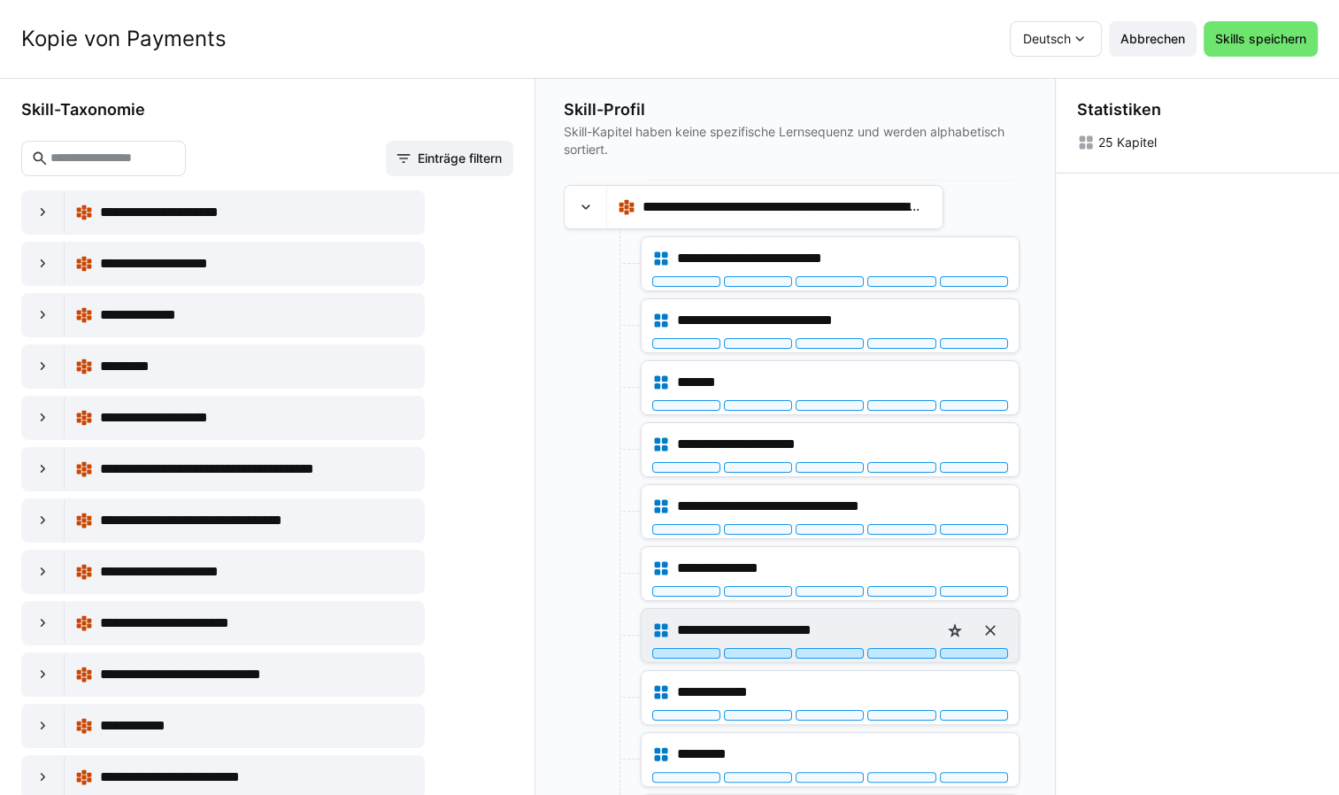
click at [973, 648] on div at bounding box center [974, 653] width 68 height 11
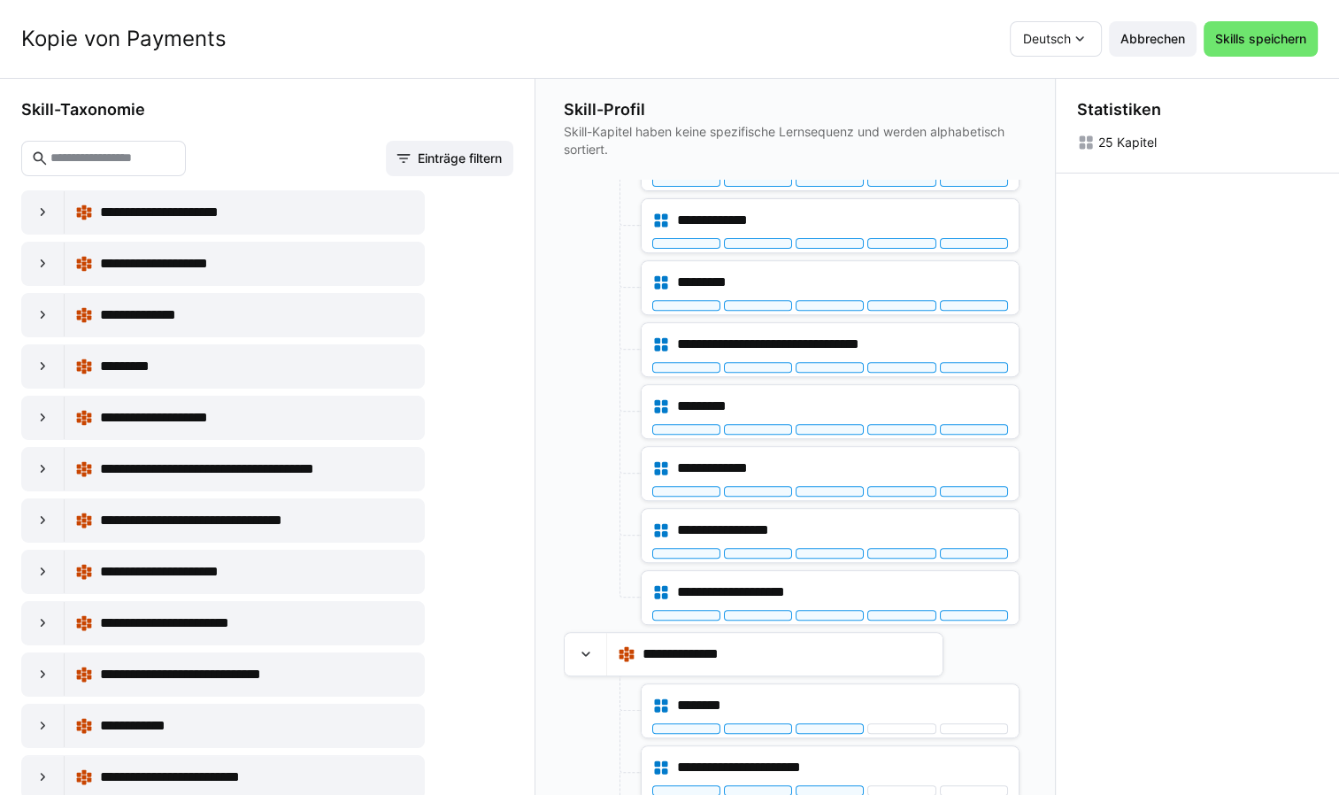
scroll to position [776, 0]
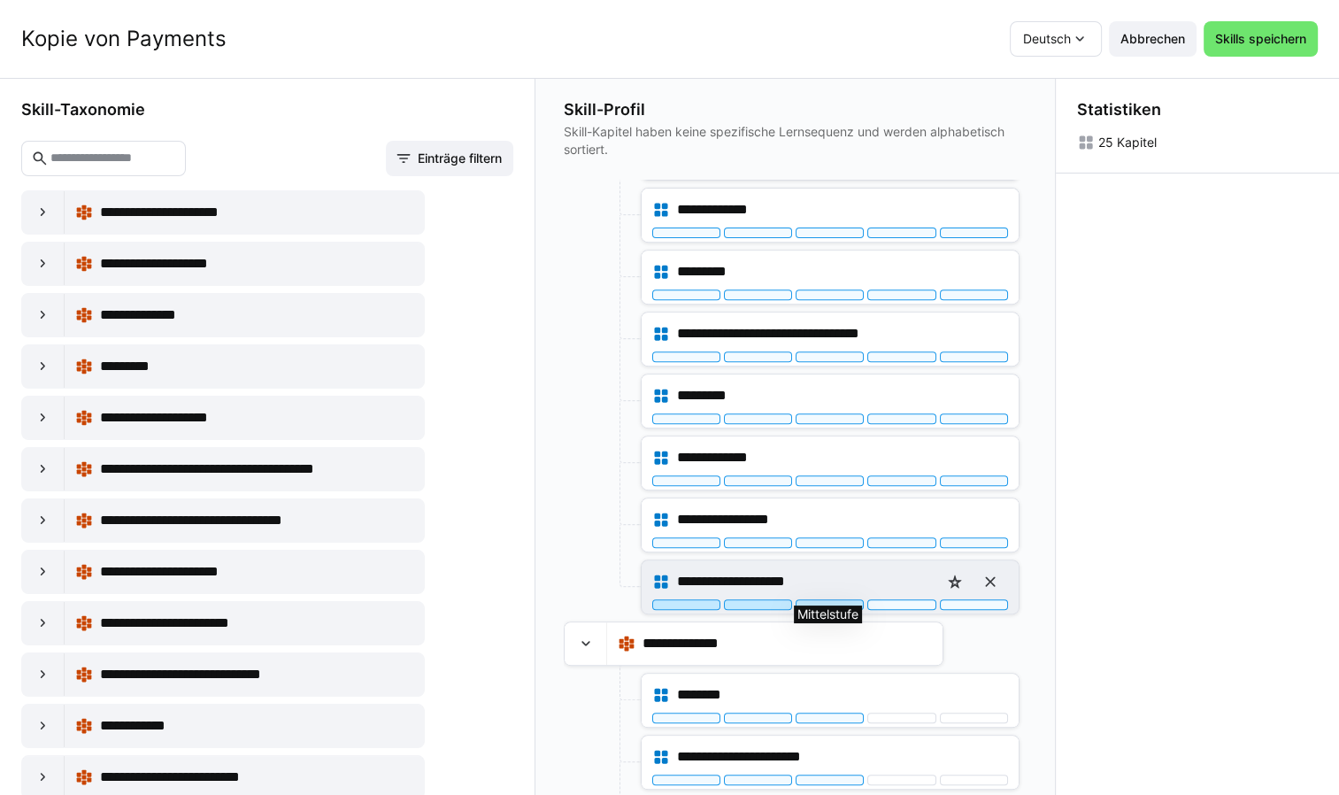
click at [848, 599] on div at bounding box center [830, 604] width 68 height 11
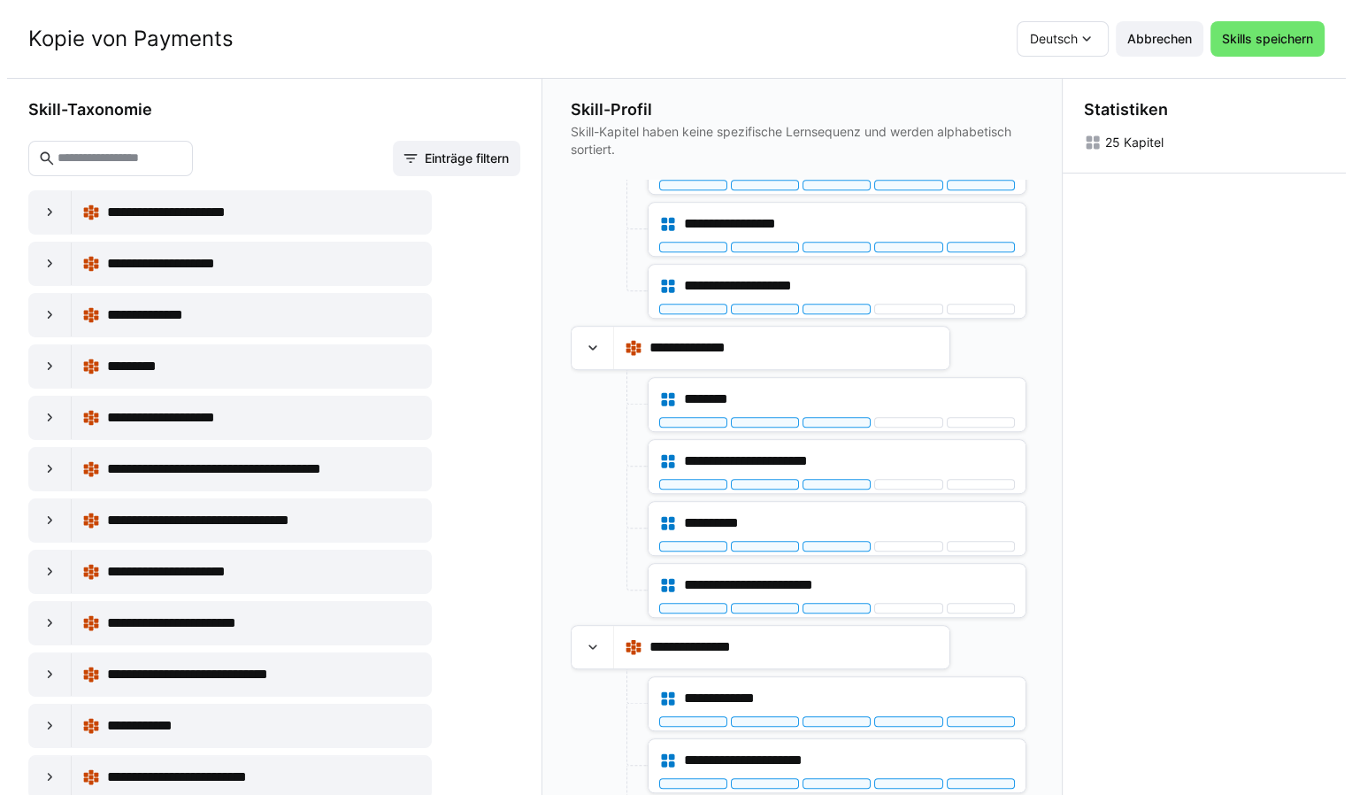
scroll to position [1119, 0]
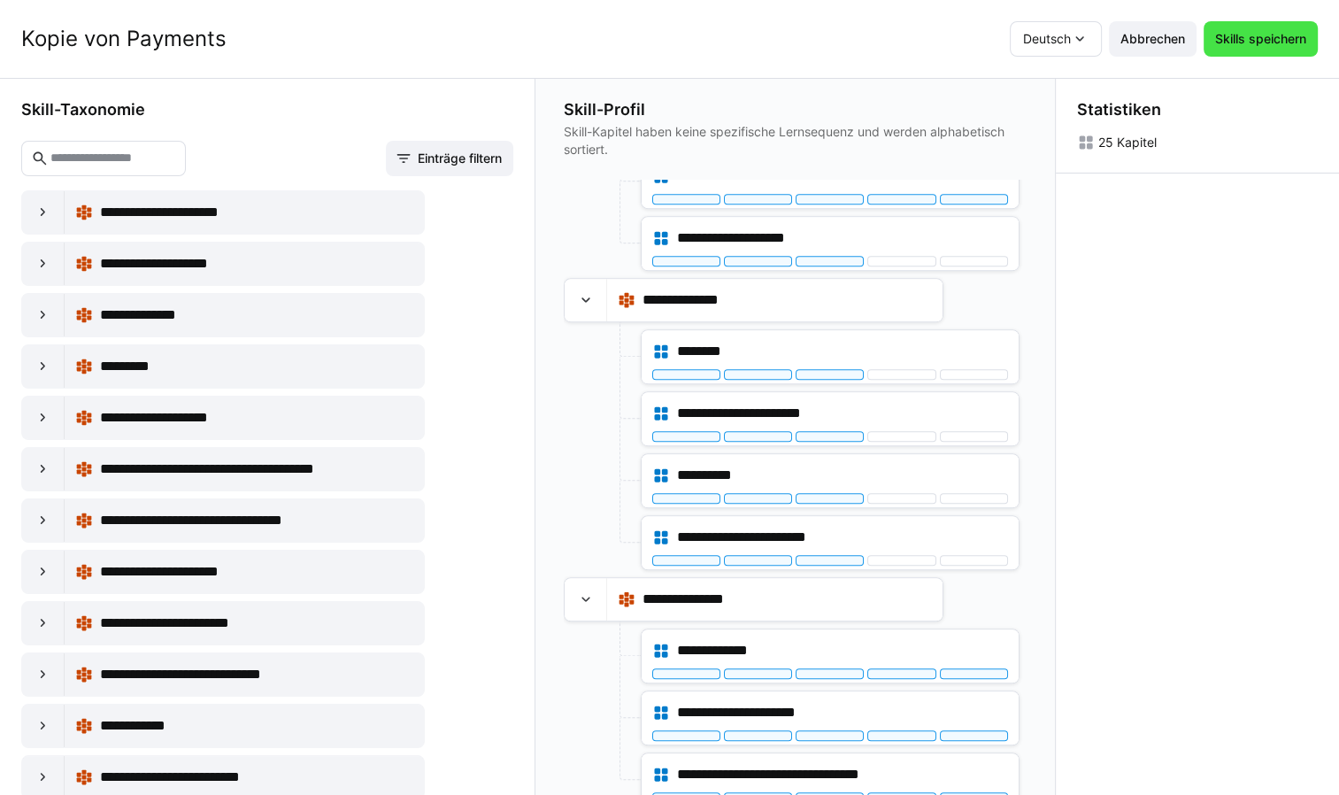
click at [1247, 39] on span "Skills speichern" at bounding box center [1260, 39] width 96 height 18
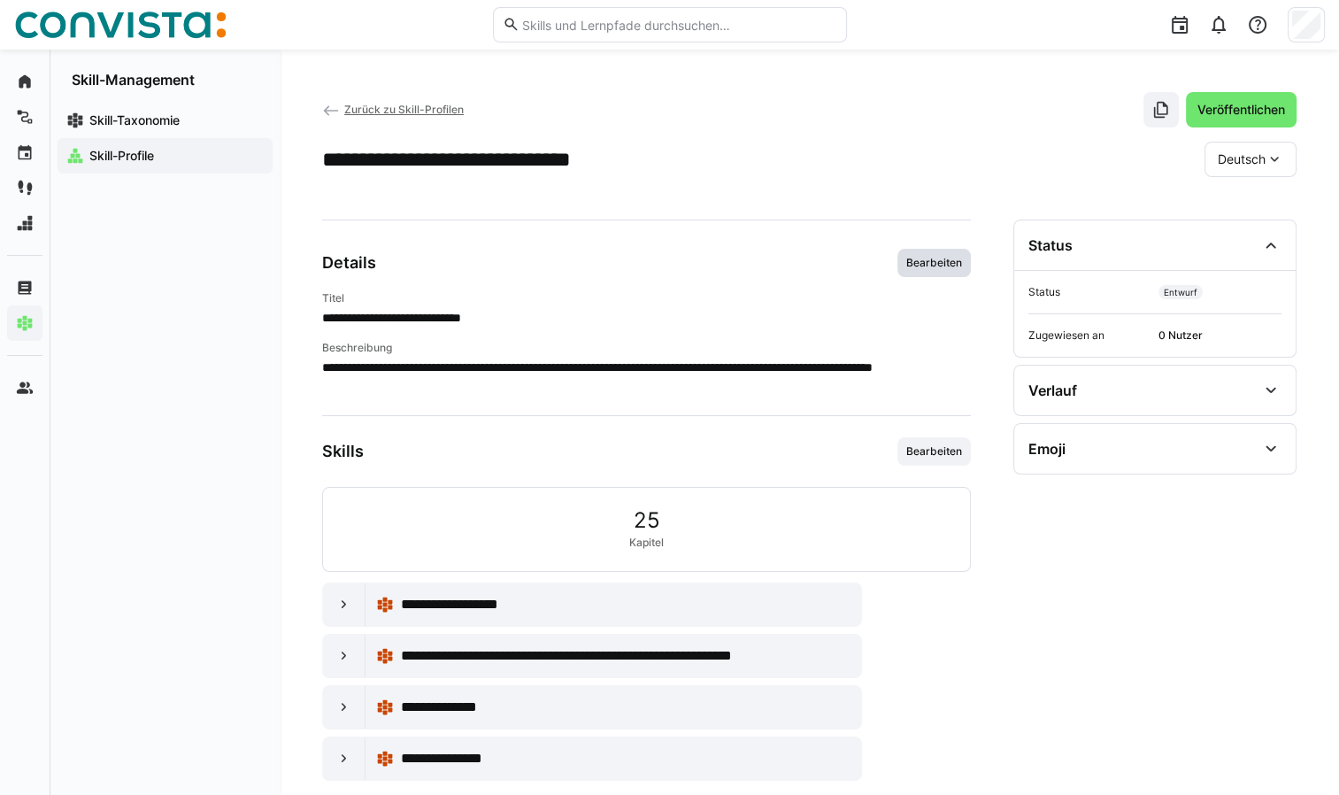
click at [930, 264] on span "Bearbeiten" at bounding box center [933, 263] width 59 height 14
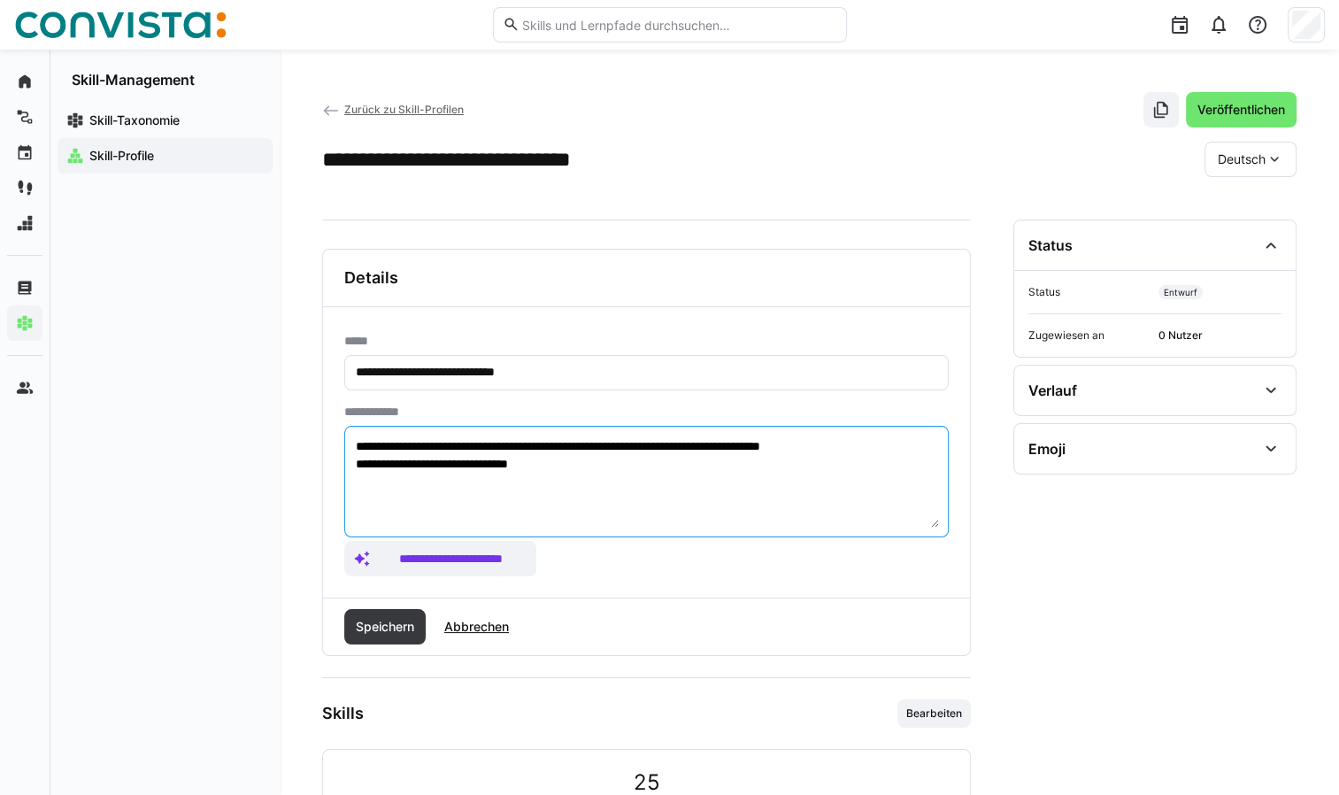
click at [913, 445] on textarea "**********" at bounding box center [646, 481] width 585 height 92
type textarea "**********"
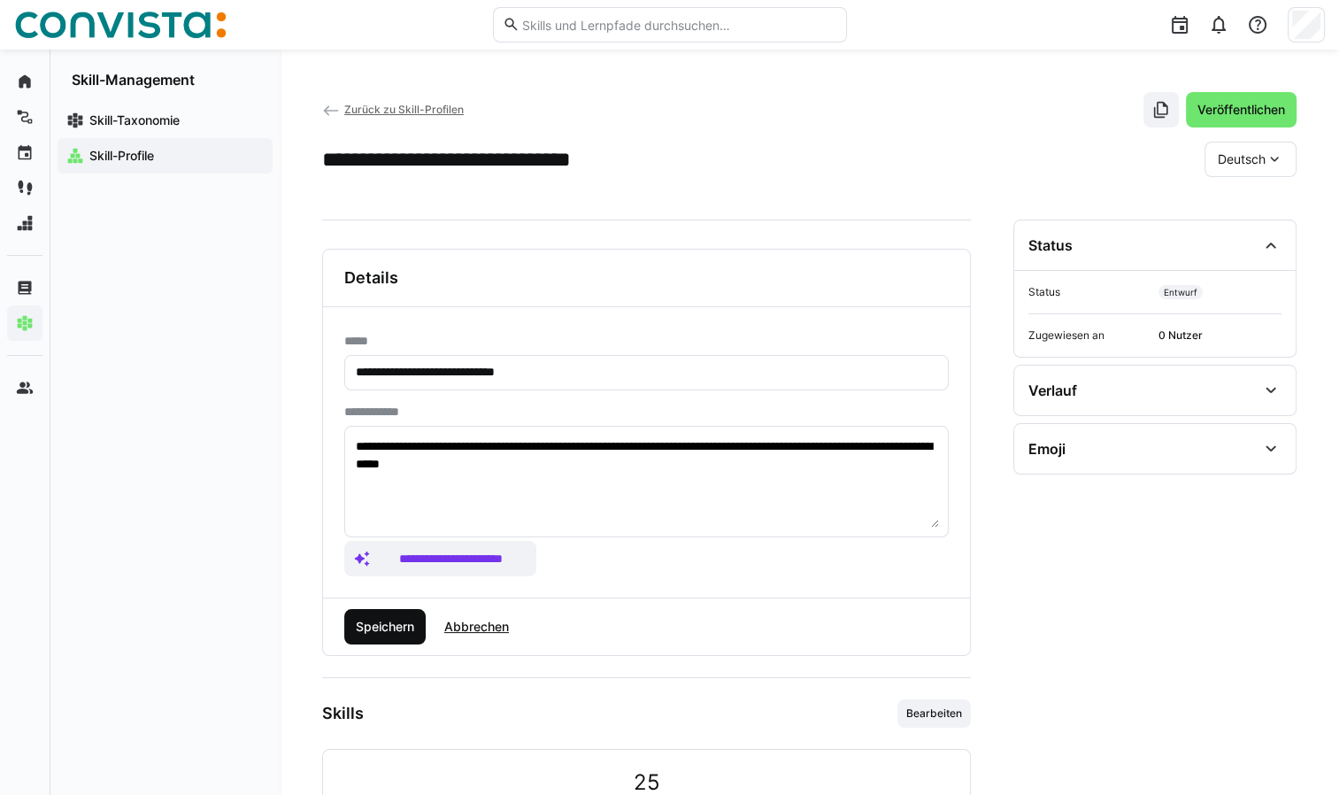
click at [378, 625] on span "Speichern" at bounding box center [385, 627] width 64 height 18
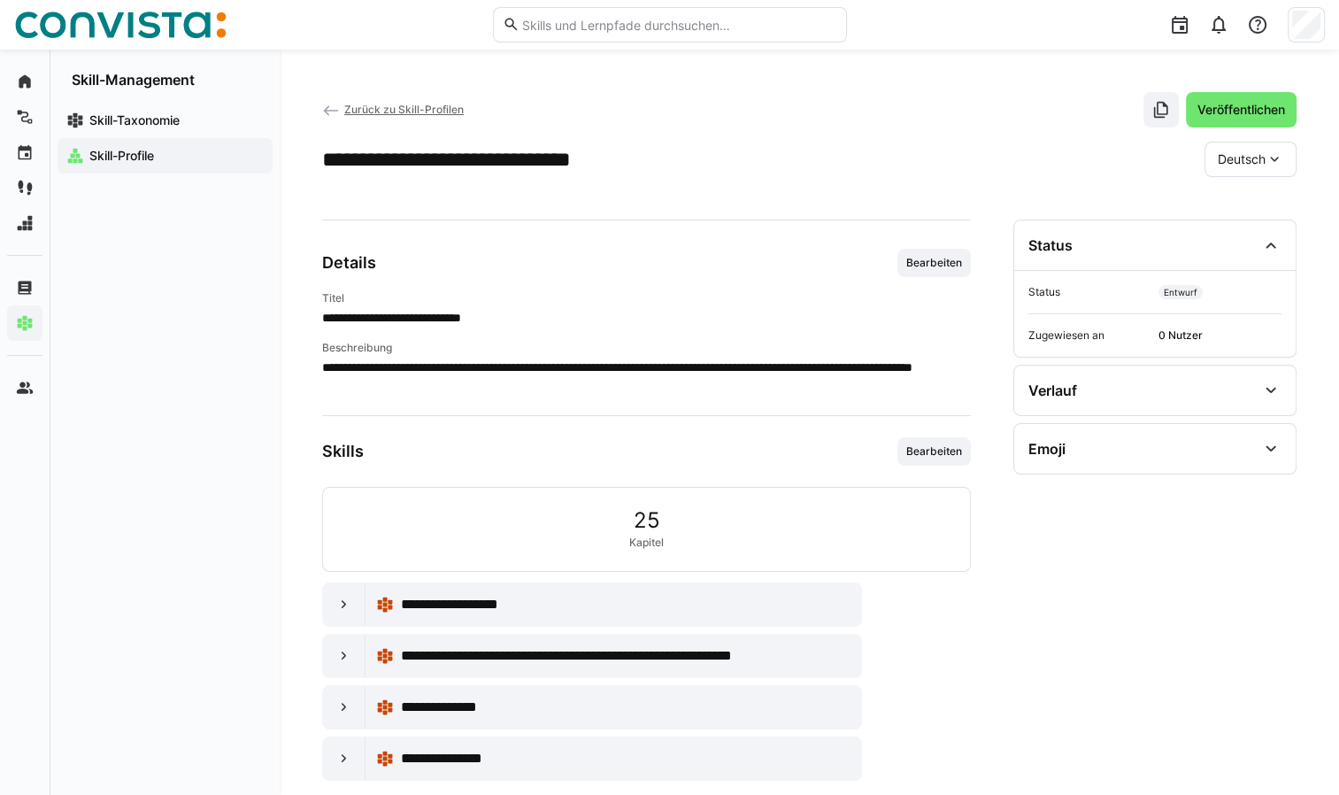
click at [0, 0] on app-navigation-label "Skill-Profile" at bounding box center [0, 0] width 0 height 0
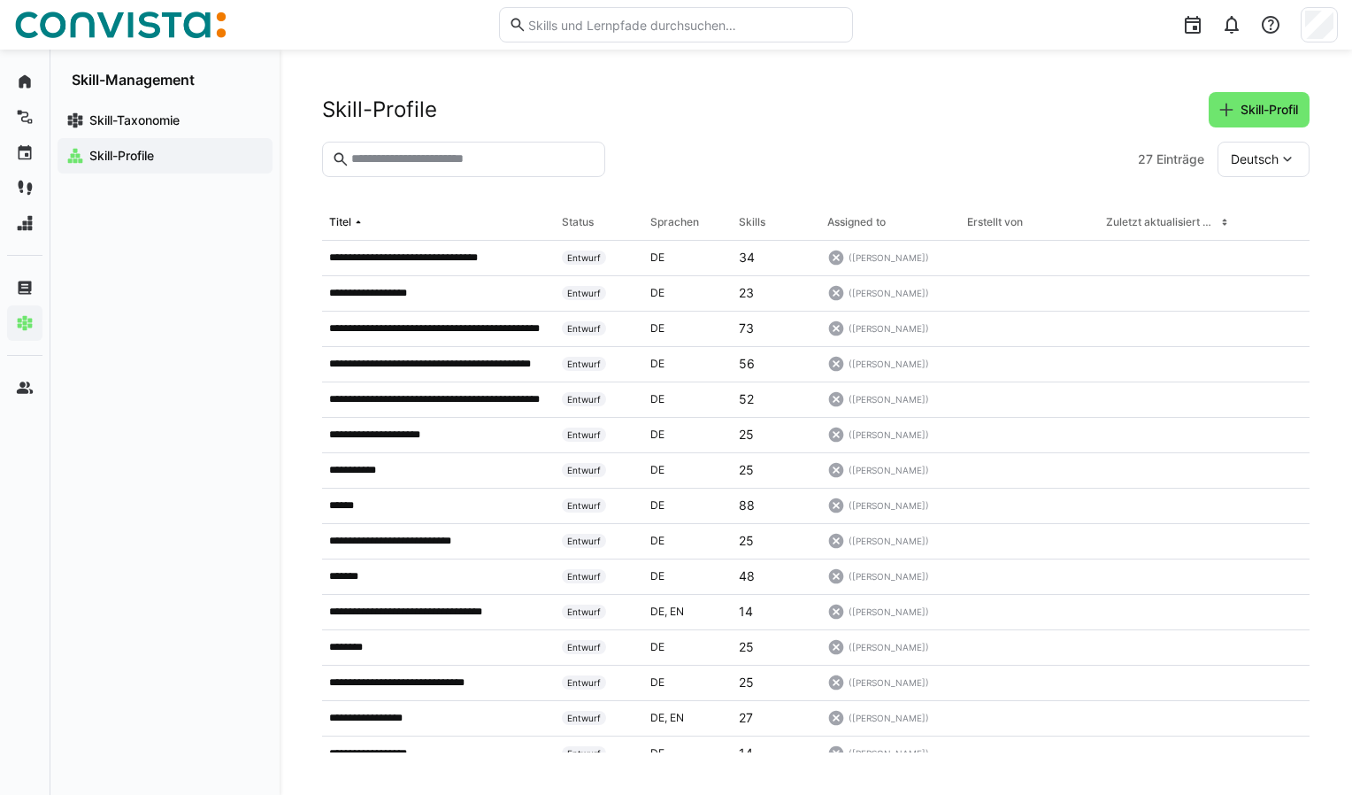
click at [412, 168] on eds-input at bounding box center [463, 159] width 283 height 35
click at [412, 162] on input "text" at bounding box center [473, 159] width 246 height 16
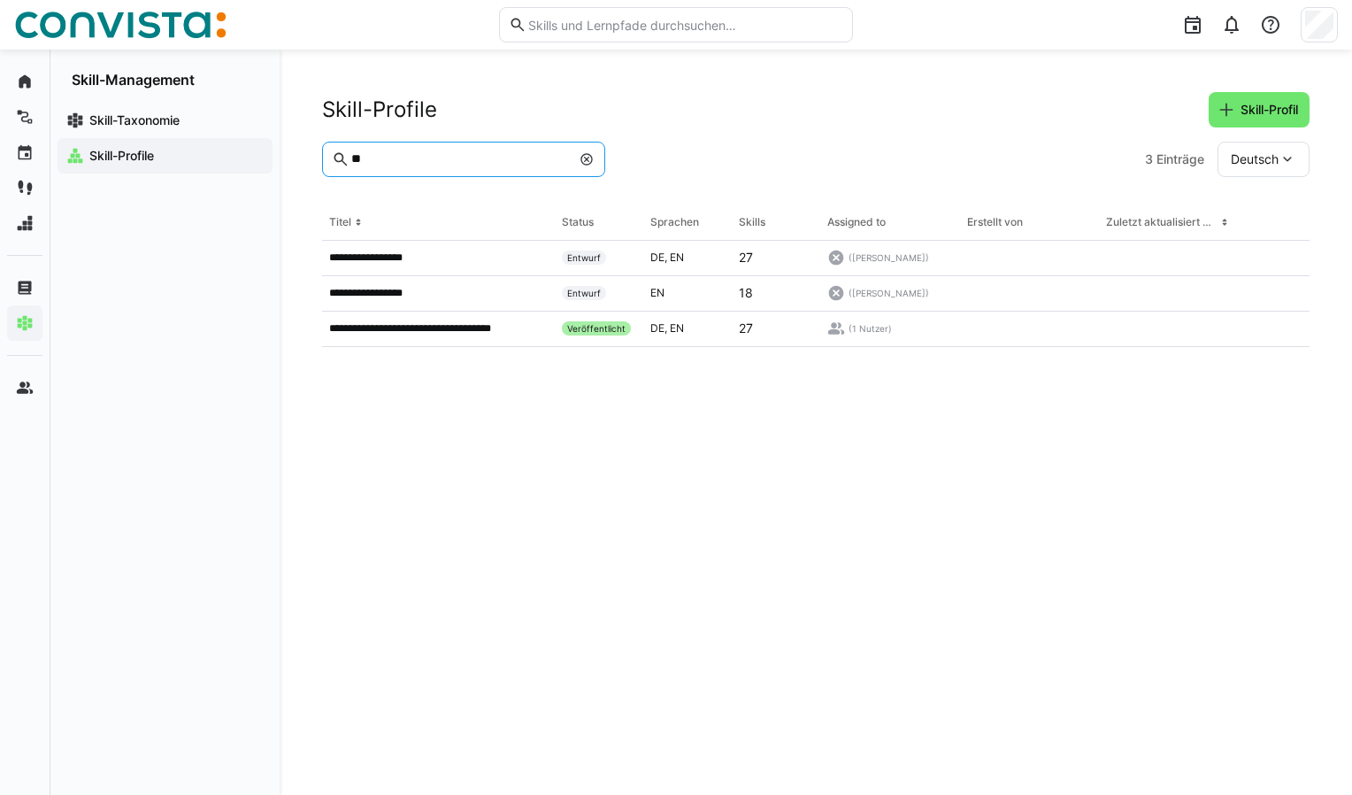
type input "*"
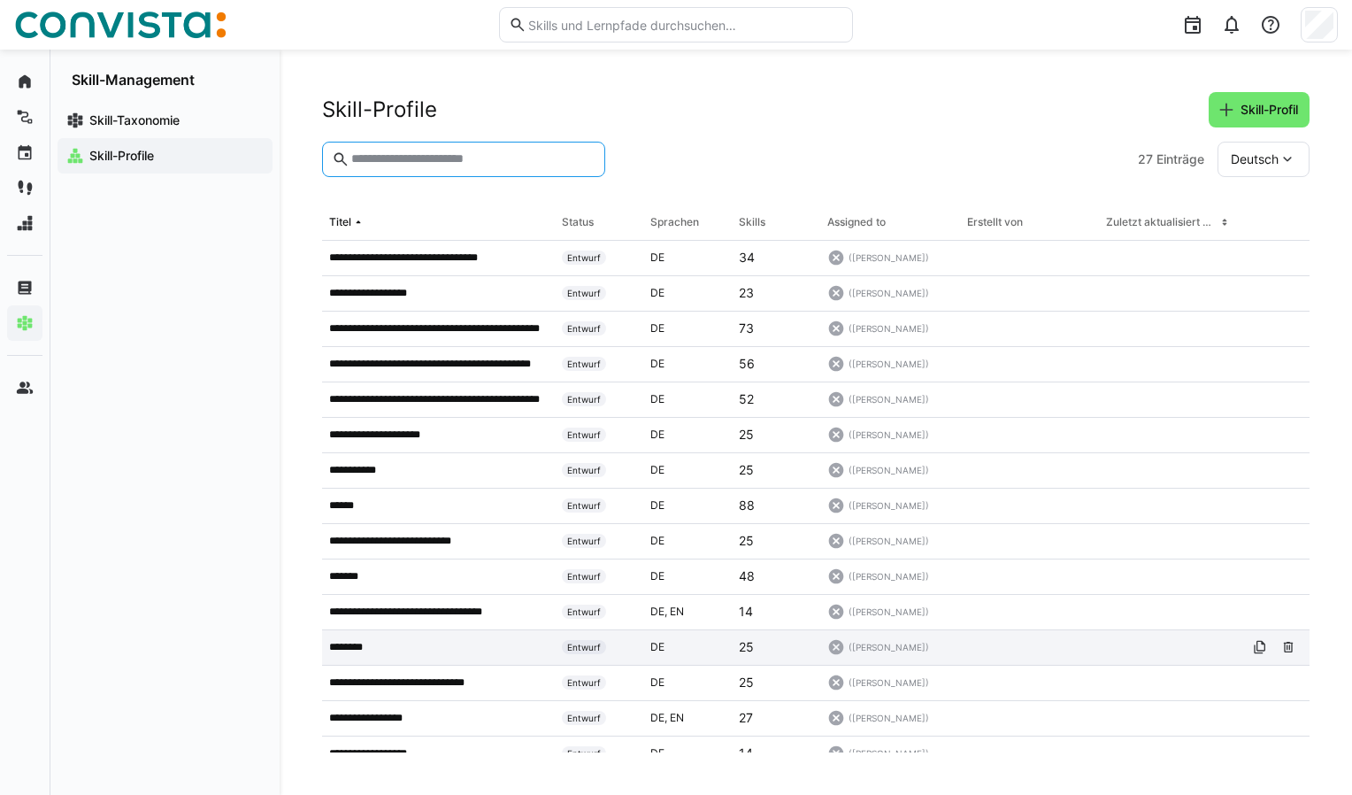
click at [360, 646] on p "********" at bounding box center [354, 647] width 50 height 14
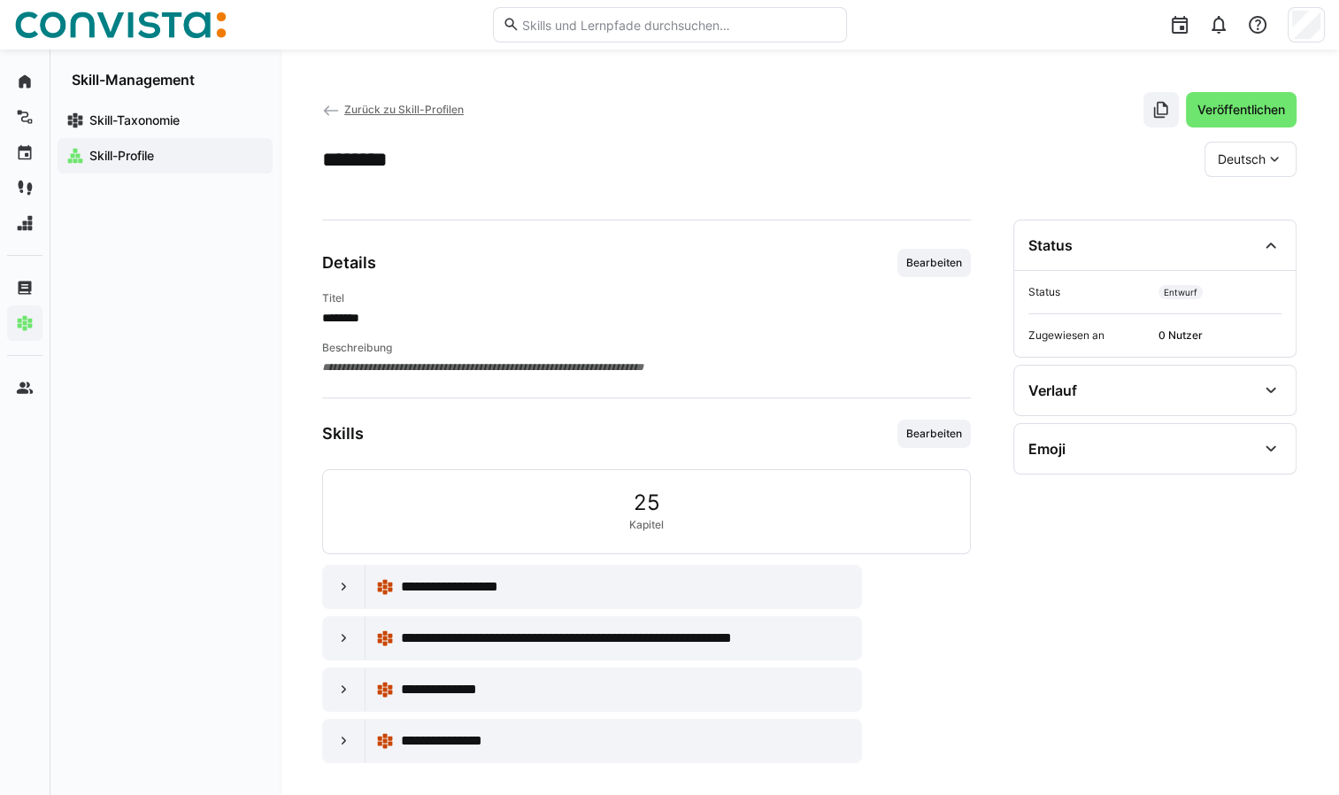
scroll to position [7, 0]
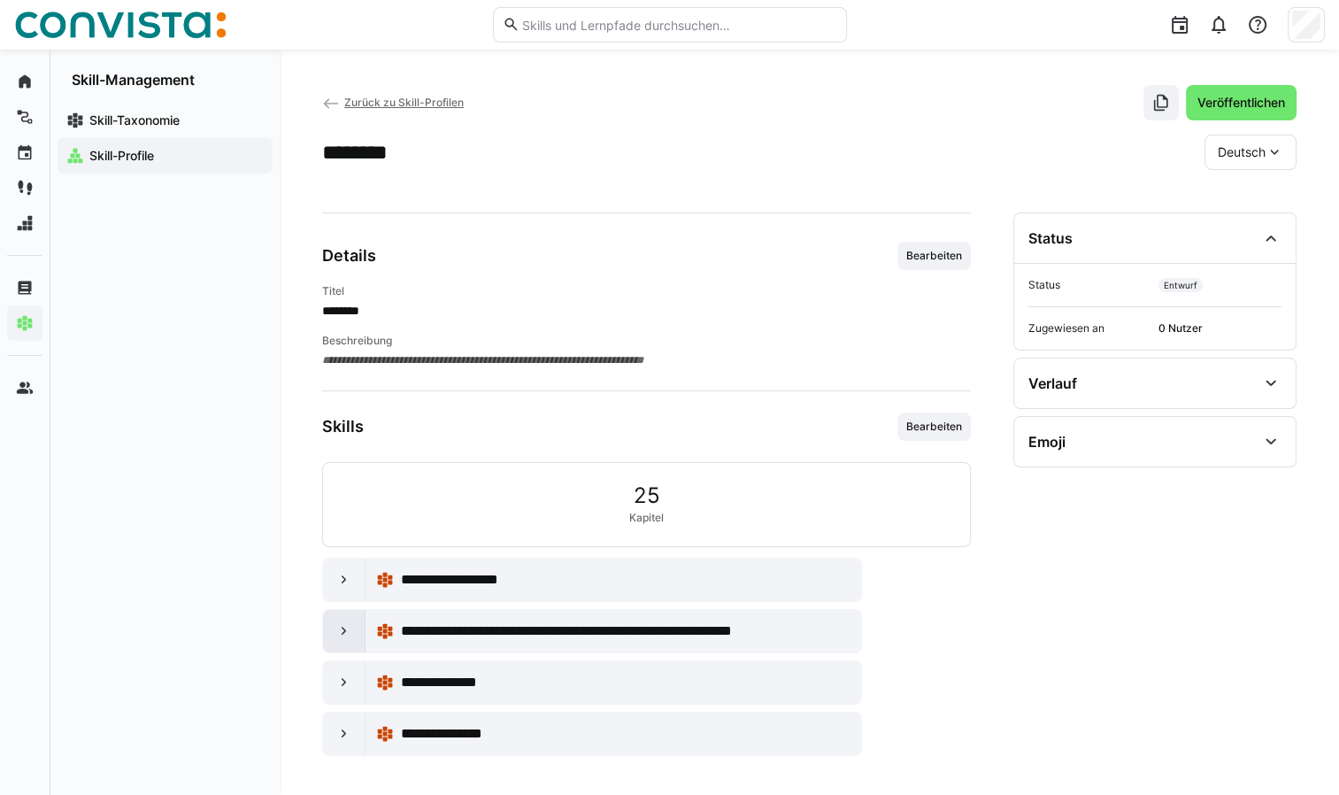
click at [339, 628] on eds-icon at bounding box center [344, 631] width 18 height 18
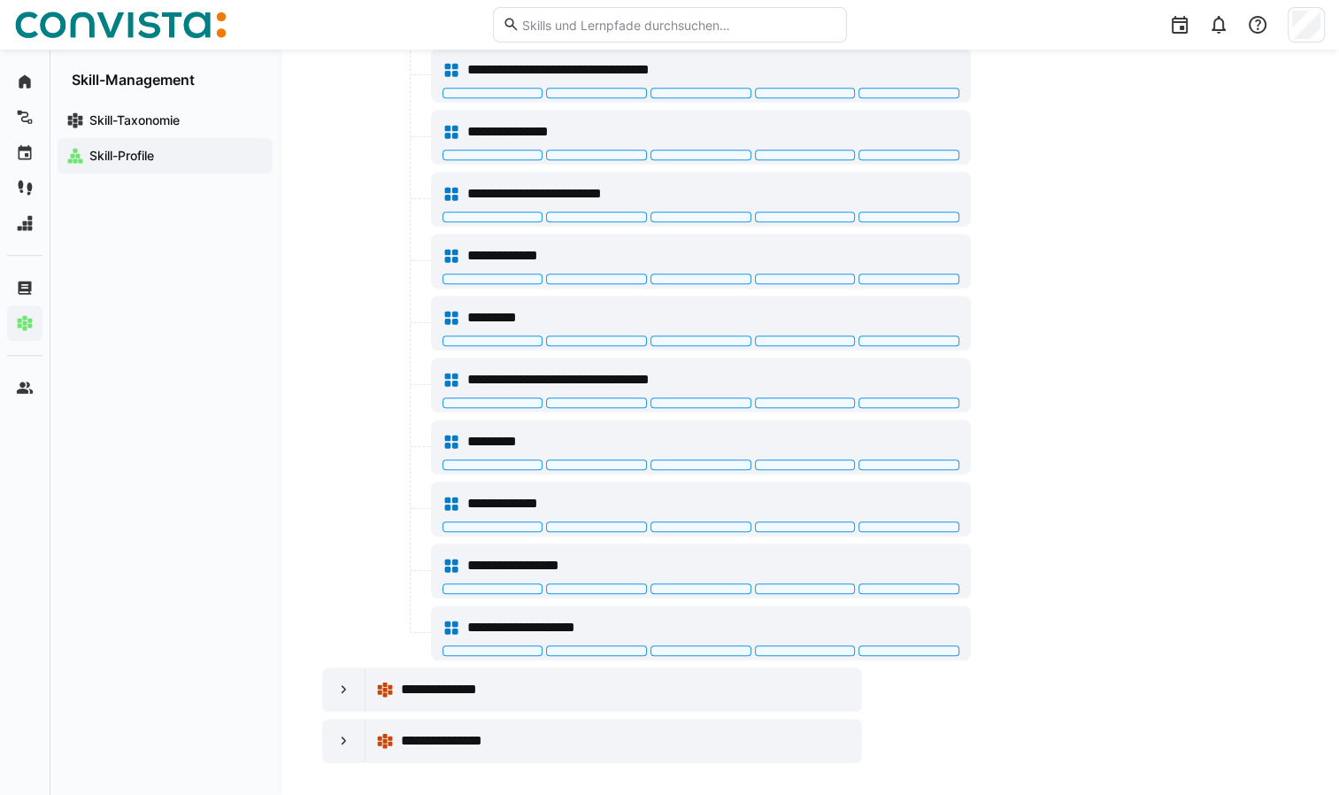
scroll to position [869, 0]
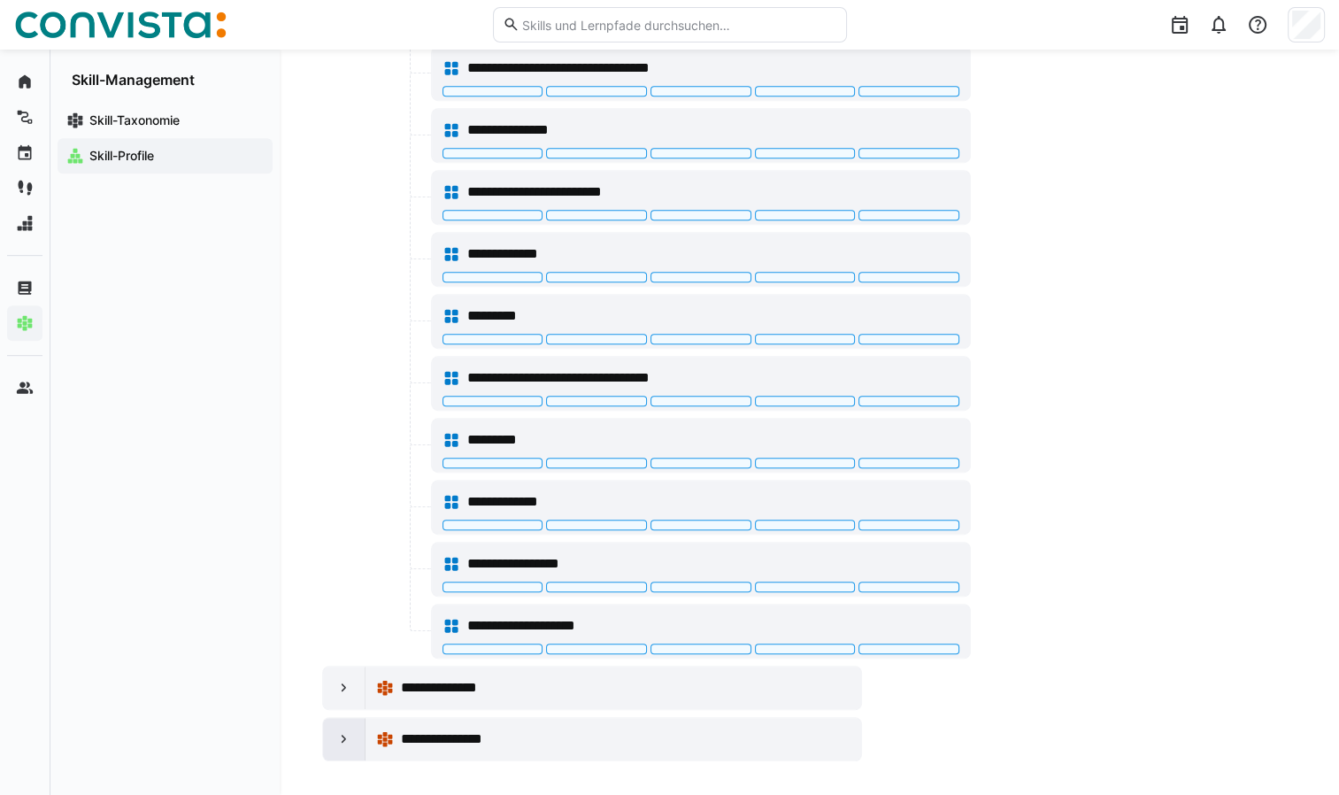
click at [338, 735] on eds-icon at bounding box center [344, 739] width 18 height 18
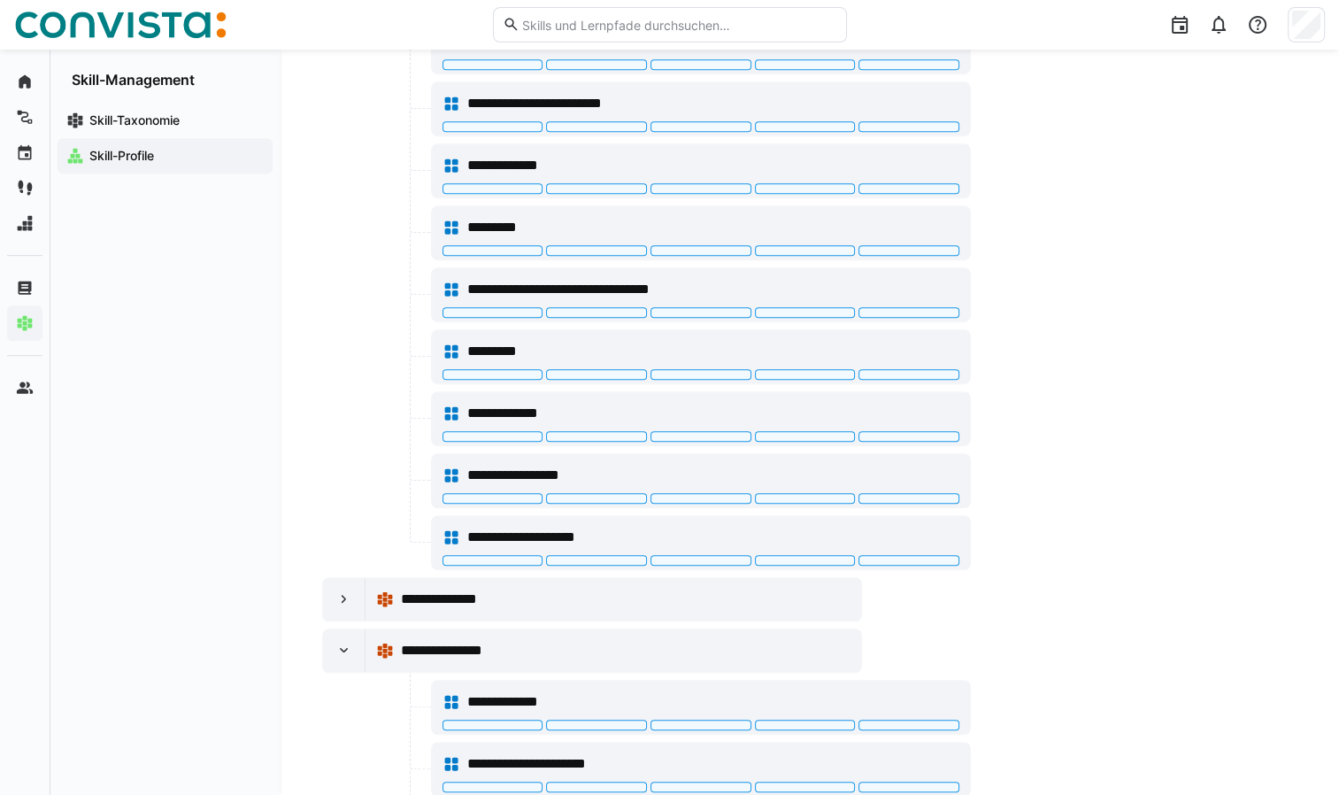
scroll to position [1054, 0]
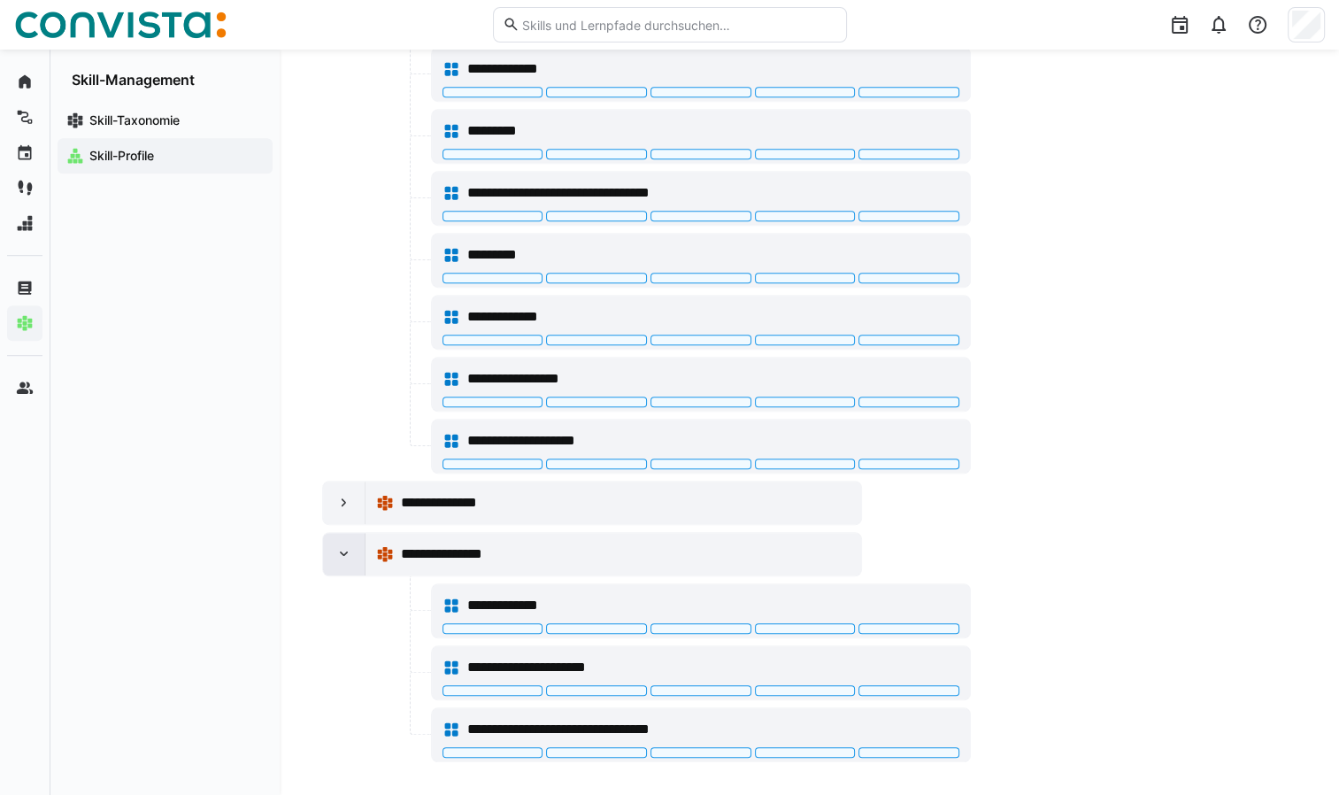
click at [342, 545] on eds-icon at bounding box center [344, 554] width 18 height 18
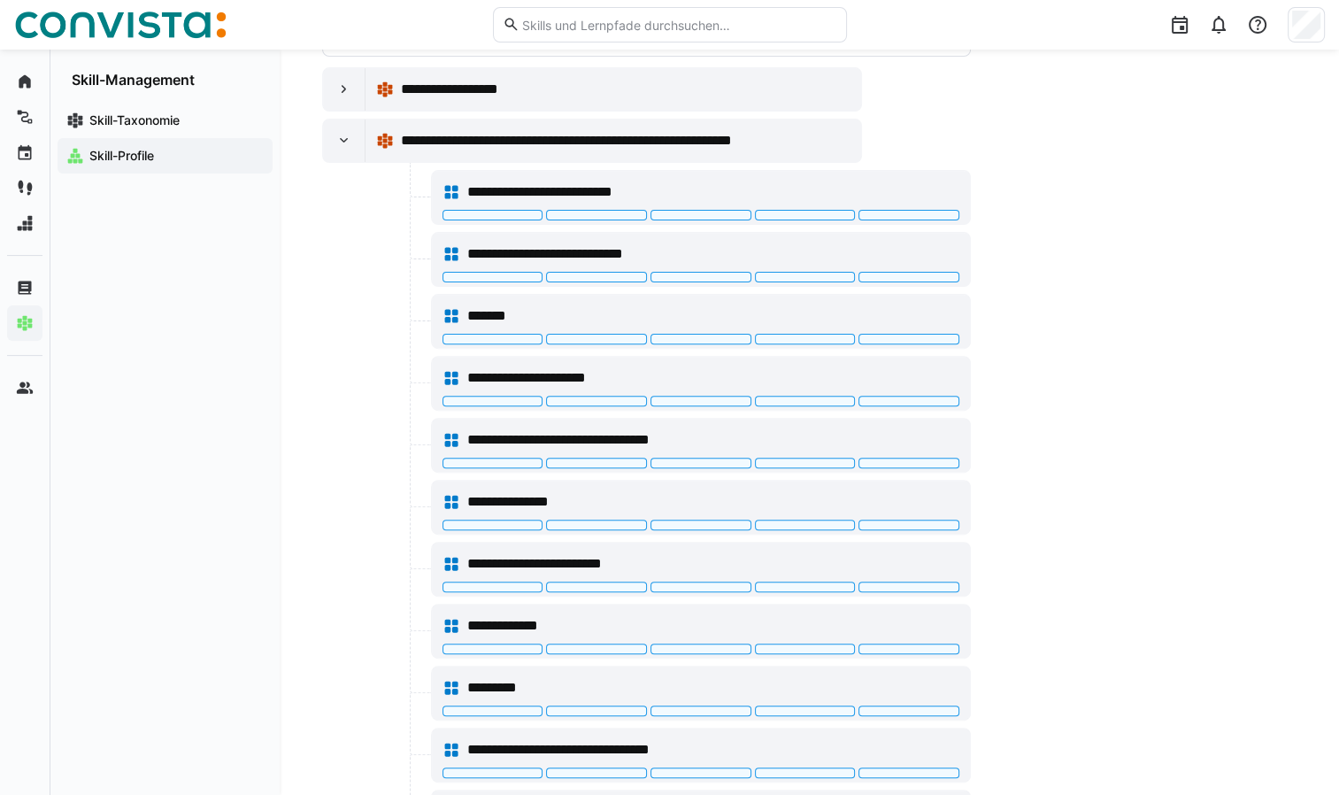
scroll to position [448, 0]
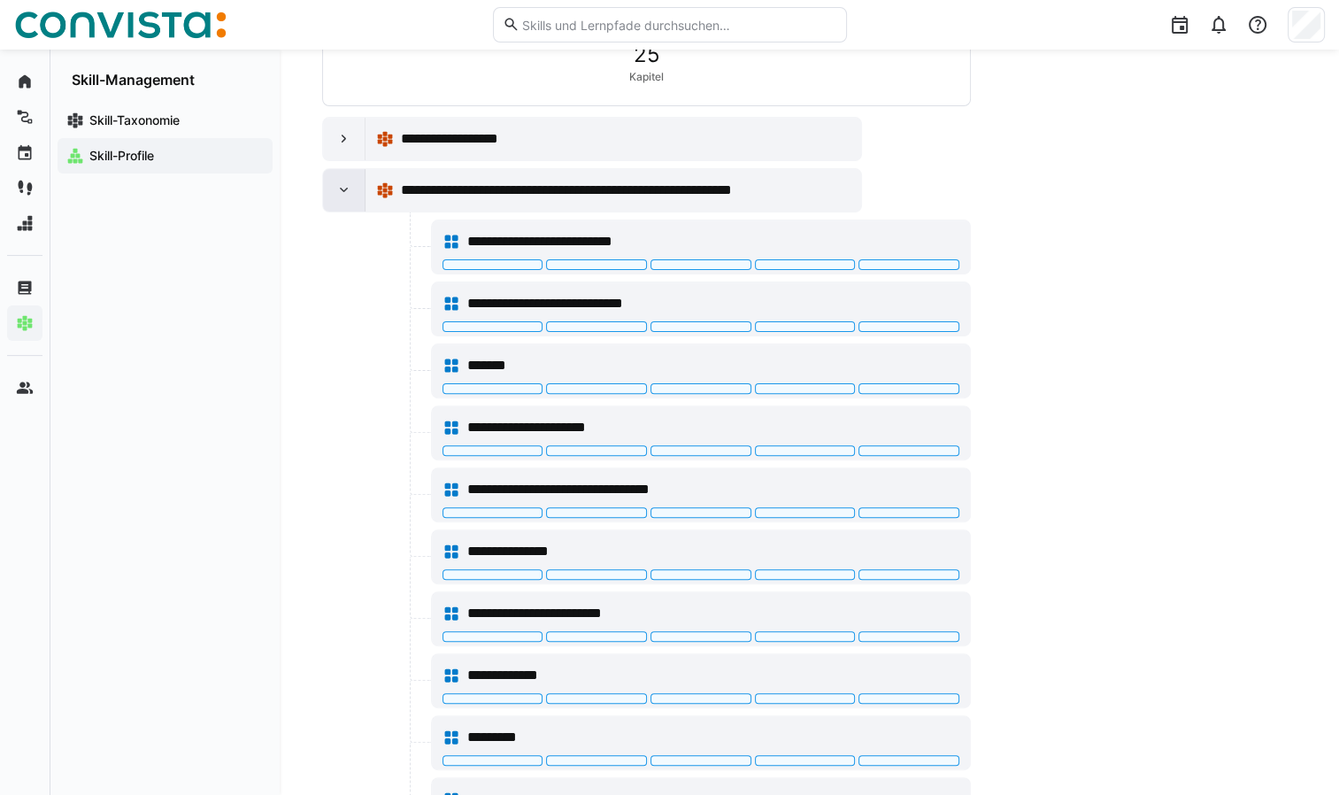
click at [340, 191] on eds-icon at bounding box center [344, 190] width 18 height 18
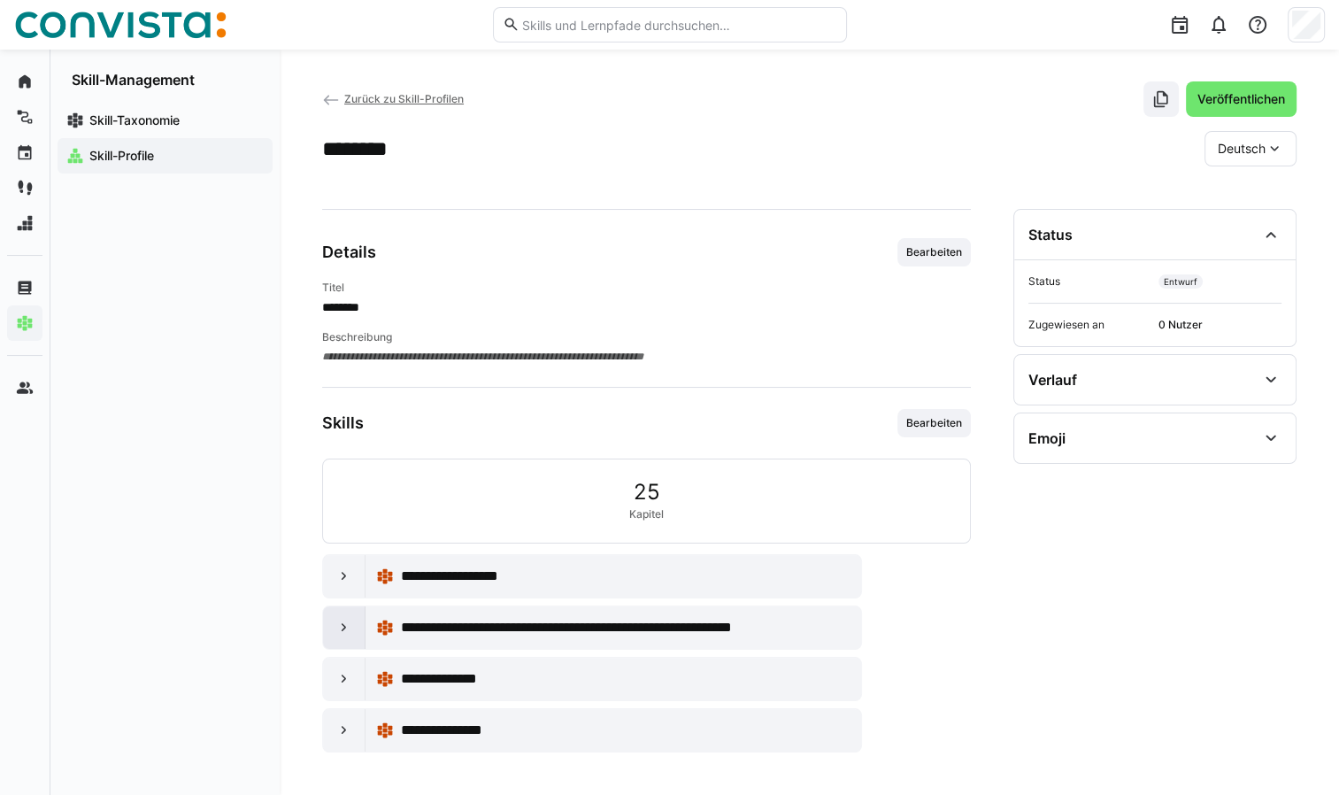
scroll to position [7, 0]
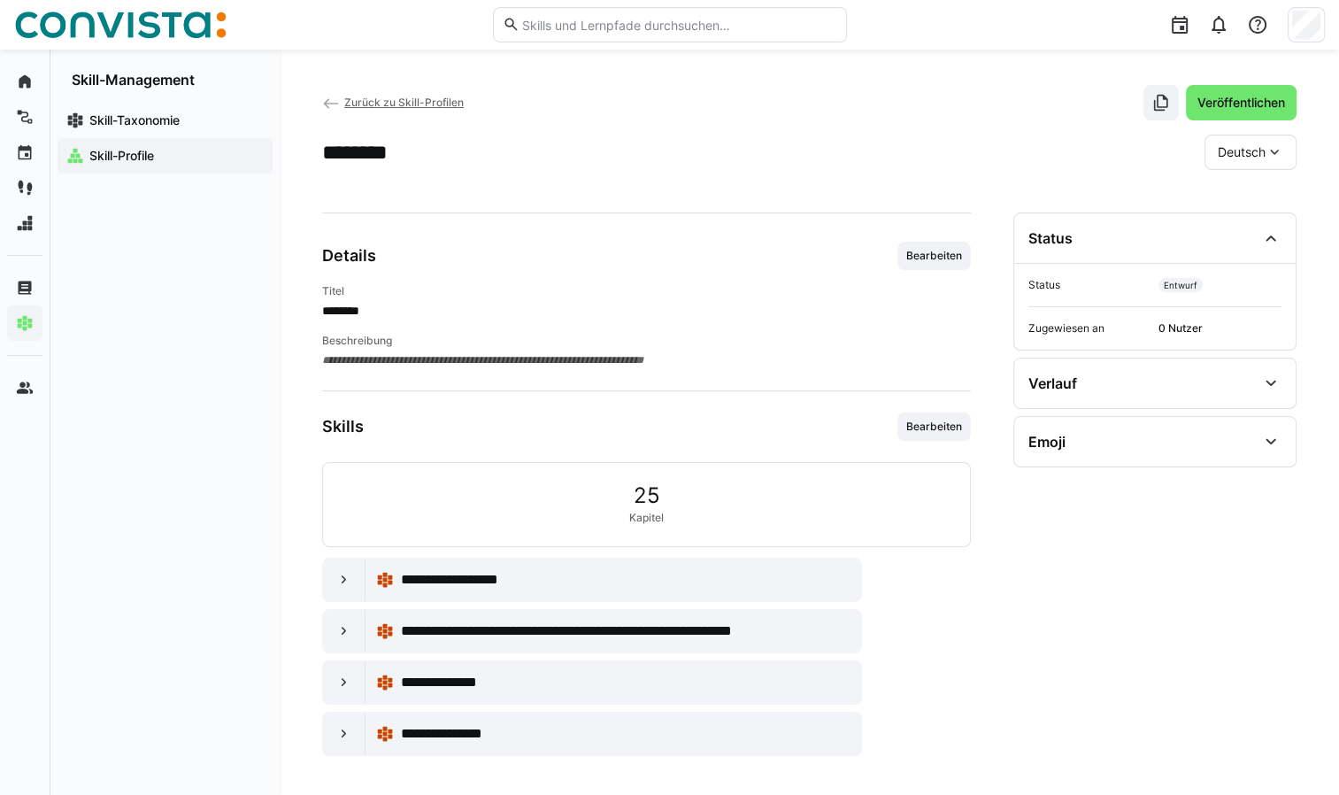
click at [348, 104] on span "Zurück zu Skill-Profilen" at bounding box center [403, 102] width 119 height 13
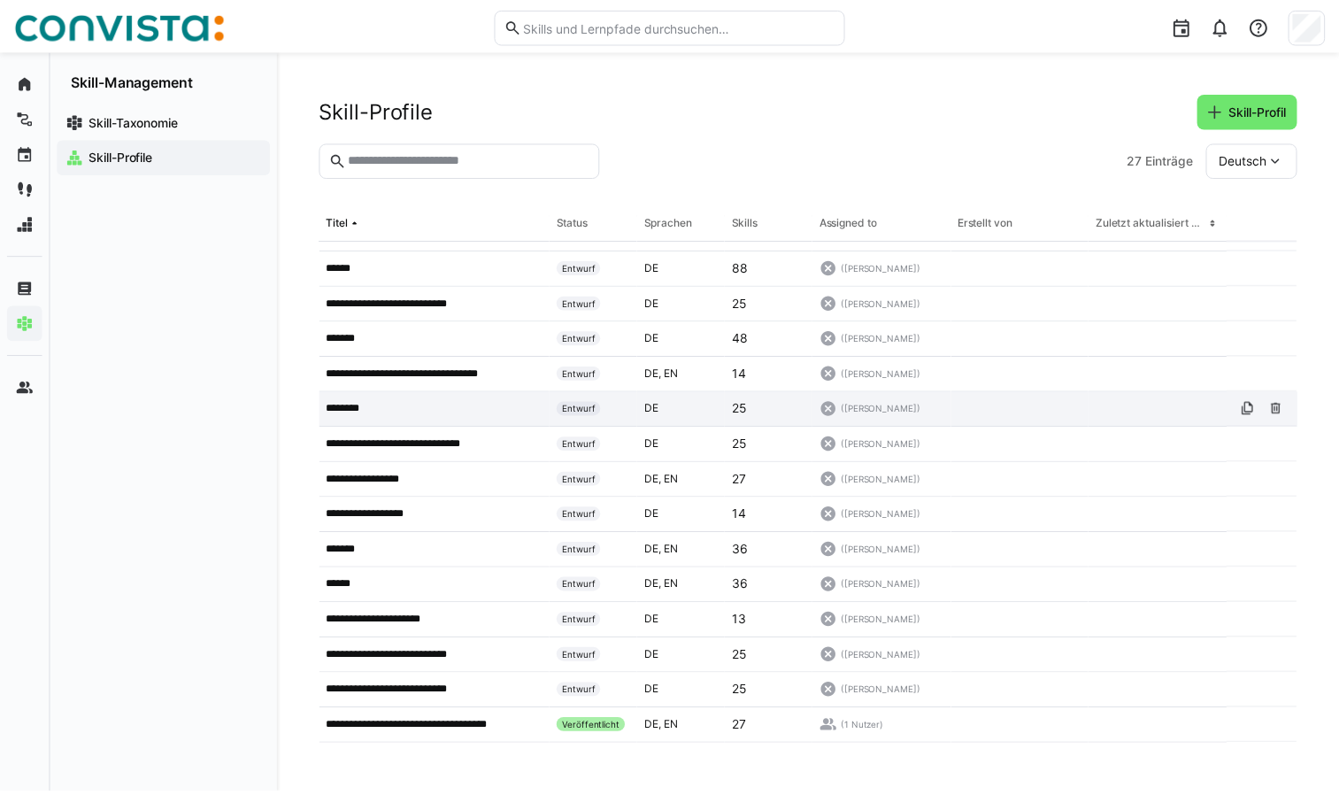
scroll to position [265, 0]
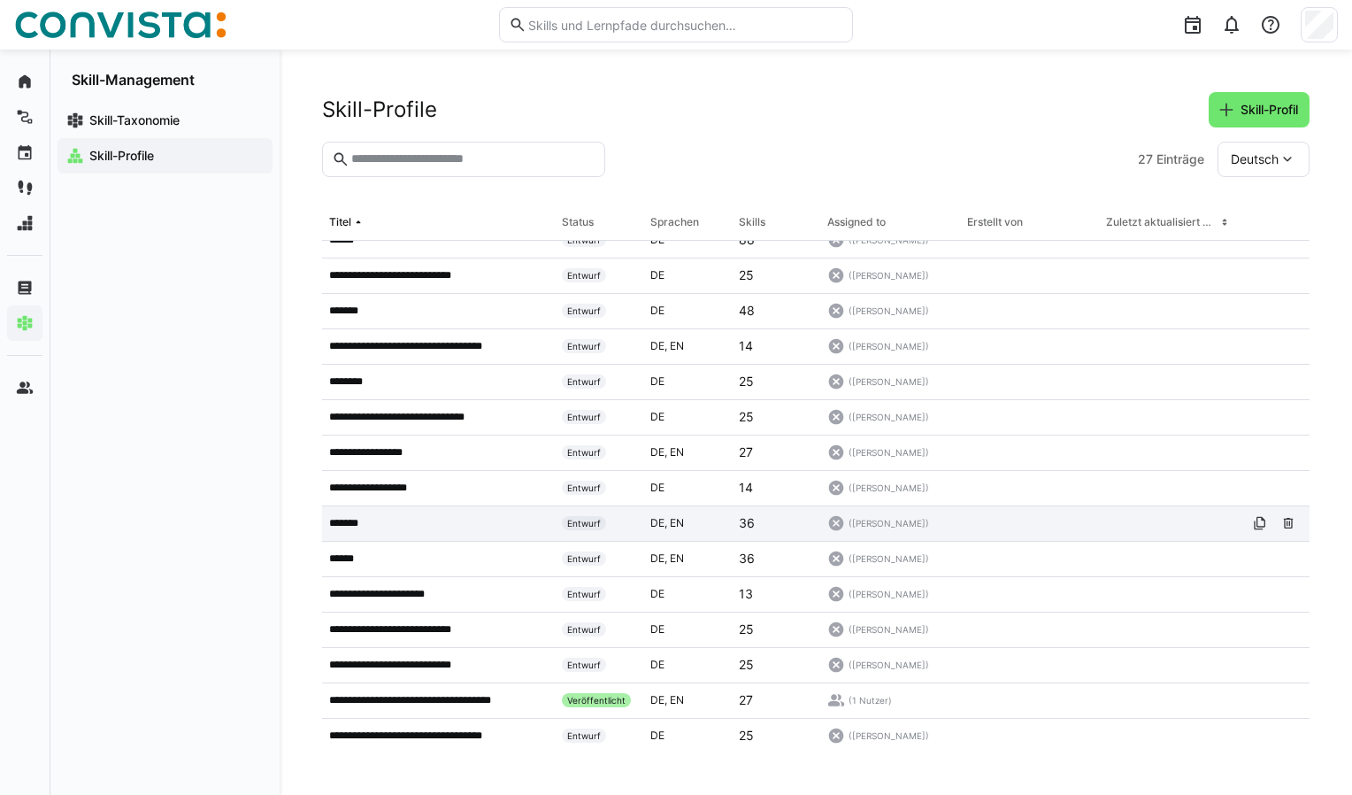
click at [337, 524] on p "*******" at bounding box center [351, 523] width 44 height 14
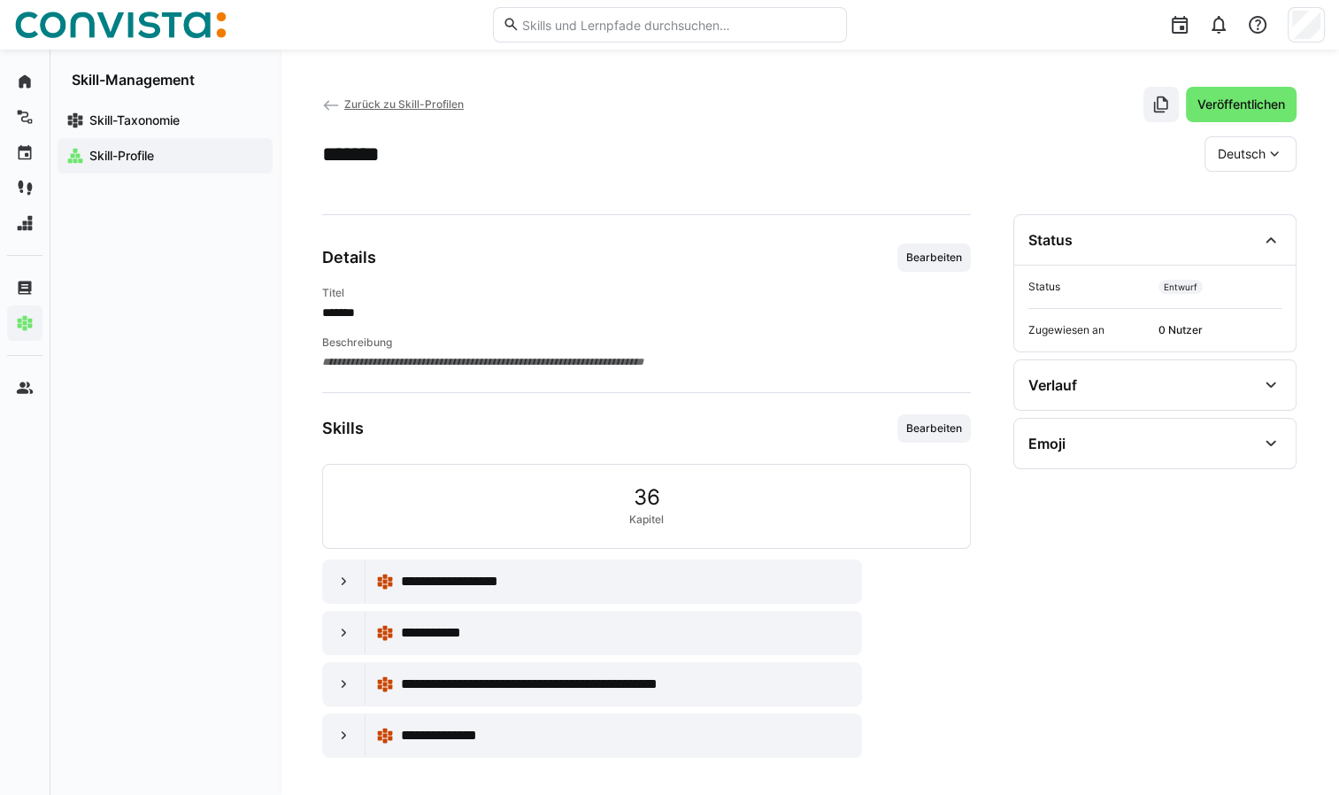
scroll to position [7, 0]
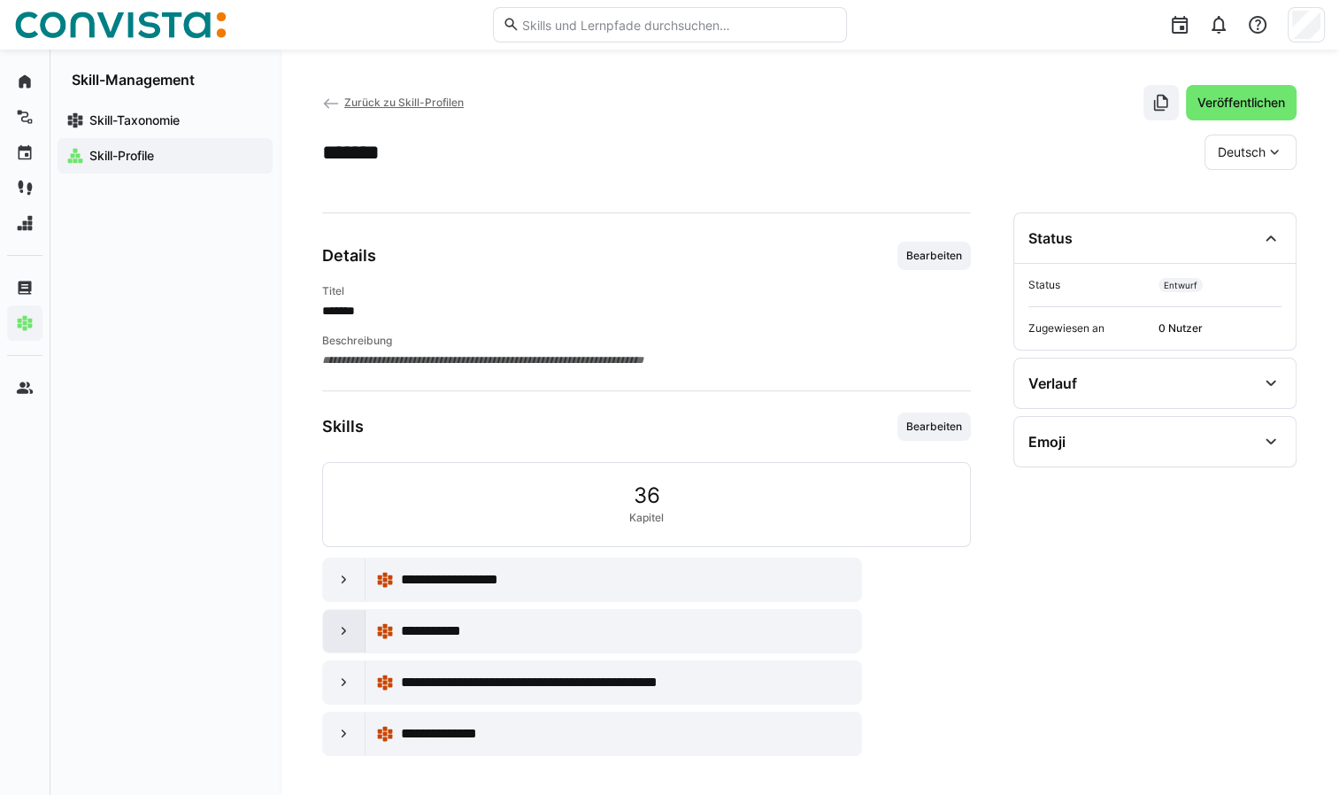
click at [338, 630] on eds-icon at bounding box center [344, 631] width 18 height 18
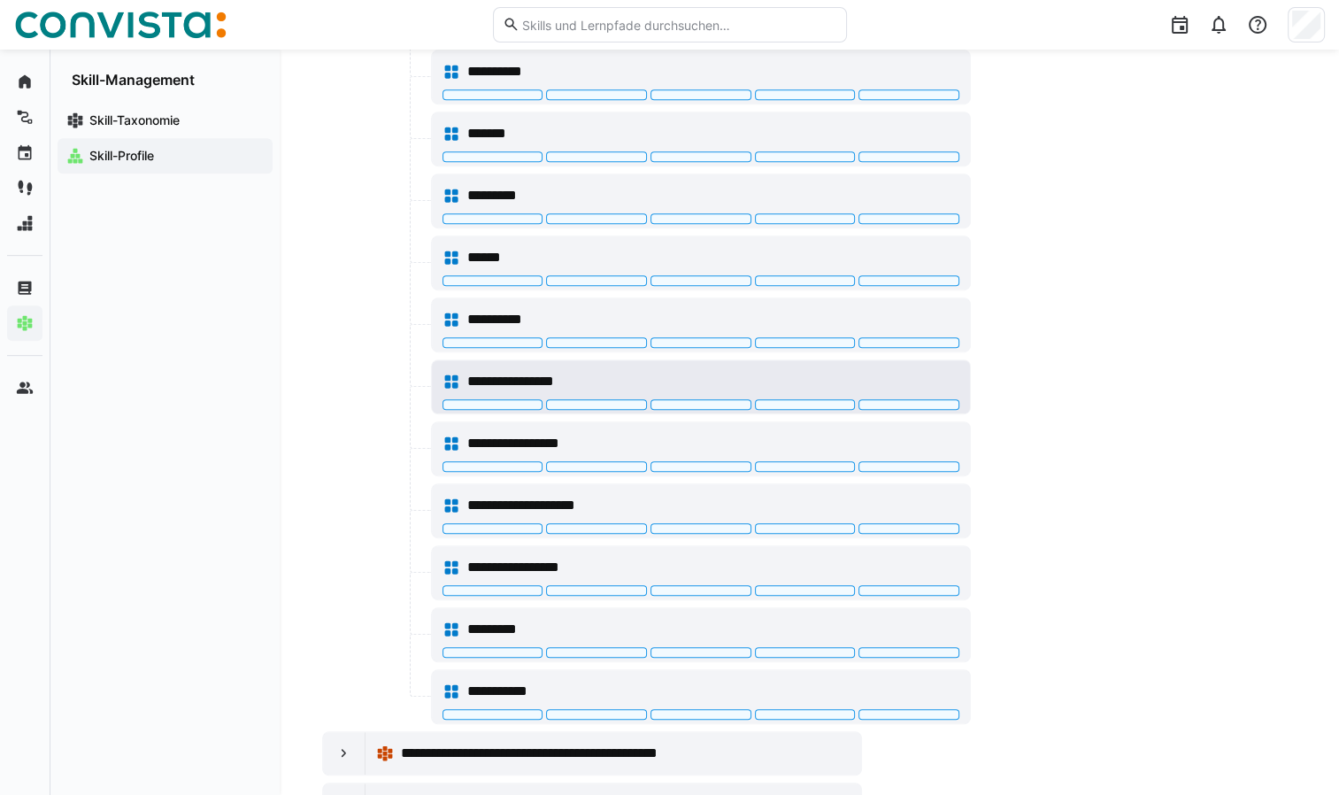
scroll to position [869, 0]
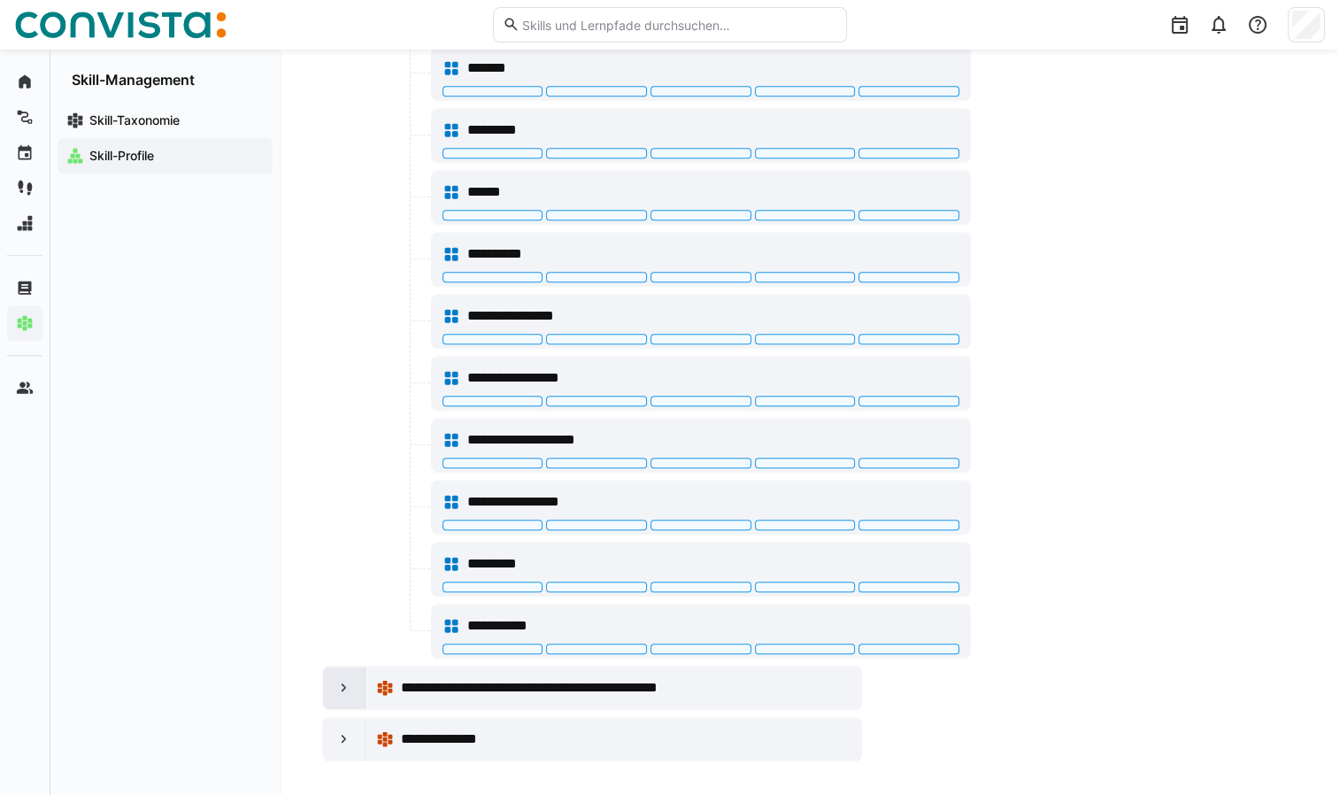
click at [340, 679] on eds-icon at bounding box center [344, 688] width 18 height 18
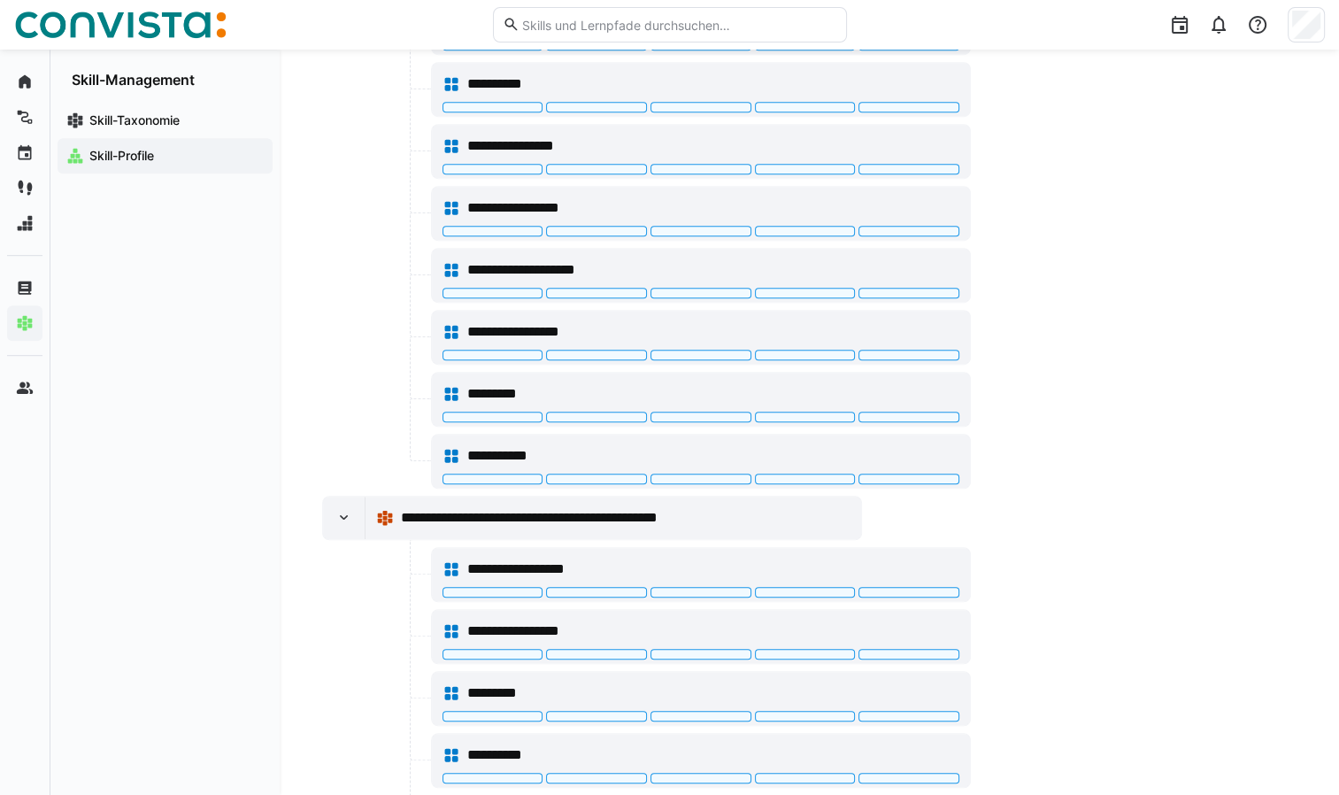
scroll to position [1023, 0]
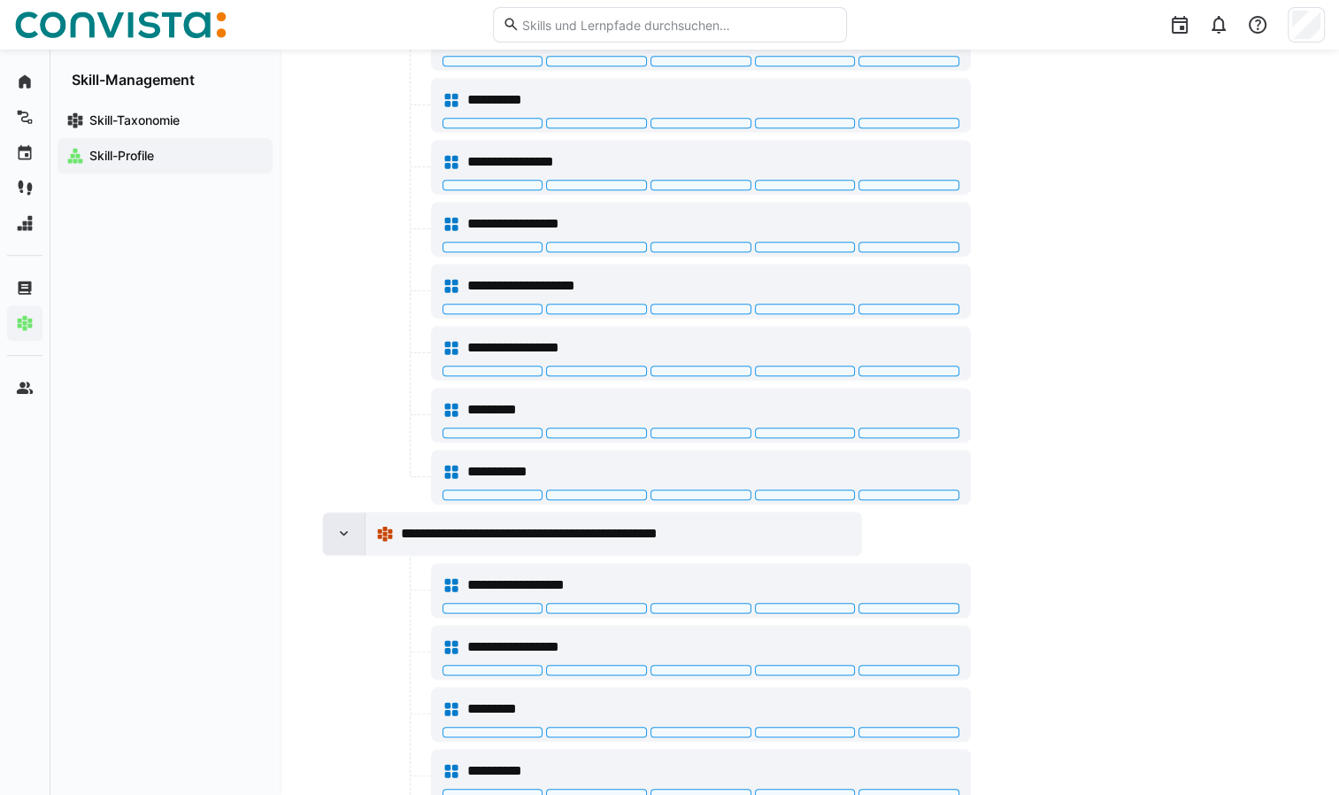
click at [343, 525] on eds-icon at bounding box center [344, 534] width 18 height 18
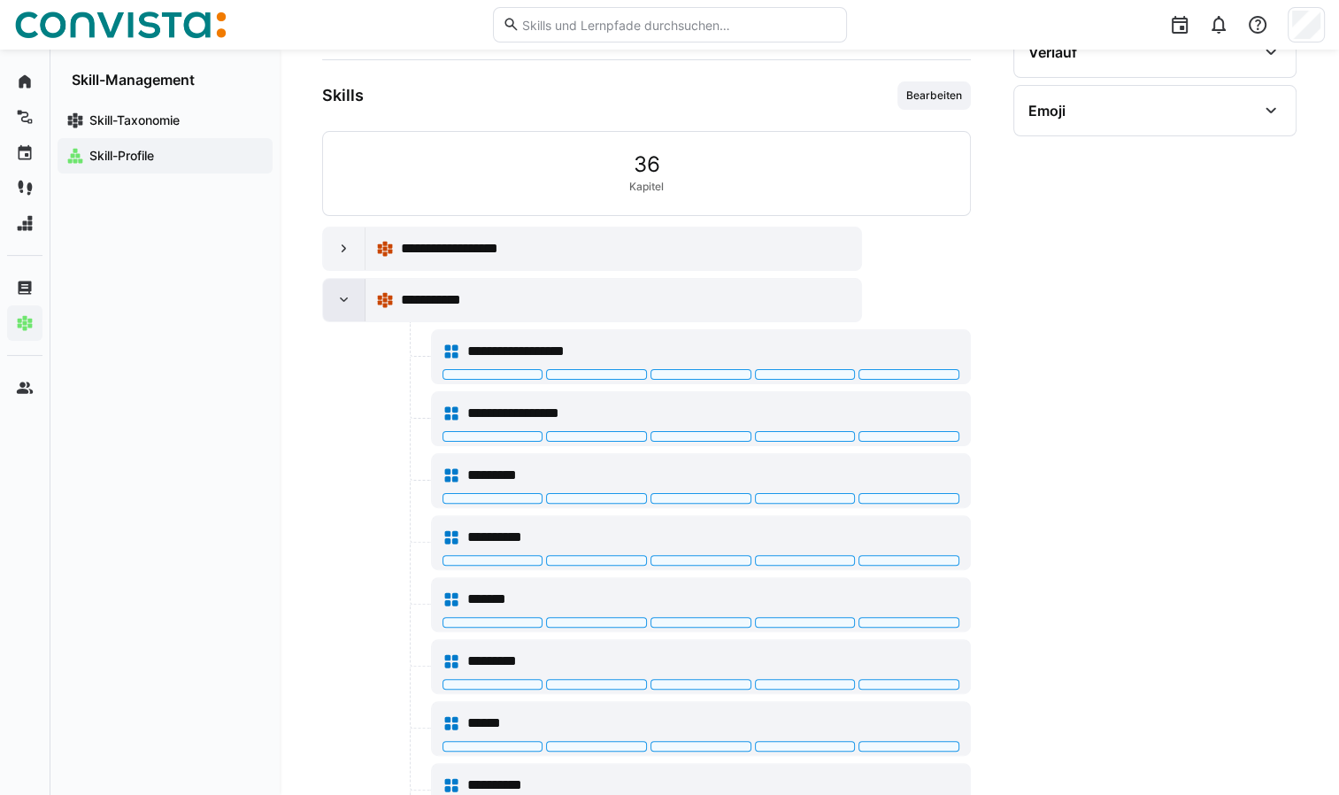
click at [340, 302] on eds-icon at bounding box center [344, 300] width 18 height 18
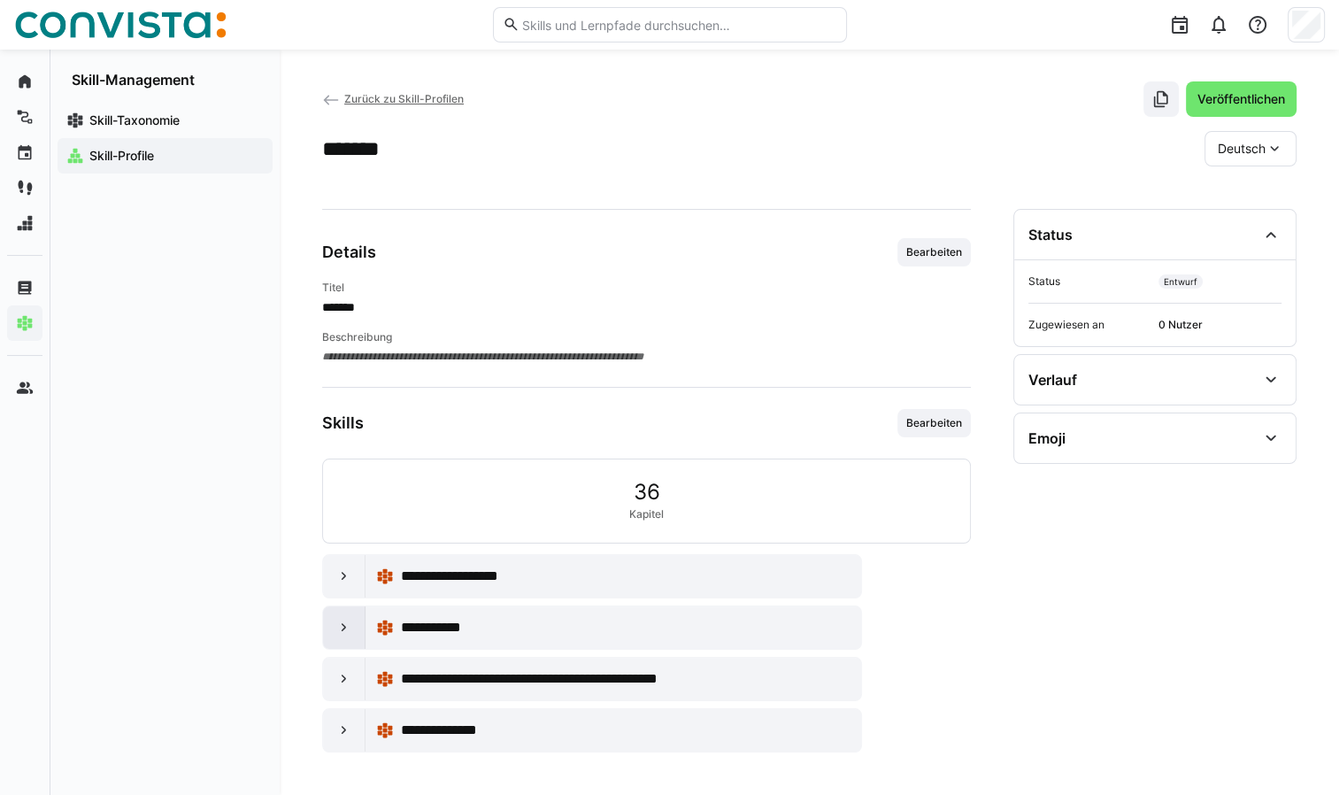
scroll to position [7, 0]
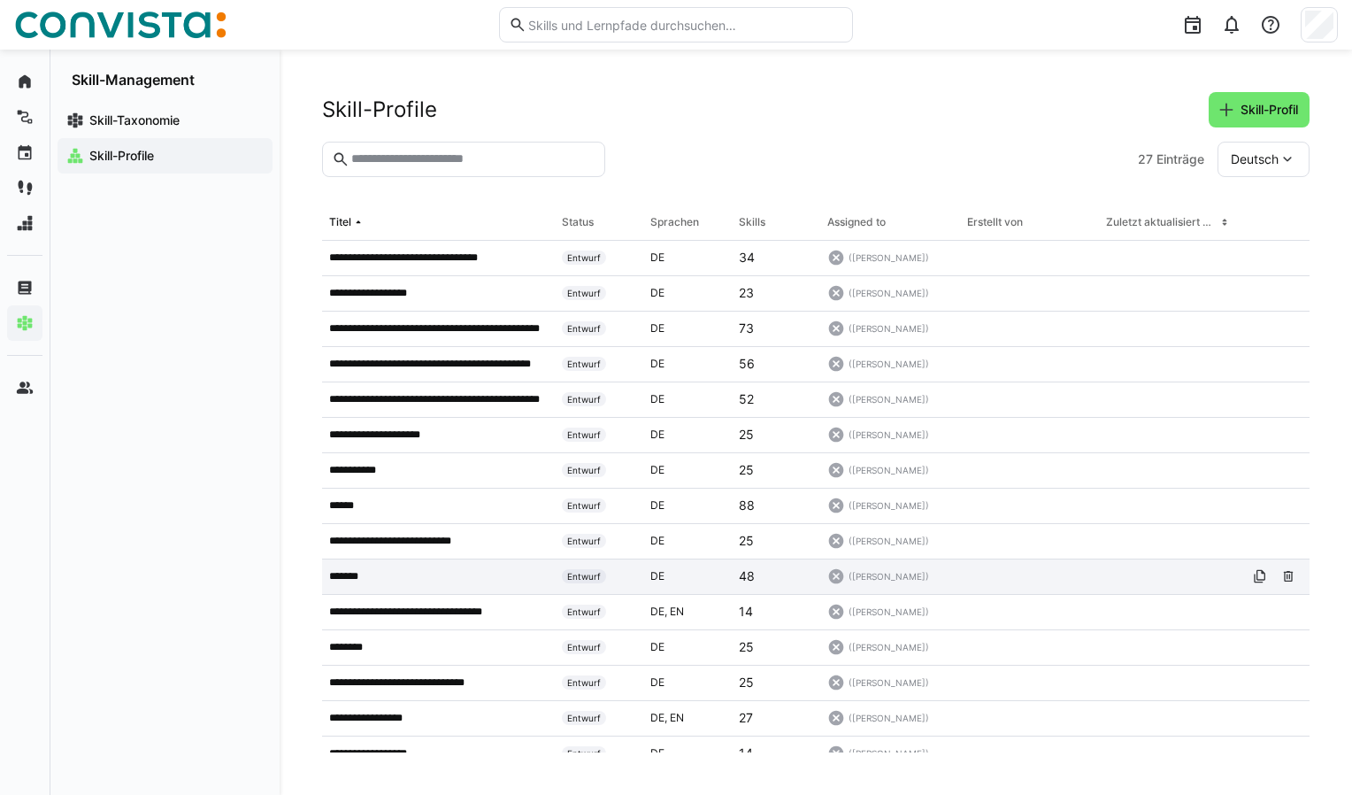
click at [347, 575] on p "*******" at bounding box center [349, 576] width 40 height 14
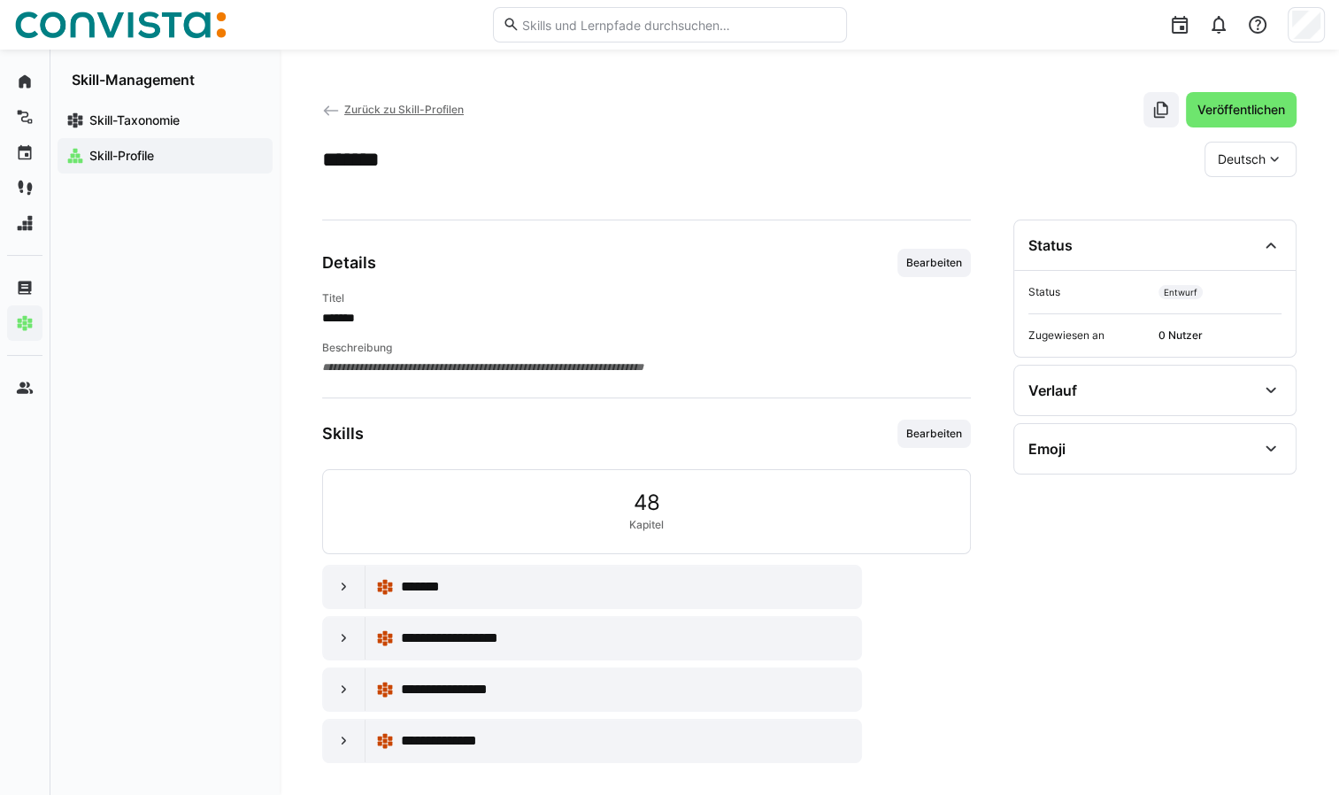
scroll to position [7, 0]
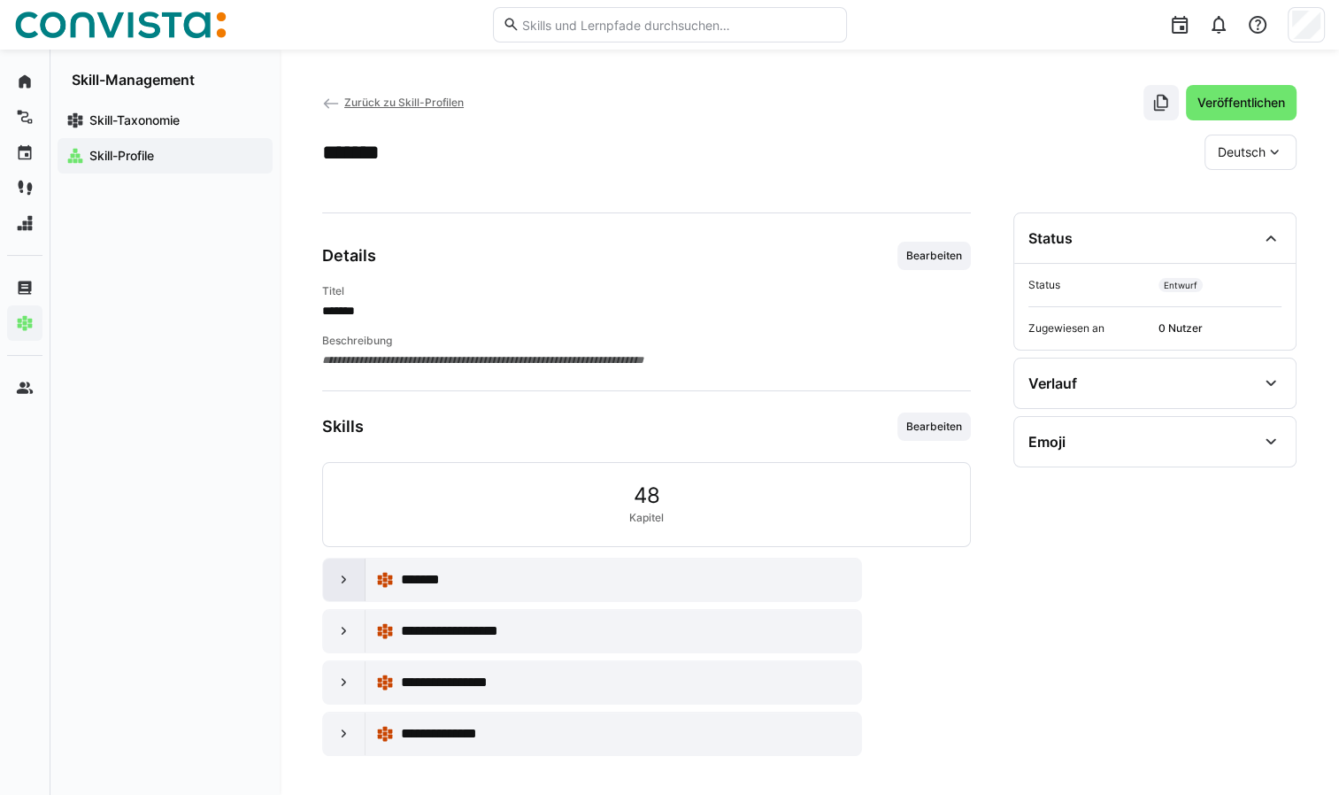
click at [343, 587] on div at bounding box center [344, 579] width 42 height 42
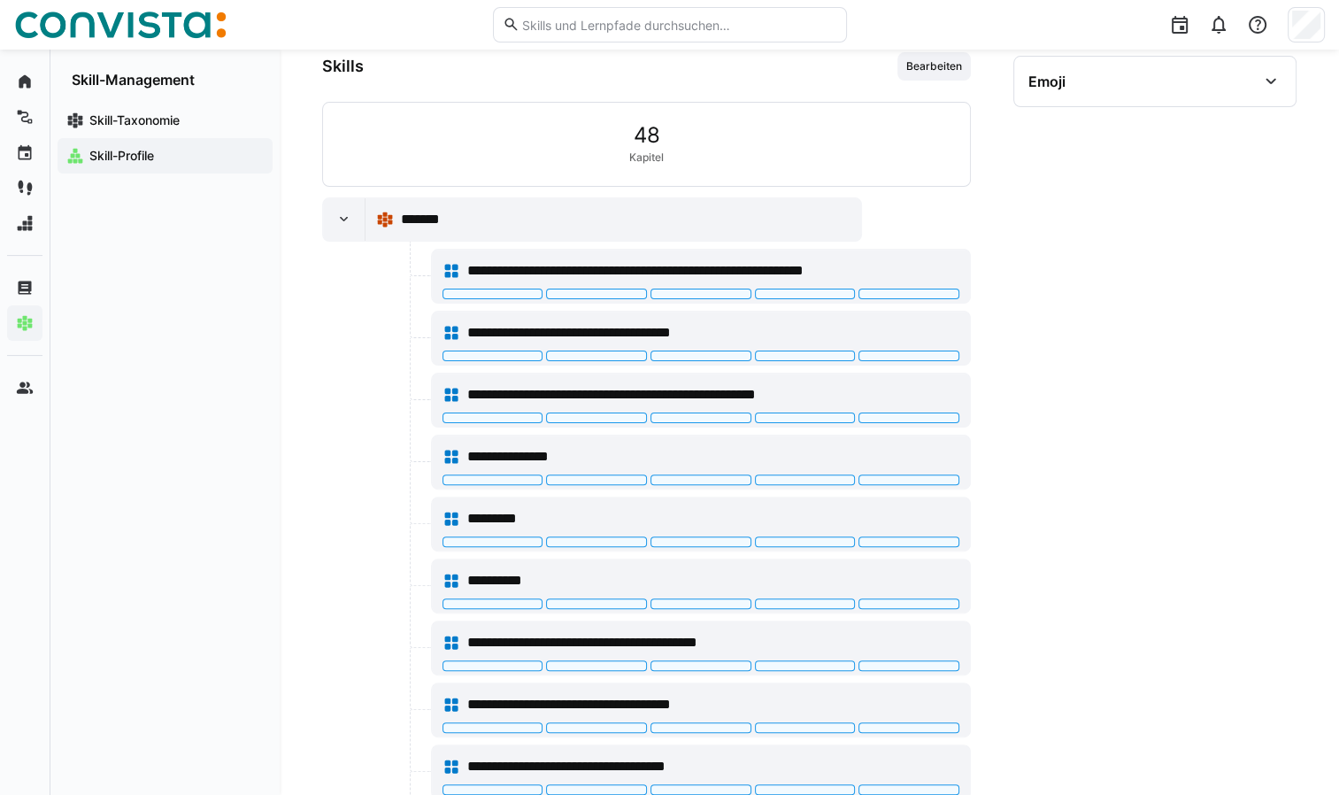
scroll to position [361, 0]
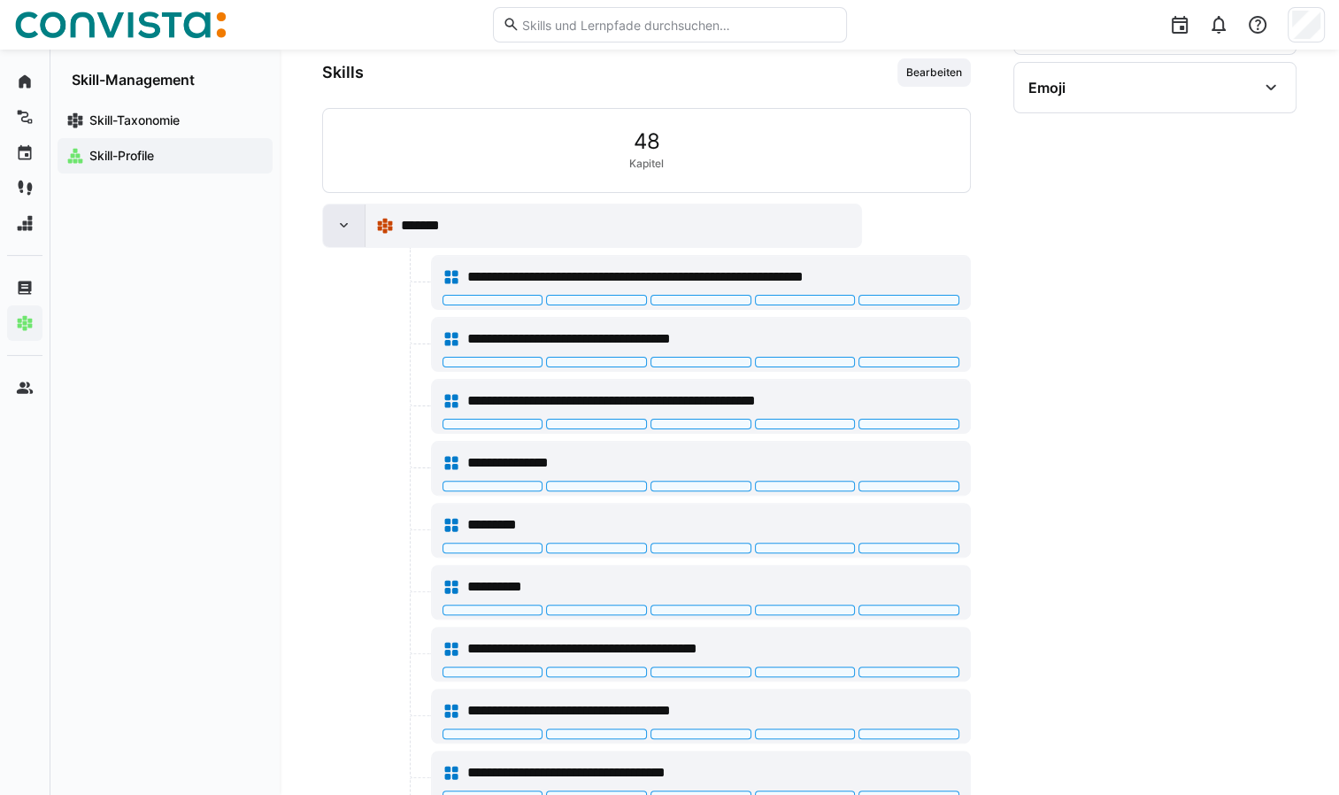
click at [337, 227] on eds-icon at bounding box center [344, 226] width 18 height 18
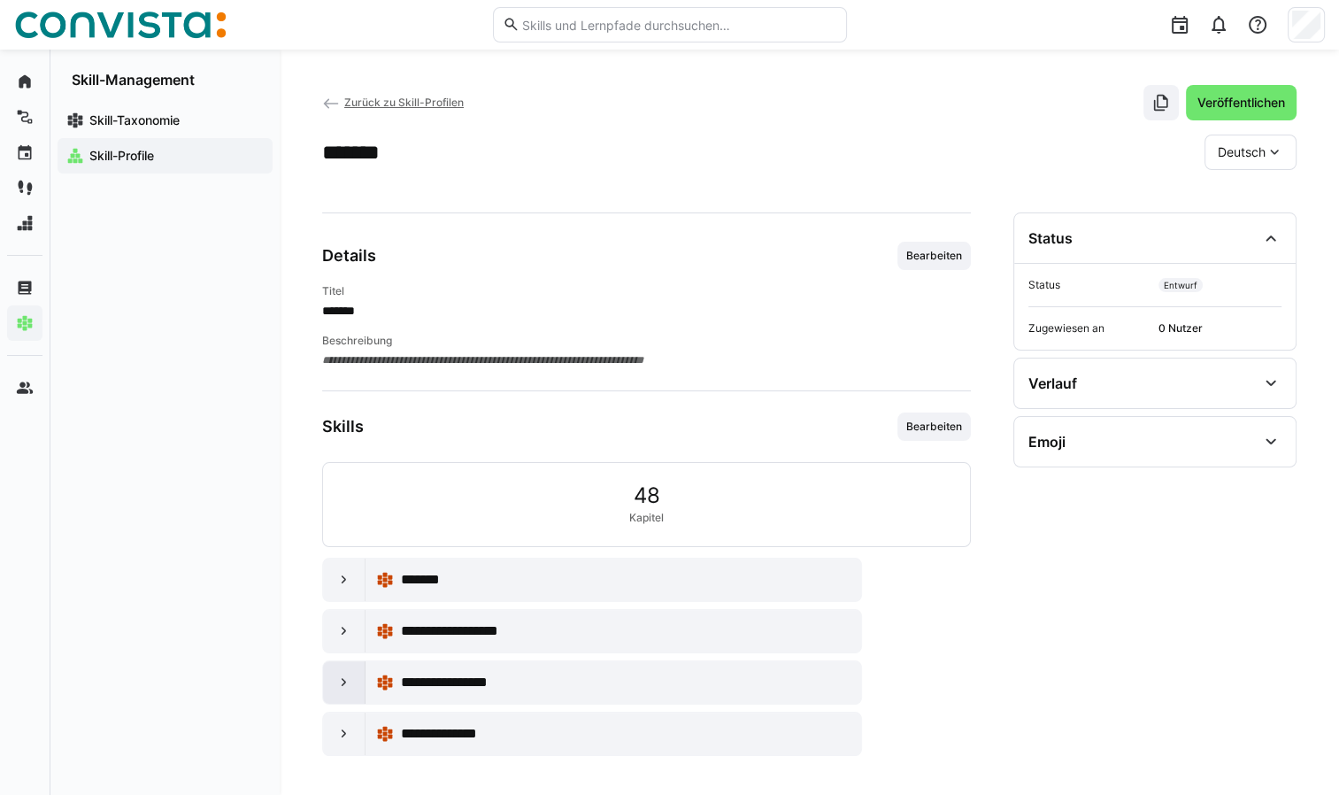
click at [343, 676] on eds-icon at bounding box center [344, 682] width 18 height 18
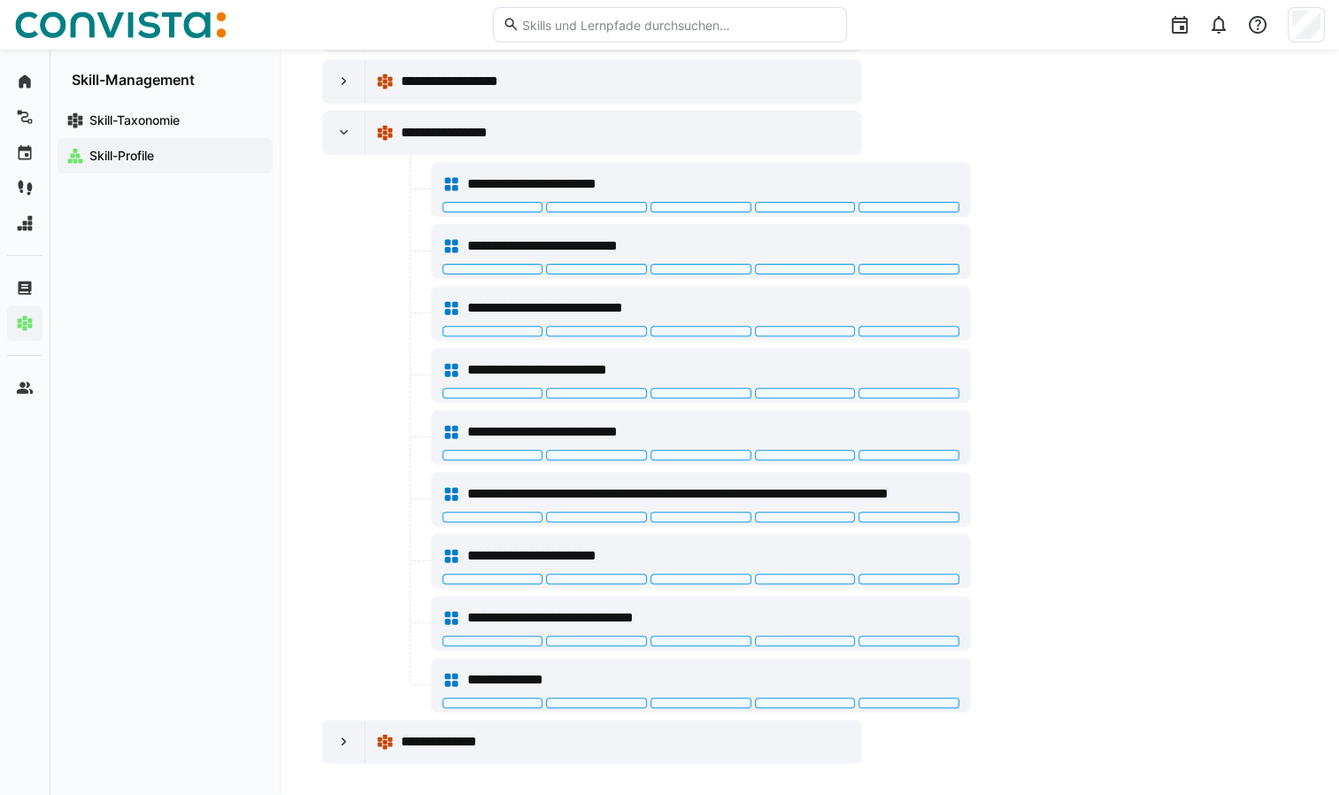
scroll to position [561, 0]
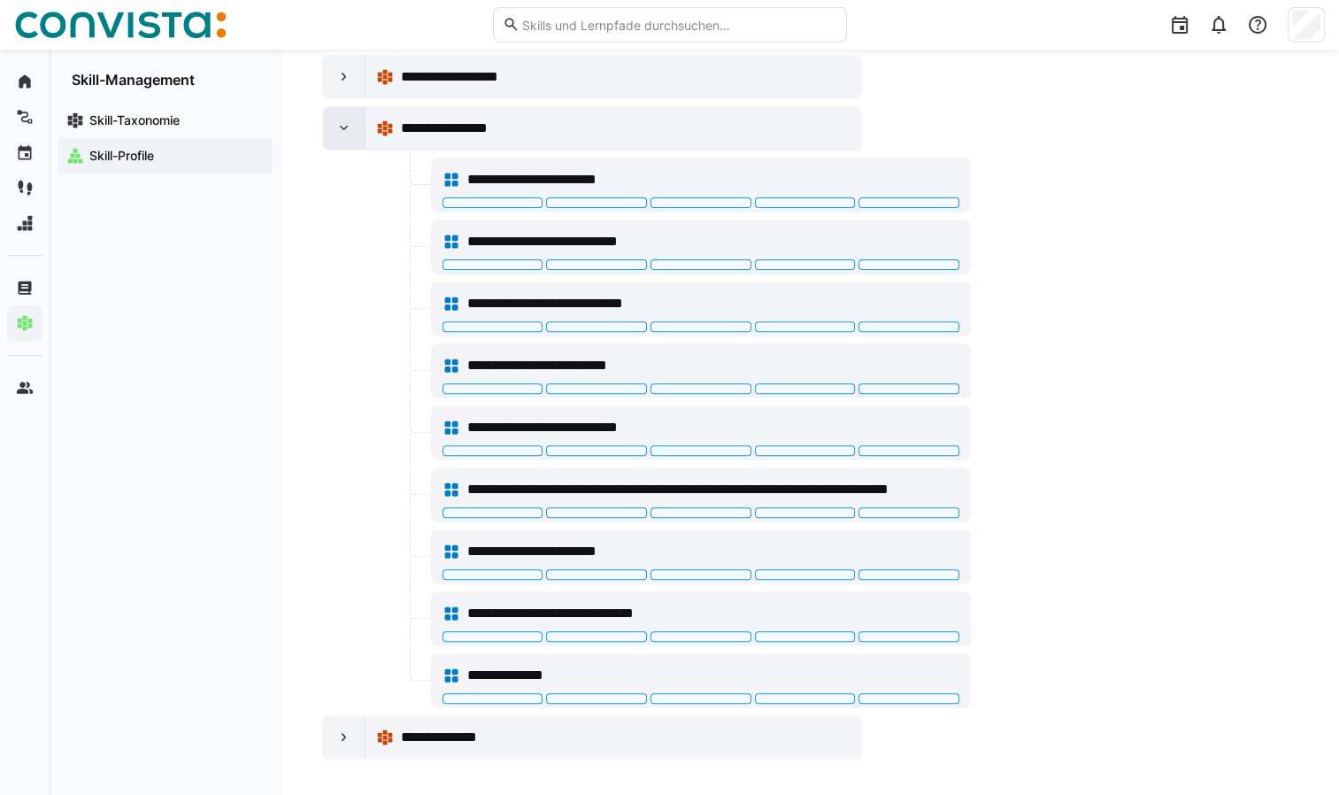
click at [343, 128] on eds-icon at bounding box center [344, 128] width 18 height 18
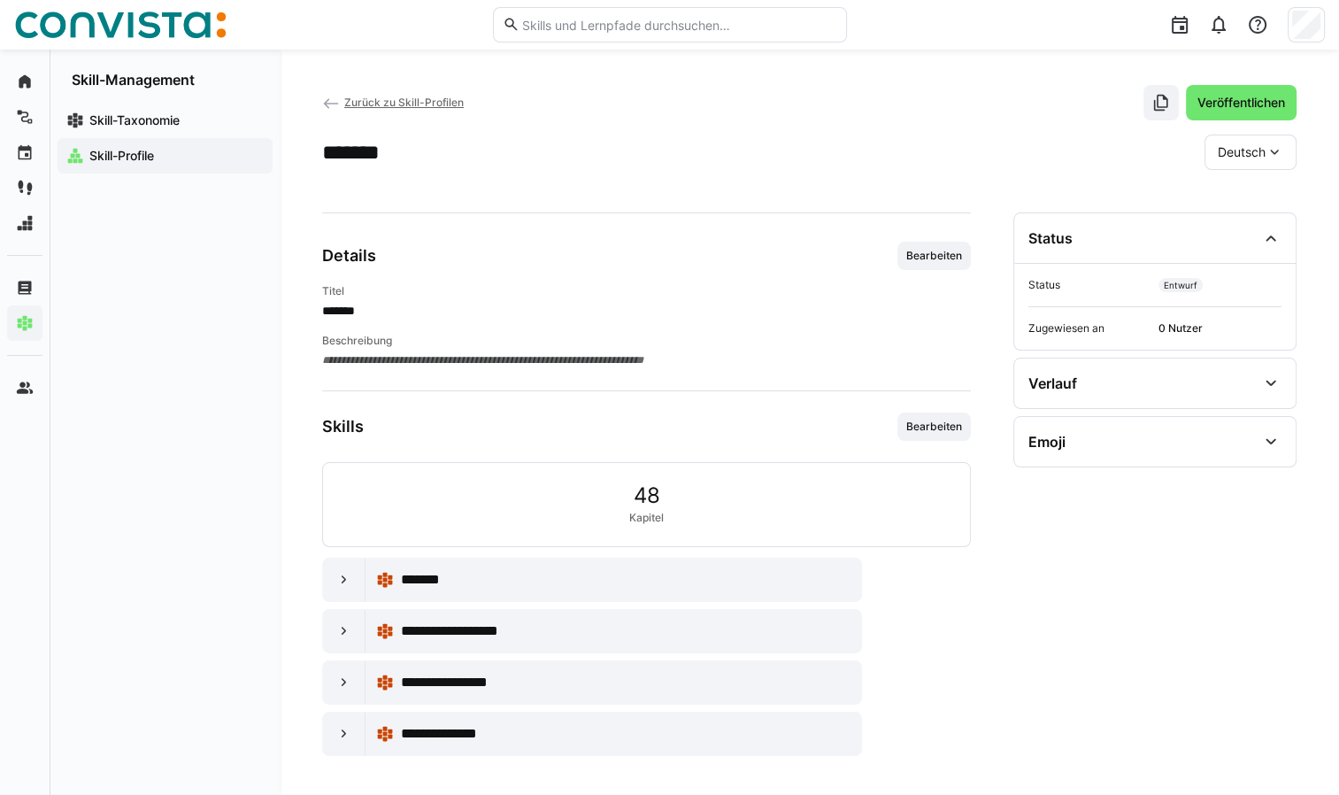
click at [356, 100] on span "Zurück zu Skill-Profilen" at bounding box center [403, 102] width 119 height 13
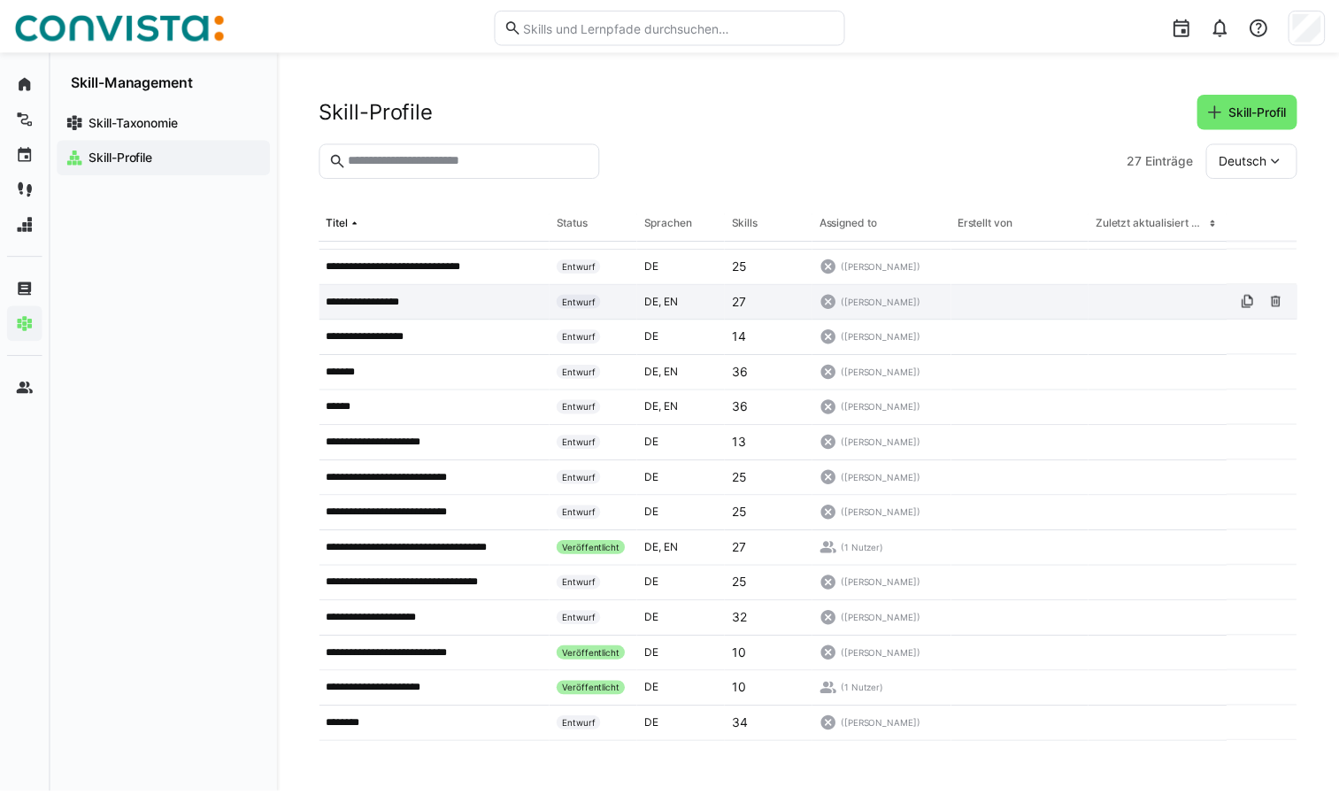
scroll to position [442, 0]
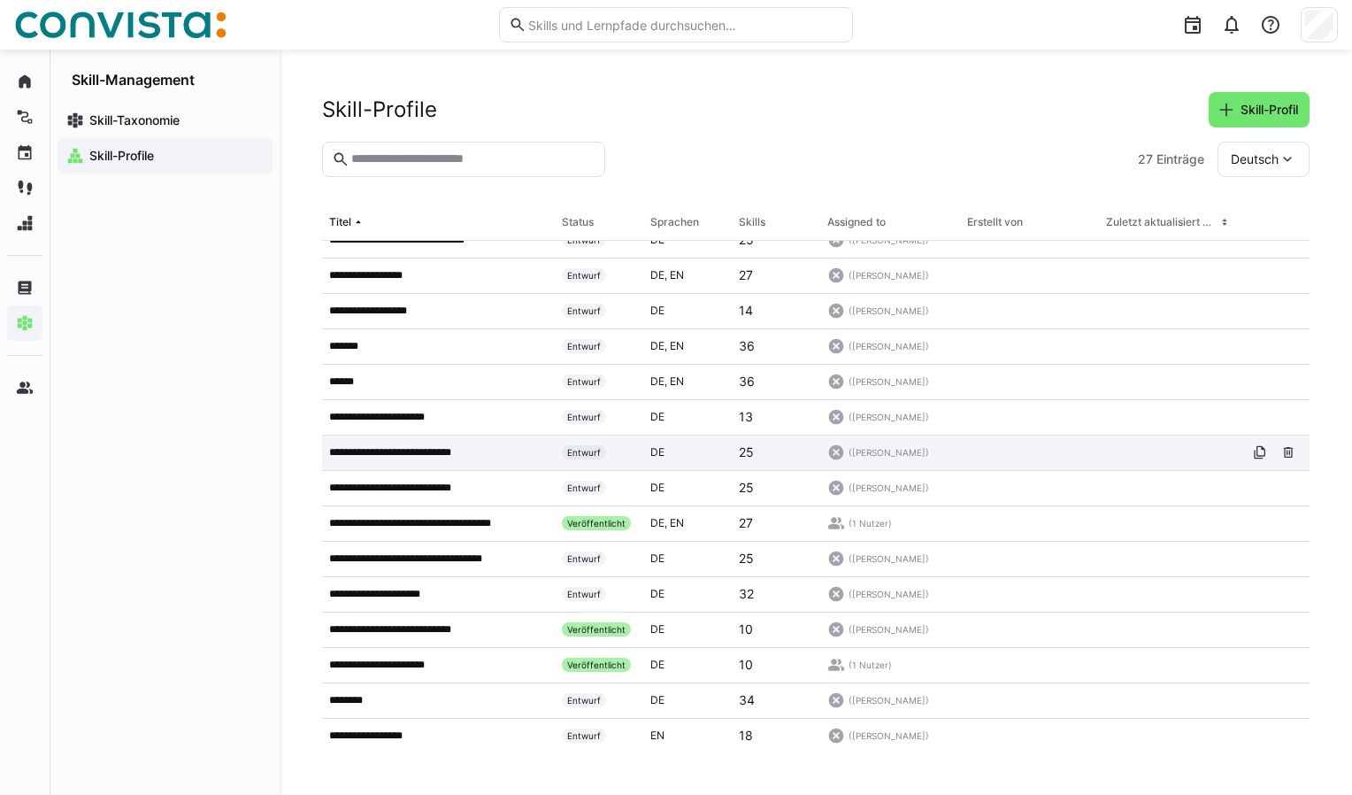
click at [450, 453] on p "**********" at bounding box center [404, 452] width 151 height 14
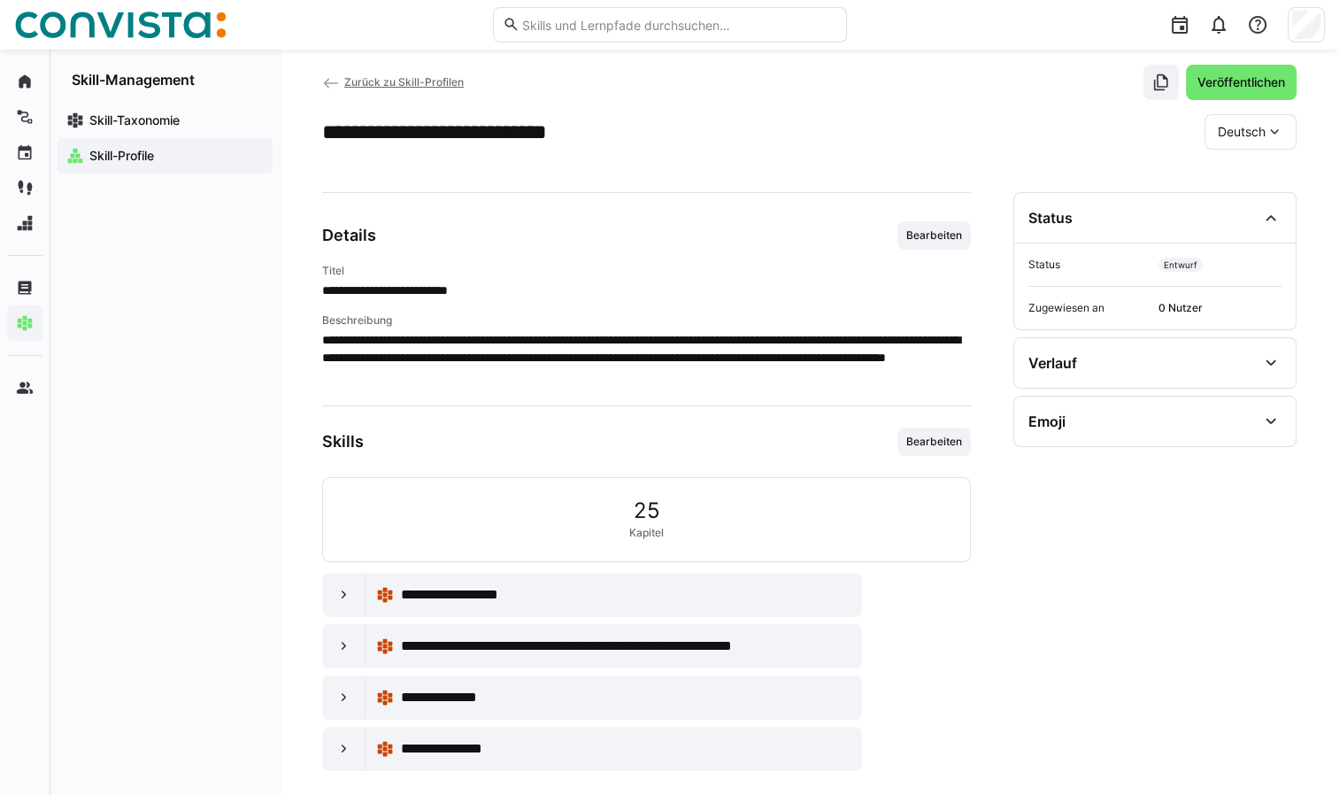
scroll to position [42, 0]
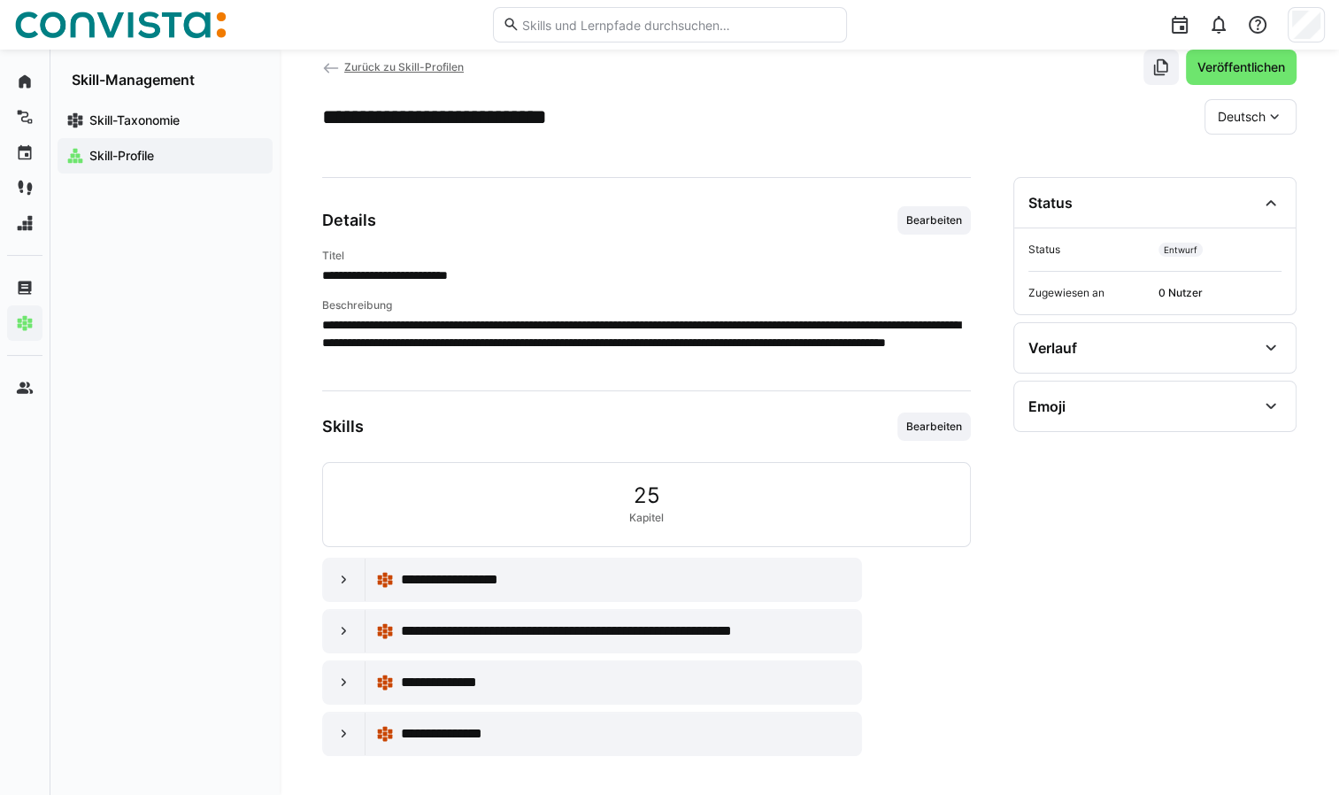
click at [327, 67] on eds-icon at bounding box center [331, 68] width 18 height 18
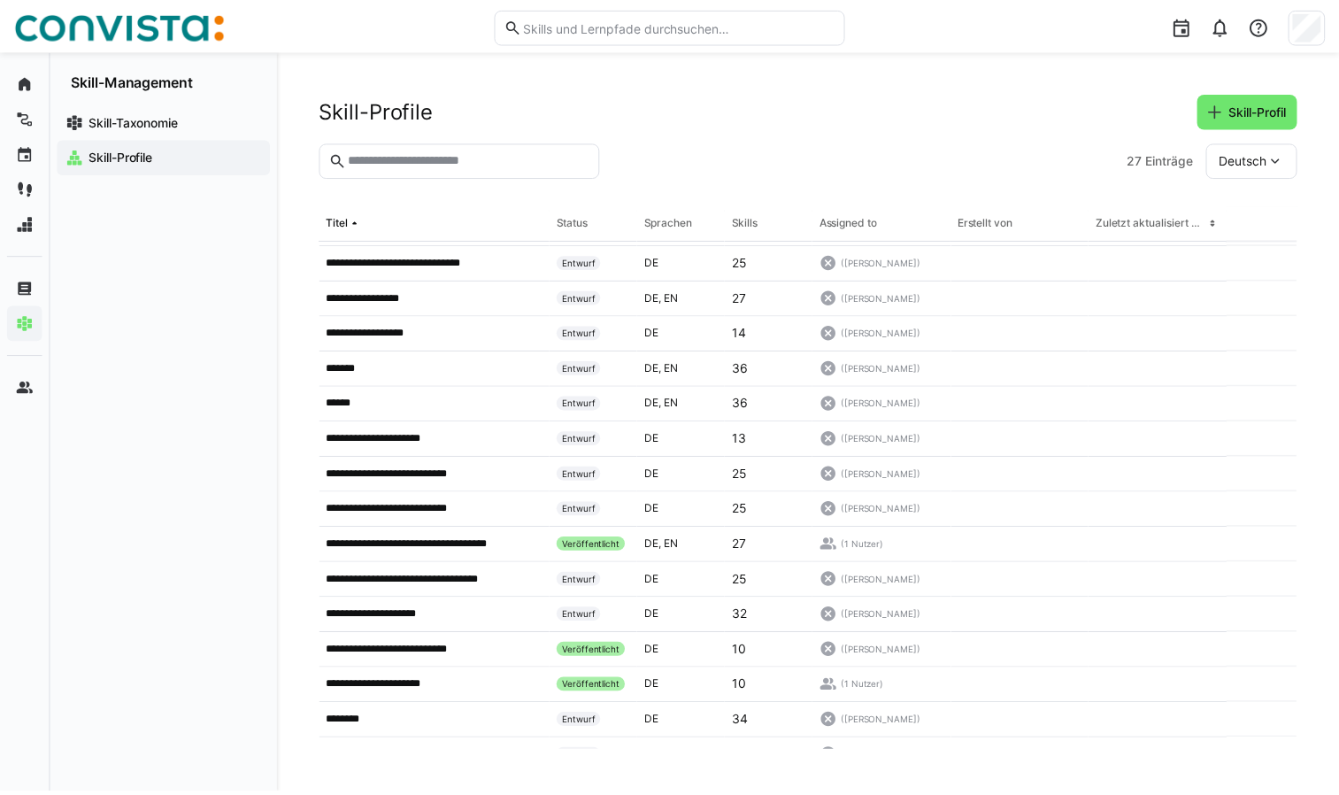
scroll to position [442, 0]
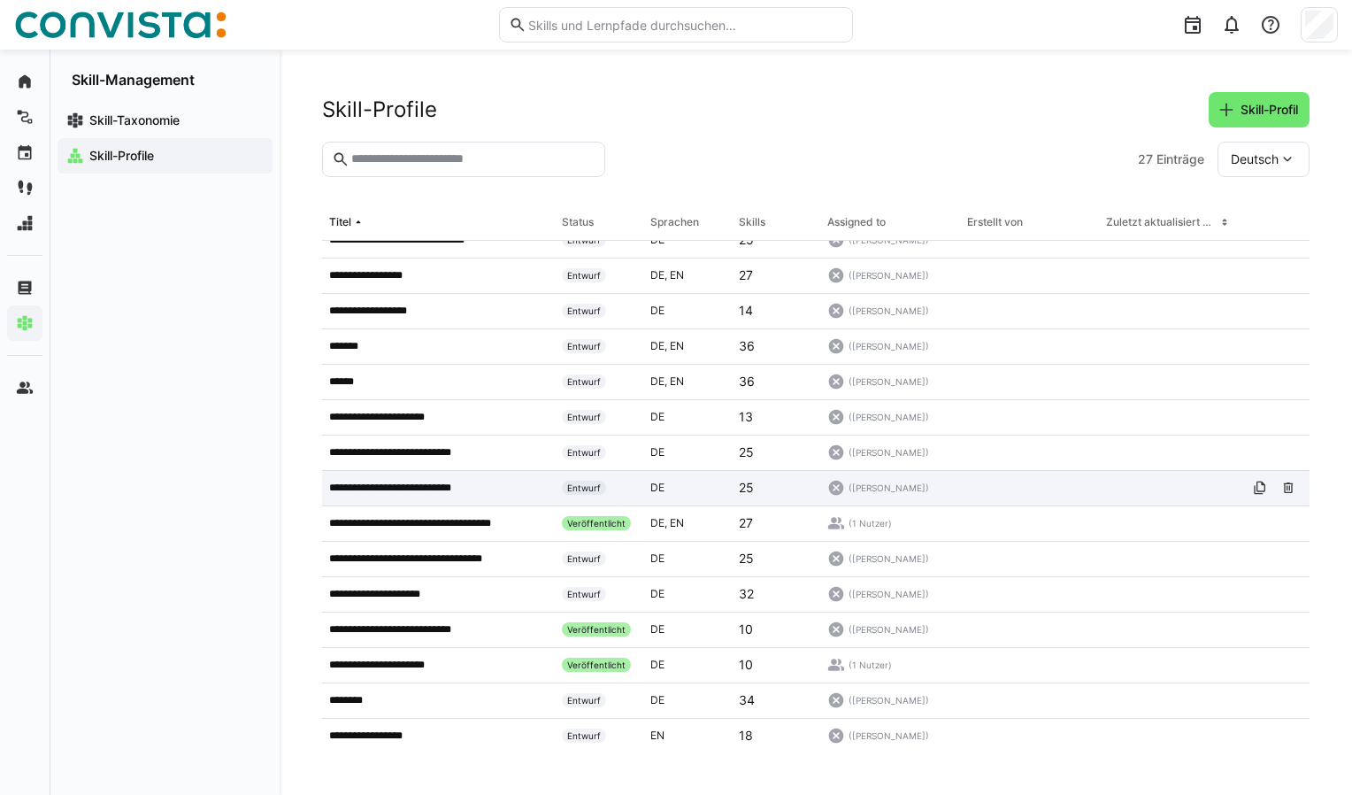
click at [441, 491] on p "**********" at bounding box center [404, 488] width 151 height 14
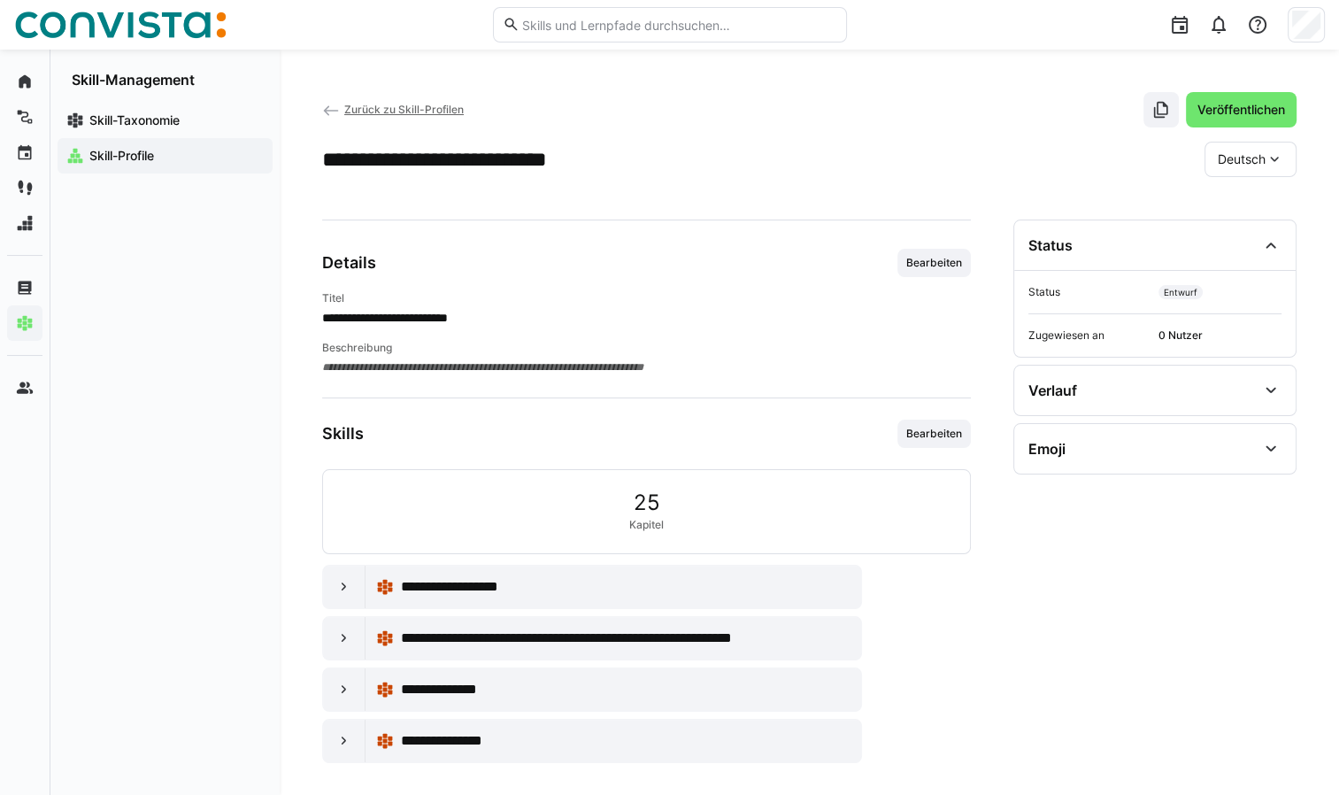
click at [375, 108] on span "Zurück zu Skill-Profilen" at bounding box center [403, 109] width 119 height 13
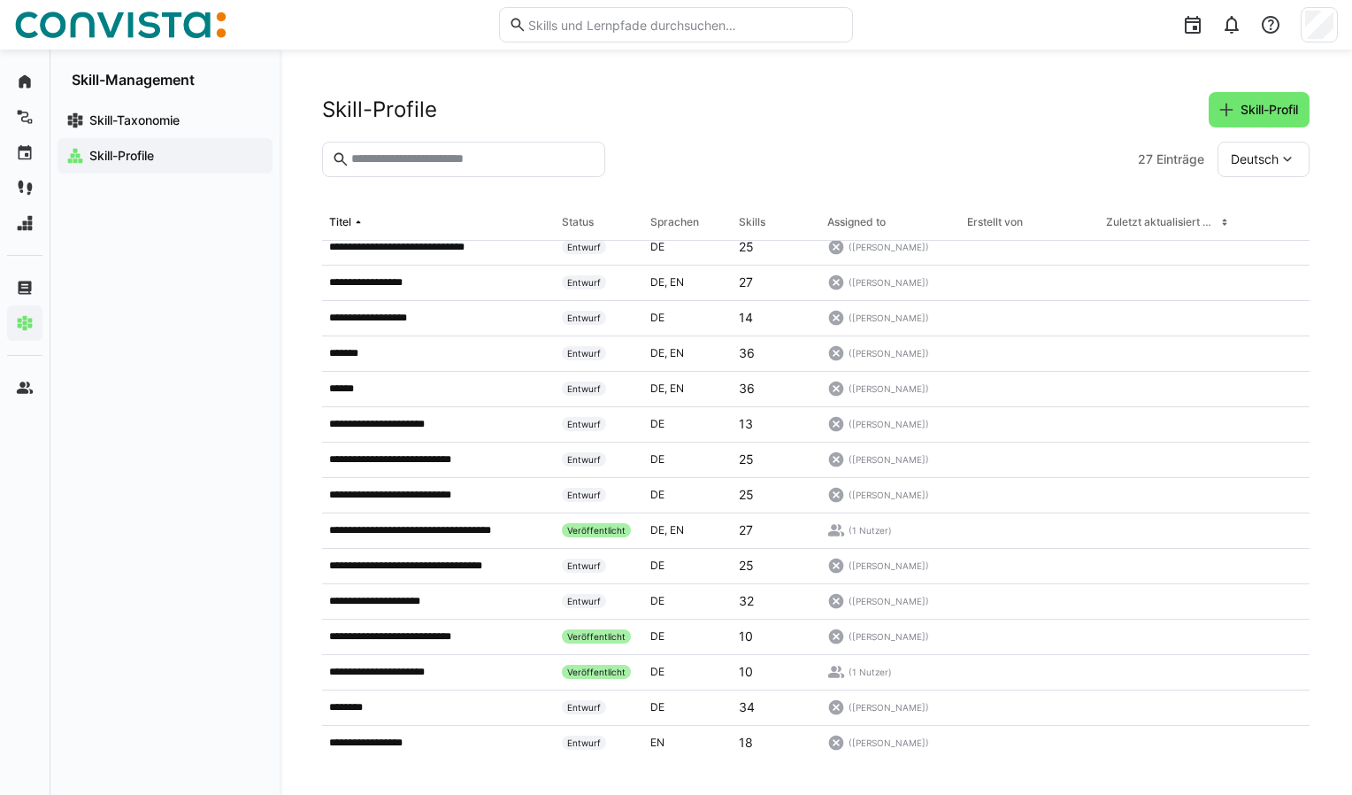
scroll to position [442, 0]
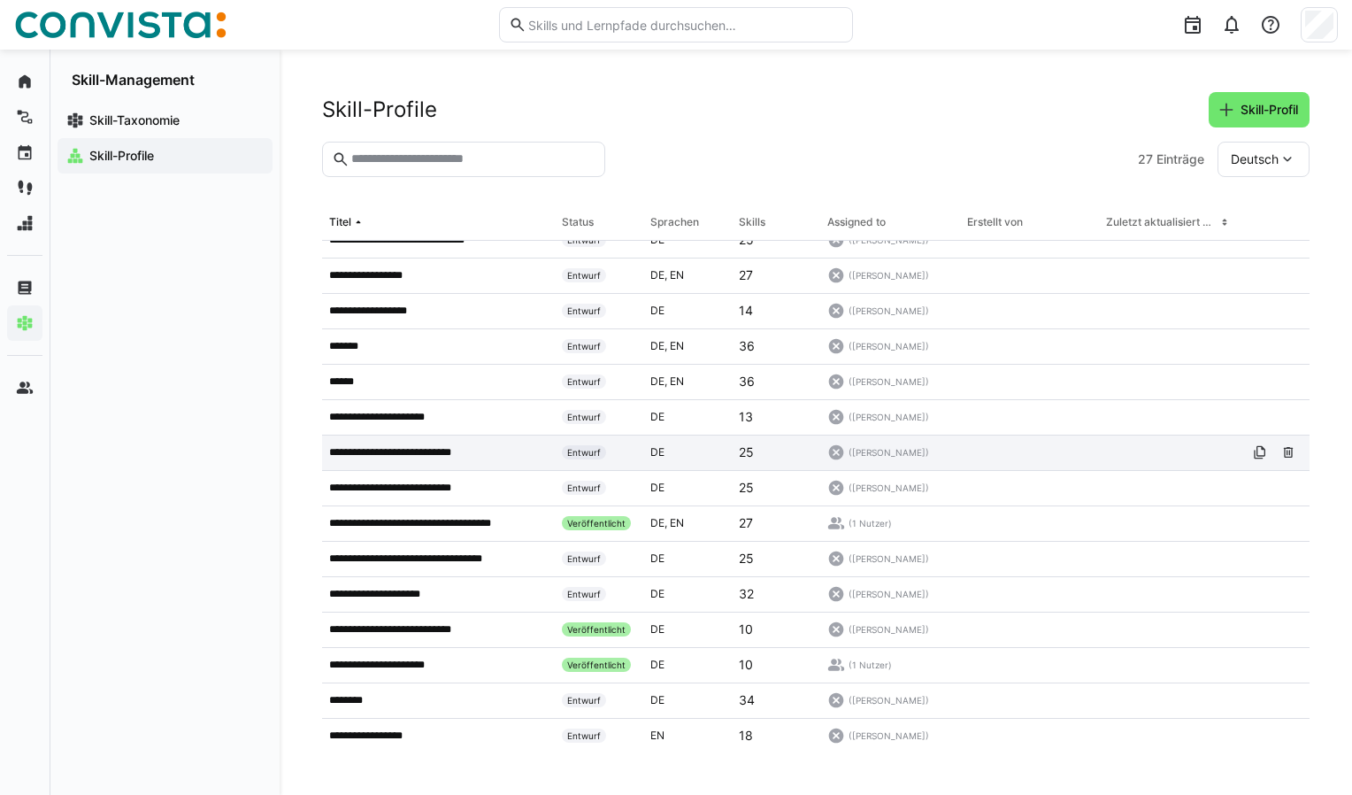
click at [425, 449] on p "**********" at bounding box center [404, 452] width 151 height 14
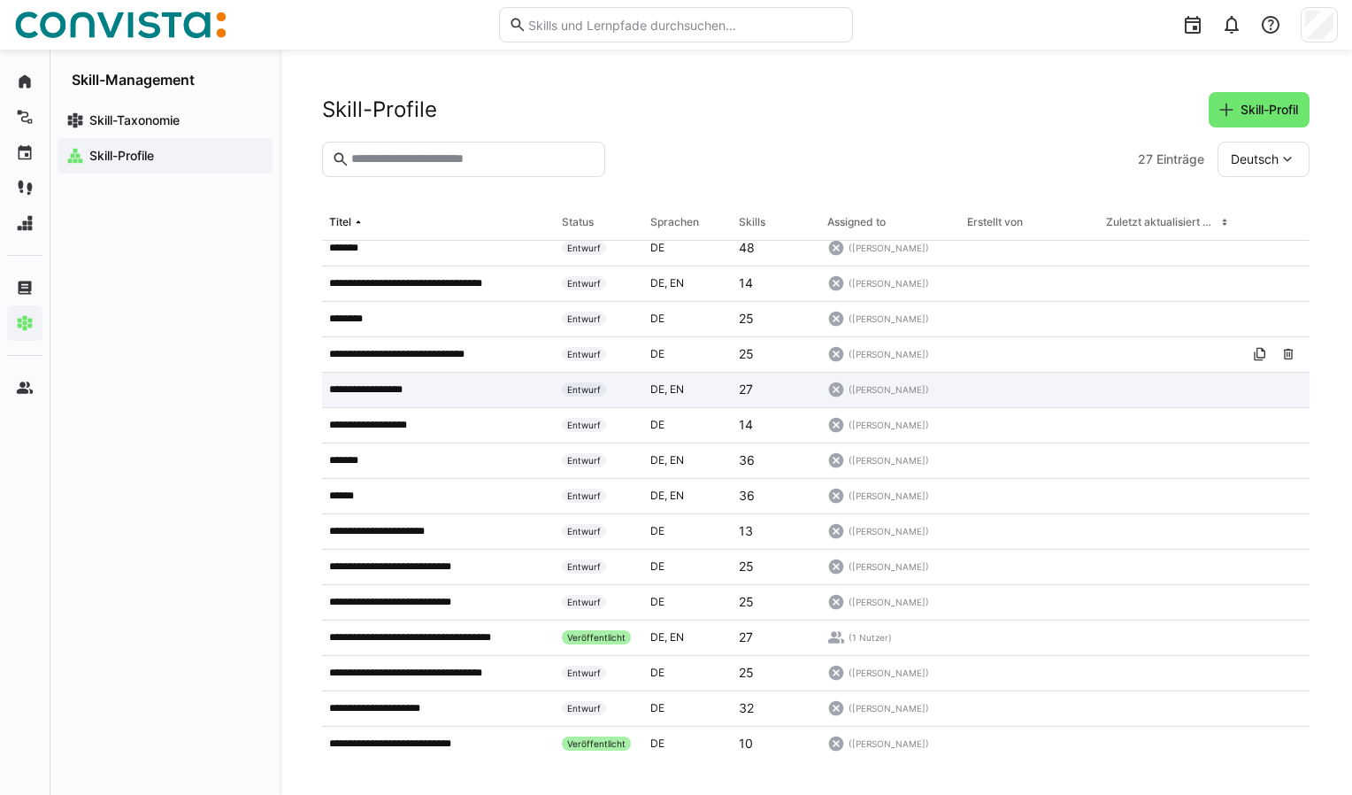
scroll to position [354, 0]
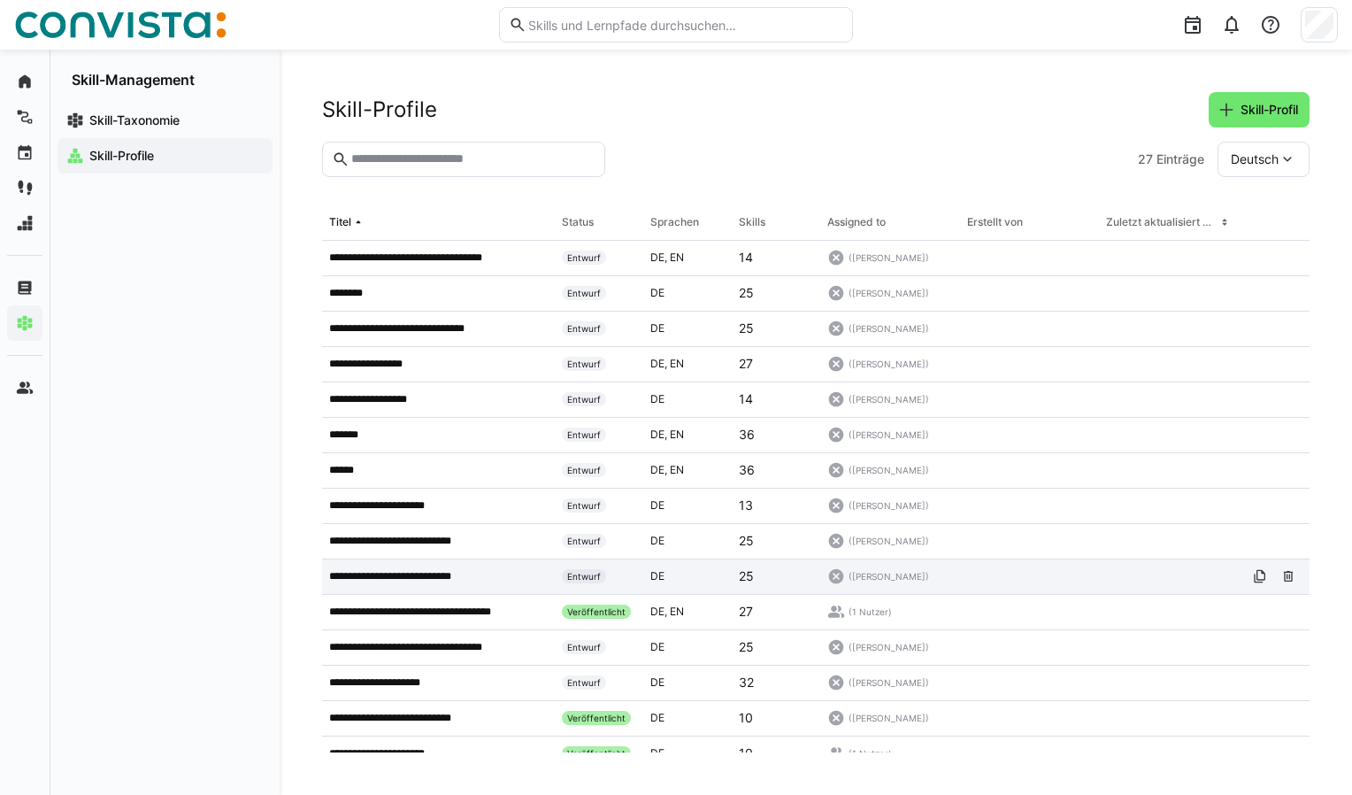
click at [411, 575] on p "**********" at bounding box center [404, 576] width 151 height 14
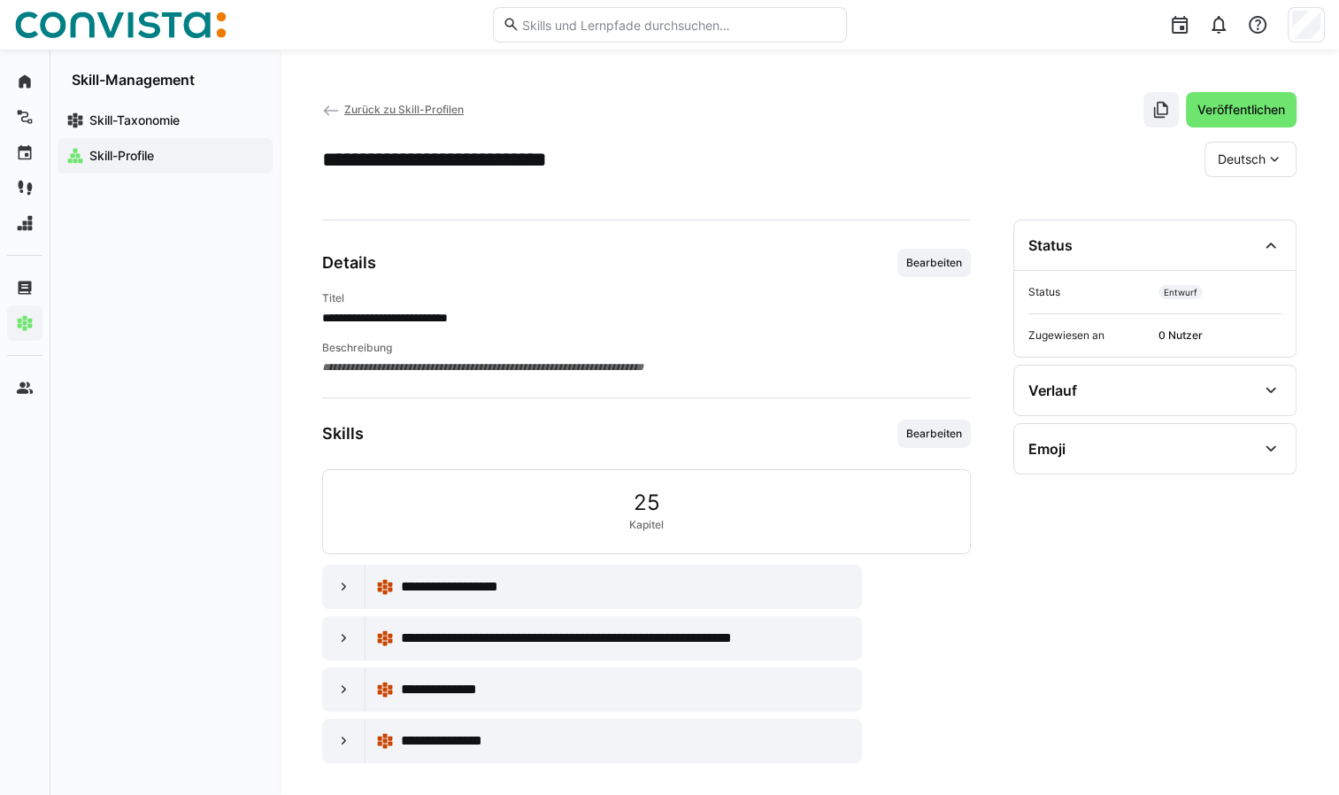
click at [360, 112] on span "Zurück zu Skill-Profilen" at bounding box center [403, 109] width 119 height 13
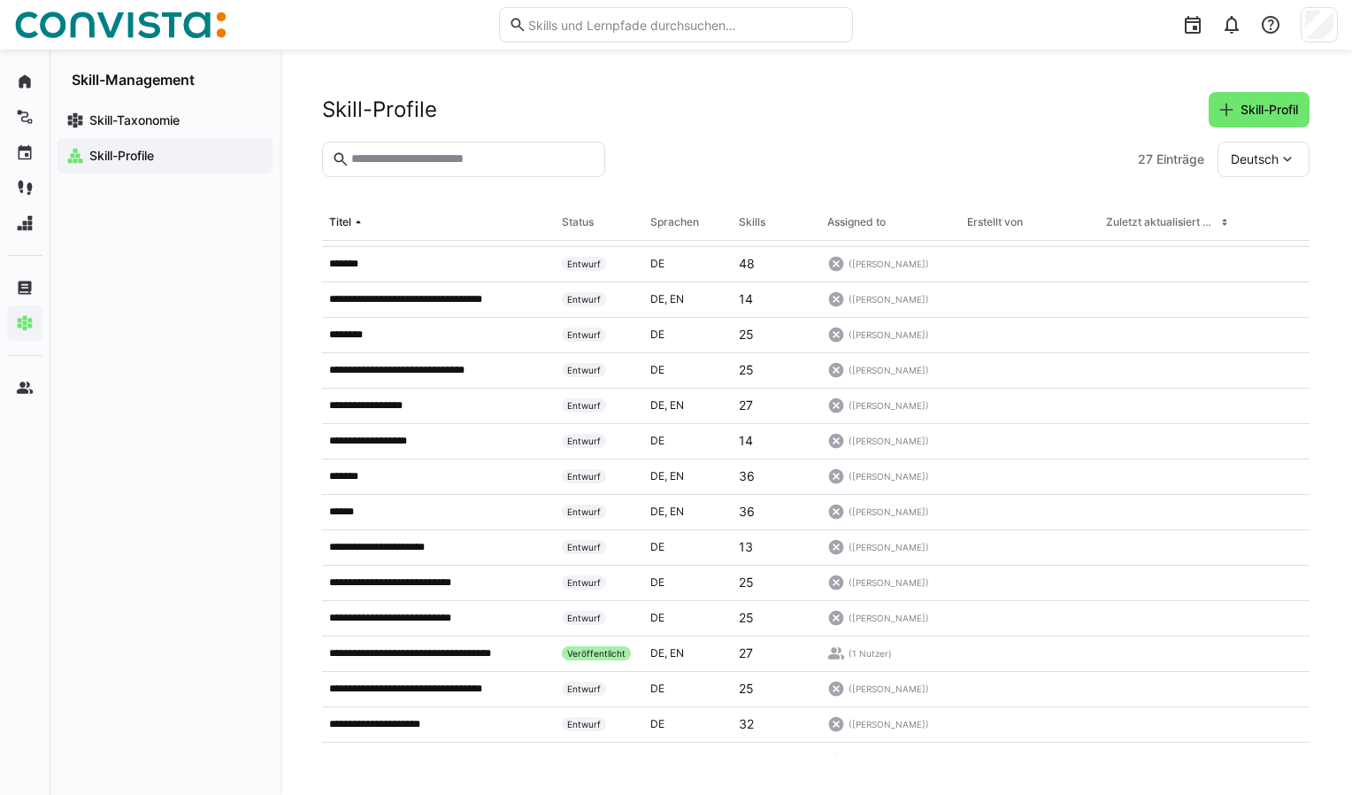
scroll to position [354, 0]
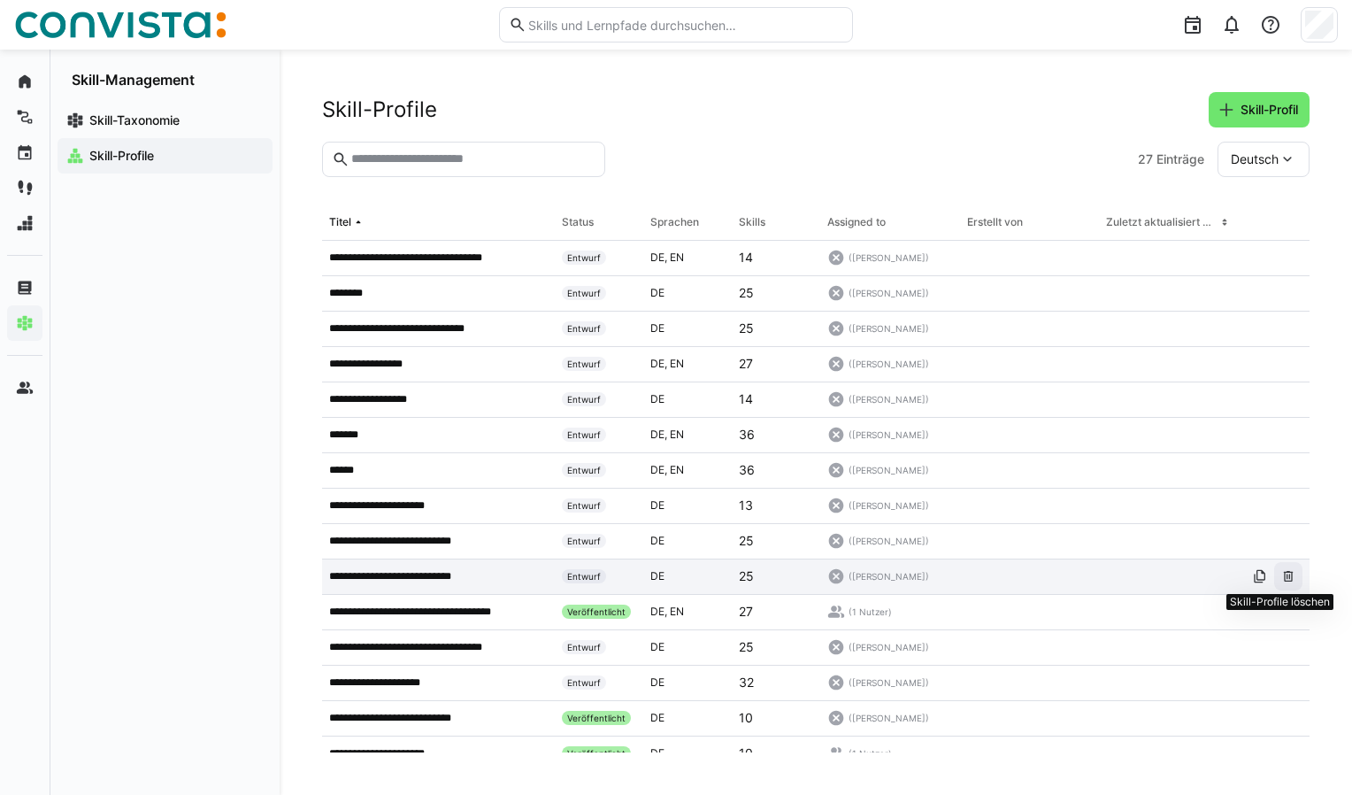
click at [1281, 578] on eds-icon at bounding box center [1288, 576] width 14 height 14
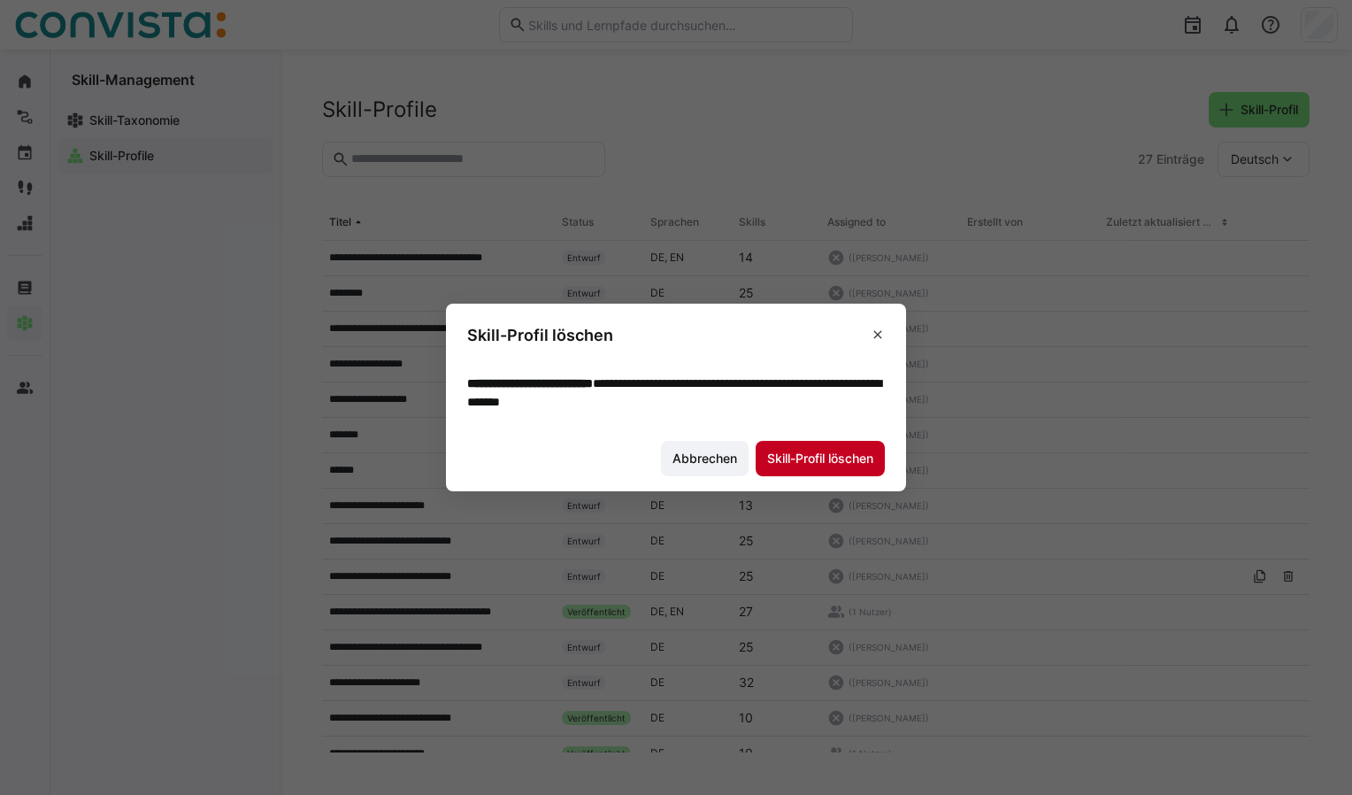
click at [837, 457] on span "Skill-Profil löschen" at bounding box center [821, 459] width 112 height 18
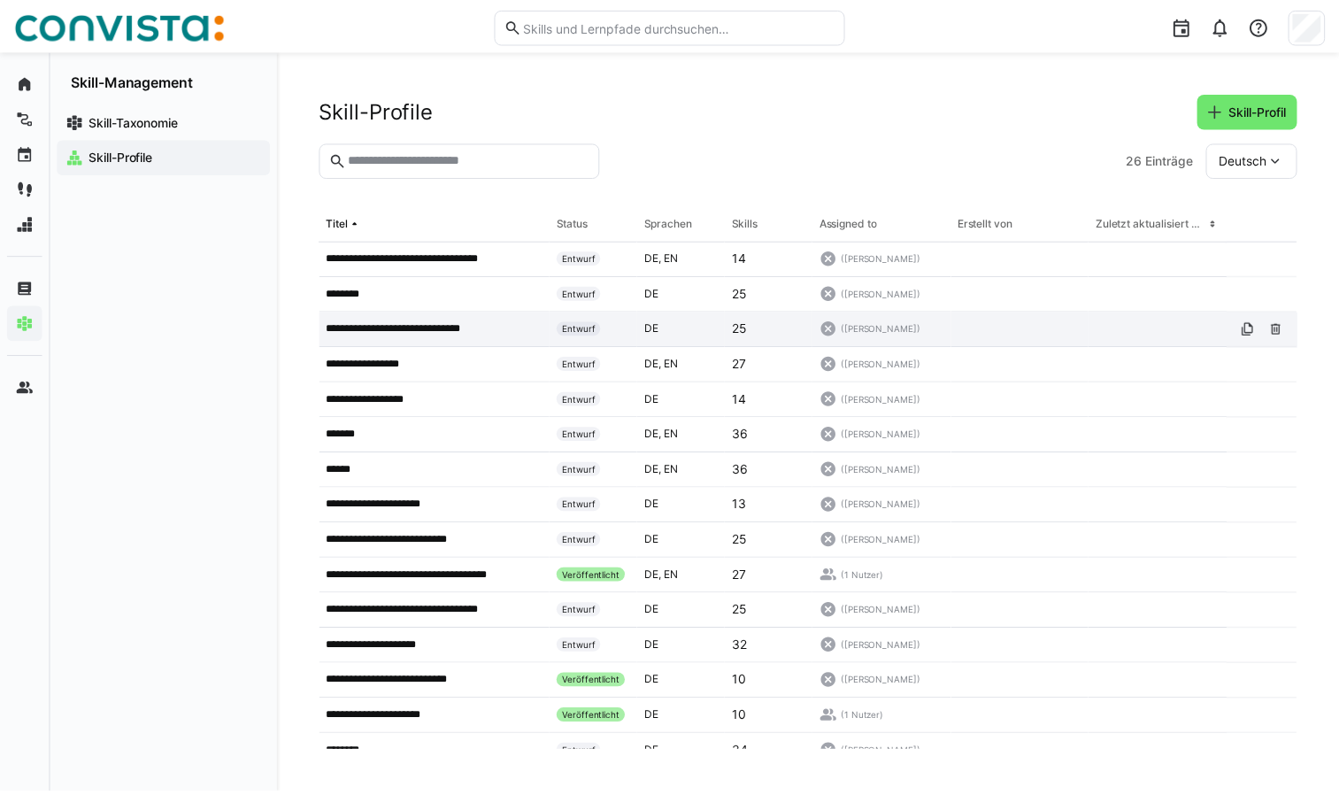
scroll to position [407, 0]
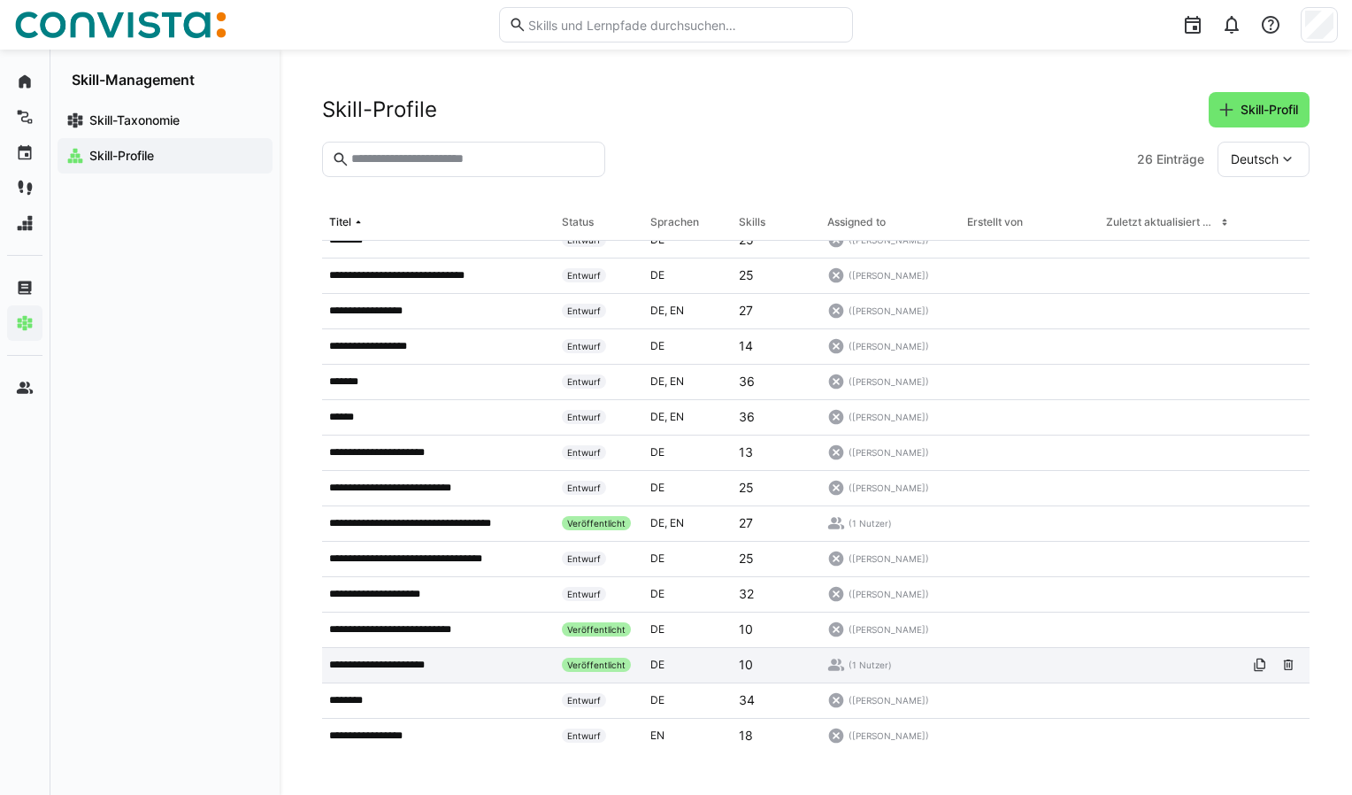
click at [413, 663] on p "**********" at bounding box center [392, 665] width 127 height 14
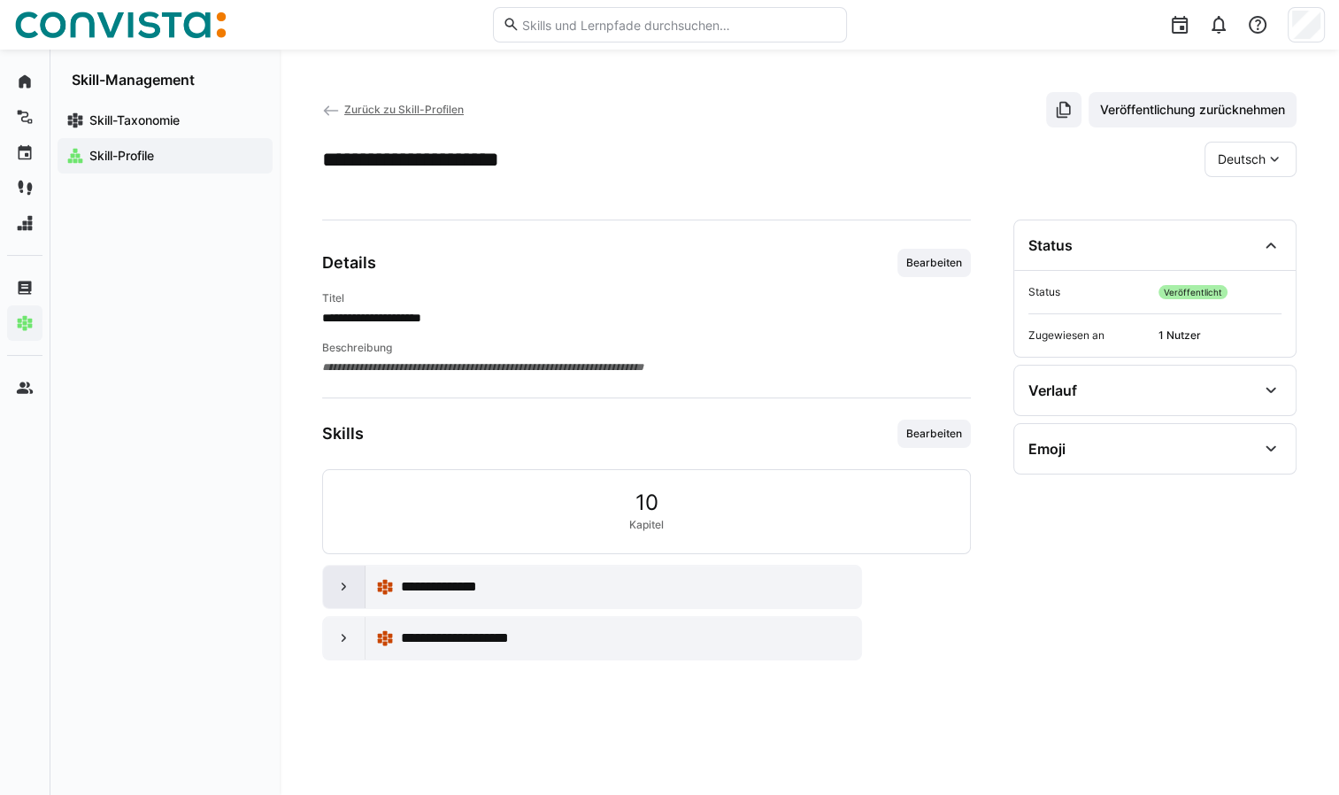
click at [344, 589] on eds-icon at bounding box center [344, 587] width 18 height 18
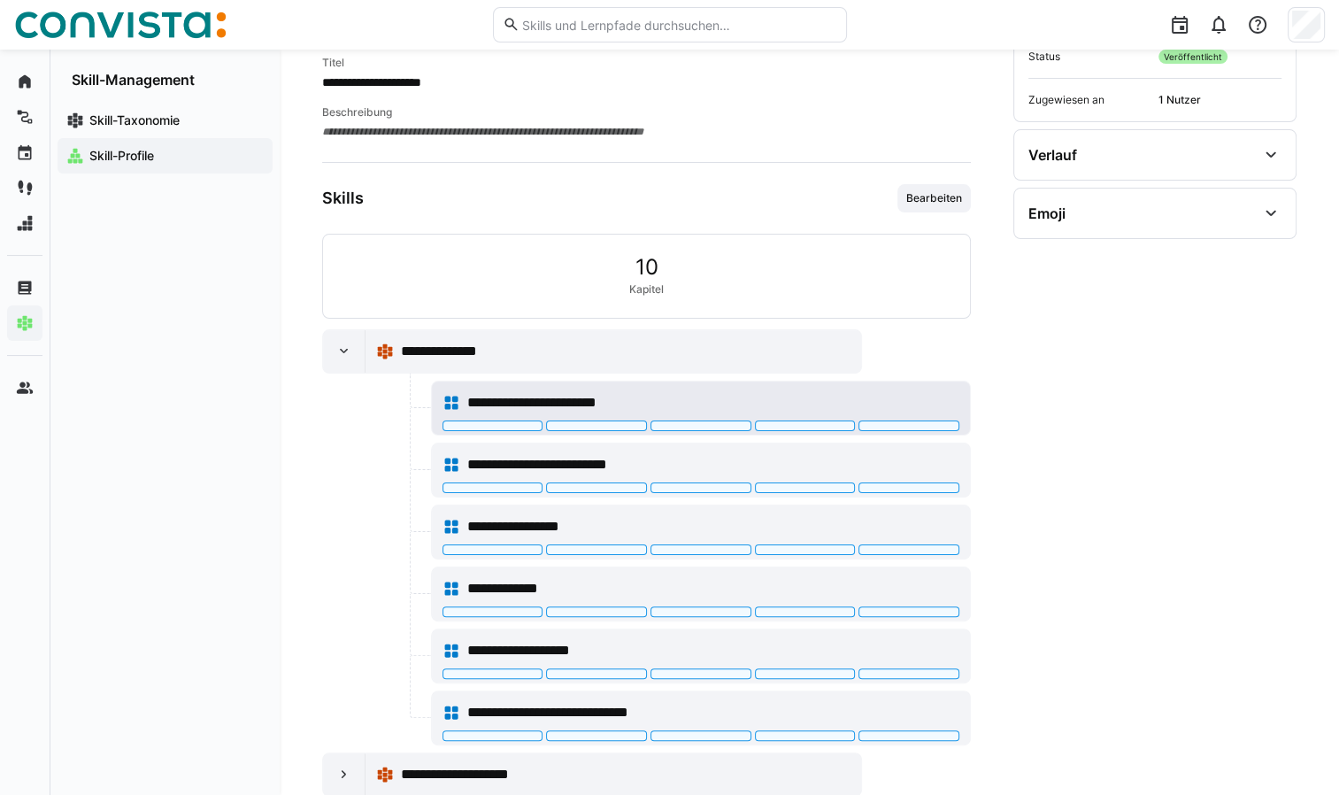
scroll to position [274, 0]
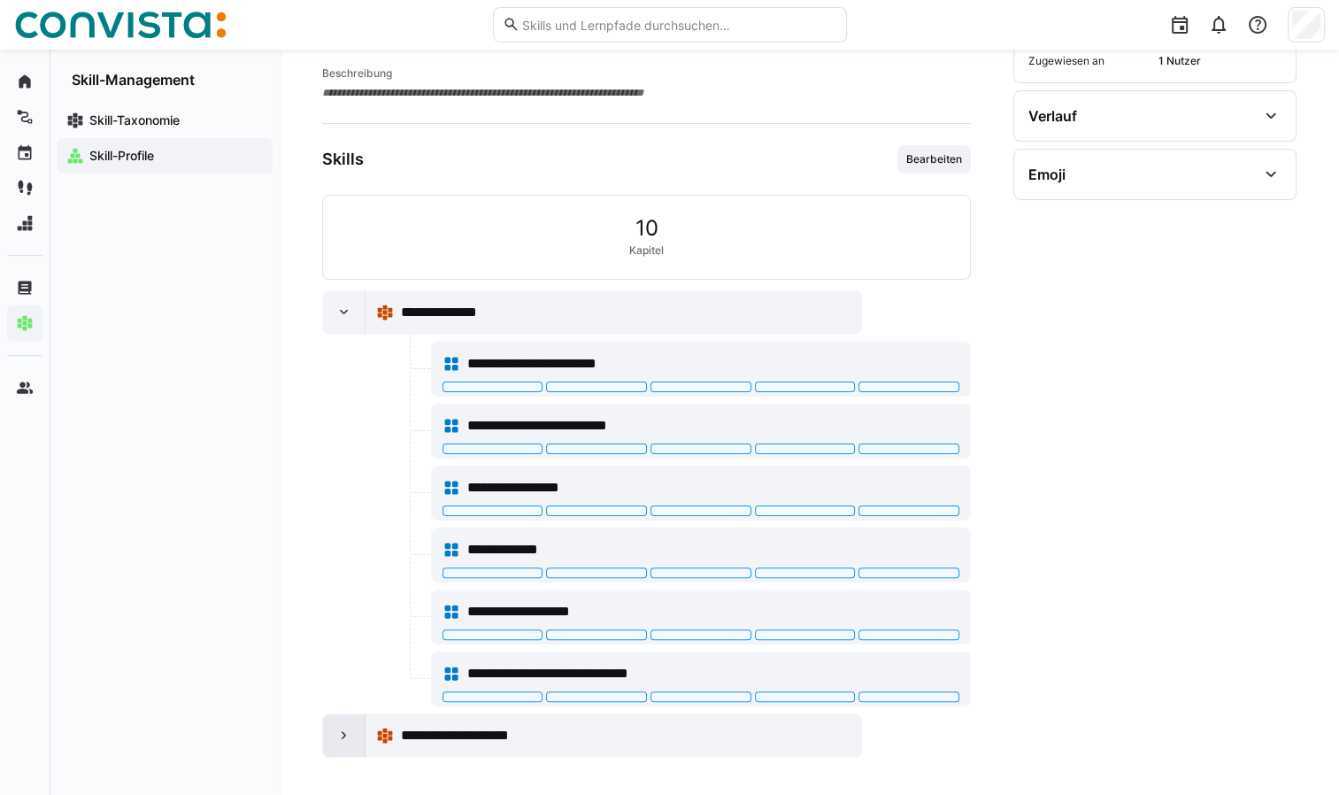
click at [343, 728] on eds-icon at bounding box center [344, 736] width 18 height 18
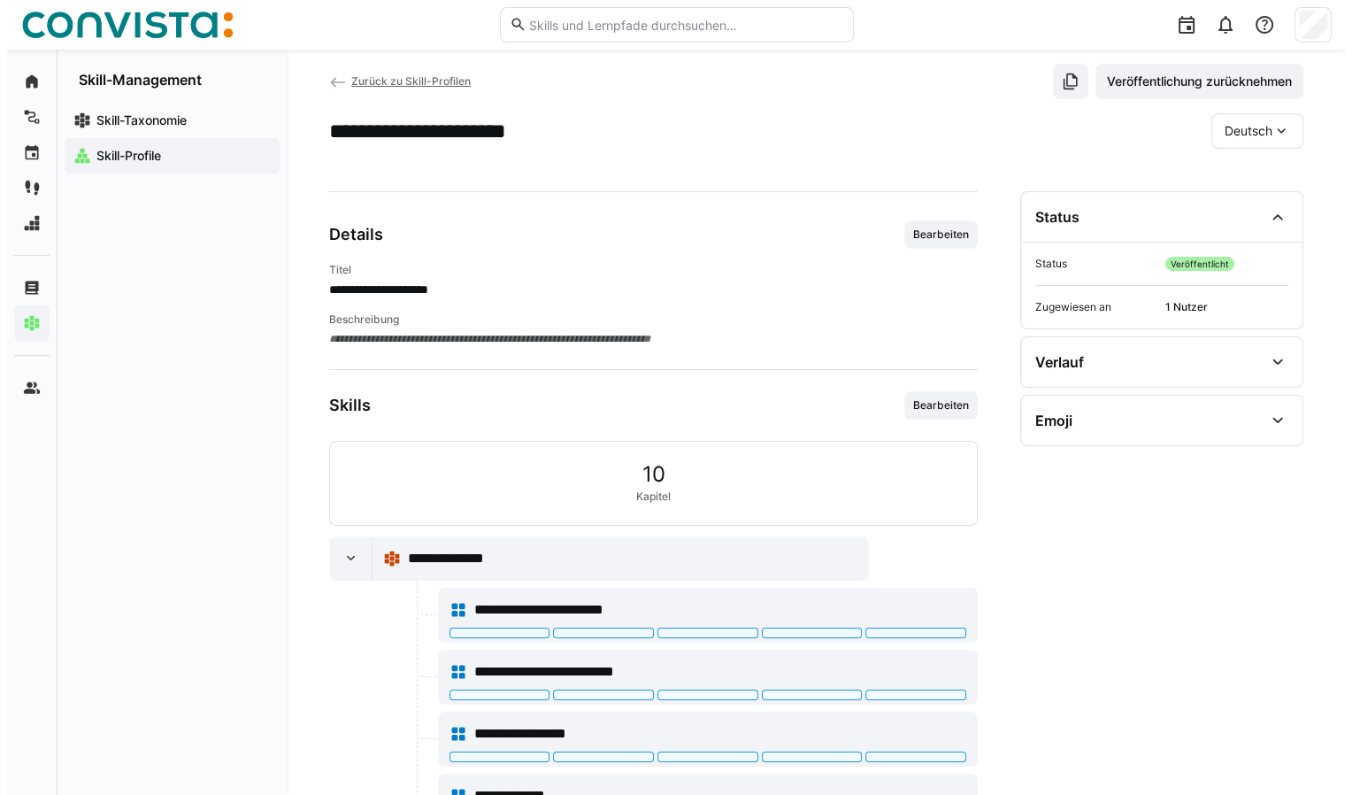
scroll to position [0, 0]
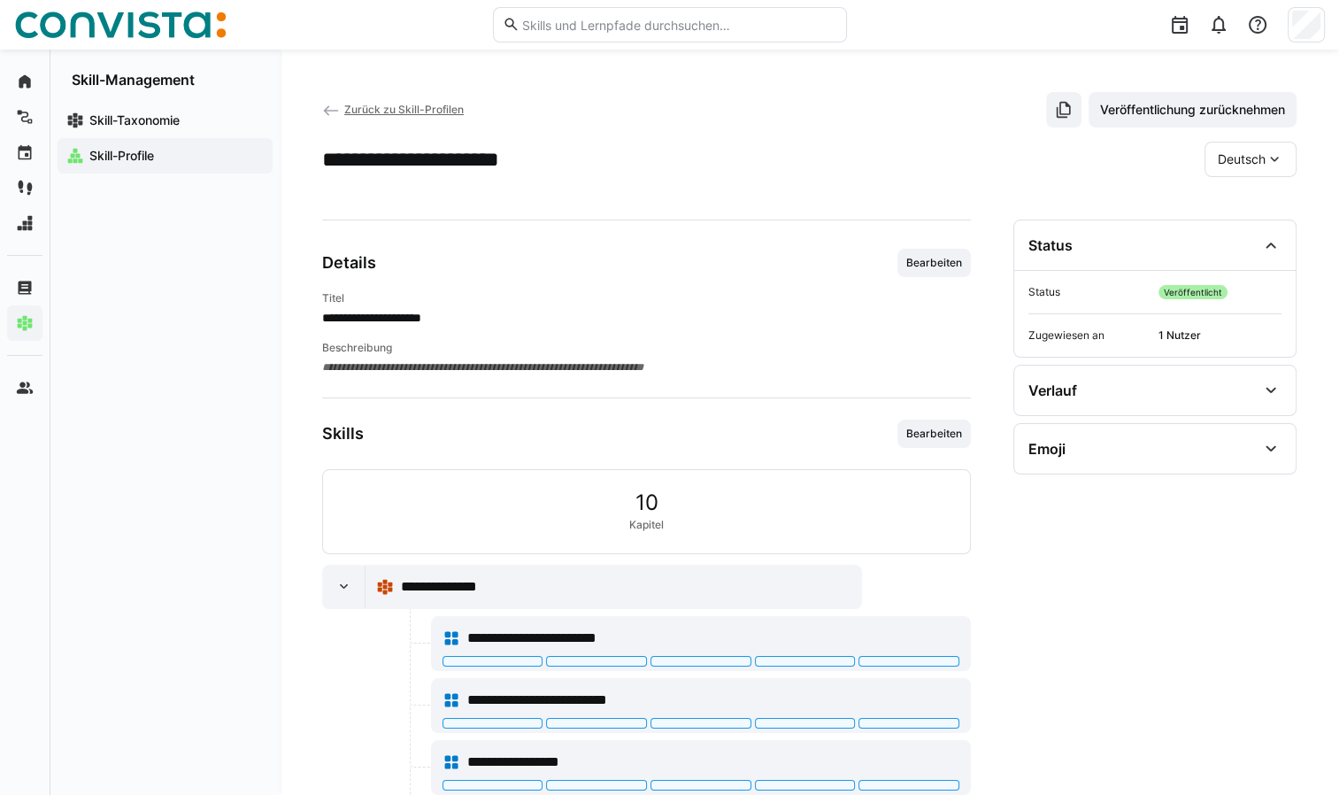
click at [396, 108] on span "Zurück zu Skill-Profilen" at bounding box center [403, 109] width 119 height 13
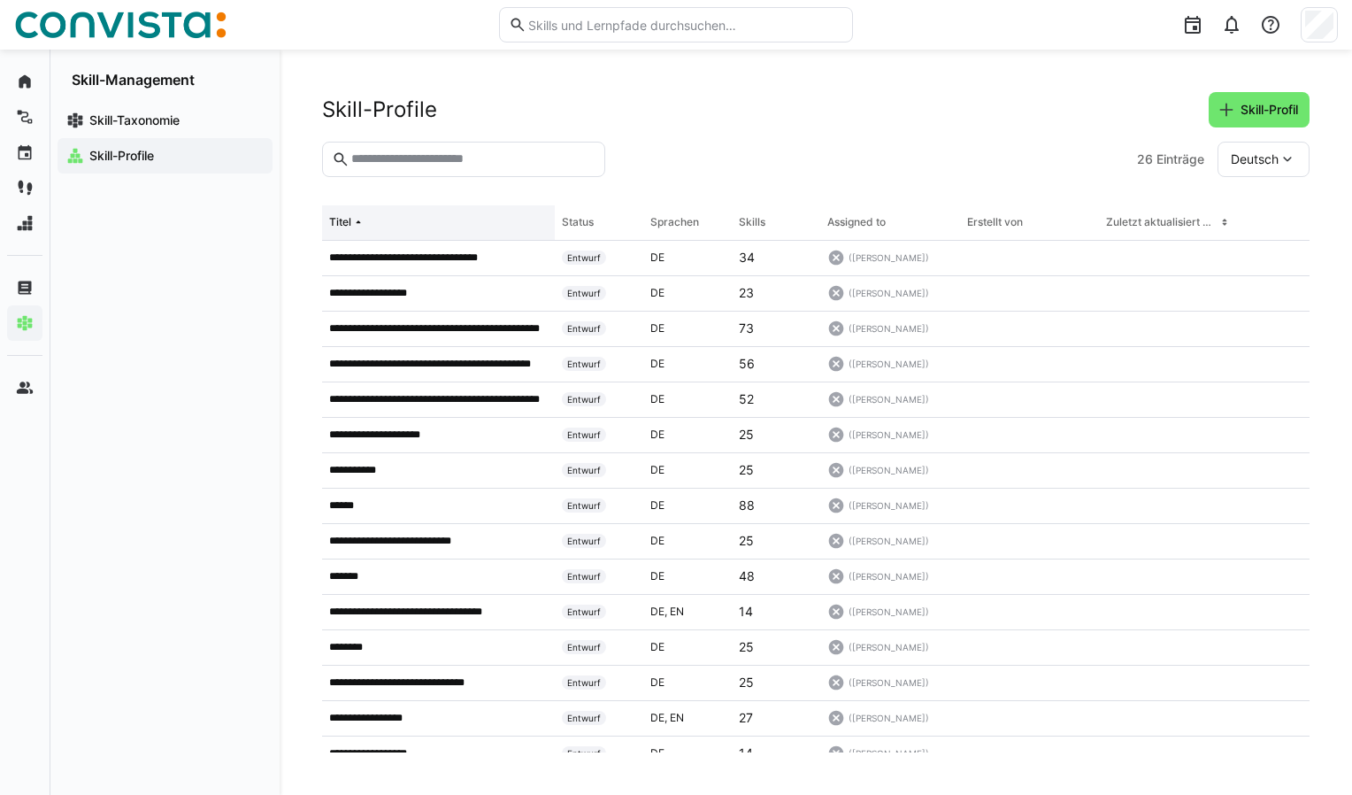
click at [358, 223] on eds-icon at bounding box center [358, 222] width 14 height 14
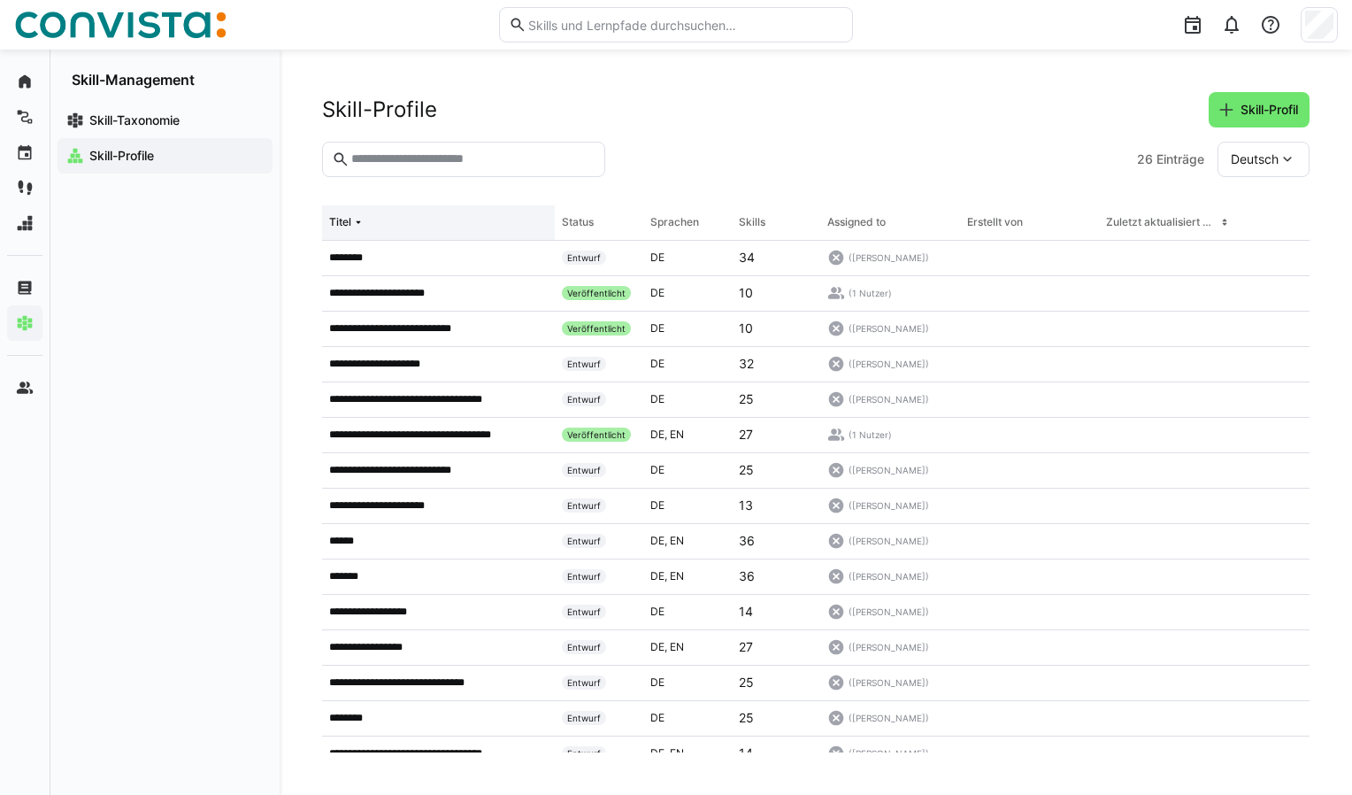
click at [350, 221] on div "Titel" at bounding box center [340, 222] width 22 height 14
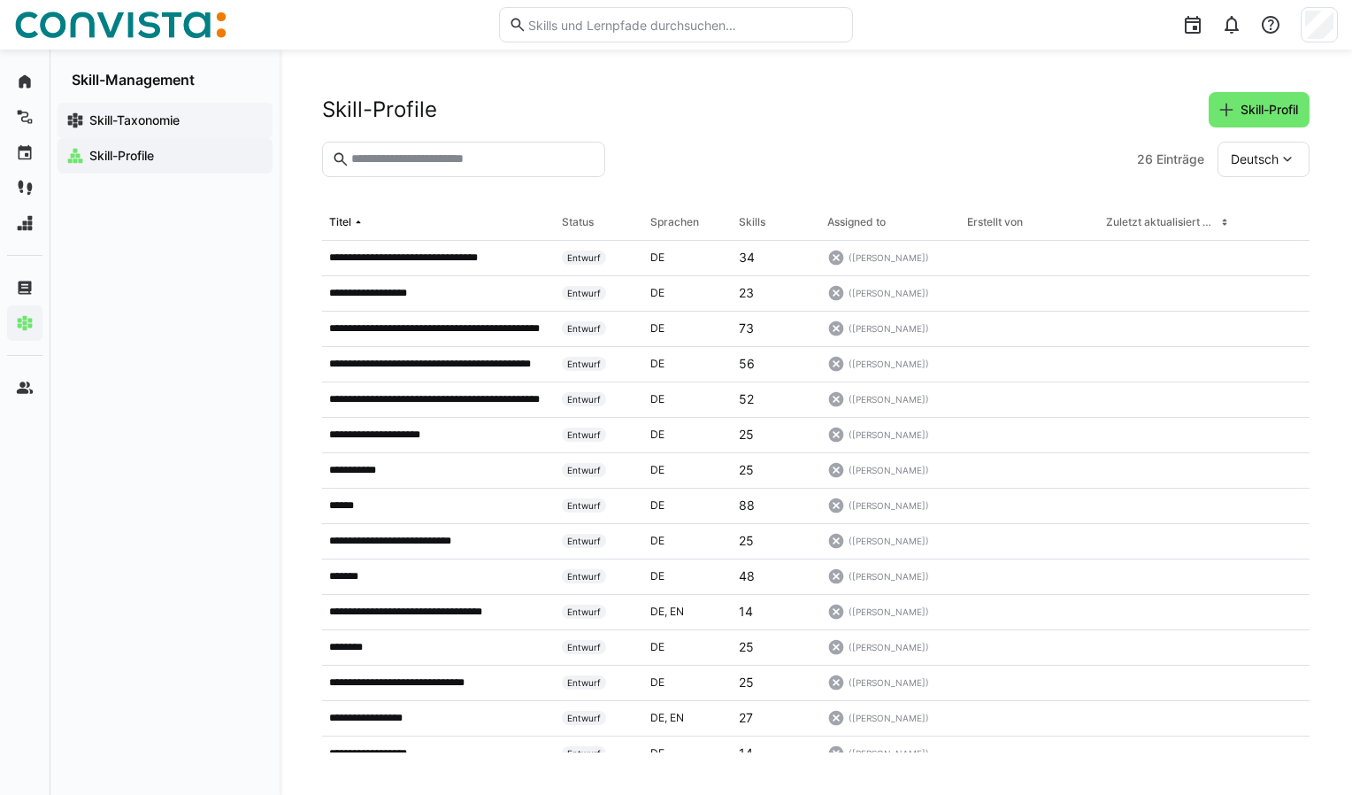
drag, startPoint x: 483, startPoint y: 511, endPoint x: 125, endPoint y: 117, distance: 532.5
click at [0, 0] on app-navigation-label "Skill-Taxonomie" at bounding box center [0, 0] width 0 height 0
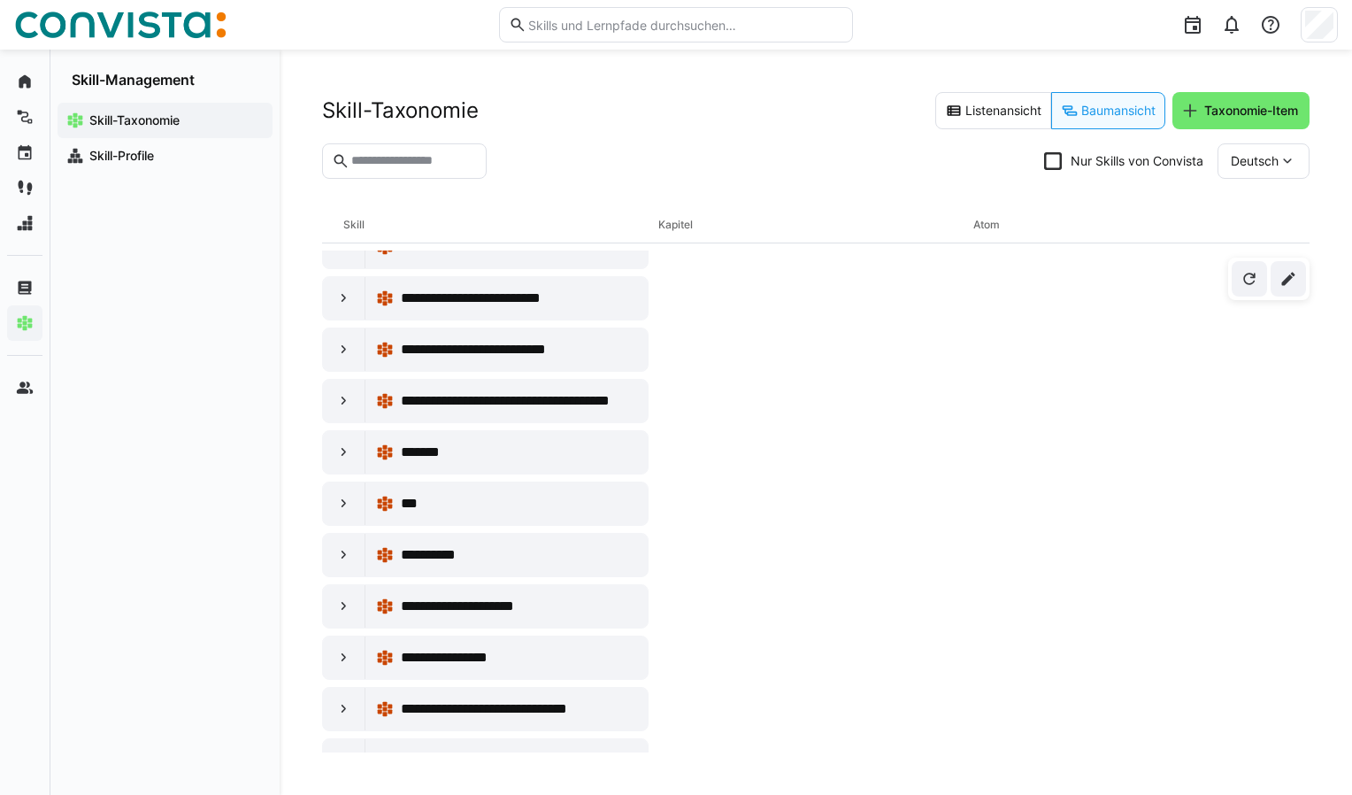
scroll to position [2124, 0]
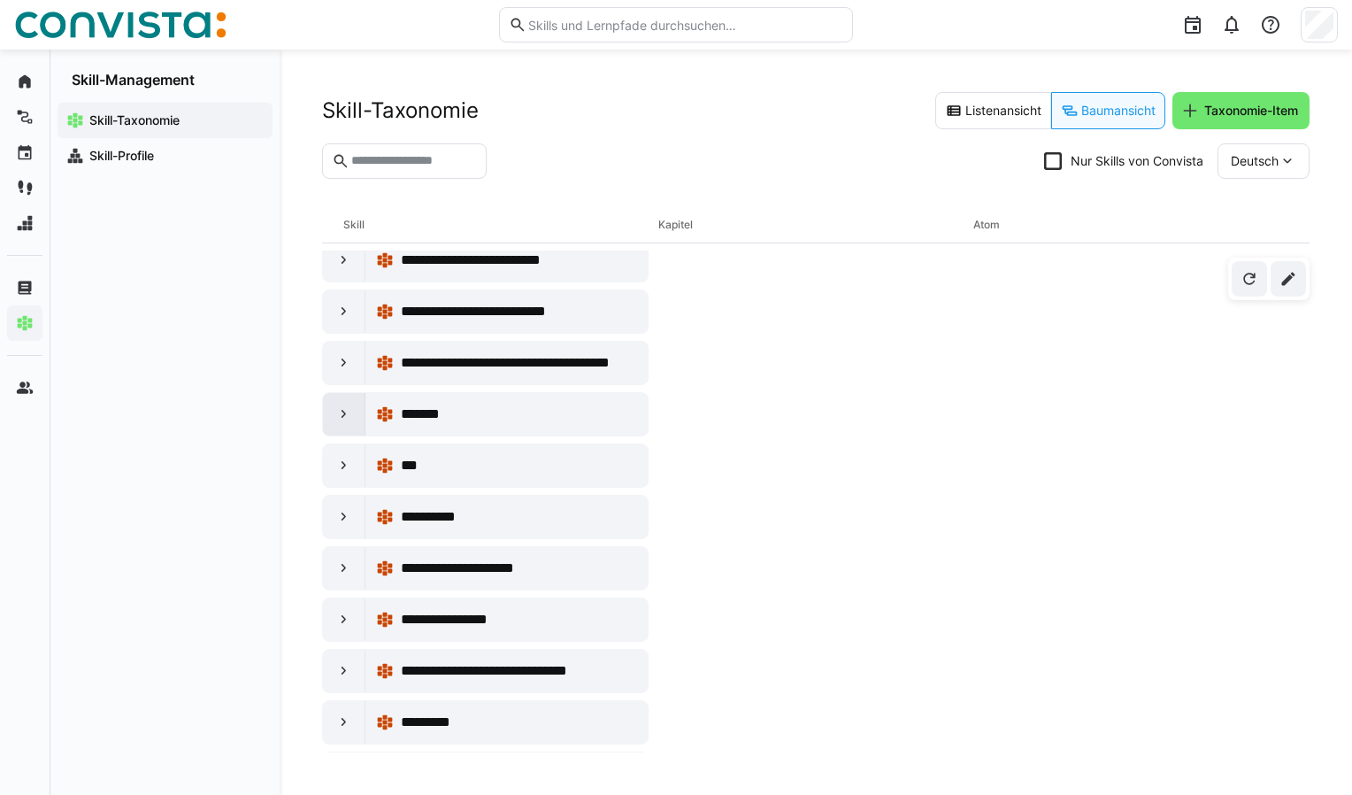
click at [348, 405] on eds-icon at bounding box center [344, 414] width 18 height 18
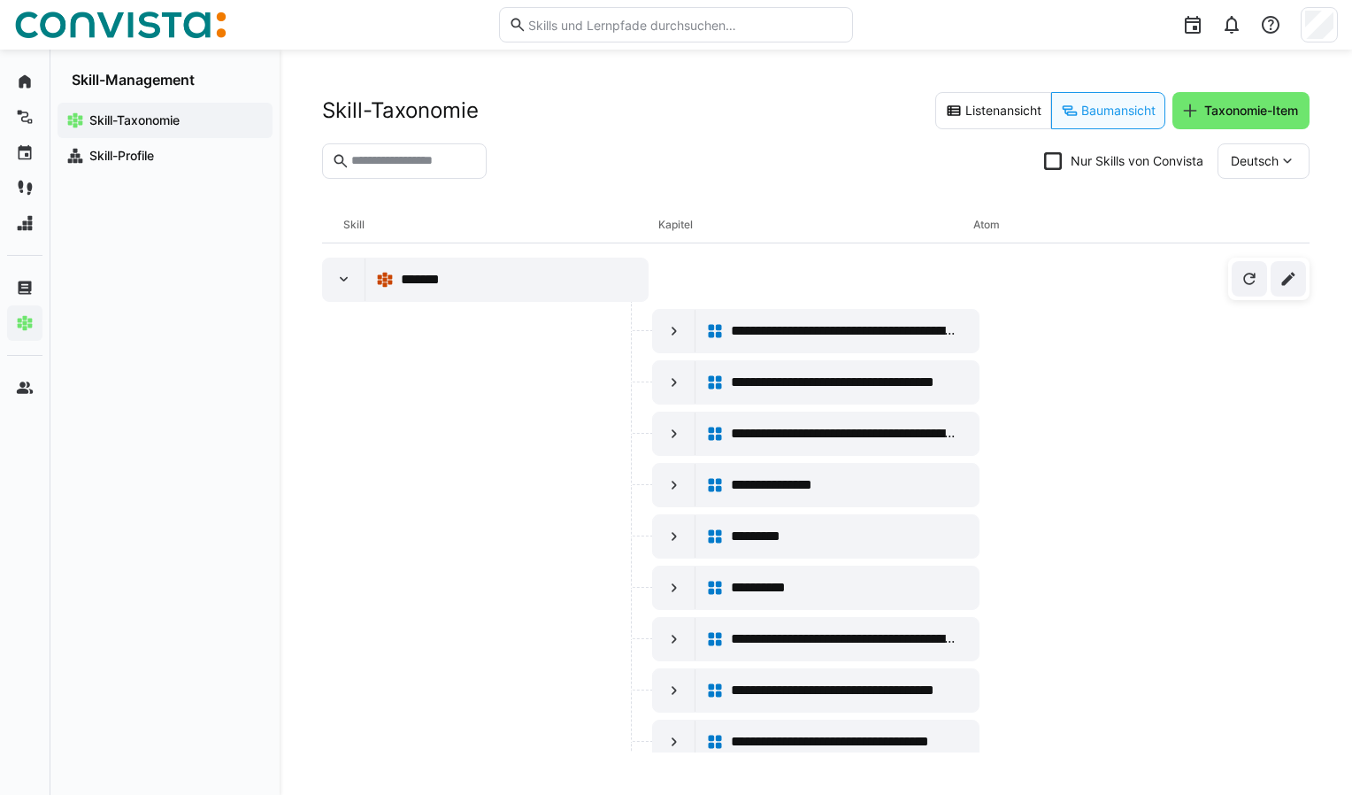
scroll to position [2301, 0]
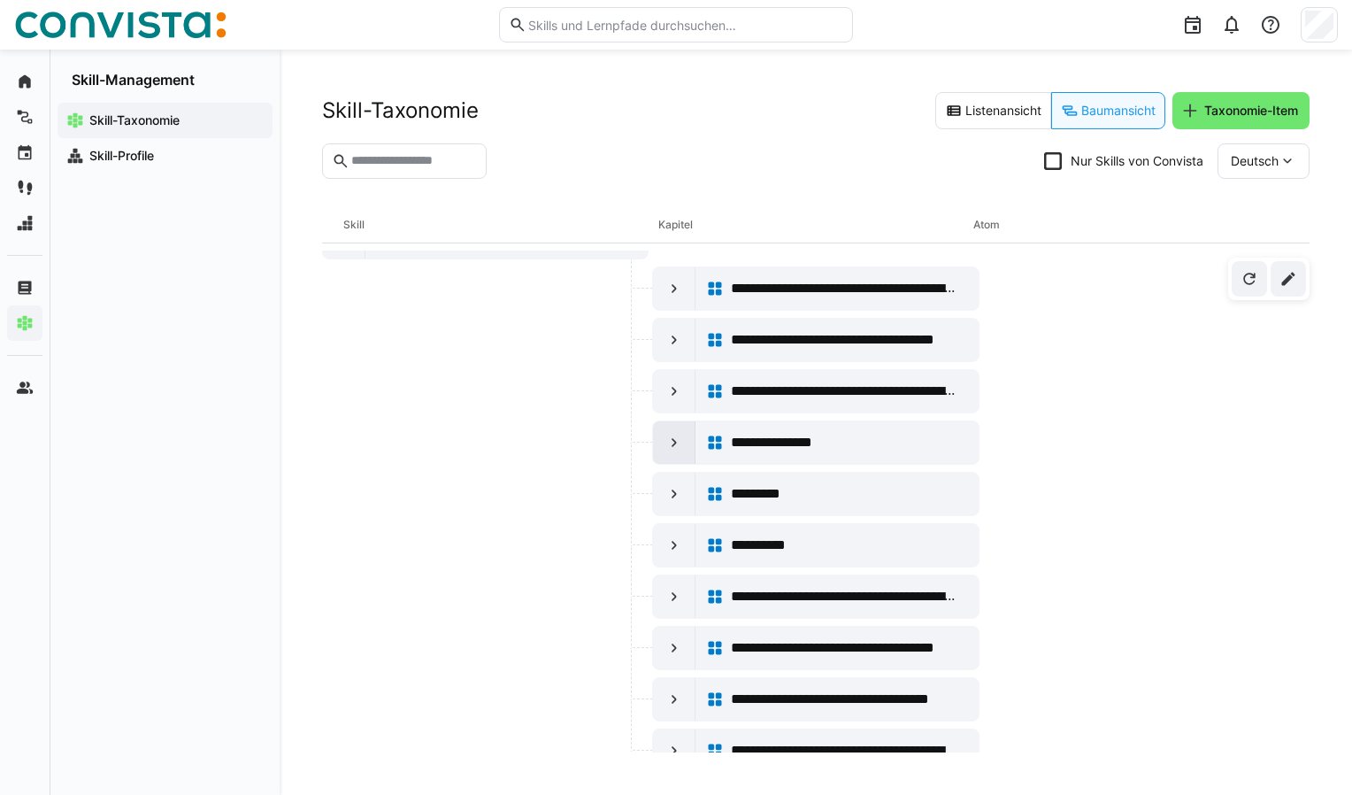
click at [668, 434] on eds-icon at bounding box center [674, 443] width 18 height 18
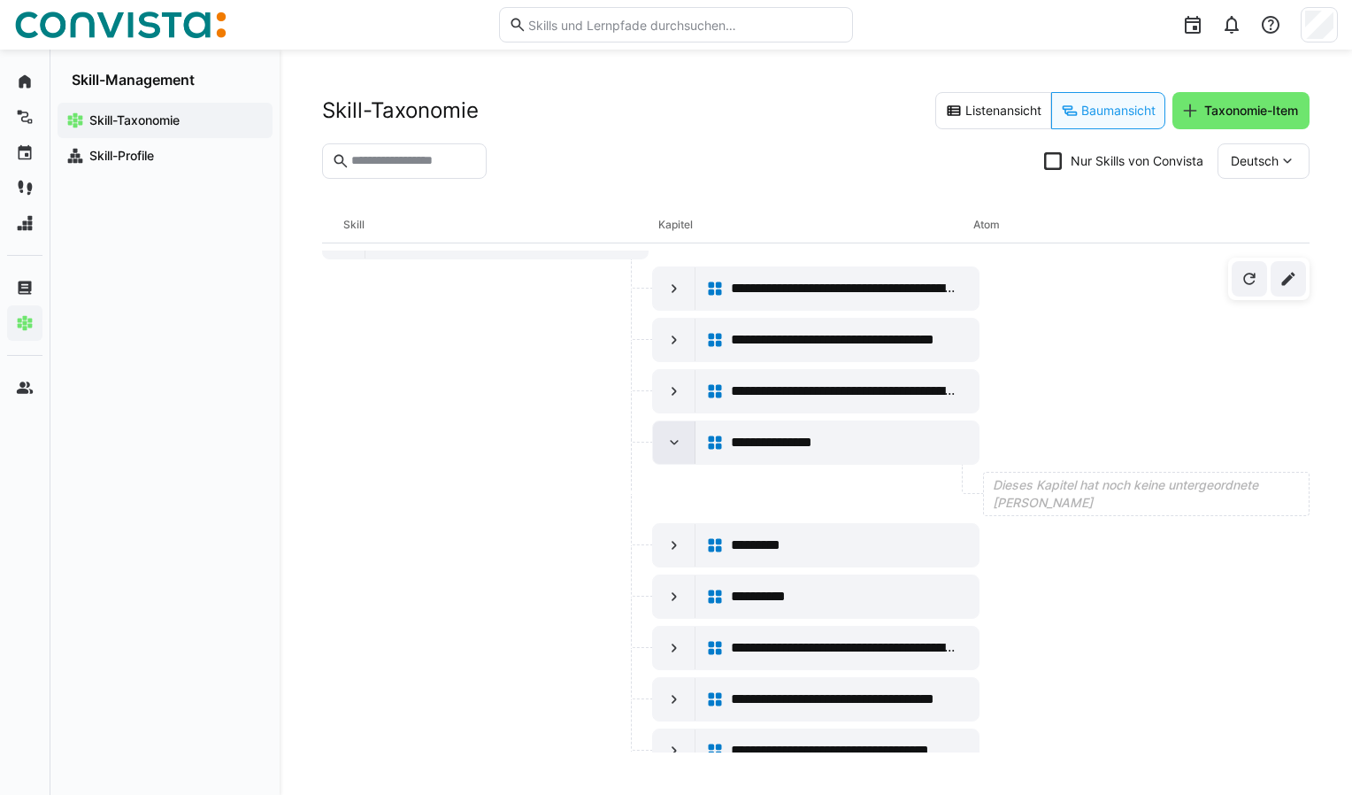
click at [669, 434] on eds-icon at bounding box center [674, 443] width 18 height 18
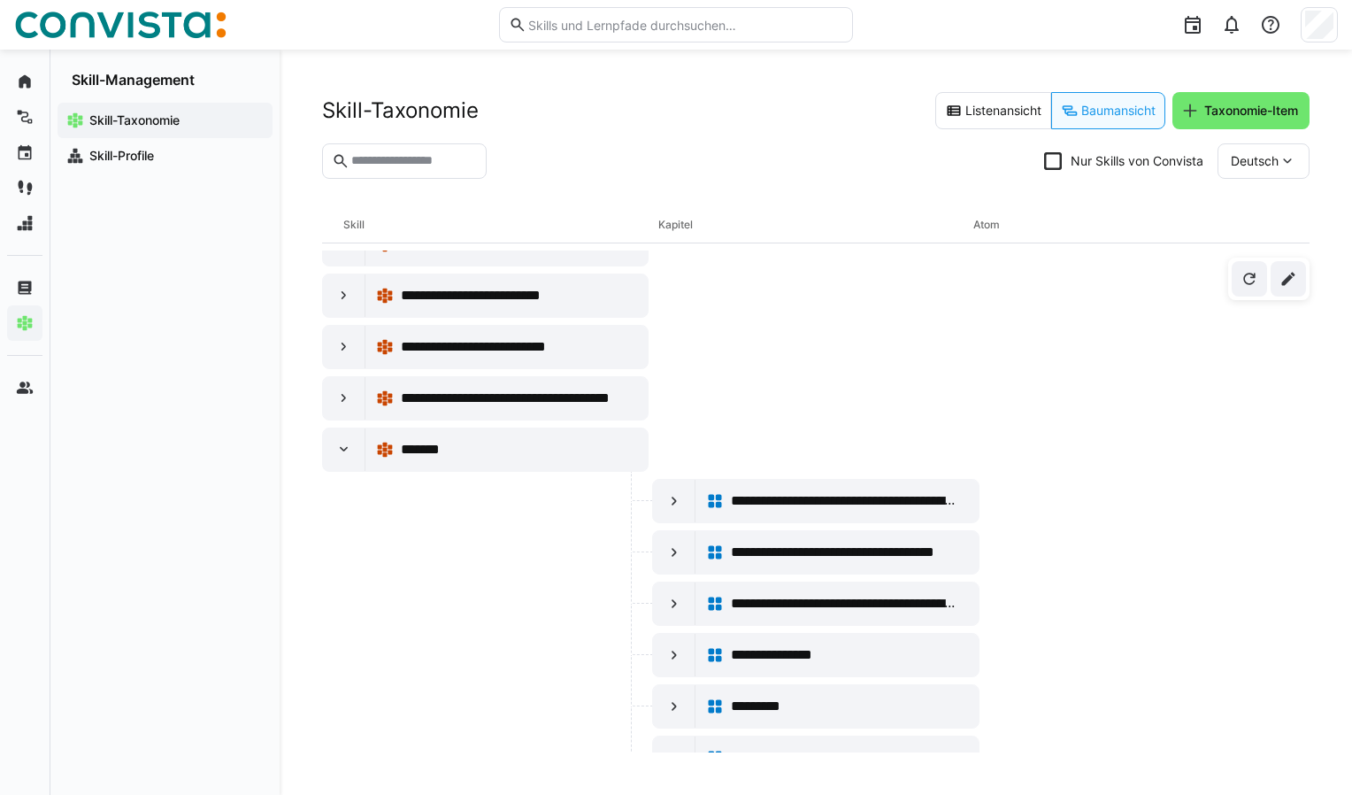
scroll to position [2035, 0]
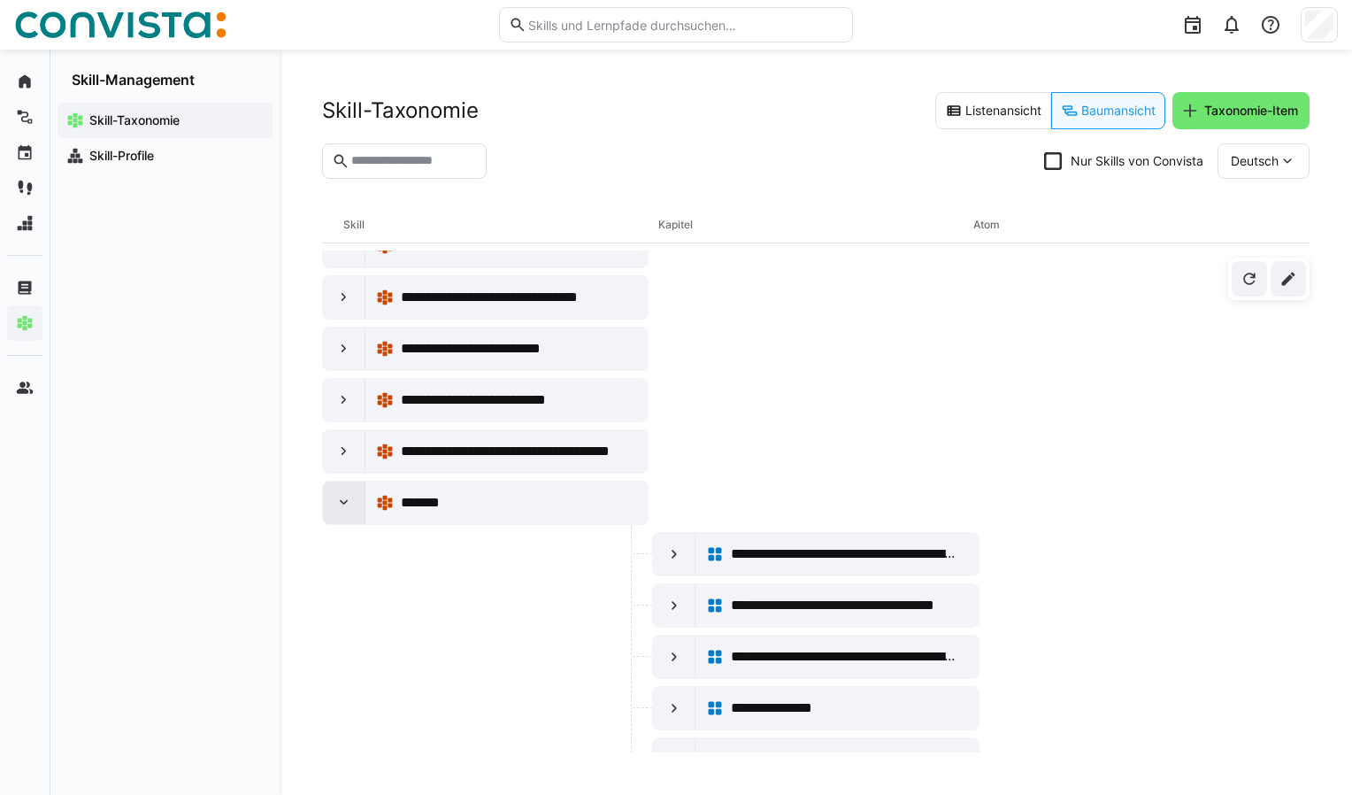
click at [338, 494] on eds-icon at bounding box center [344, 503] width 18 height 18
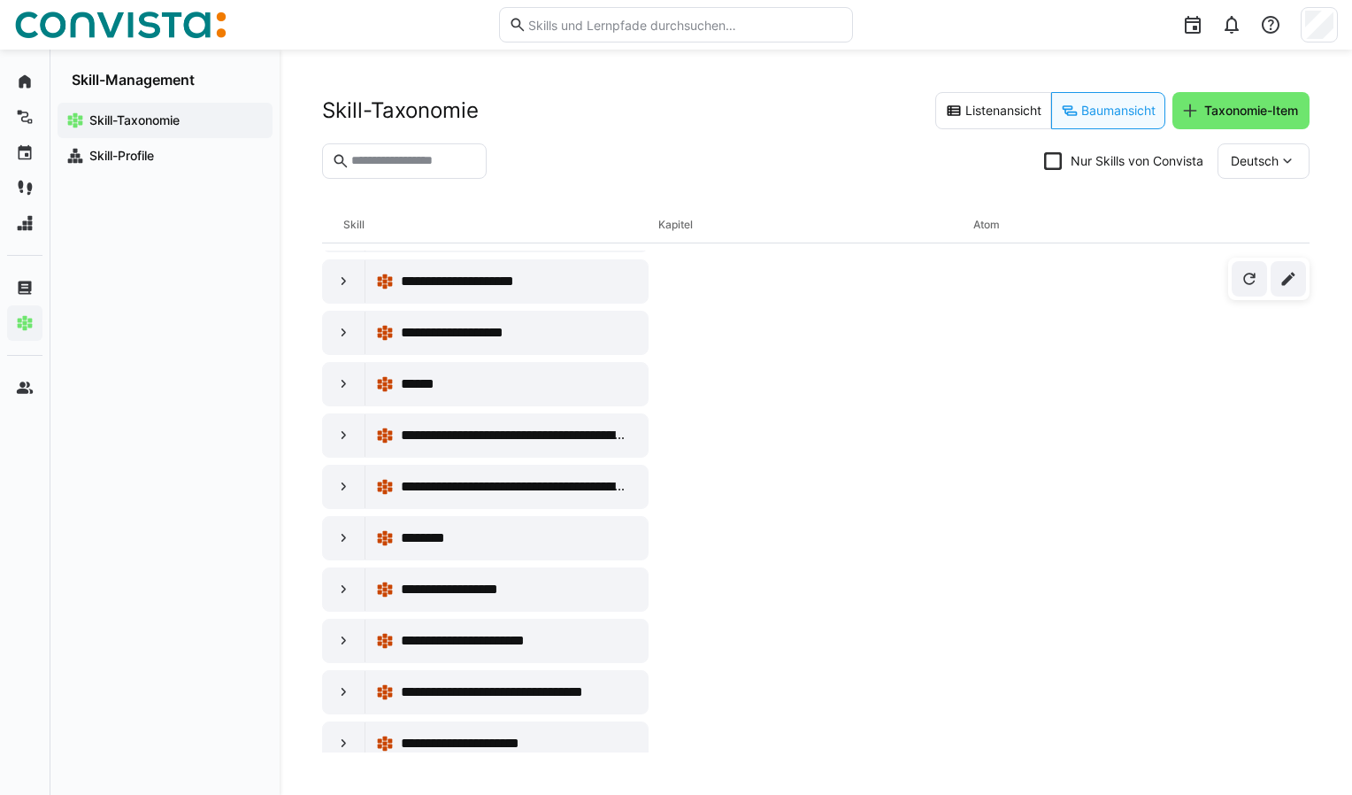
scroll to position [3805, 0]
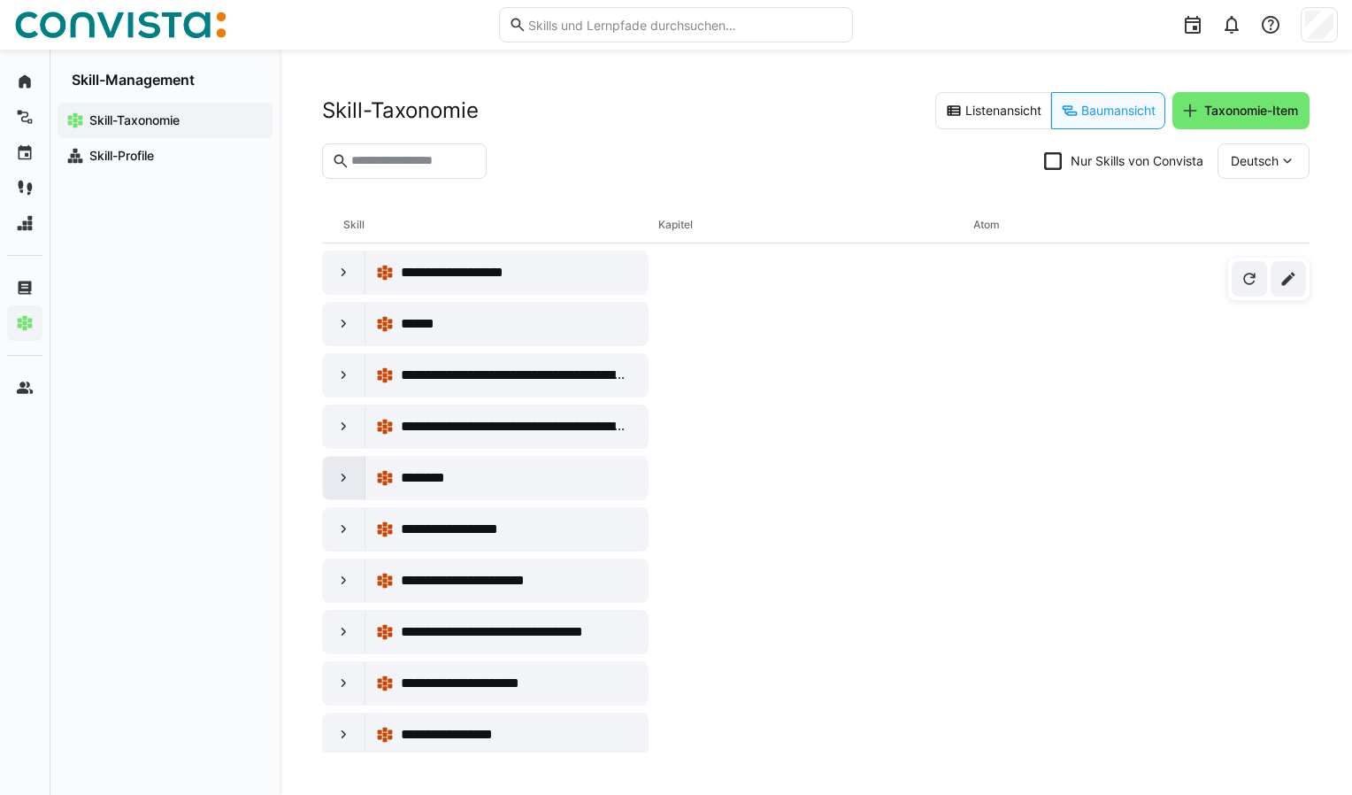
click at [338, 469] on eds-icon at bounding box center [344, 478] width 18 height 18
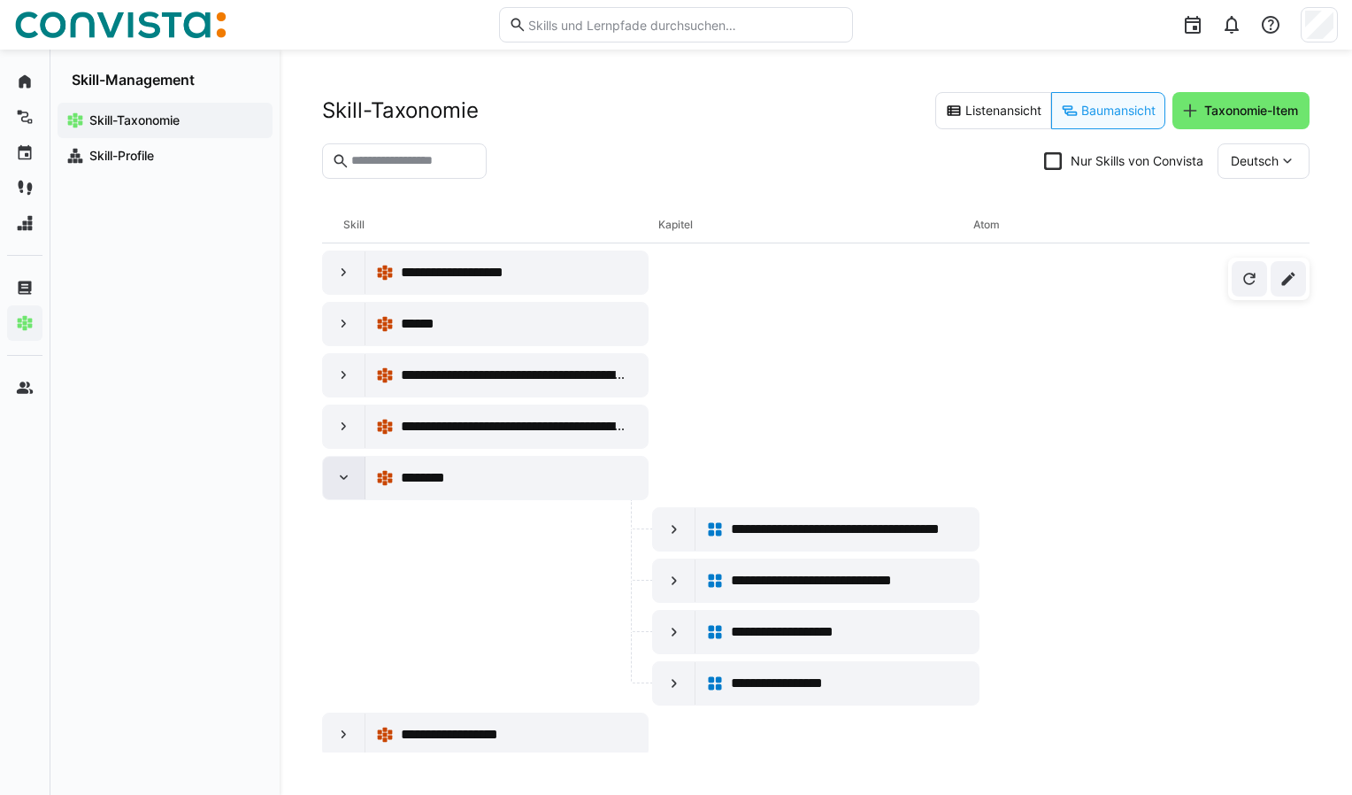
click at [343, 469] on eds-icon at bounding box center [344, 478] width 18 height 18
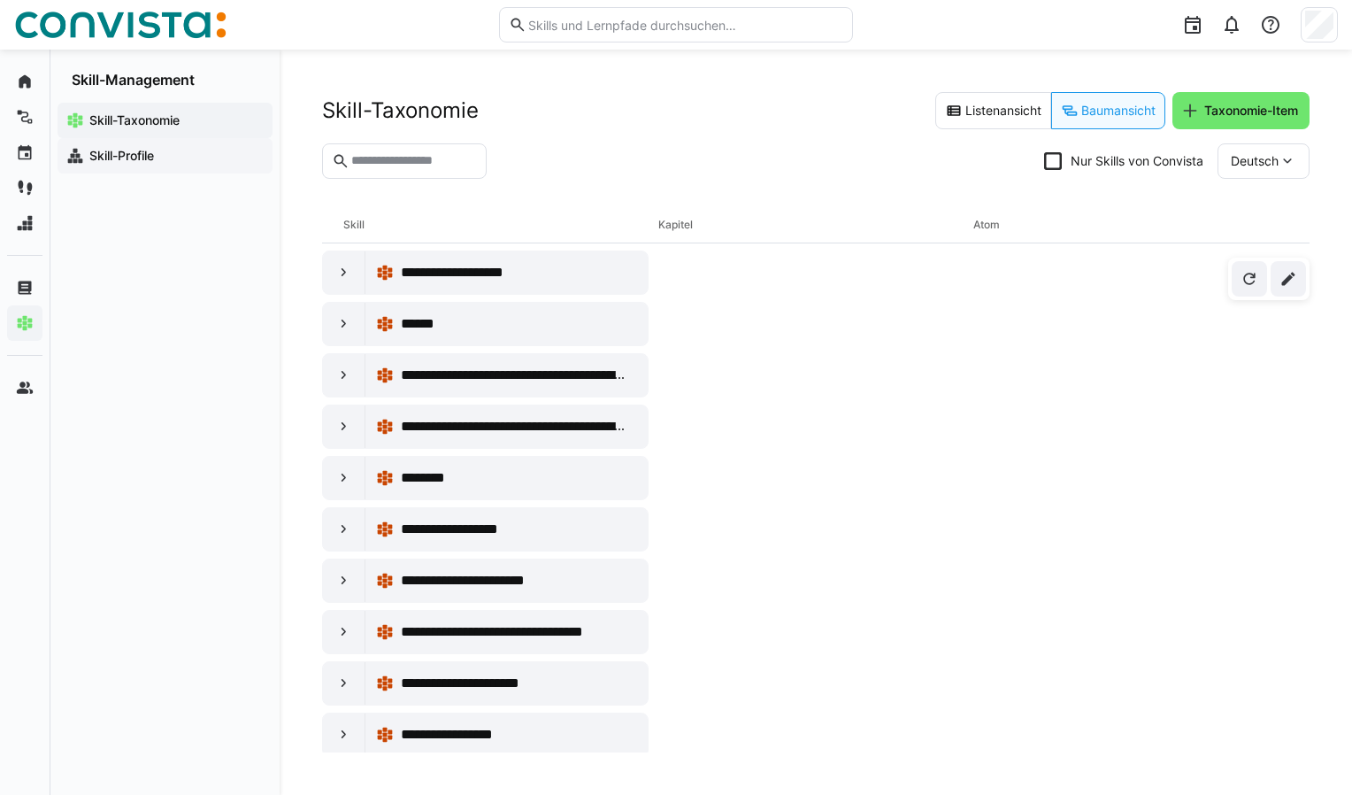
click at [0, 0] on app-navigation-label "Skill-Profile" at bounding box center [0, 0] width 0 height 0
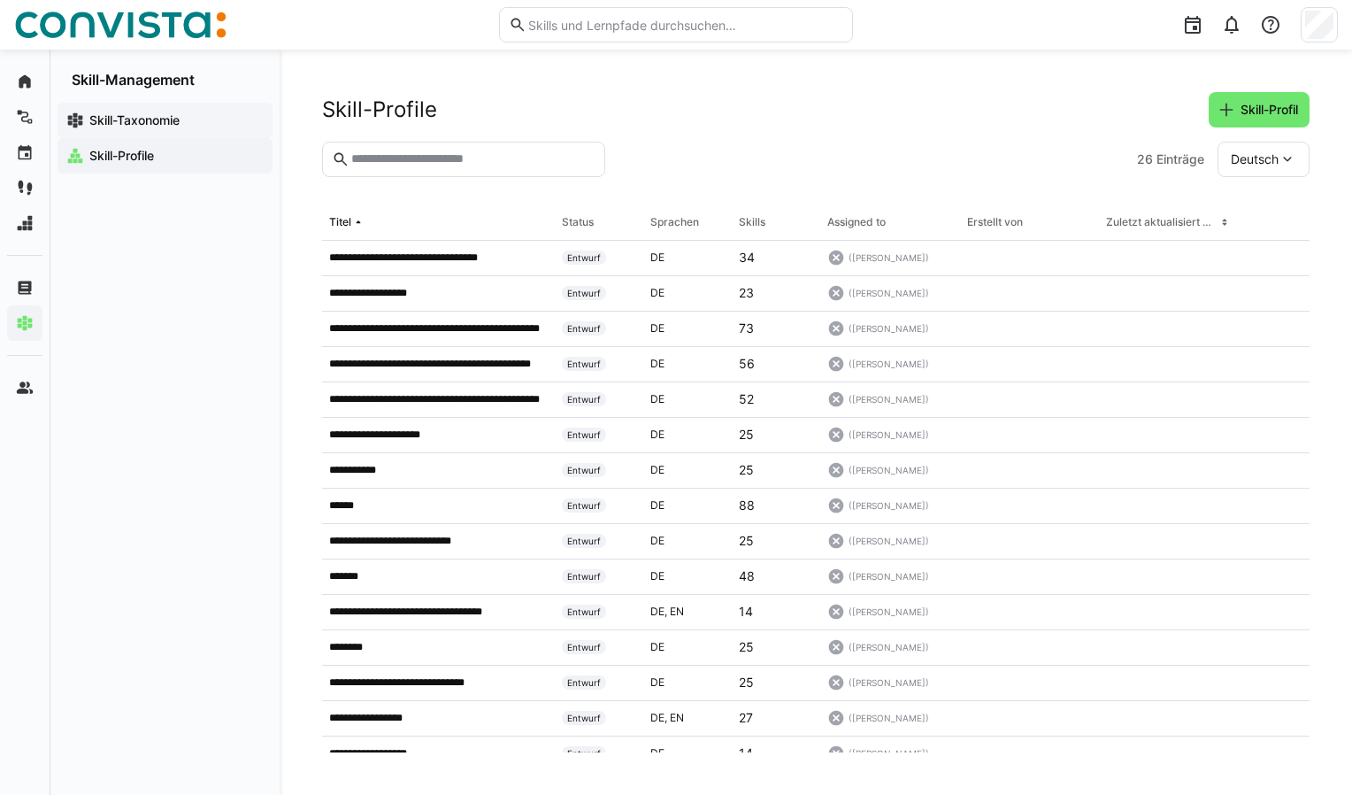
click at [0, 0] on app-navigation-label "Skill-Taxonomie" at bounding box center [0, 0] width 0 height 0
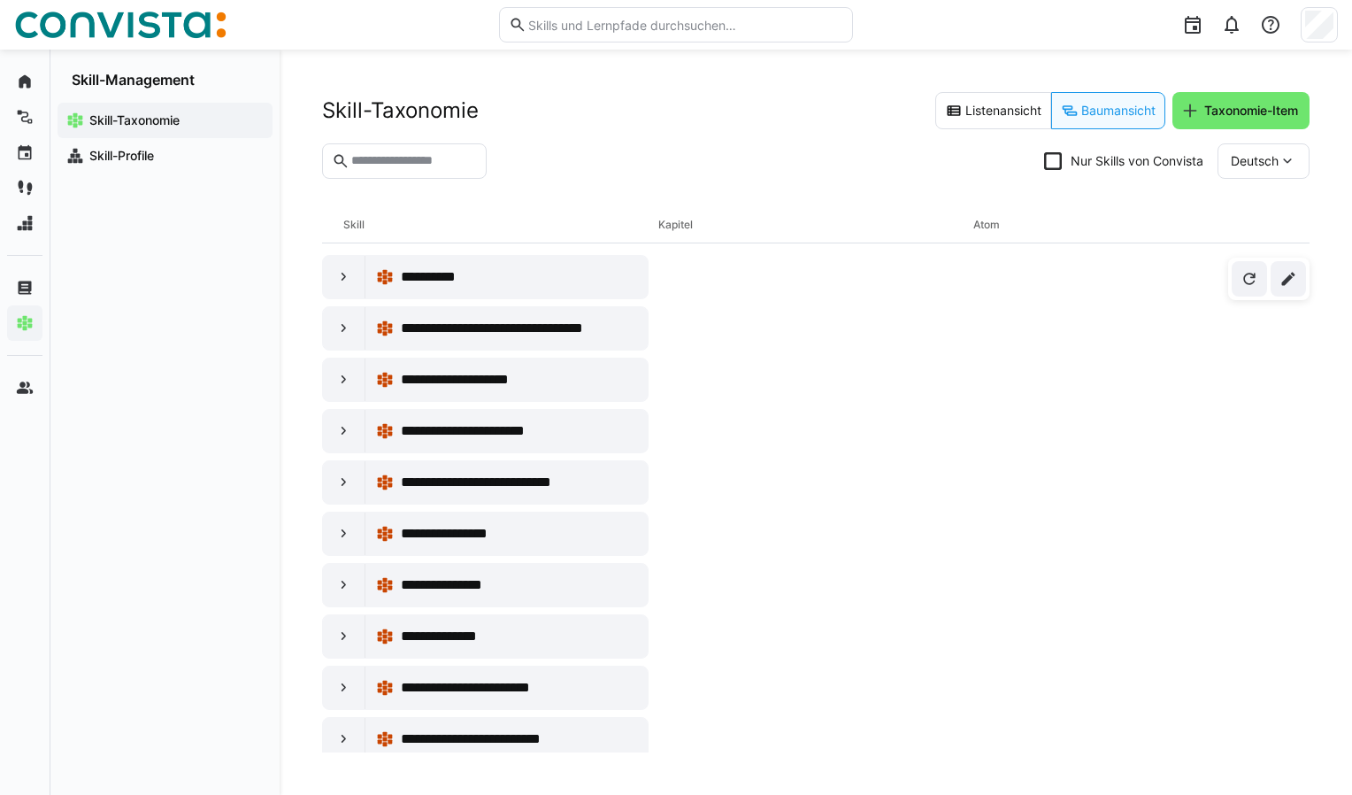
scroll to position [9037, 0]
click at [343, 781] on eds-icon at bounding box center [344, 790] width 18 height 18
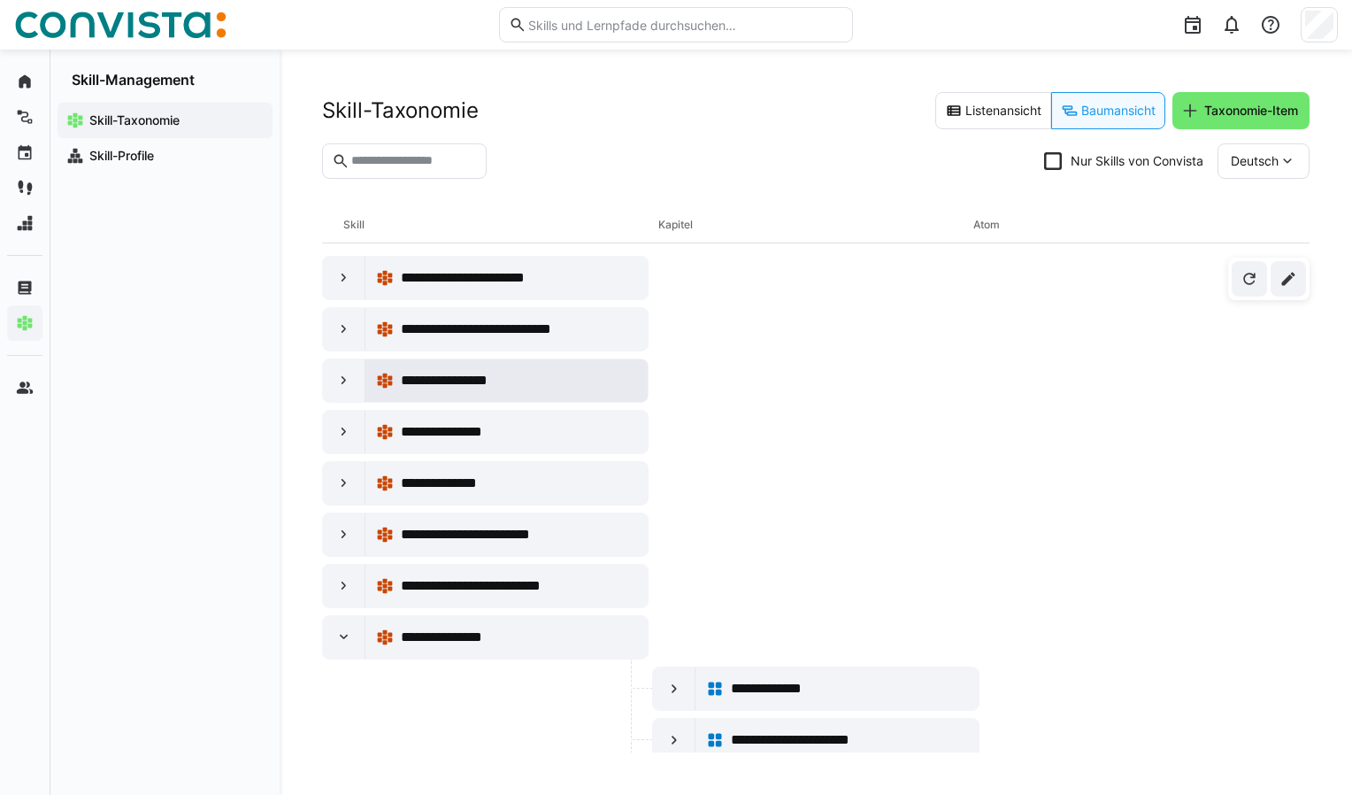
scroll to position [9189, 0]
click at [740, 781] on span "**********" at bounding box center [844, 791] width 227 height 21
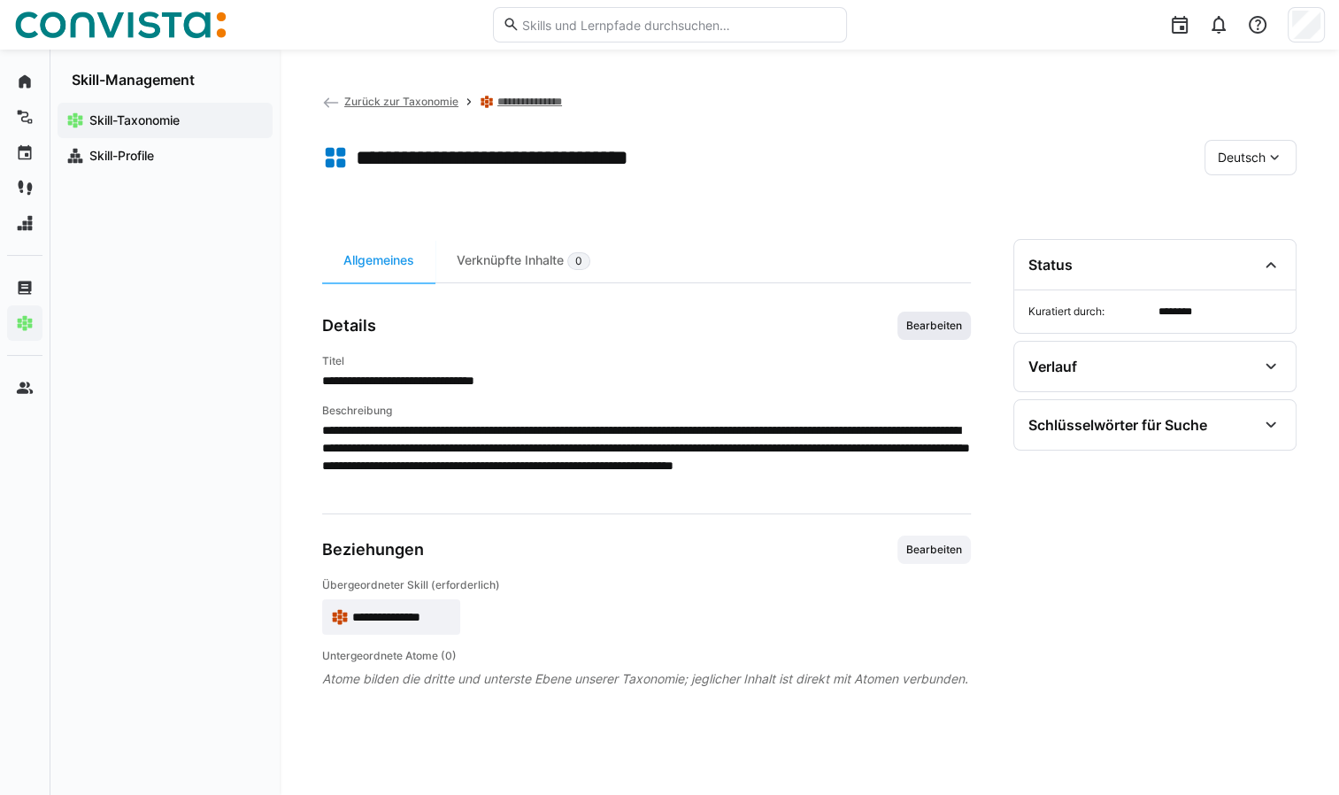
click at [931, 329] on span "Bearbeiten" at bounding box center [933, 326] width 59 height 14
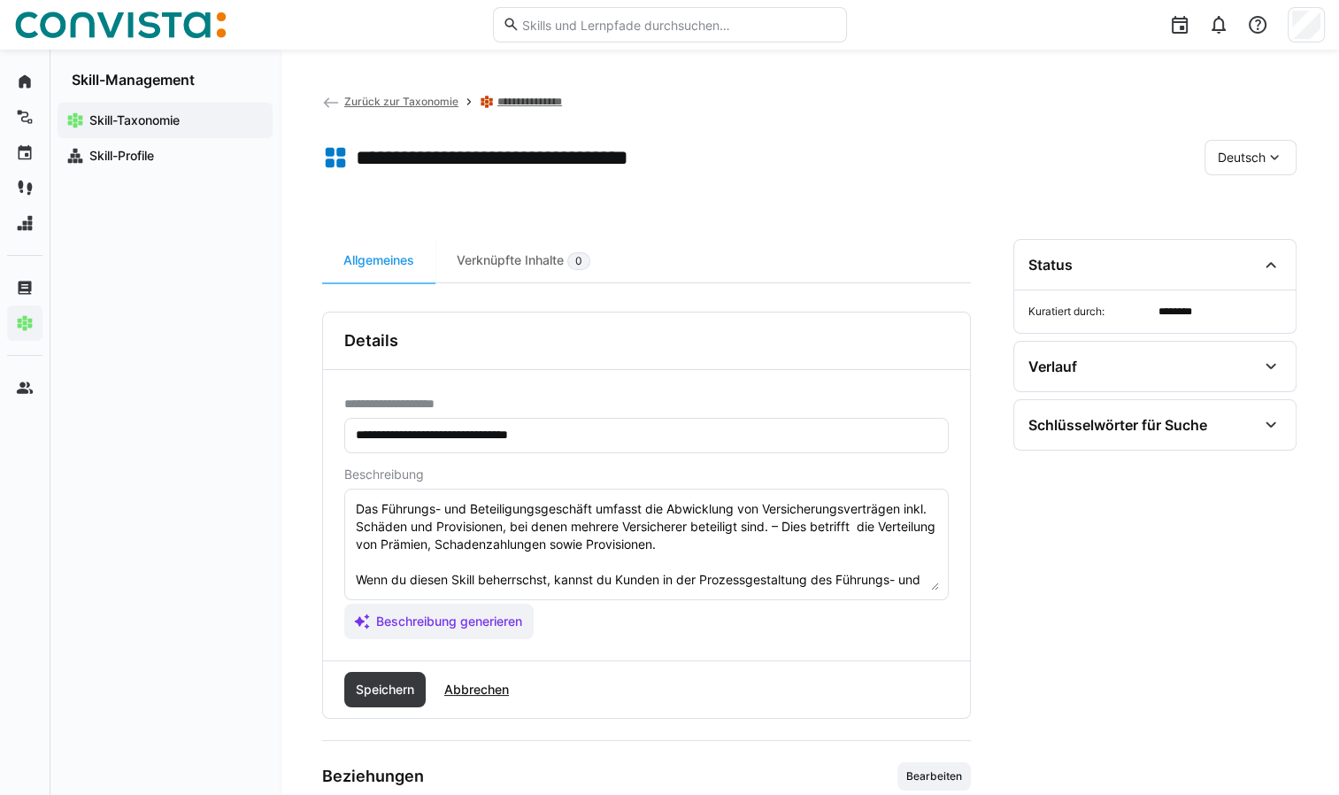
click at [439, 434] on input "**********" at bounding box center [646, 435] width 585 height 16
type input "**********"
click at [396, 689] on span "Speichern" at bounding box center [385, 690] width 64 height 18
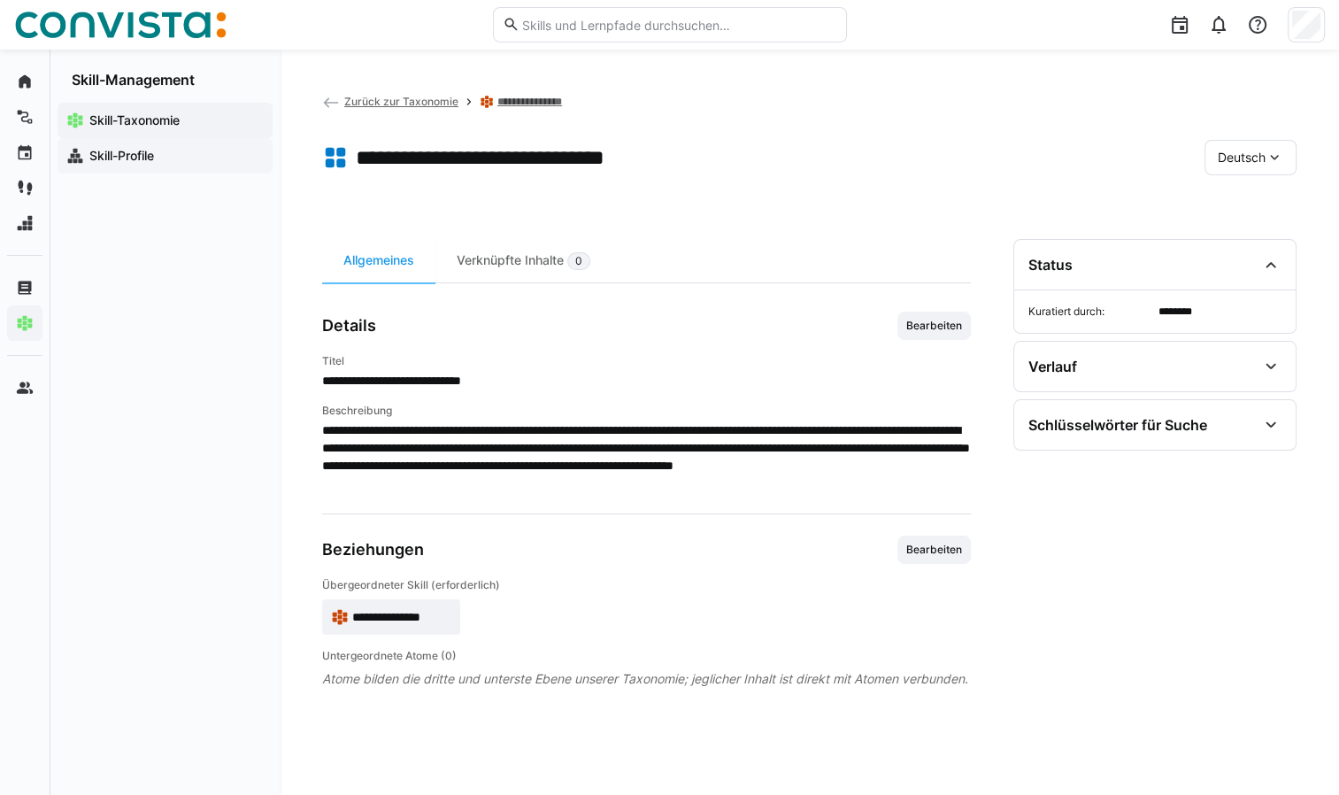
click at [0, 0] on app-navigation-label "Skill-Profile" at bounding box center [0, 0] width 0 height 0
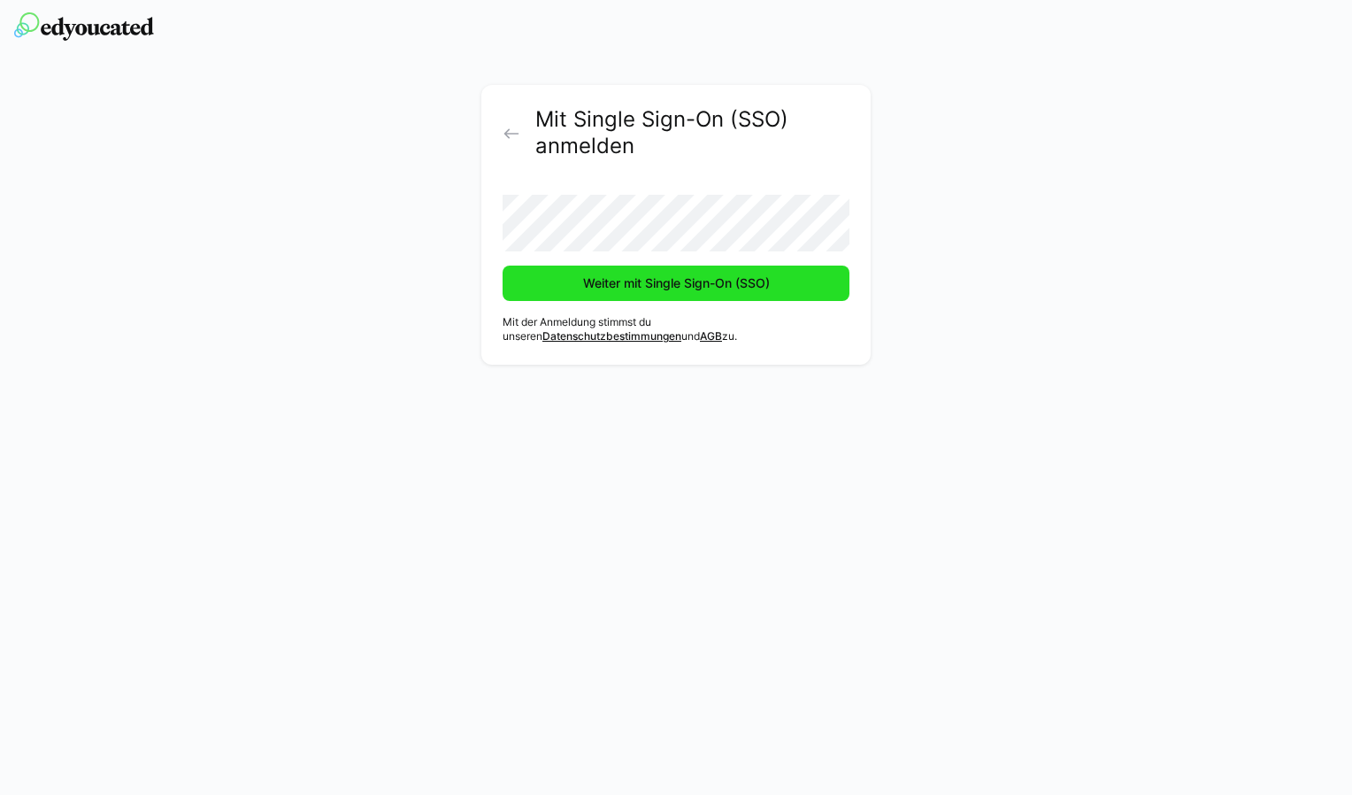
click at [765, 282] on span "Weiter mit Single Sign-On (SSO)" at bounding box center [677, 283] width 192 height 18
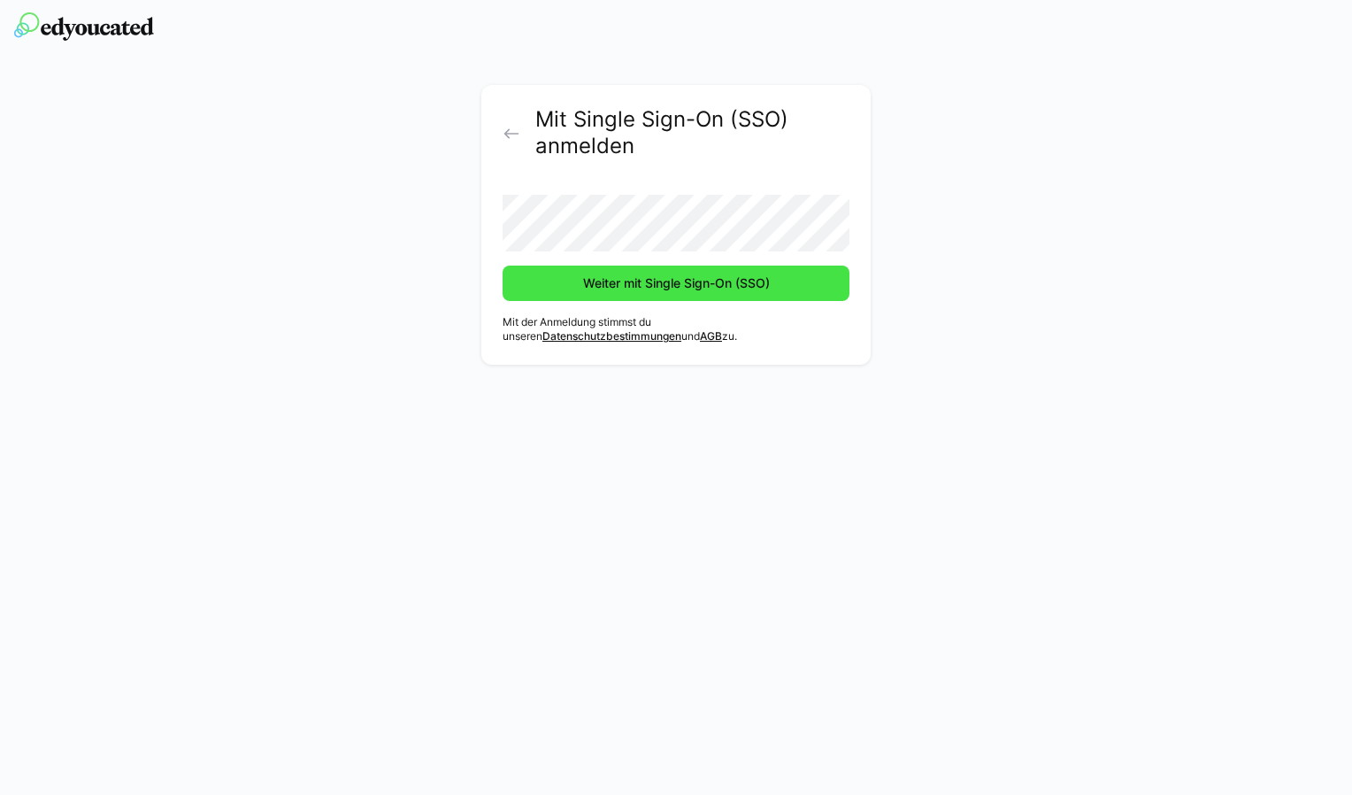
click at [665, 284] on span "Weiter mit Single Sign-On (SSO)" at bounding box center [677, 283] width 192 height 18
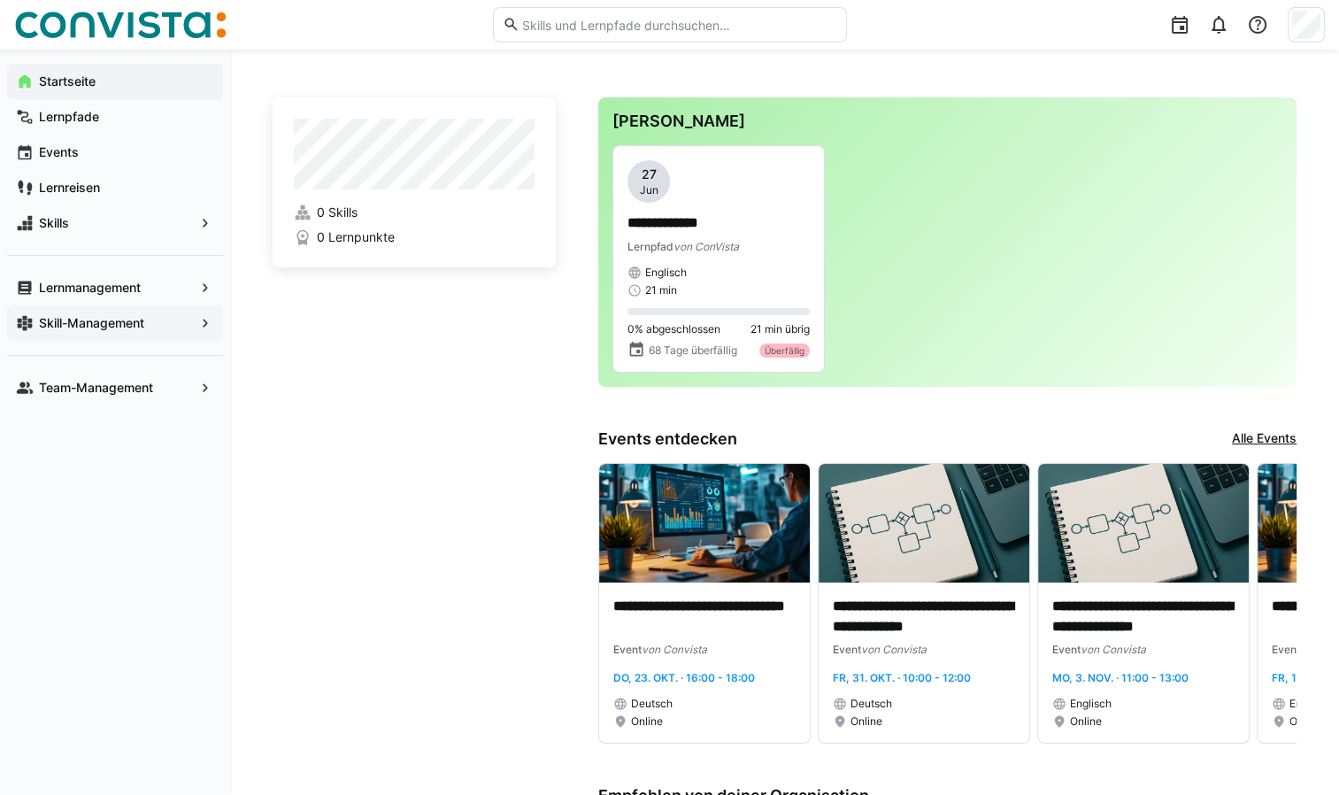
click at [0, 0] on app-navigation-label "Skill-Management" at bounding box center [0, 0] width 0 height 0
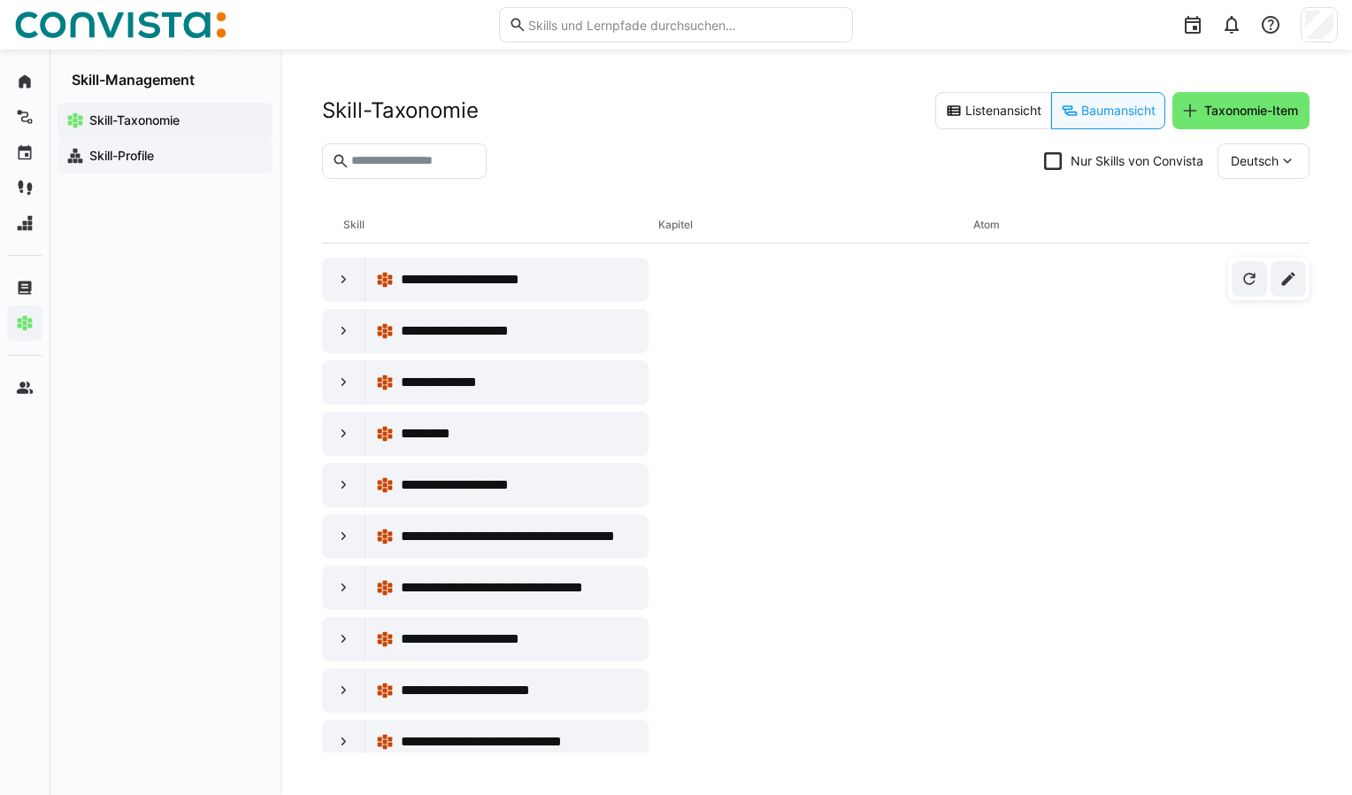
click at [0, 0] on app-navigation-label "Skill-Profile" at bounding box center [0, 0] width 0 height 0
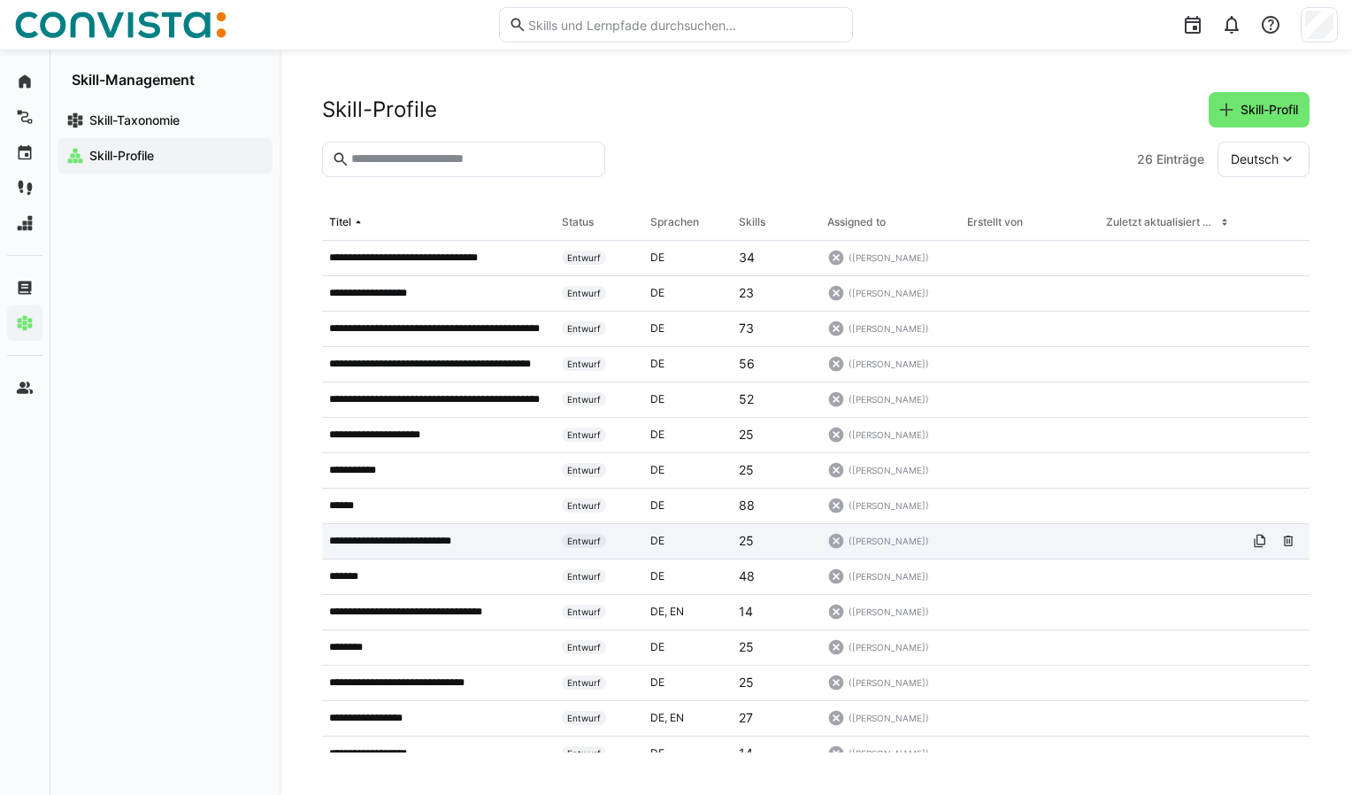
click at [427, 539] on p "**********" at bounding box center [405, 541] width 152 height 14
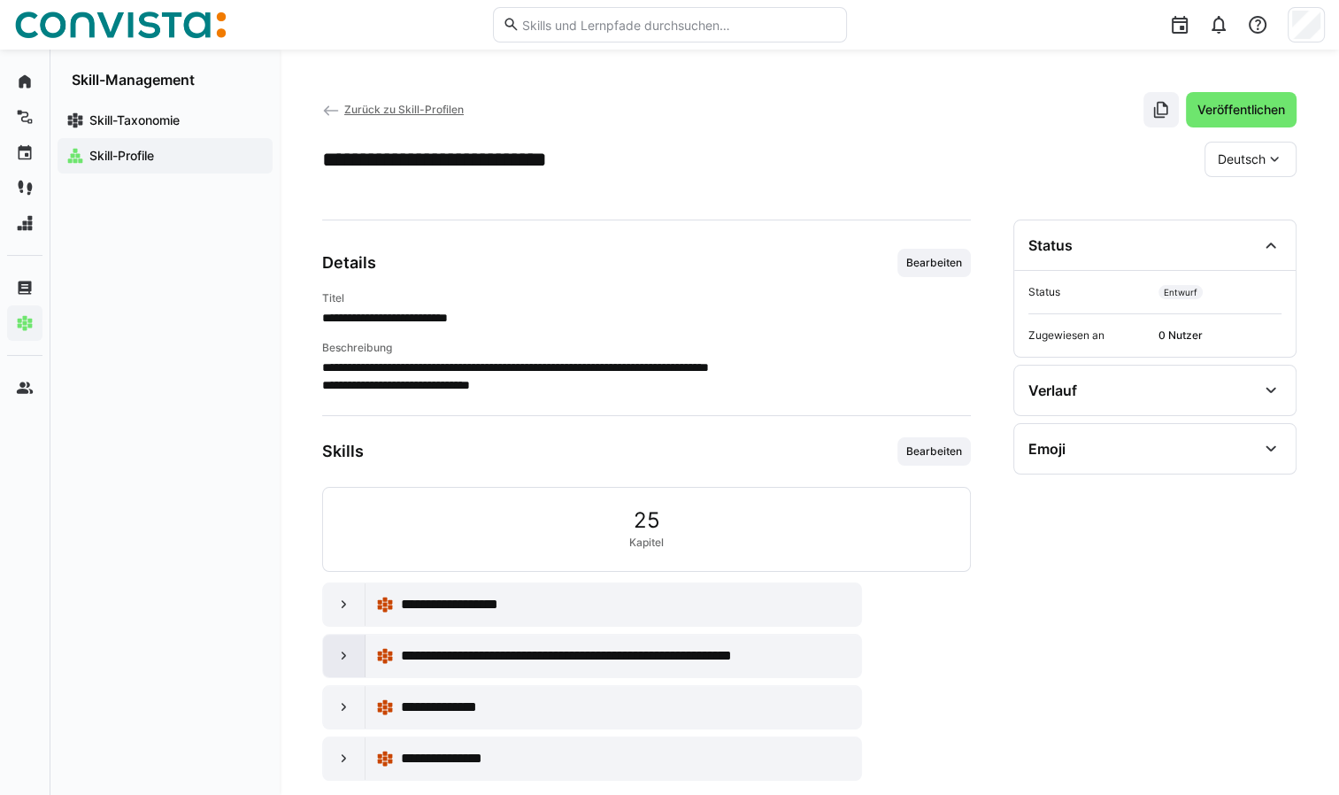
click at [334, 652] on div at bounding box center [344, 656] width 42 height 42
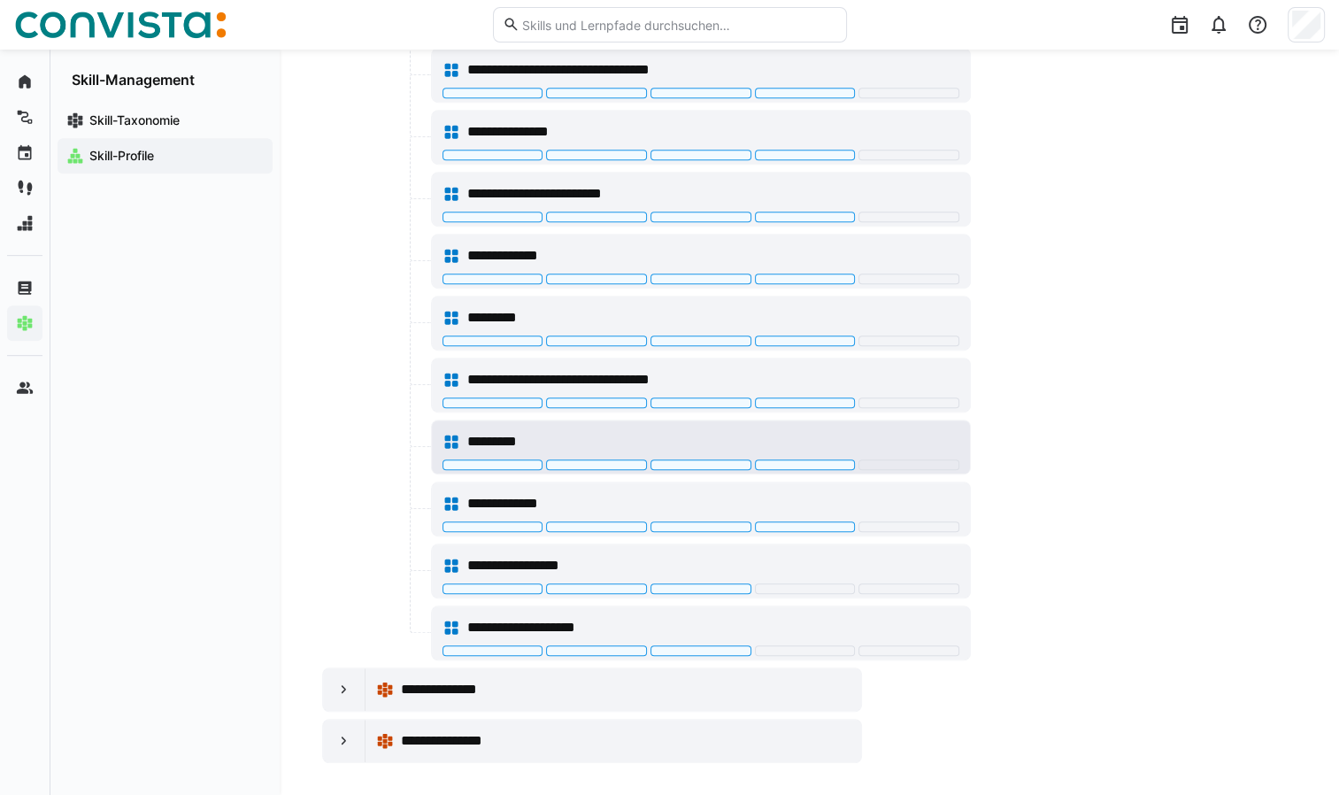
scroll to position [887, 0]
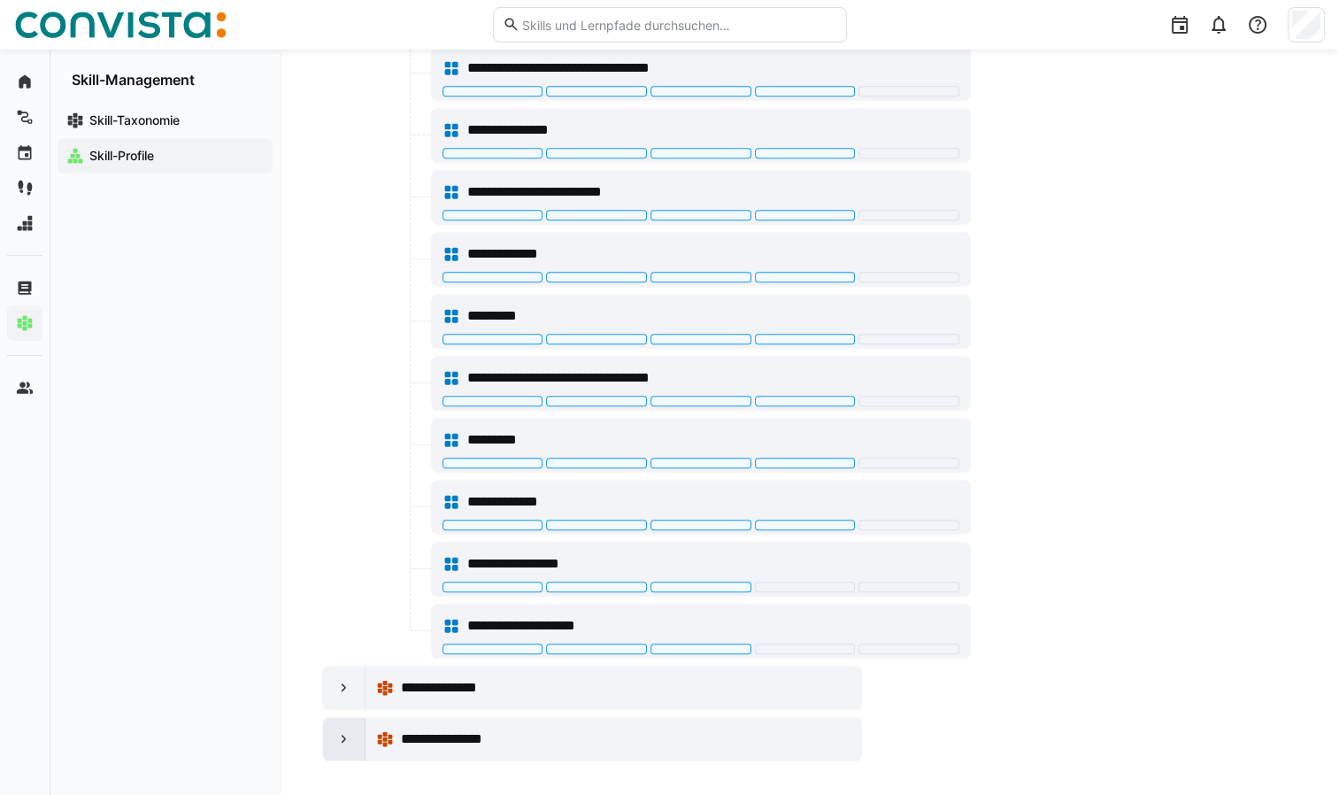
click at [342, 730] on eds-icon at bounding box center [344, 739] width 18 height 18
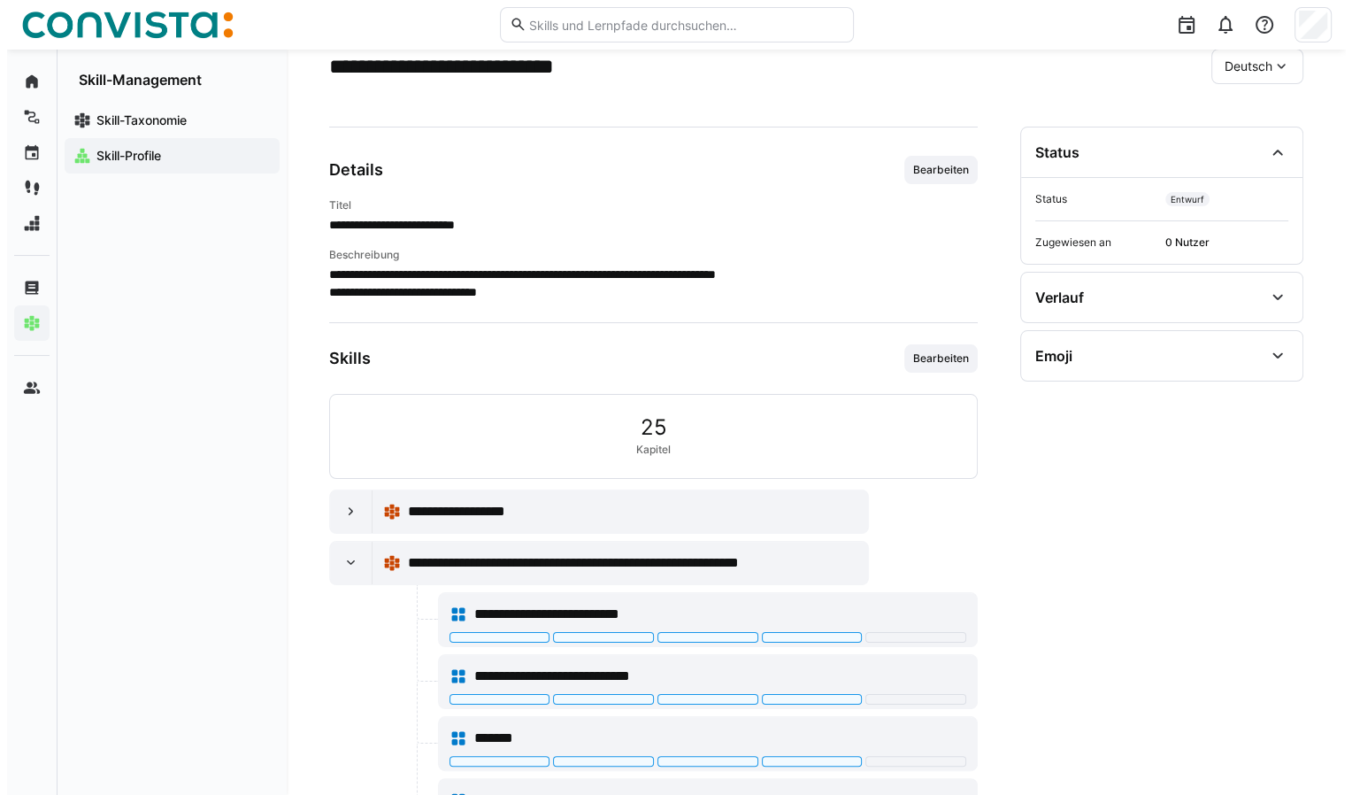
scroll to position [0, 0]
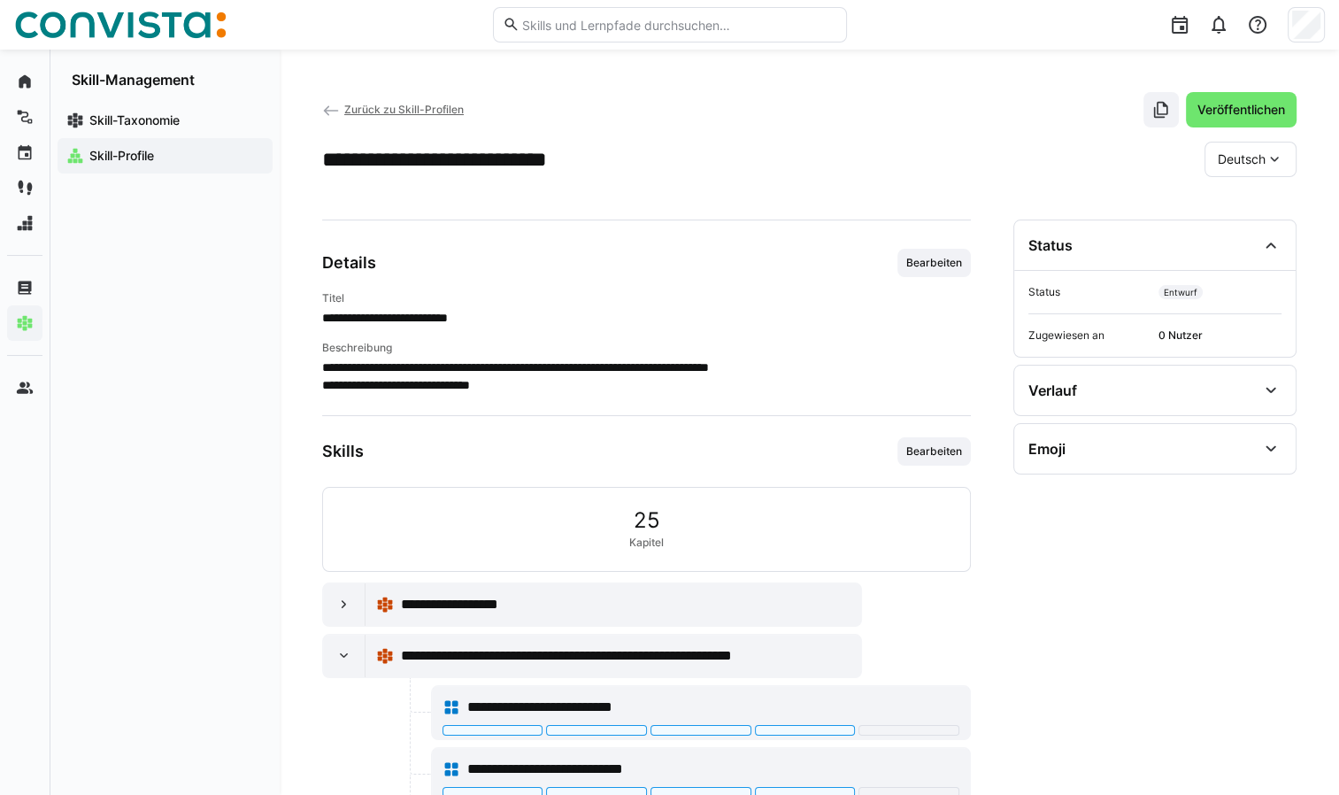
click at [373, 108] on span "Zurück zu Skill-Profilen" at bounding box center [403, 109] width 119 height 13
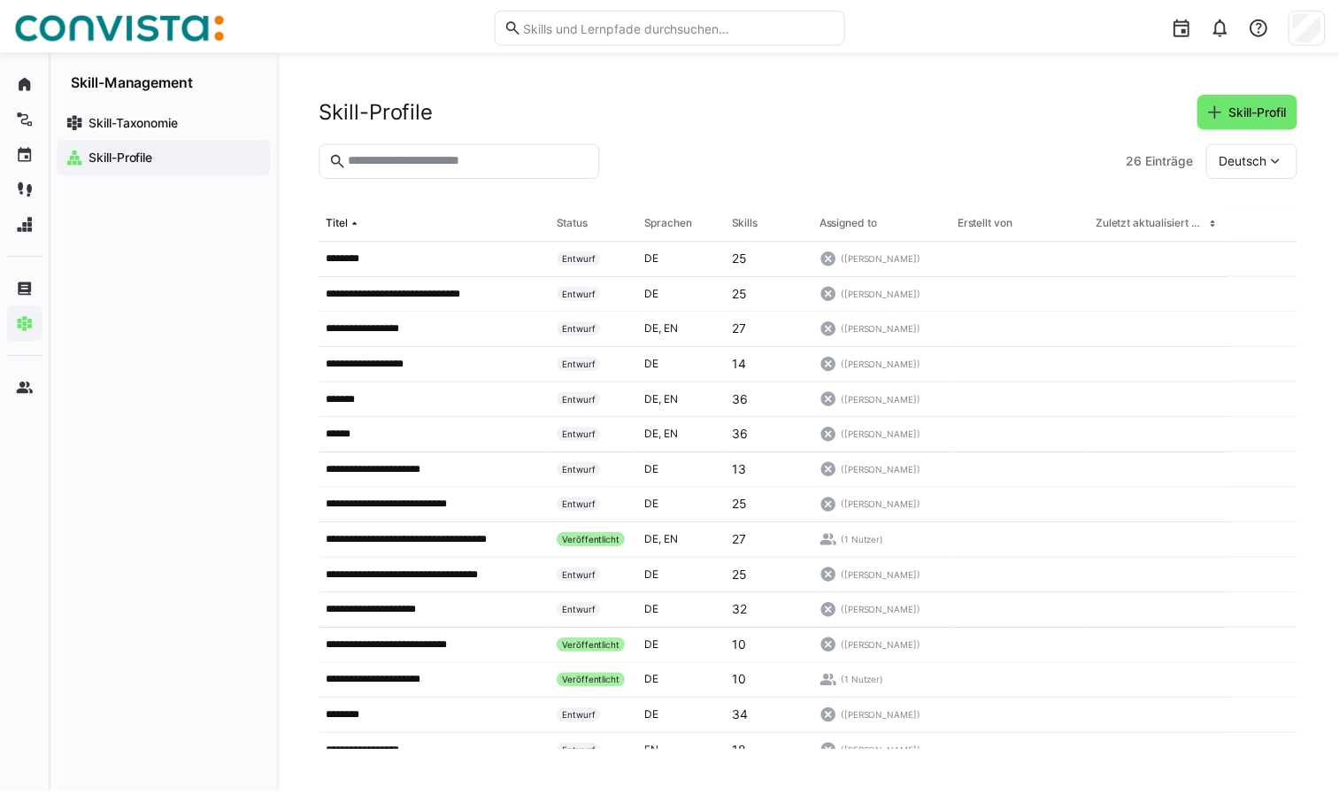
scroll to position [407, 0]
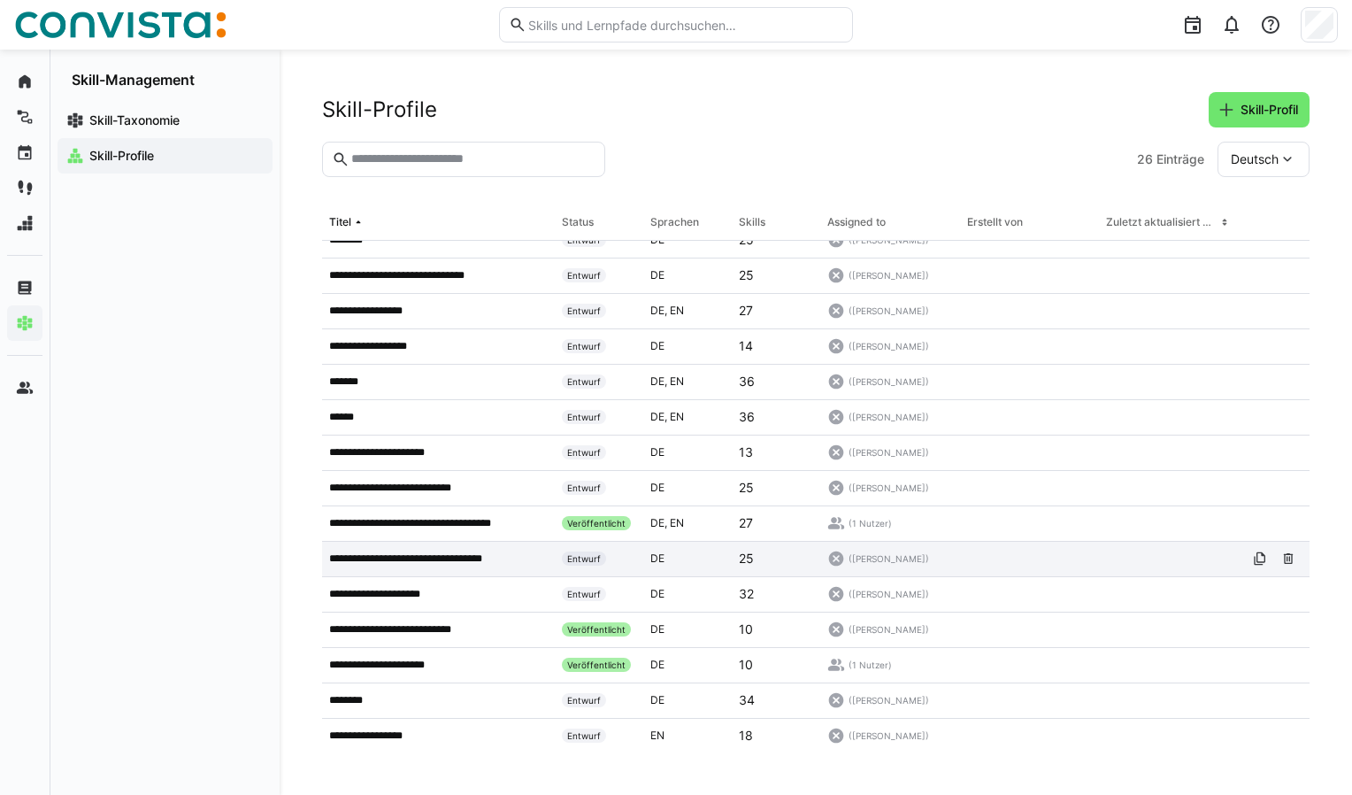
click at [358, 558] on p "**********" at bounding box center [423, 558] width 188 height 14
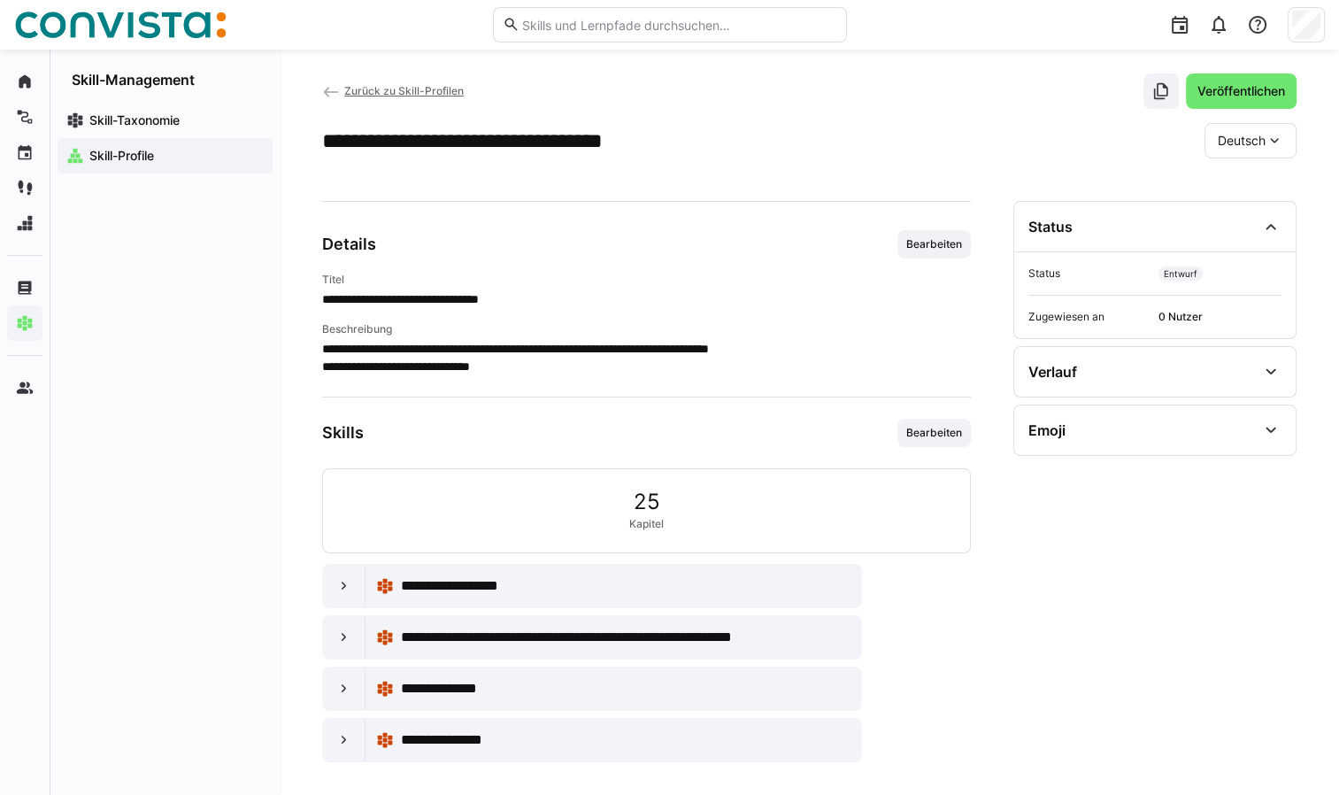
scroll to position [25, 0]
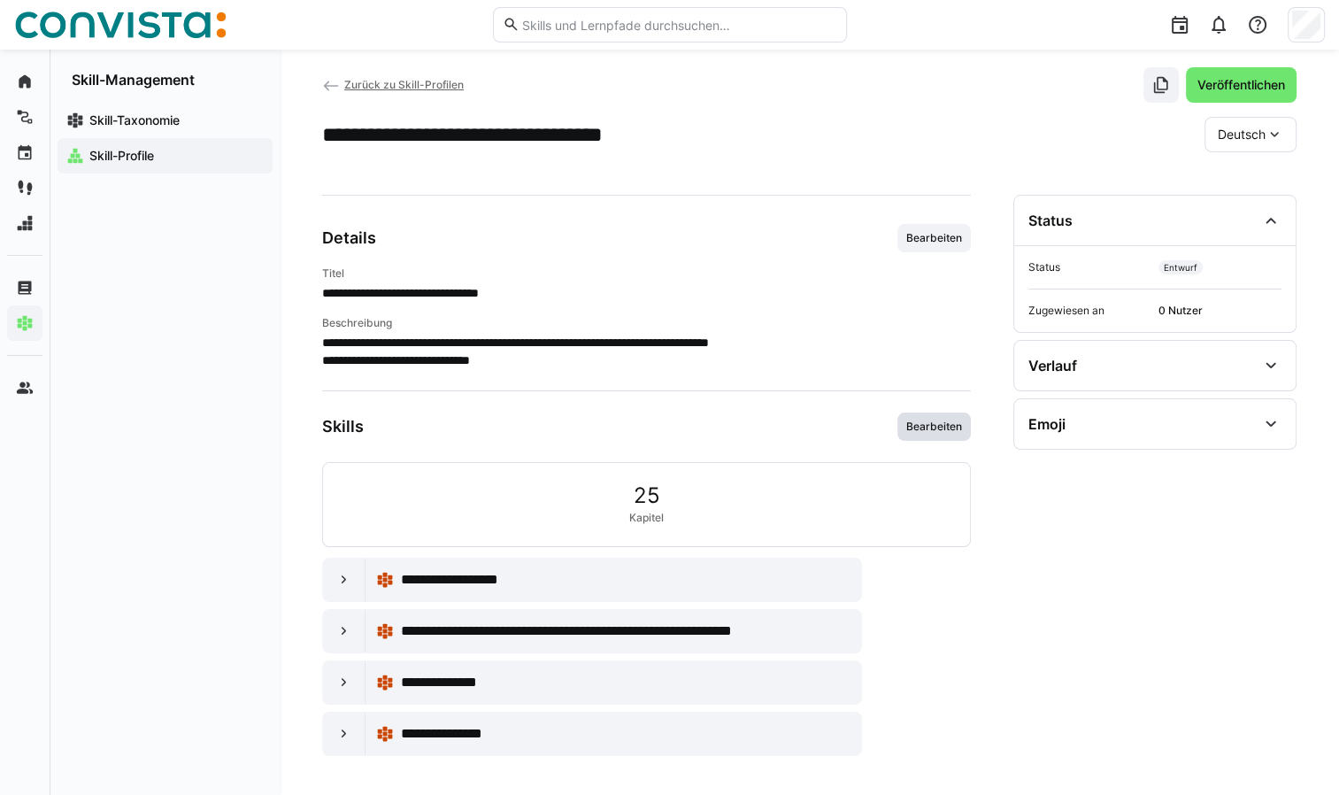
click at [917, 429] on span "Bearbeiten" at bounding box center [933, 426] width 59 height 14
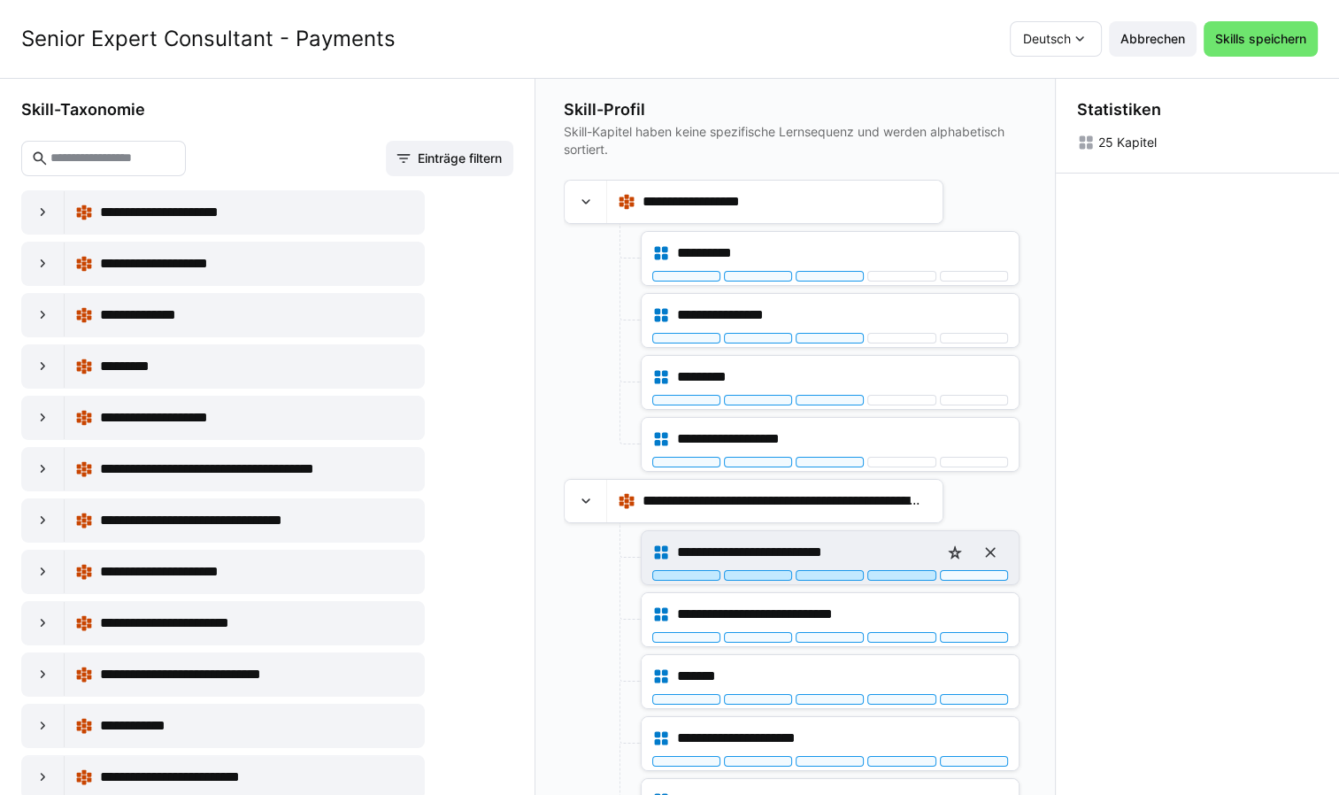
click at [894, 572] on div at bounding box center [901, 575] width 68 height 11
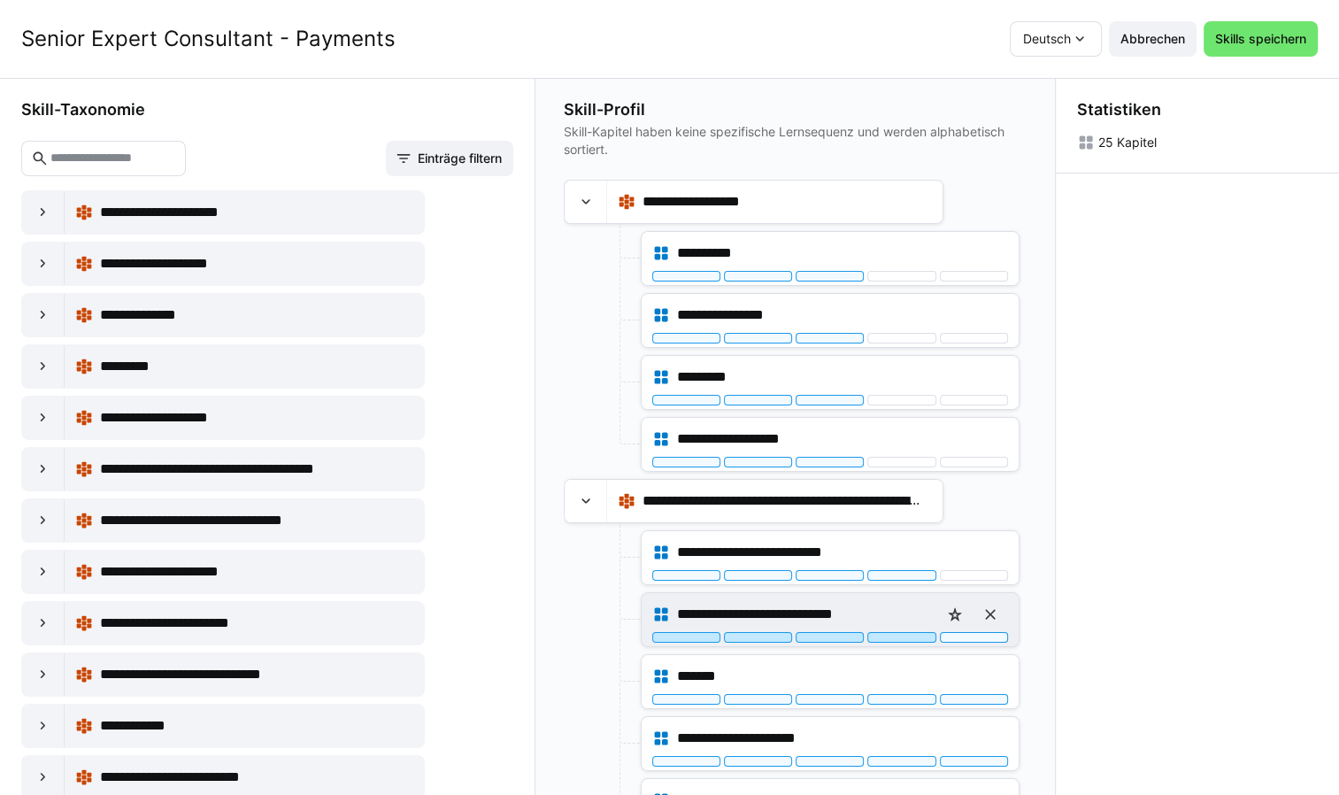
click at [903, 635] on div at bounding box center [901, 637] width 68 height 11
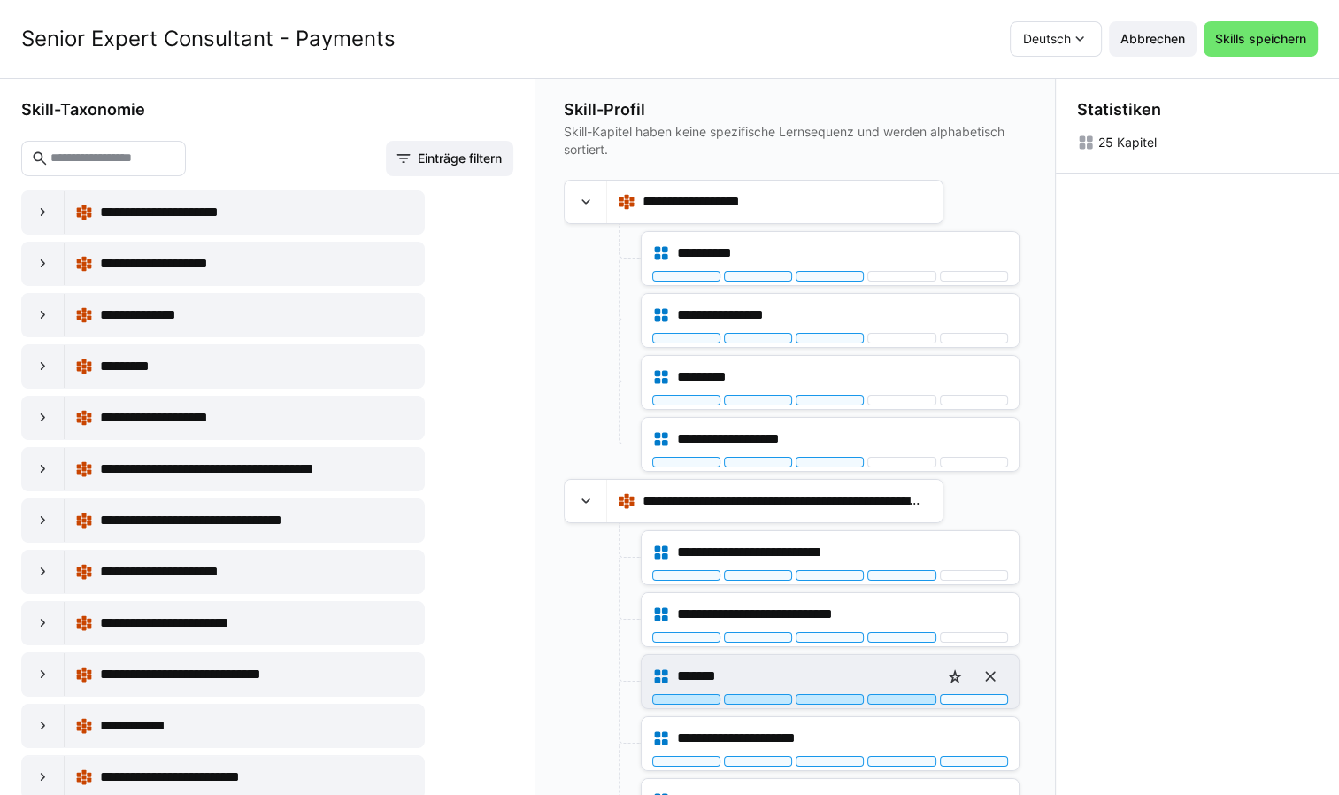
click at [899, 698] on div at bounding box center [901, 699] width 68 height 11
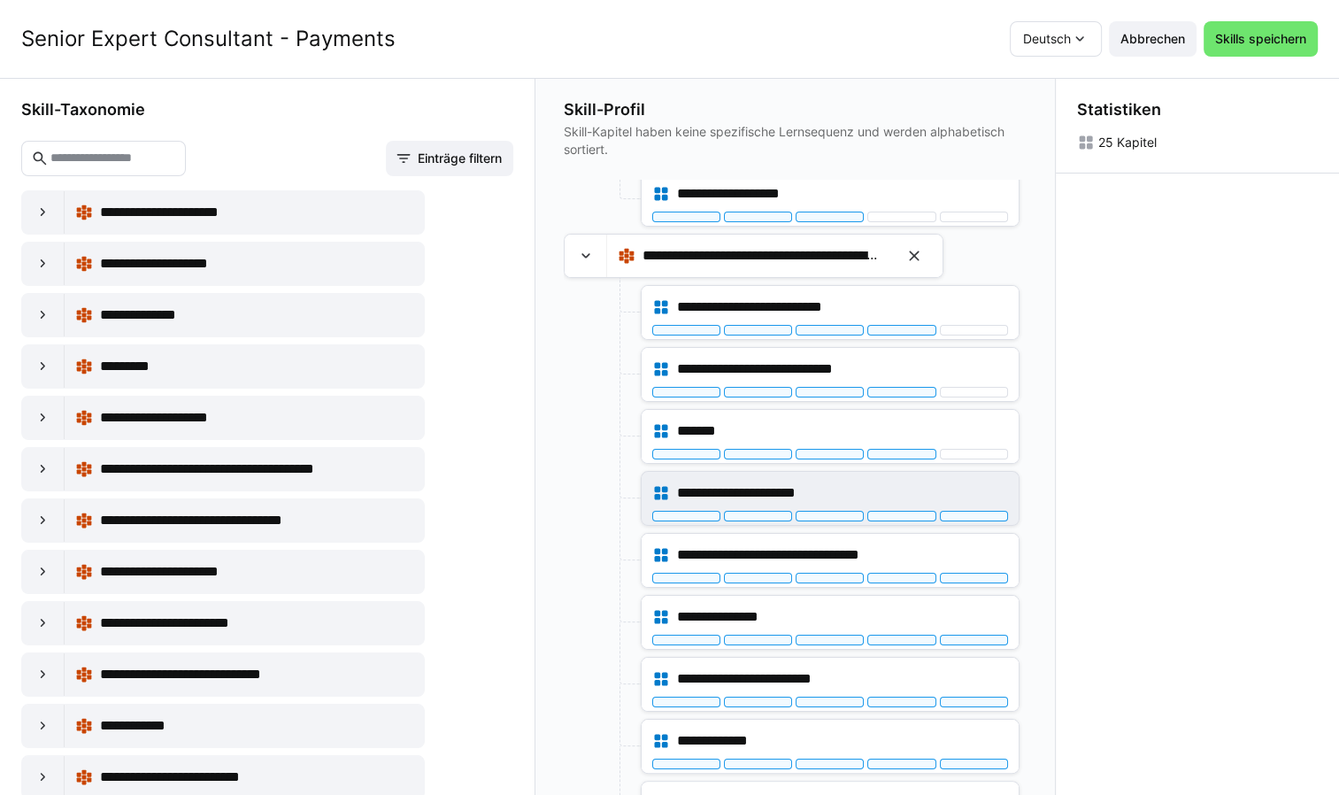
scroll to position [265, 0]
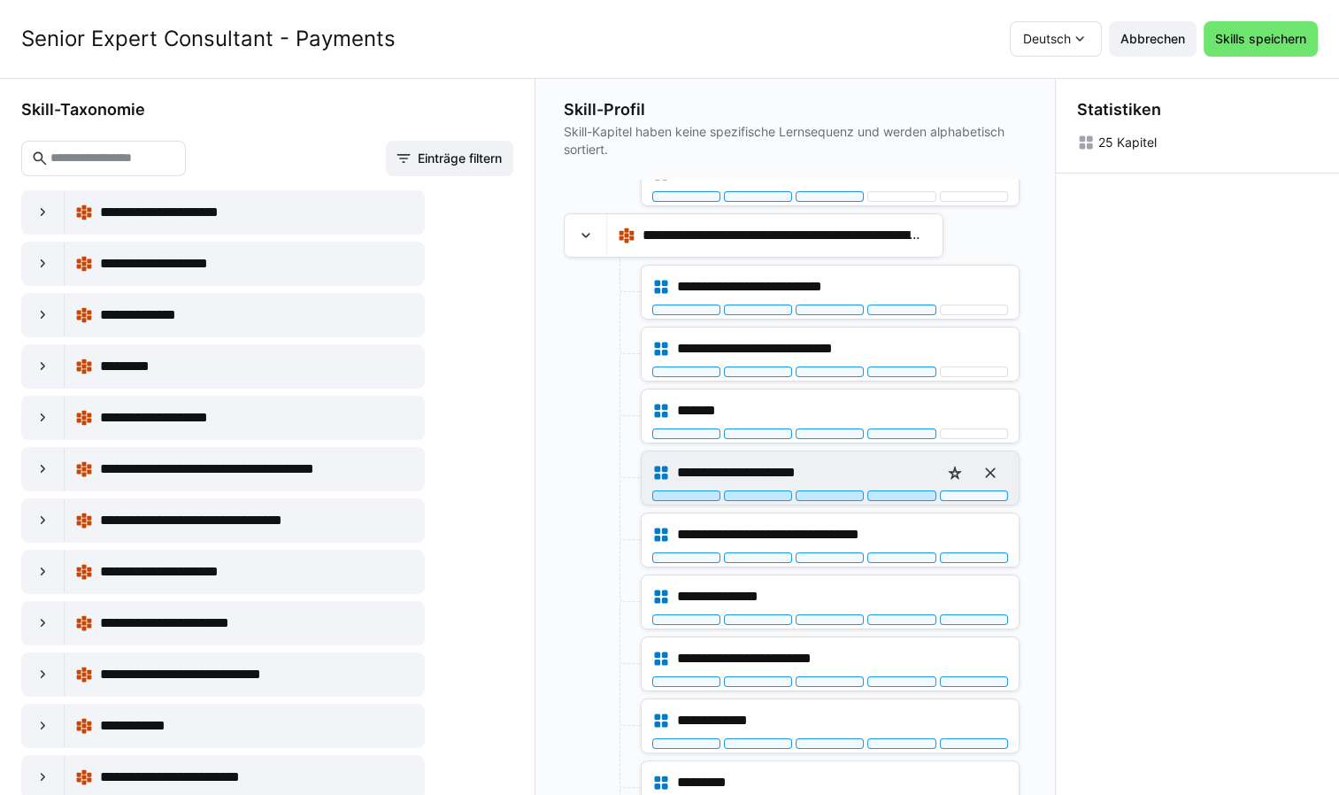
click at [904, 490] on div at bounding box center [901, 495] width 68 height 11
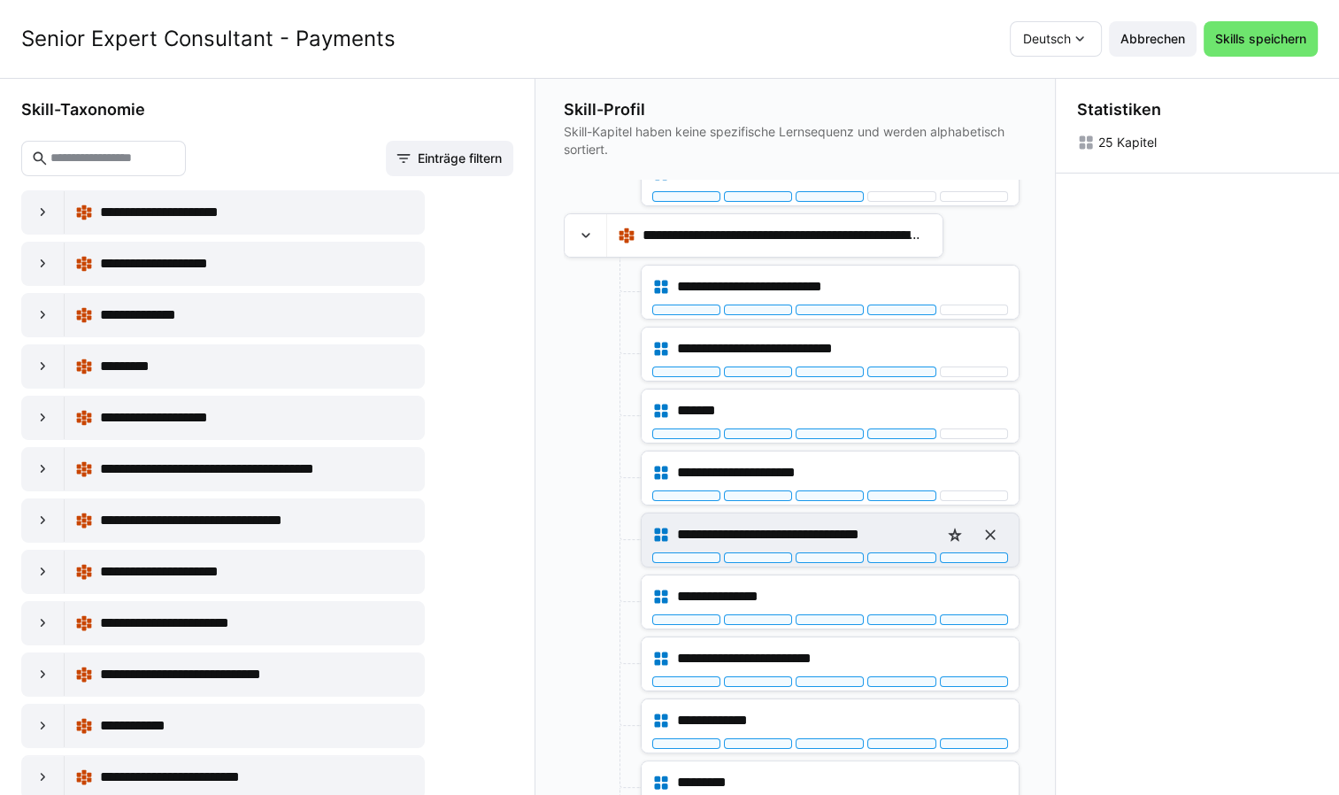
click at [901, 546] on div "**********" at bounding box center [830, 534] width 356 height 35
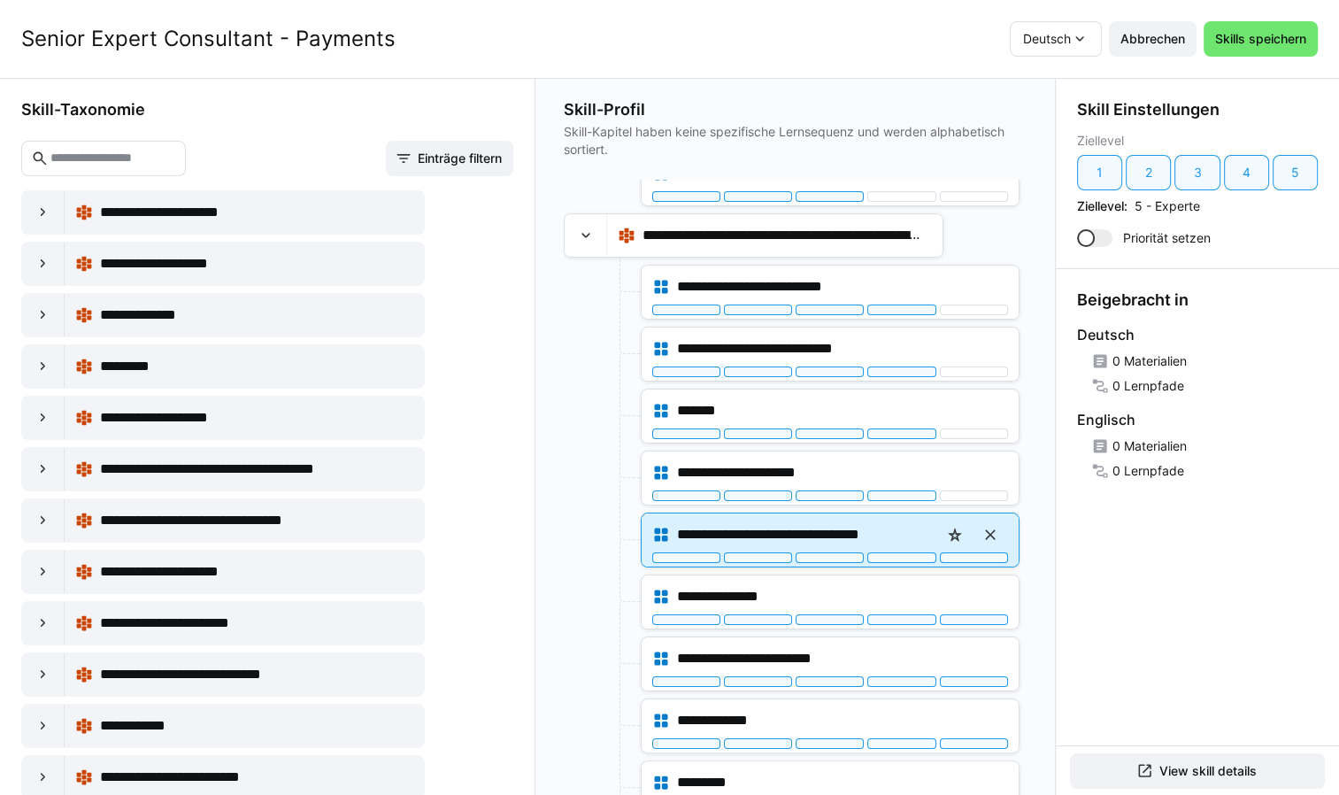
click at [898, 558] on div "**********" at bounding box center [830, 539] width 377 height 53
click at [908, 556] on div at bounding box center [901, 557] width 68 height 11
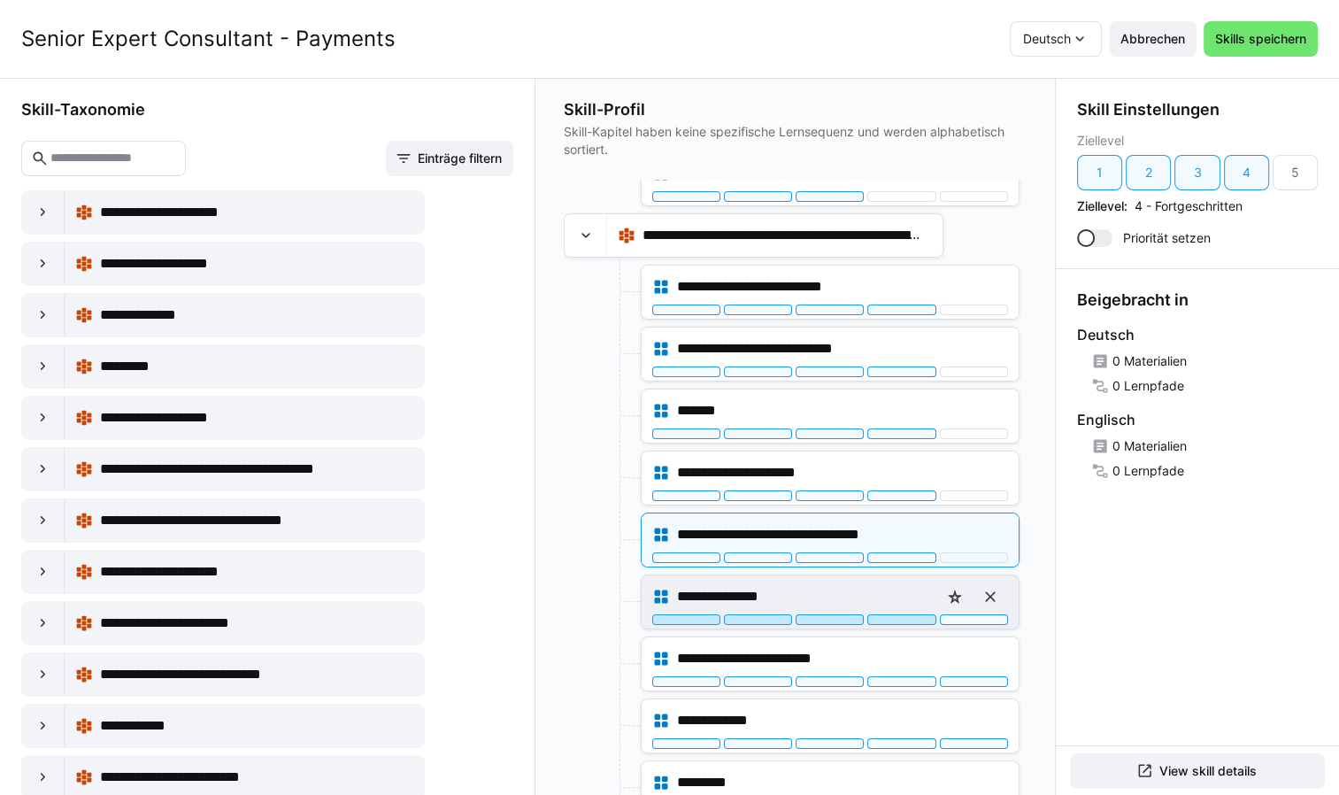
click at [897, 614] on div at bounding box center [901, 619] width 68 height 11
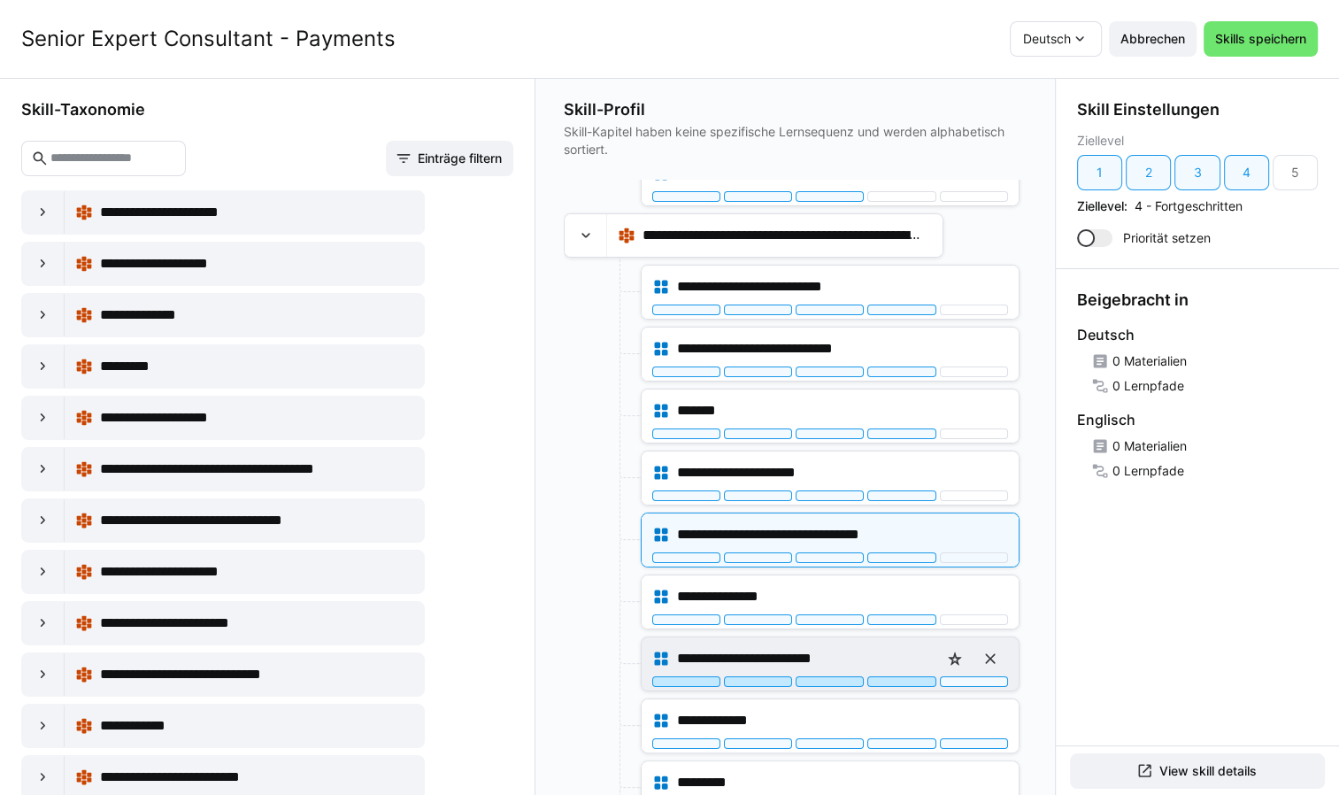
click at [898, 676] on div at bounding box center [901, 681] width 68 height 11
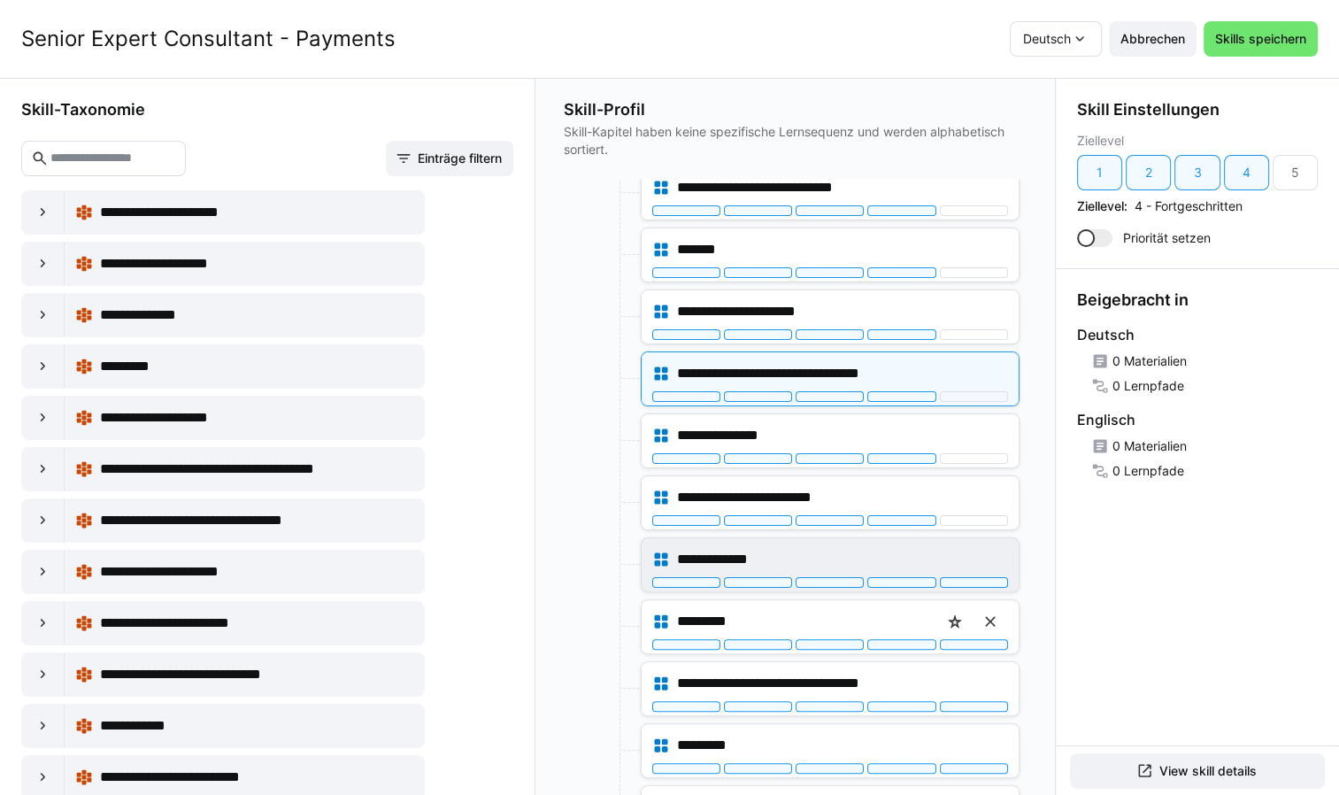
scroll to position [531, 0]
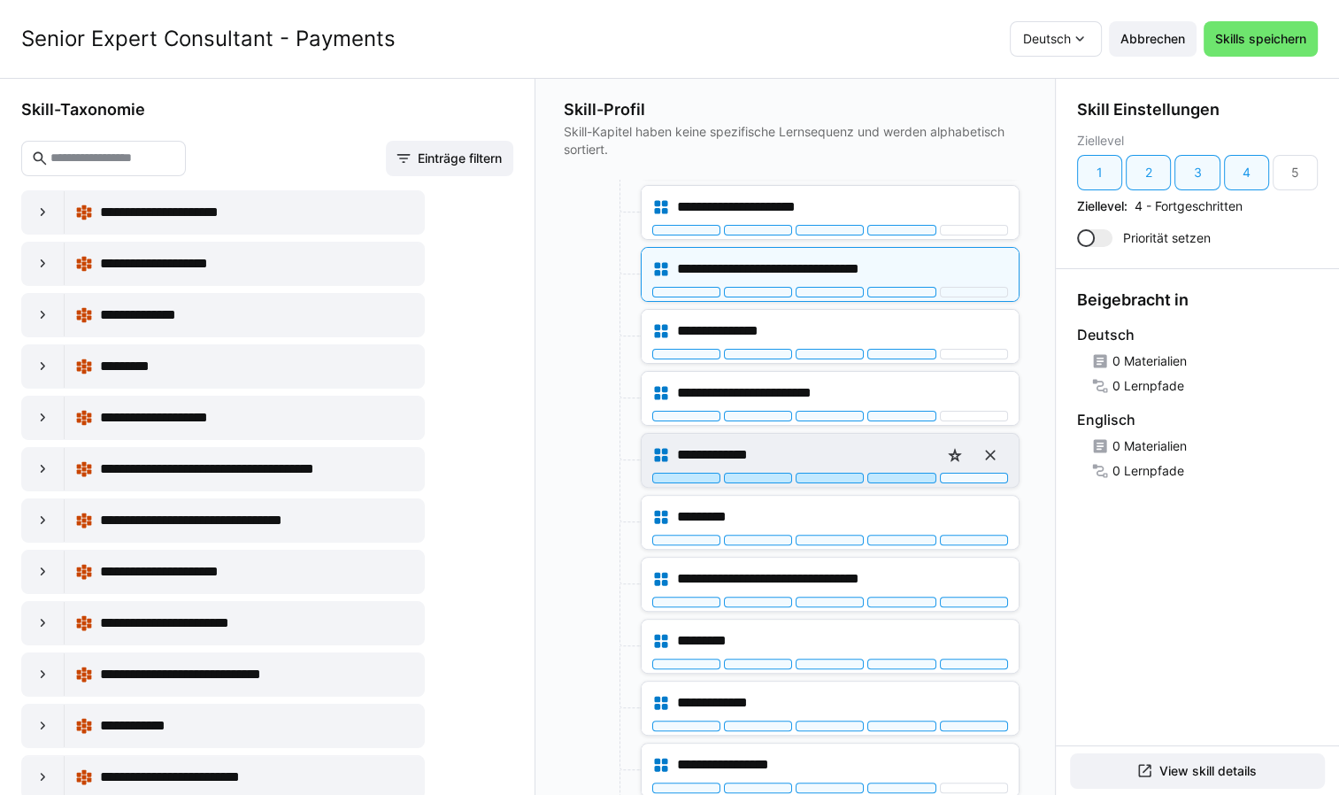
click at [899, 473] on div at bounding box center [901, 478] width 68 height 11
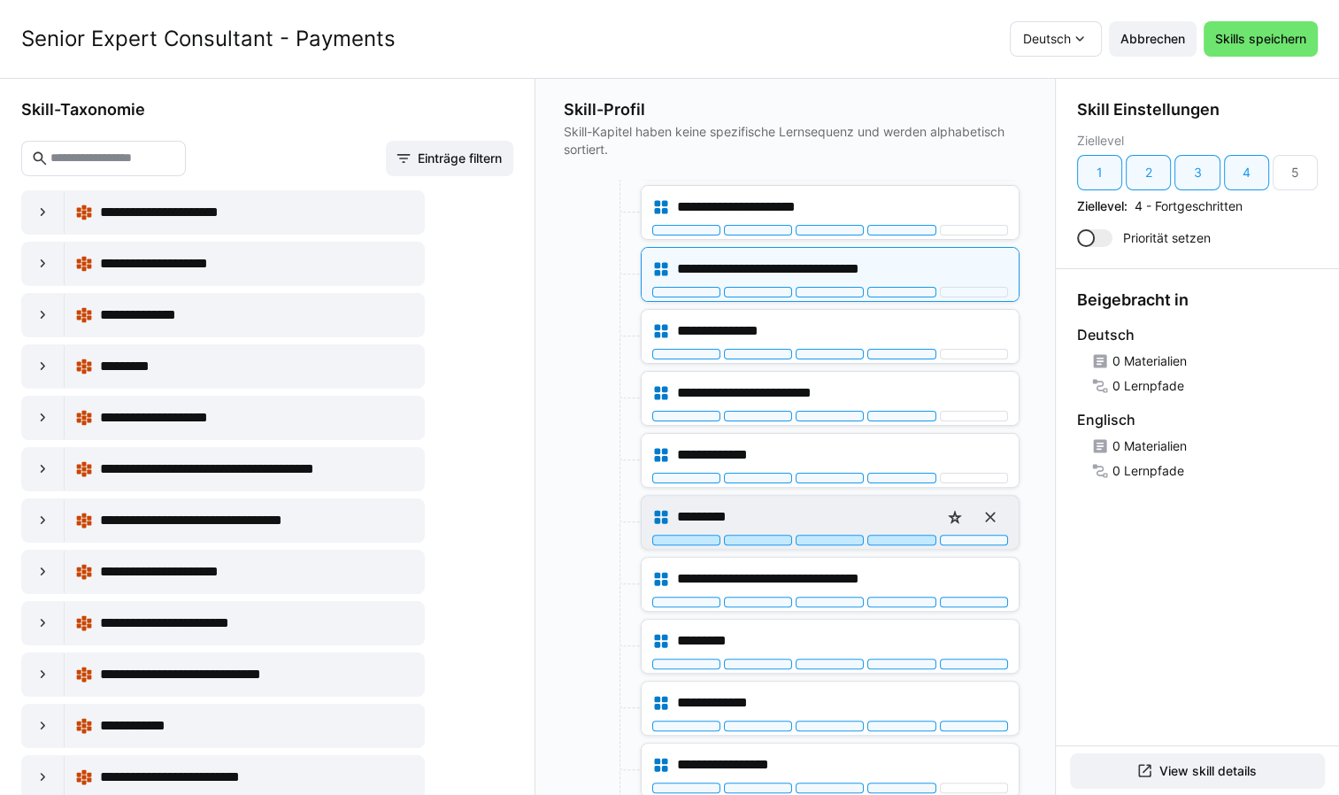
click at [896, 537] on div at bounding box center [901, 540] width 68 height 11
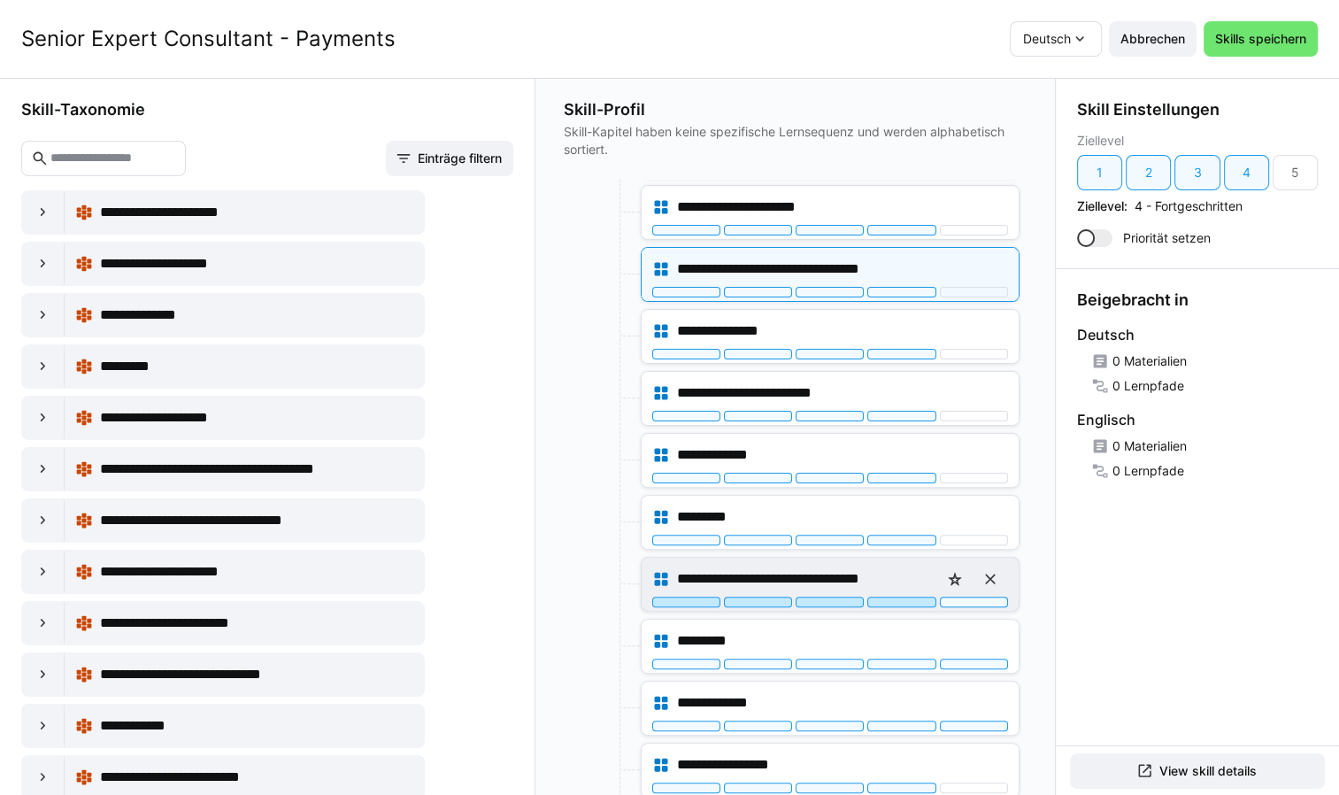
click at [888, 599] on div at bounding box center [901, 601] width 68 height 11
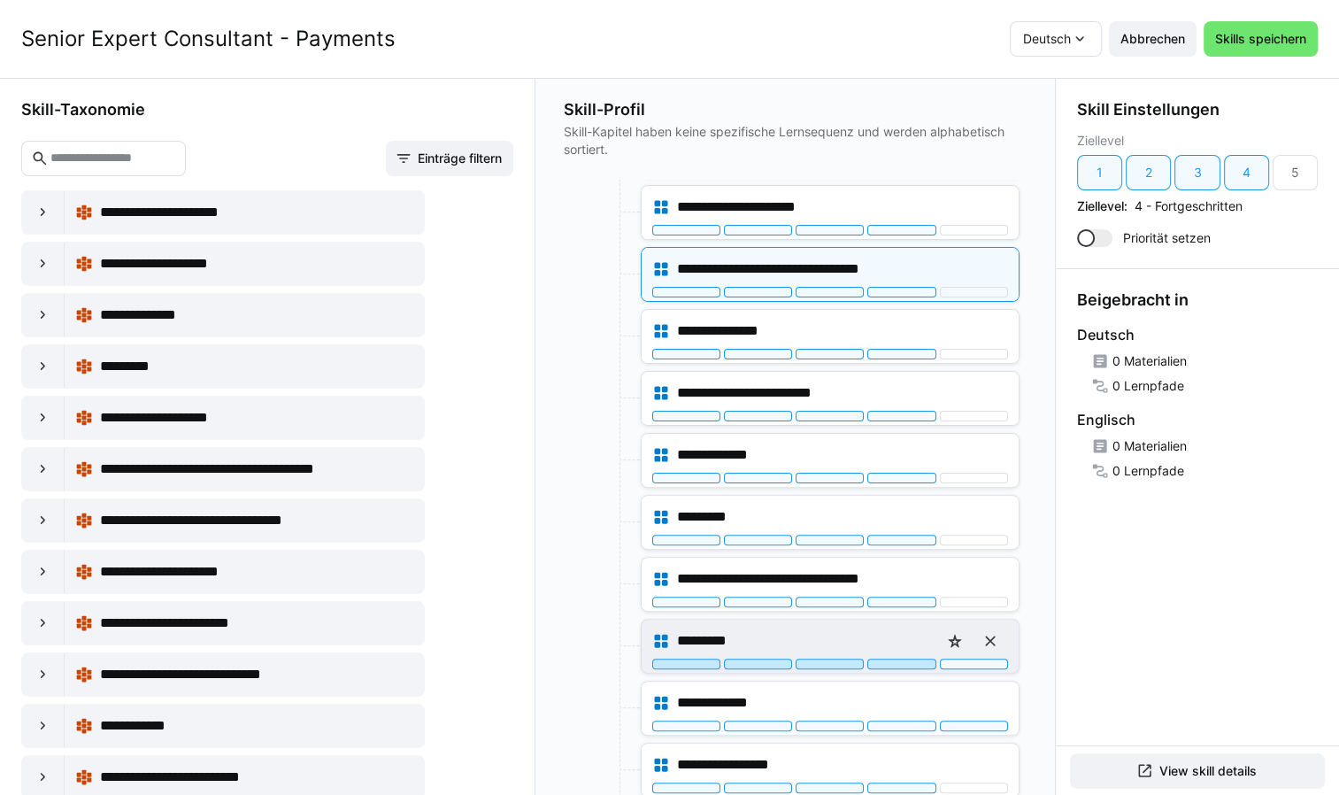
click at [901, 658] on div at bounding box center [901, 663] width 68 height 11
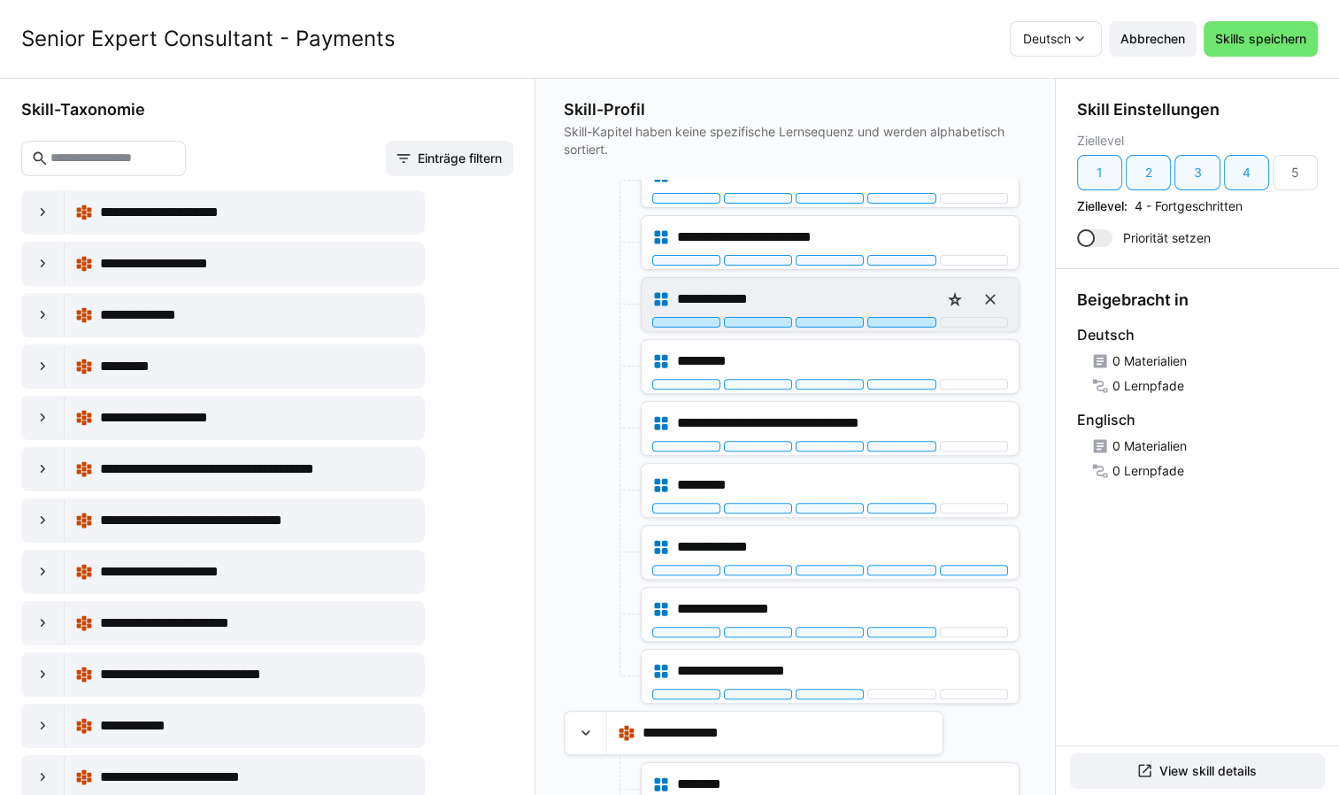
scroll to position [708, 0]
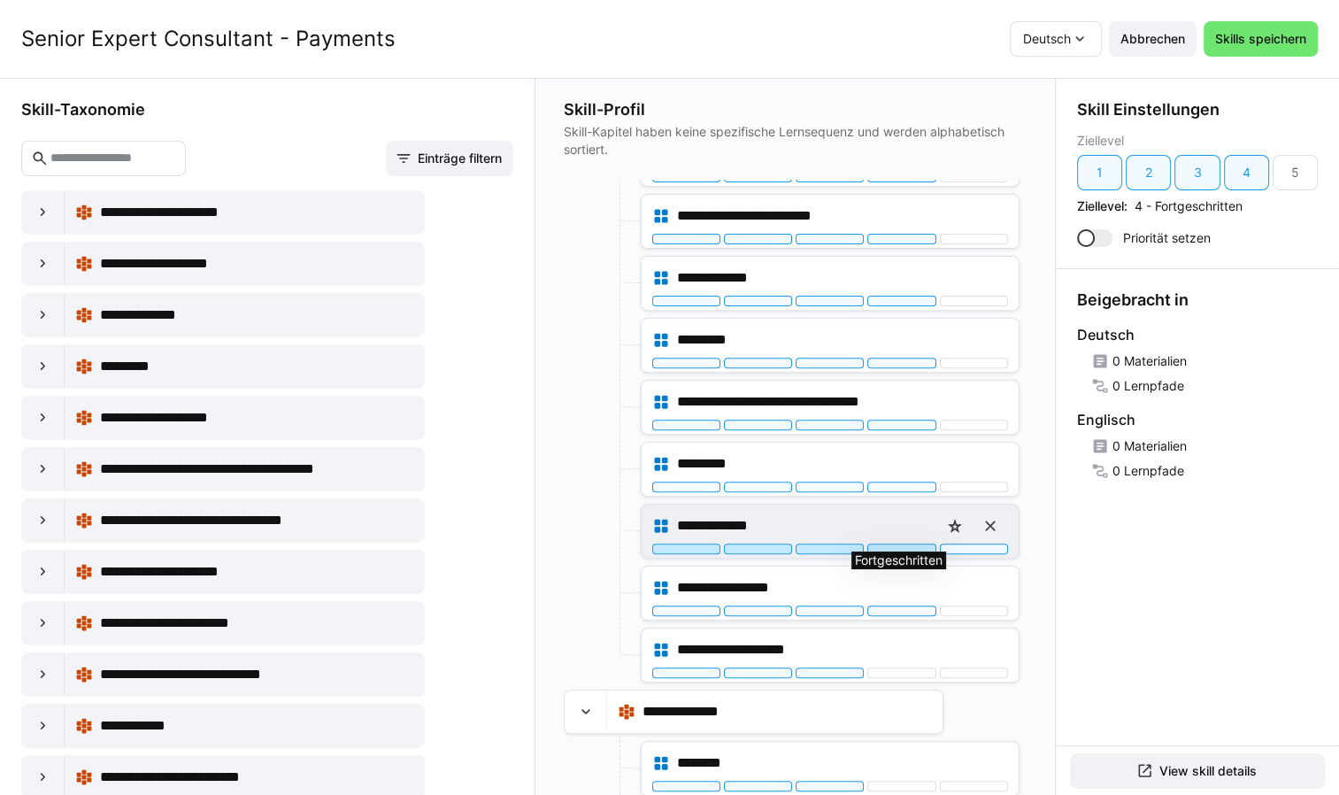
click at [897, 547] on div at bounding box center [901, 548] width 68 height 11
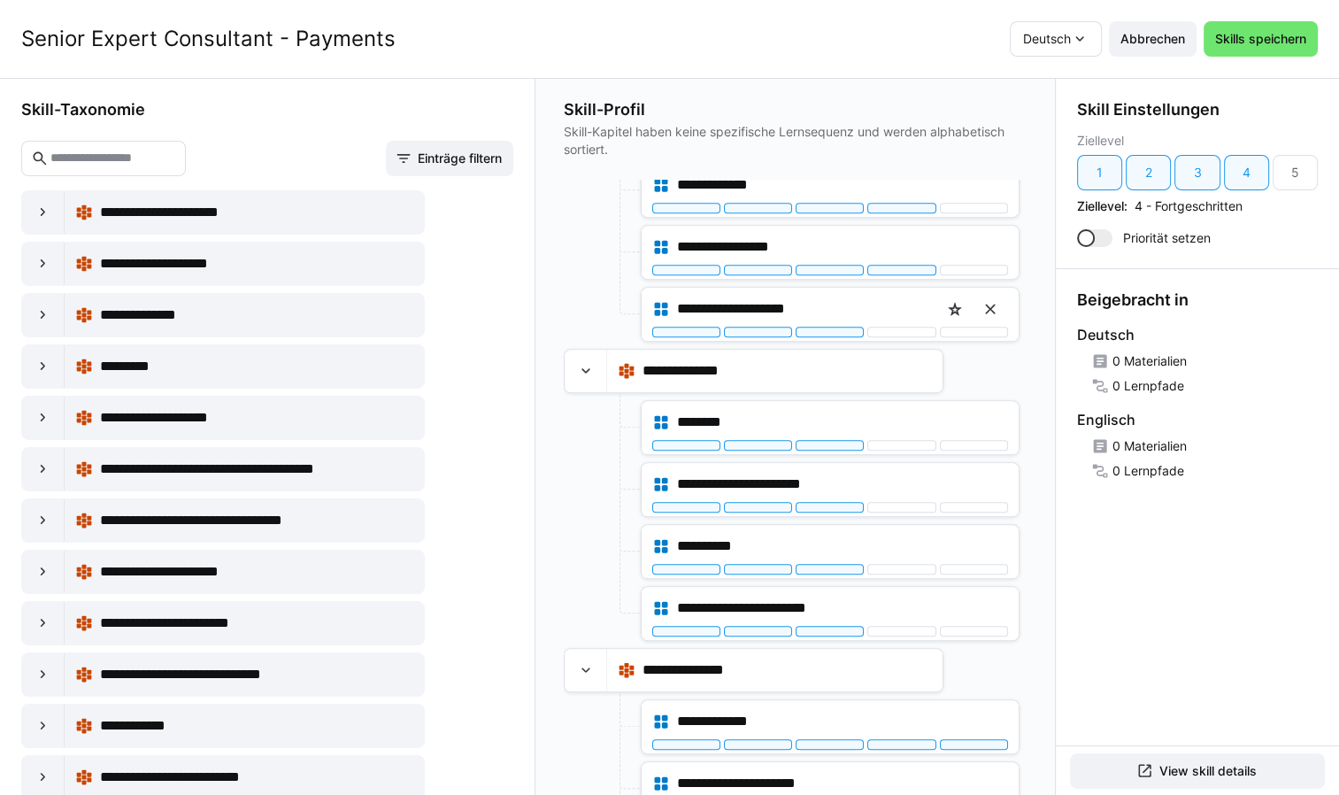
scroll to position [1119, 0]
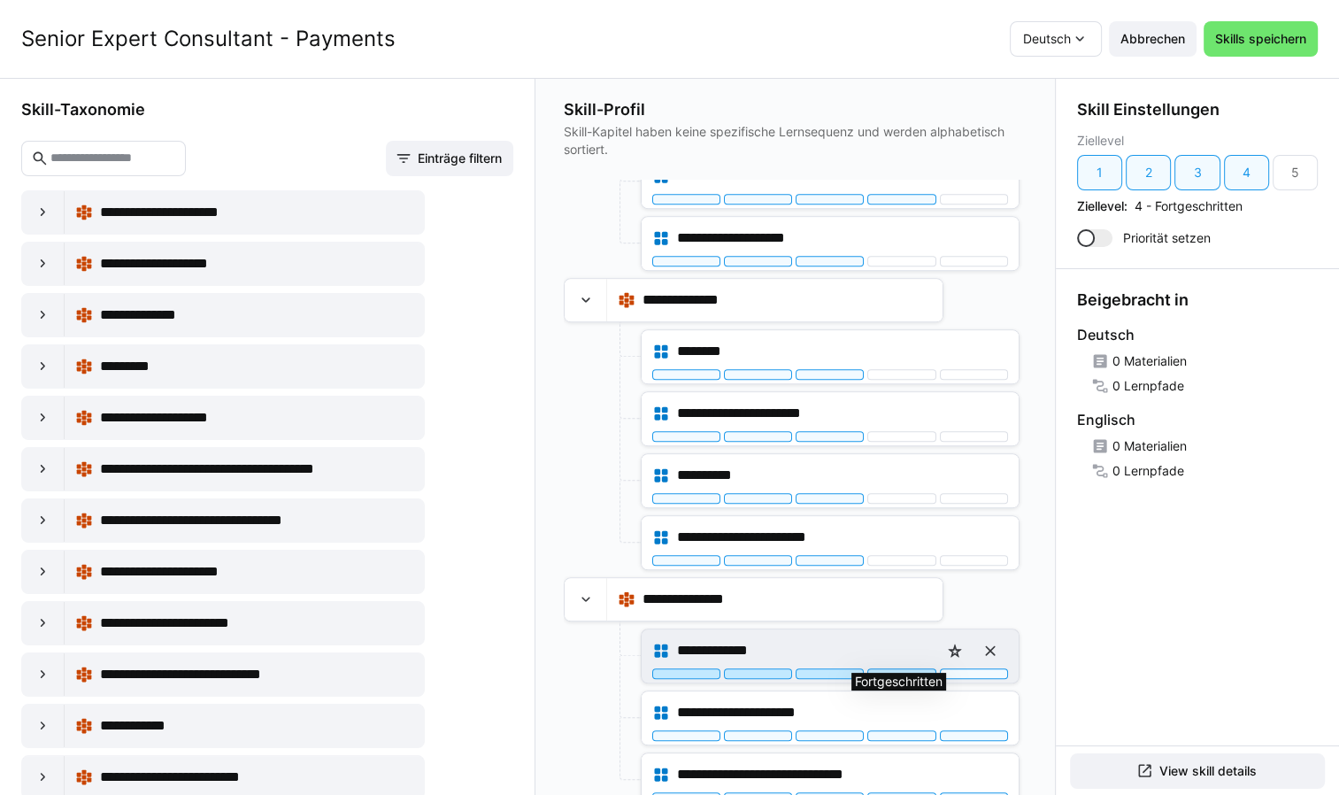
click at [910, 668] on div at bounding box center [901, 673] width 68 height 11
click at [961, 668] on div at bounding box center [974, 673] width 68 height 11
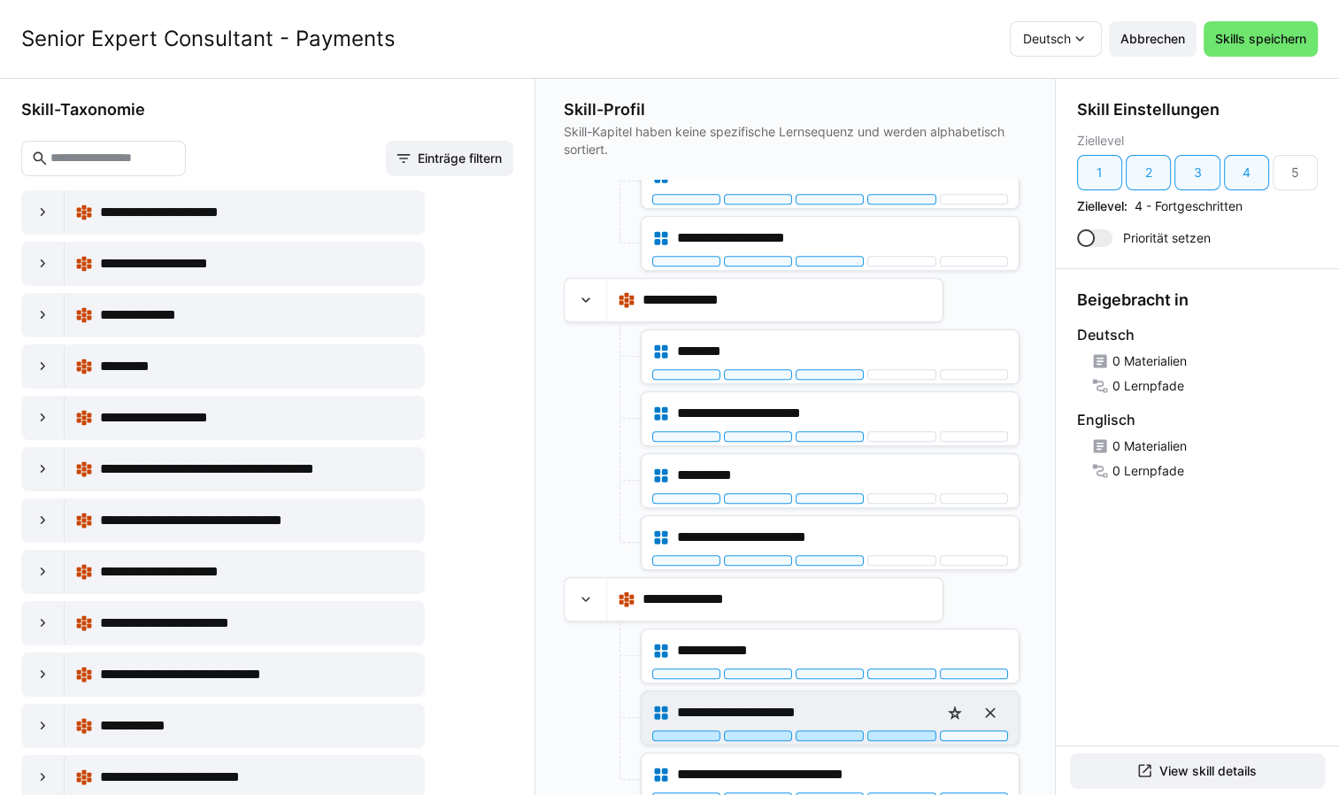
click at [889, 730] on div at bounding box center [901, 735] width 68 height 11
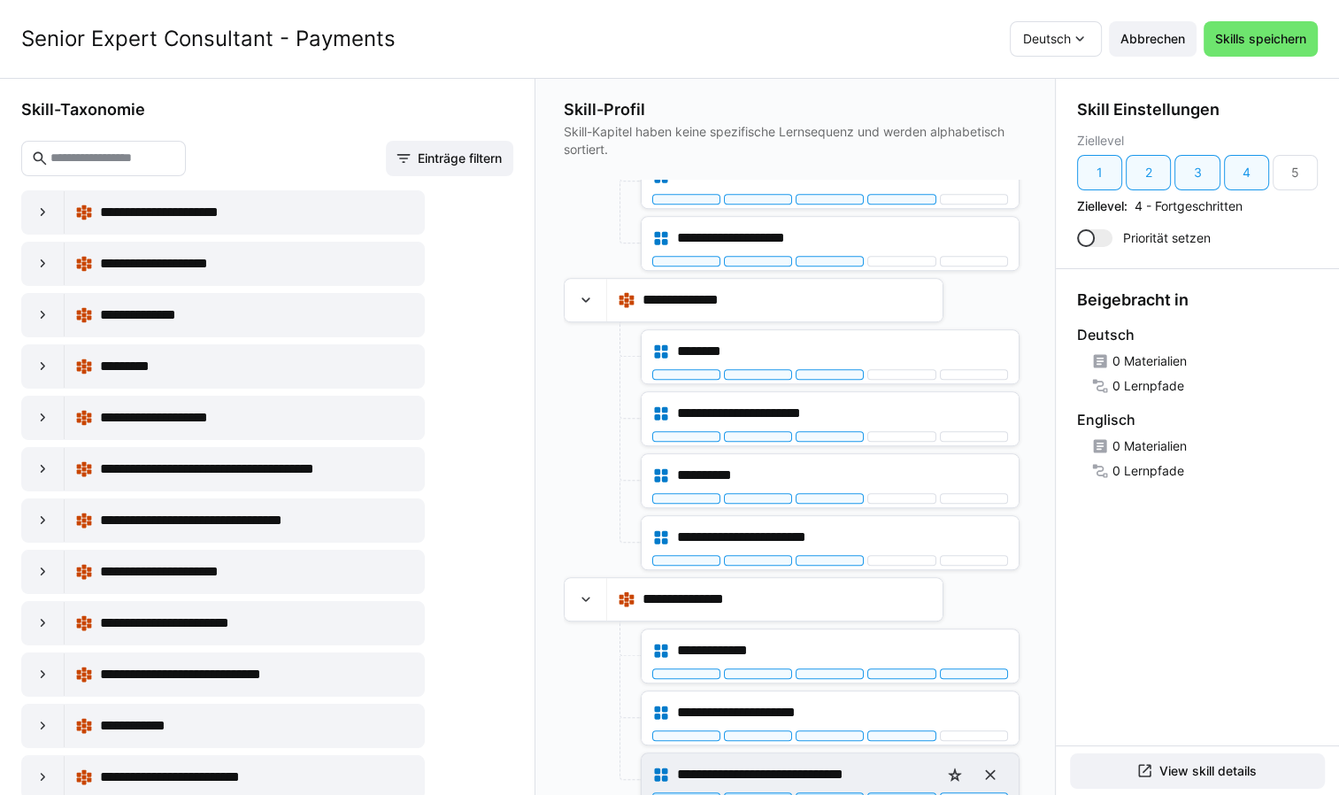
drag, startPoint x: 898, startPoint y: 789, endPoint x: 960, endPoint y: 717, distance: 95.4
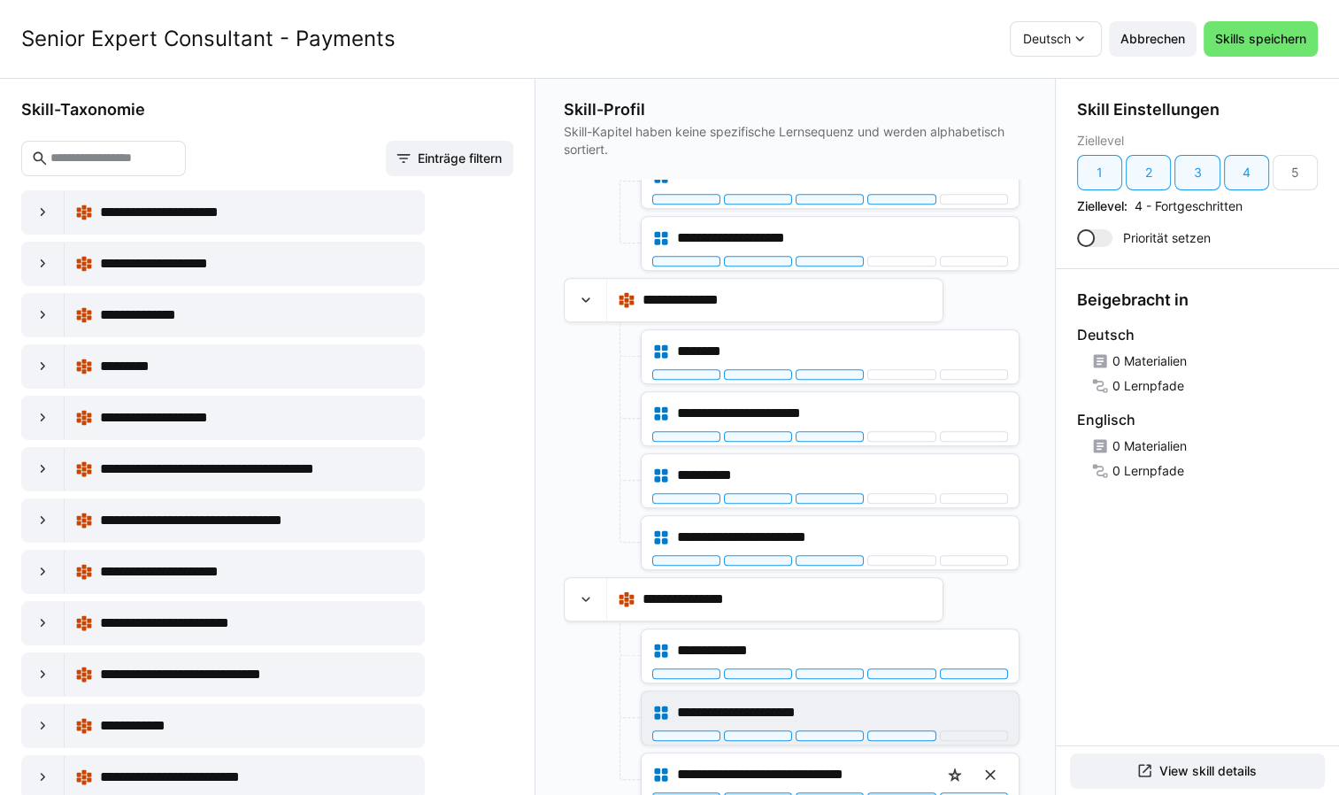
click at [898, 792] on div at bounding box center [901, 797] width 68 height 11
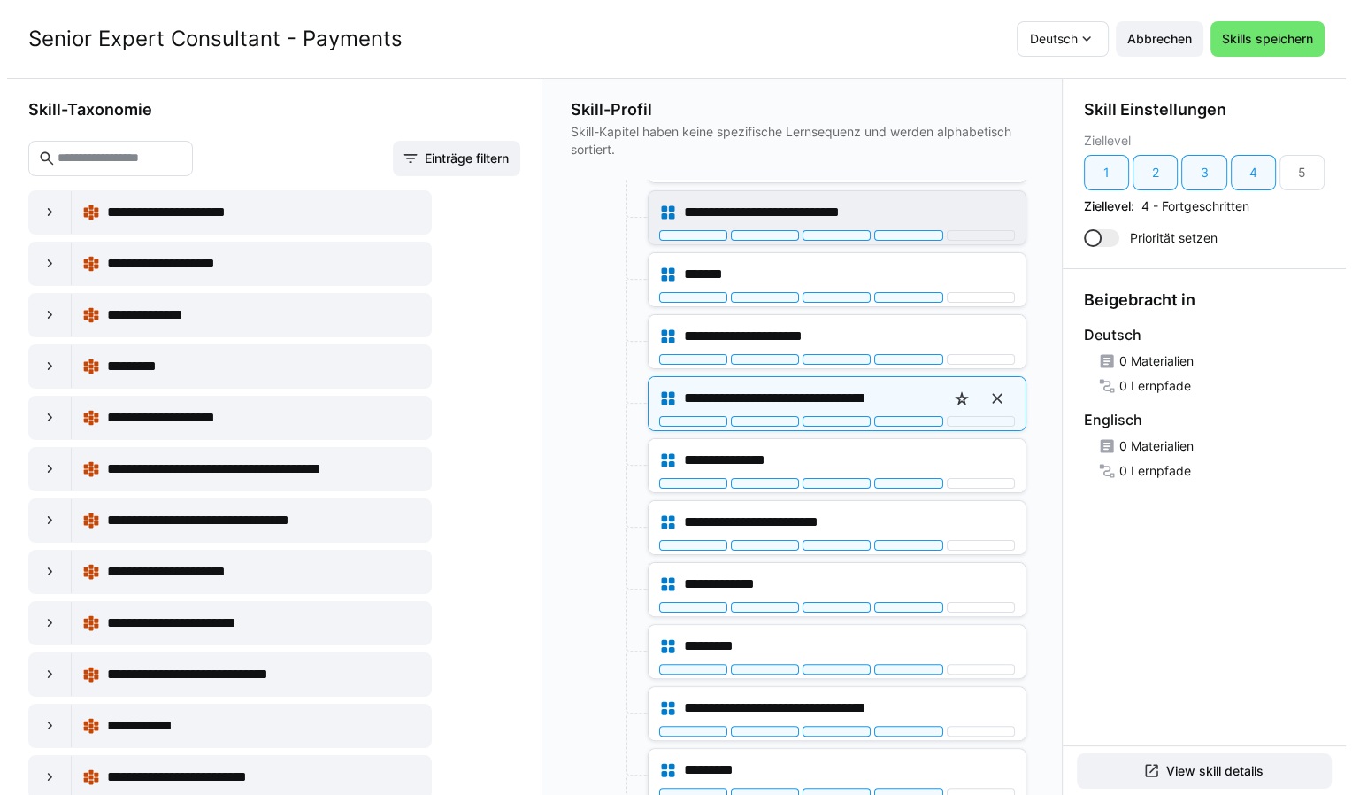
scroll to position [442, 0]
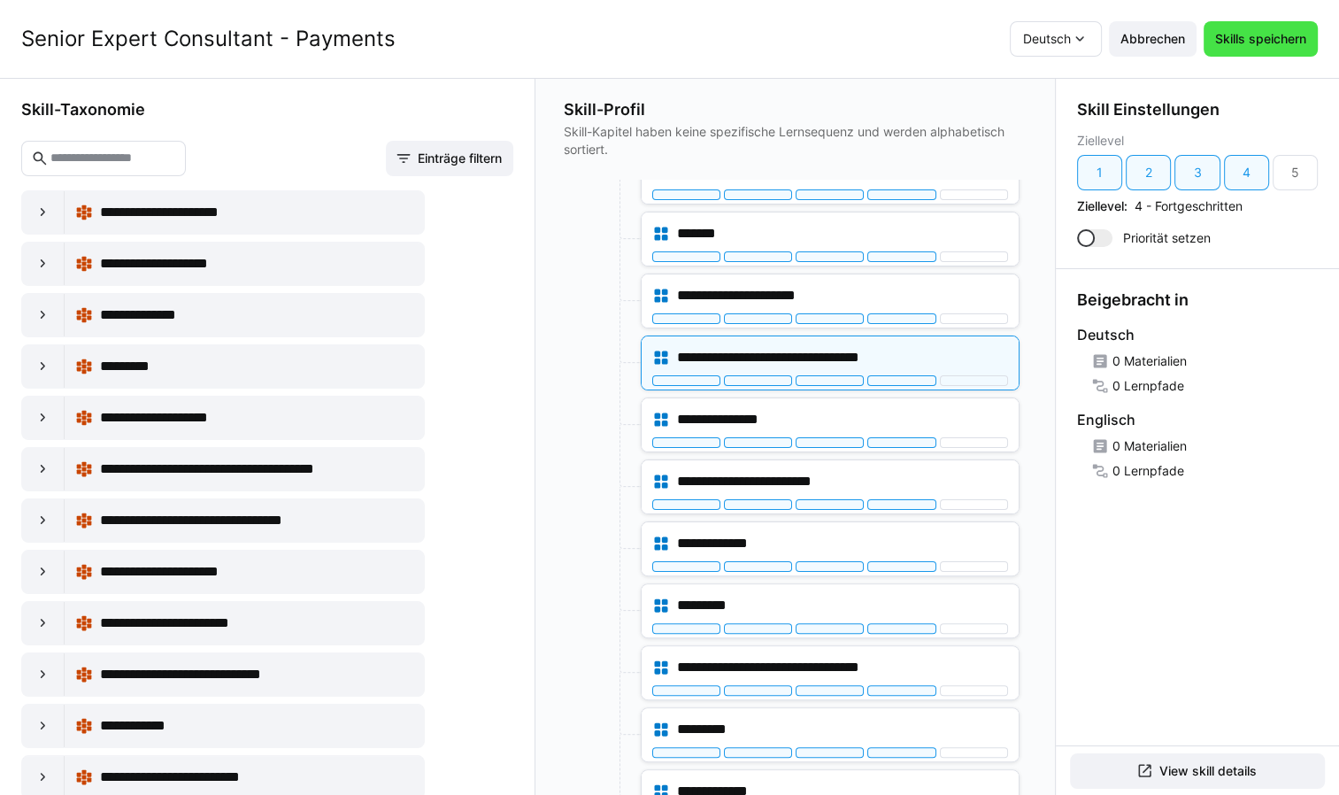
click at [1257, 33] on span "Skills speichern" at bounding box center [1260, 39] width 96 height 18
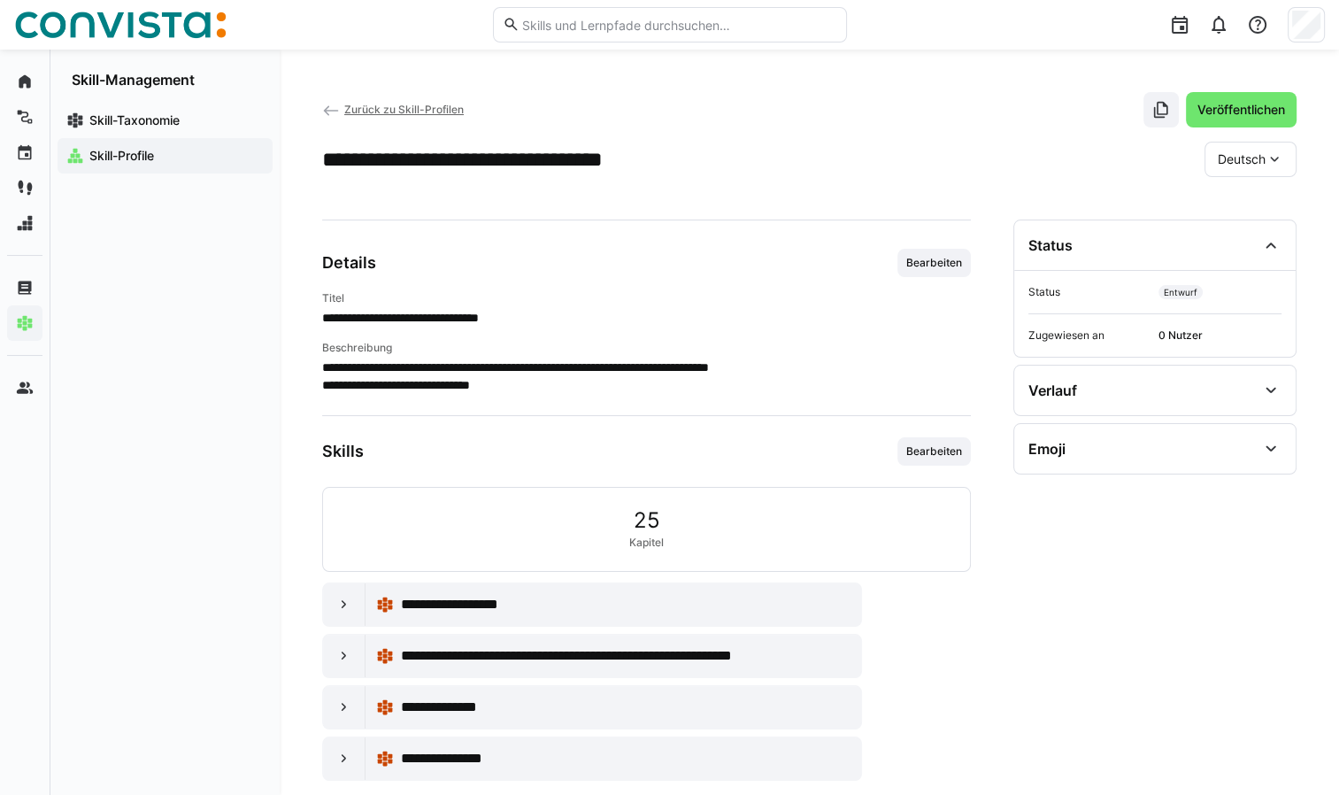
click at [439, 108] on span "Zurück zu Skill-Profilen" at bounding box center [403, 109] width 119 height 13
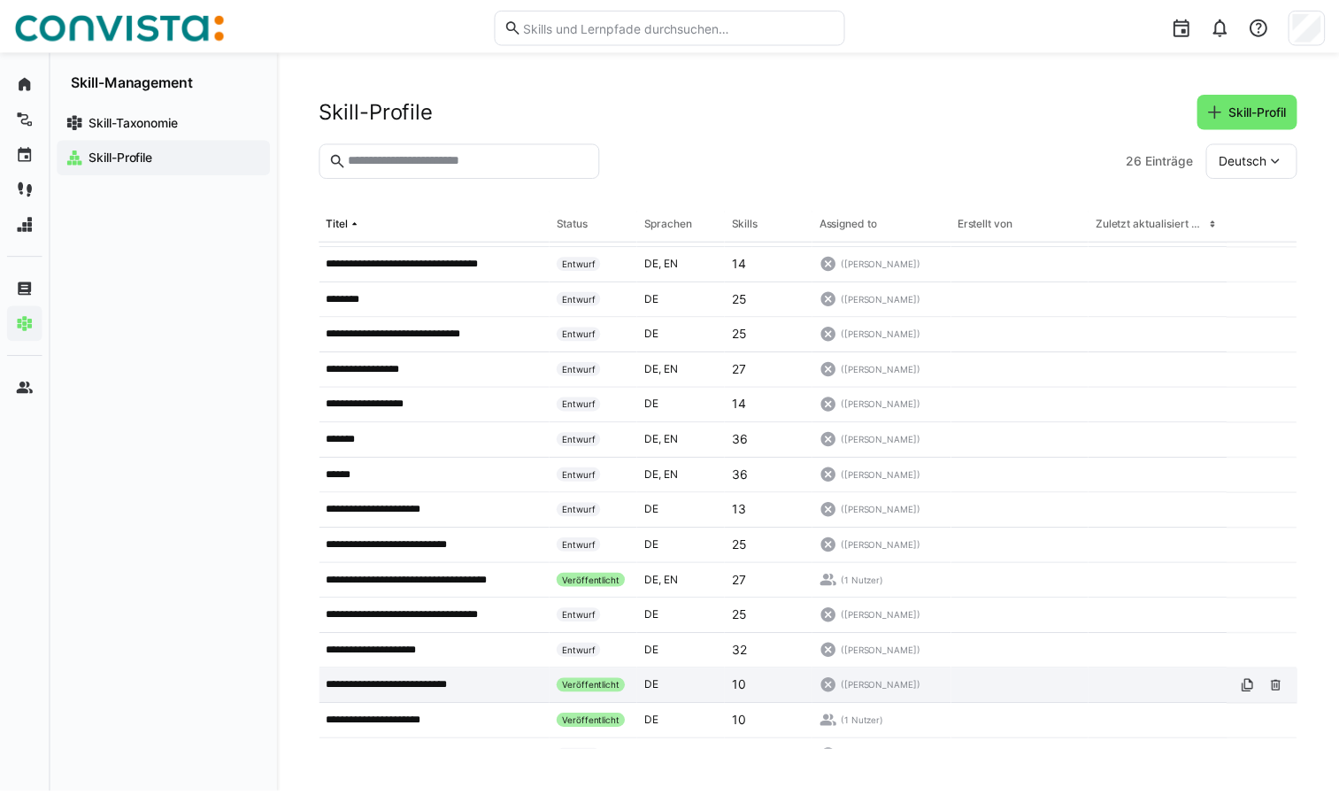
scroll to position [319, 0]
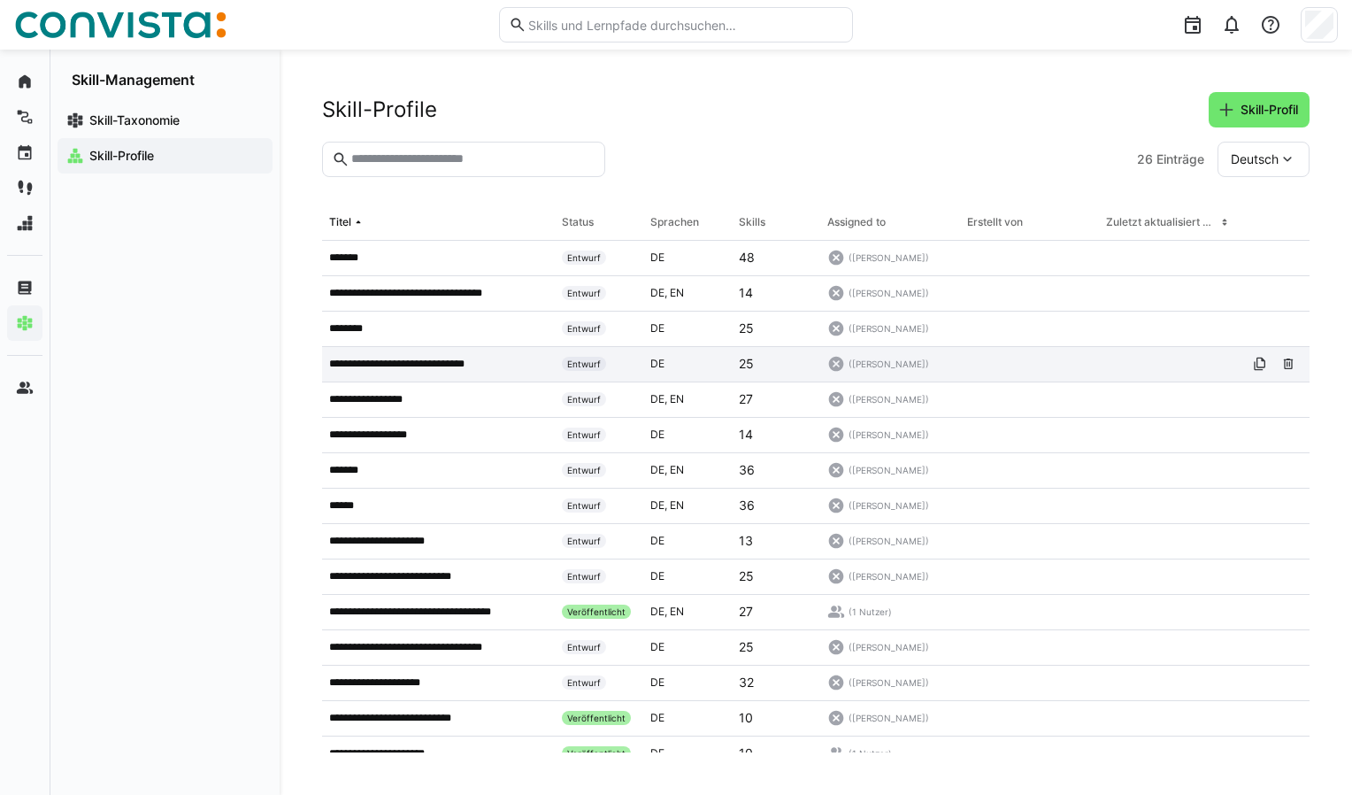
click at [353, 358] on p "**********" at bounding box center [410, 364] width 163 height 14
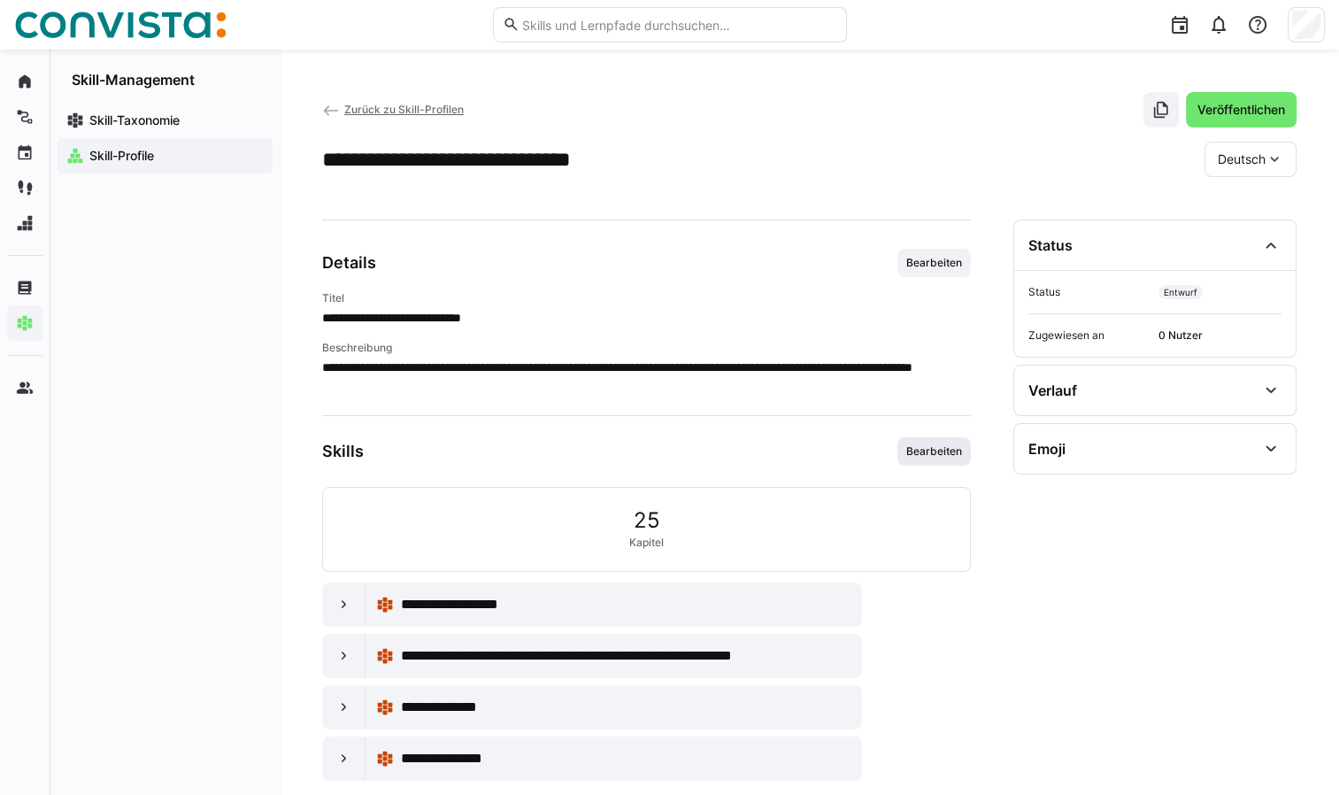
click at [927, 461] on span "Bearbeiten" at bounding box center [933, 451] width 73 height 28
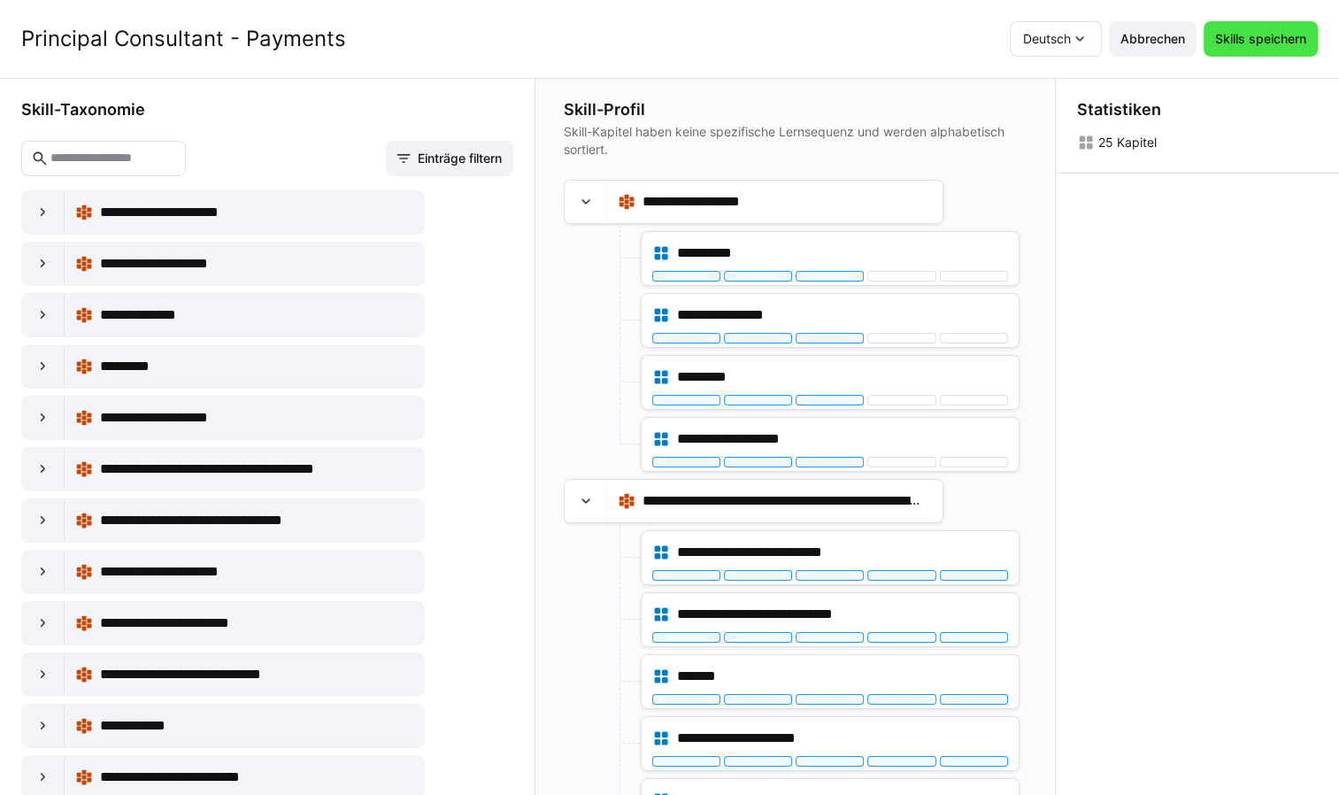
drag, startPoint x: 1255, startPoint y: 42, endPoint x: 1246, endPoint y: 58, distance: 18.2
click at [1254, 42] on span "Skills speichern" at bounding box center [1260, 39] width 96 height 18
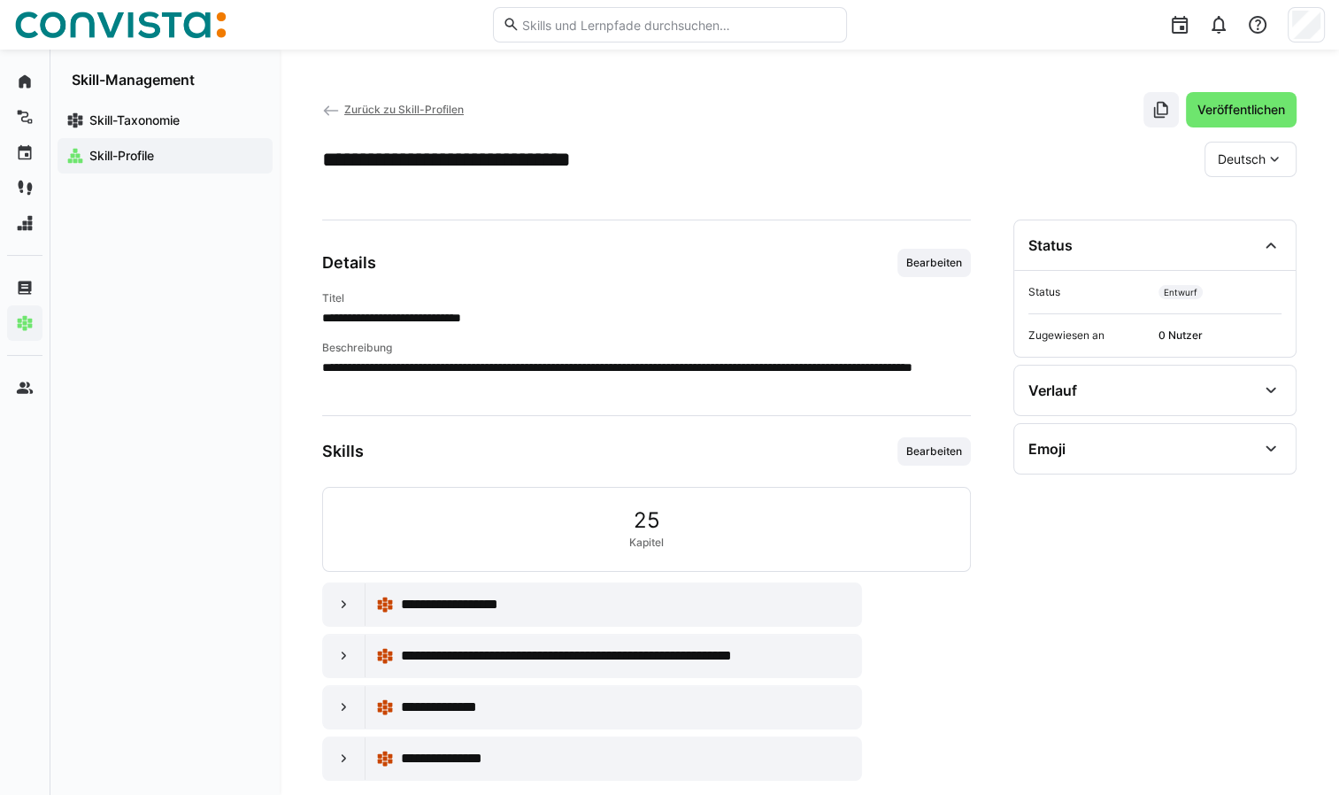
click at [404, 108] on span "Zurück zu Skill-Profilen" at bounding box center [403, 109] width 119 height 13
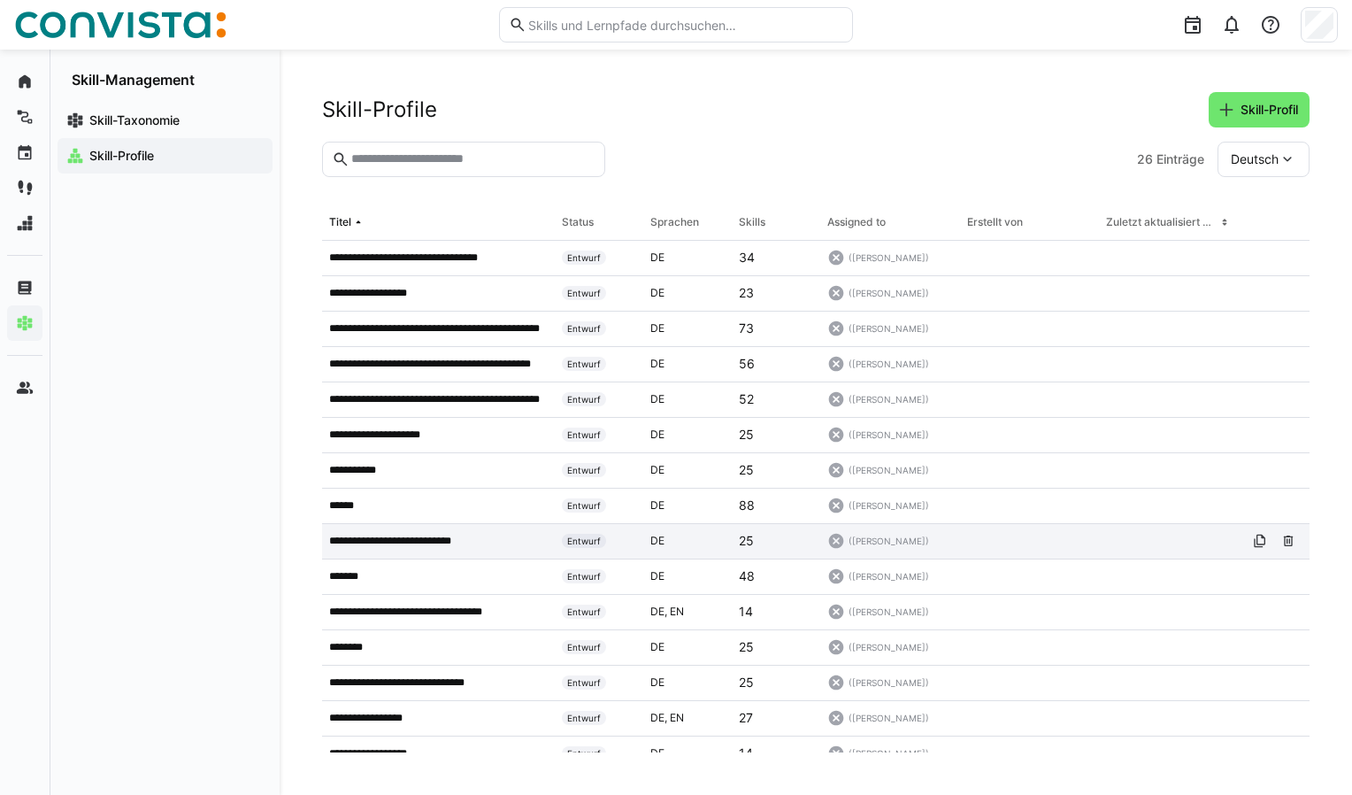
click at [373, 535] on p "**********" at bounding box center [405, 541] width 152 height 14
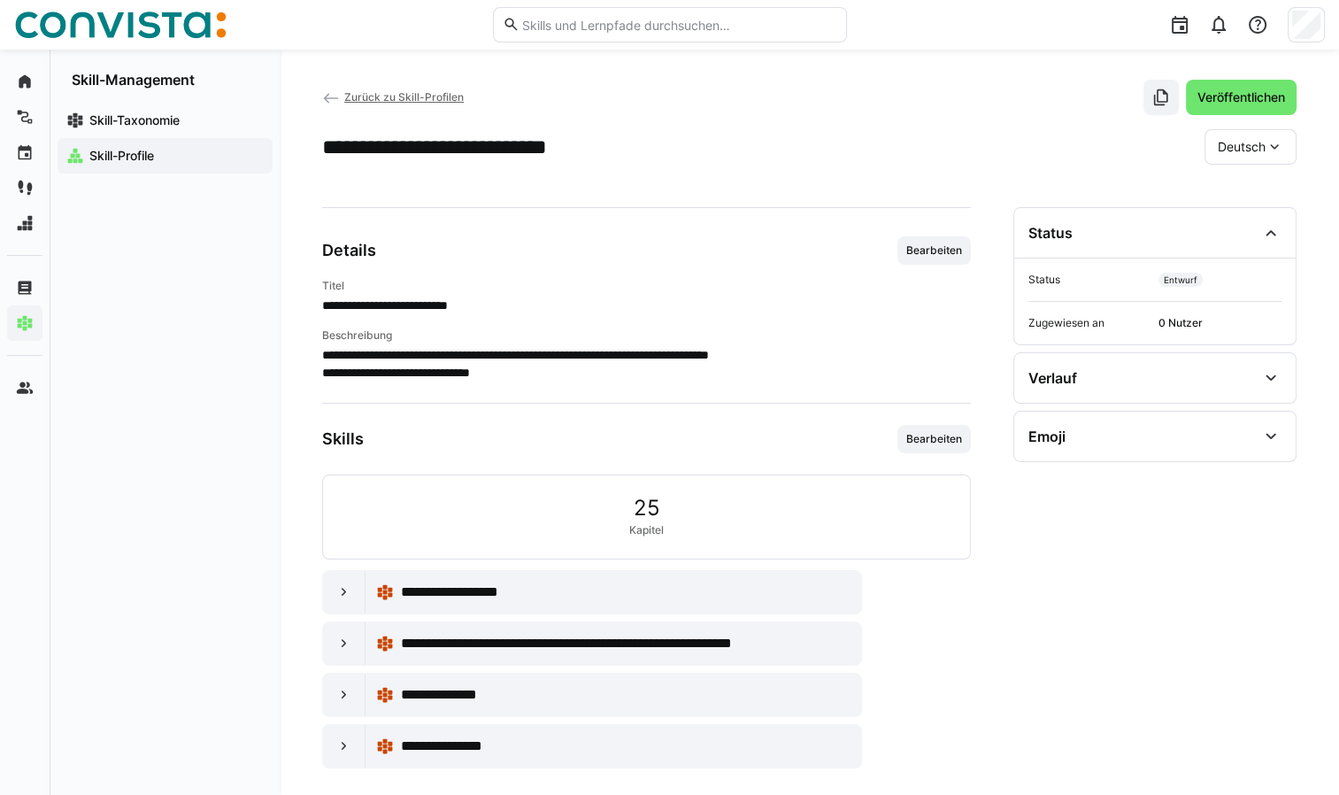
scroll to position [25, 0]
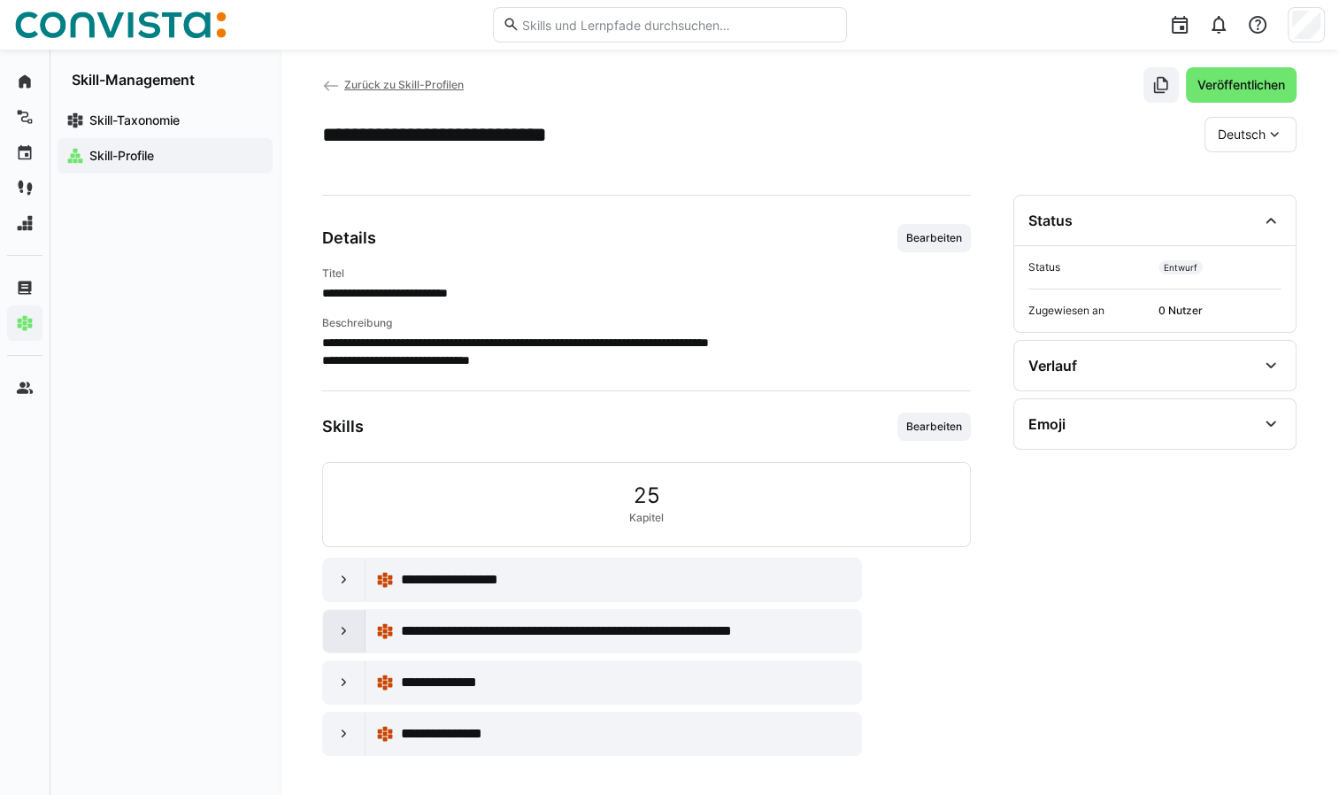
click at [340, 635] on eds-icon at bounding box center [344, 631] width 18 height 18
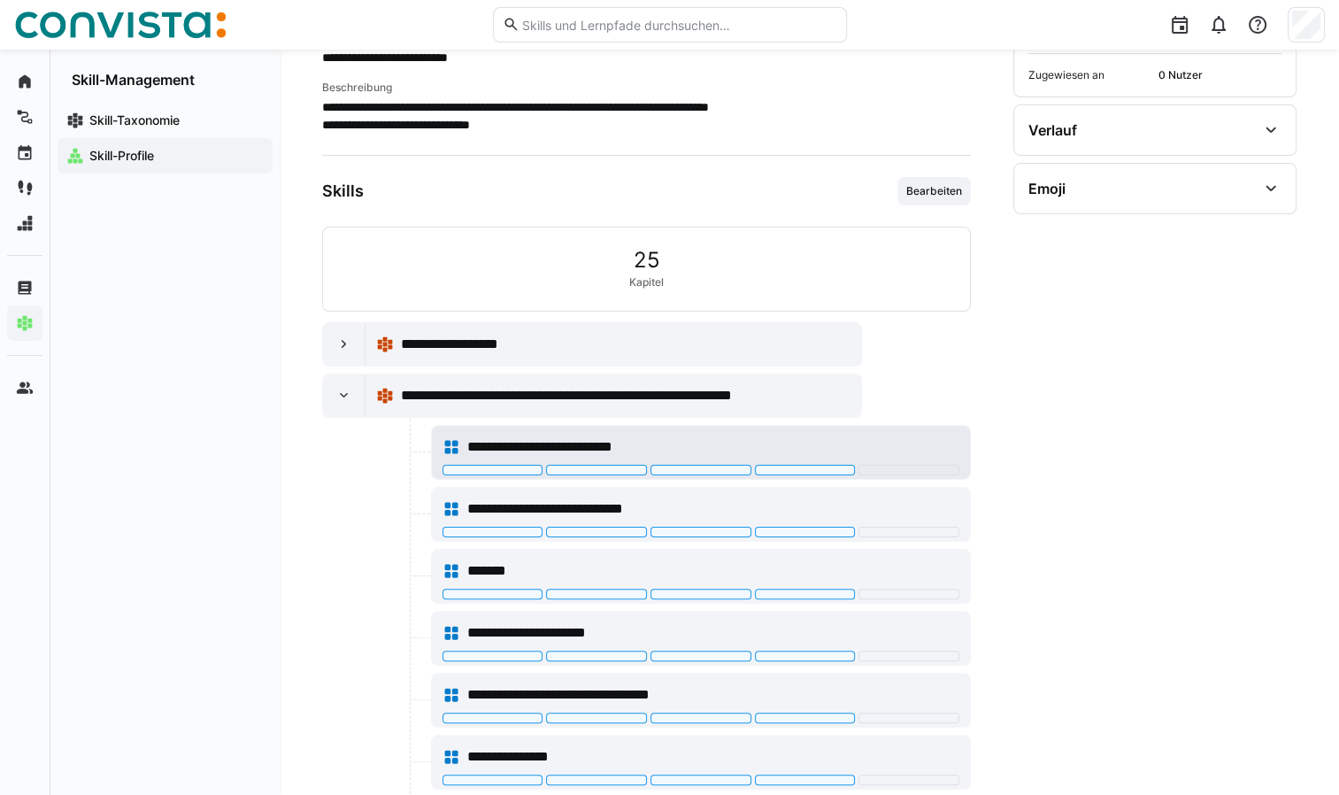
scroll to position [0, 0]
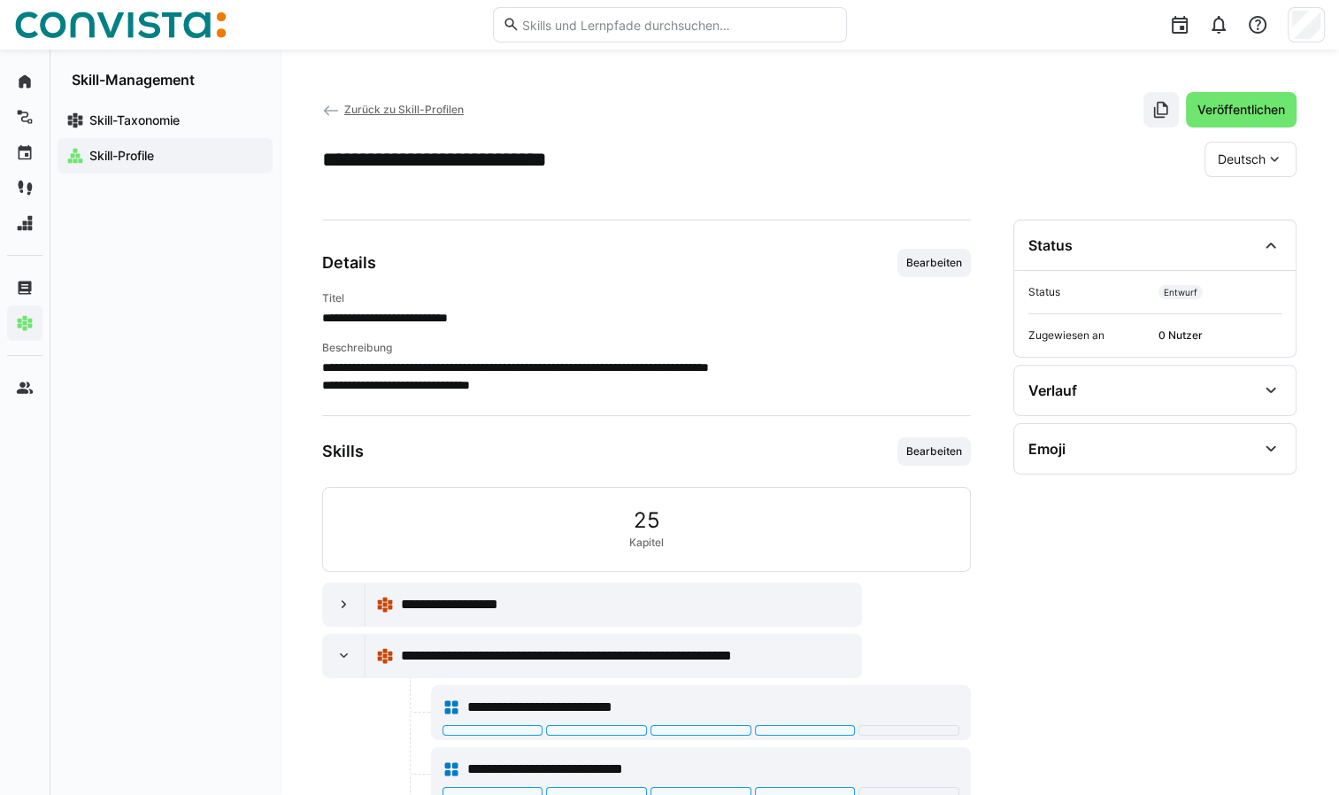
click at [406, 107] on span "Zurück zu Skill-Profilen" at bounding box center [403, 109] width 119 height 13
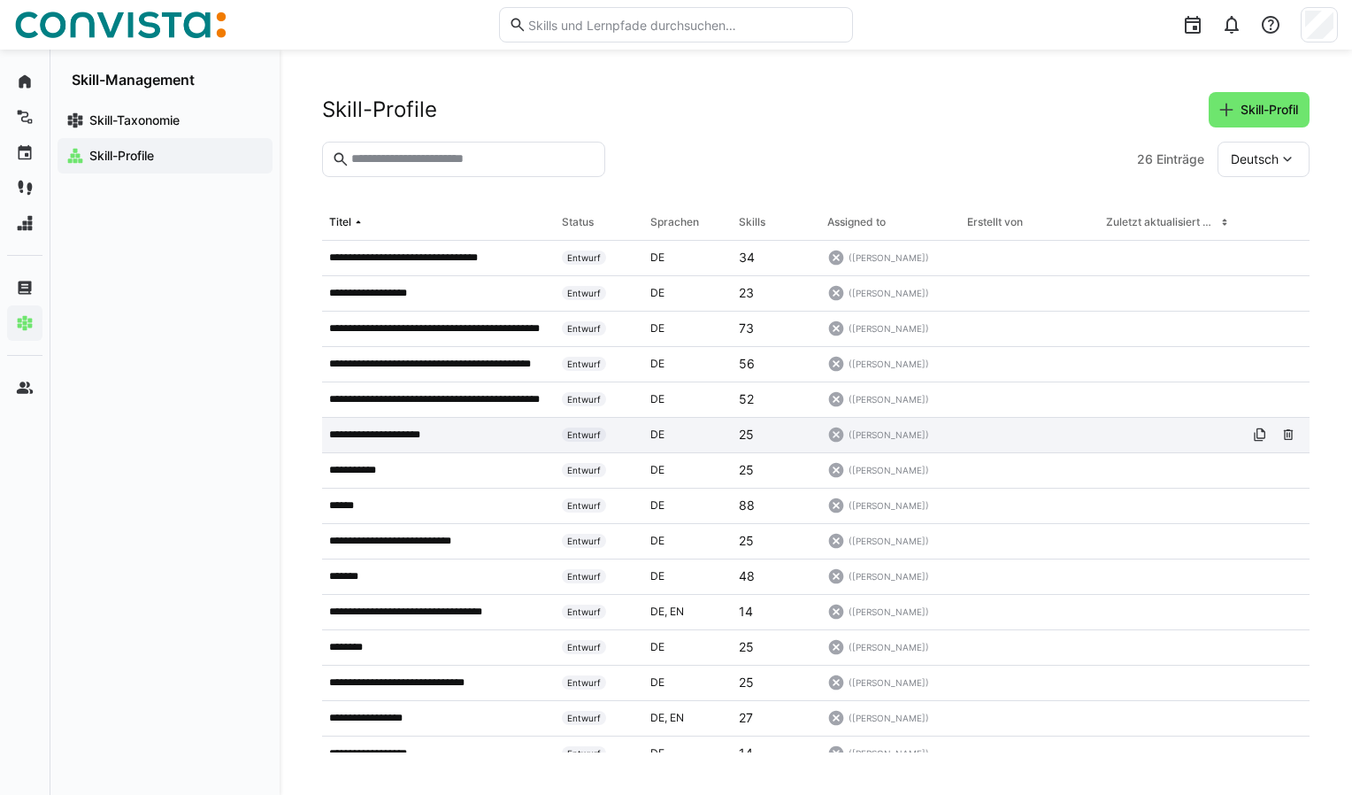
click at [425, 436] on p "**********" at bounding box center [387, 434] width 116 height 14
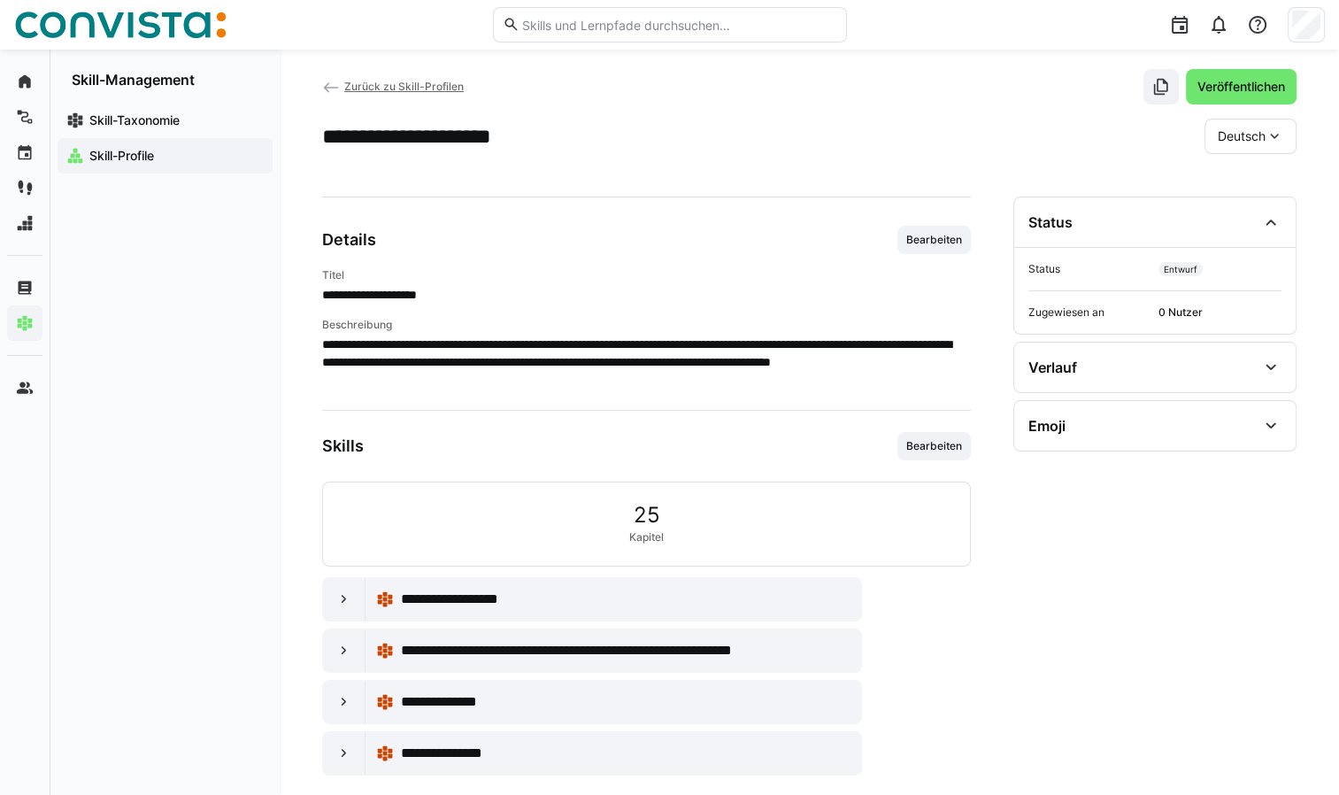
scroll to position [42, 0]
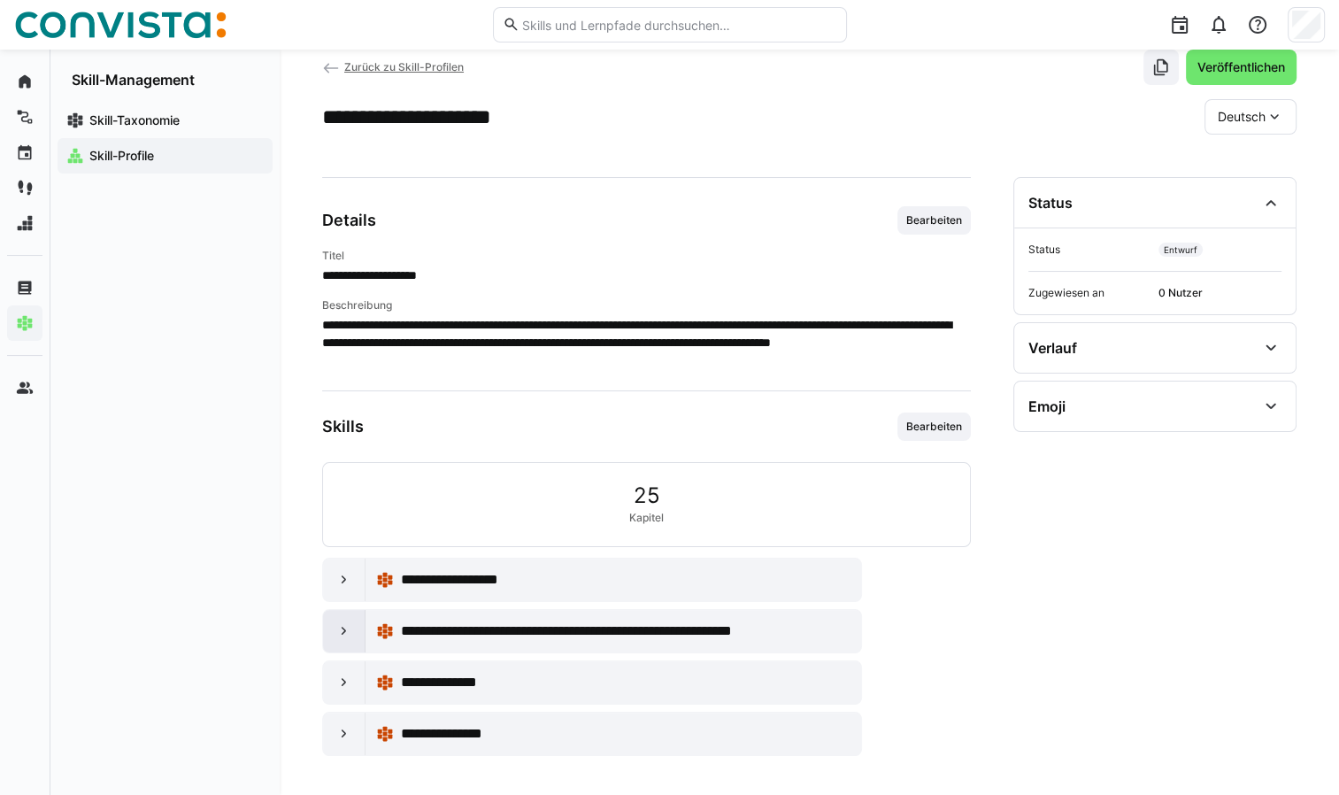
click at [341, 631] on eds-icon at bounding box center [344, 631] width 18 height 18
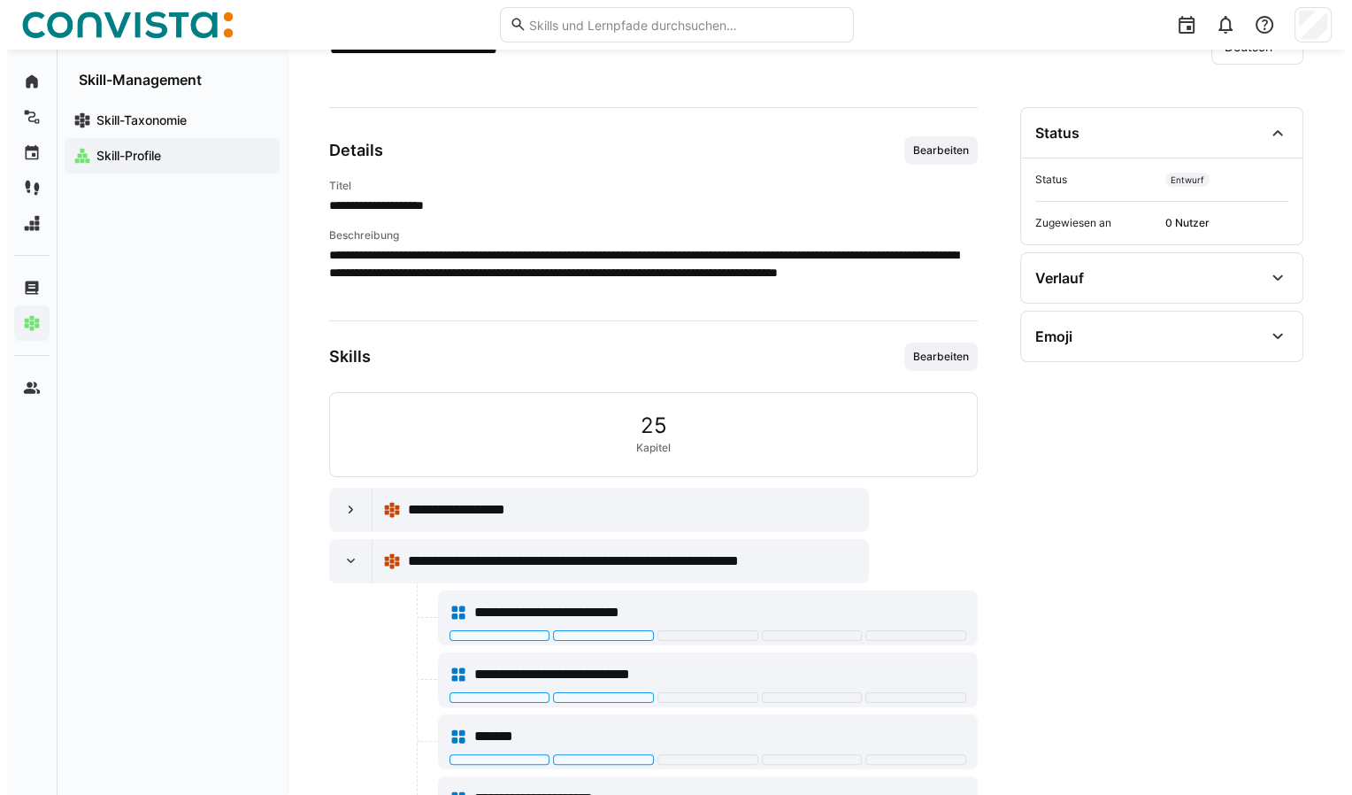
scroll to position [0, 0]
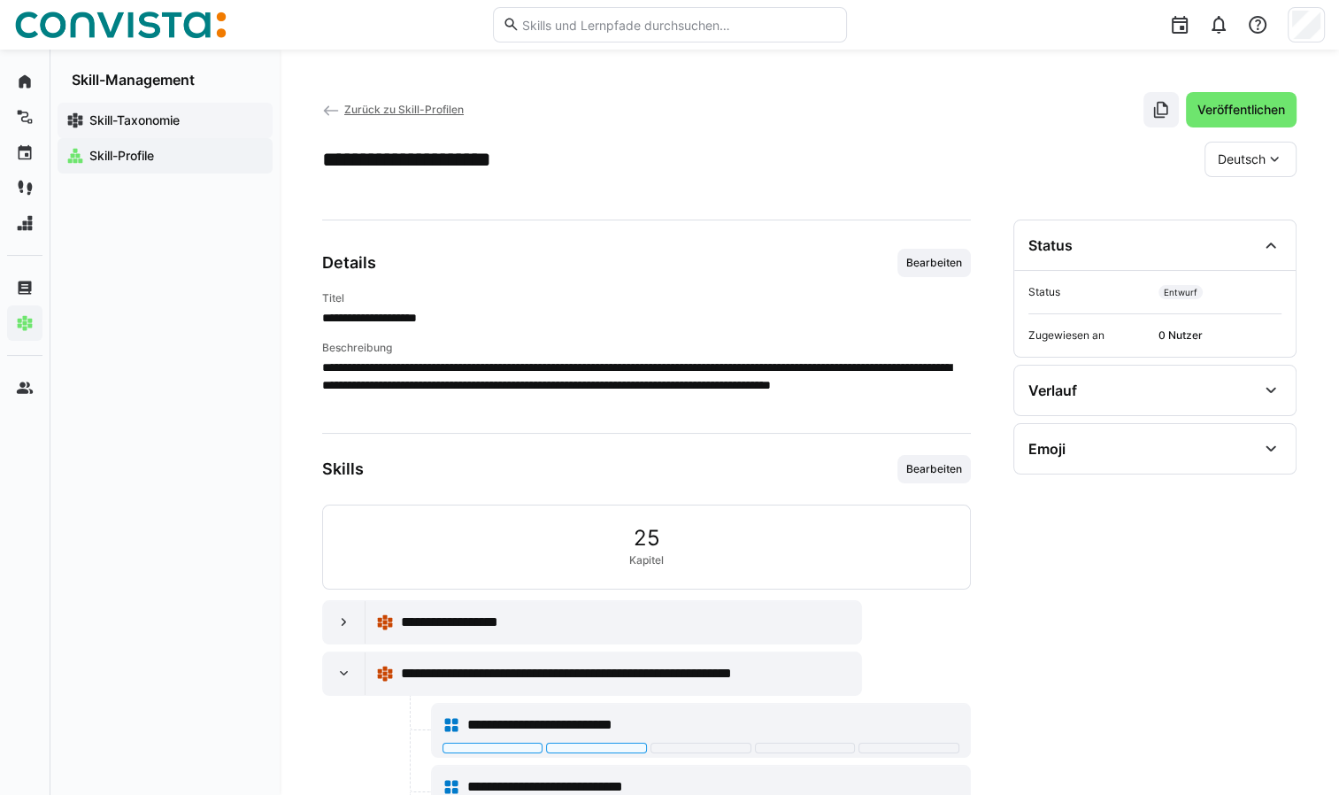
click at [0, 0] on app-navigation-label "Skill-Taxonomie" at bounding box center [0, 0] width 0 height 0
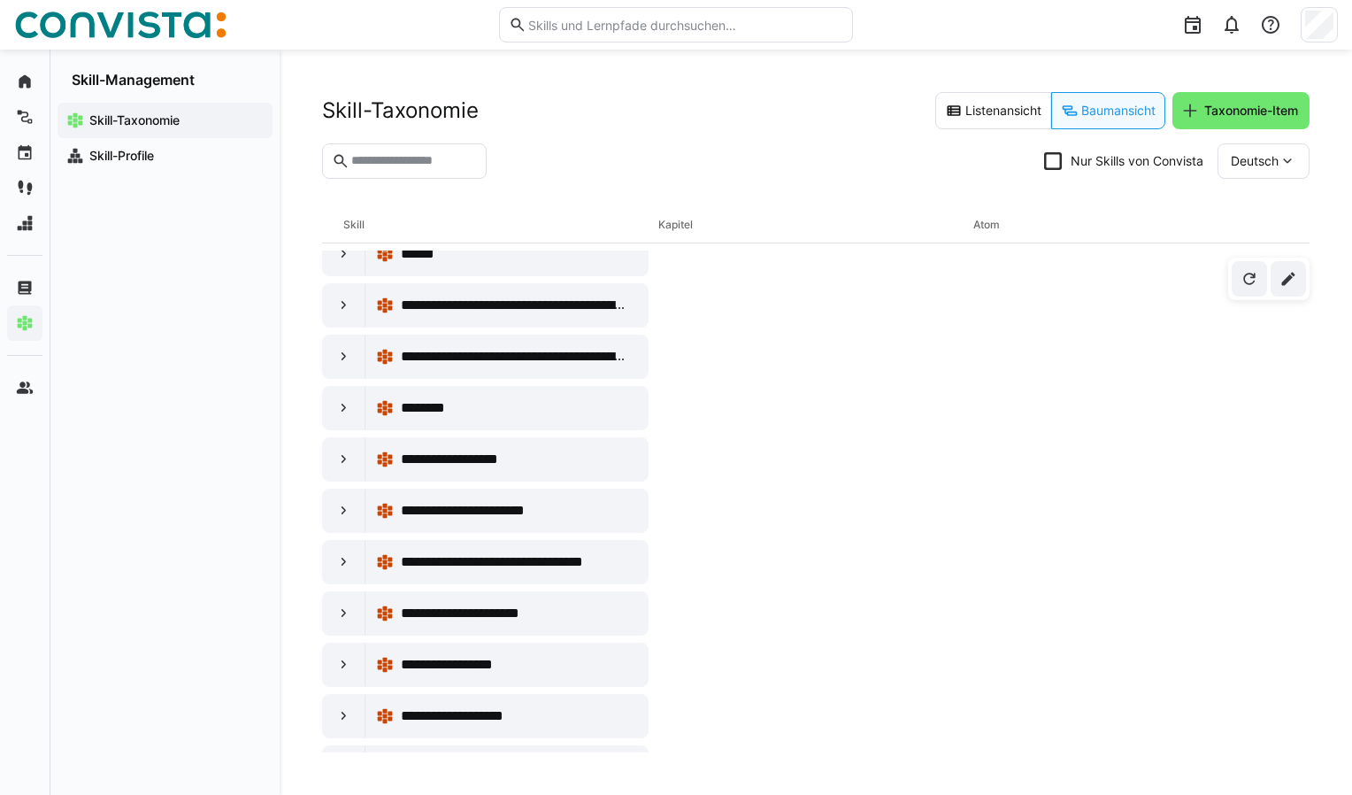
scroll to position [3894, 0]
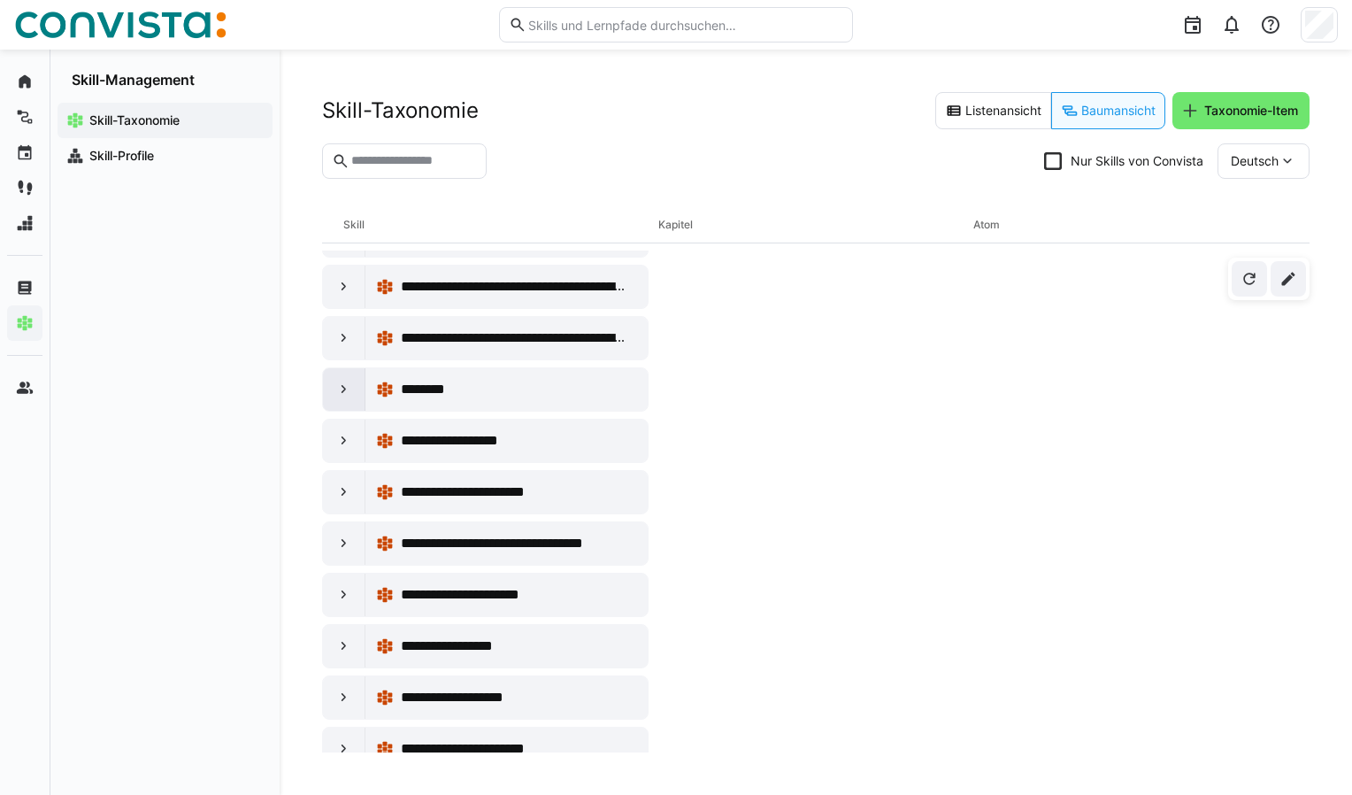
click at [335, 381] on eds-icon at bounding box center [344, 390] width 18 height 18
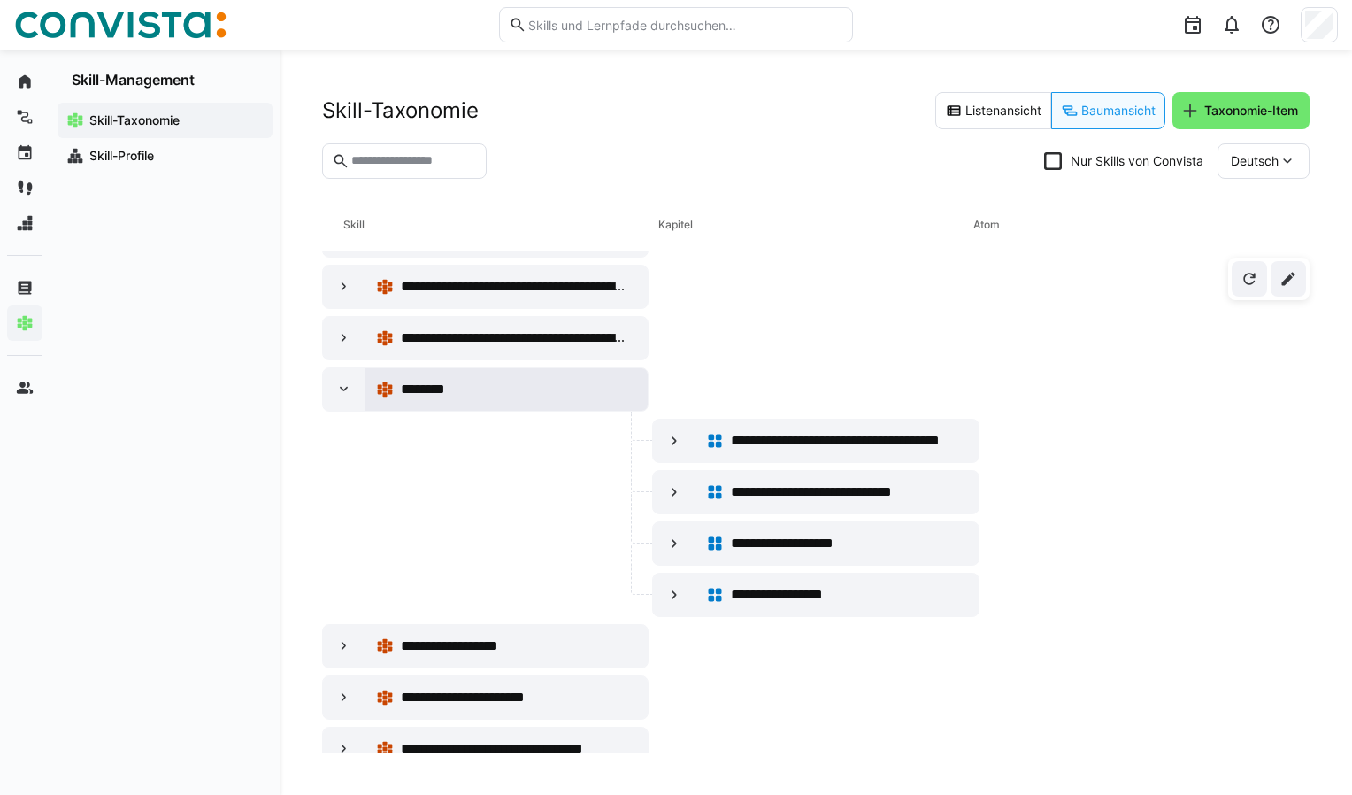
click at [426, 379] on span "********" at bounding box center [434, 389] width 66 height 21
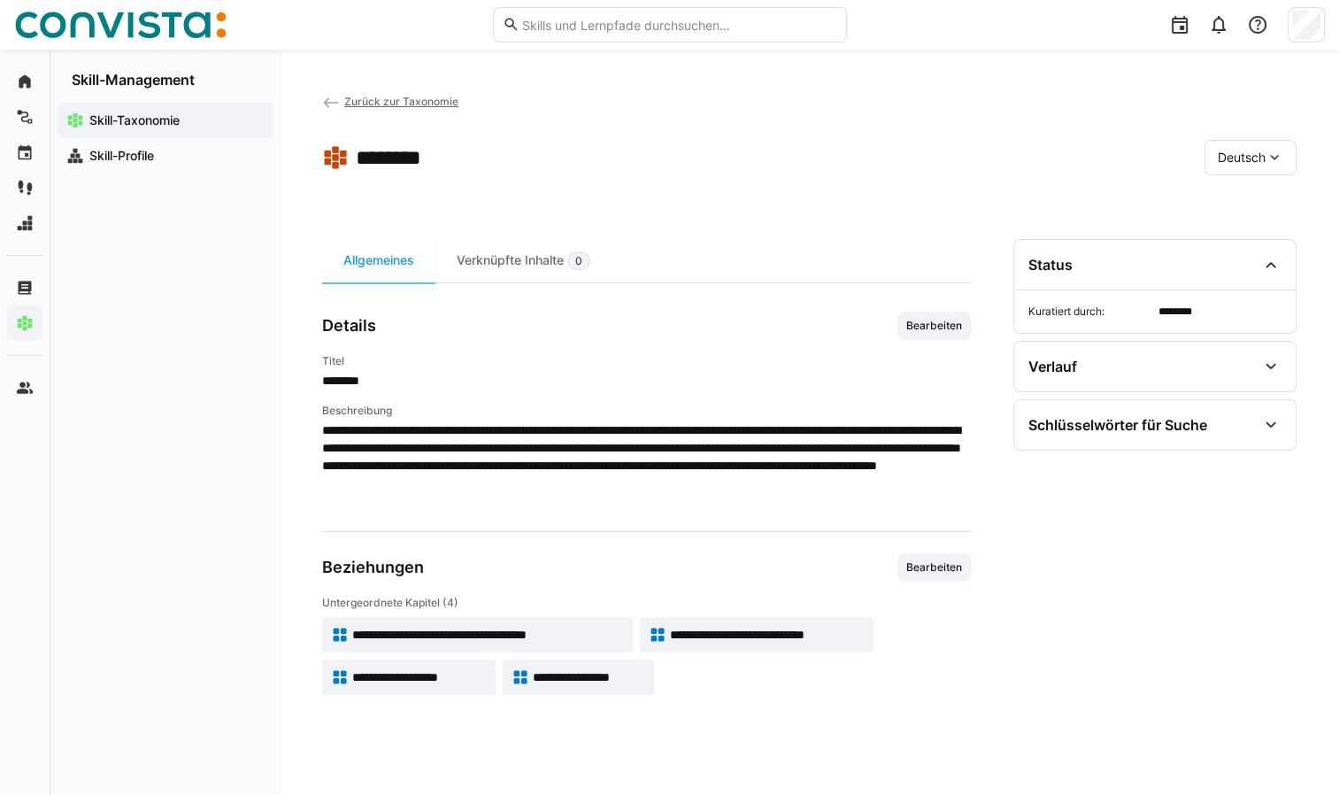
click at [1277, 154] on eds-icon at bounding box center [1274, 158] width 18 height 18
click at [1241, 244] on span "Englisch" at bounding box center [1242, 242] width 48 height 18
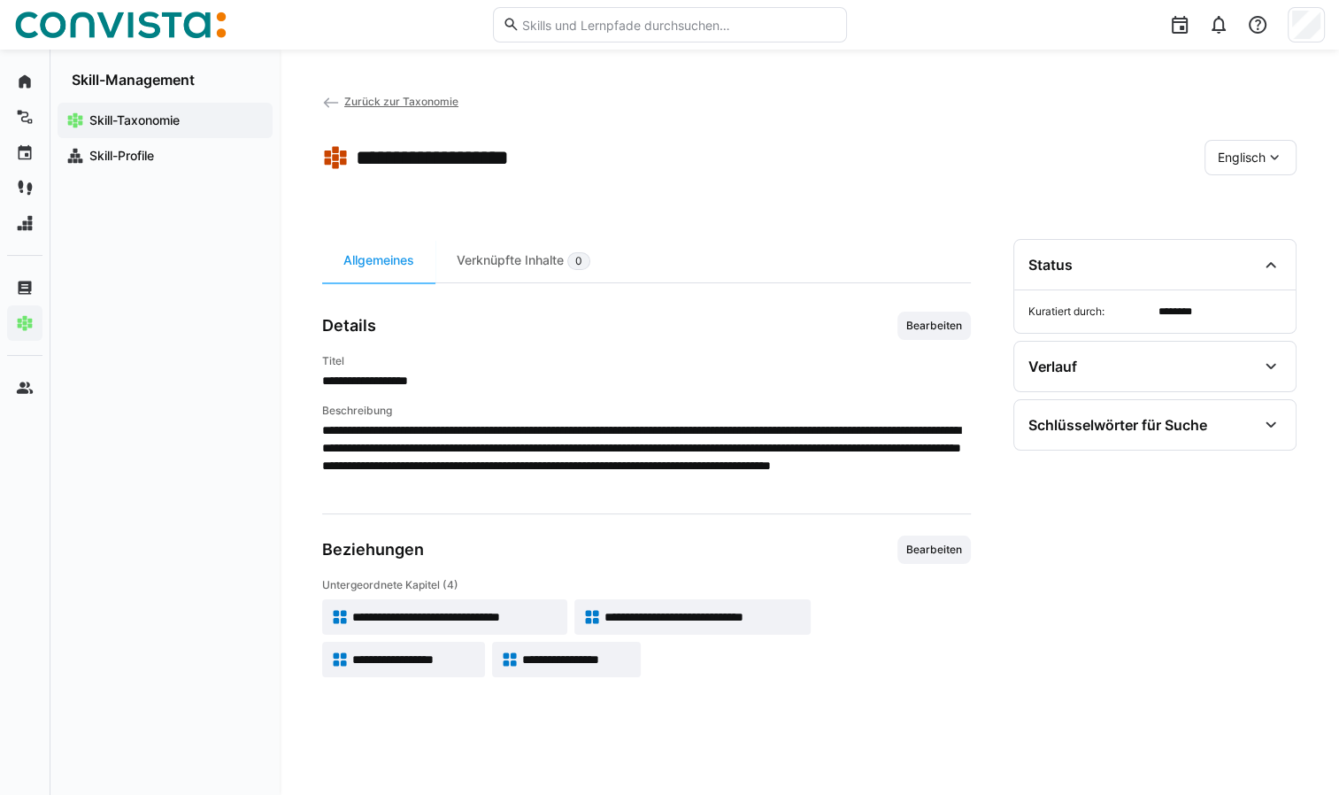
click at [426, 104] on span "Zurück zur Taxonomie" at bounding box center [401, 101] width 114 height 13
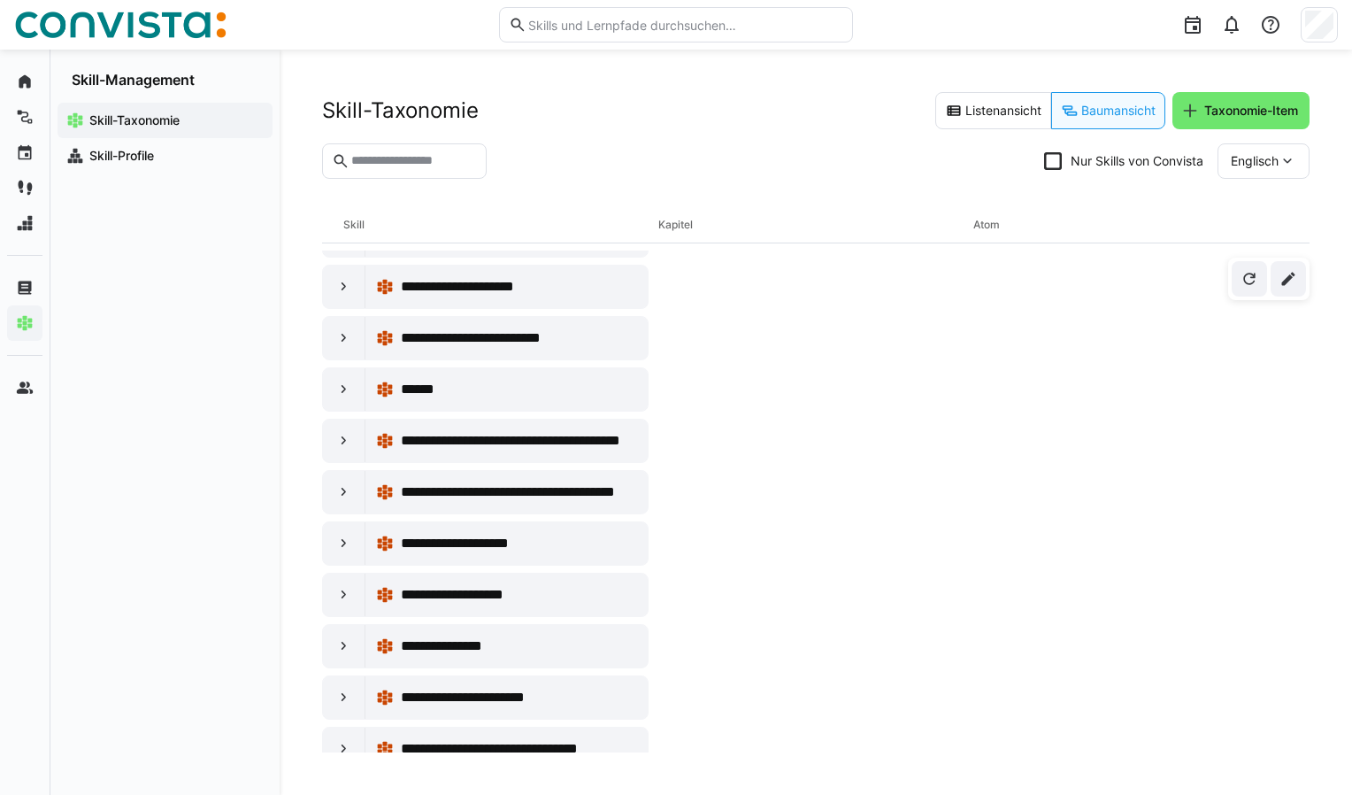
scroll to position [3982, 0]
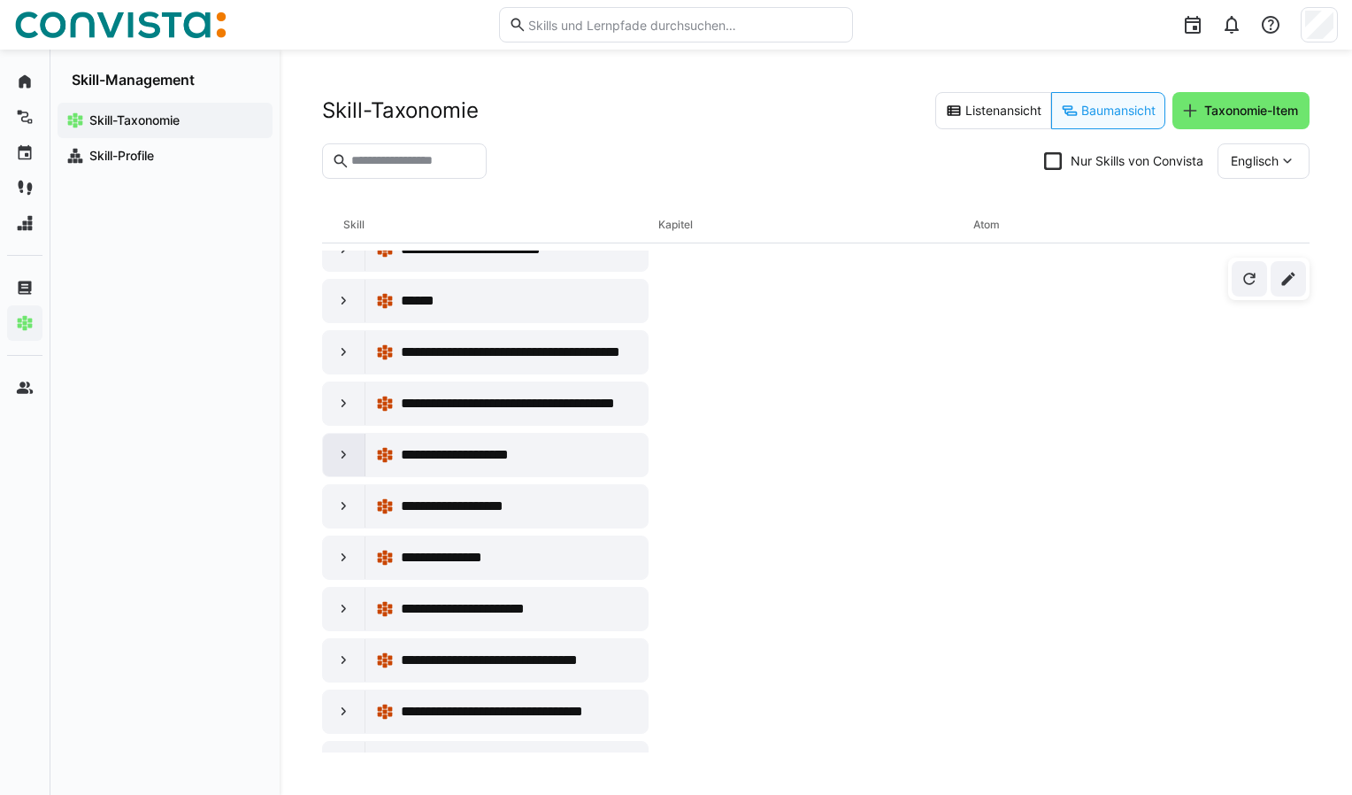
click at [340, 446] on eds-icon at bounding box center [344, 455] width 18 height 18
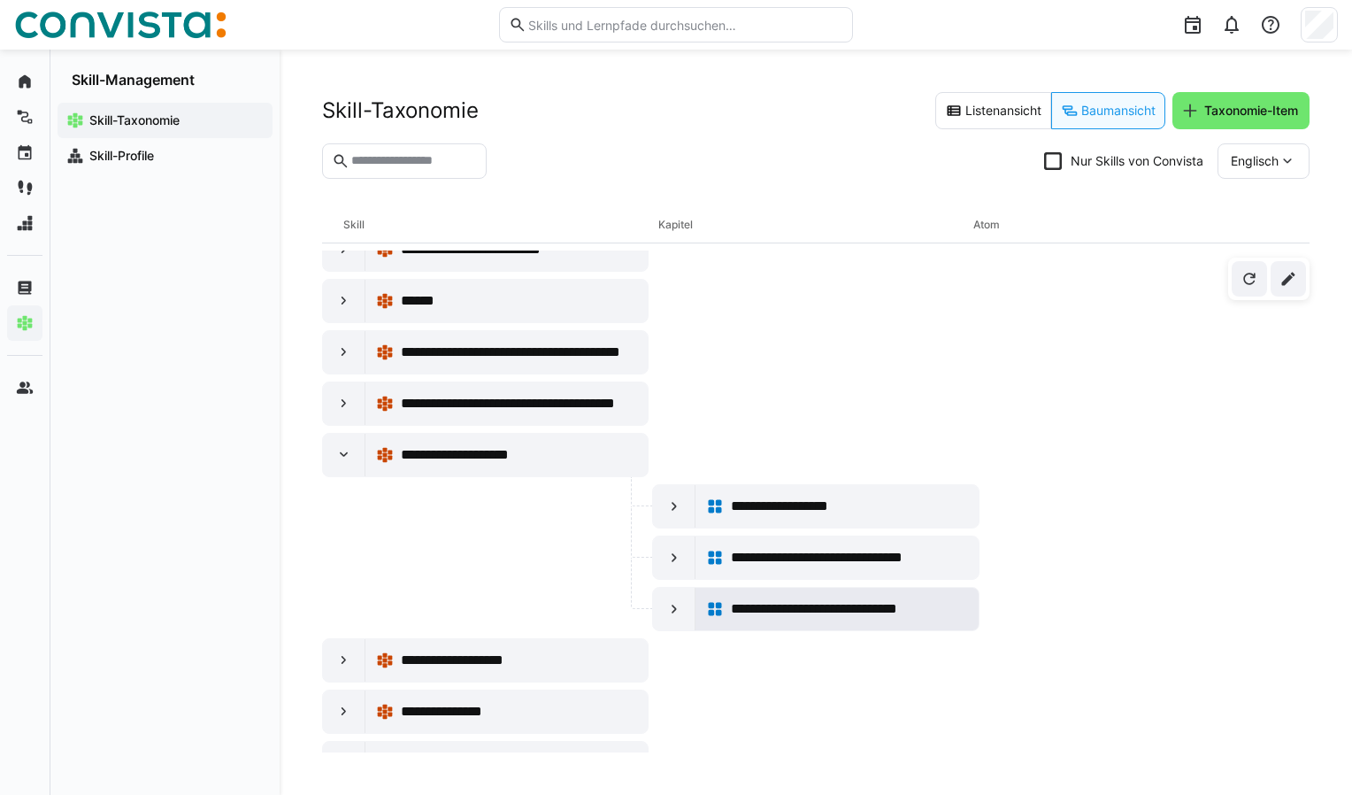
click at [714, 600] on eds-icon at bounding box center [715, 609] width 18 height 18
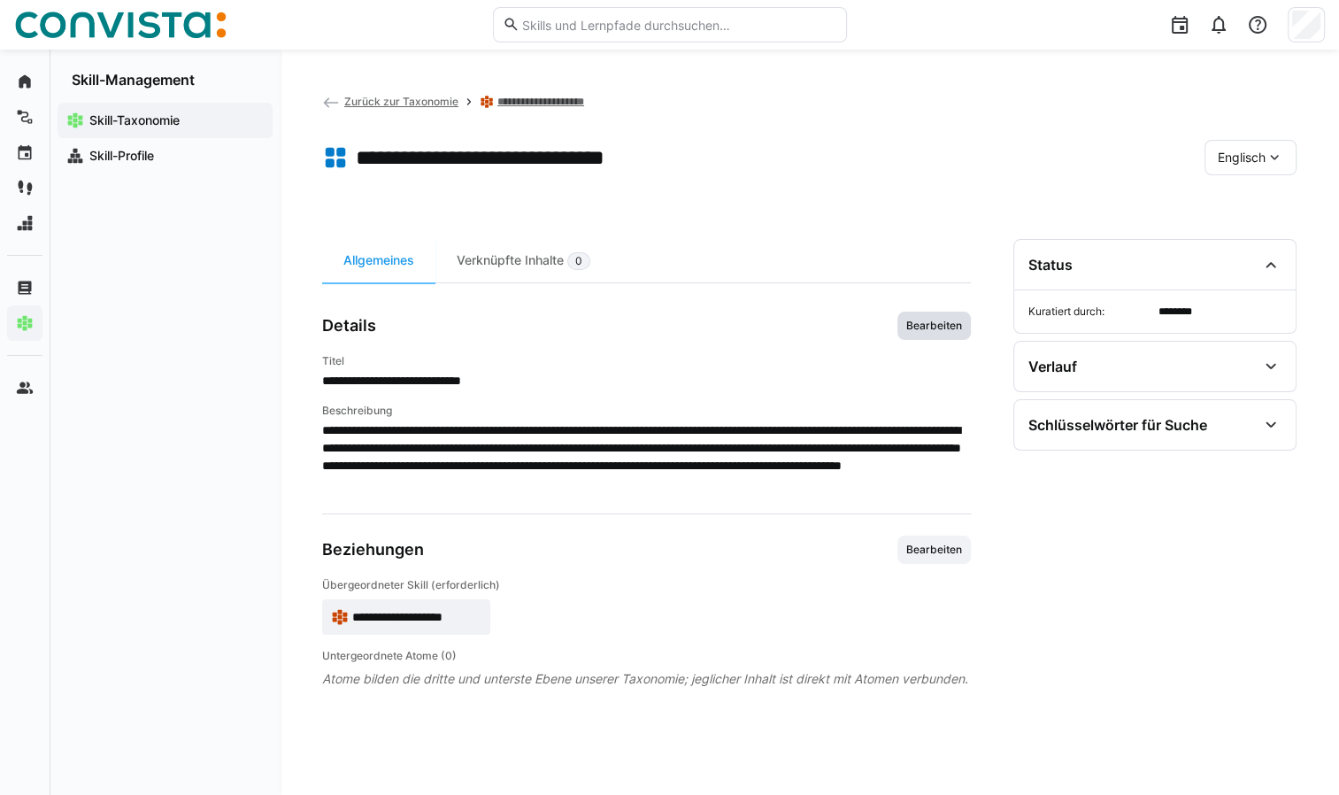
click at [954, 327] on span "Bearbeiten" at bounding box center [933, 326] width 59 height 14
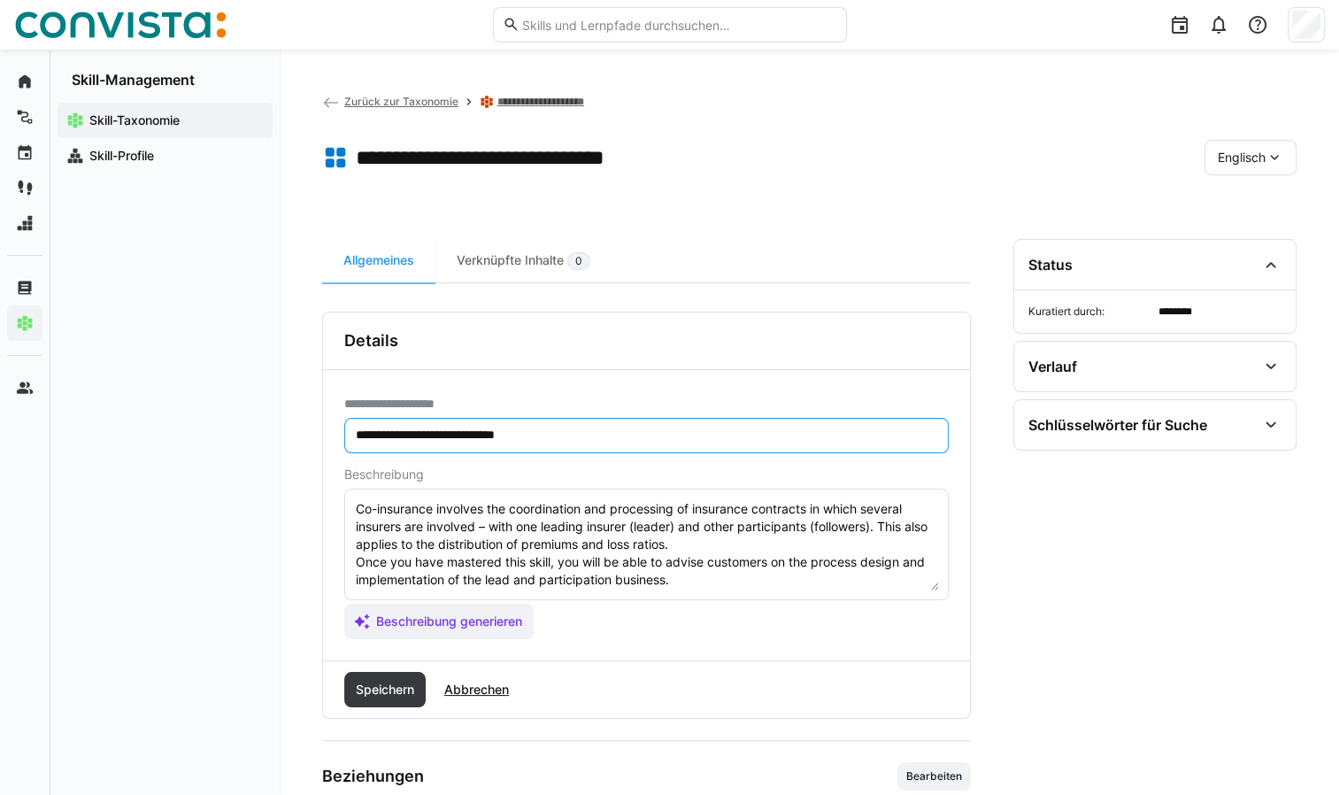
click at [425, 437] on input "**********" at bounding box center [646, 435] width 585 height 16
type input "**********"
click at [400, 692] on span "Speichern" at bounding box center [385, 690] width 64 height 18
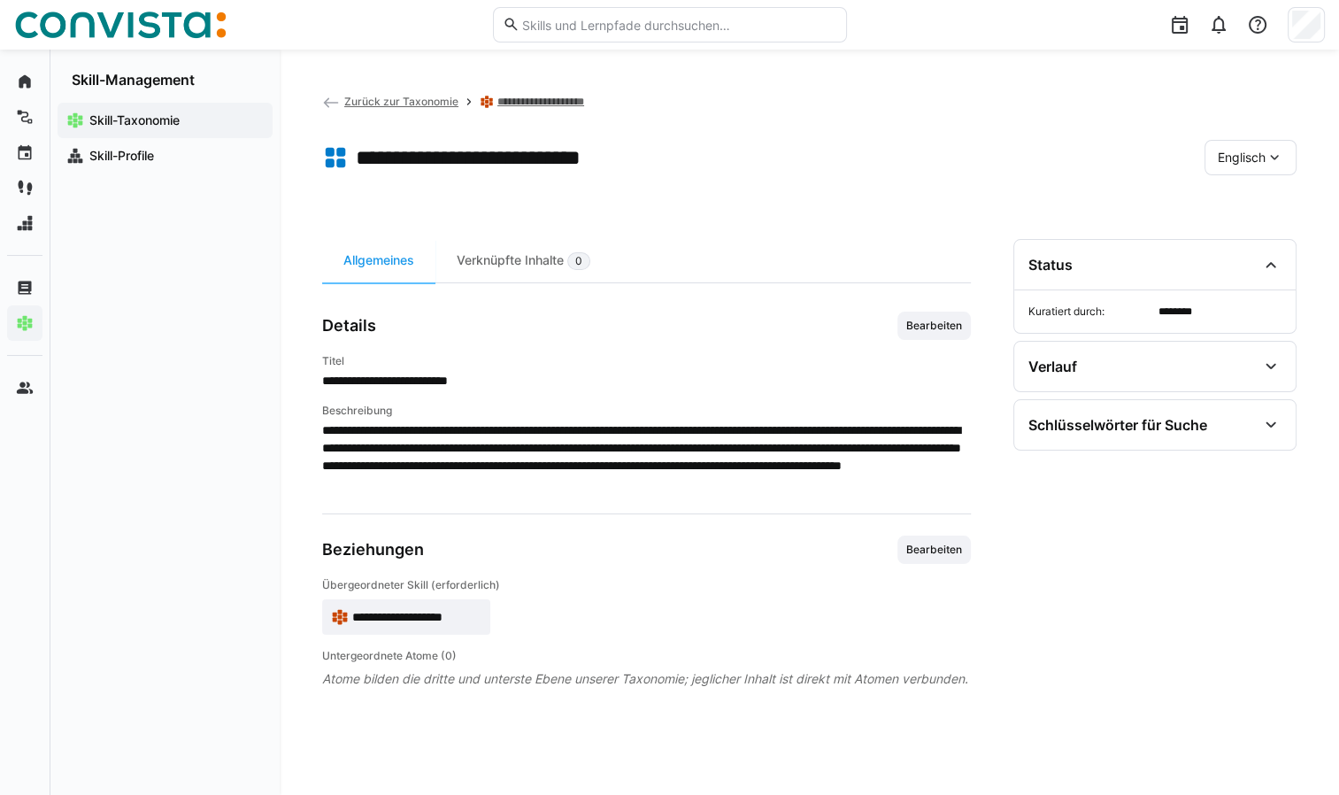
click at [329, 100] on eds-icon at bounding box center [331, 103] width 18 height 18
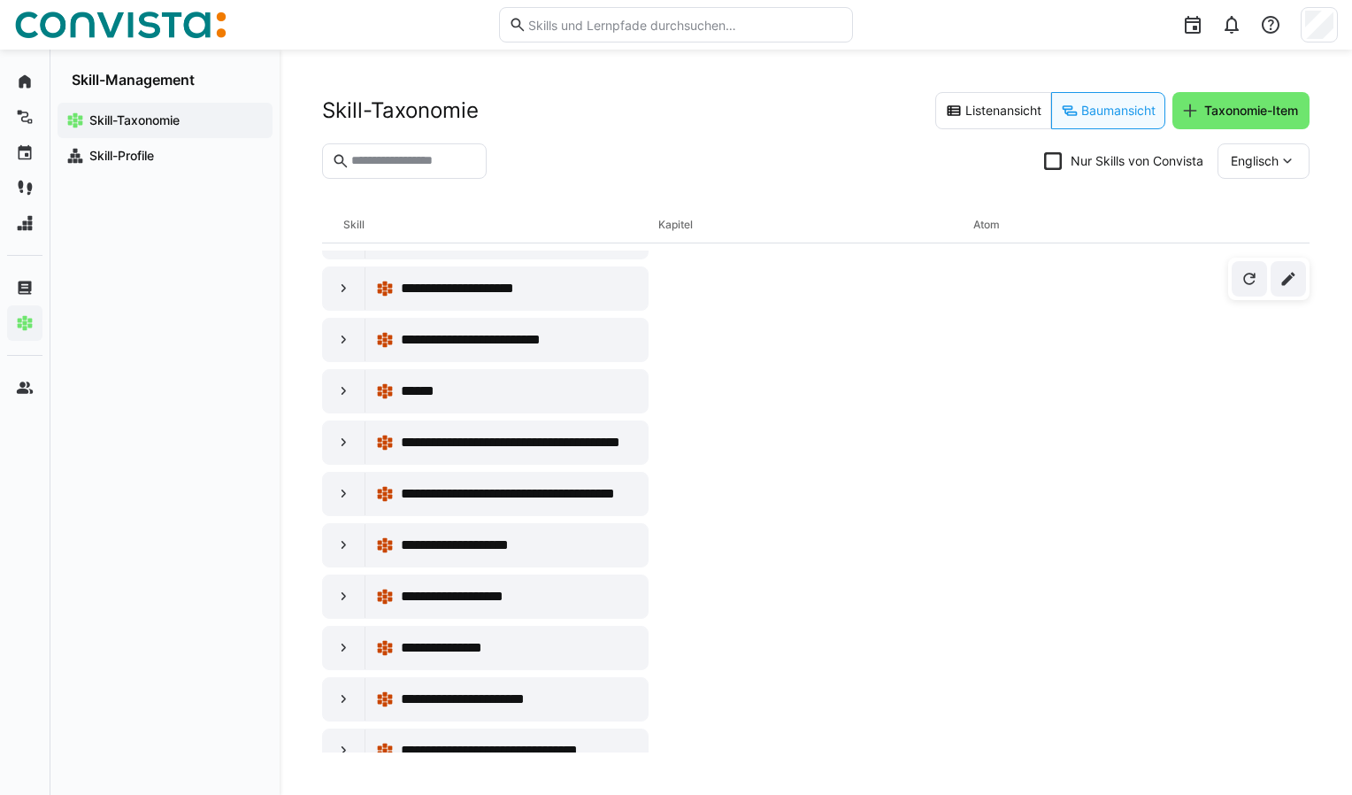
scroll to position [3894, 0]
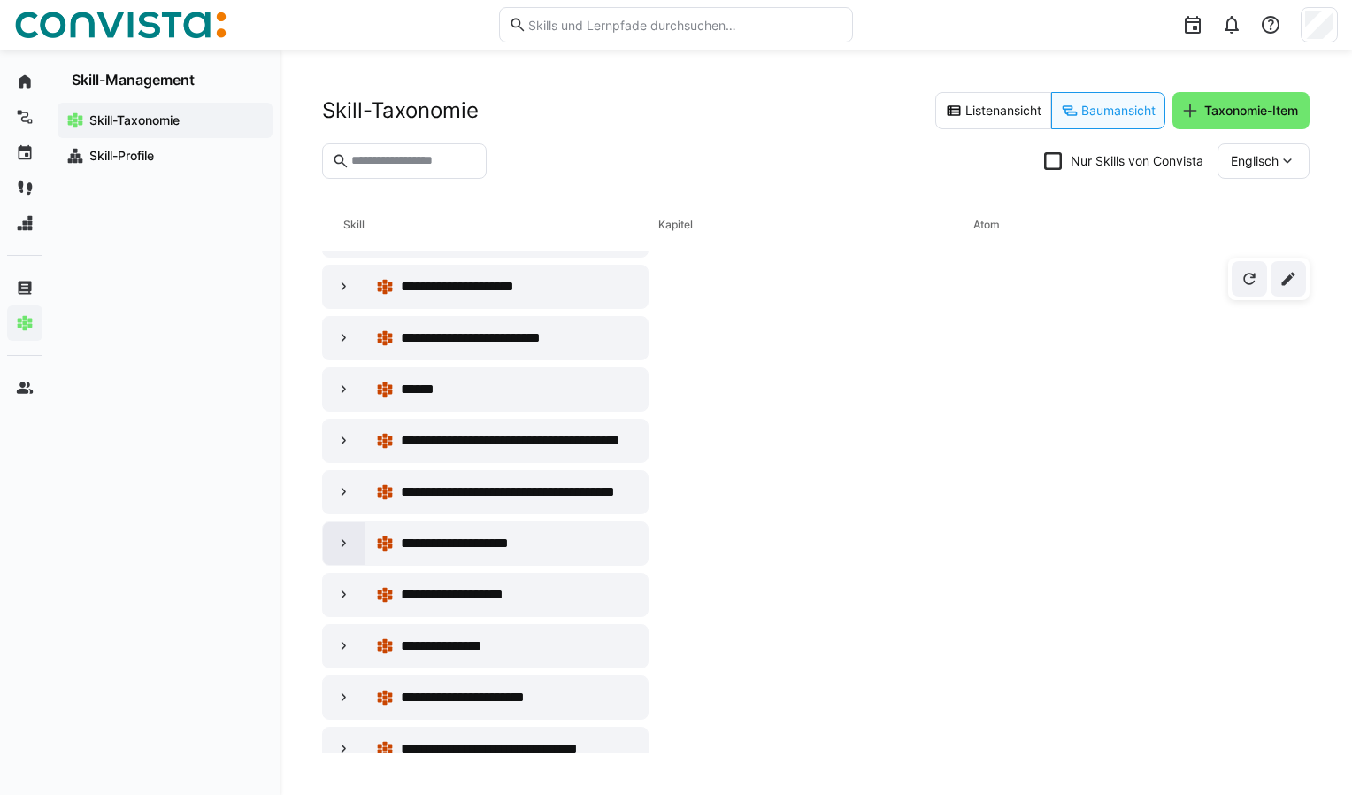
click at [342, 535] on eds-icon at bounding box center [344, 544] width 18 height 18
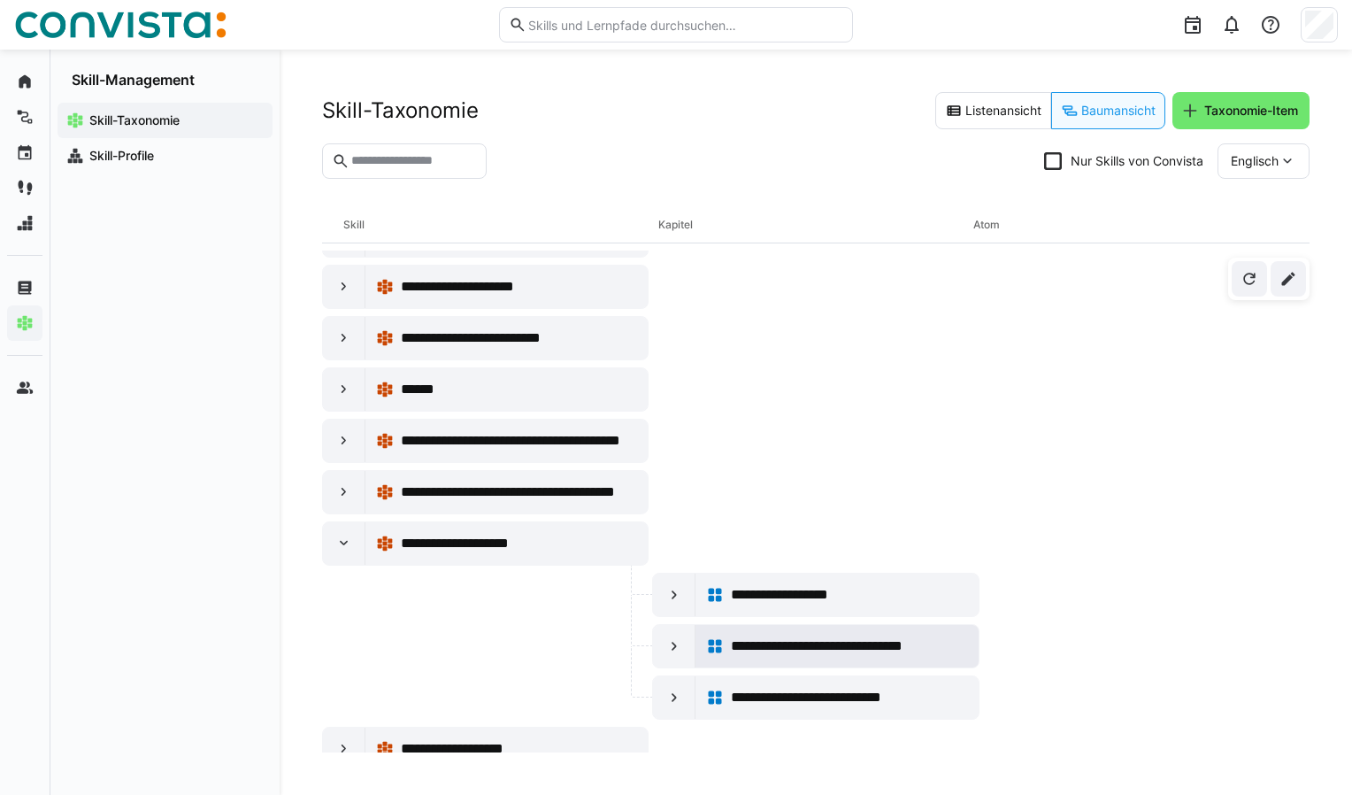
click at [739, 635] on span "**********" at bounding box center [839, 645] width 217 height 21
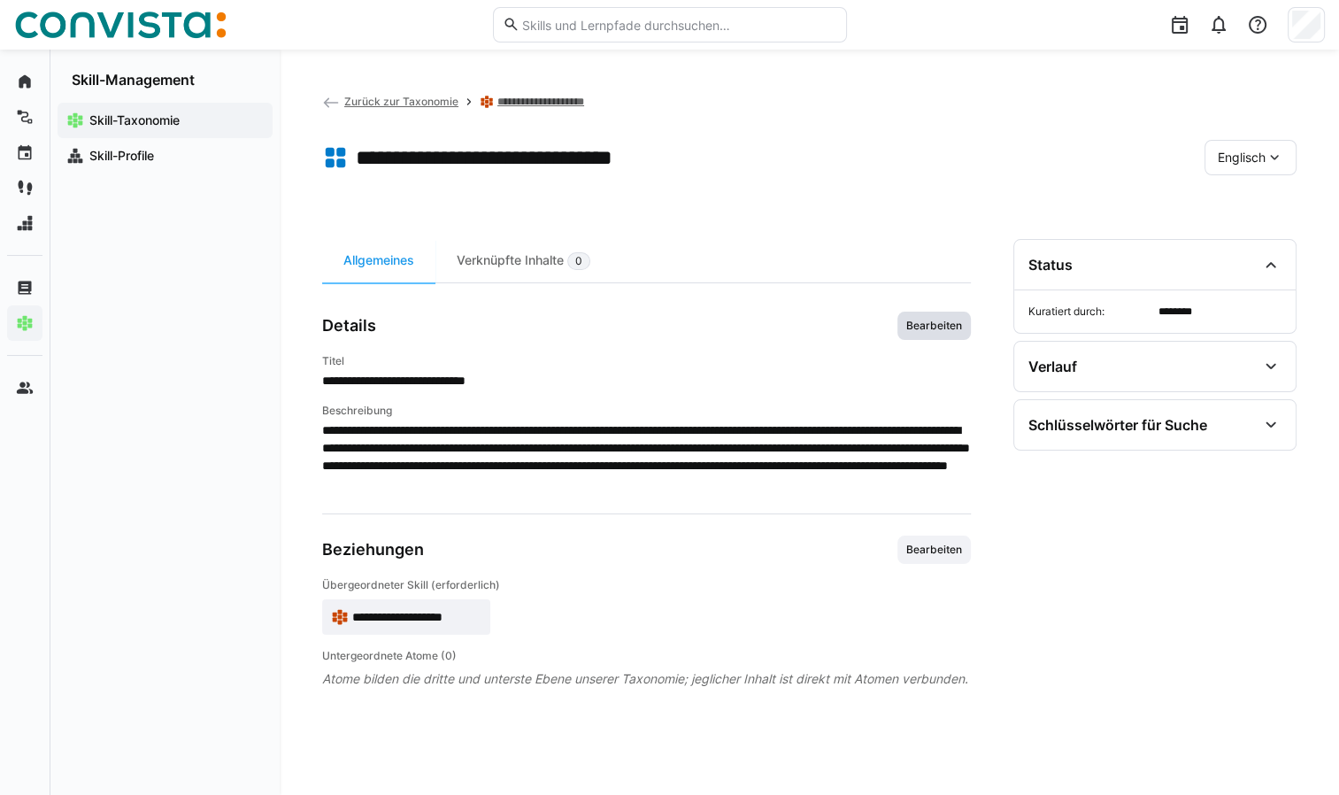
click at [935, 319] on span "Bearbeiten" at bounding box center [933, 326] width 59 height 14
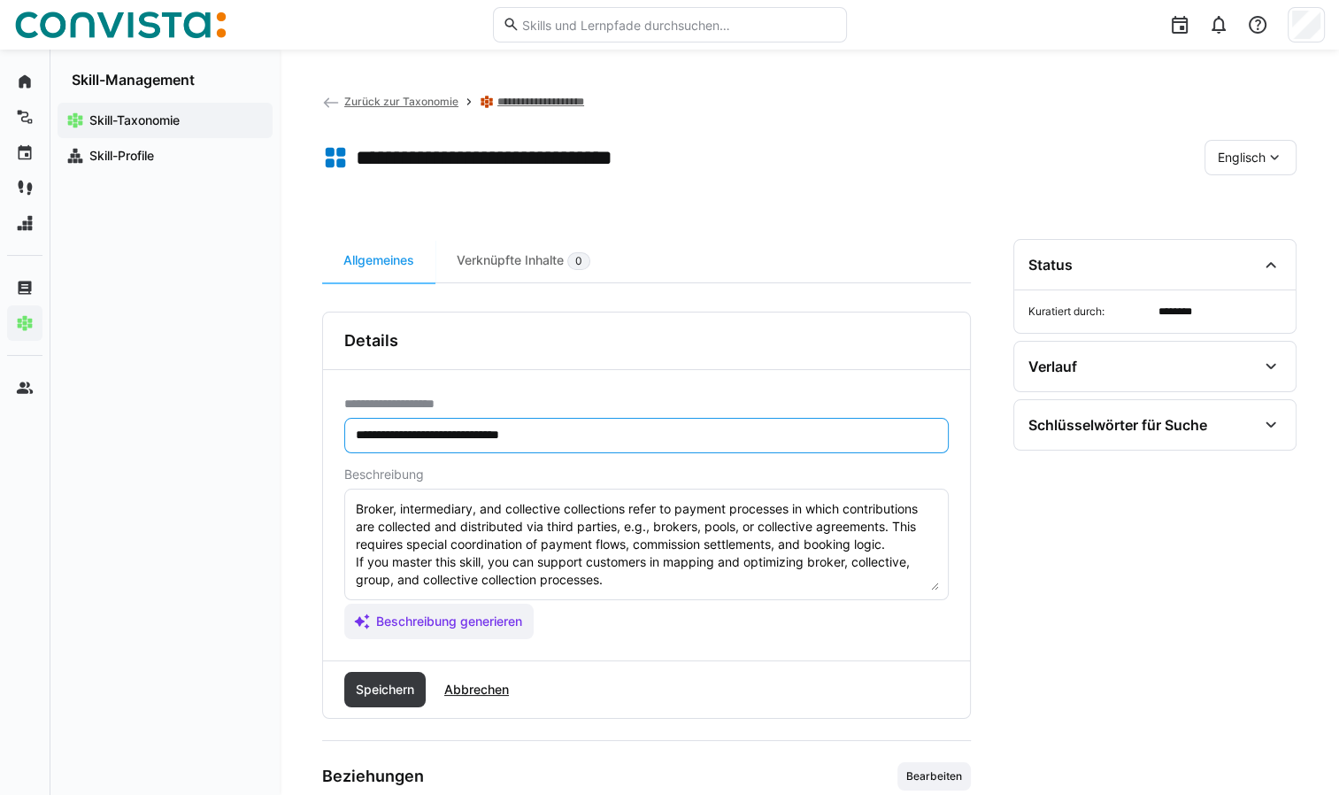
click at [421, 432] on input "**********" at bounding box center [646, 435] width 585 height 16
type input "**********"
click at [394, 685] on span "Speichern" at bounding box center [385, 690] width 64 height 18
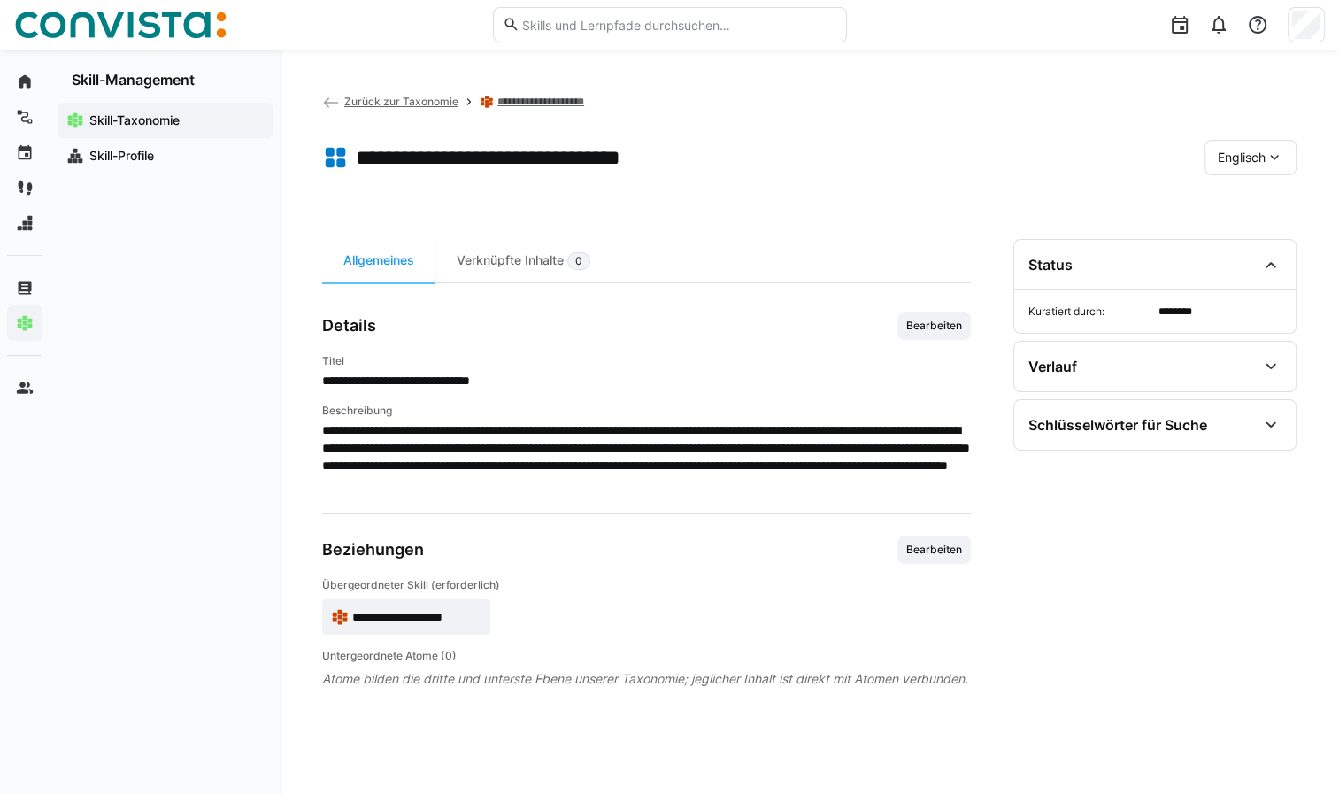
click at [352, 97] on span "Zurück zur Taxonomie" at bounding box center [401, 101] width 114 height 13
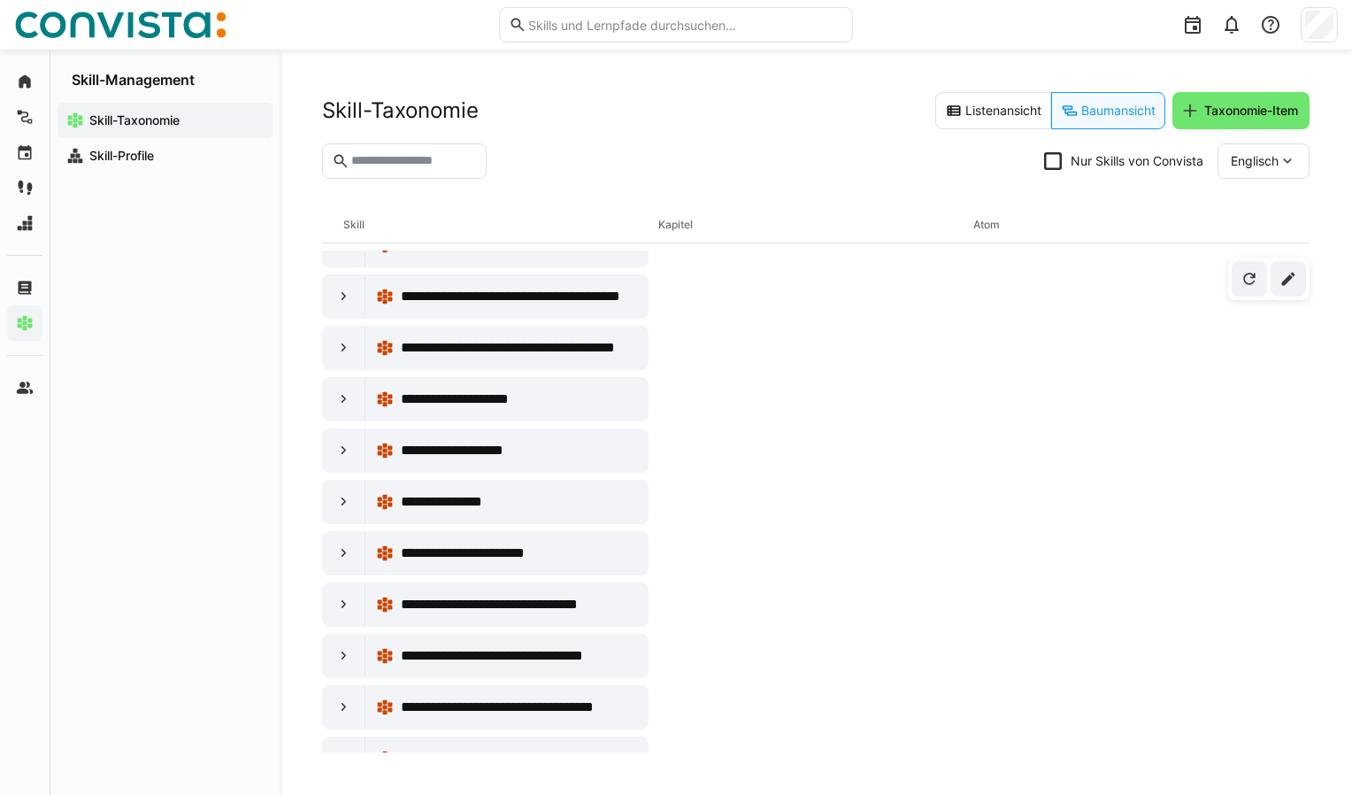
scroll to position [4071, 0]
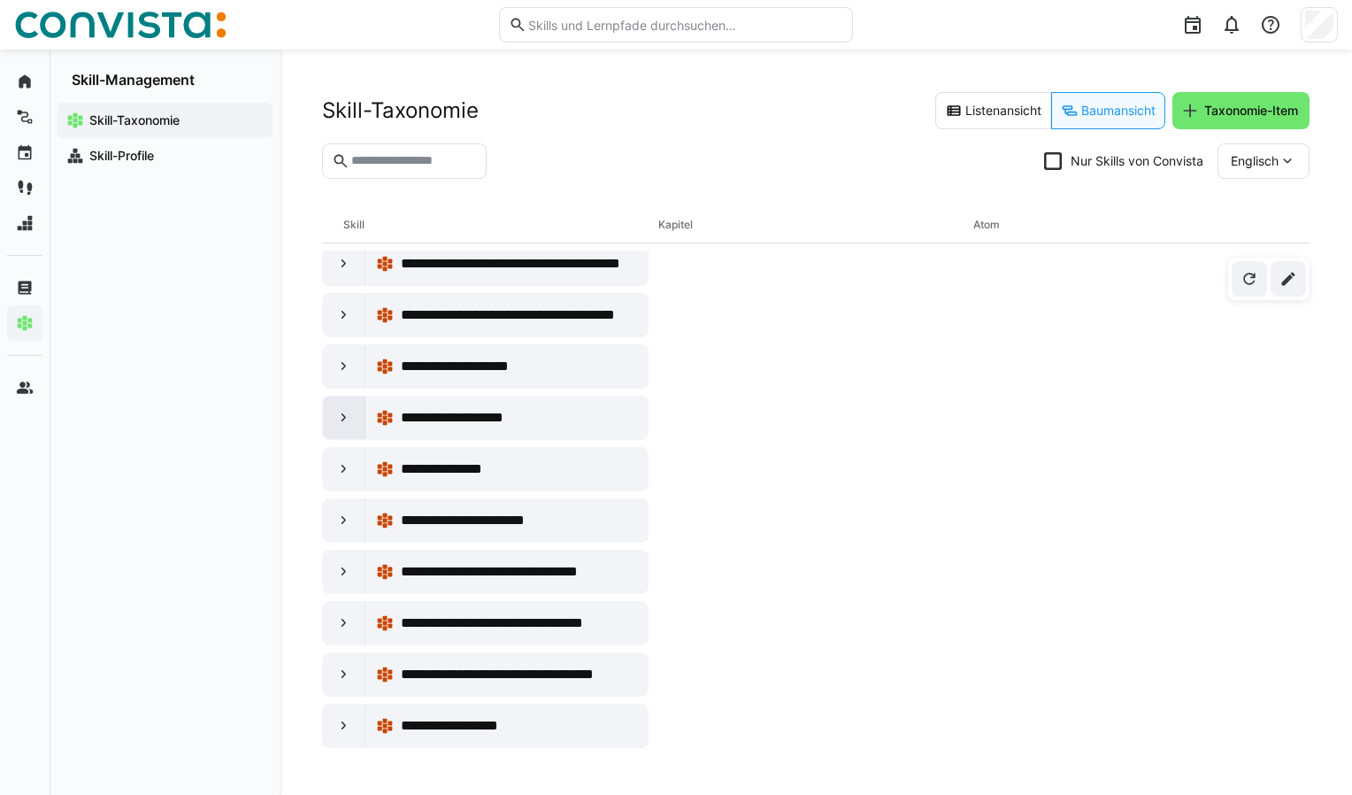
click at [342, 409] on eds-icon at bounding box center [344, 418] width 18 height 18
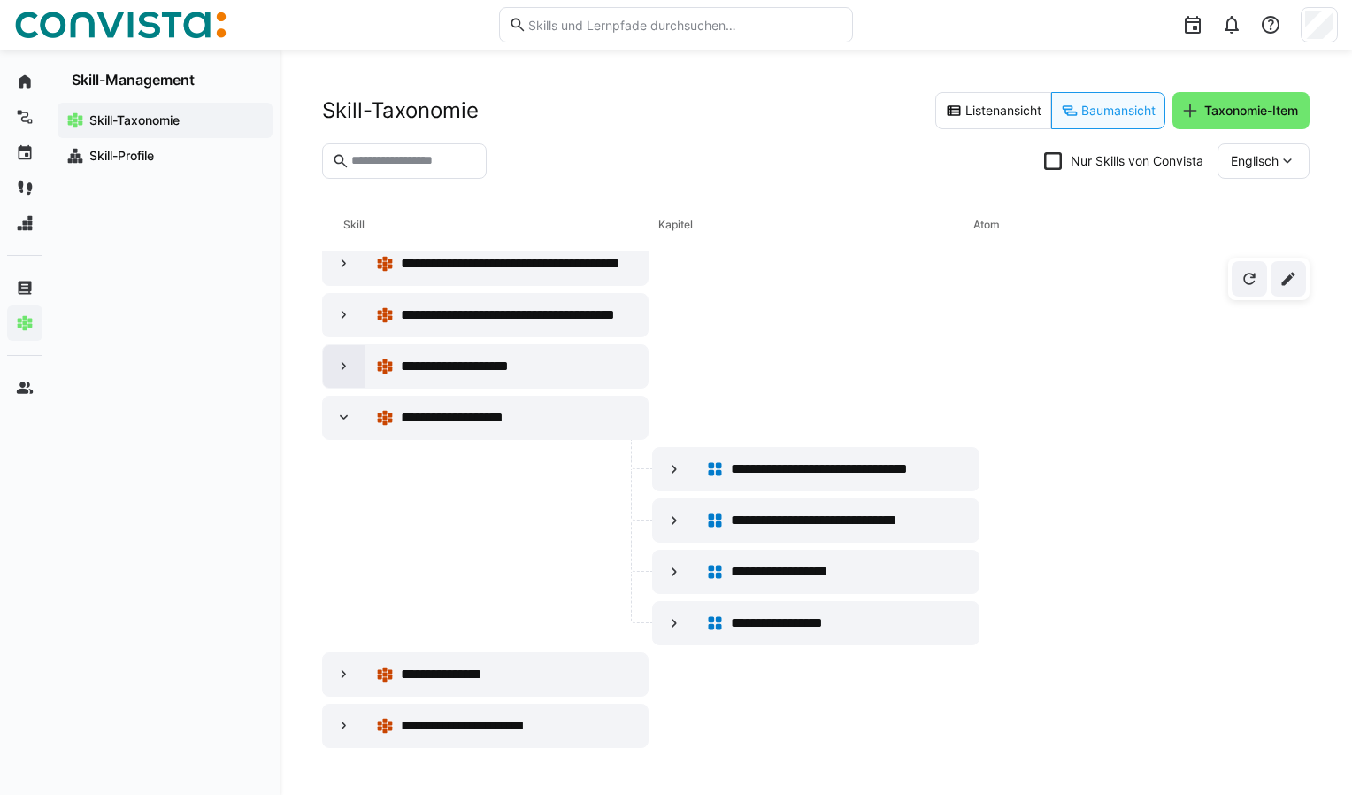
click at [340, 358] on eds-icon at bounding box center [344, 367] width 18 height 18
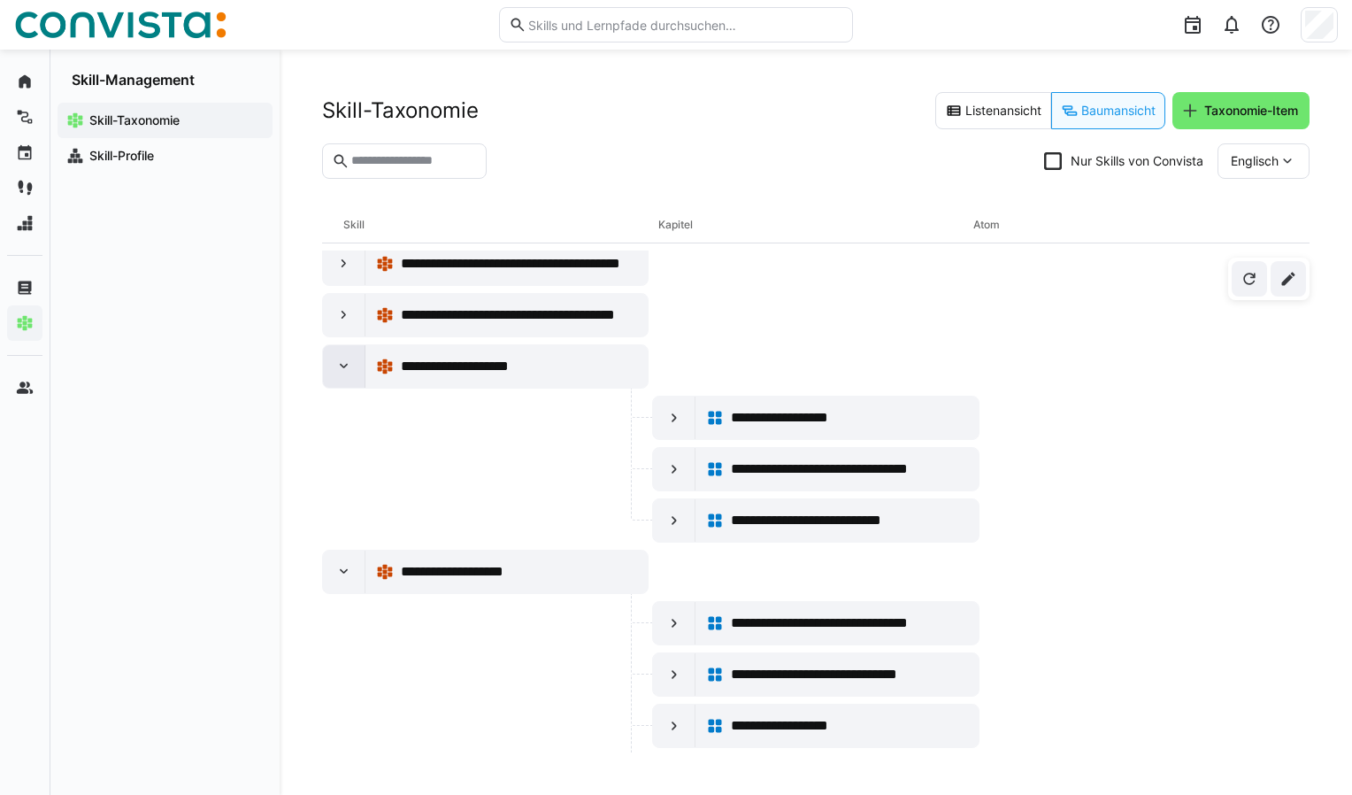
click at [343, 358] on eds-icon at bounding box center [344, 367] width 18 height 18
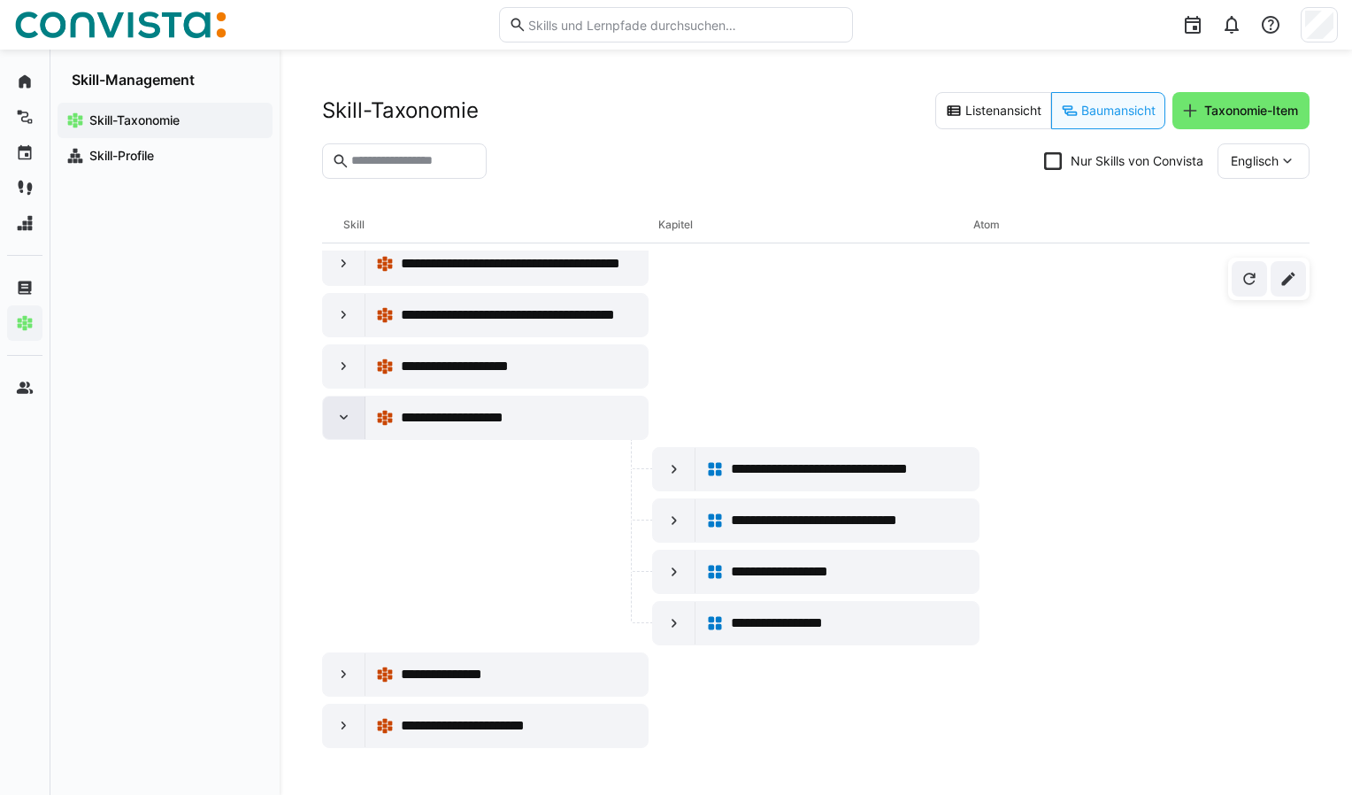
click at [347, 398] on div at bounding box center [344, 417] width 42 height 42
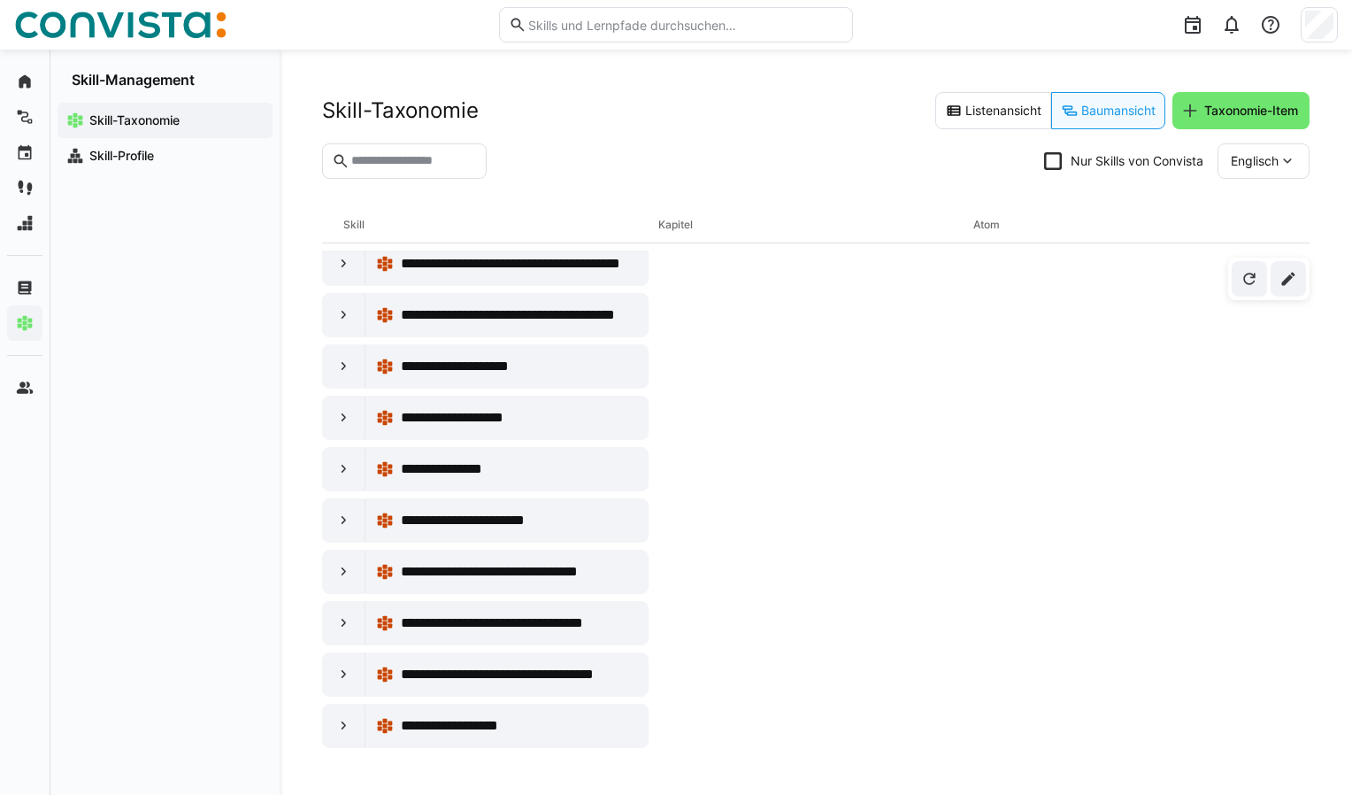
click at [1291, 158] on eds-icon at bounding box center [1288, 161] width 18 height 18
click at [1275, 204] on span "Deutsch" at bounding box center [1255, 208] width 48 height 18
click at [340, 358] on eds-icon at bounding box center [344, 367] width 18 height 18
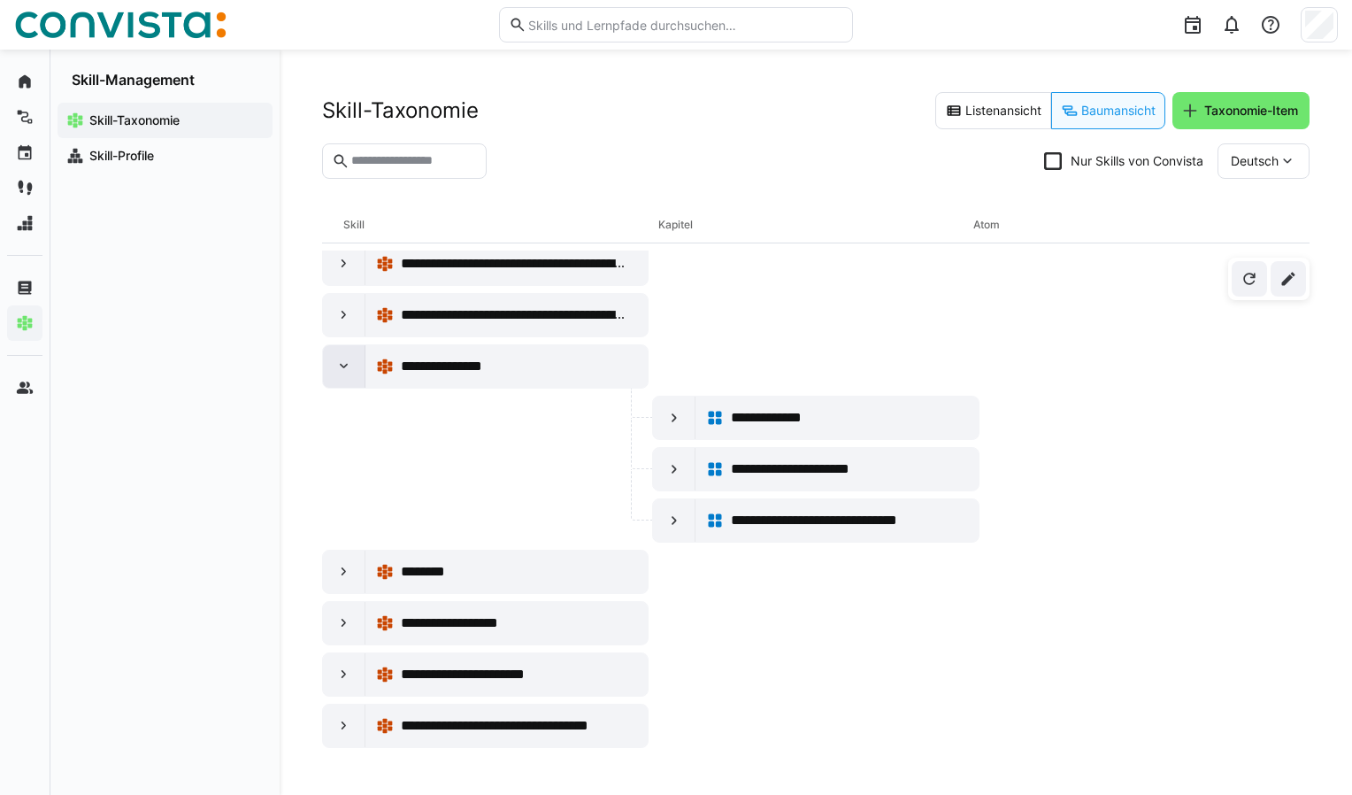
click at [340, 358] on eds-icon at bounding box center [344, 367] width 18 height 18
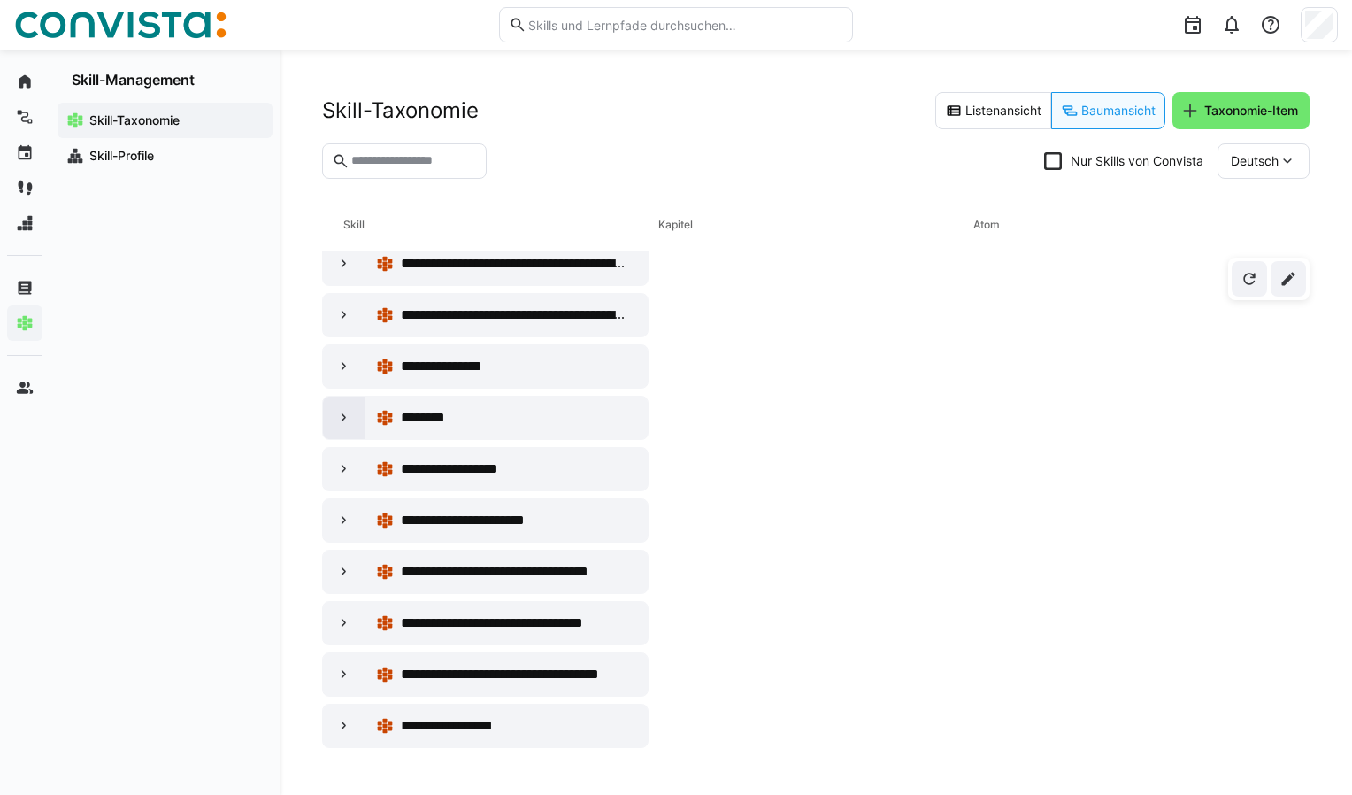
click at [340, 409] on eds-icon at bounding box center [344, 418] width 18 height 18
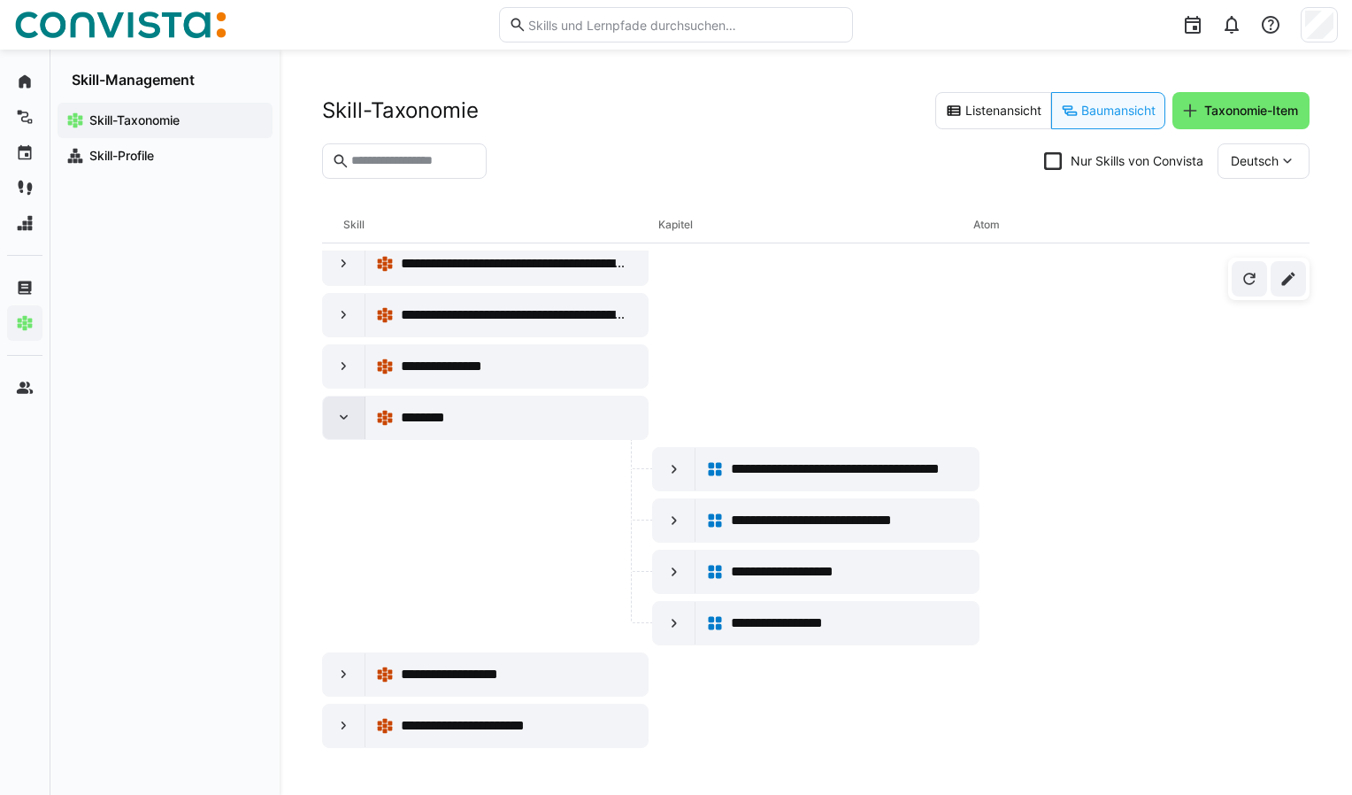
click at [340, 409] on eds-icon at bounding box center [344, 418] width 18 height 18
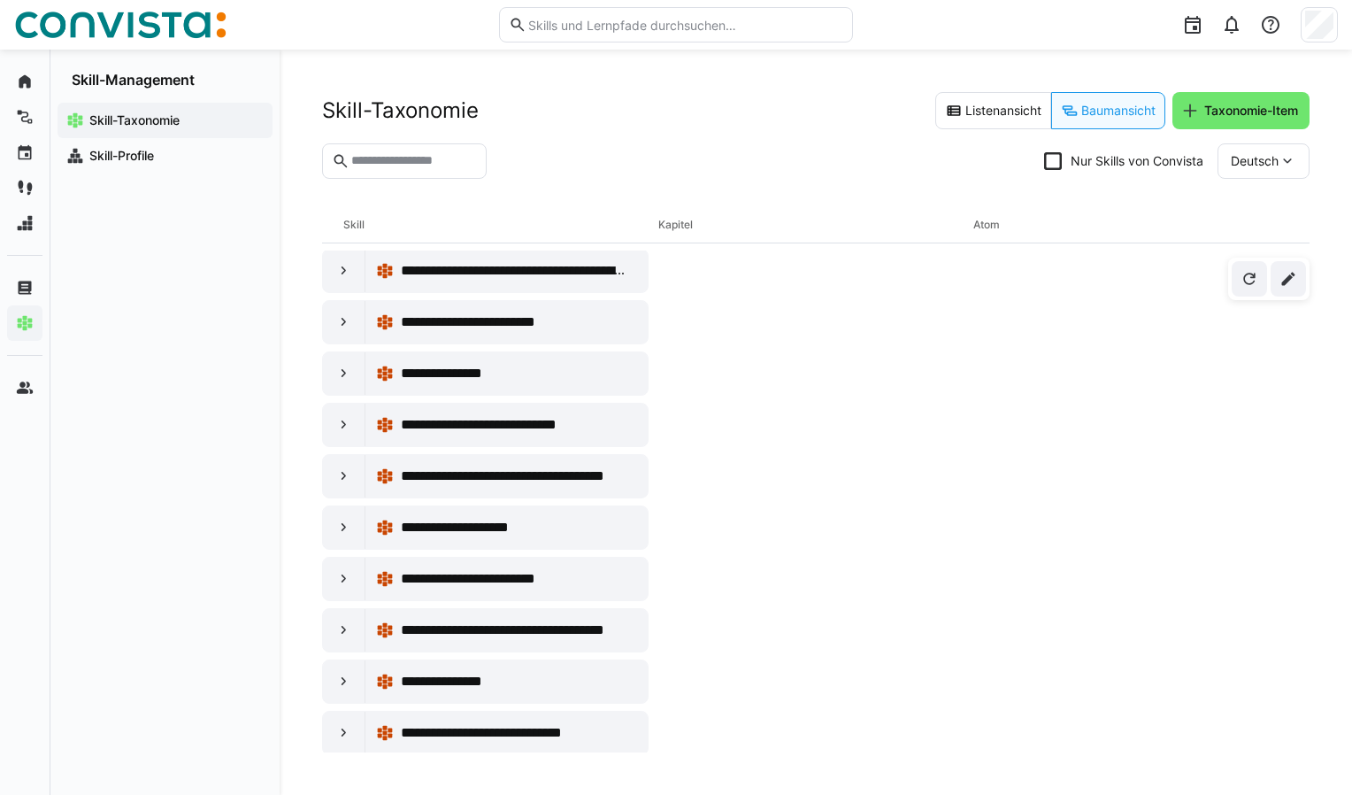
scroll to position [5487, 0]
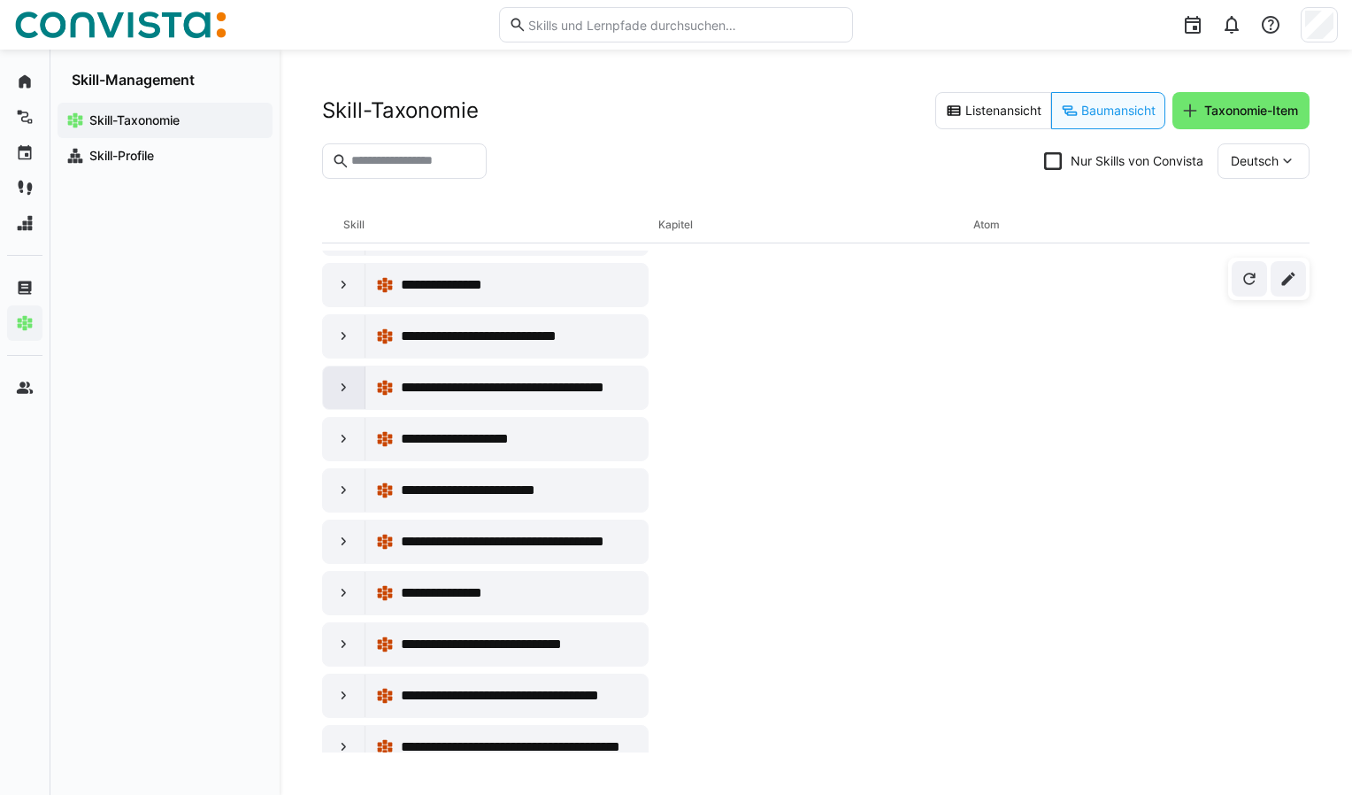
click at [342, 379] on eds-icon at bounding box center [344, 388] width 18 height 18
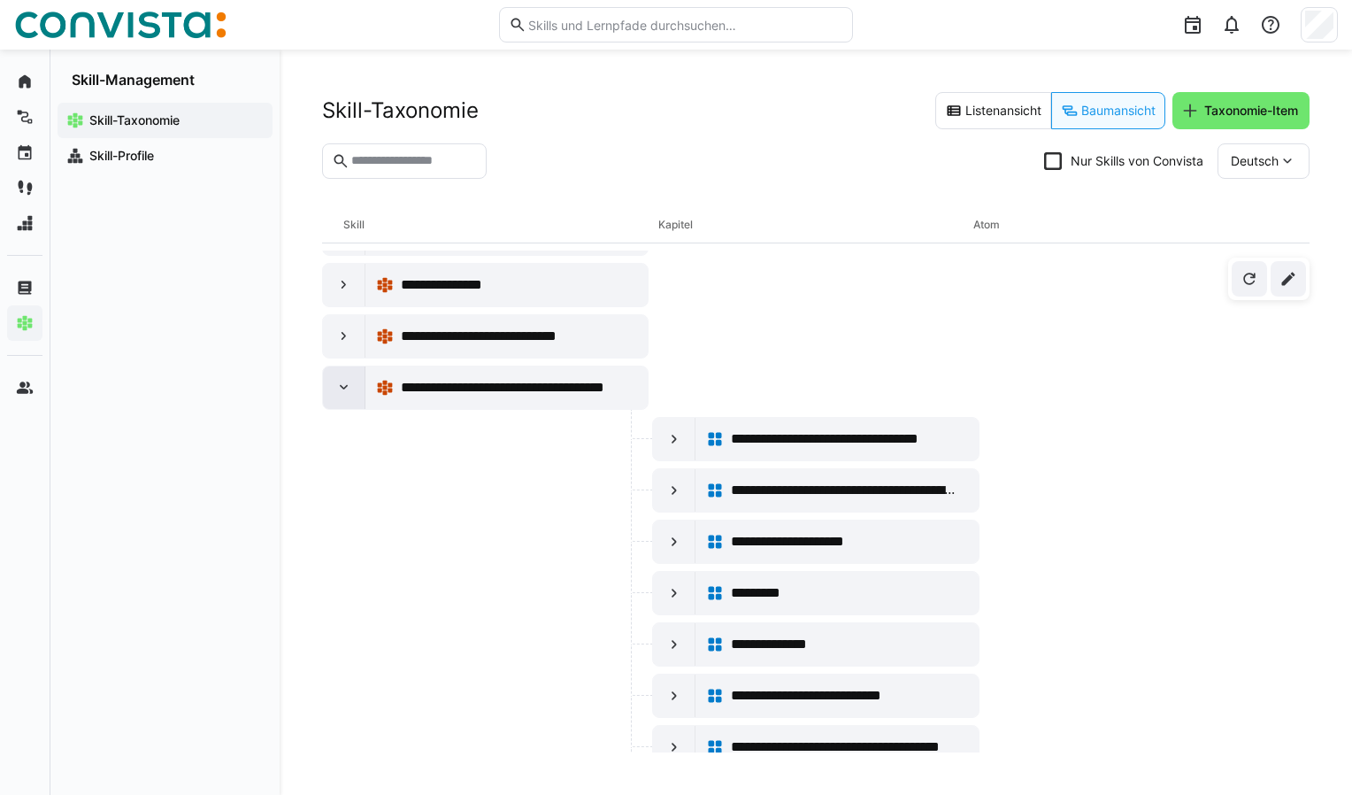
click at [342, 379] on eds-icon at bounding box center [344, 388] width 18 height 18
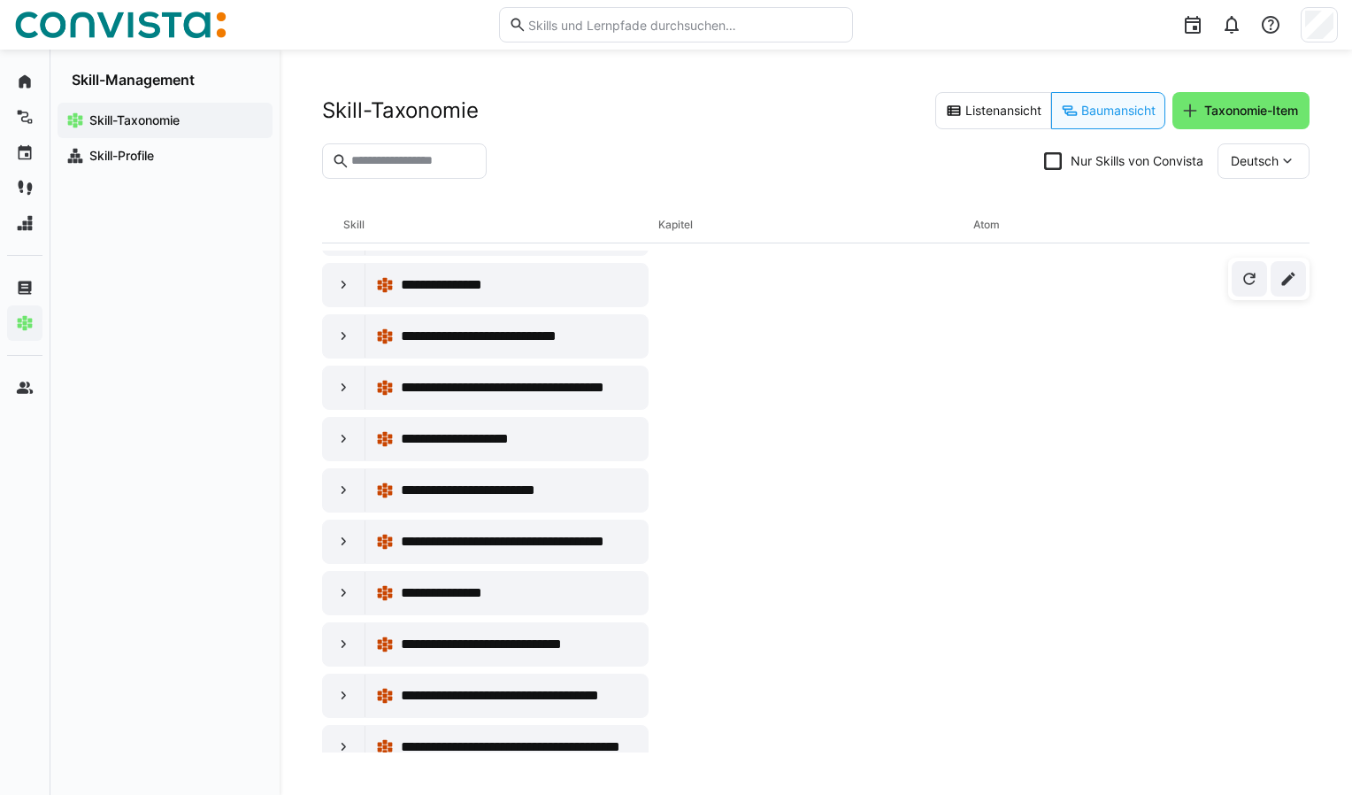
scroll to position [5575, 0]
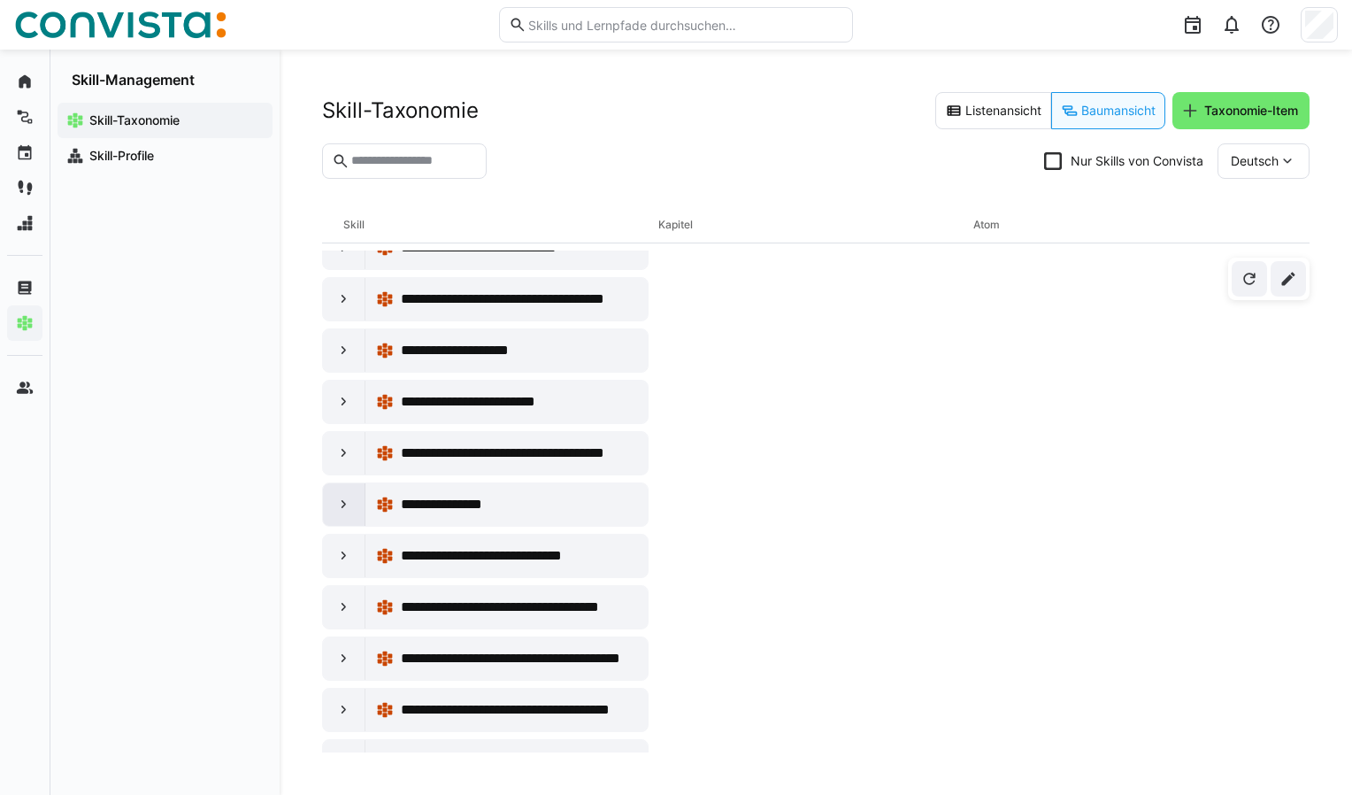
click at [341, 496] on eds-icon at bounding box center [344, 505] width 18 height 18
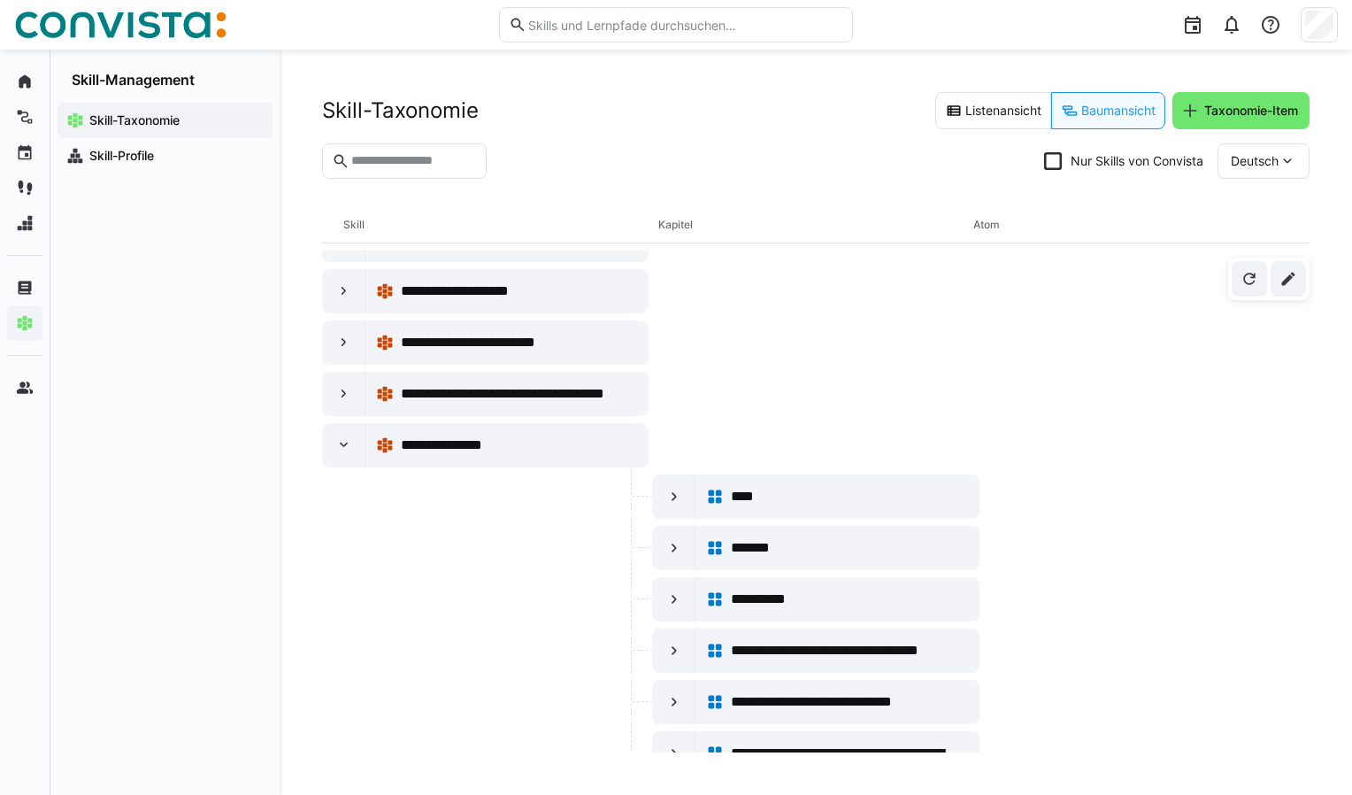
scroll to position [5664, 0]
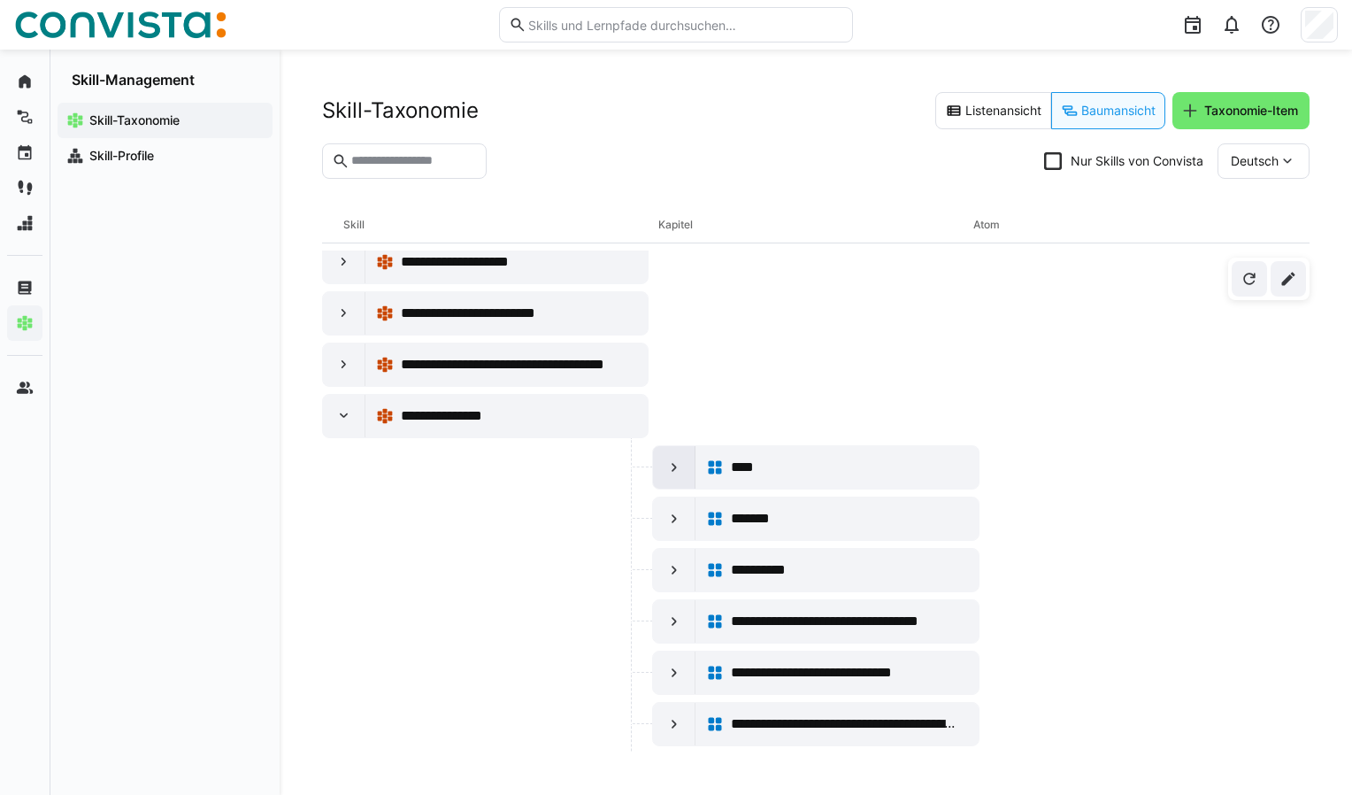
click at [669, 458] on eds-icon at bounding box center [674, 467] width 18 height 18
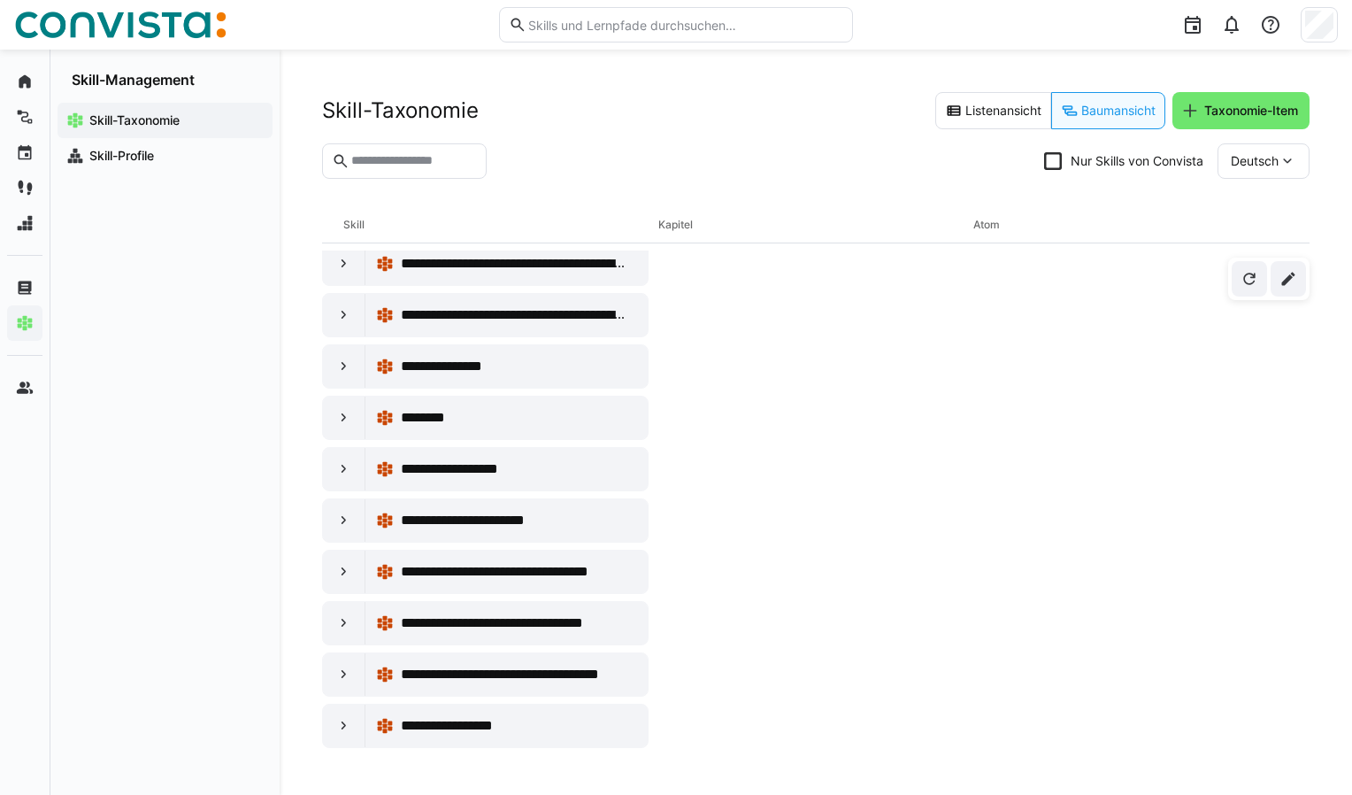
scroll to position [4071, 0]
click at [0, 0] on app-navigation-label "Skill-Profile" at bounding box center [0, 0] width 0 height 0
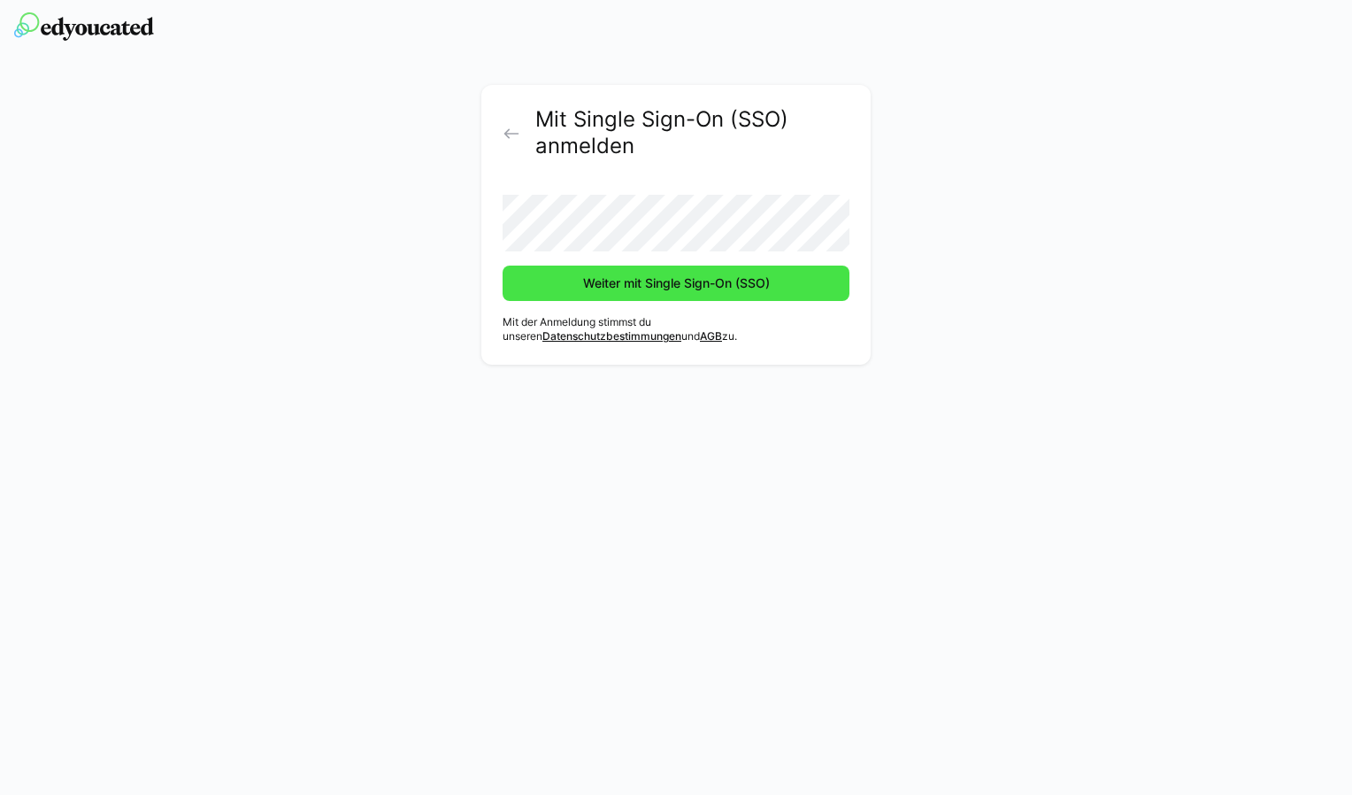
click at [630, 288] on span "Weiter mit Single Sign-On (SSO)" at bounding box center [677, 283] width 192 height 18
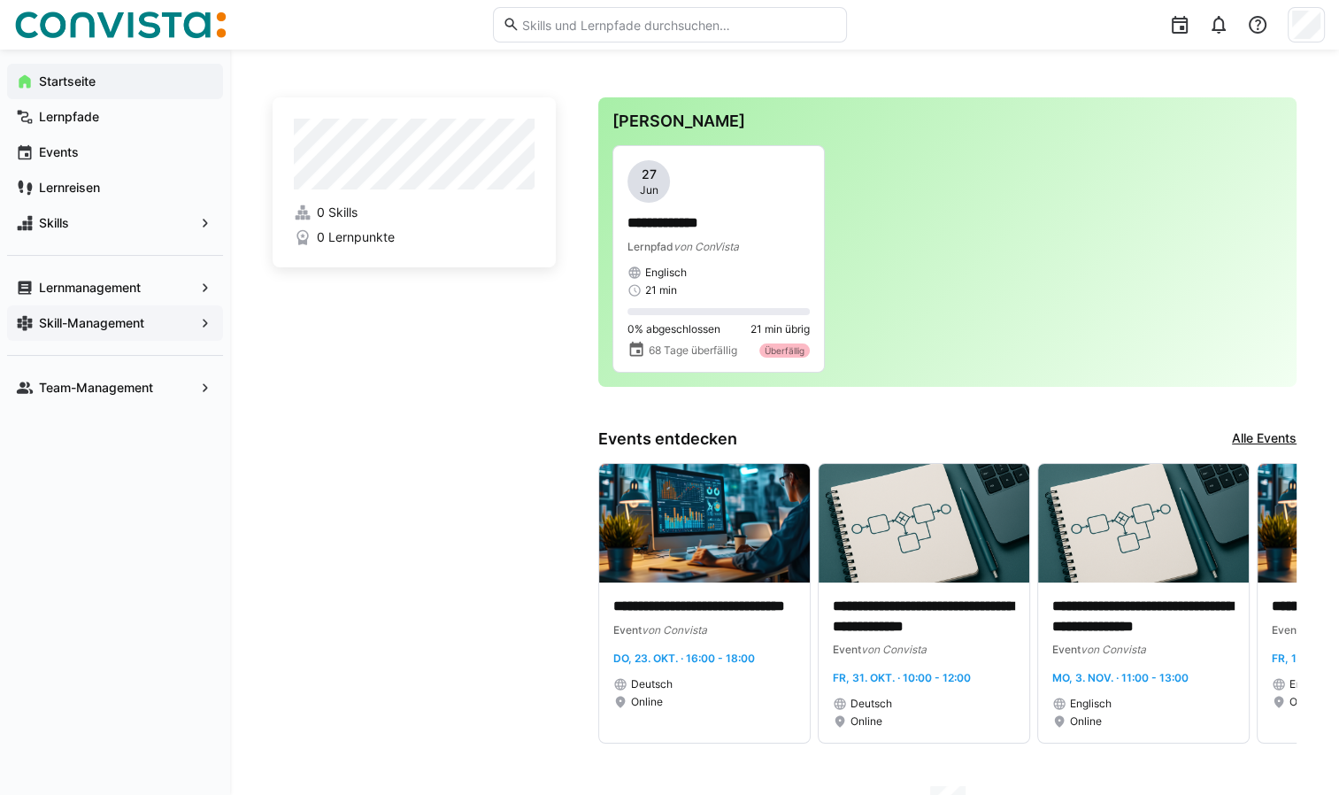
click at [0, 0] on app-navigation-label "Skill-Management" at bounding box center [0, 0] width 0 height 0
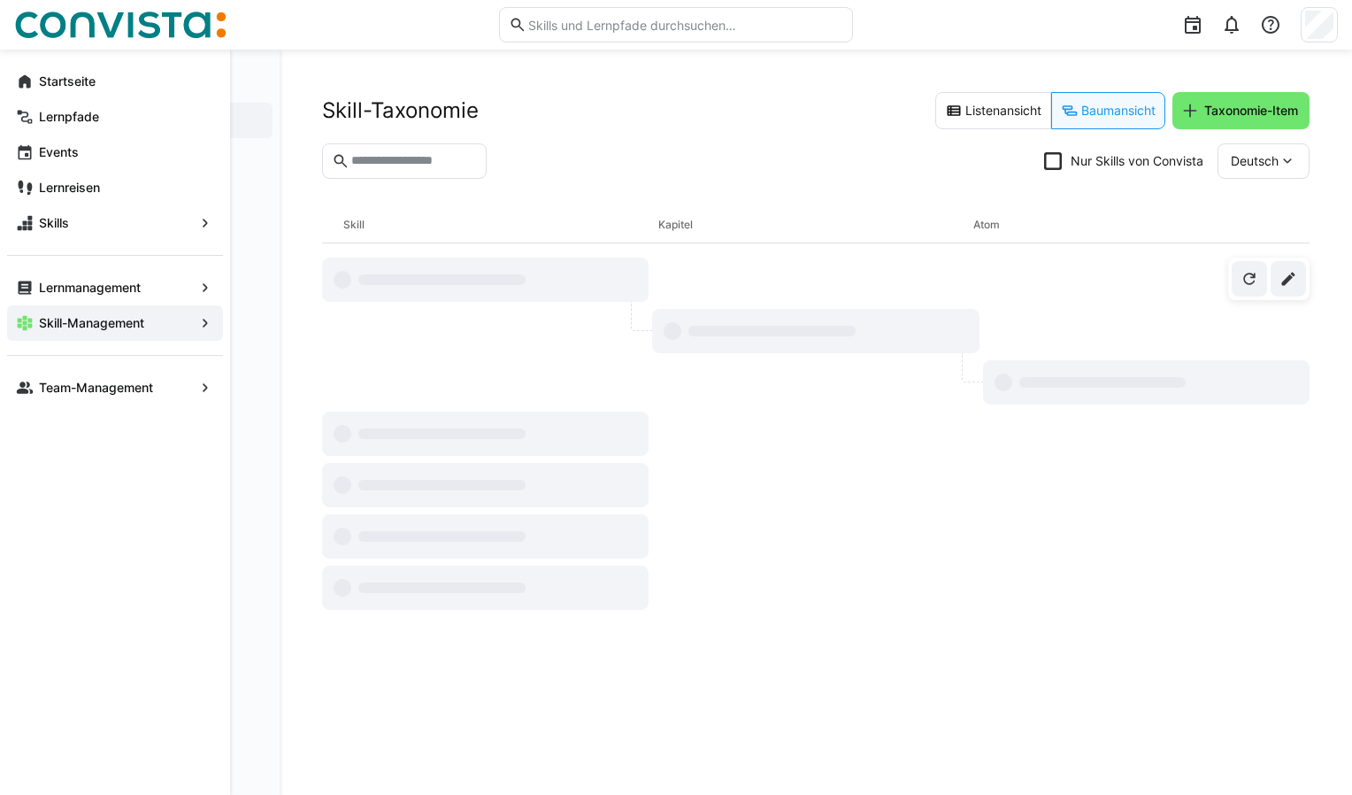
click at [0, 0] on app-navigation-label "Skill-Management" at bounding box center [0, 0] width 0 height 0
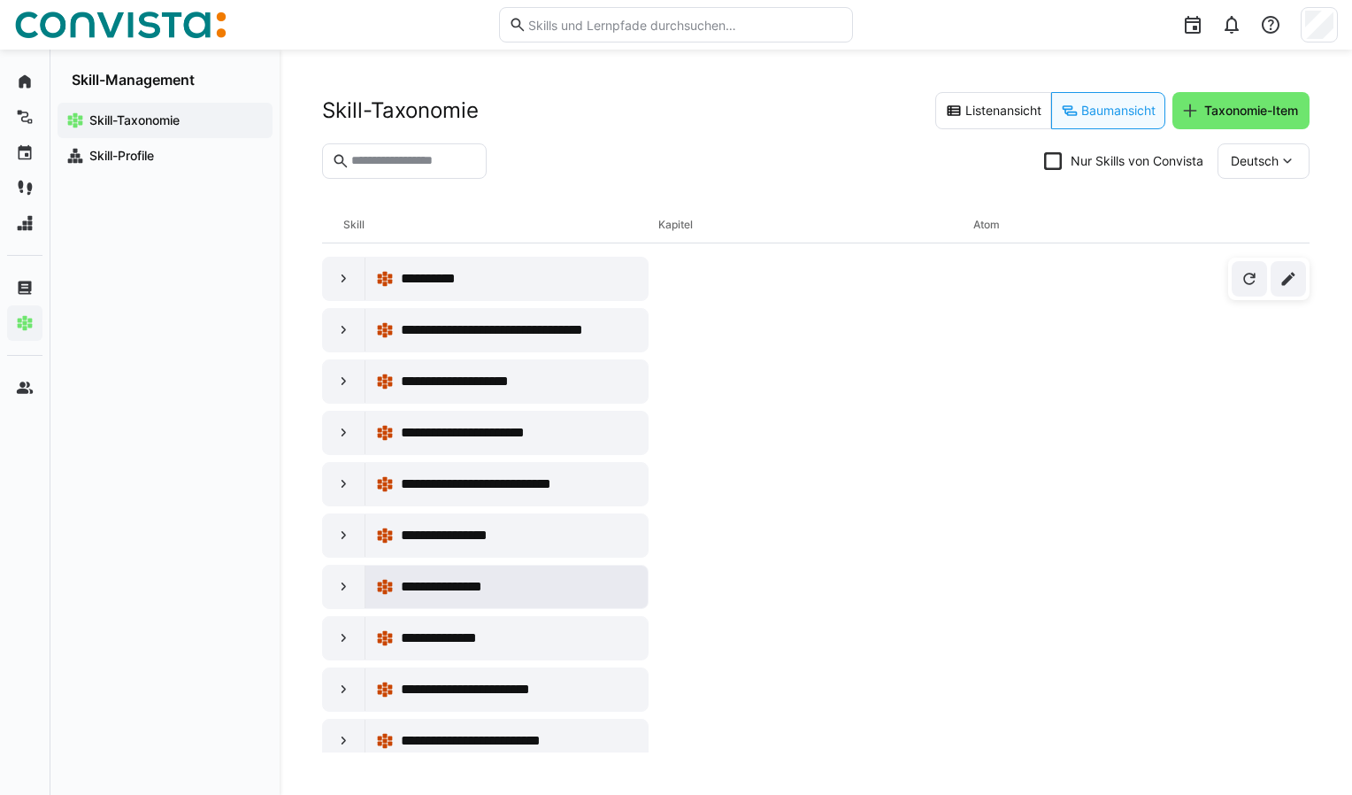
scroll to position [9037, 0]
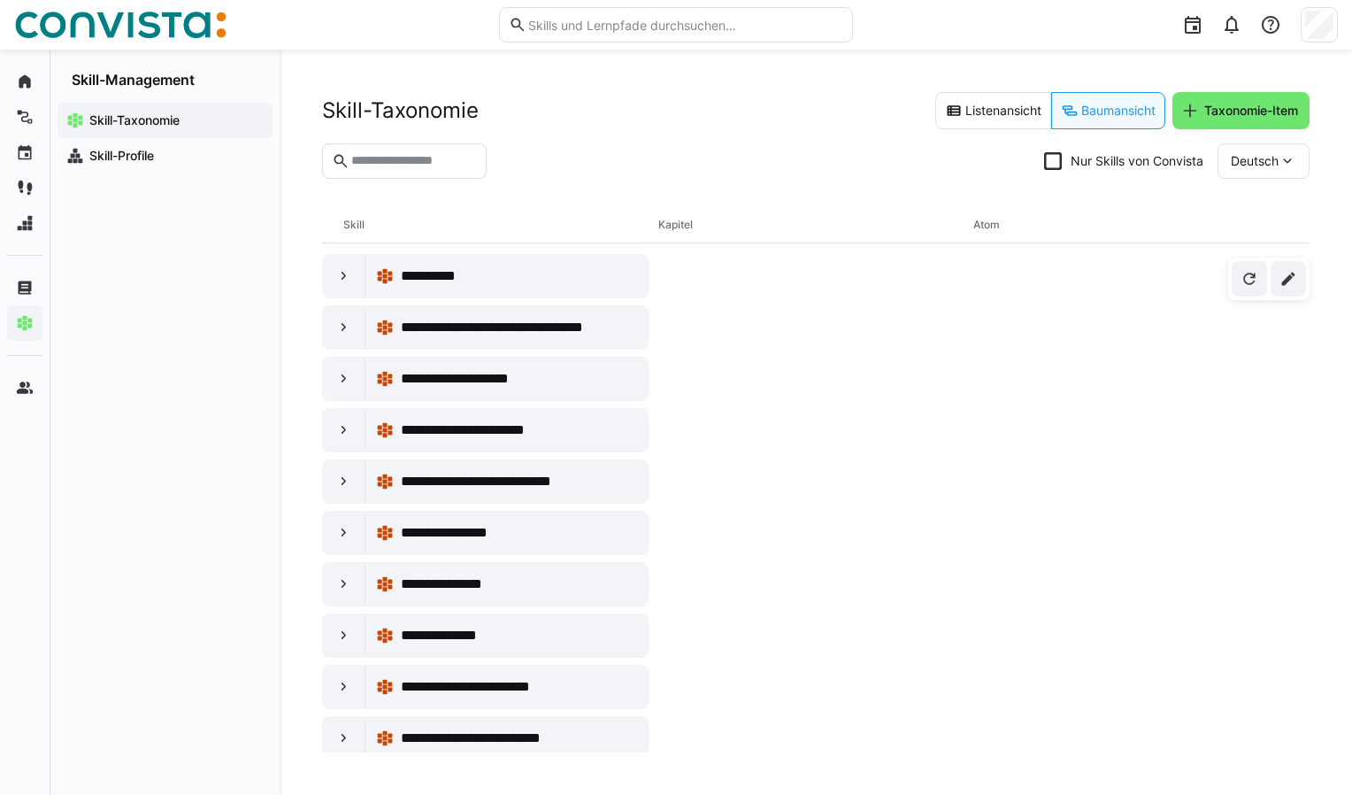
click at [340, 781] on eds-icon at bounding box center [344, 790] width 18 height 18
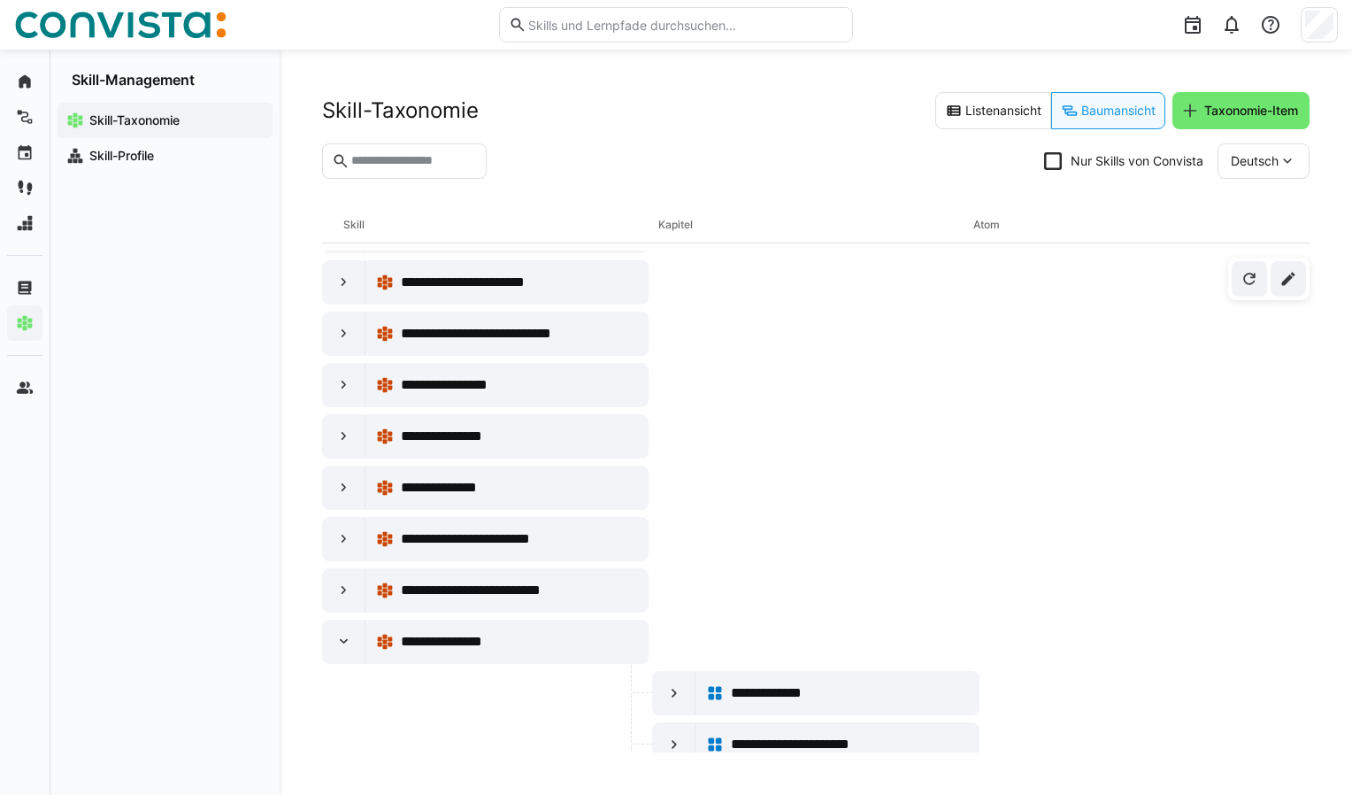
scroll to position [9189, 0]
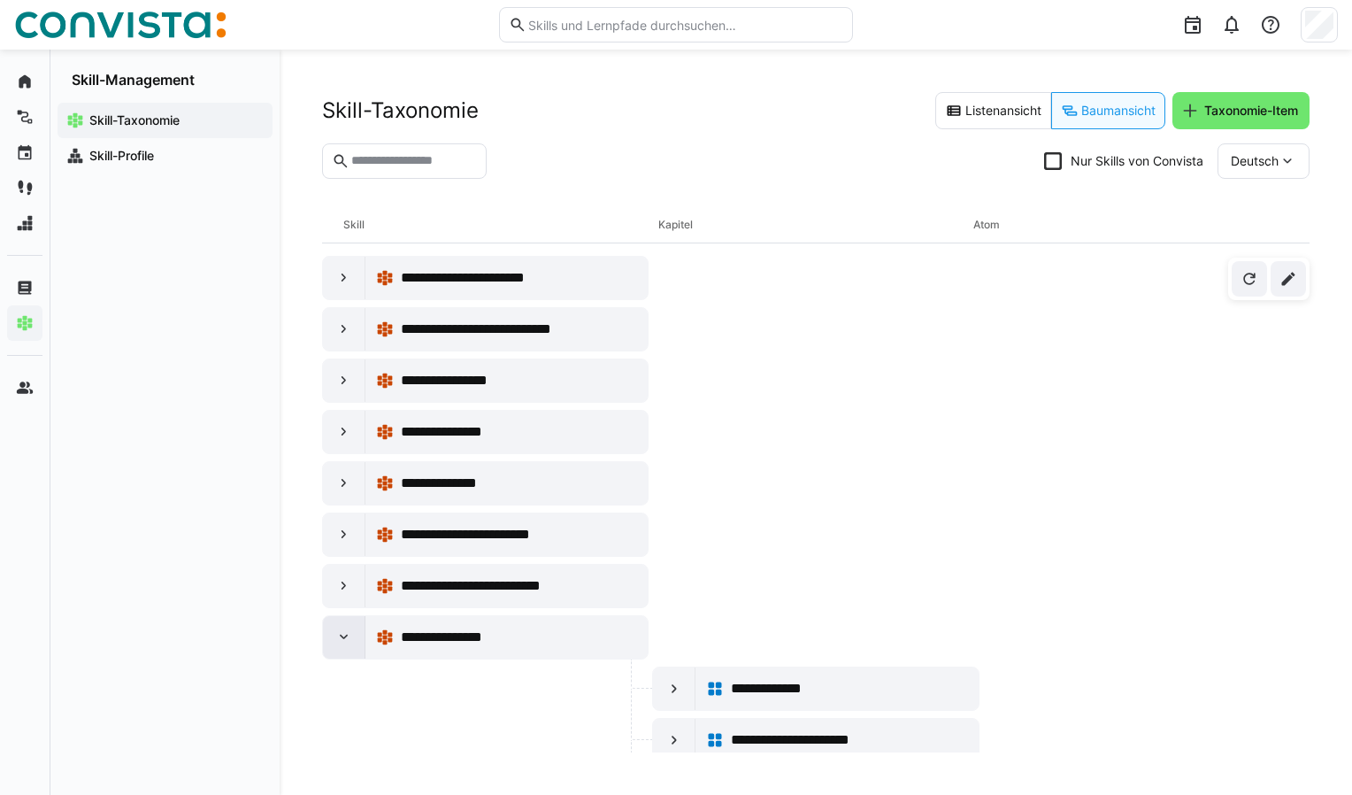
click at [338, 628] on eds-icon at bounding box center [344, 637] width 18 height 18
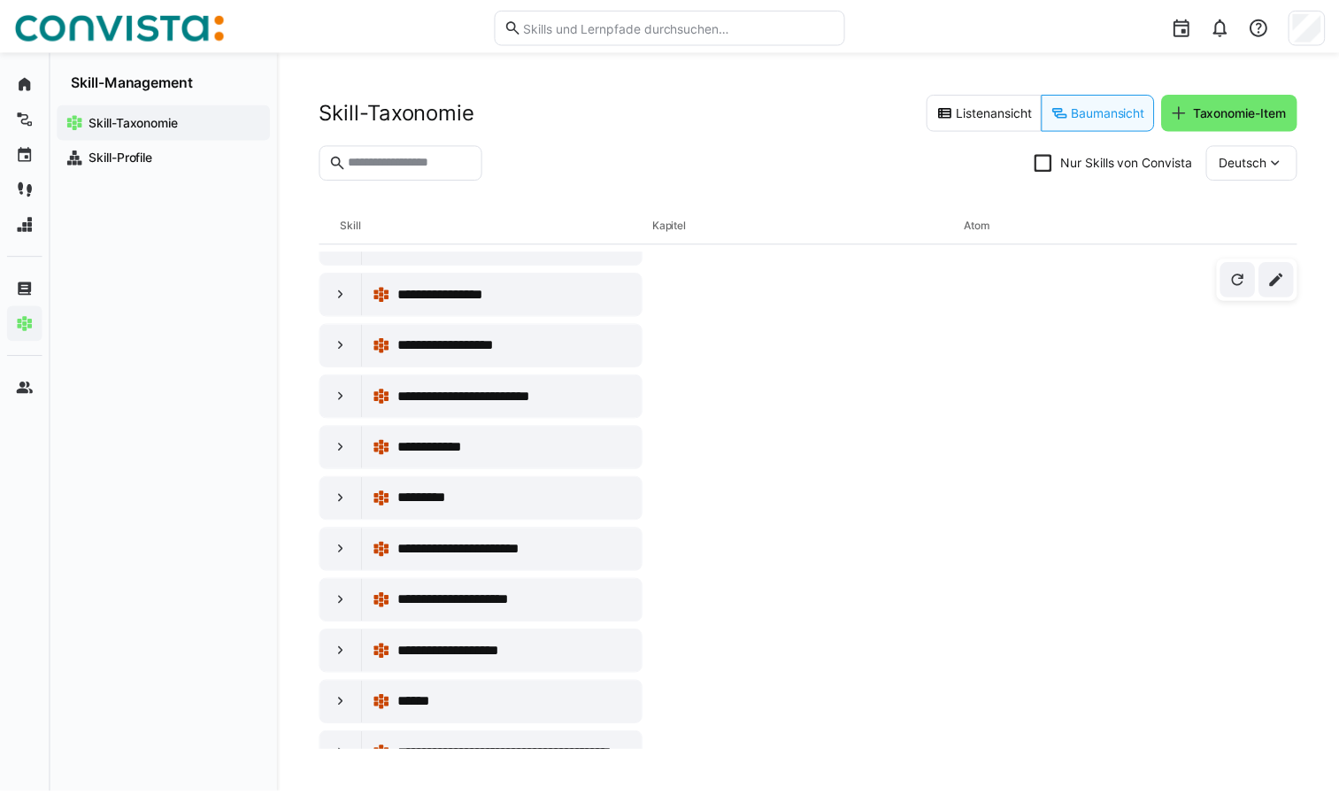
scroll to position [3373, 0]
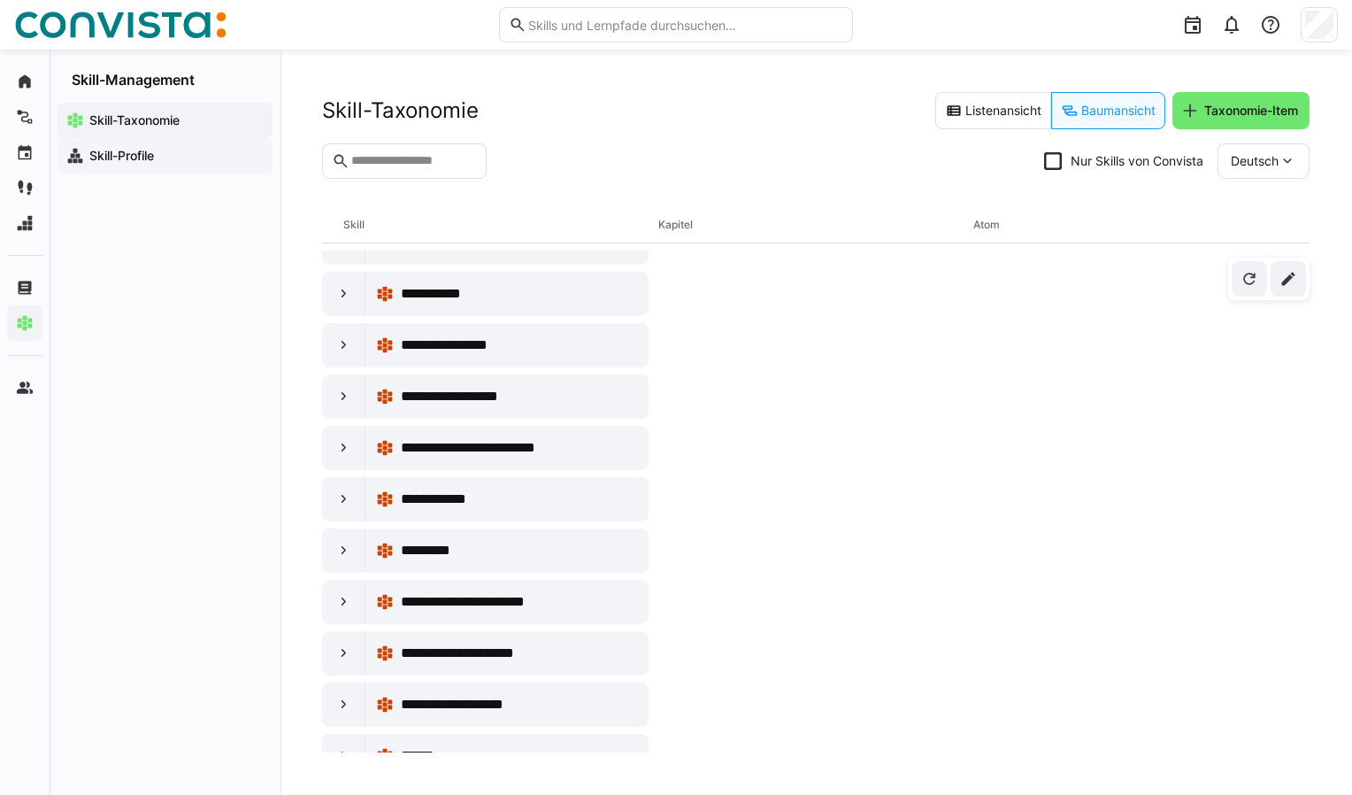
click at [0, 0] on app-navigation-label "Skill-Profile" at bounding box center [0, 0] width 0 height 0
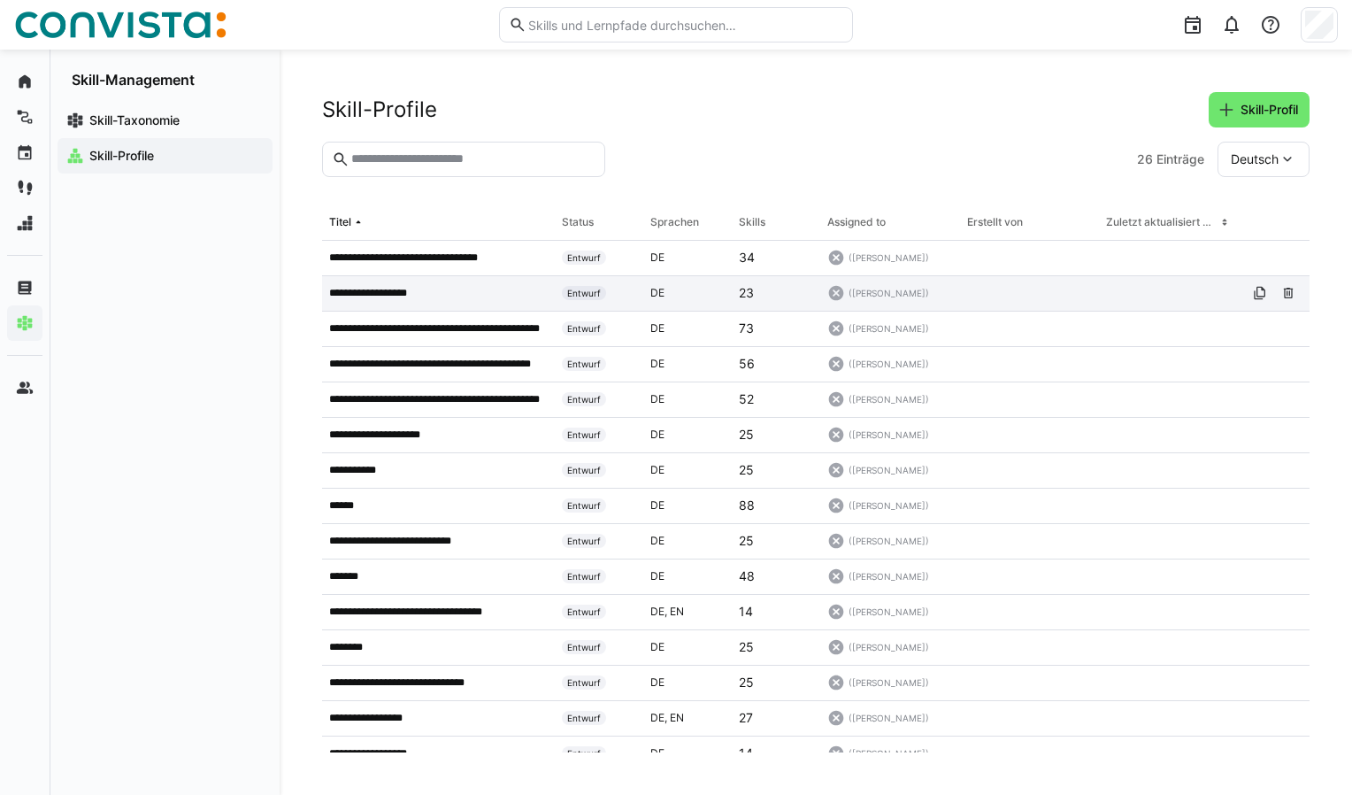
click at [398, 288] on p "**********" at bounding box center [378, 293] width 99 height 14
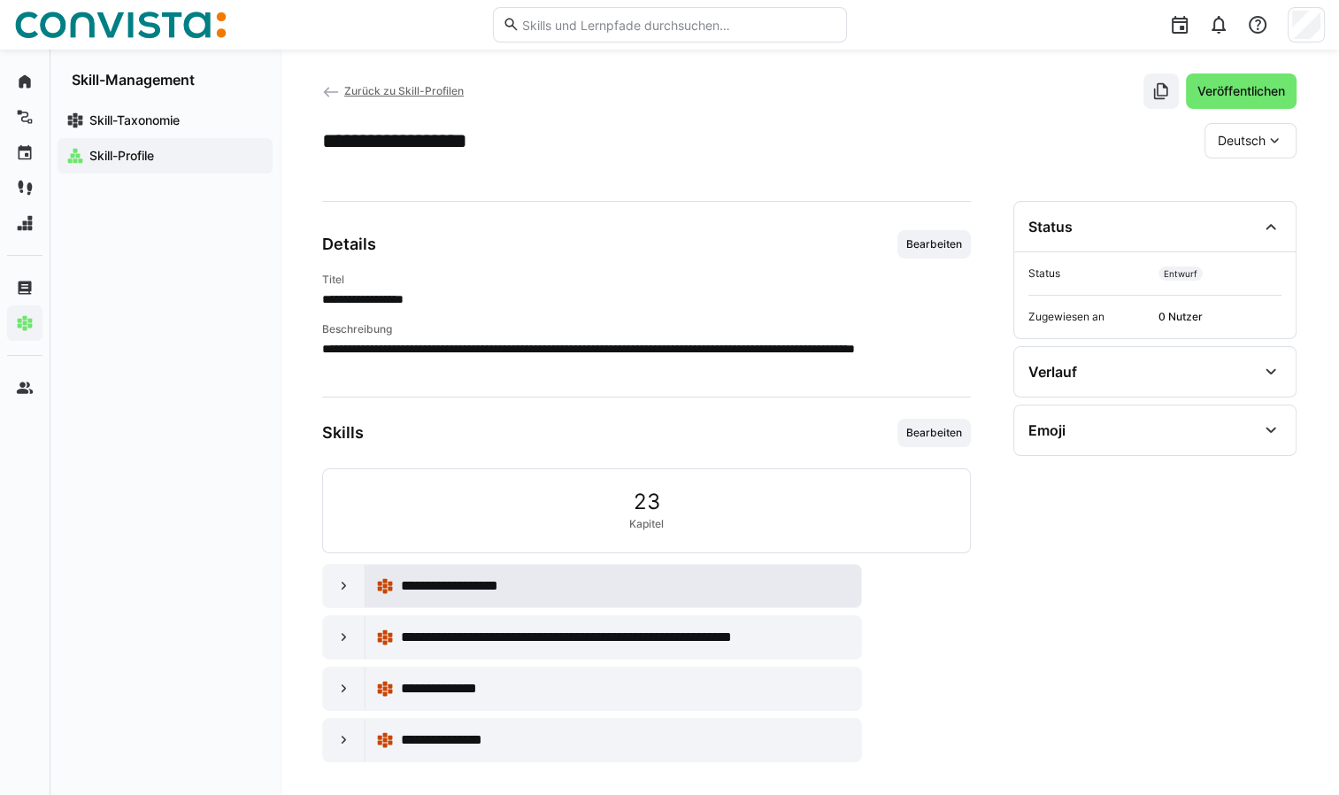
scroll to position [25, 0]
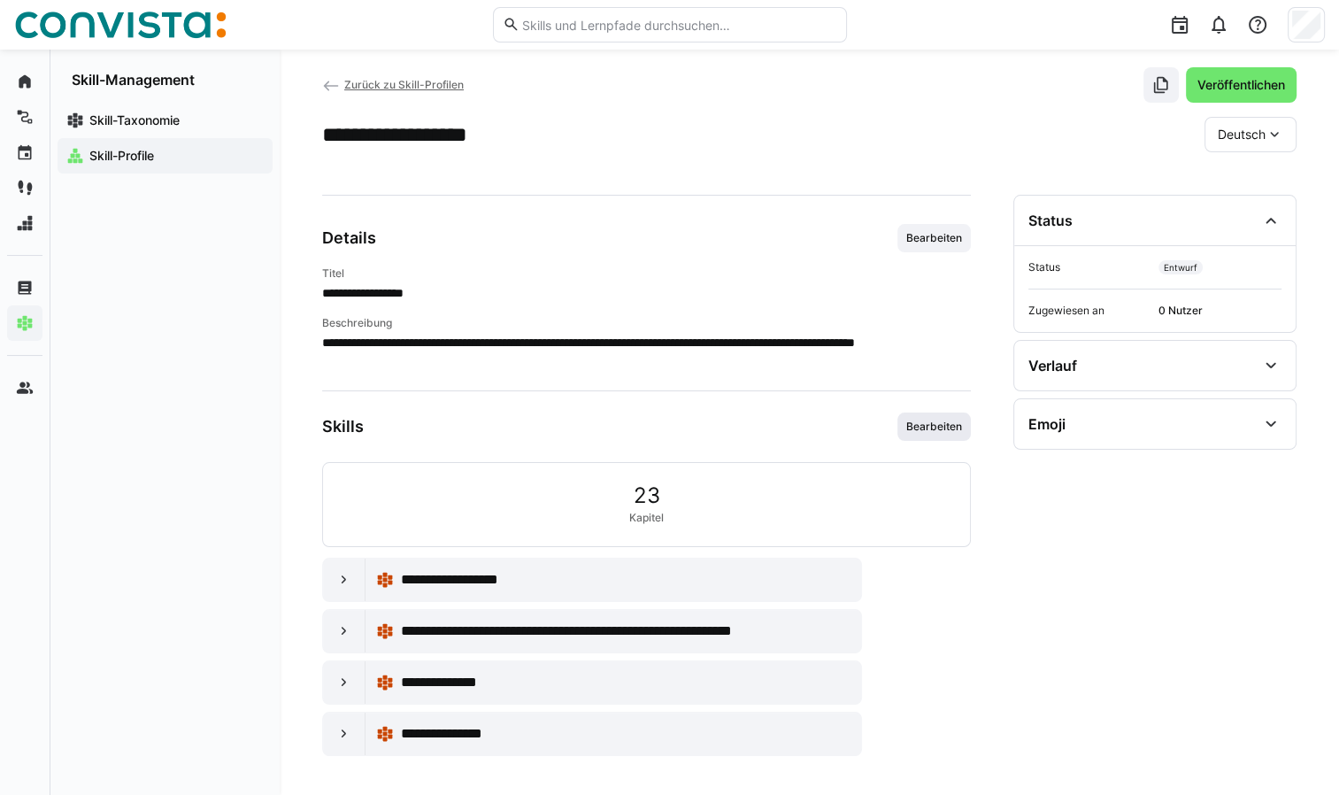
click at [919, 419] on span "Bearbeiten" at bounding box center [933, 426] width 59 height 14
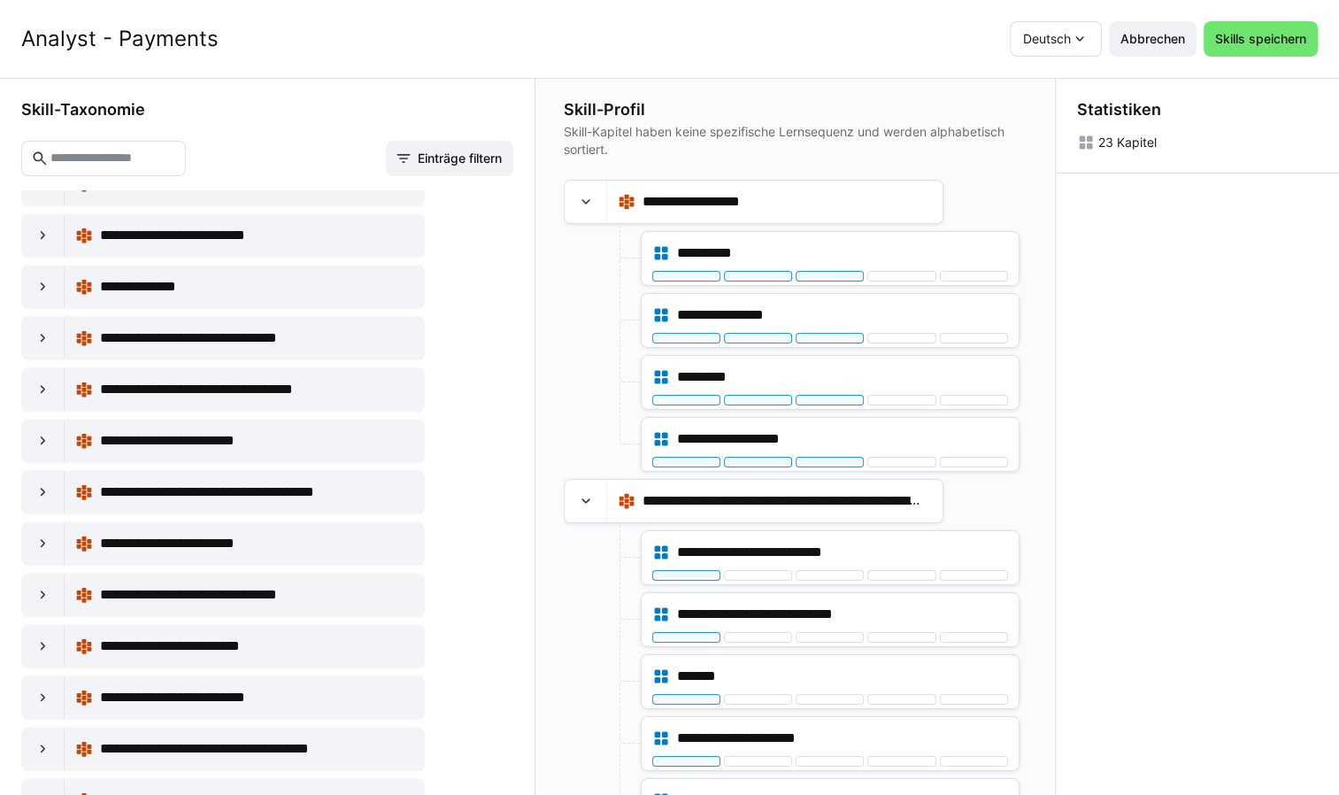
scroll to position [1681, 0]
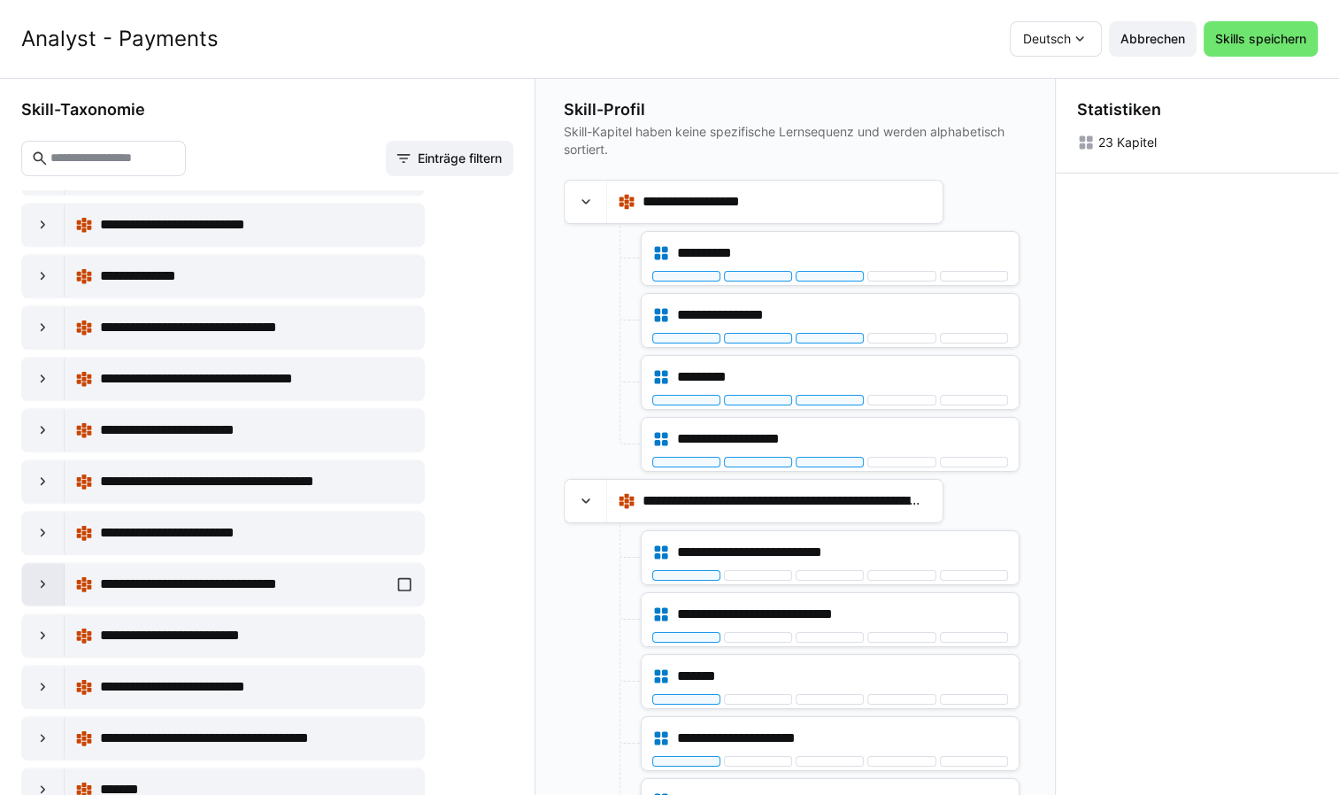
click at [40, 575] on eds-icon at bounding box center [44, 584] width 18 height 18
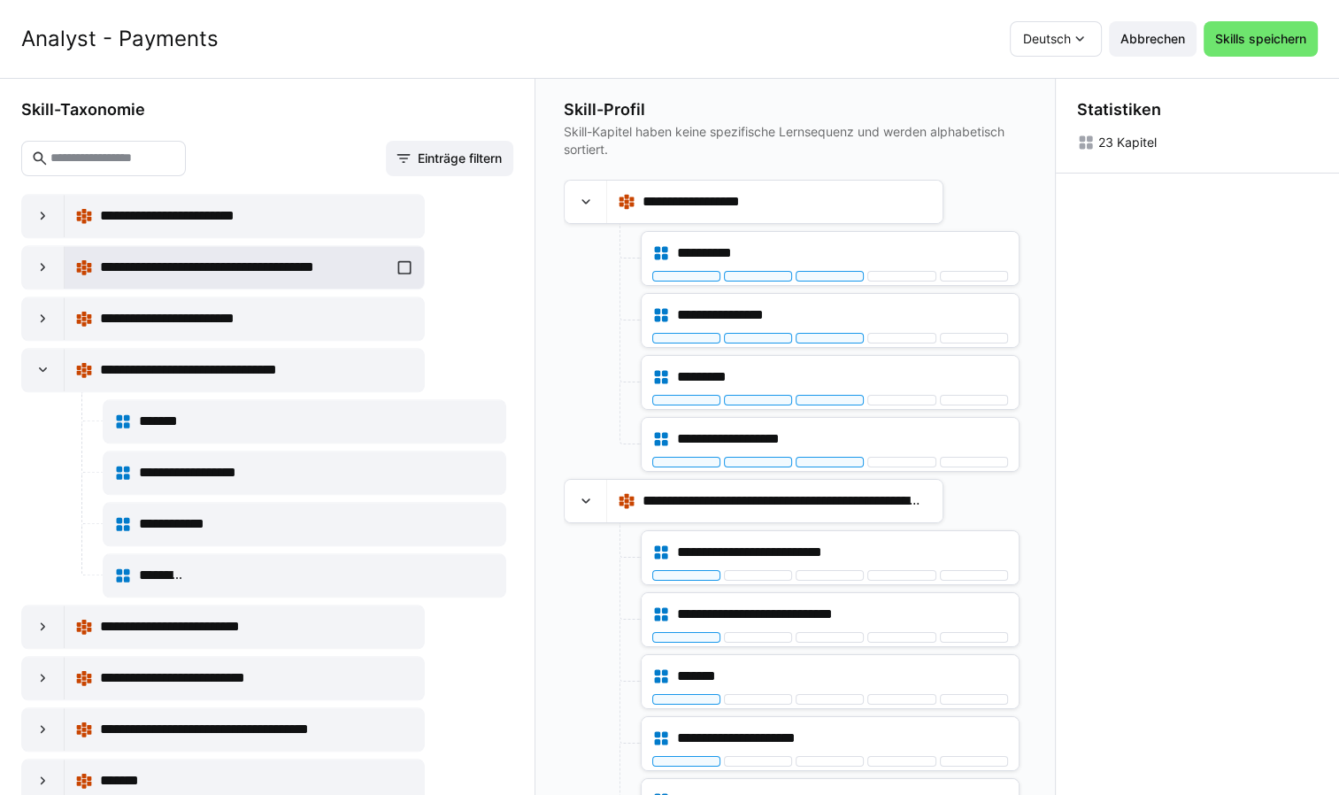
scroll to position [1947, 0]
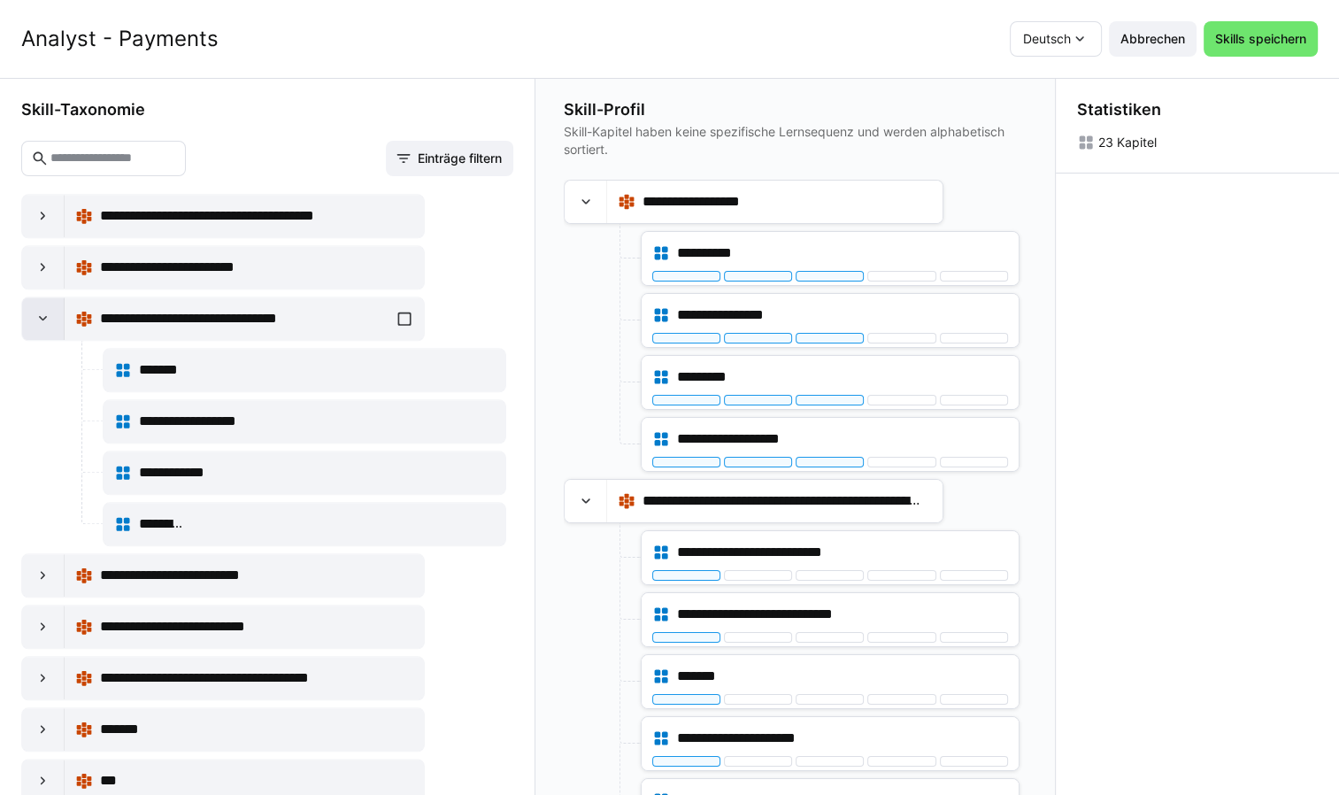
click at [42, 310] on eds-icon at bounding box center [44, 319] width 18 height 18
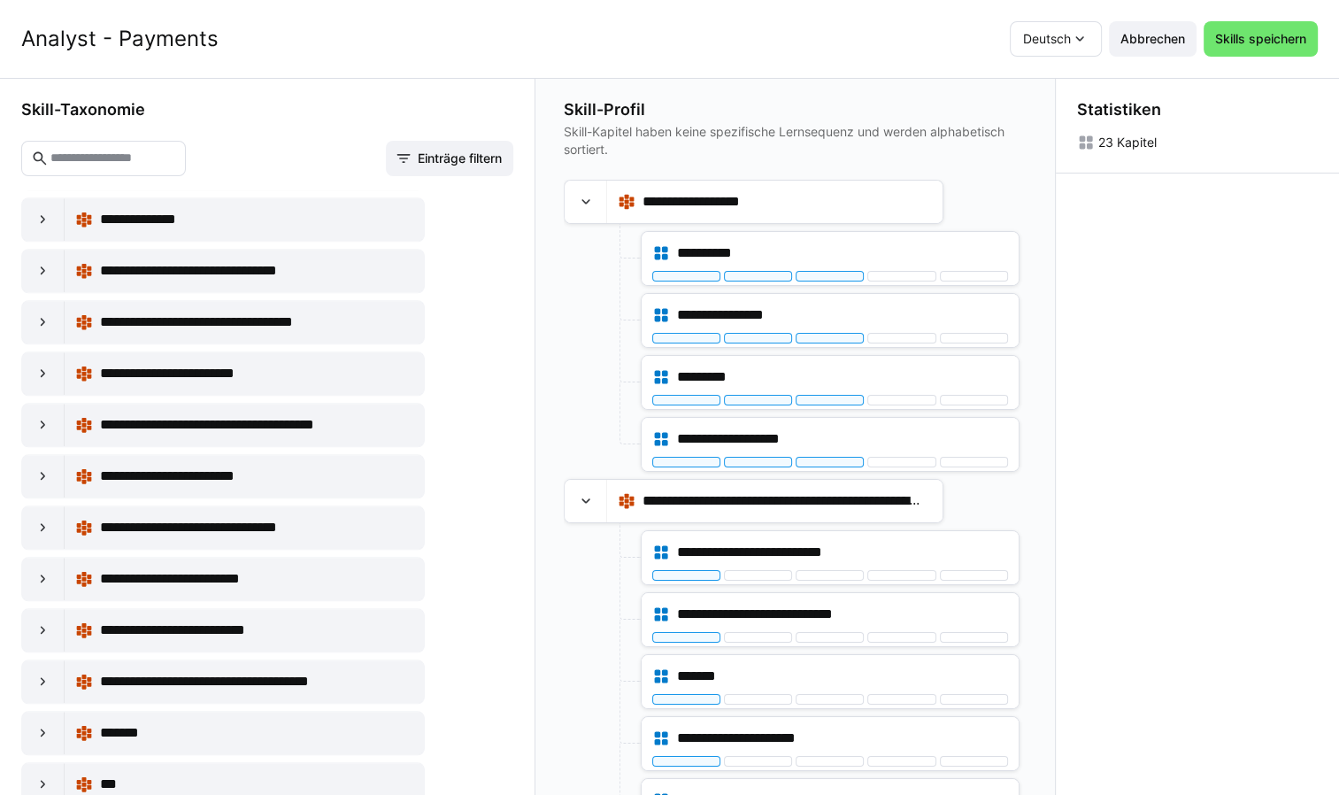
scroll to position [1770, 0]
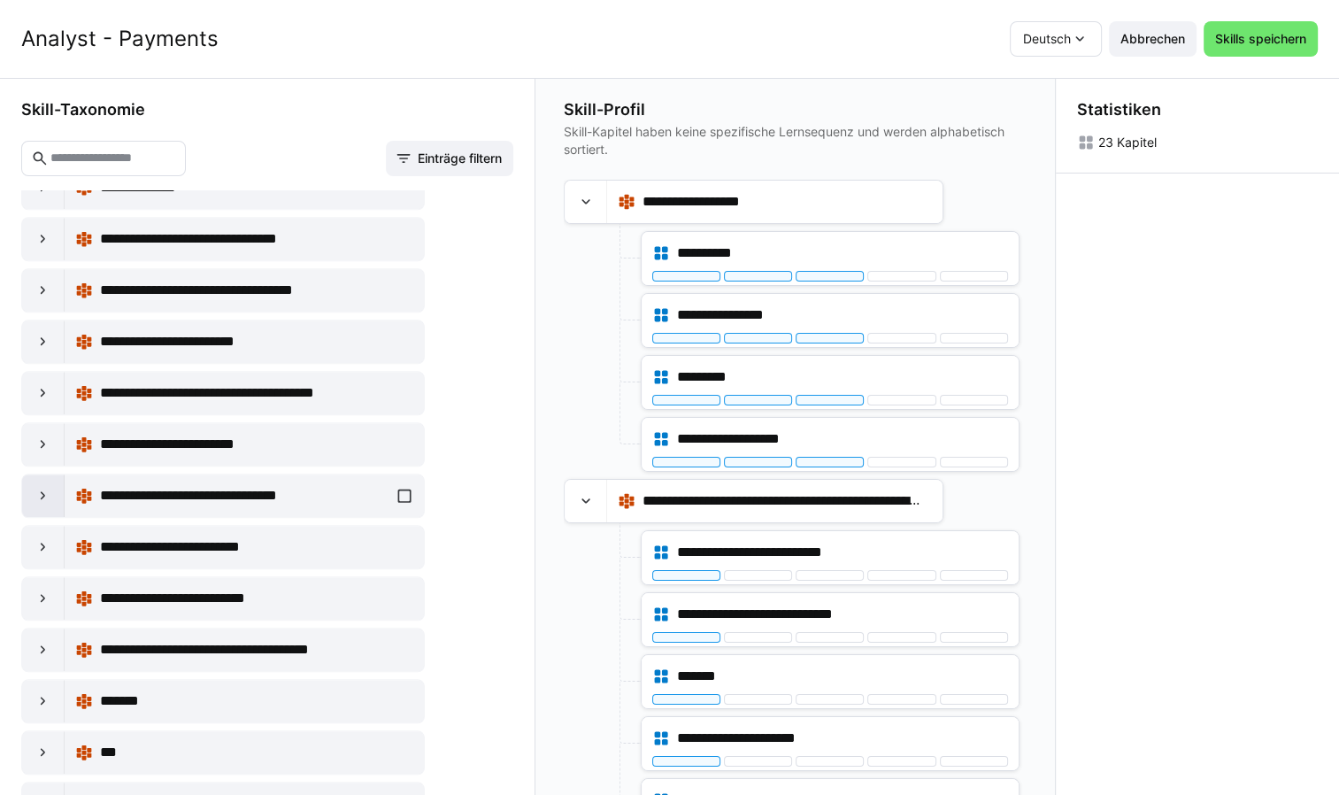
click at [37, 487] on eds-icon at bounding box center [44, 496] width 18 height 18
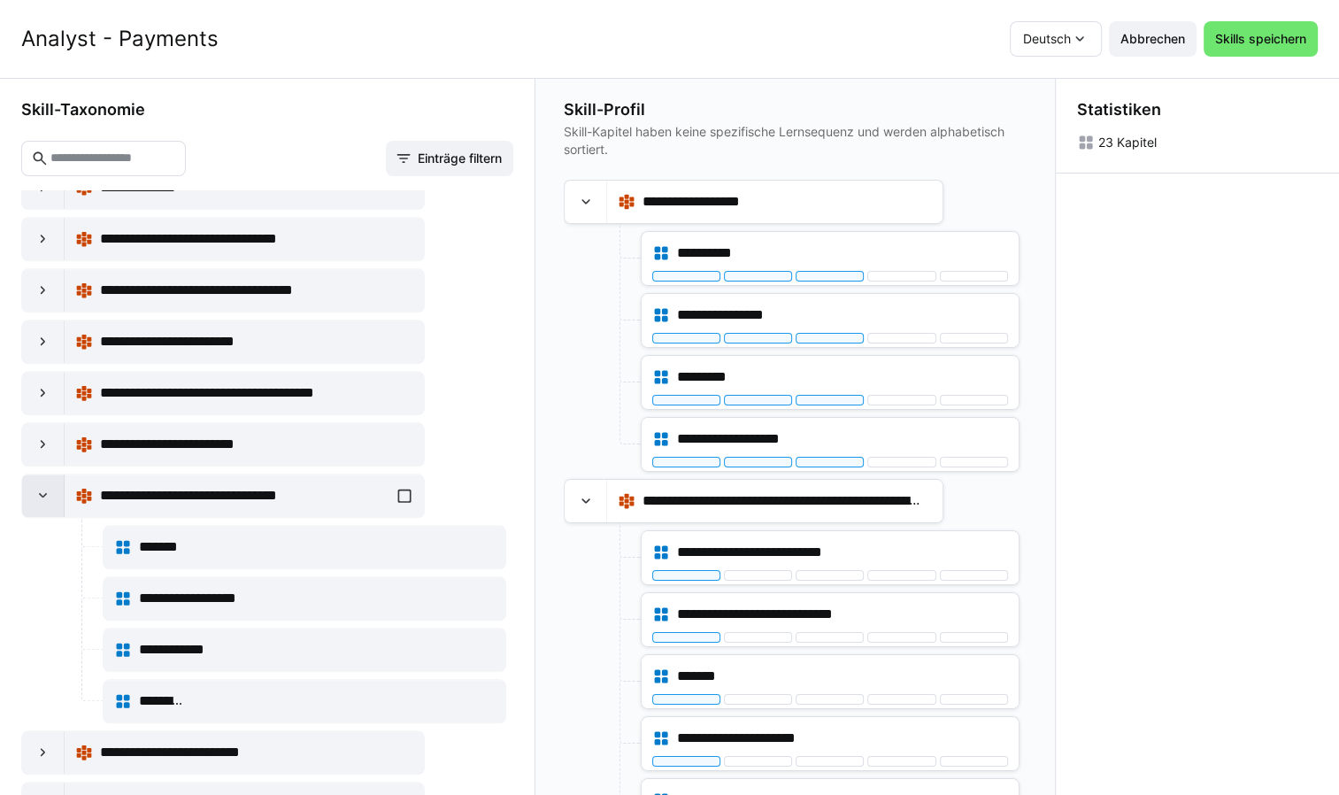
click at [42, 487] on eds-icon at bounding box center [44, 496] width 18 height 18
